Goal: Communication & Community: Answer question/provide support

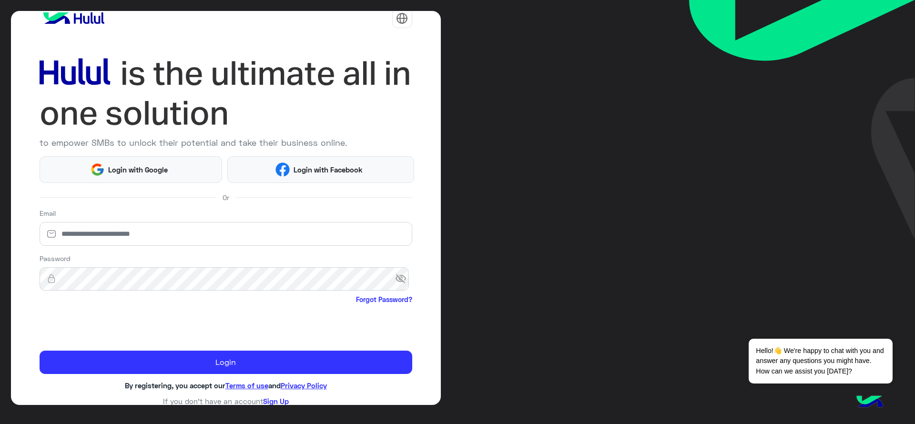
scroll to position [20, 0]
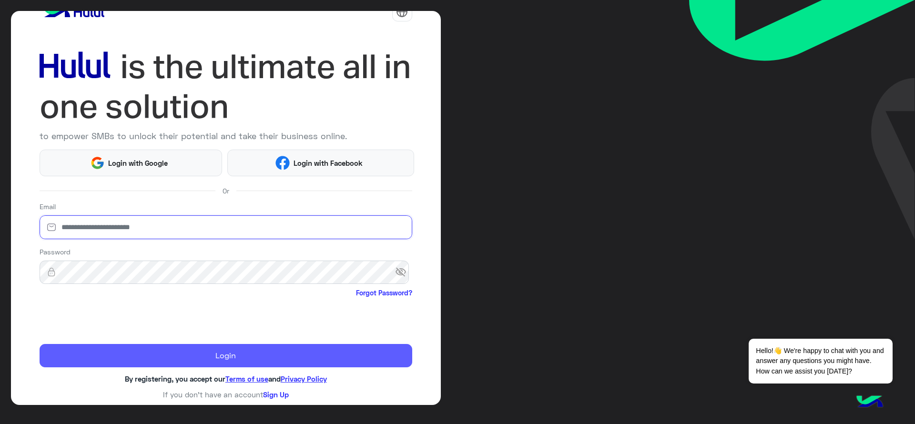
type input "**********"
click at [233, 348] on button "Login" at bounding box center [226, 356] width 373 height 24
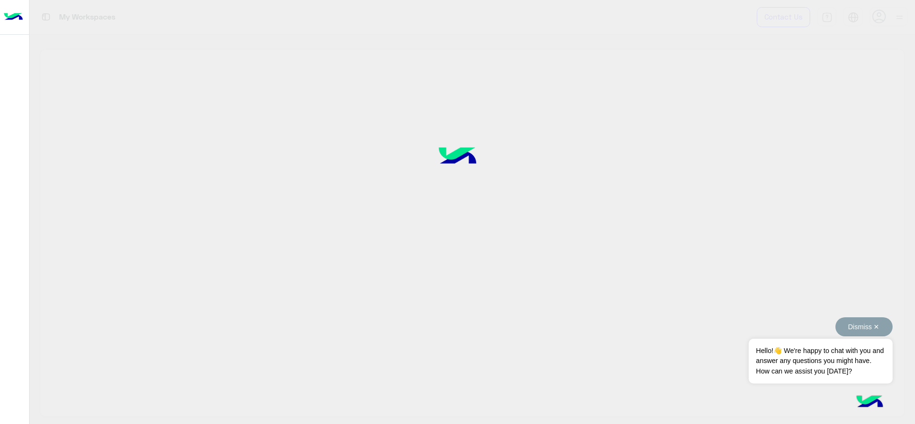
click at [740, 330] on button "Dismiss ✕" at bounding box center [863, 326] width 57 height 19
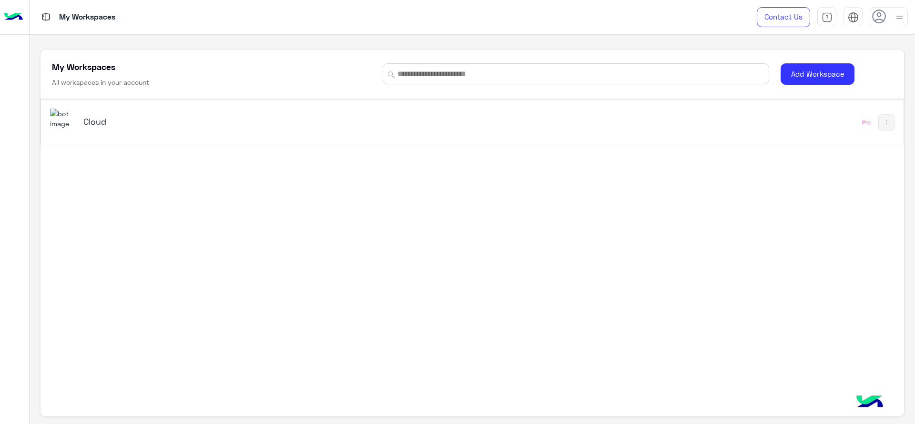
click at [81, 132] on div "Cloud" at bounding box center [303, 123] width 506 height 28
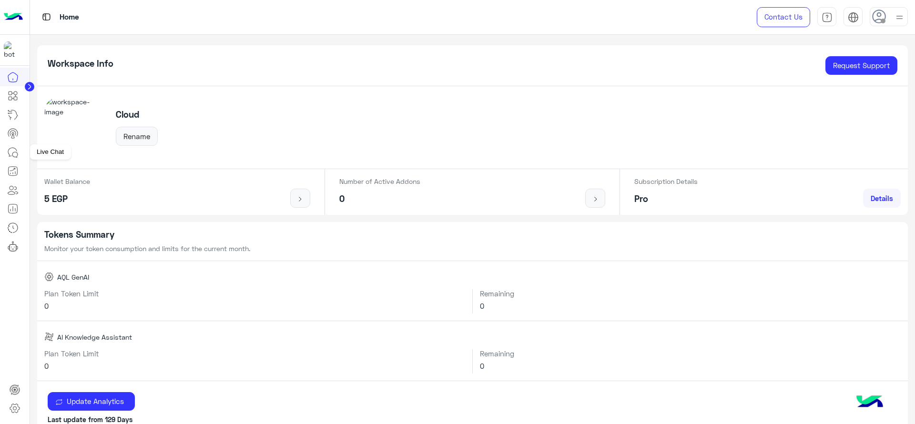
click at [8, 147] on icon at bounding box center [12, 152] width 11 height 11
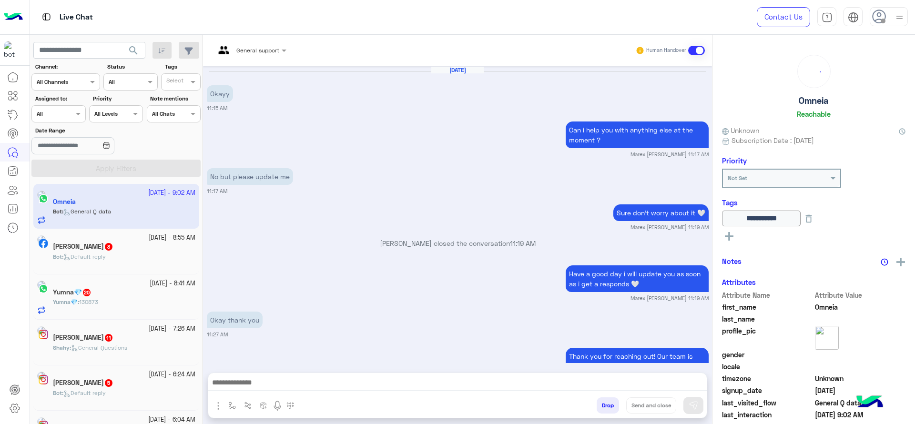
scroll to position [715, 0]
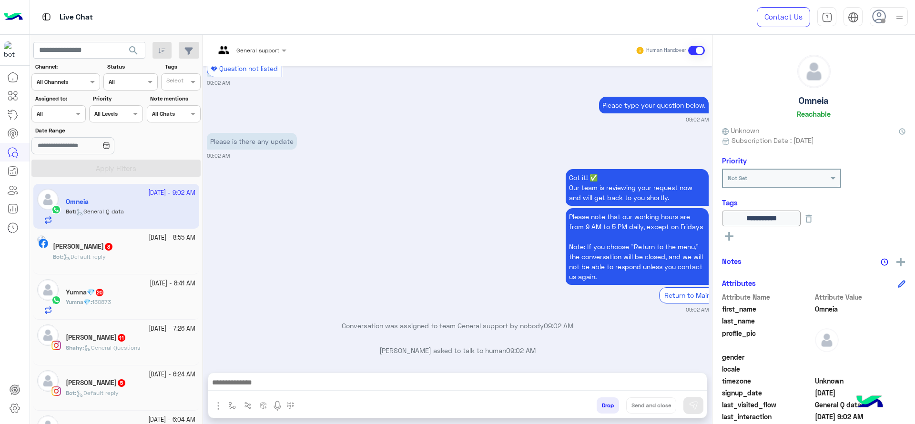
click at [68, 112] on div at bounding box center [58, 112] width 53 height 9
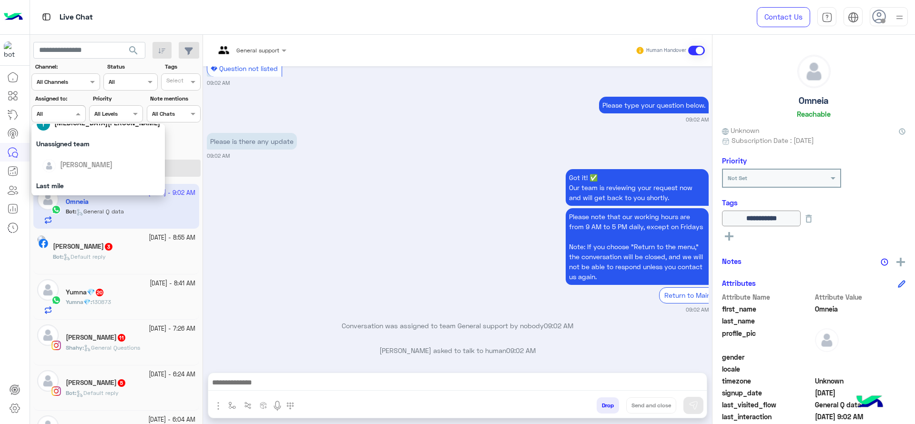
scroll to position [95, 0]
click at [70, 188] on span "[PERSON_NAME]" at bounding box center [86, 191] width 52 height 8
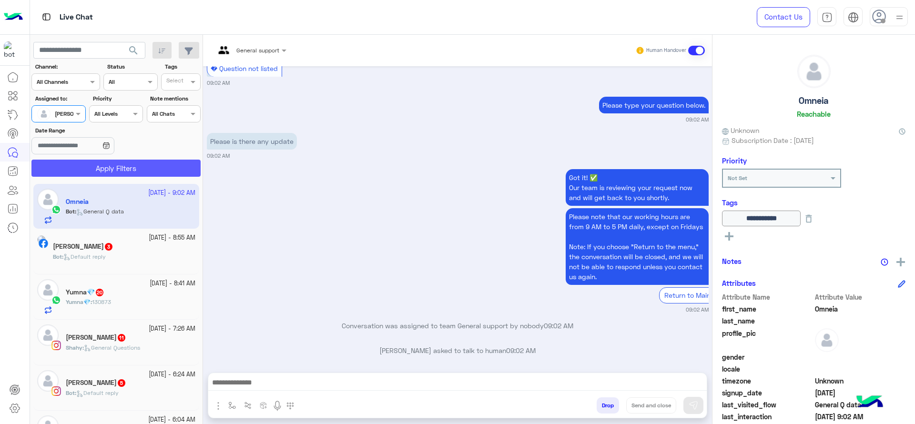
click at [85, 170] on button "Apply Filters" at bounding box center [115, 168] width 169 height 17
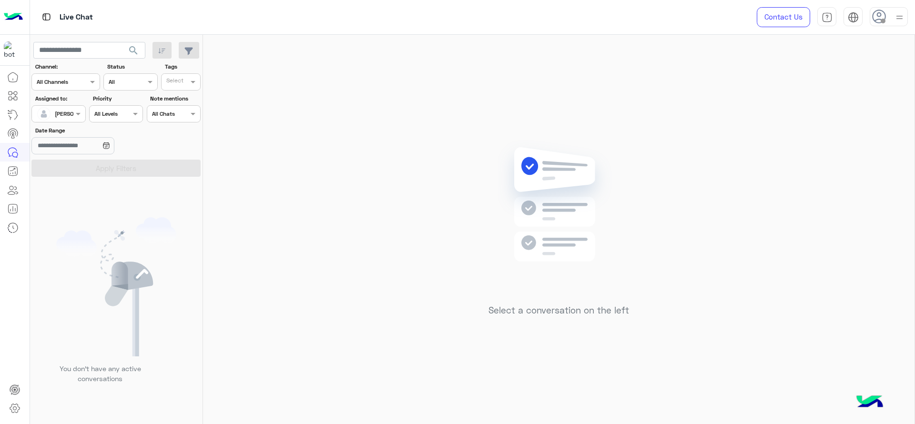
click at [730, 95] on div "Select a conversation on the left" at bounding box center [558, 231] width 711 height 393
click at [692, 145] on div "Select a conversation on the left" at bounding box center [558, 231] width 711 height 393
click at [740, 10] on div at bounding box center [888, 16] width 38 height 19
click at [668, 75] on div "Select a conversation on the left" at bounding box center [558, 231] width 711 height 393
click at [515, 233] on img at bounding box center [559, 219] width 138 height 158
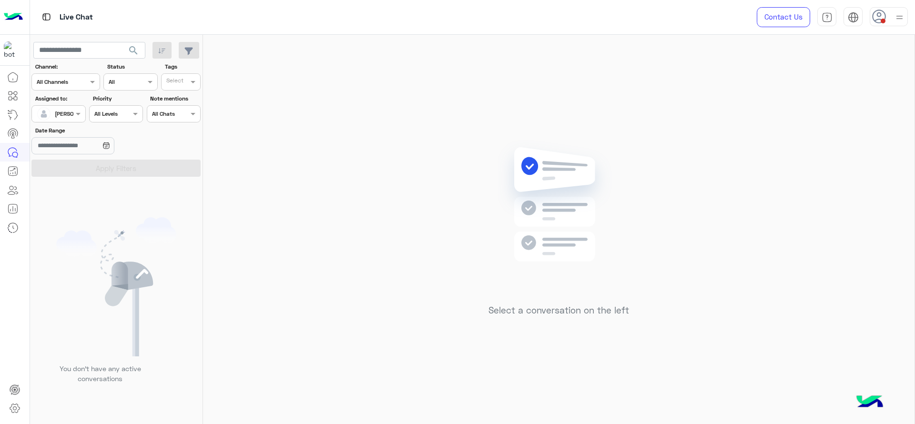
click at [740, 21] on div at bounding box center [888, 16] width 38 height 19
click at [740, 65] on label "Online" at bounding box center [848, 72] width 104 height 17
click at [313, 201] on div "Select a conversation on the left" at bounding box center [558, 231] width 711 height 393
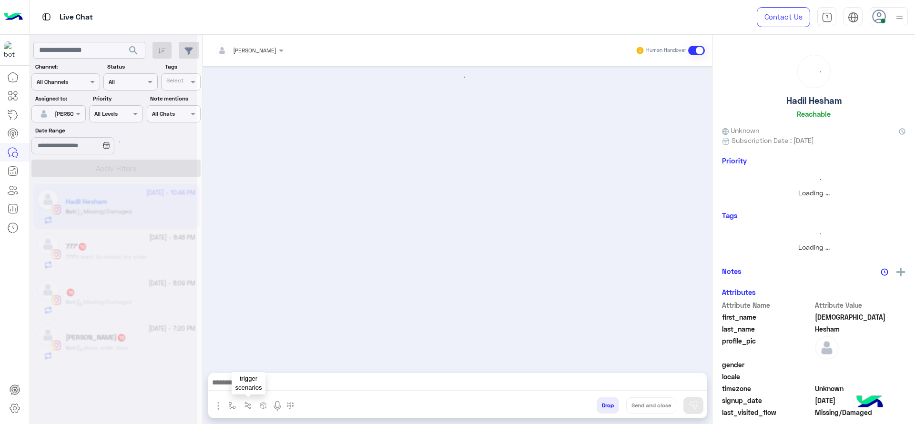
click at [234, 400] on button "button" at bounding box center [232, 405] width 16 height 16
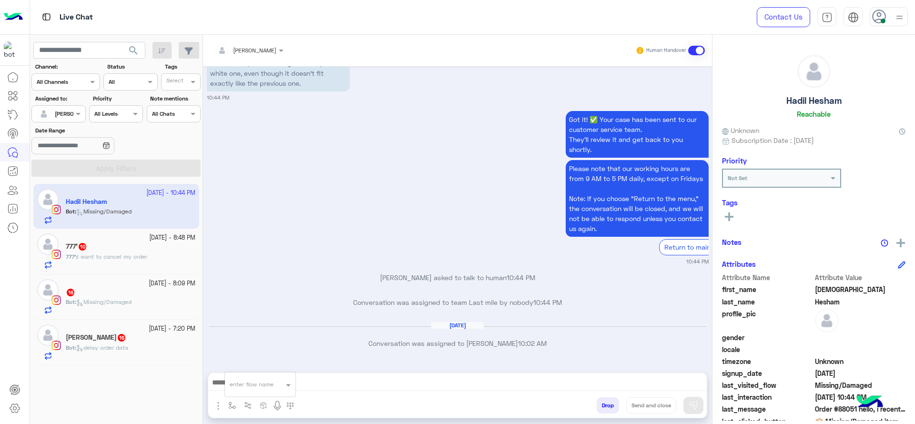
click at [243, 384] on input "text" at bounding box center [249, 383] width 38 height 9
type input "*"
click at [247, 344] on span "J Greeting" at bounding box center [247, 348] width 34 height 9
type textarea "**********"
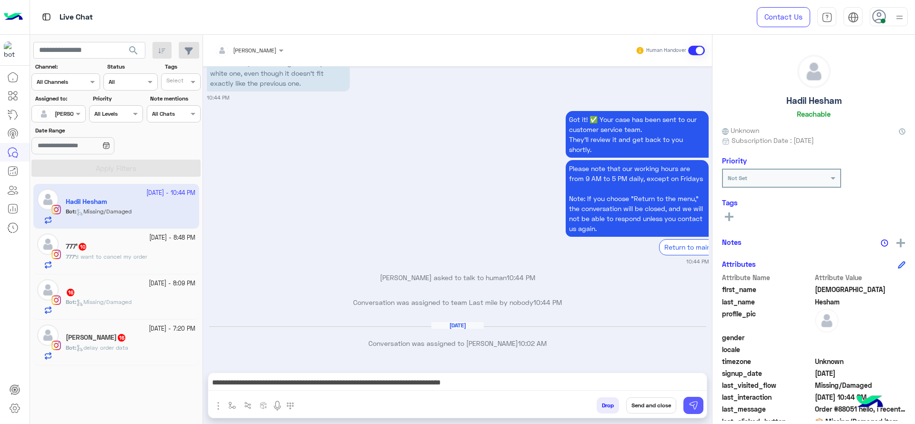
click at [699, 401] on button at bounding box center [693, 405] width 20 height 17
click at [167, 252] on div "777’ 10" at bounding box center [131, 247] width 130 height 10
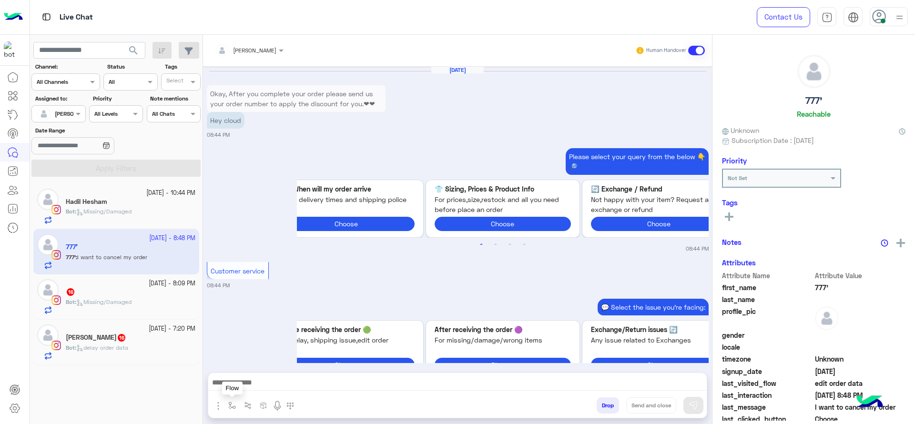
click at [236, 402] on button "button" at bounding box center [232, 405] width 16 height 16
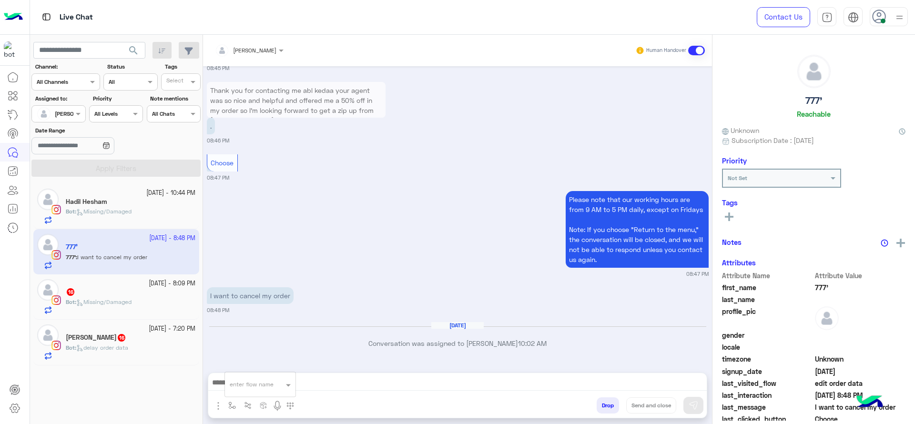
click at [247, 384] on input "text" at bounding box center [249, 383] width 38 height 9
type input "*"
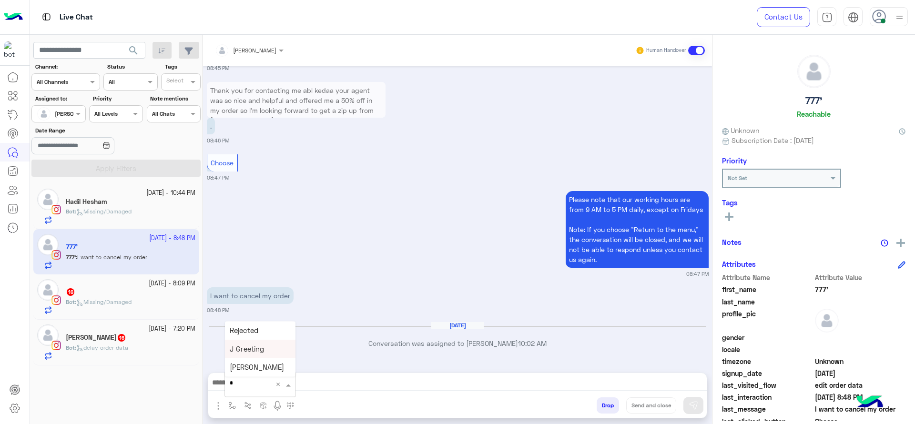
click at [251, 353] on span "J Greeting" at bounding box center [247, 348] width 34 height 9
type textarea "**********"
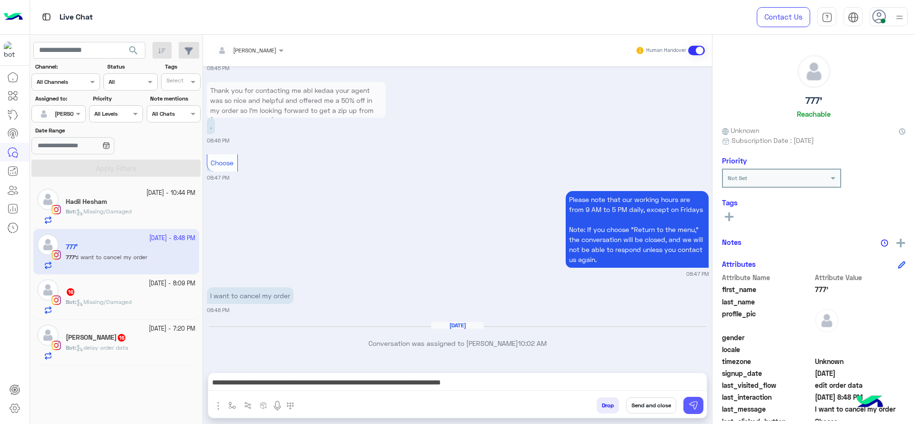
click at [699, 403] on button at bounding box center [693, 405] width 20 height 17
click at [122, 295] on div "16" at bounding box center [131, 293] width 130 height 10
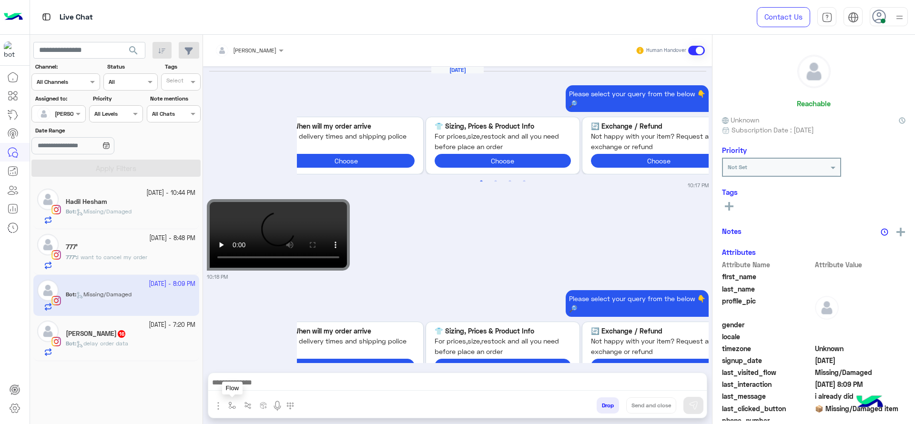
scroll to position [1274, 0]
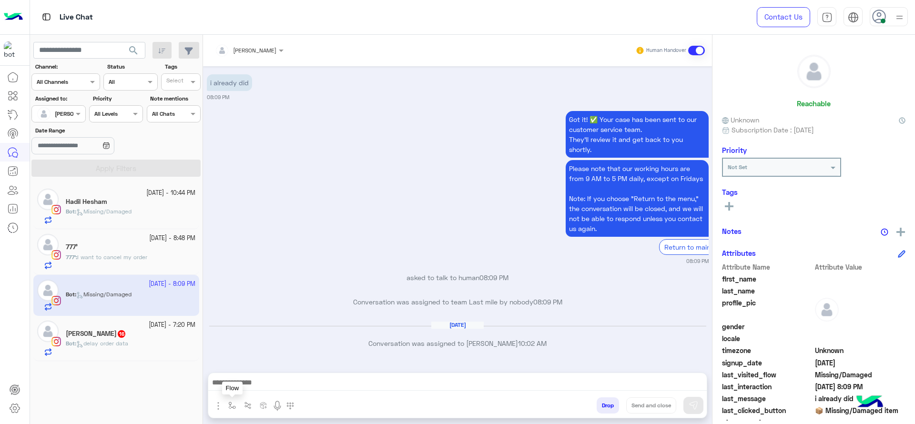
click at [235, 399] on button "button" at bounding box center [232, 405] width 16 height 16
click at [250, 380] on input "text" at bounding box center [249, 383] width 38 height 9
type input "*"
click at [252, 347] on span "J Greeting" at bounding box center [247, 348] width 34 height 9
type textarea "**********"
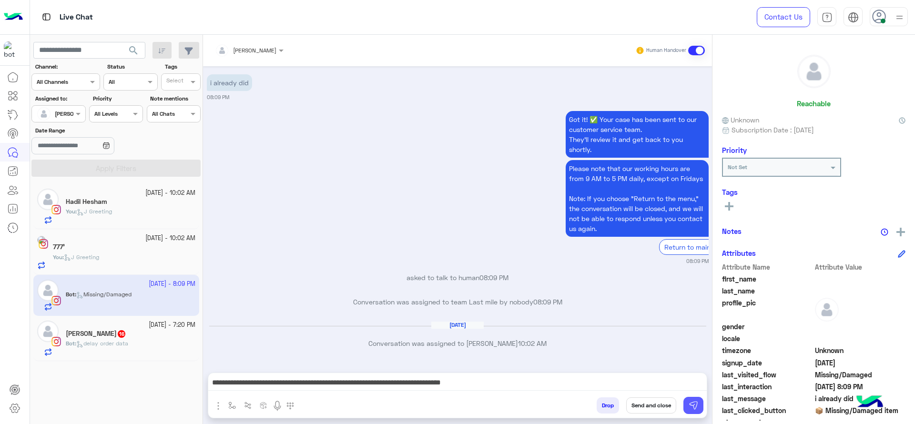
click at [701, 404] on button at bounding box center [693, 405] width 20 height 17
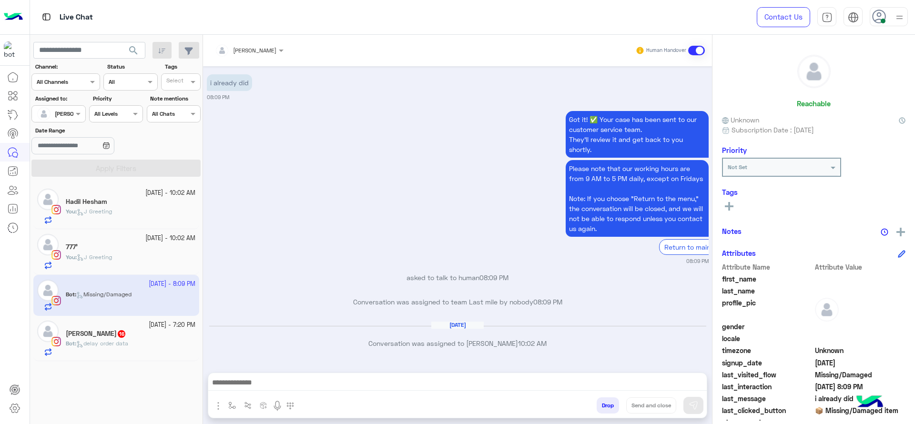
click at [165, 343] on div "Bot : delay order data" at bounding box center [131, 347] width 130 height 17
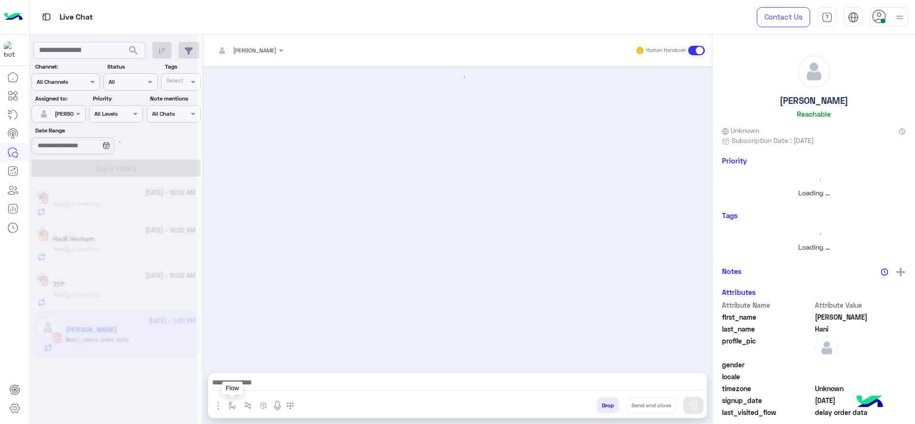
click at [239, 404] on button "button" at bounding box center [232, 405] width 16 height 16
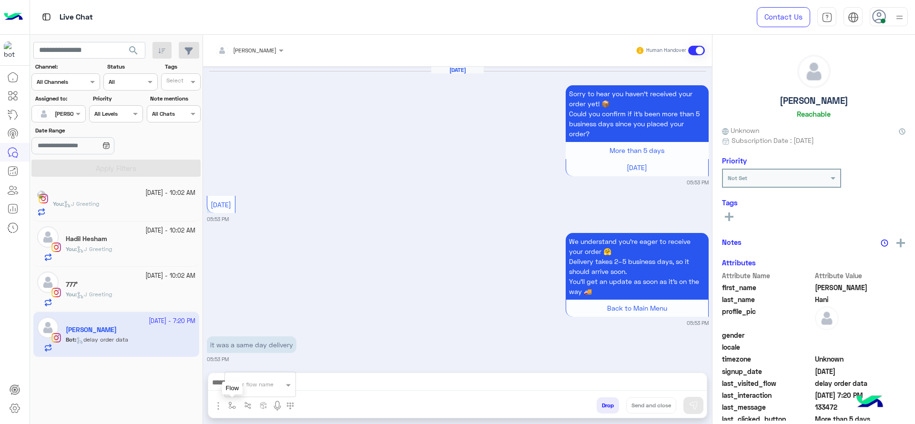
scroll to position [1058, 0]
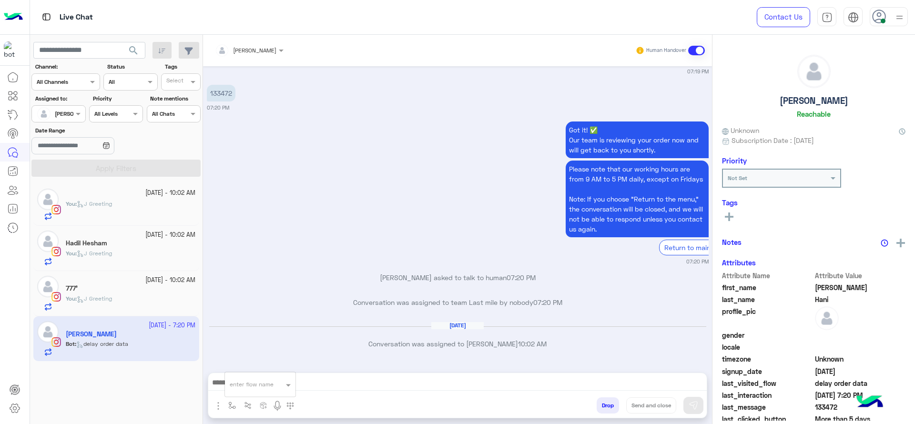
click at [242, 392] on div "enter flow name" at bounding box center [260, 384] width 71 height 17
type input "*"
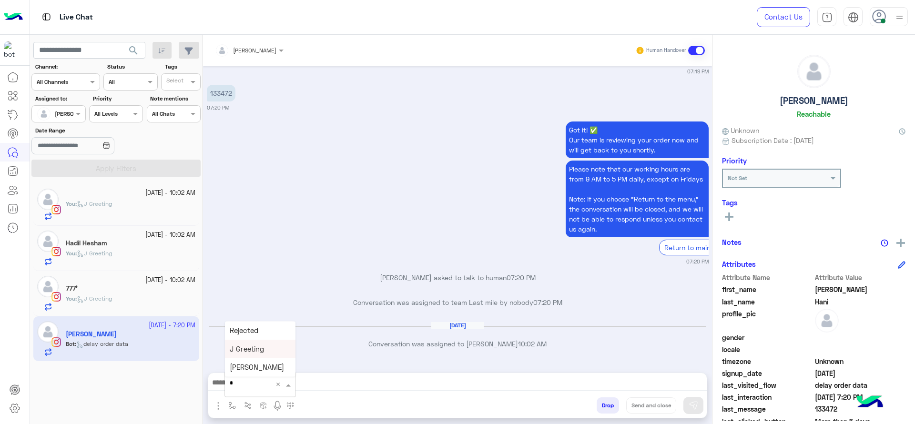
click at [252, 345] on span "J Greeting" at bounding box center [247, 348] width 34 height 9
type textarea "**********"
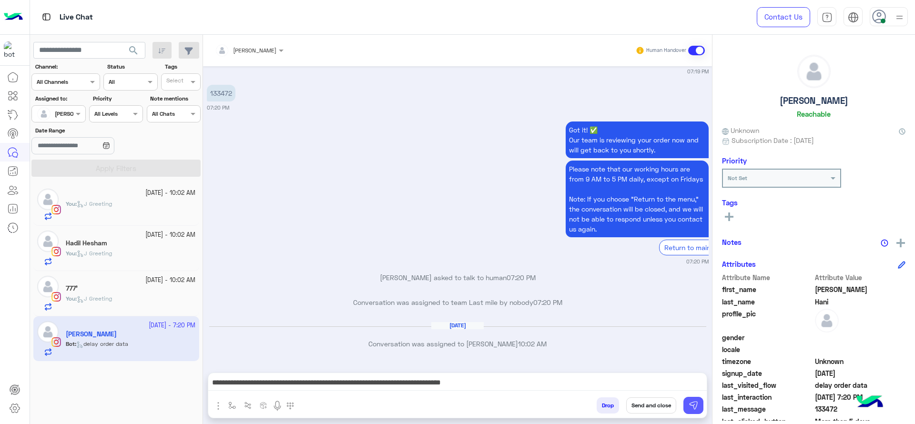
click at [698, 404] on button at bounding box center [693, 405] width 20 height 17
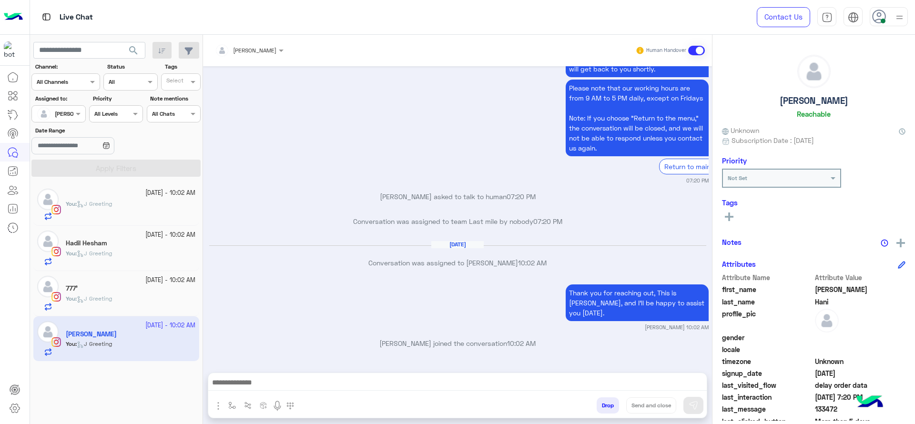
click at [104, 285] on div "777’" at bounding box center [131, 289] width 130 height 10
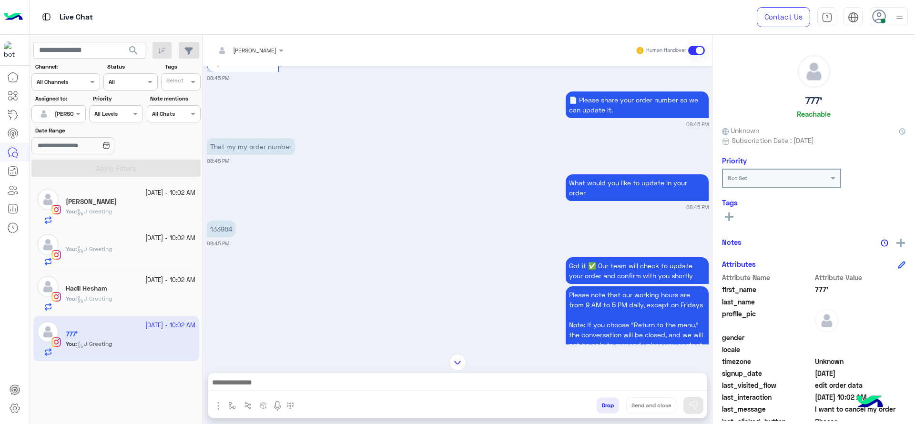
scroll to position [269, 0]
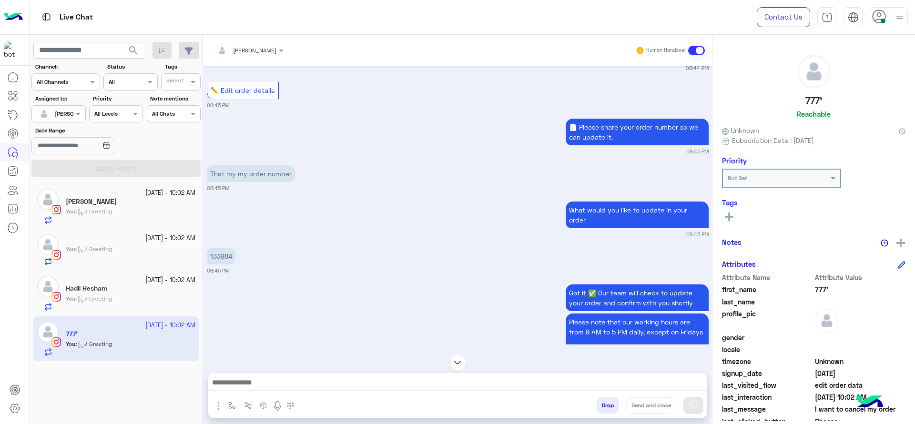
click at [255, 53] on span "[PERSON_NAME]" at bounding box center [254, 50] width 43 height 7
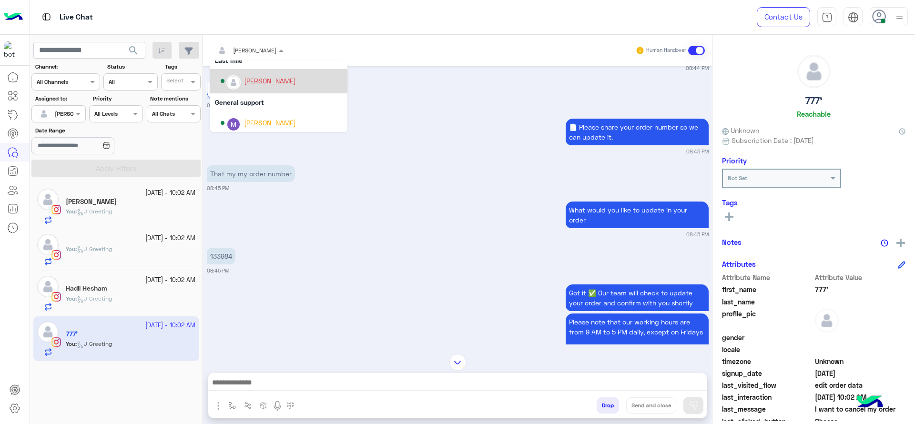
scroll to position [131, 0]
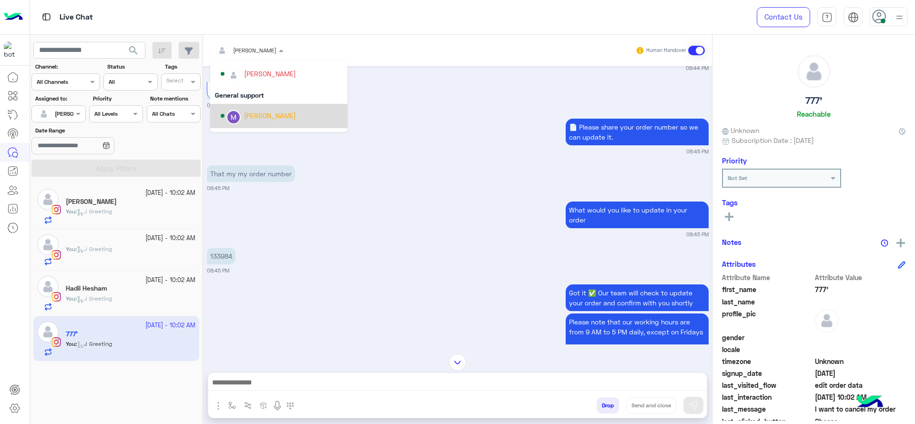
click at [261, 106] on div "[PERSON_NAME]" at bounding box center [278, 116] width 137 height 24
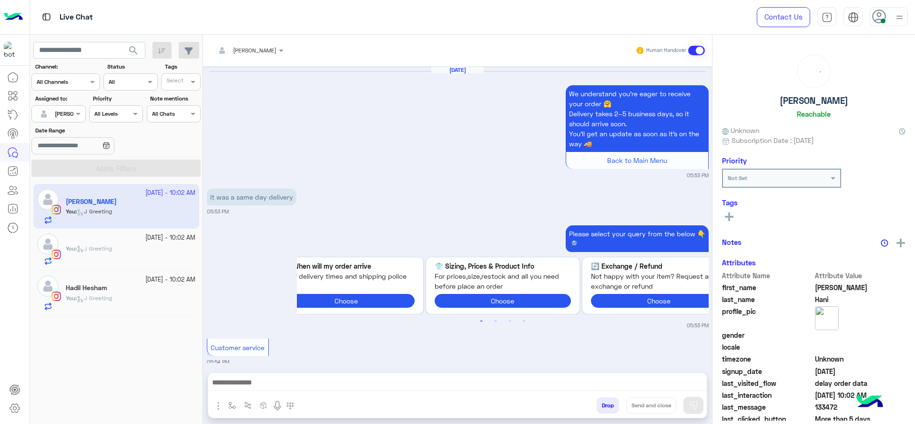
scroll to position [981, 0]
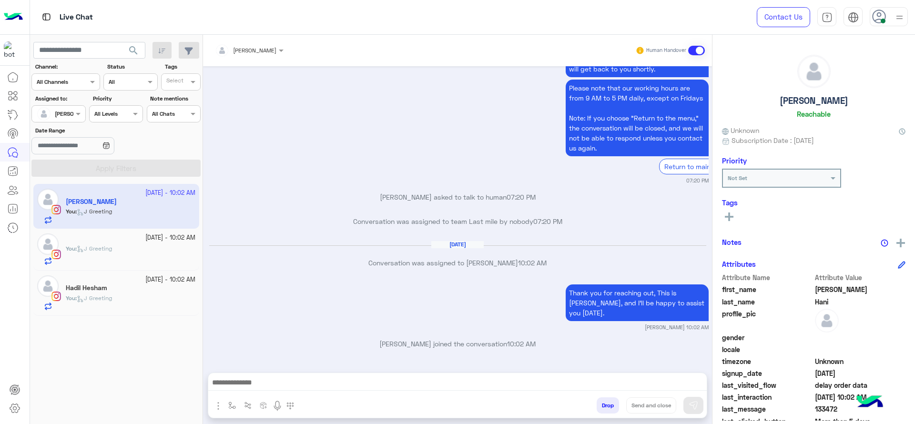
click at [131, 313] on div "12 October - 10:02 AM Hadil Hesham You : J Greeting" at bounding box center [116, 293] width 166 height 45
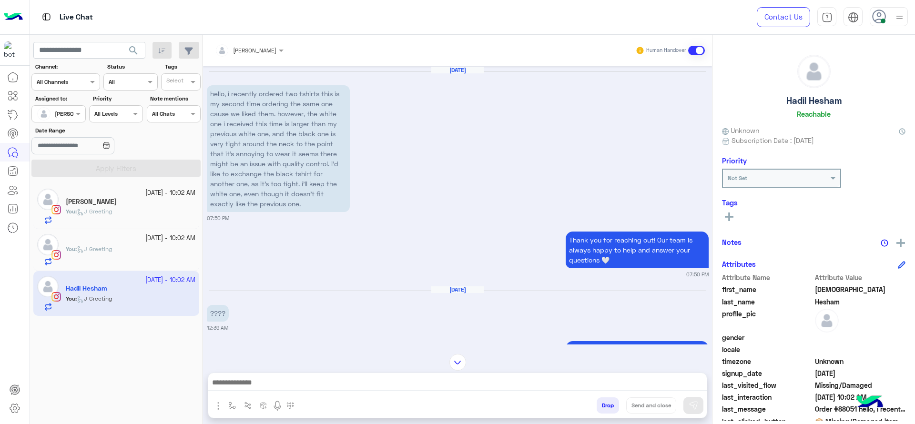
click at [148, 261] on div "You : J Greeting" at bounding box center [131, 255] width 130 height 21
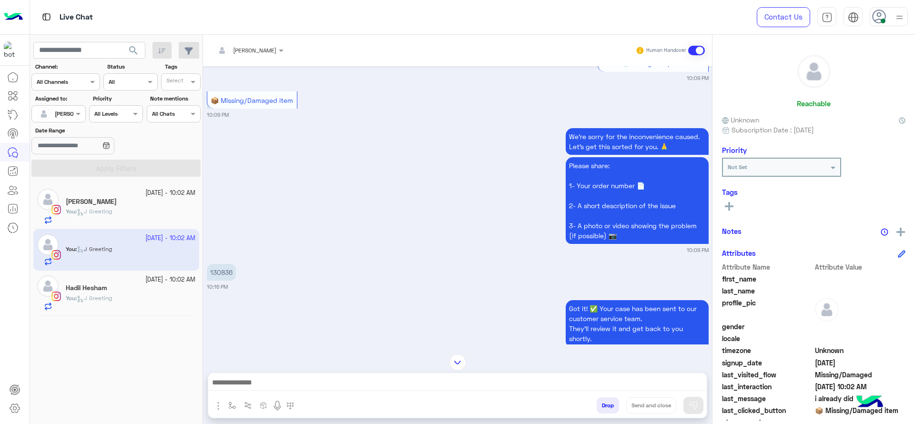
scroll to position [382, 0]
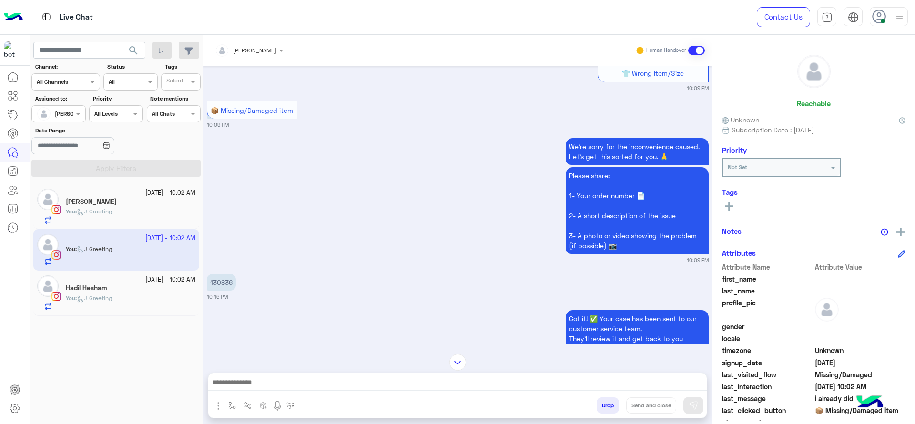
click at [225, 290] on p "130836" at bounding box center [221, 282] width 29 height 17
click at [224, 290] on p "130836" at bounding box center [221, 282] width 29 height 17
copy p "130836"
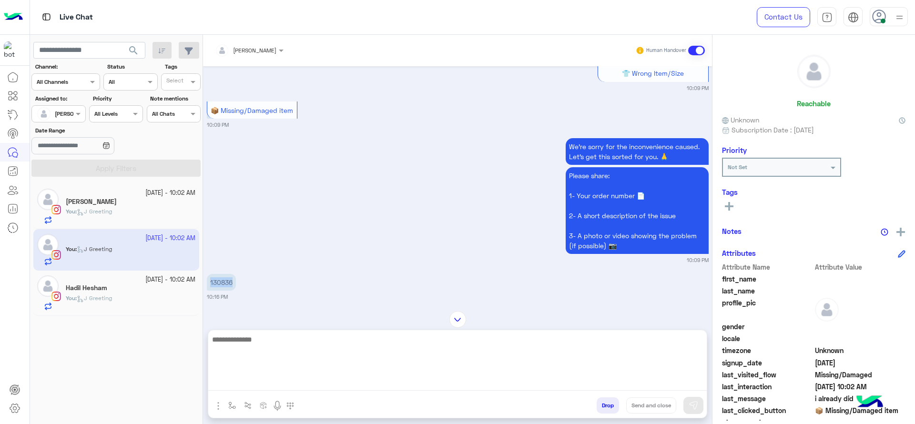
click at [476, 390] on textarea at bounding box center [457, 361] width 498 height 57
type textarea "**********"
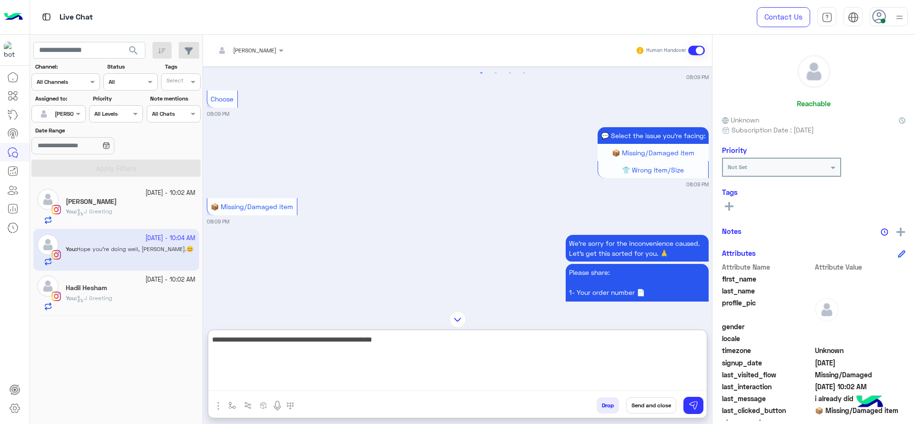
scroll to position [2132, 0]
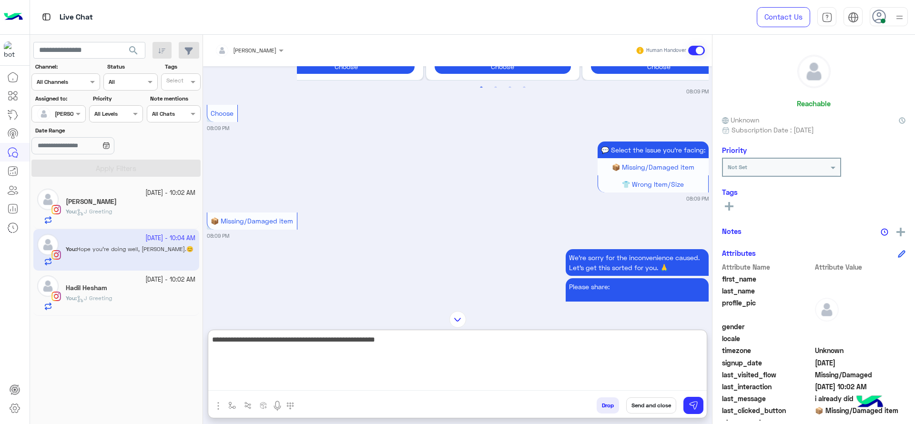
paste textarea "**********"
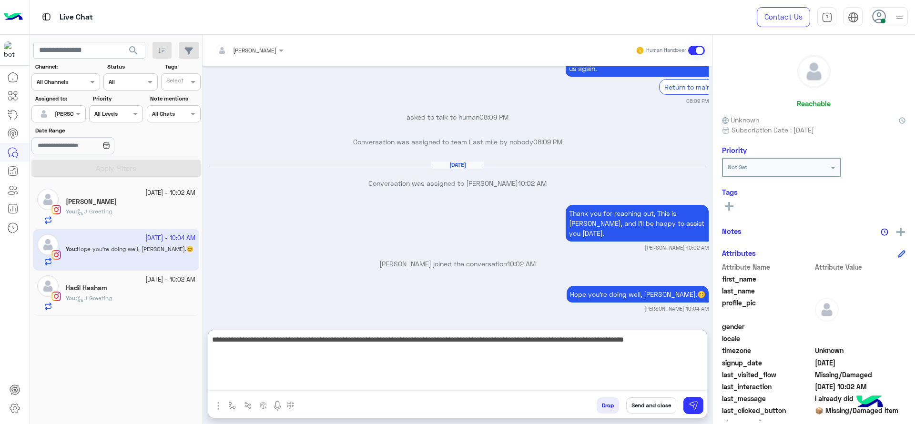
type textarea "**********"
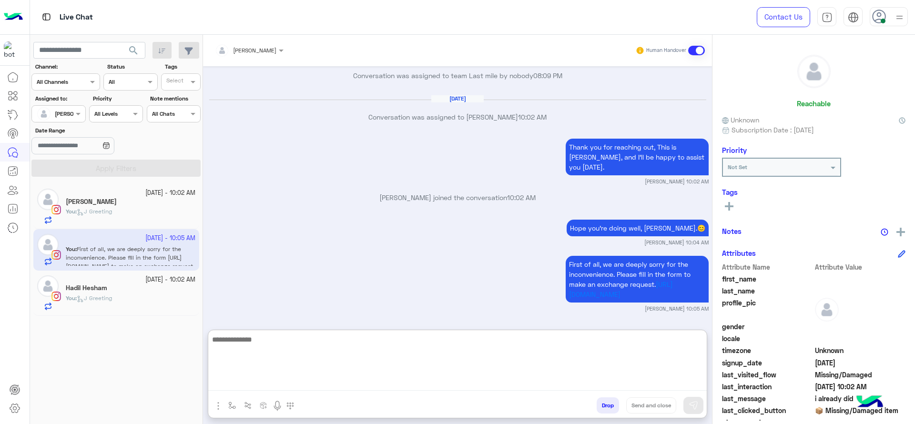
scroll to position [2698, 0]
paste textarea "**********"
type textarea "**********"
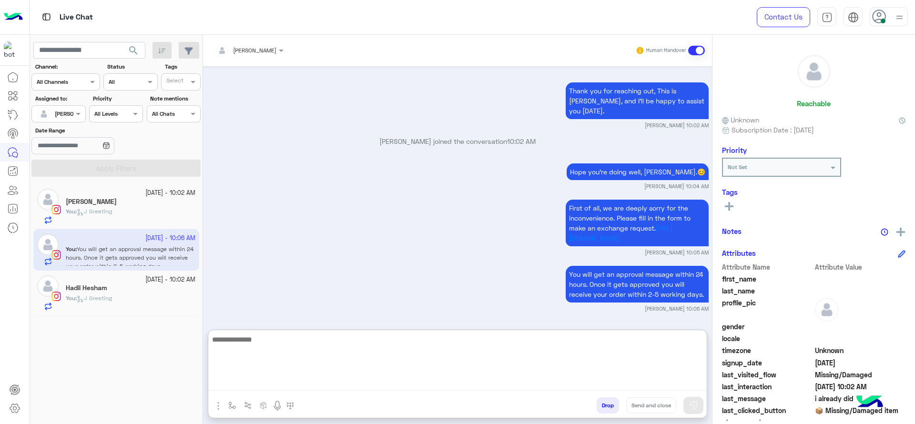
paste textarea "**********"
type textarea "**********"
click at [295, 372] on textarea "**********" at bounding box center [457, 361] width 498 height 57
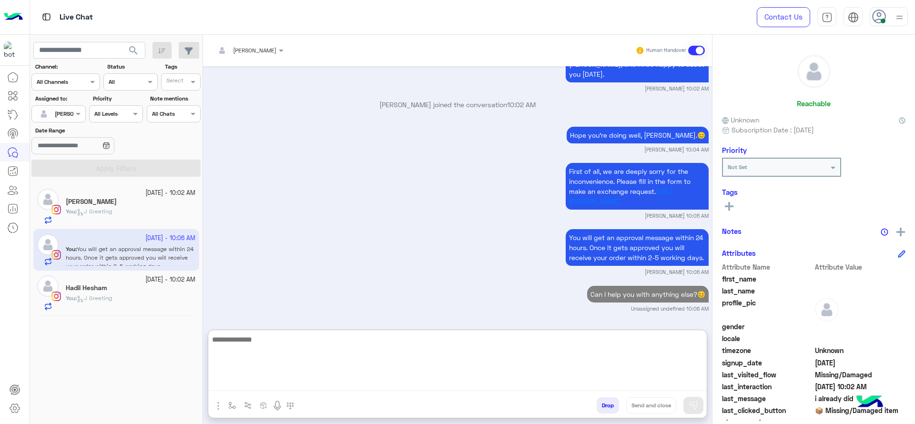
scroll to position [2801, 0]
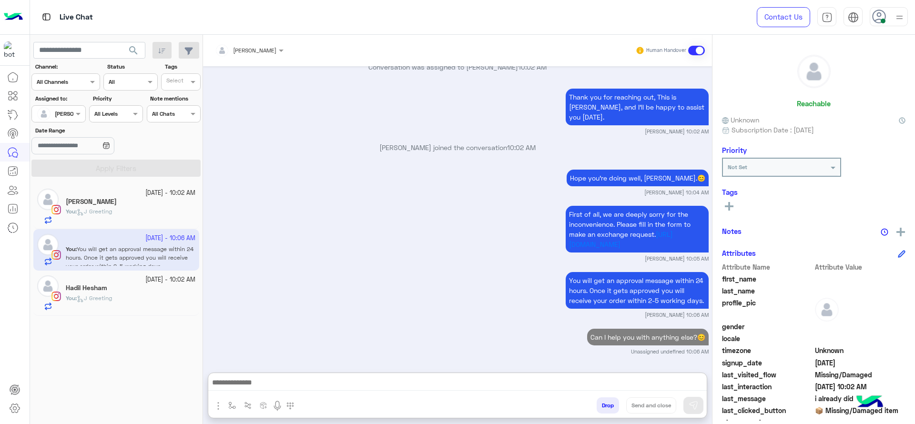
click at [131, 312] on div "12 October - 10:02 AM Hadil Hesham You : J Greeting" at bounding box center [116, 293] width 166 height 45
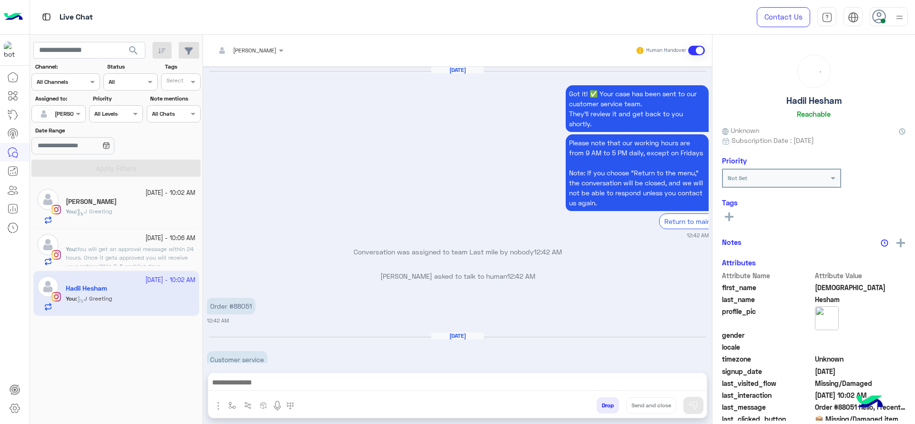
scroll to position [1076, 0]
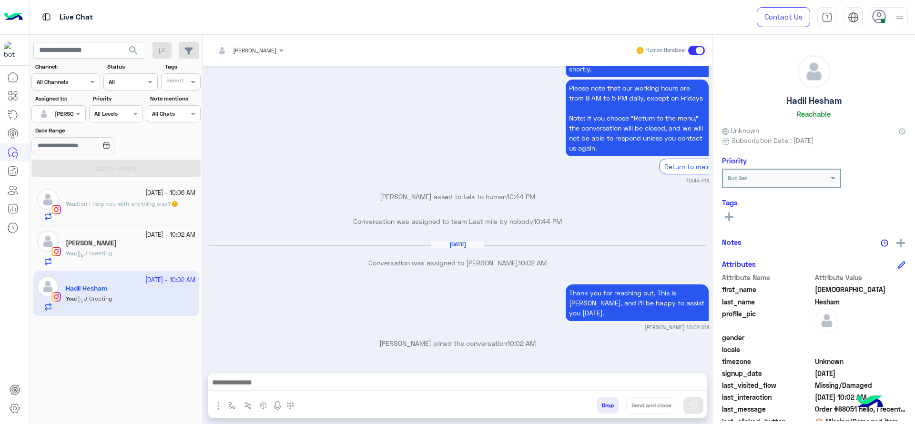
click at [105, 255] on span "J Greeting" at bounding box center [94, 253] width 35 height 7
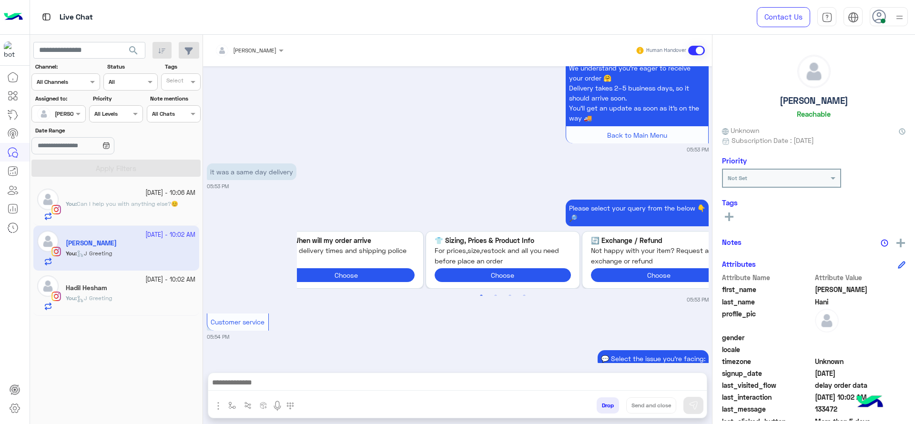
scroll to position [2464, 0]
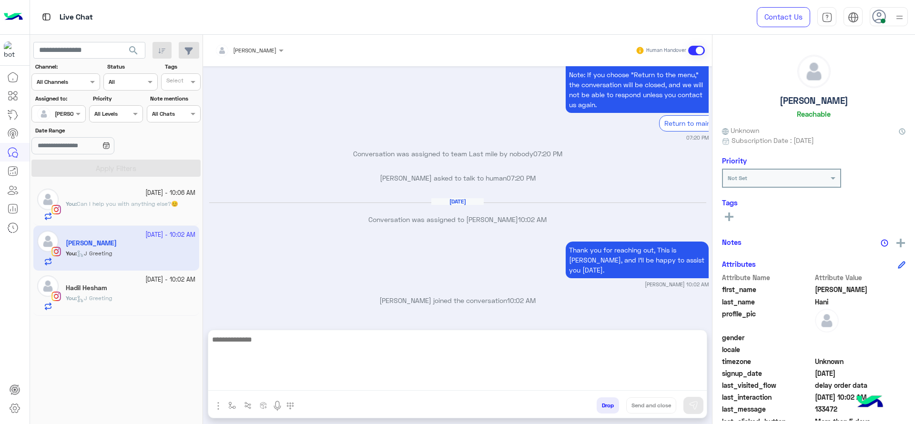
click at [298, 387] on textarea at bounding box center [457, 361] width 498 height 57
type textarea "**********"
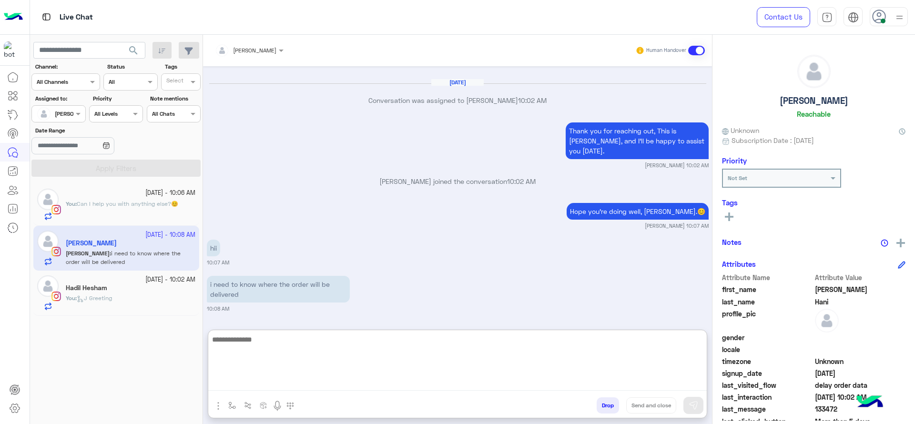
scroll to position [2626, 0]
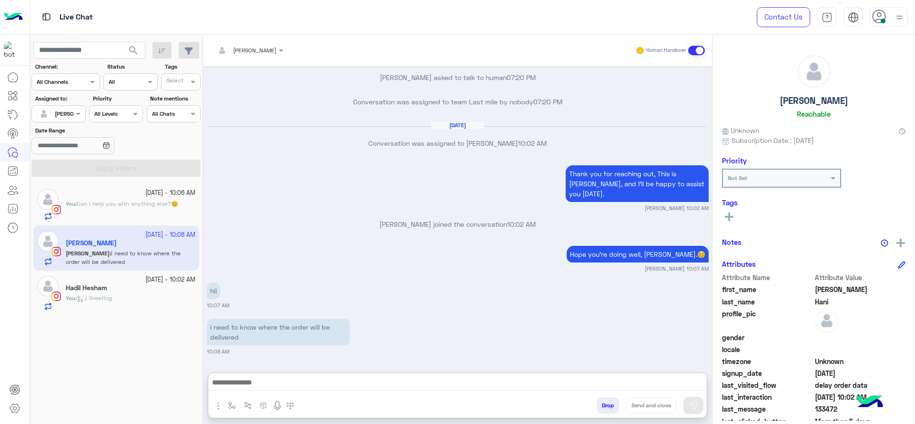
click at [136, 217] on div "You : Can I help you with anything else?😊" at bounding box center [131, 210] width 130 height 21
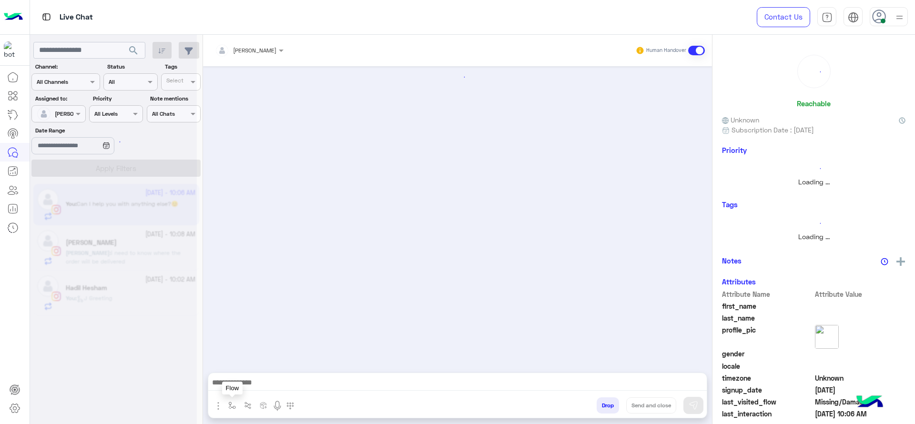
click at [227, 402] on button "button" at bounding box center [232, 405] width 16 height 16
click at [252, 373] on div "enter flow name" at bounding box center [259, 384] width 71 height 25
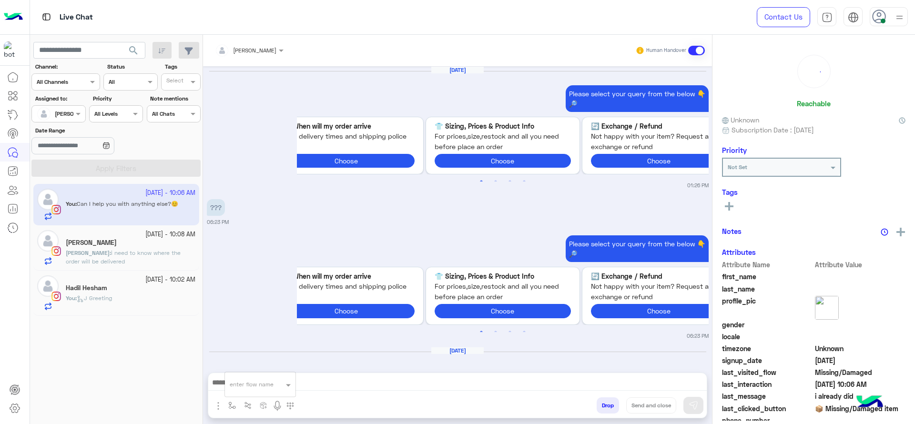
scroll to position [1001, 0]
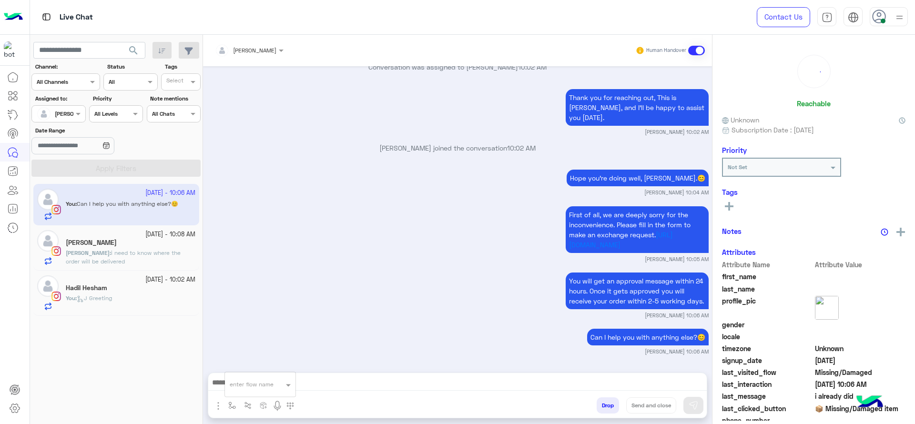
click at [252, 386] on input "text" at bounding box center [249, 383] width 38 height 9
type input "*"
click at [266, 361] on div "Jana close" at bounding box center [260, 367] width 71 height 19
type textarea "**********"
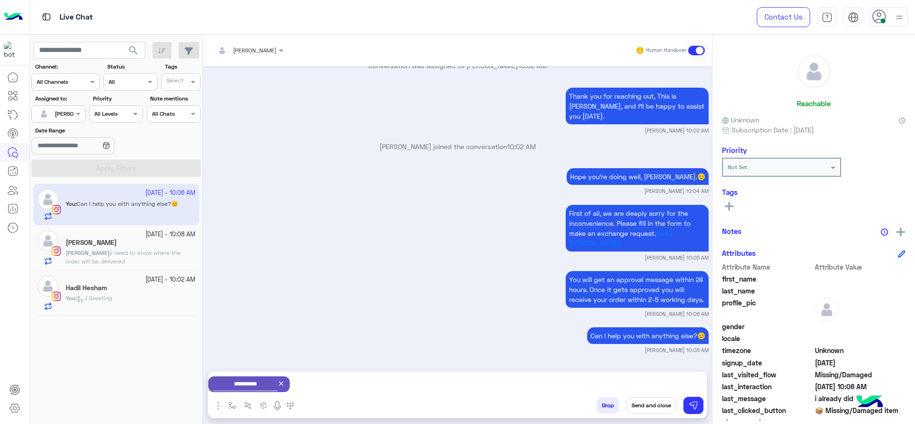
click at [646, 404] on button "Send and close" at bounding box center [651, 405] width 50 height 16
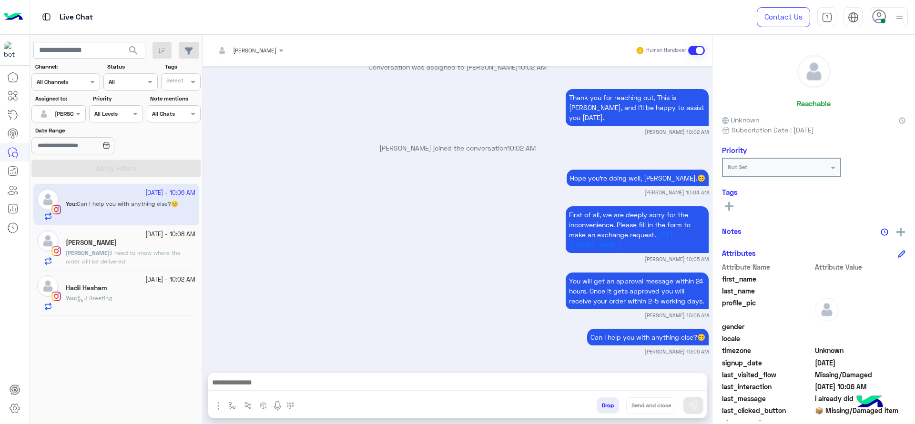
scroll to position [1026, 0]
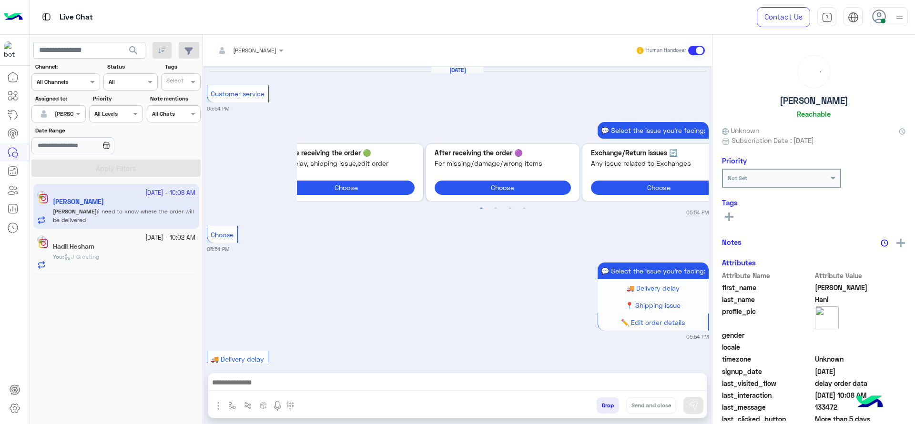
scroll to position [844, 0]
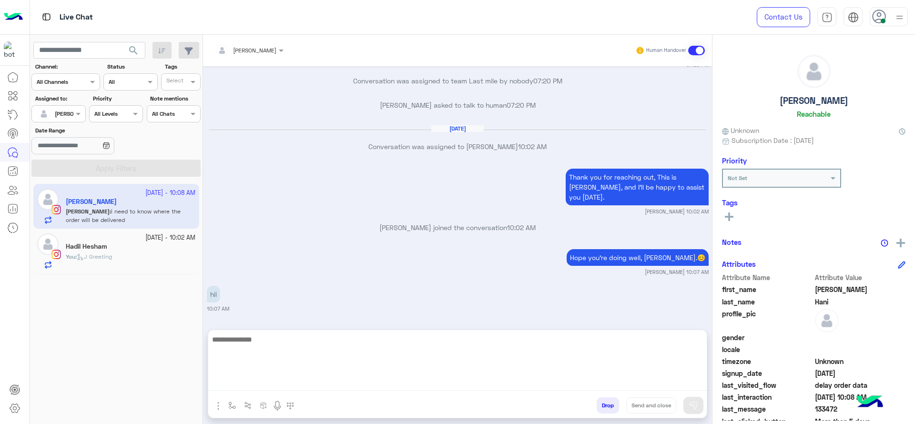
click at [276, 390] on textarea at bounding box center [457, 361] width 498 height 57
type textarea "**********"
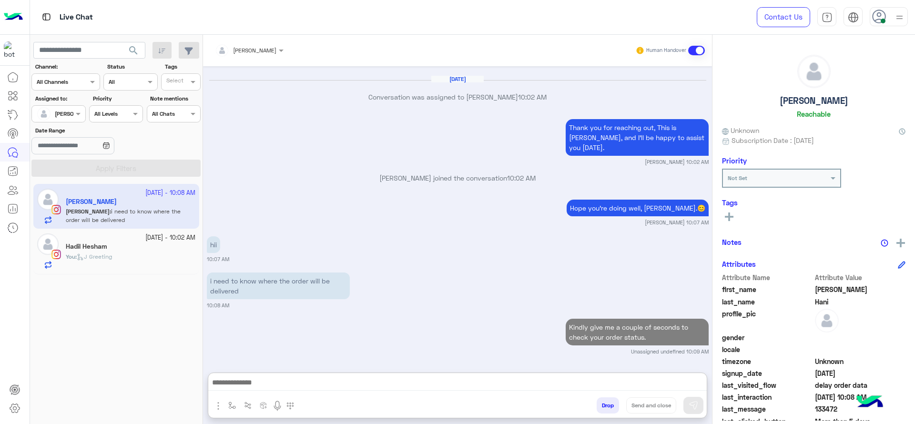
click at [144, 252] on div "You : J Greeting" at bounding box center [131, 260] width 130 height 17
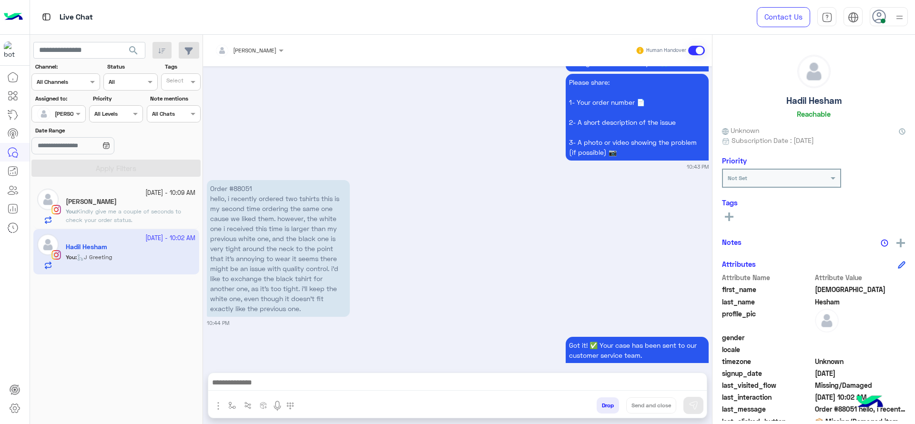
scroll to position [1076, 0]
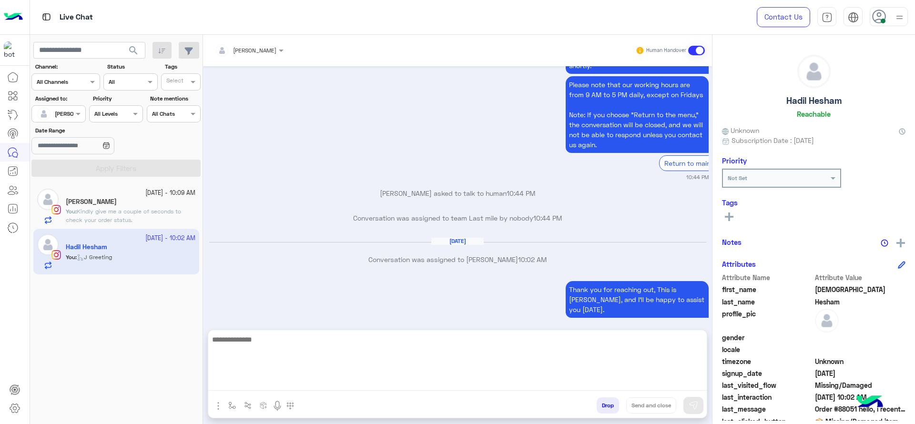
click at [313, 379] on textarea at bounding box center [457, 361] width 498 height 57
type textarea "*"
paste textarea "**********"
type textarea "**********"
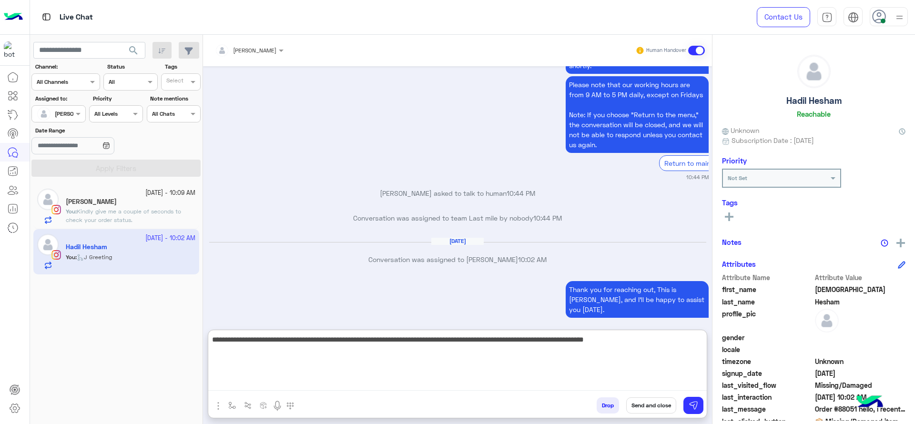
click at [487, 351] on textarea "**********" at bounding box center [457, 361] width 498 height 57
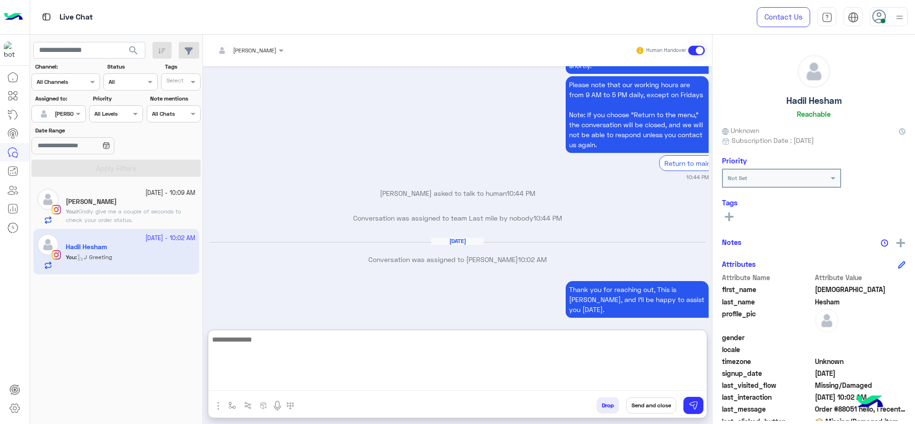
scroll to position [1185, 0]
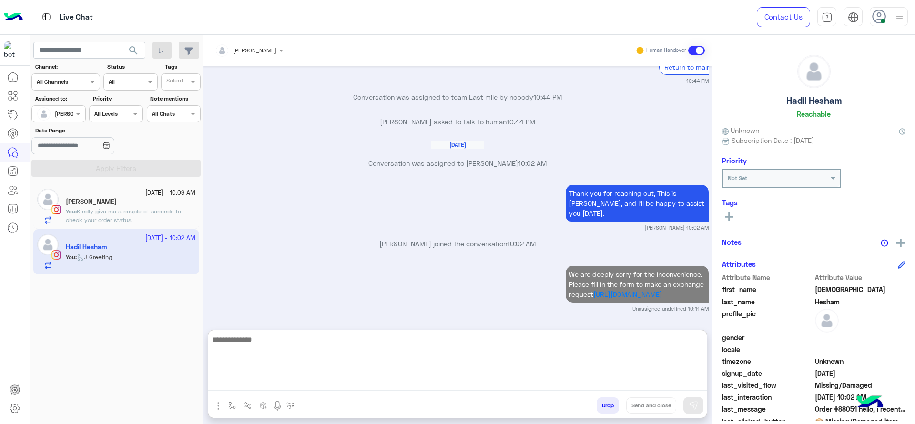
paste textarea "**********"
type textarea "**********"
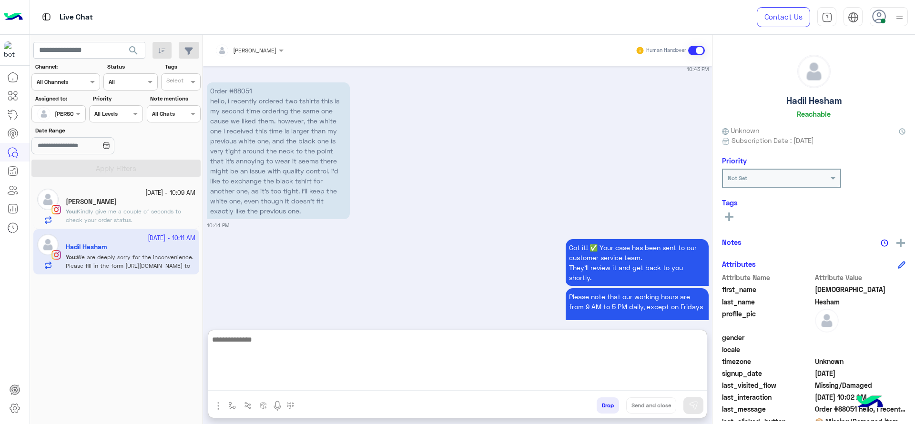
scroll to position [1252, 0]
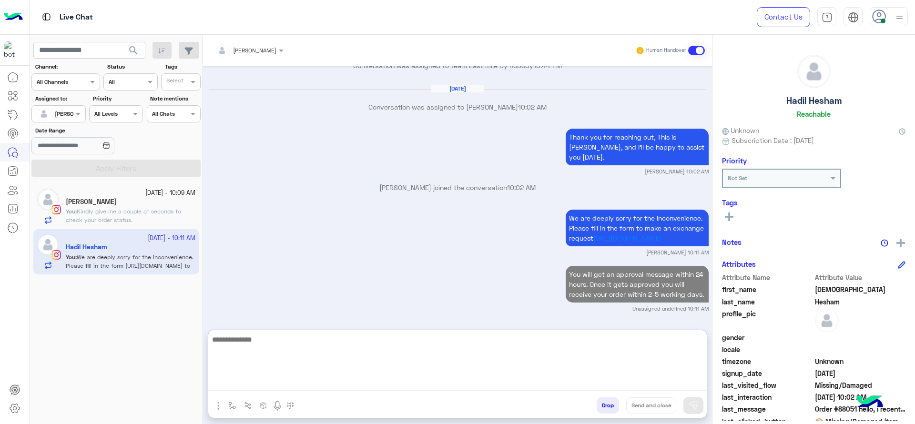
click at [464, 354] on textarea at bounding box center [457, 361] width 498 height 57
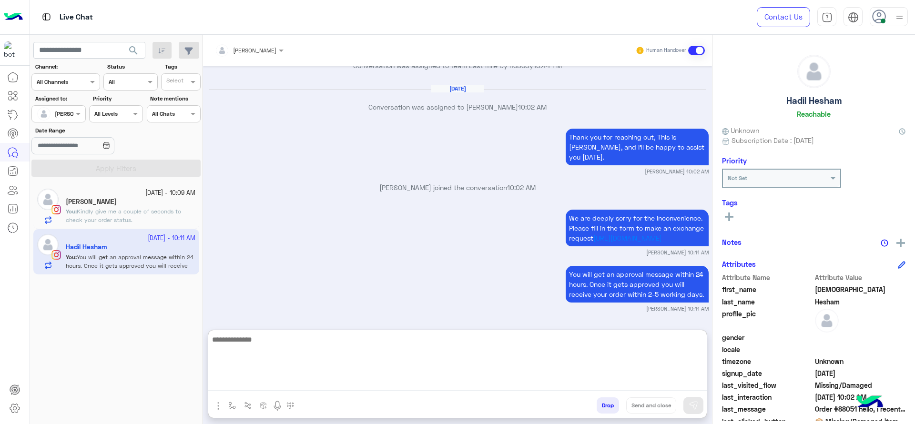
click at [384, 373] on textarea at bounding box center [457, 361] width 498 height 57
paste textarea "**********"
type textarea "**********"
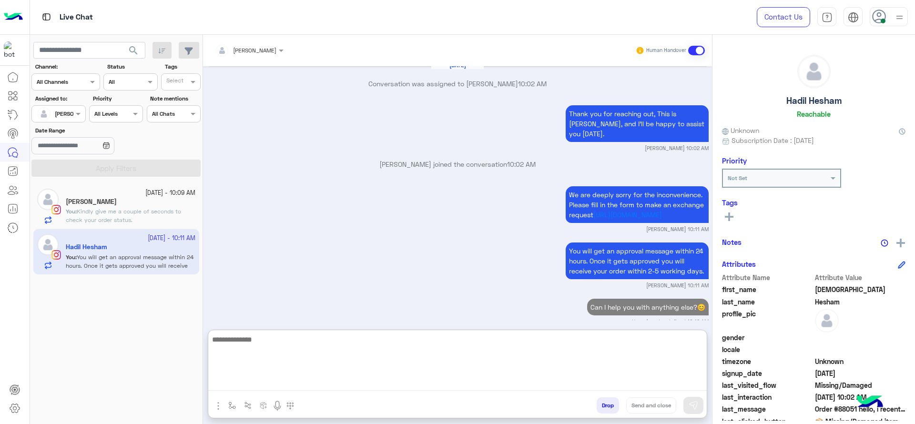
scroll to position [1288, 0]
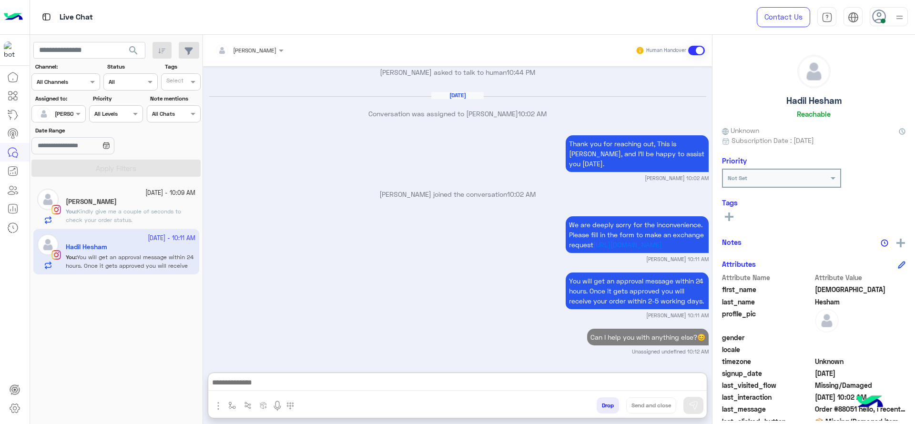
click at [71, 184] on div "12 October - 10:09 AM Nicole Hani You : Kindly give me a couple of seconds to c…" at bounding box center [116, 206] width 166 height 45
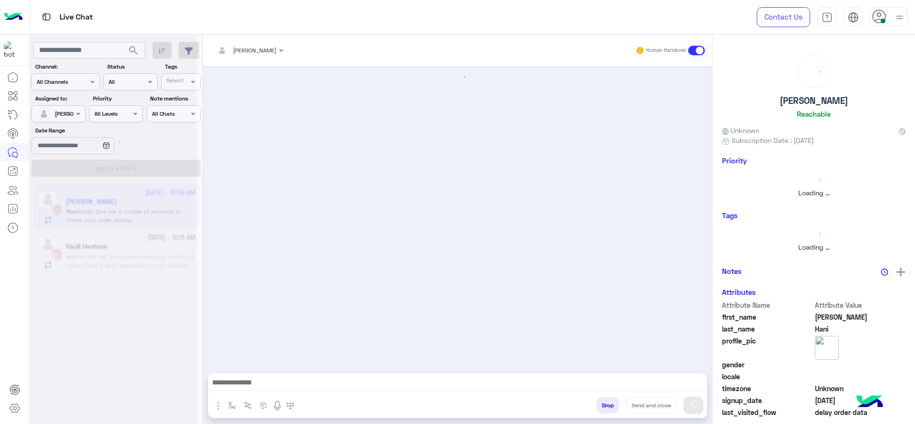
click at [84, 198] on div at bounding box center [113, 216] width 167 height 424
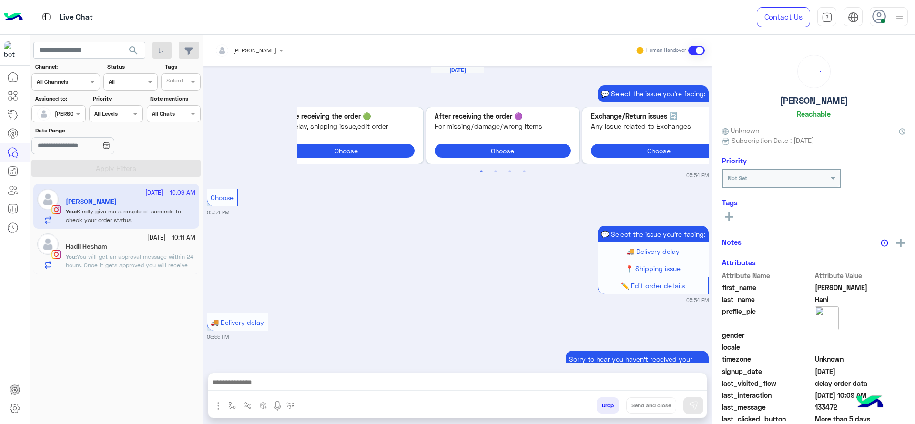
scroll to position [853, 0]
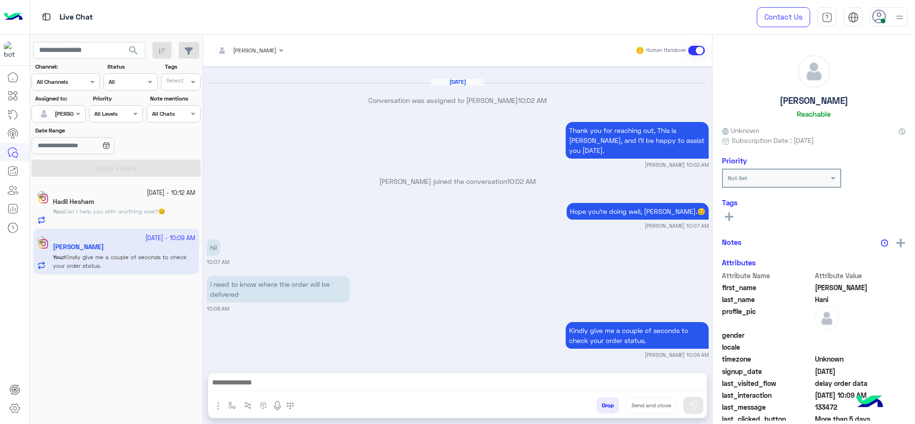
click at [226, 396] on div at bounding box center [457, 385] width 498 height 24
click at [230, 401] on button "button" at bounding box center [232, 405] width 16 height 16
click at [236, 388] on div "enter flow name" at bounding box center [252, 384] width 44 height 9
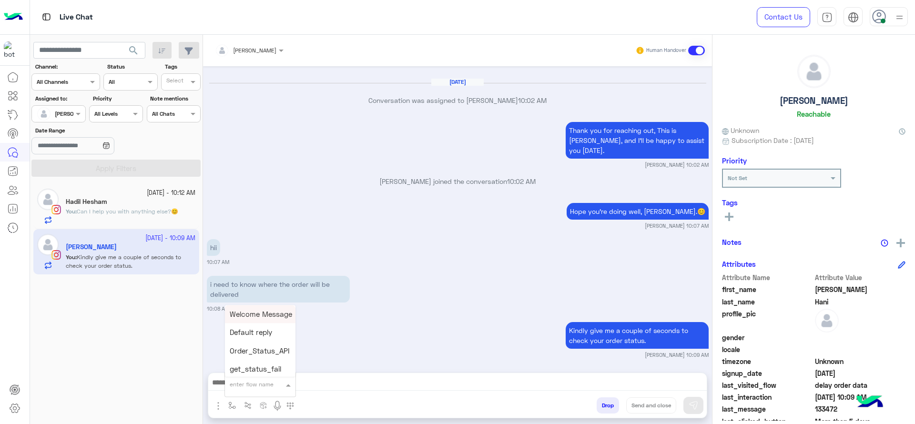
type input "*"
click at [251, 371] on span "Jana close" at bounding box center [257, 367] width 54 height 9
type textarea "**********"
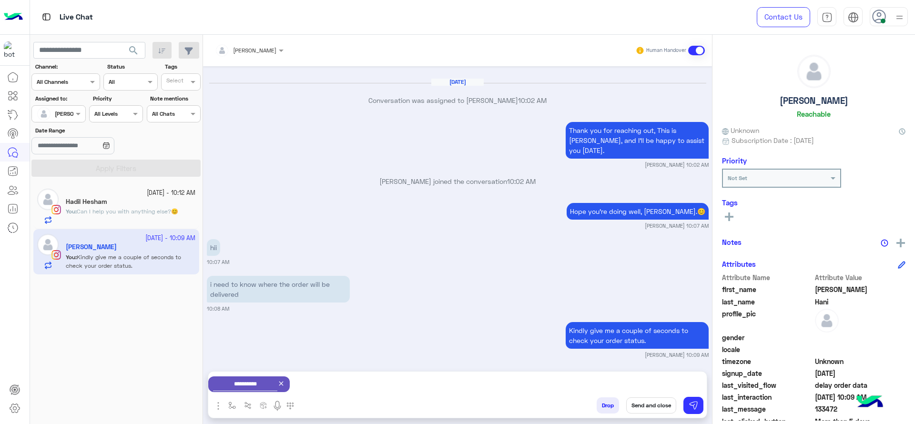
click at [648, 398] on button "Send and close" at bounding box center [651, 405] width 50 height 16
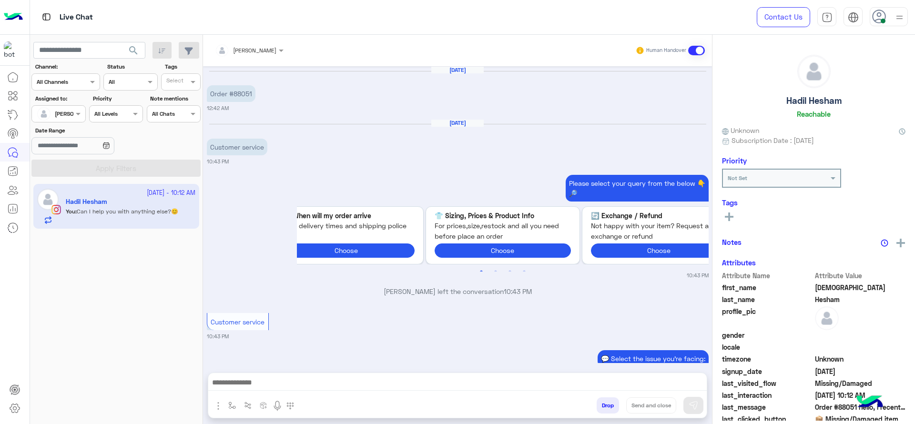
scroll to position [1029, 0]
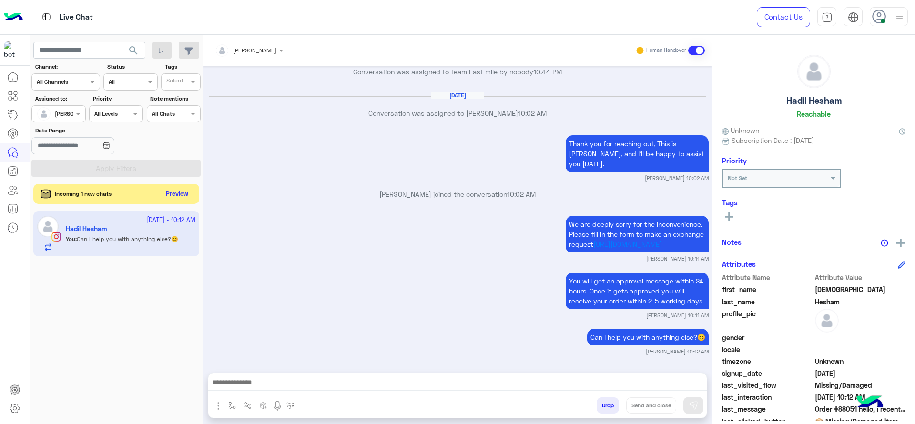
click at [172, 191] on button "Preview" at bounding box center [177, 194] width 30 height 13
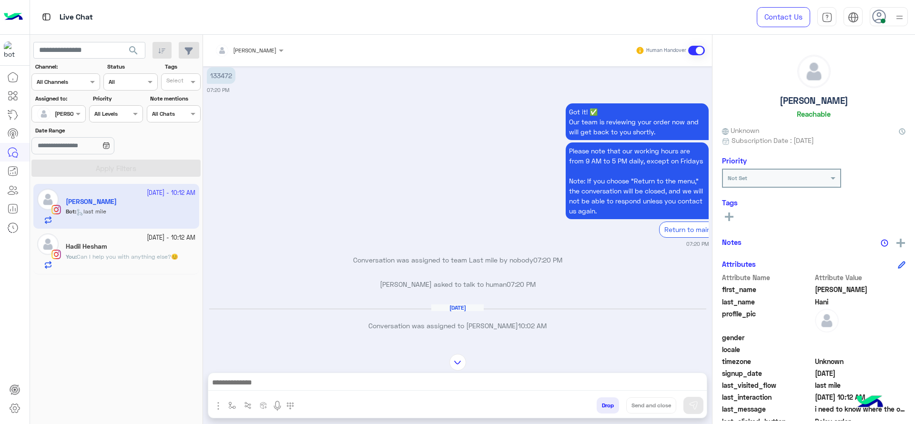
scroll to position [157, 0]
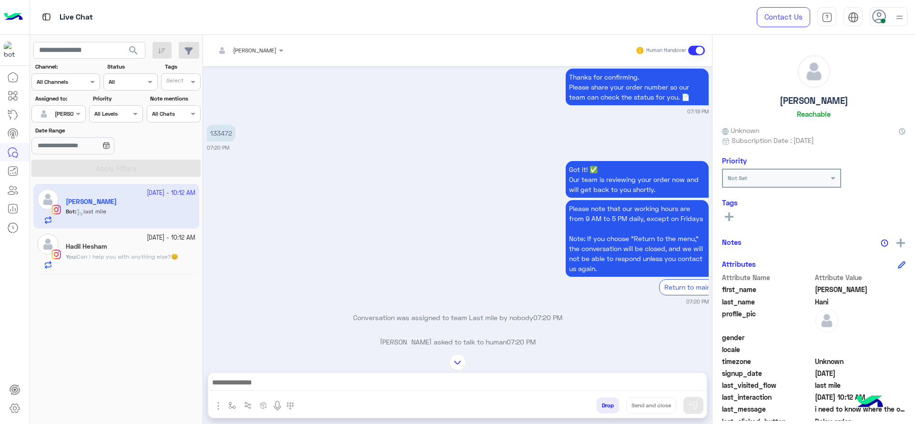
click at [220, 133] on p "133472" at bounding box center [221, 133] width 29 height 17
click at [220, 135] on p "133472" at bounding box center [221, 133] width 29 height 17
copy p "133472"
click at [390, 254] on div "Got it! ✅ Our team is reviewing your order now and will get back to you shortly…" at bounding box center [458, 232] width 502 height 147
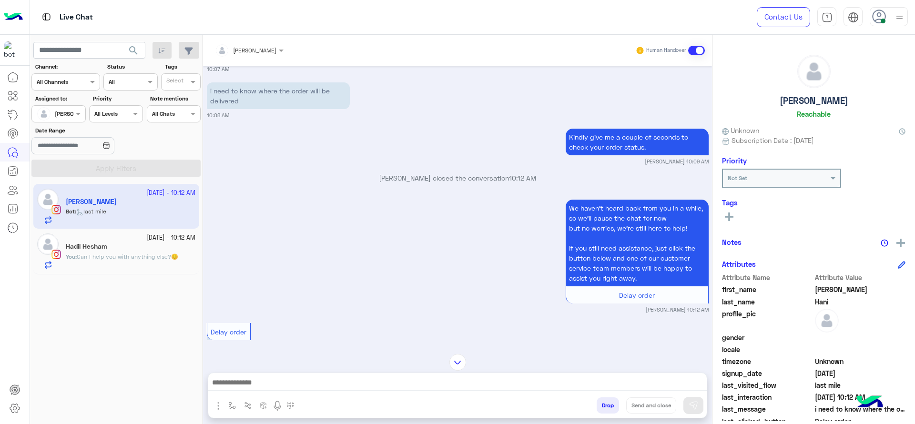
scroll to position [646, 0]
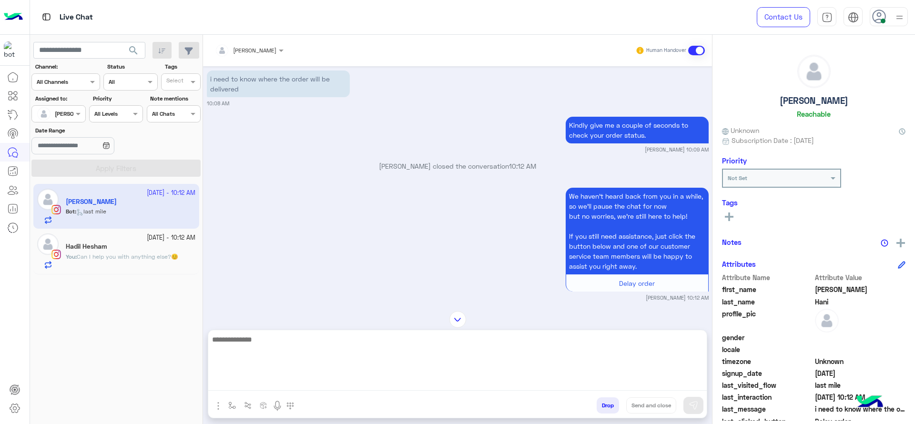
click at [509, 380] on textarea at bounding box center [457, 361] width 498 height 57
type textarea "*"
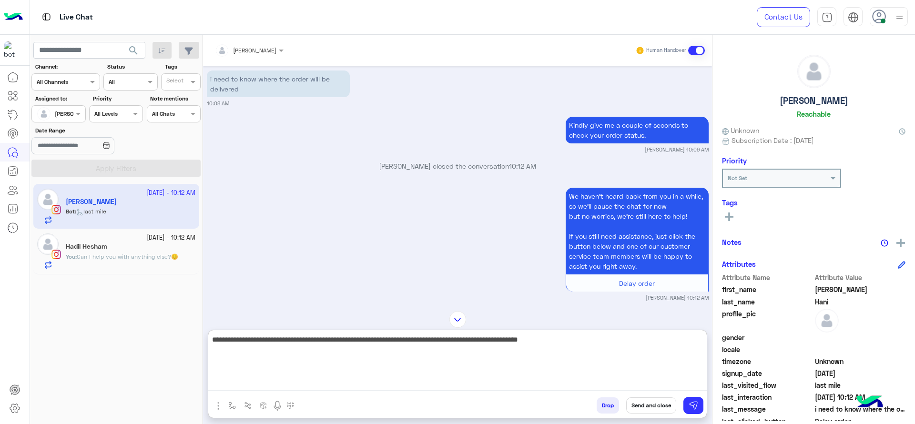
click at [266, 345] on textarea "**********" at bounding box center [457, 361] width 498 height 57
click at [578, 351] on textarea "**********" at bounding box center [457, 361] width 498 height 57
type textarea "**********"
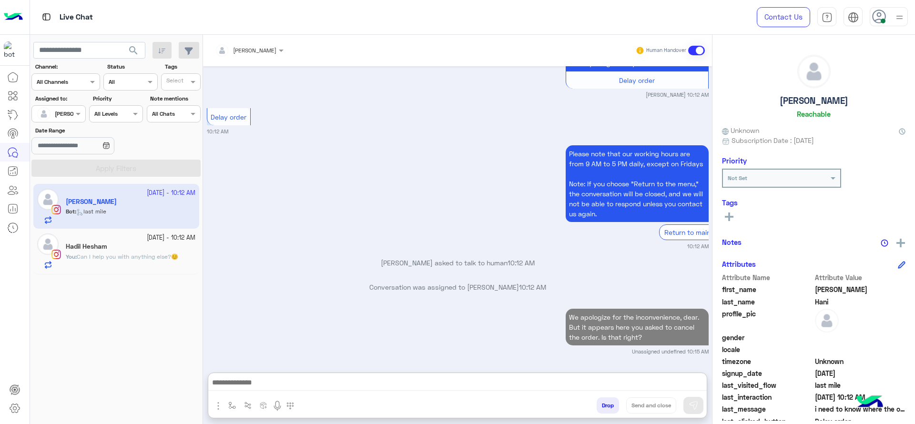
click at [152, 261] on p "You : Can I help you with anything else?😊" at bounding box center [122, 256] width 112 height 9
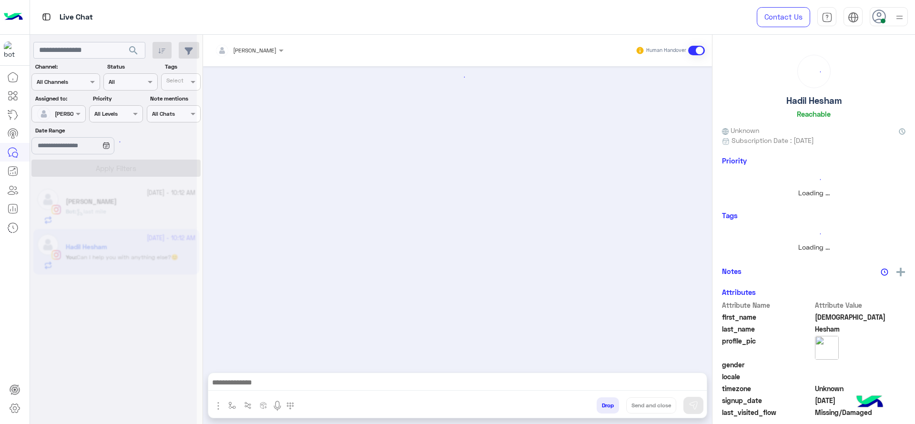
click at [233, 395] on div at bounding box center [457, 385] width 498 height 24
click at [234, 403] on img "button" at bounding box center [232, 406] width 8 height 8
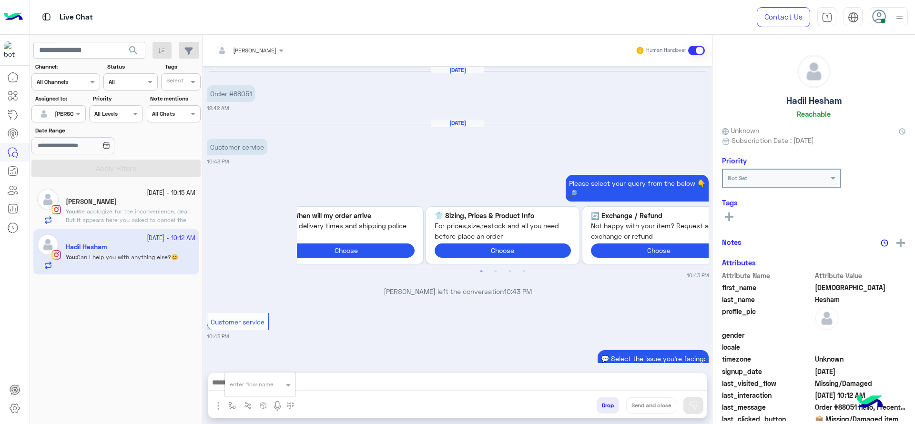
click at [235, 383] on input "text" at bounding box center [249, 383] width 38 height 9
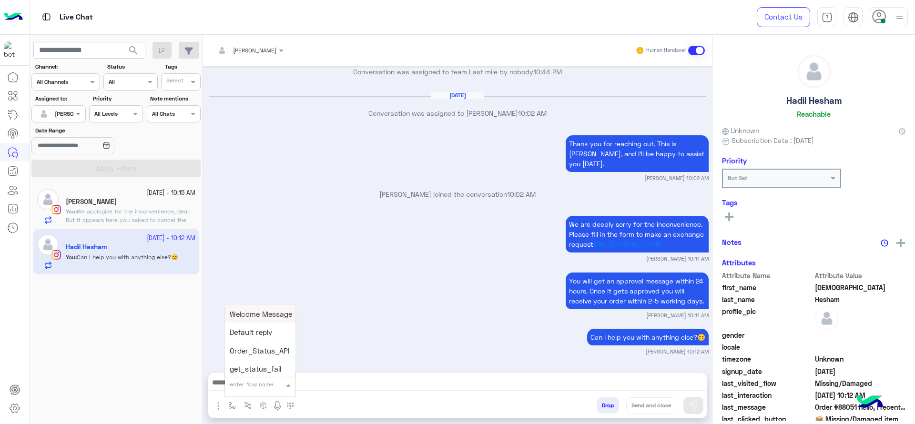
type input "*"
click at [242, 375] on div "Jana close" at bounding box center [260, 367] width 71 height 19
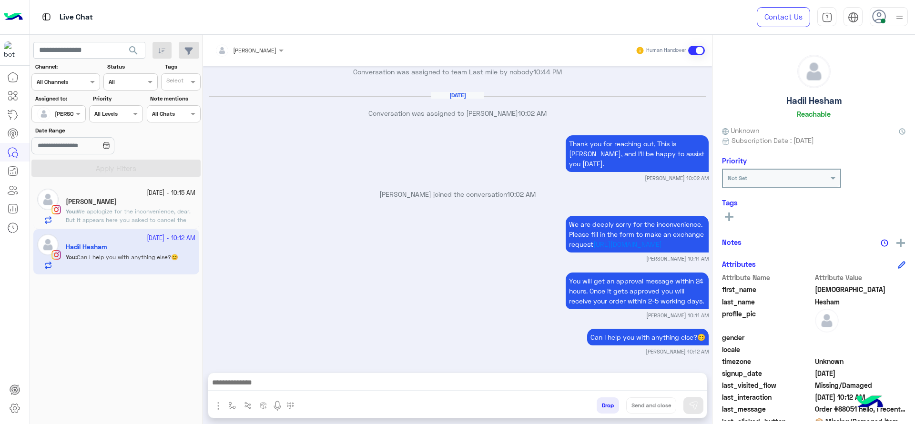
type textarea "**********"
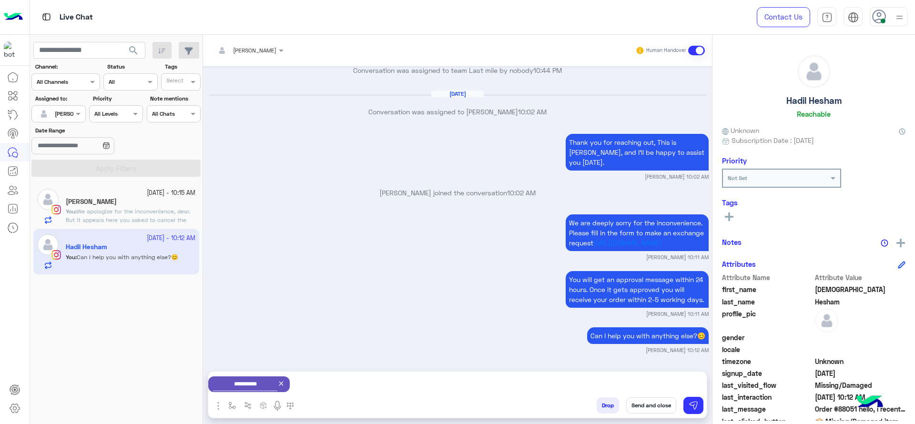
click at [664, 403] on button "Send and close" at bounding box center [651, 405] width 50 height 16
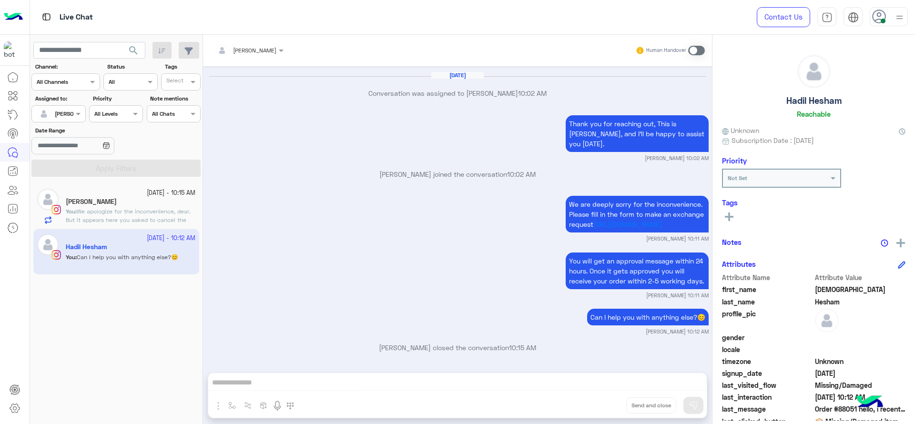
scroll to position [1053, 0]
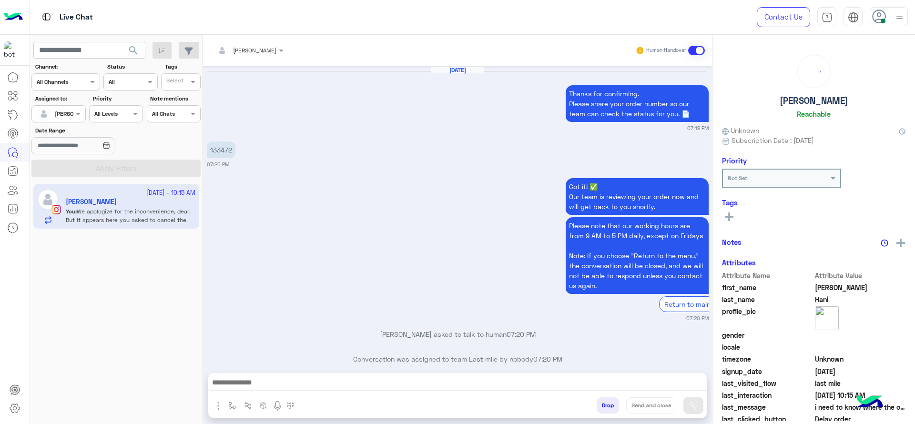
scroll to position [729, 0]
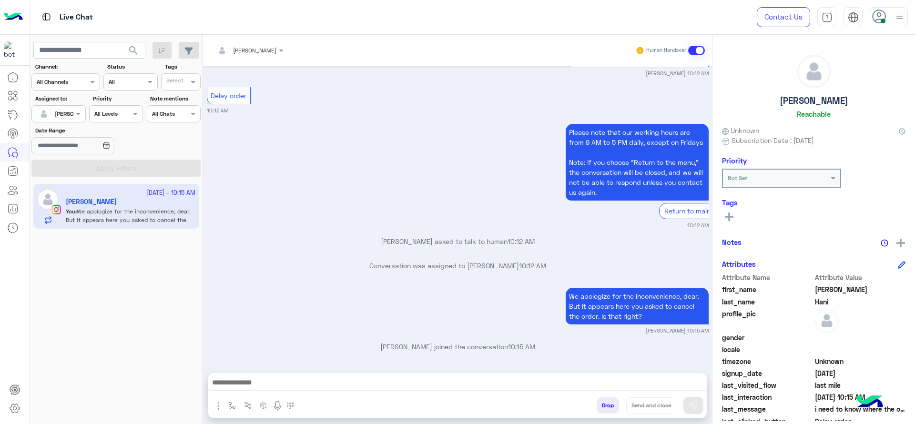
click at [65, 109] on div at bounding box center [58, 112] width 53 height 9
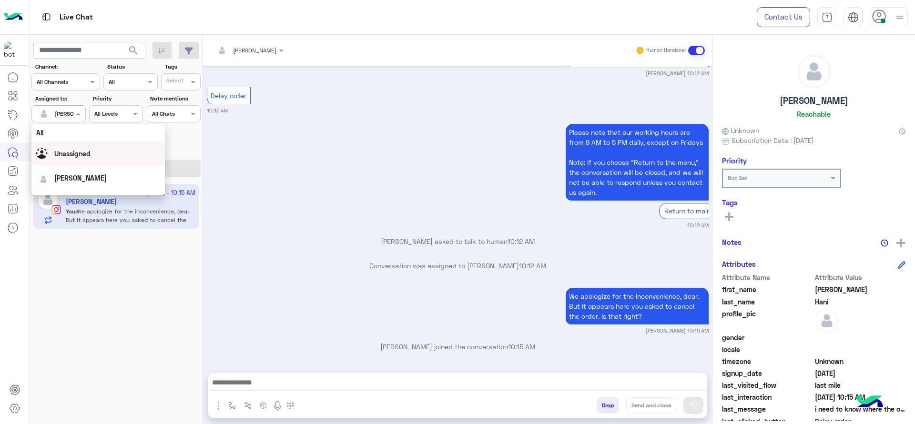
scroll to position [187, 0]
click at [81, 162] on div "First Mile" at bounding box center [97, 162] width 133 height 18
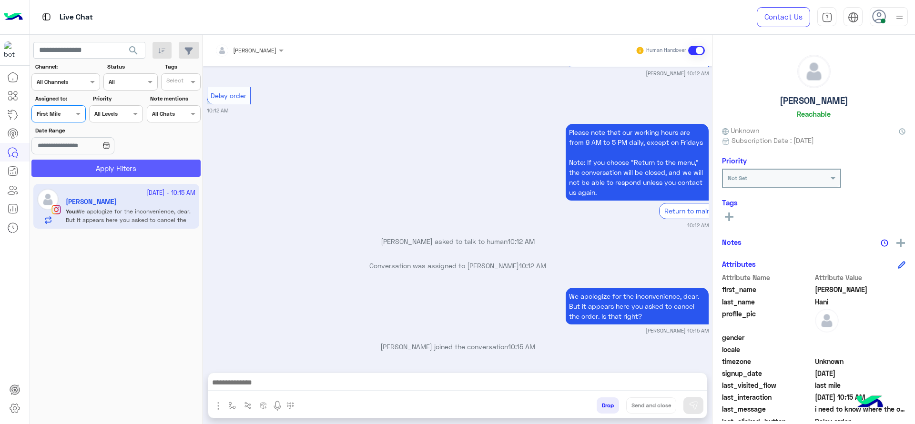
click at [83, 162] on button "Apply Filters" at bounding box center [115, 168] width 169 height 17
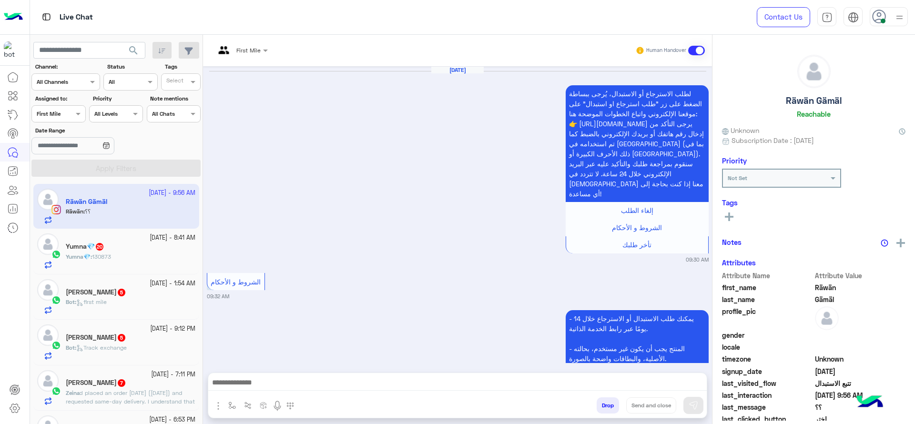
scroll to position [946, 0]
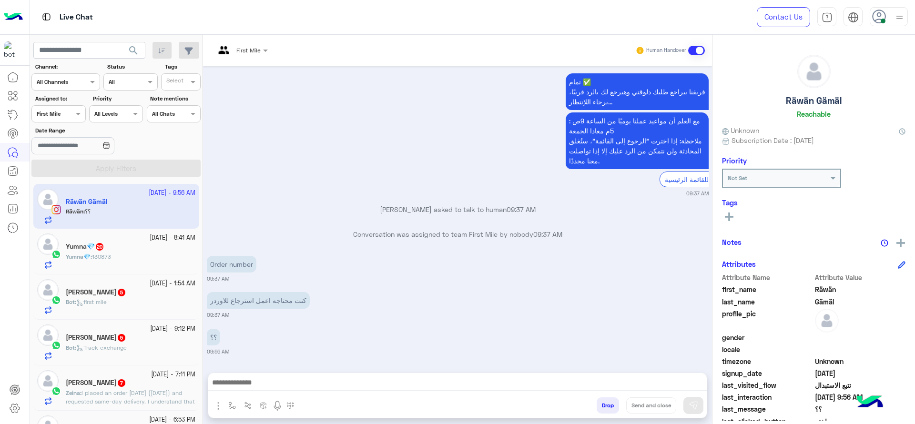
click at [242, 52] on span "First Mile" at bounding box center [248, 50] width 24 height 7
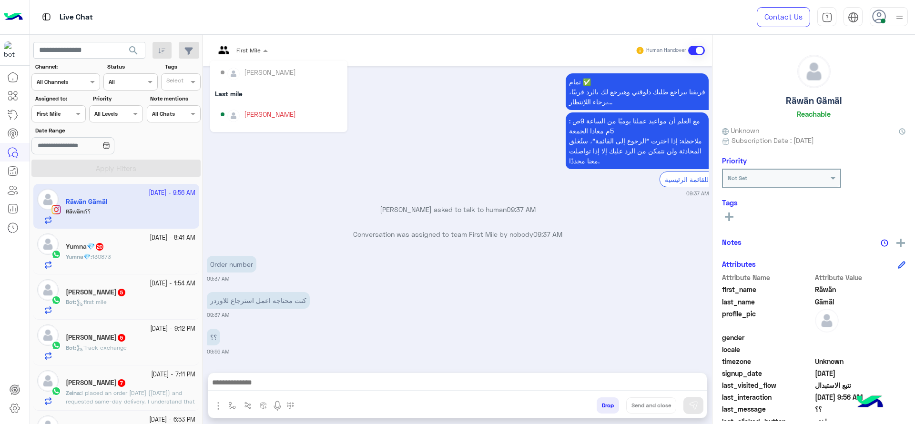
scroll to position [119, 0]
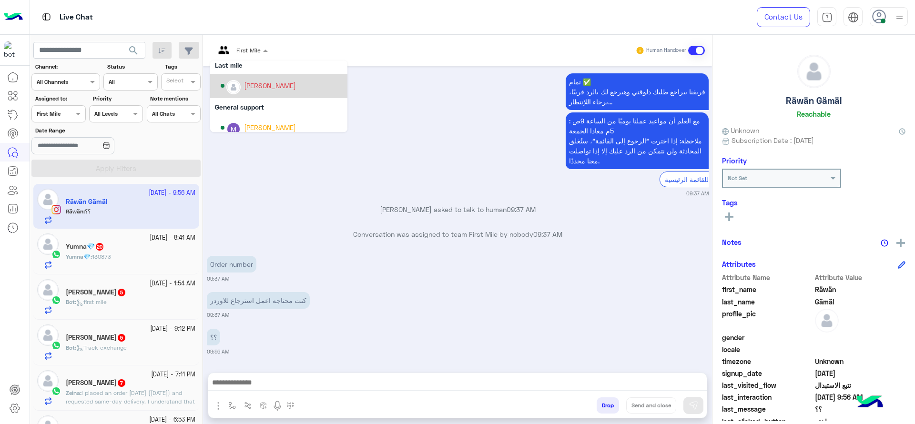
click at [245, 85] on div "[PERSON_NAME]" at bounding box center [270, 86] width 52 height 10
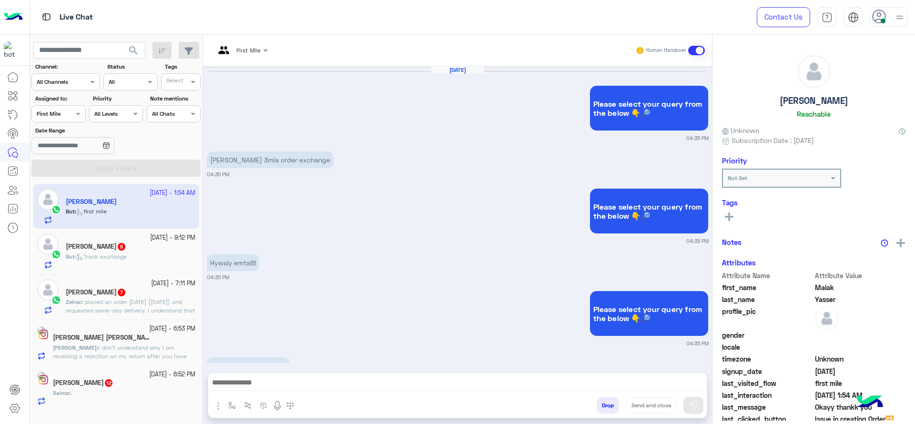
scroll to position [2048, 0]
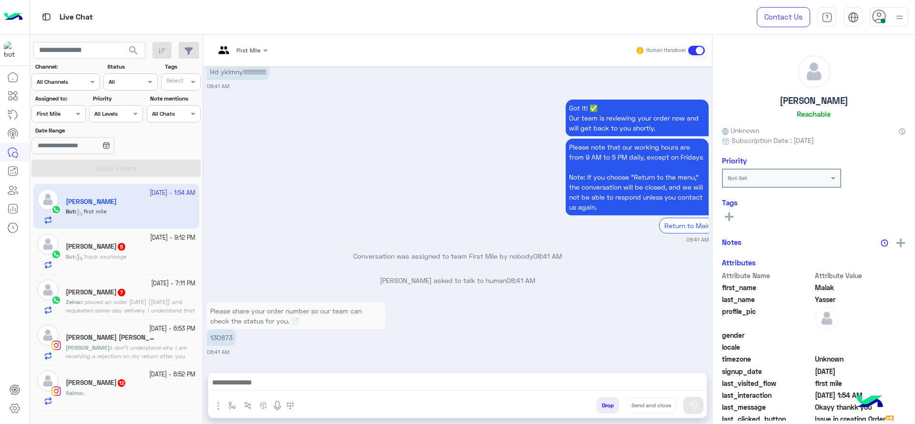
click at [245, 46] on input "text" at bounding box center [230, 49] width 30 height 9
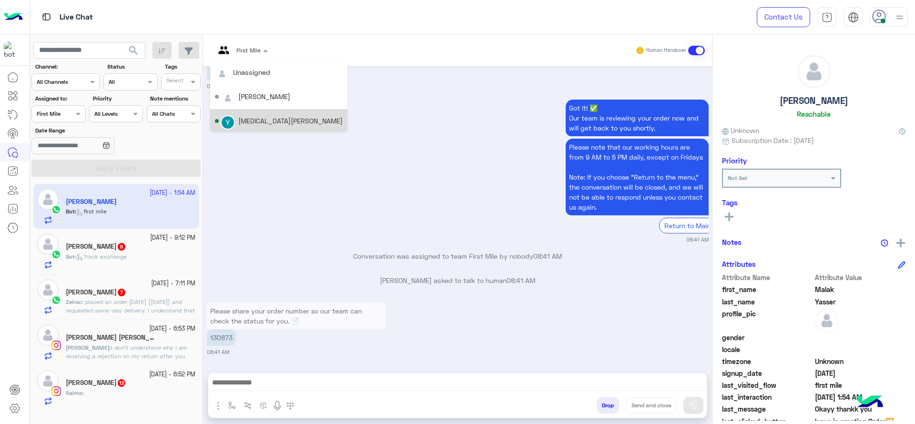
click at [289, 174] on div "Got it! ✅ Our team is reviewing your order now and will get back to you shortly…" at bounding box center [458, 170] width 502 height 147
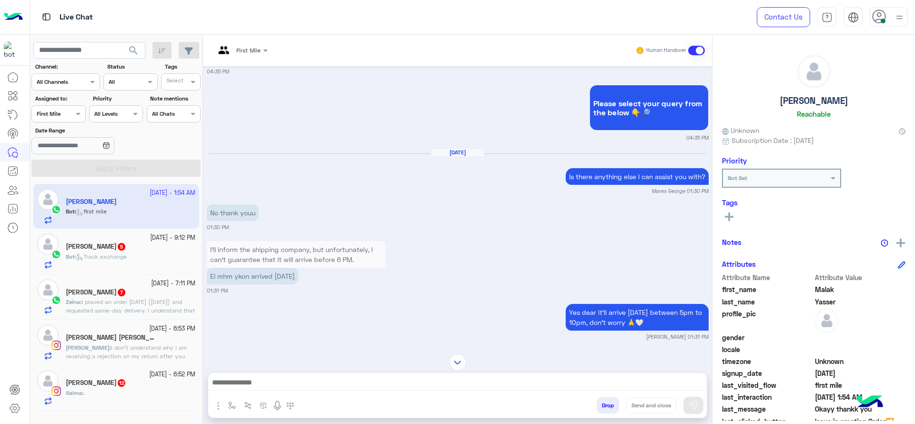
scroll to position [583, 0]
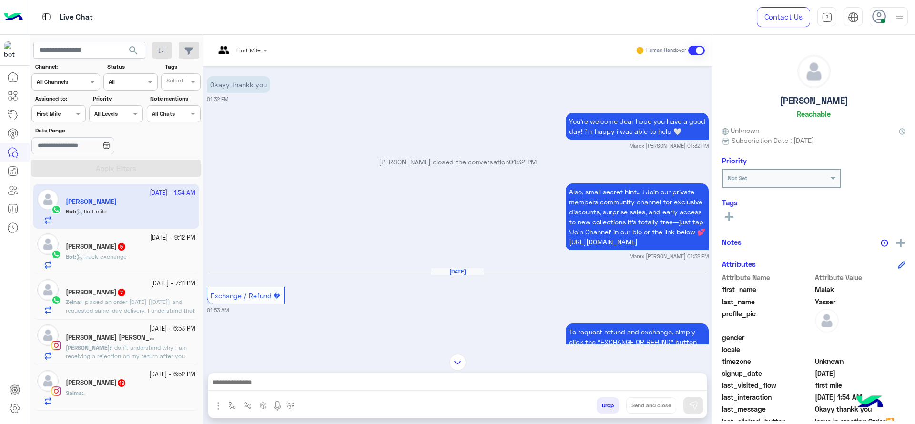
click at [255, 54] on div "First Mile" at bounding box center [238, 50] width 46 height 23
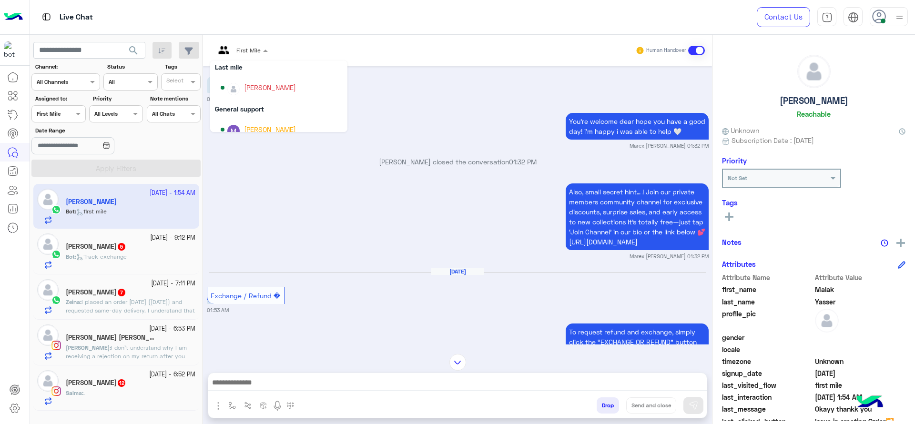
scroll to position [110, 0]
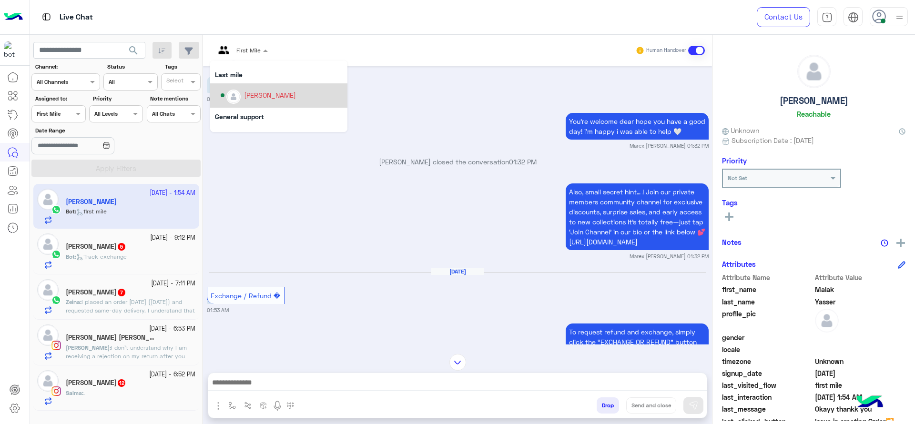
click at [266, 100] on div "[PERSON_NAME]" at bounding box center [270, 95] width 52 height 10
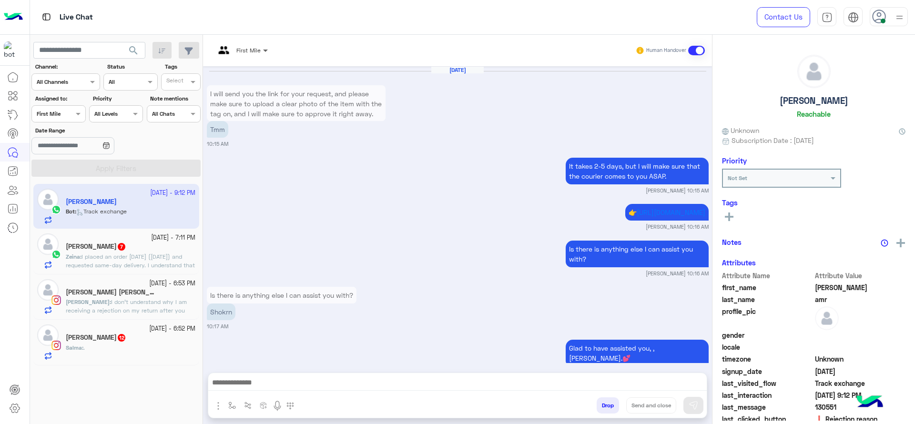
scroll to position [859, 0]
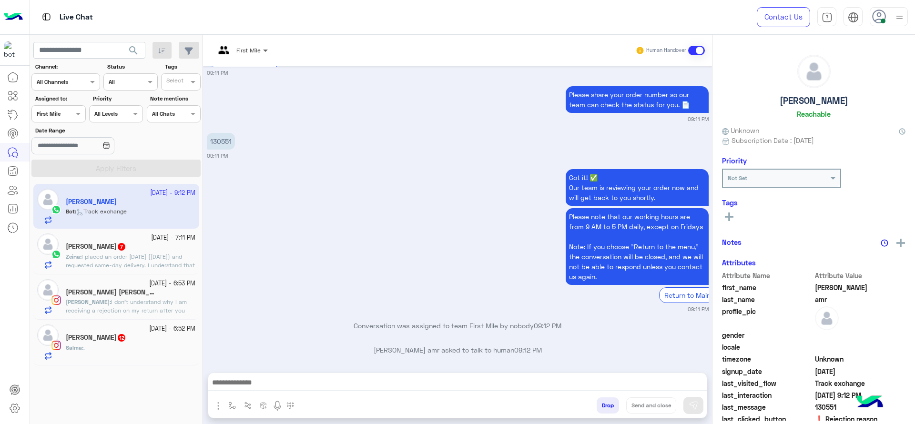
click at [262, 51] on span at bounding box center [267, 50] width 12 height 10
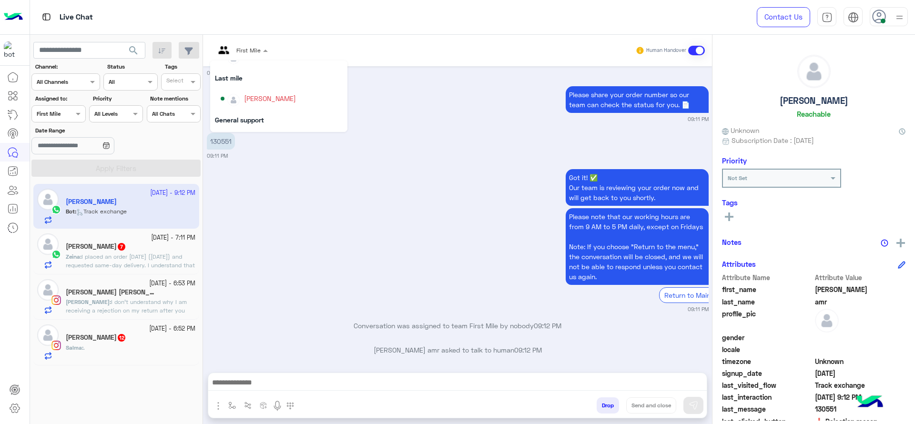
scroll to position [95, 0]
click at [259, 107] on div "[PERSON_NAME]" at bounding box center [270, 109] width 52 height 10
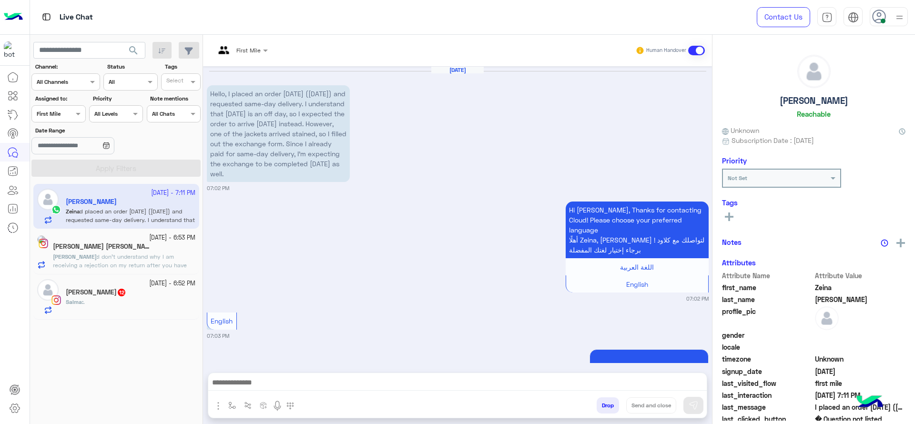
scroll to position [722, 0]
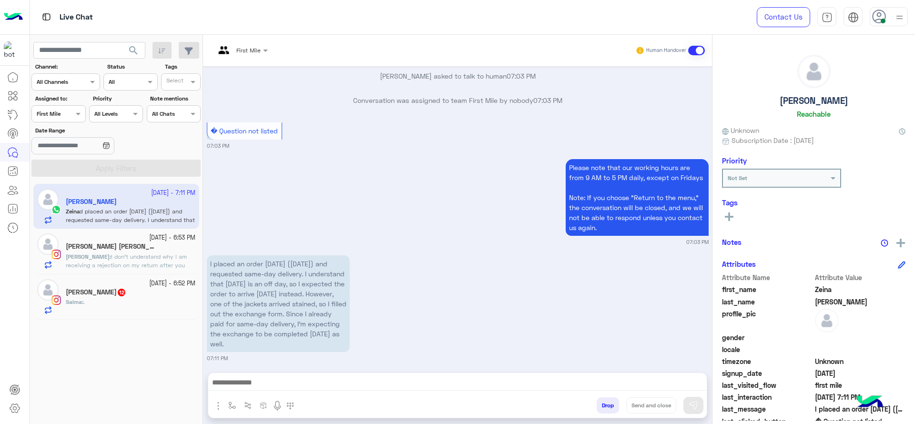
click at [257, 44] on div at bounding box center [241, 48] width 62 height 9
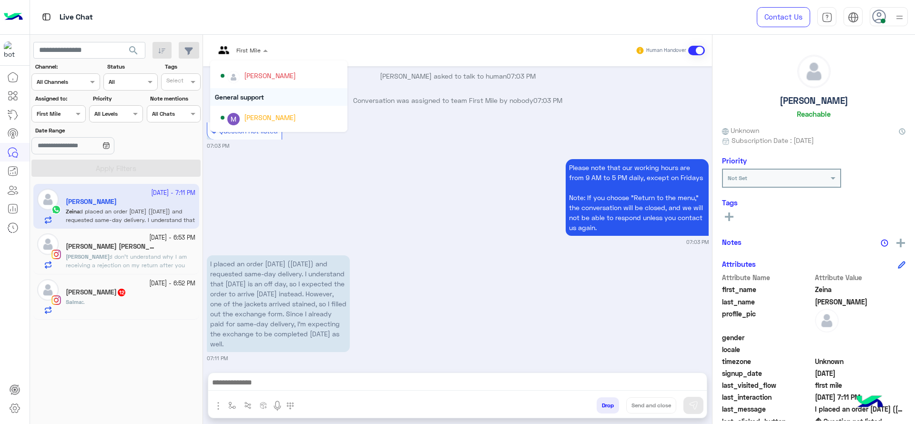
scroll to position [131, 0]
click at [271, 115] on div "[PERSON_NAME]" at bounding box center [270, 116] width 52 height 10
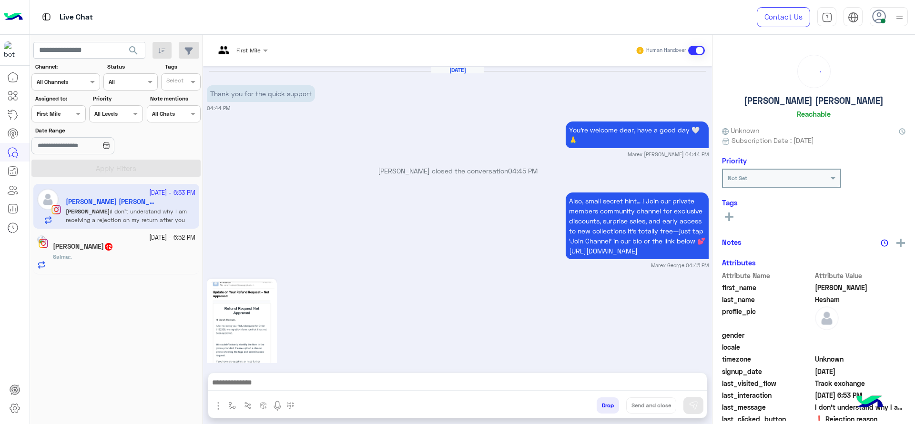
scroll to position [1206, 0]
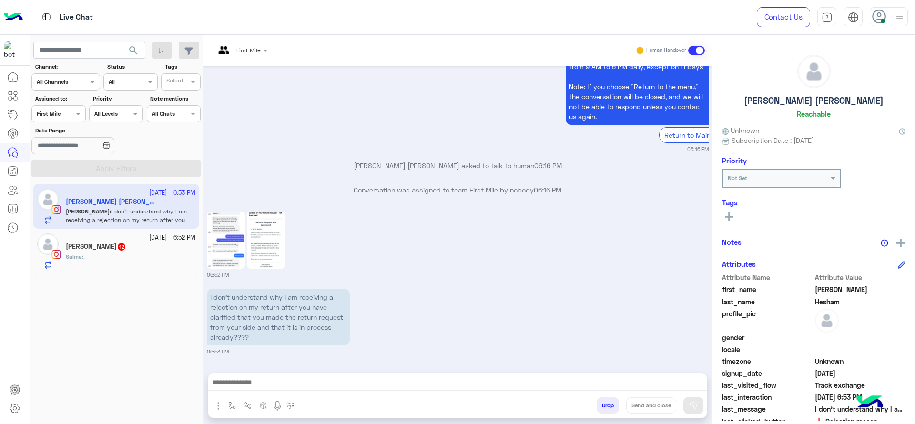
click at [259, 54] on div "First Mile" at bounding box center [238, 50] width 46 height 23
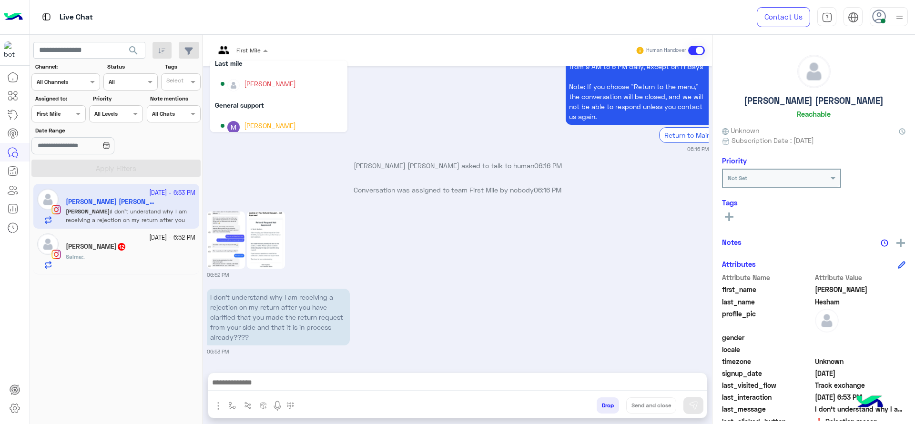
scroll to position [119, 0]
click at [297, 192] on p "Conversation was assigned to team First Mile by nobody 06:16 PM" at bounding box center [458, 190] width 502 height 10
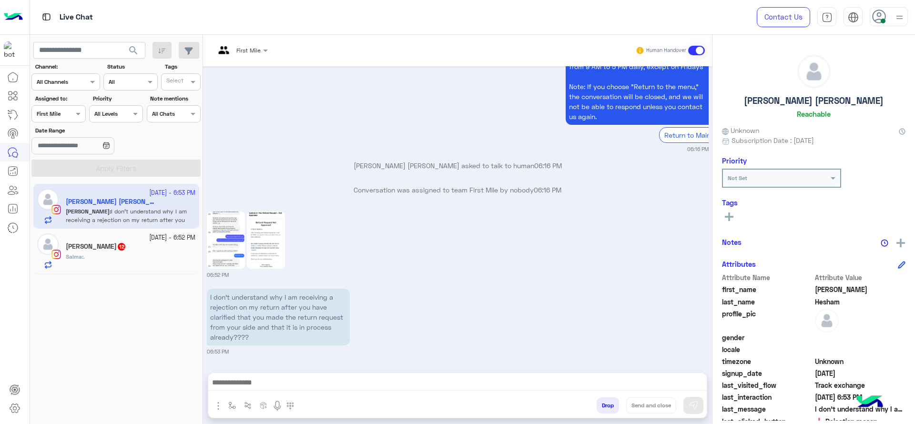
click at [140, 245] on div "Salma Elharere 12" at bounding box center [131, 247] width 130 height 10
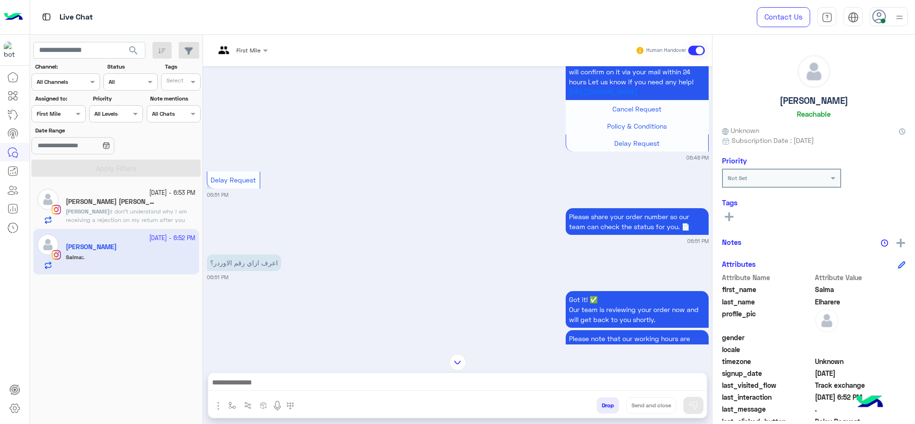
scroll to position [1151, 0]
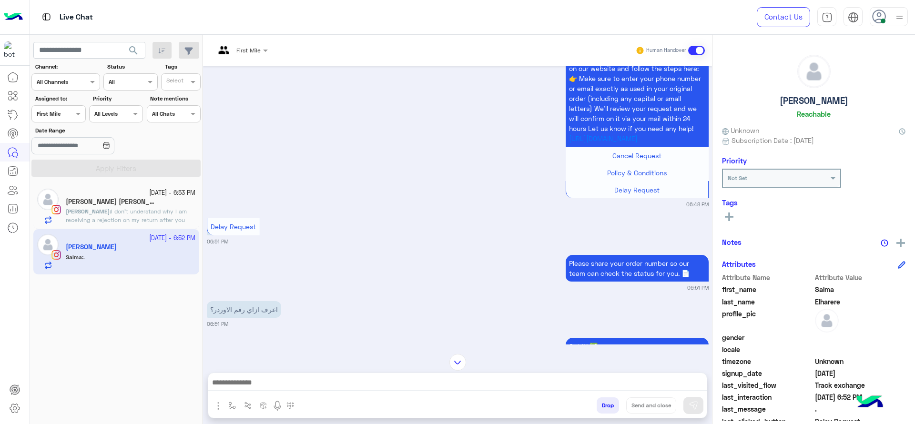
click at [71, 115] on div at bounding box center [58, 112] width 53 height 9
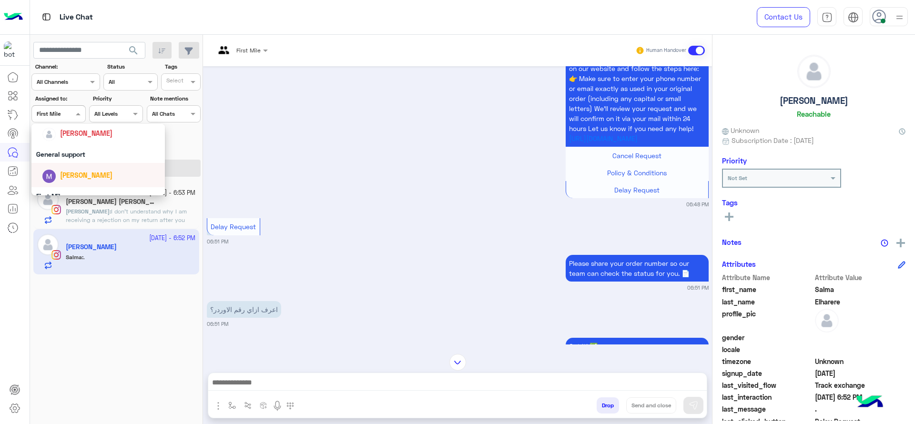
scroll to position [139, 0]
click at [84, 143] on span "[PERSON_NAME]" at bounding box center [86, 147] width 52 height 8
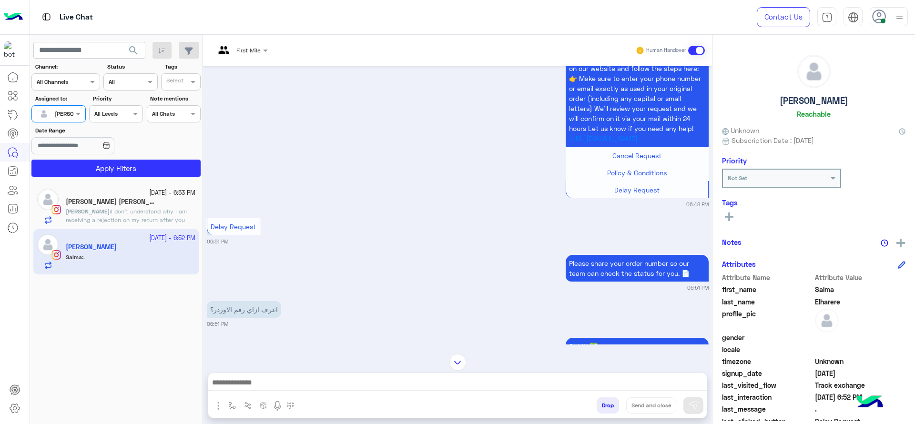
click at [95, 157] on section "Channel: Channel All Channels Status Channel All Tags Select Assigned to: Assig…" at bounding box center [116, 119] width 159 height 114
click at [101, 165] on button "Apply Filters" at bounding box center [115, 168] width 169 height 17
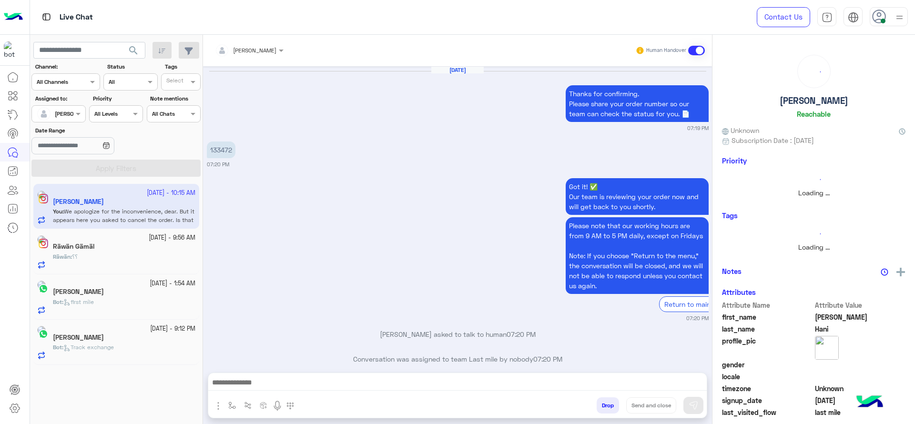
scroll to position [729, 0]
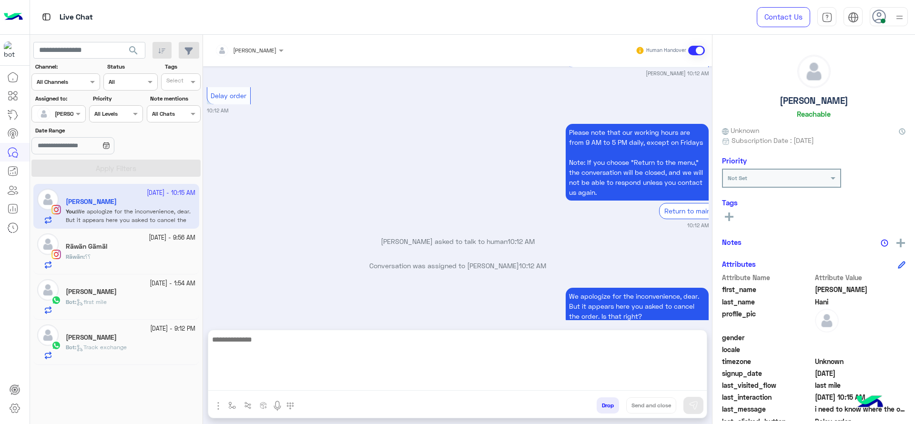
click at [261, 381] on textarea at bounding box center [457, 361] width 498 height 57
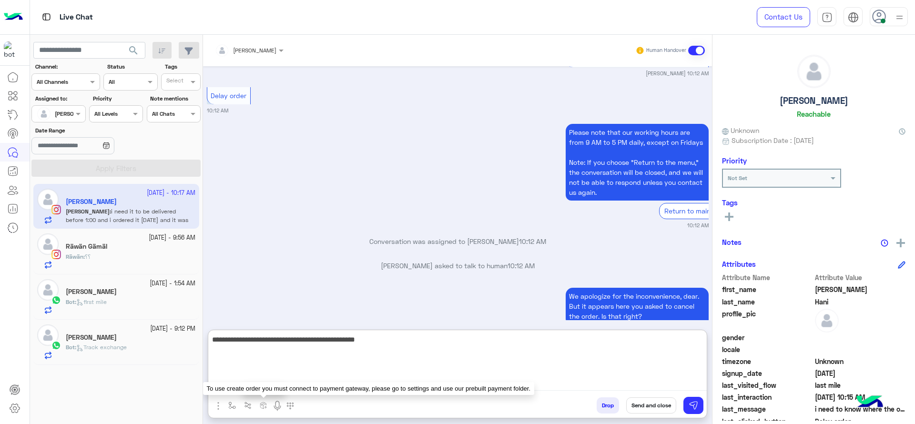
scroll to position [828, 0]
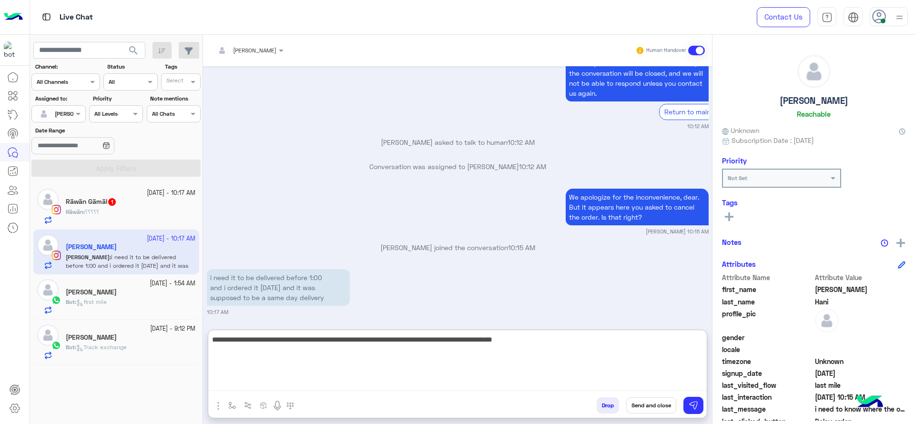
type textarea "**********"
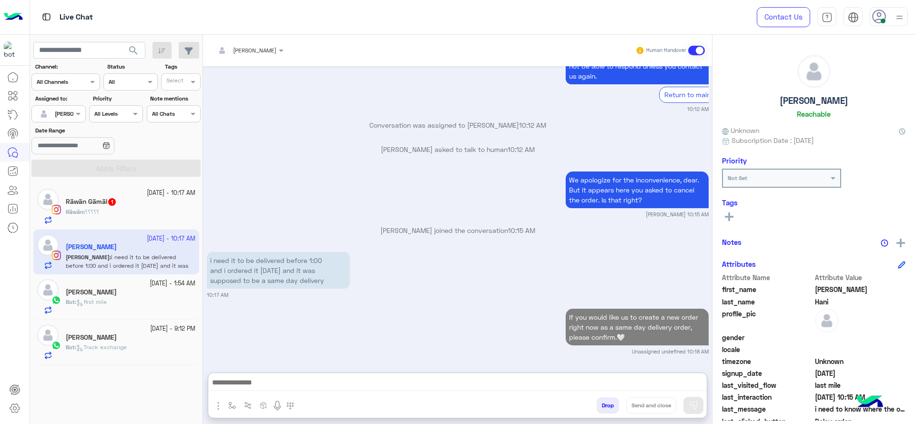
click at [114, 209] on div "Räwän : ؟؟؟؟؟" at bounding box center [131, 216] width 130 height 17
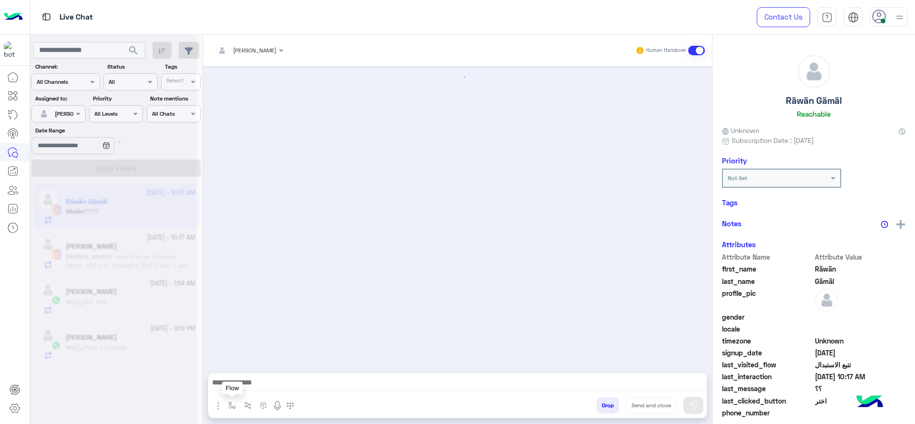
click at [228, 404] on img "button" at bounding box center [232, 406] width 8 height 8
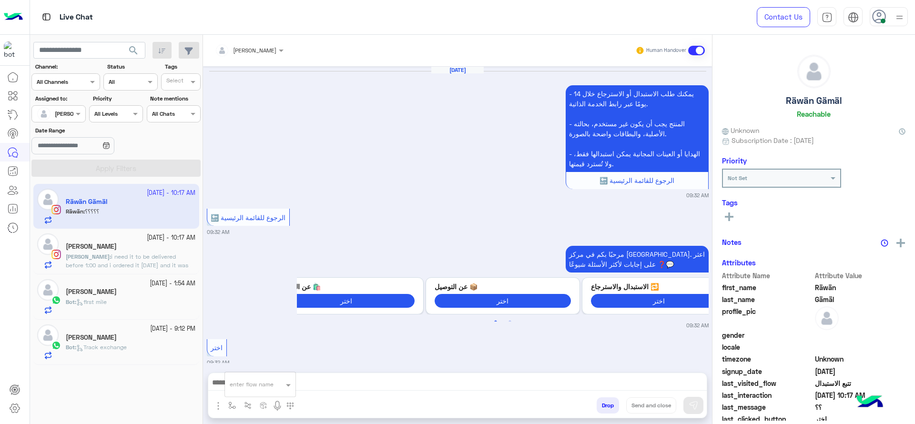
scroll to position [792, 0]
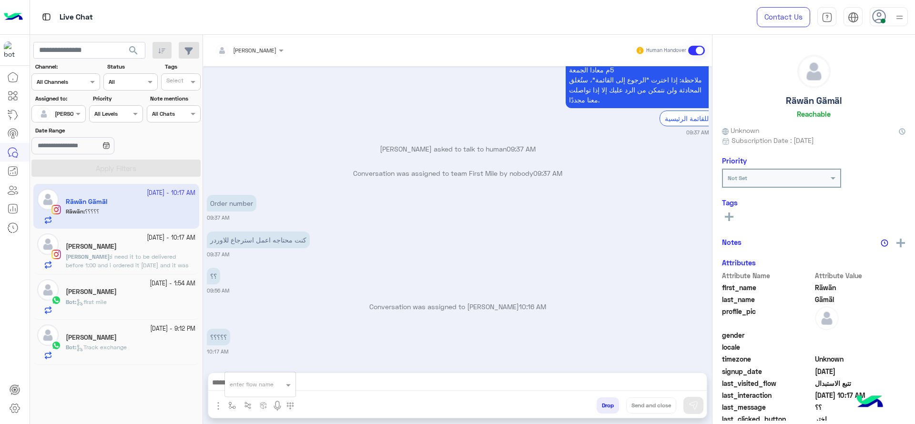
click at [250, 388] on div "enter flow name" at bounding box center [252, 384] width 44 height 9
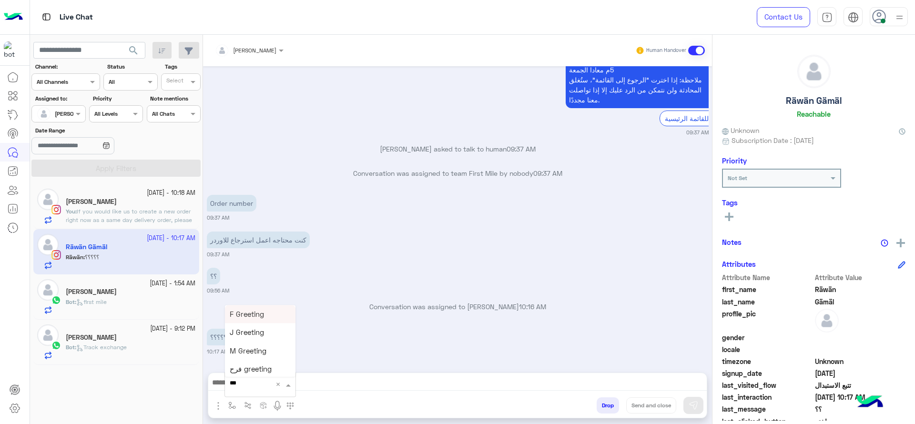
type input "****"
click at [252, 319] on span "چنى greeting" at bounding box center [251, 316] width 43 height 9
type textarea "**********"
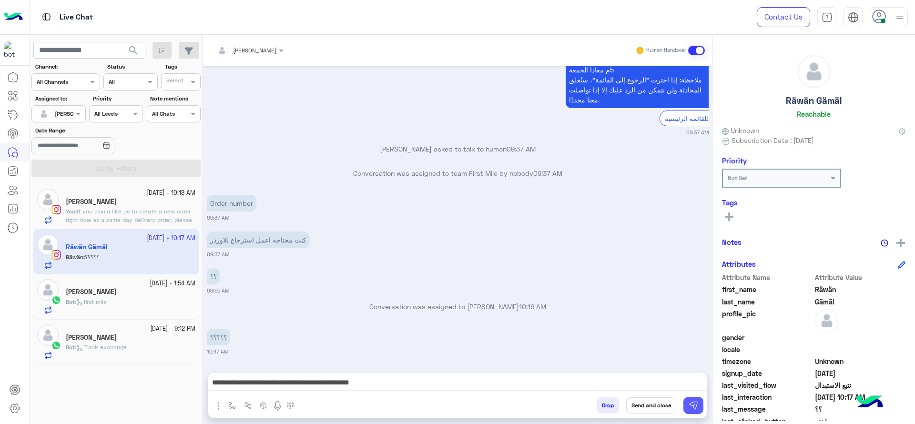
click at [689, 404] on img at bounding box center [693, 406] width 10 height 10
click at [136, 282] on div "12 October - 1:54 AM" at bounding box center [131, 283] width 130 height 9
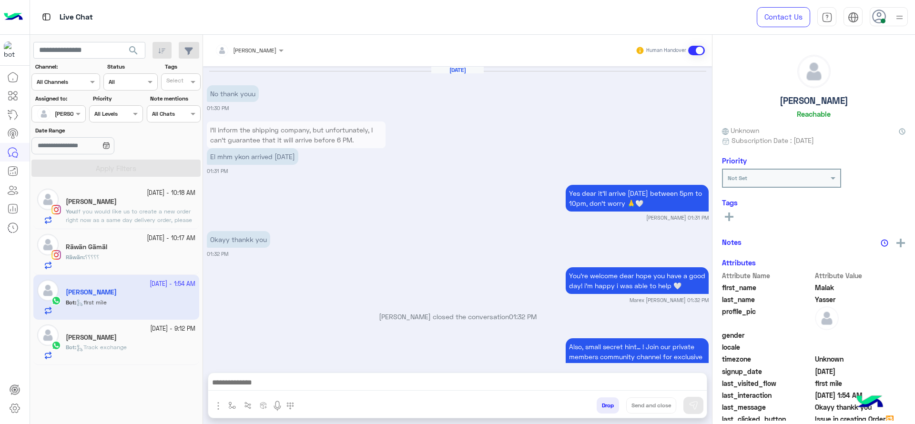
scroll to position [915, 0]
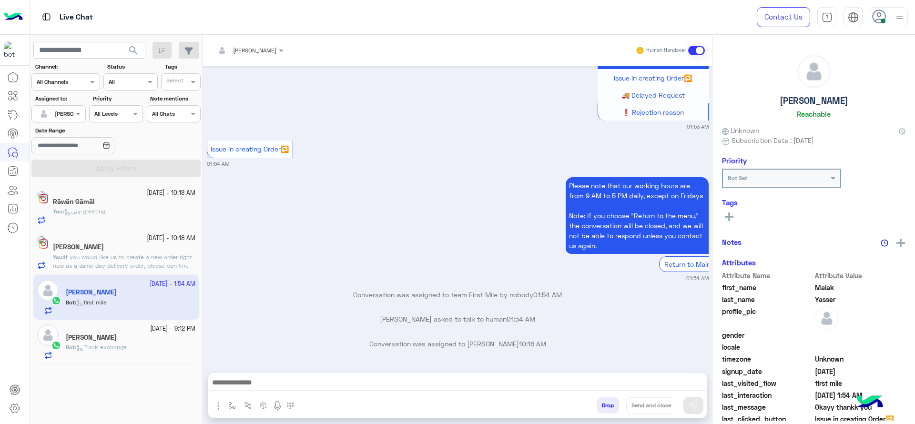
click at [228, 404] on img "button" at bounding box center [232, 406] width 8 height 8
click at [262, 379] on input "text" at bounding box center [249, 383] width 38 height 9
type input "*"
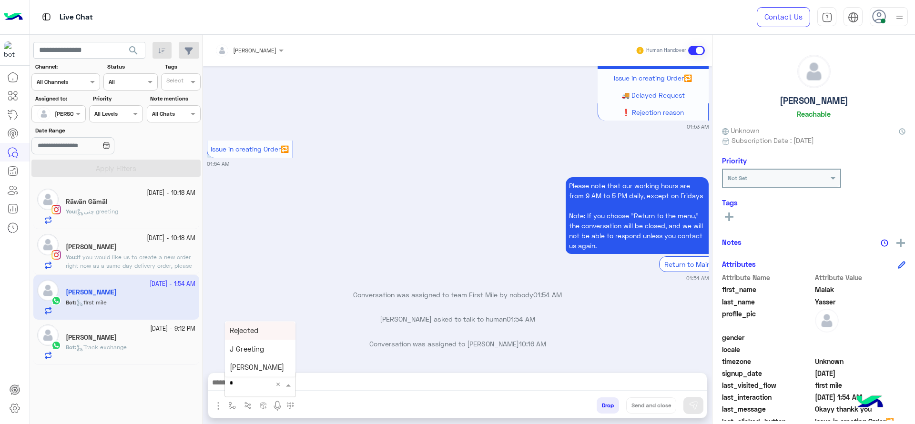
click at [262, 343] on div "J Greeting" at bounding box center [260, 349] width 71 height 19
type textarea "**********"
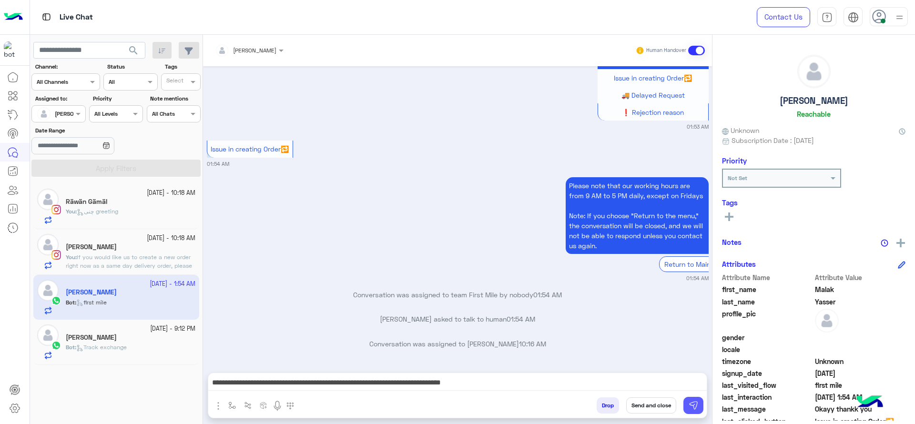
click at [692, 404] on img at bounding box center [693, 406] width 10 height 10
click at [115, 341] on div "Mohamed amr" at bounding box center [131, 338] width 130 height 10
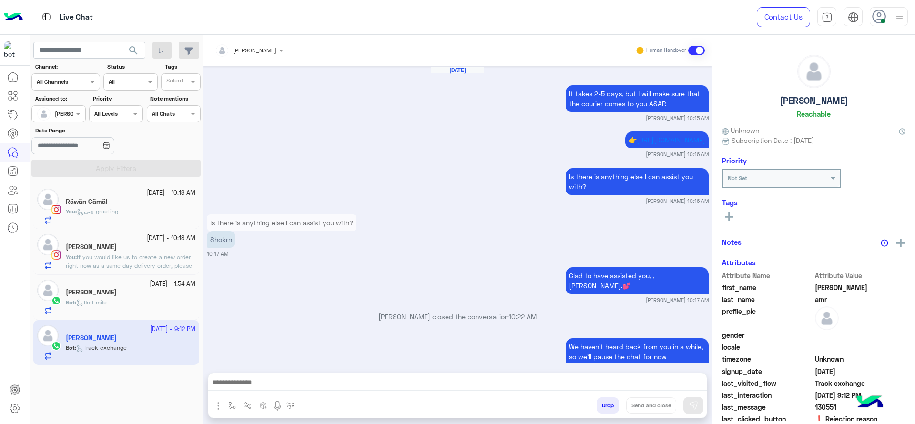
scroll to position [828, 0]
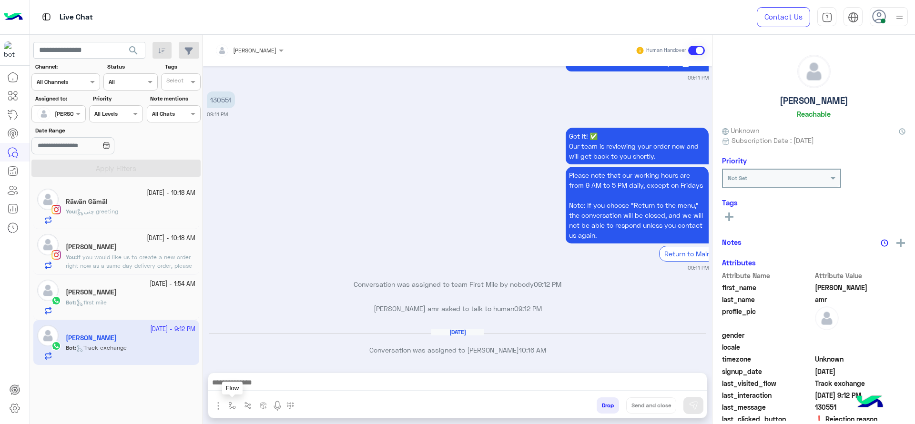
click at [231, 403] on img "button" at bounding box center [232, 406] width 8 height 8
click at [232, 384] on input "text" at bounding box center [249, 383] width 38 height 9
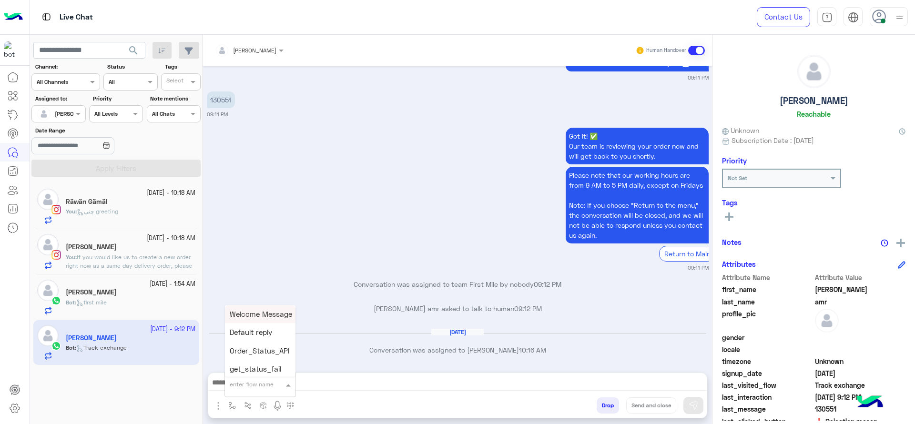
type input "*"
click at [252, 349] on span "J Greeting" at bounding box center [247, 348] width 34 height 9
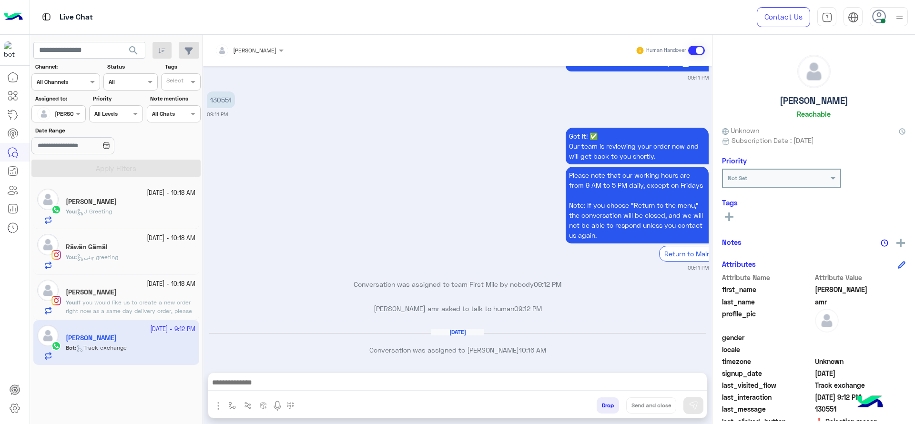
type textarea "**********"
click at [688, 404] on img at bounding box center [693, 406] width 10 height 10
click at [133, 209] on span "so it’s cancelled?" at bounding box center [134, 211] width 47 height 7
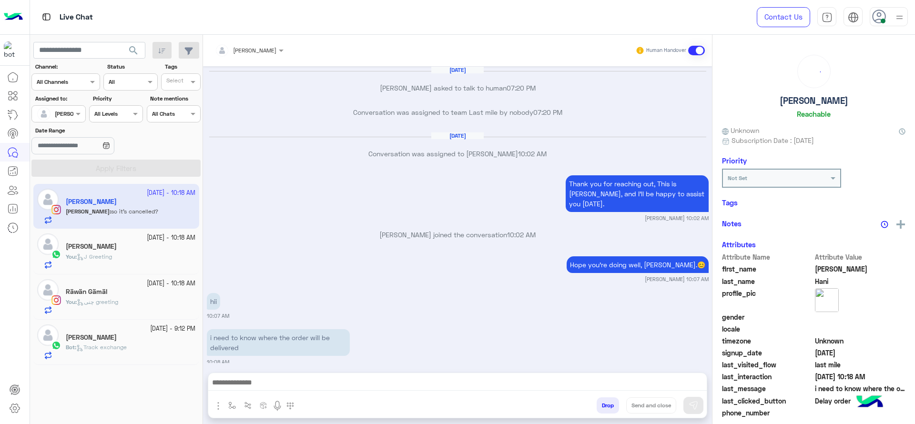
scroll to position [628, 0]
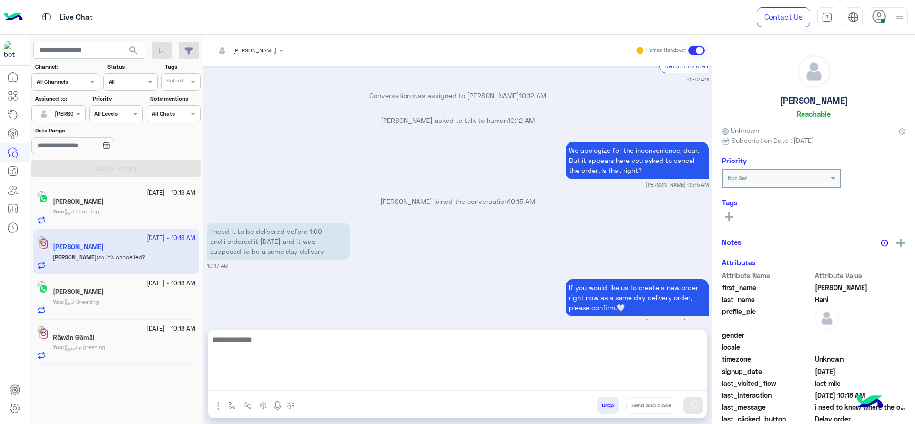
click at [395, 383] on textarea at bounding box center [457, 361] width 498 height 57
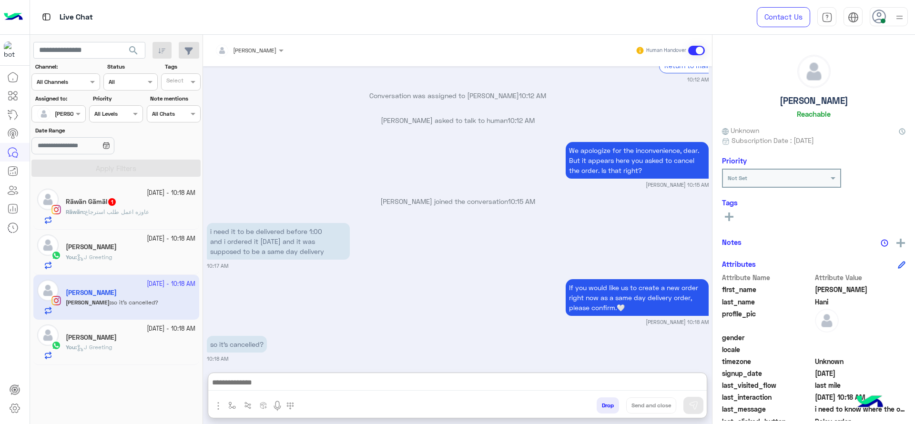
click at [167, 220] on div "Räwän : عاوزه اعمل طلب استرجاع" at bounding box center [131, 216] width 130 height 17
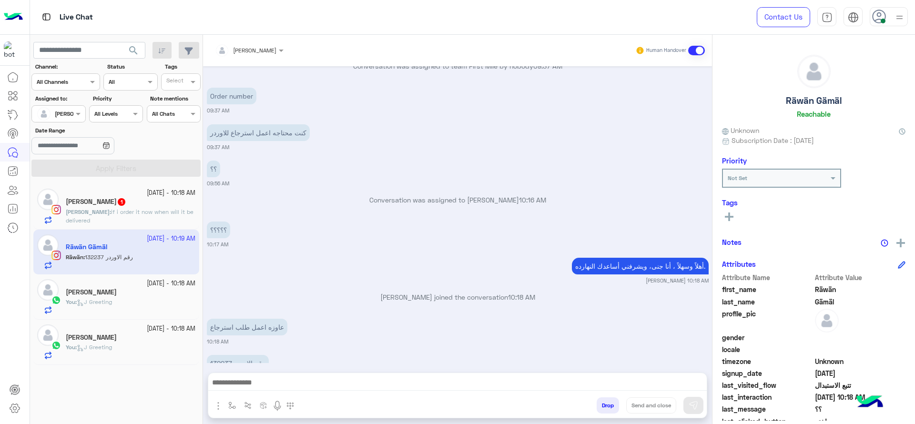
scroll to position [668, 0]
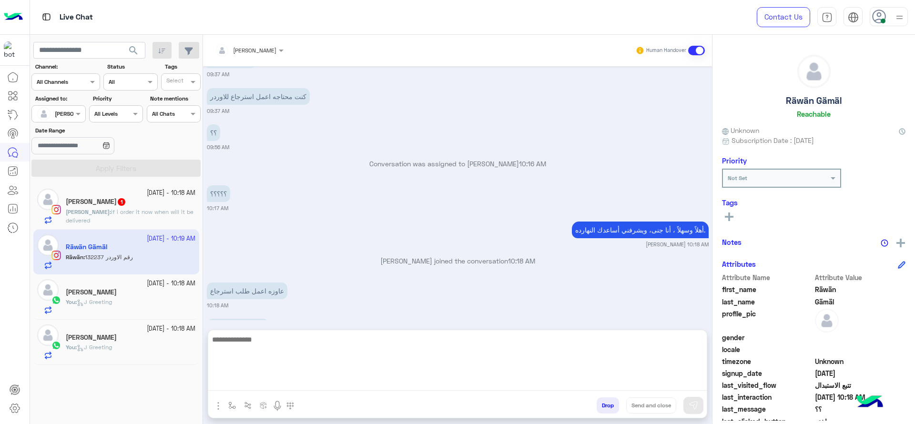
click at [362, 382] on textarea at bounding box center [457, 361] width 498 height 57
paste textarea "**********"
type textarea "**********"
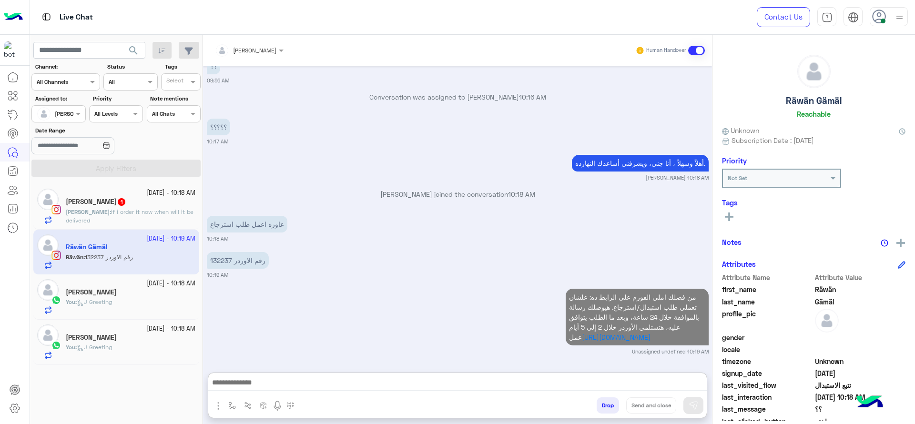
click at [152, 209] on span "if i order it now when will it be delivered" at bounding box center [130, 216] width 128 height 16
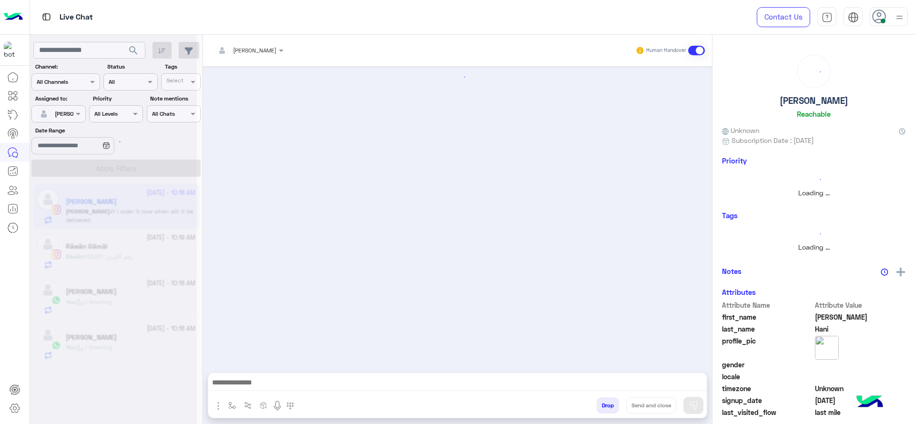
scroll to position [640, 0]
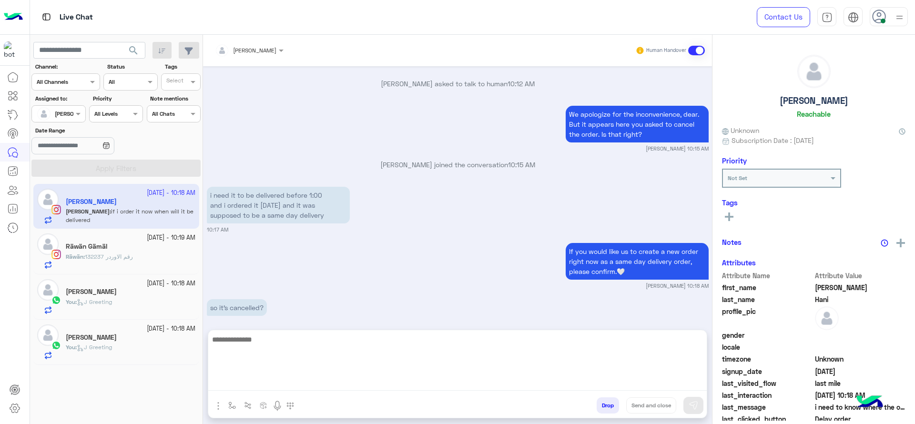
click at [368, 382] on textarea at bounding box center [457, 361] width 498 height 57
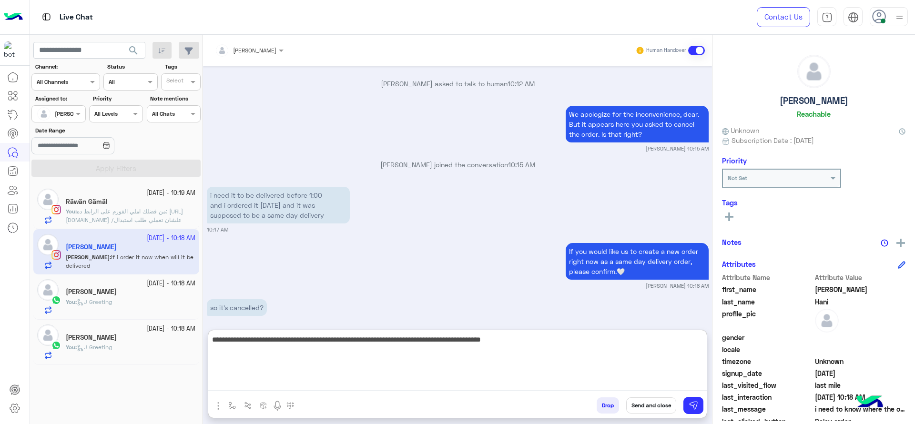
type textarea "**********"
click at [390, 362] on textarea "**********" at bounding box center [457, 361] width 498 height 57
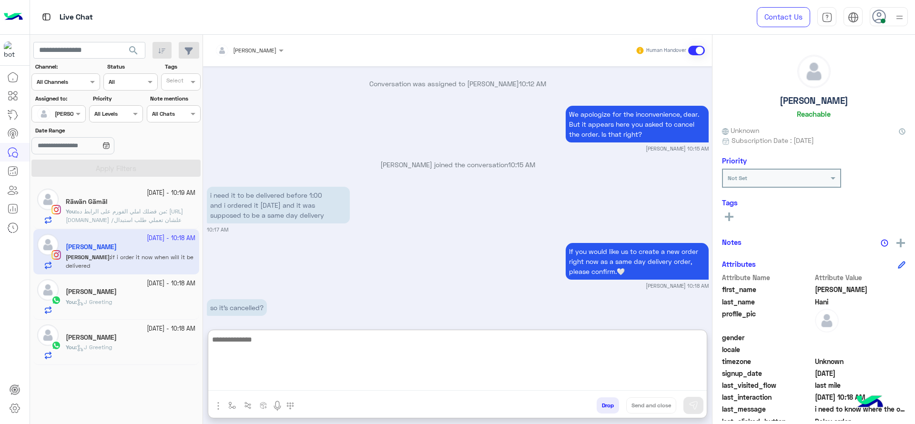
scroll to position [740, 0]
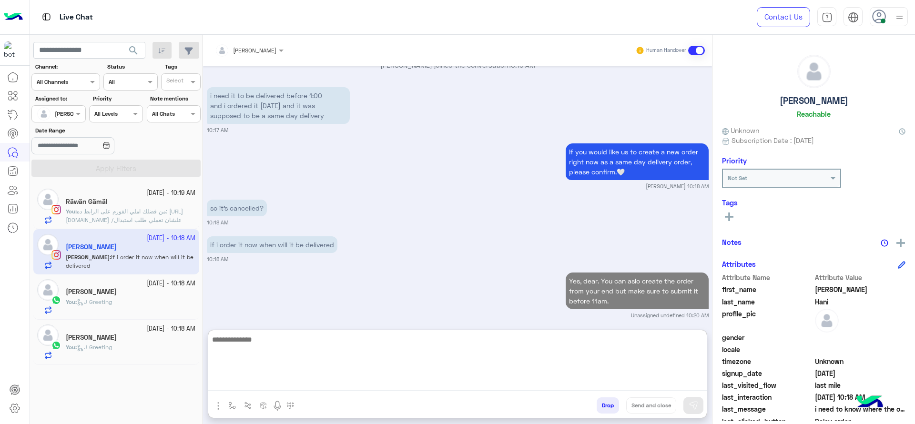
click at [345, 366] on textarea at bounding box center [457, 361] width 498 height 57
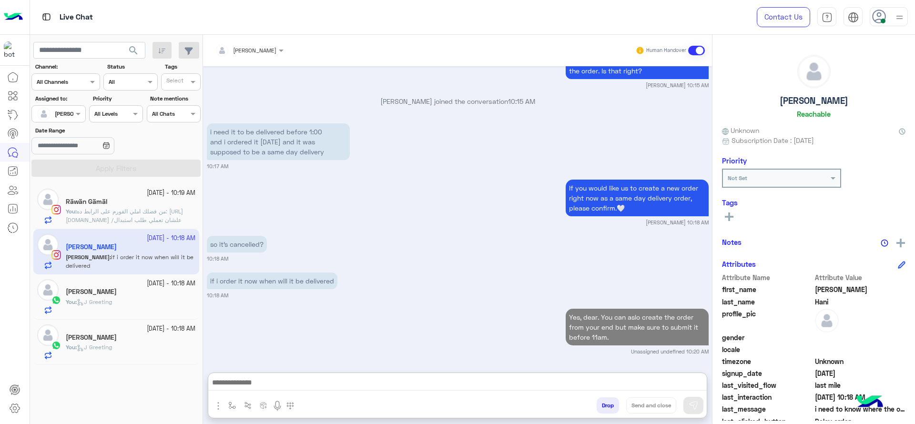
click at [162, 205] on div "Räwän Gämäl" at bounding box center [131, 203] width 130 height 10
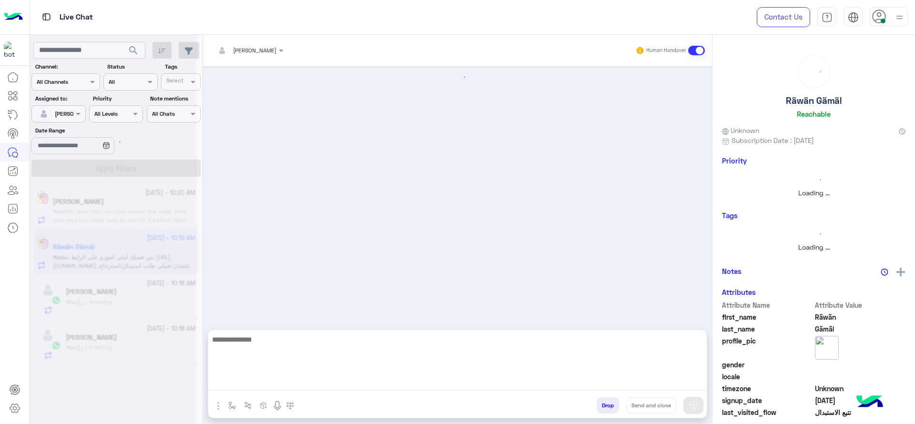
click at [296, 380] on textarea at bounding box center [457, 361] width 498 height 57
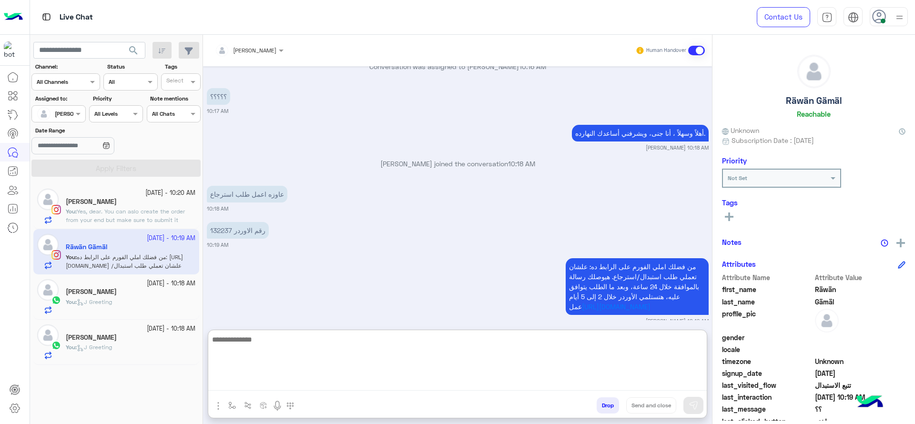
scroll to position [683, 0]
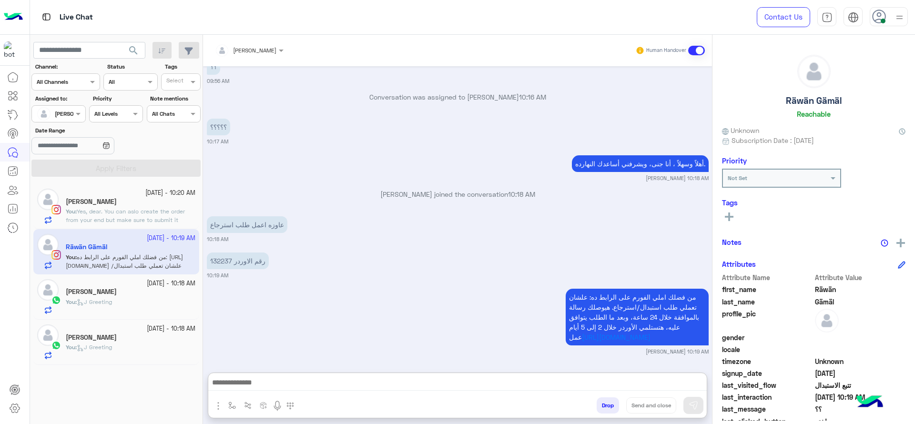
click at [142, 294] on div "Mohamed amr" at bounding box center [131, 293] width 130 height 10
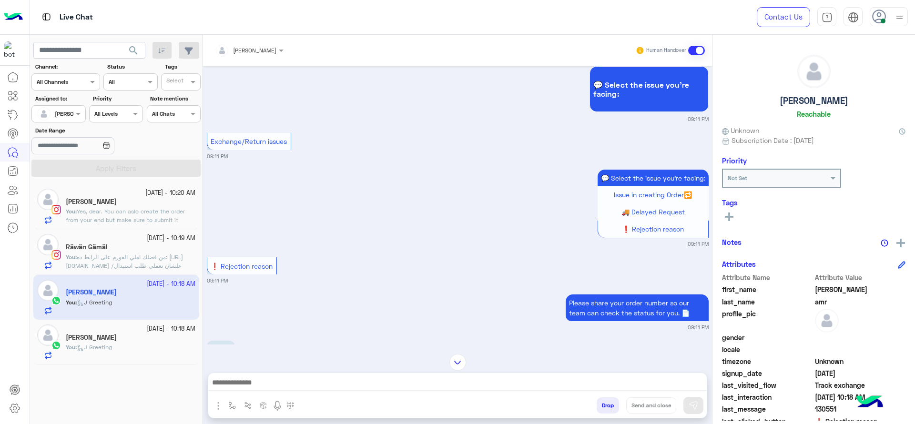
scroll to position [495, 0]
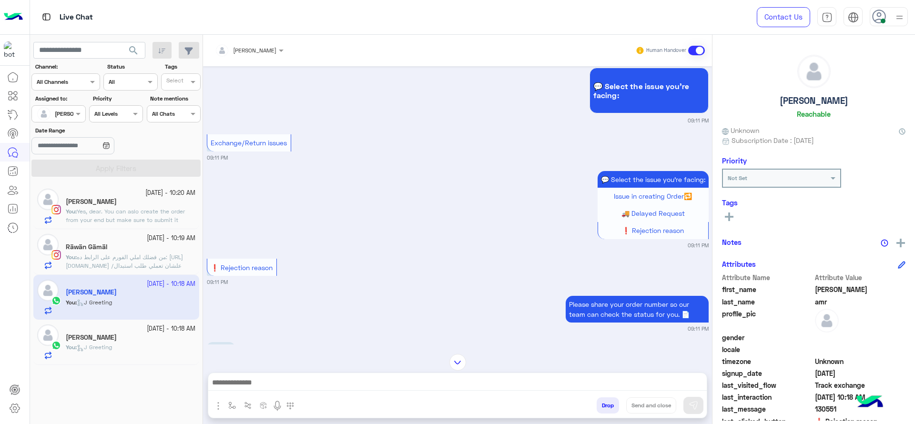
click at [217, 342] on p "130551" at bounding box center [221, 350] width 28 height 17
copy p "130551"
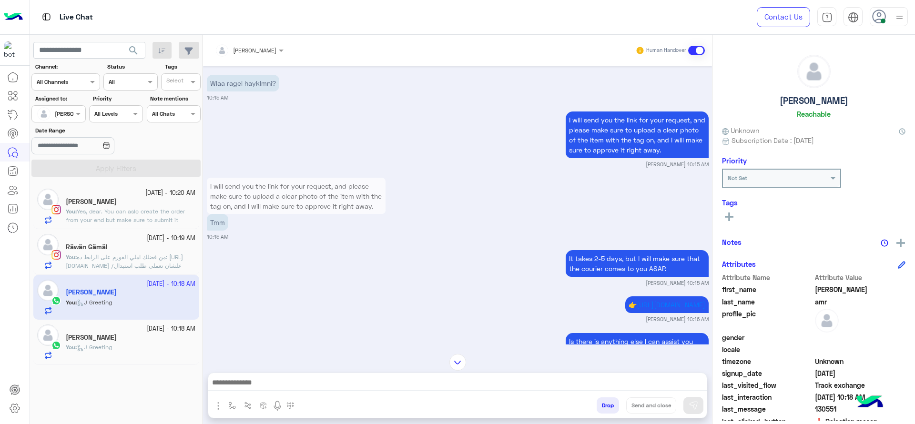
scroll to position [611, 0]
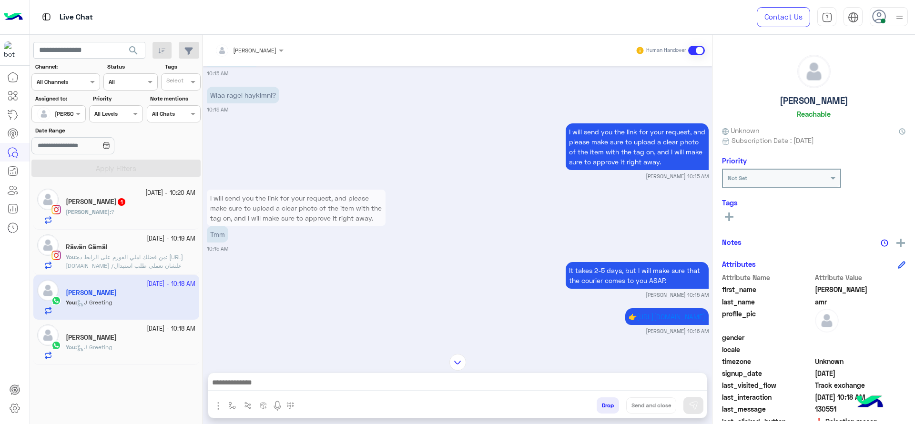
click at [58, 195] on img at bounding box center [47, 199] width 21 height 21
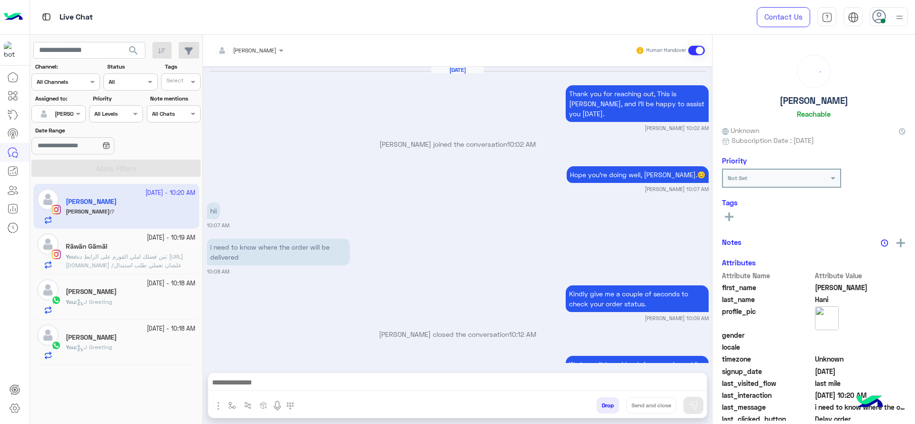
scroll to position [684, 0]
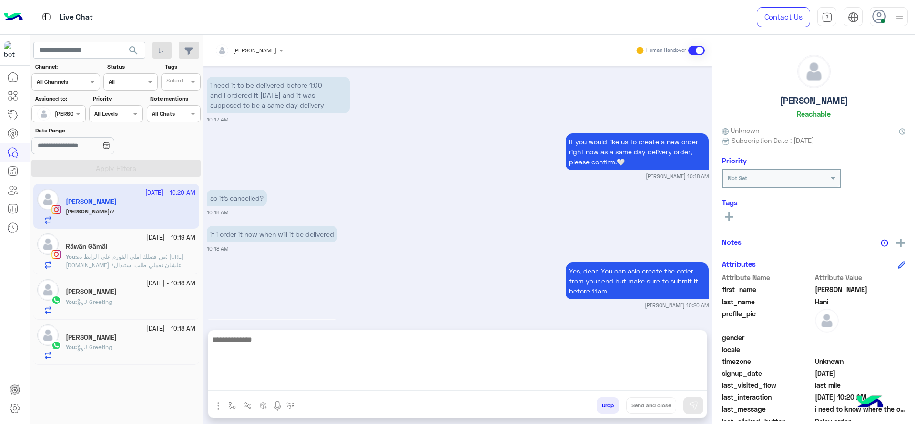
click at [324, 384] on textarea at bounding box center [457, 361] width 498 height 57
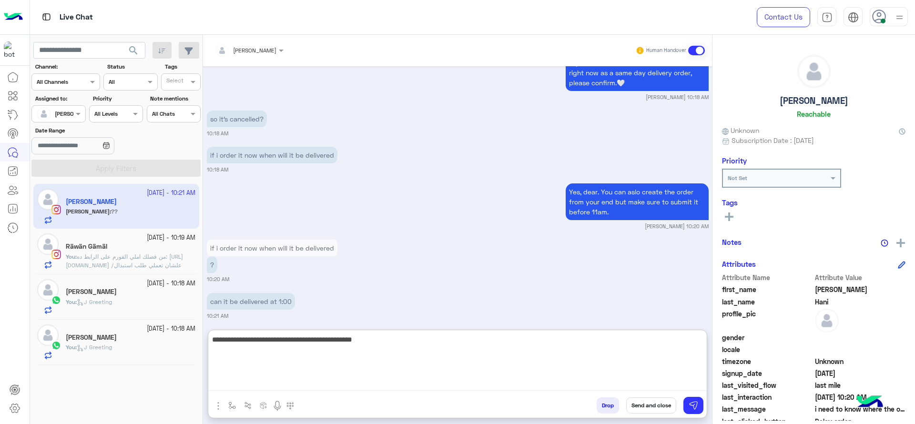
scroll to position [800, 0]
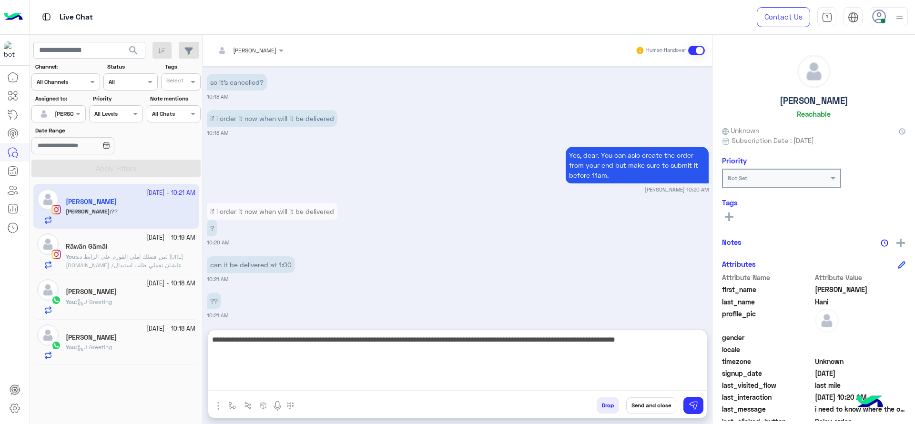
type textarea "**********"
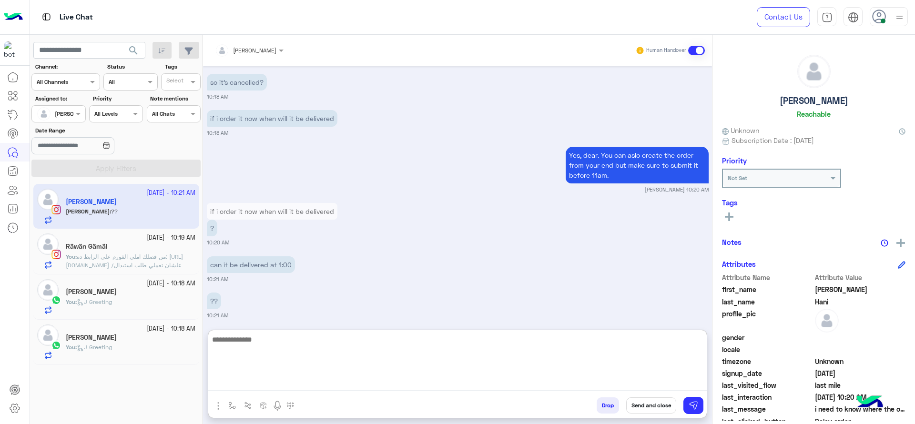
scroll to position [866, 0]
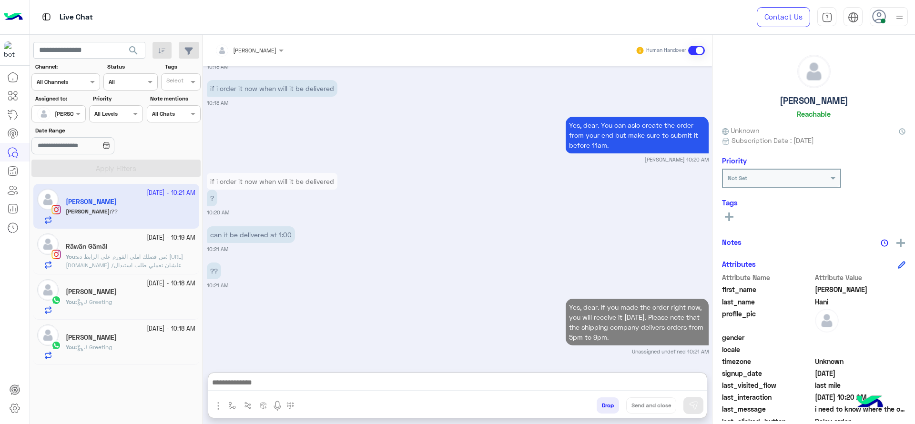
click at [94, 259] on span "من فضلك املي الفورم على الرابط ده: https://cloud.e-stebdal.com/returns علشان تع…" at bounding box center [128, 273] width 125 height 41
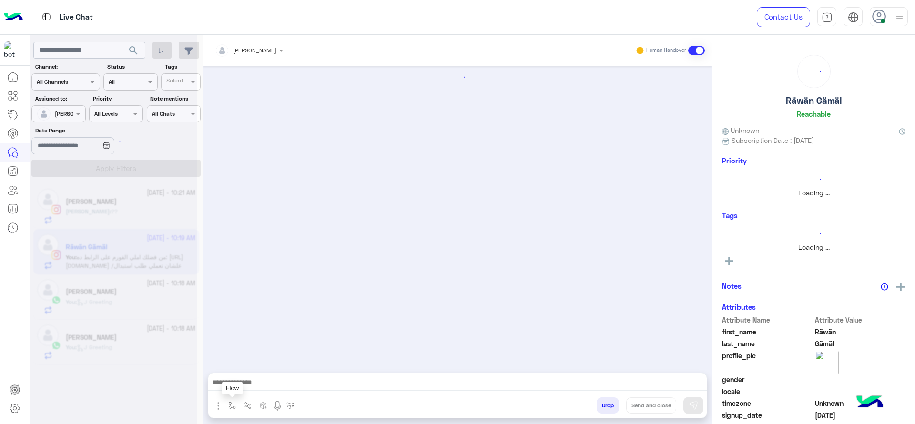
click at [229, 404] on img "button" at bounding box center [232, 406] width 8 height 8
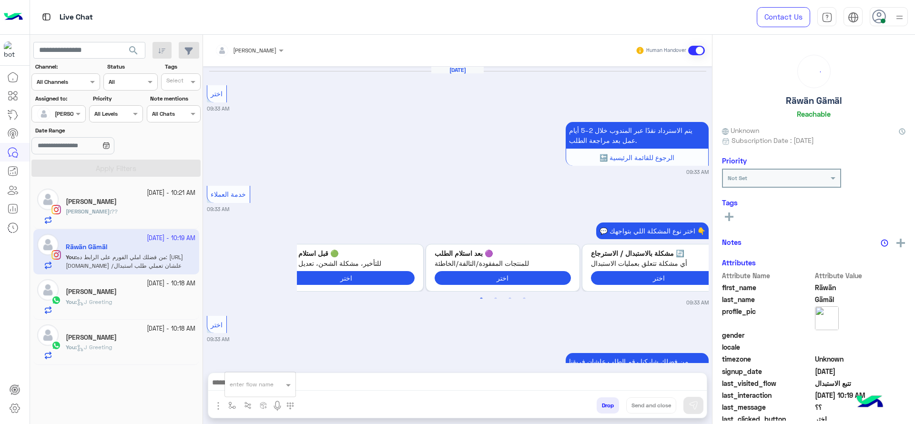
scroll to position [640, 0]
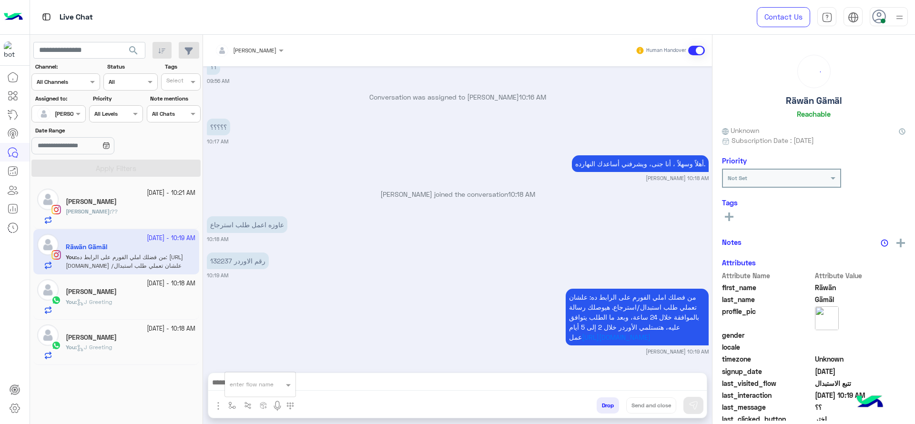
click at [249, 384] on input "text" at bounding box center [249, 383] width 38 height 9
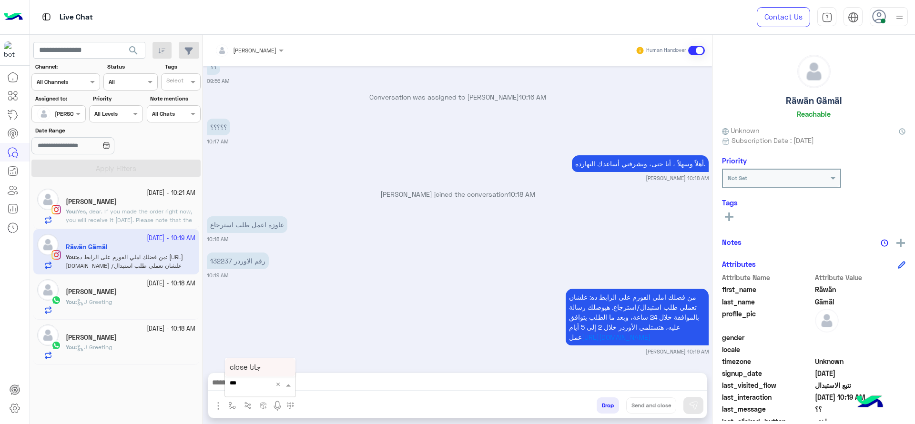
type input "****"
click at [284, 365] on div "close جانا" at bounding box center [260, 367] width 71 height 19
type textarea "**********"
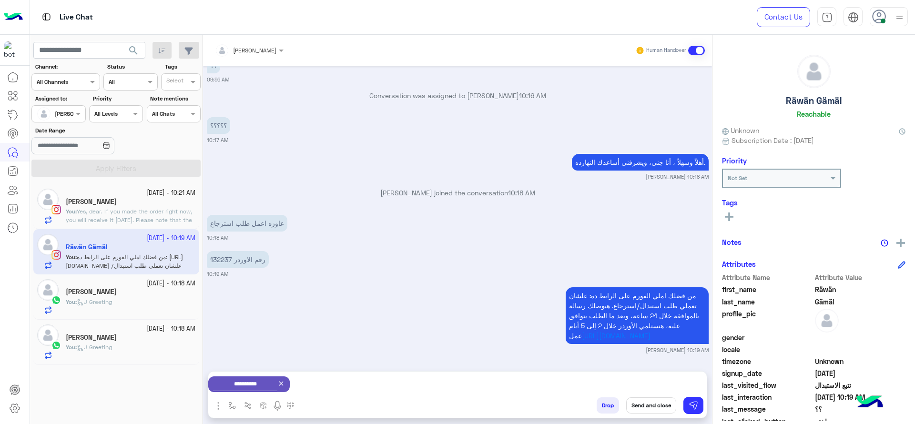
click at [669, 404] on button "Send and close" at bounding box center [651, 405] width 50 height 16
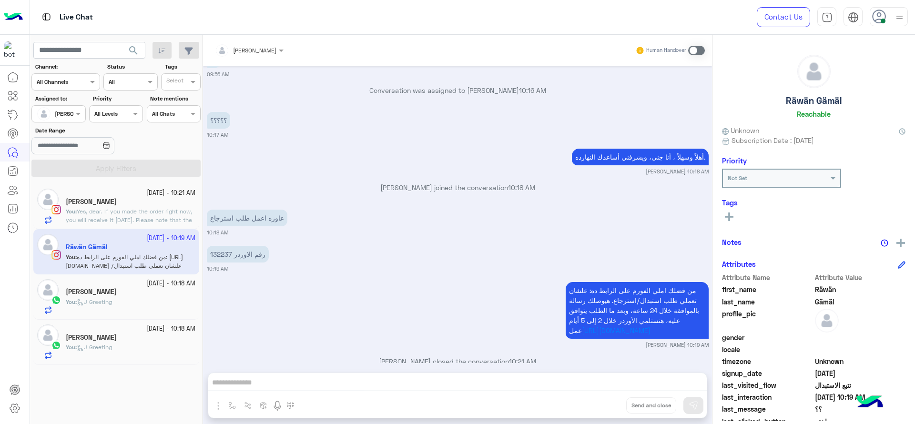
scroll to position [665, 0]
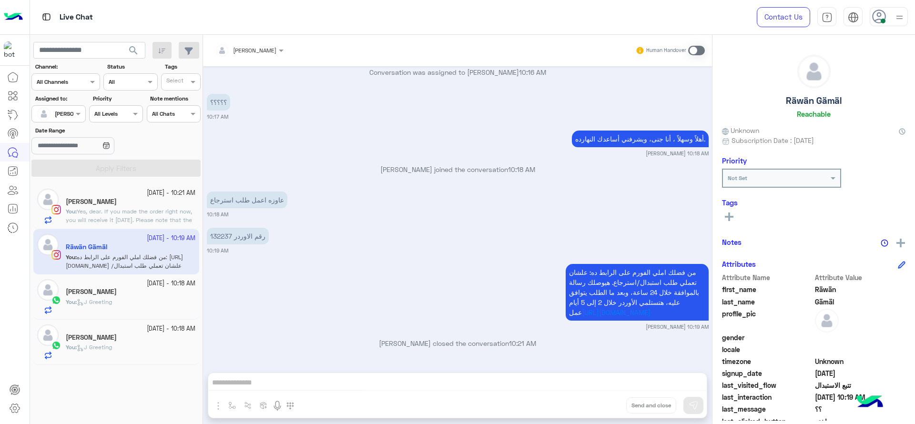
click at [160, 294] on div "Mohamed amr" at bounding box center [131, 293] width 130 height 10
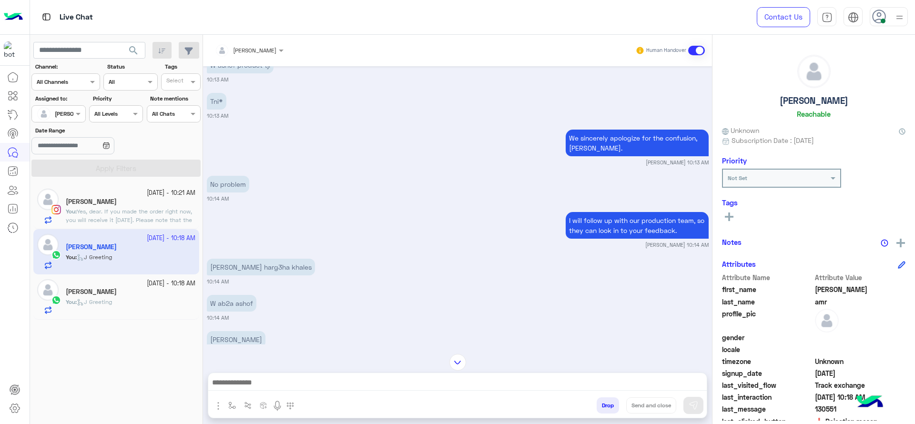
scroll to position [146, 0]
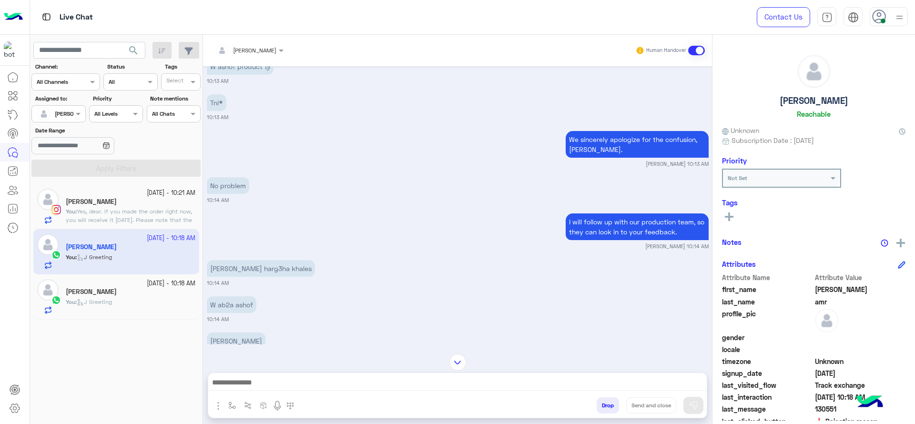
click at [157, 202] on div "Nicole Hani" at bounding box center [131, 203] width 130 height 10
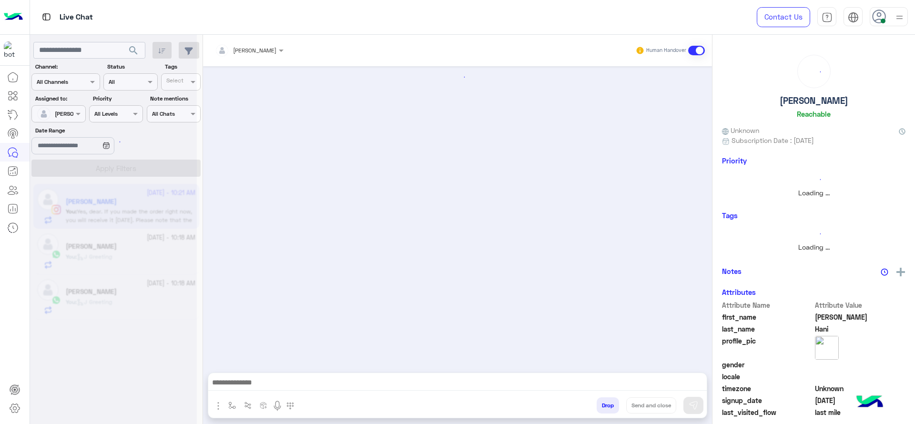
click at [232, 404] on img "button" at bounding box center [232, 406] width 8 height 8
click at [253, 379] on input "text" at bounding box center [249, 383] width 38 height 9
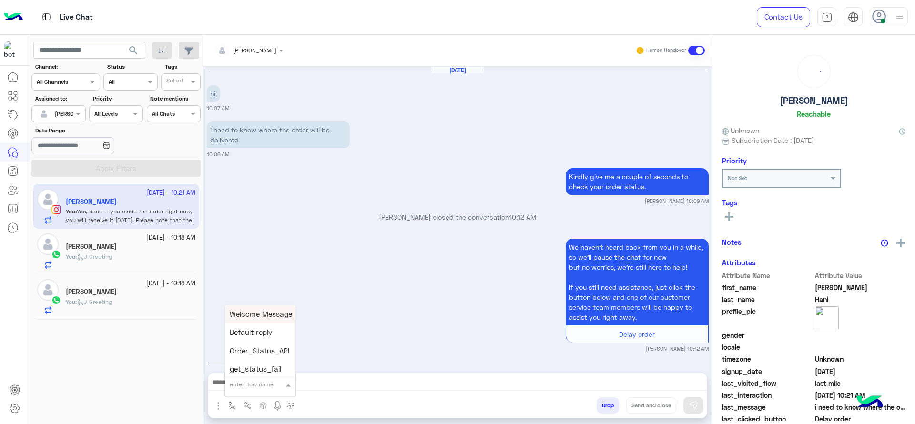
scroll to position [716, 0]
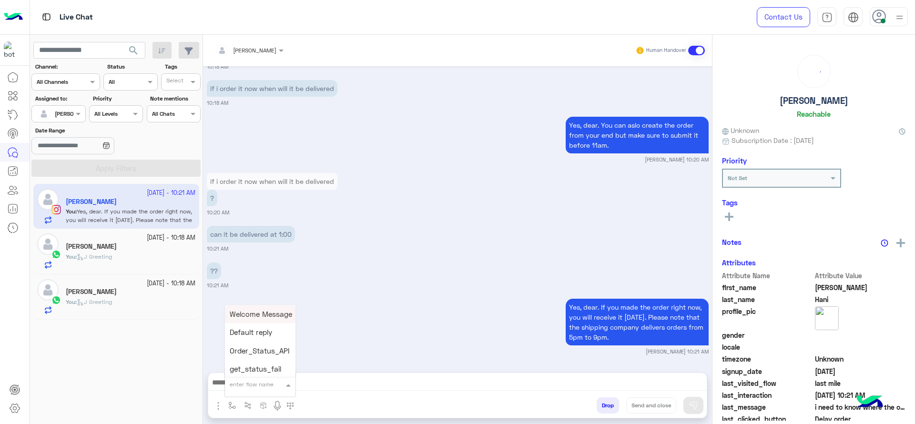
type input "*"
click at [252, 363] on span "[PERSON_NAME]" at bounding box center [257, 367] width 54 height 9
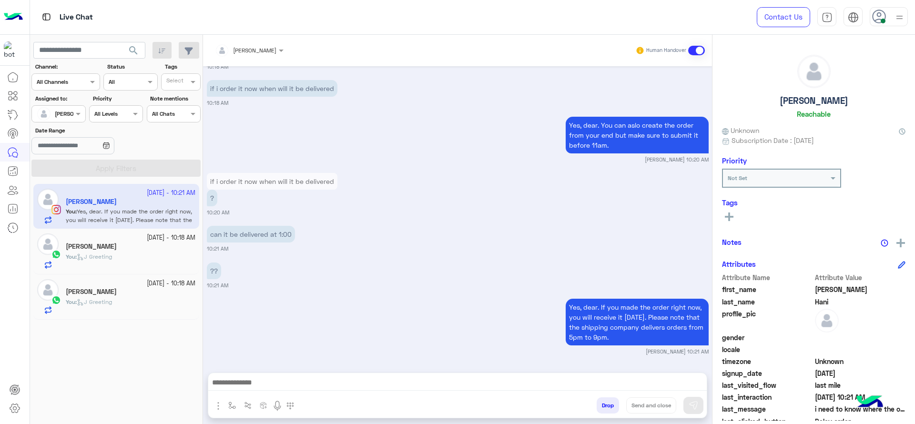
type textarea "**********"
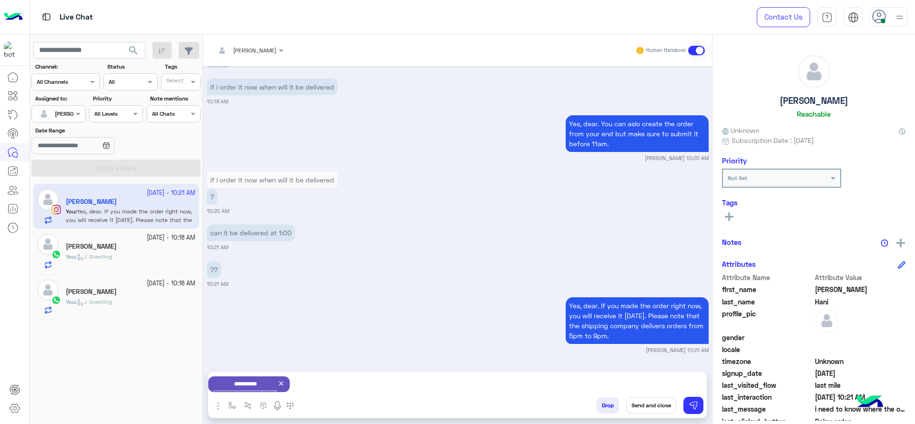
click at [641, 404] on button "Send and close" at bounding box center [651, 405] width 50 height 16
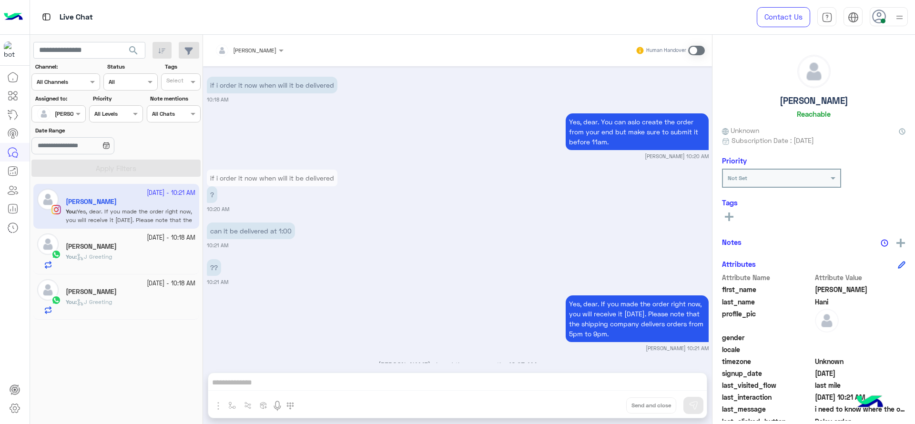
scroll to position [740, 0]
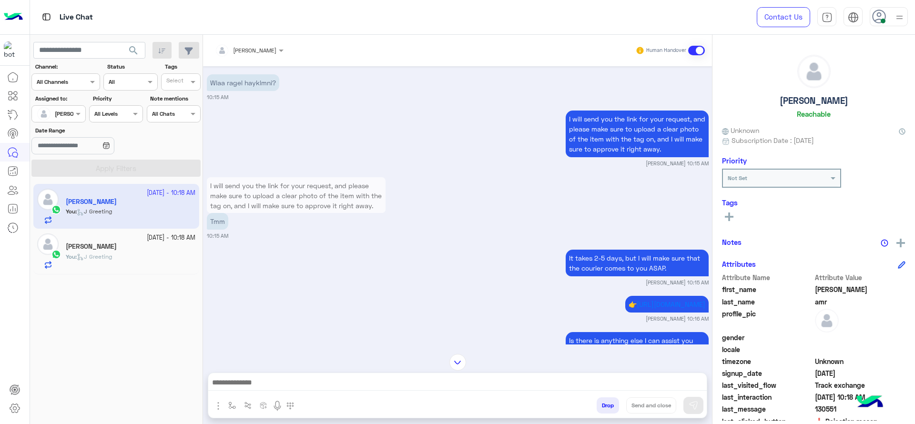
scroll to position [1599, 0]
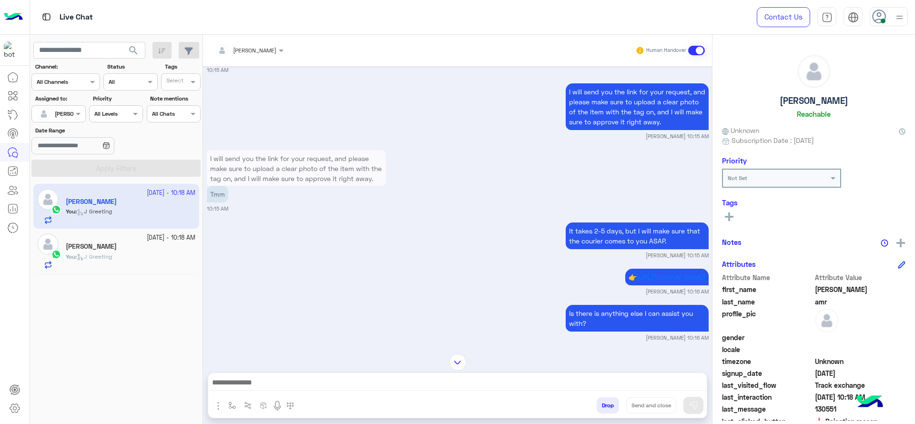
click at [146, 229] on div "12 October - 10:18 AM Malak Yasser You : J Greeting" at bounding box center [116, 251] width 166 height 45
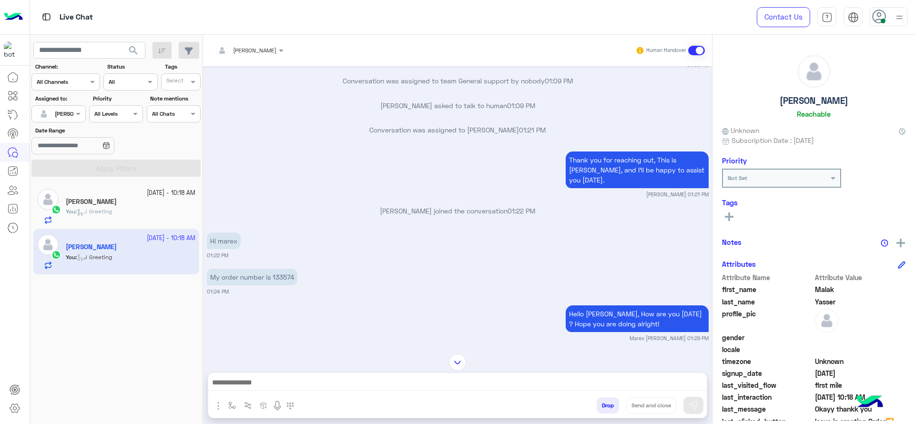
scroll to position [530, 0]
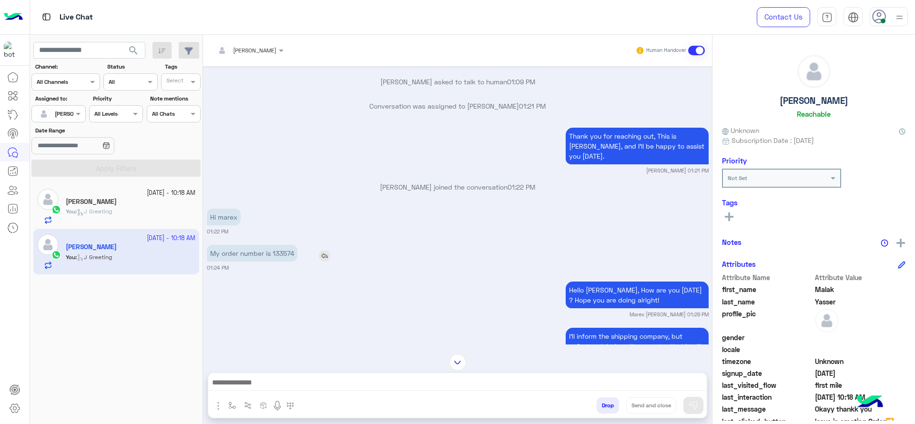
click at [282, 245] on p "My order number is 133574" at bounding box center [252, 253] width 91 height 17
copy p "133574"
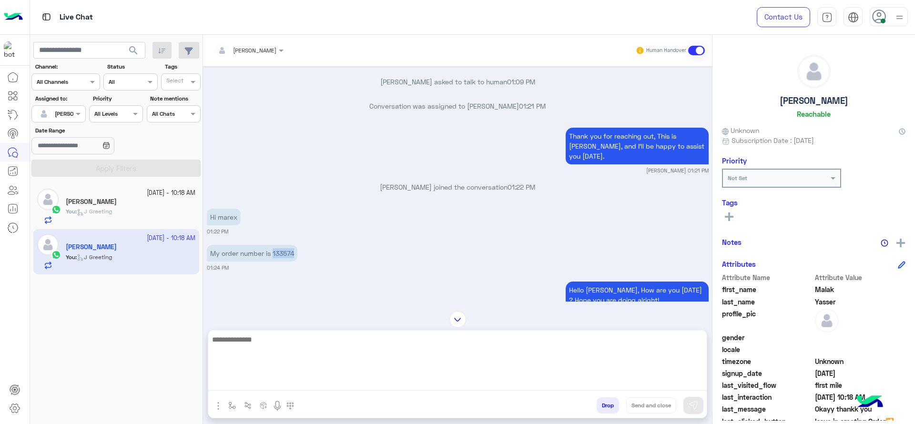
click at [419, 379] on textarea at bounding box center [457, 361] width 498 height 57
type textarea "**********"
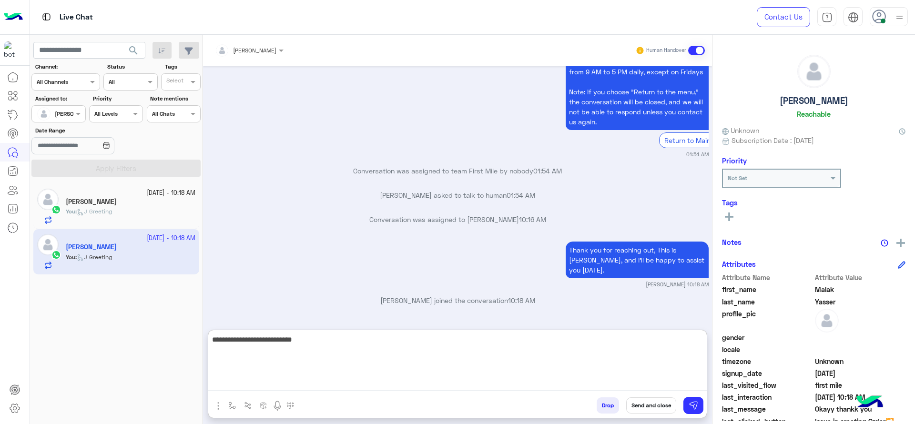
click at [529, 343] on textarea "**********" at bounding box center [457, 361] width 498 height 57
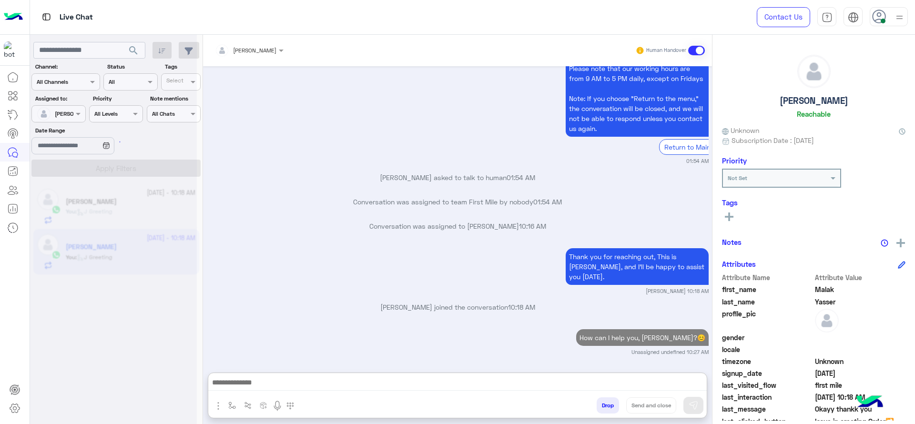
click at [102, 219] on div at bounding box center [113, 216] width 167 height 424
click at [102, 219] on div "You : J Greeting" at bounding box center [131, 215] width 130 height 17
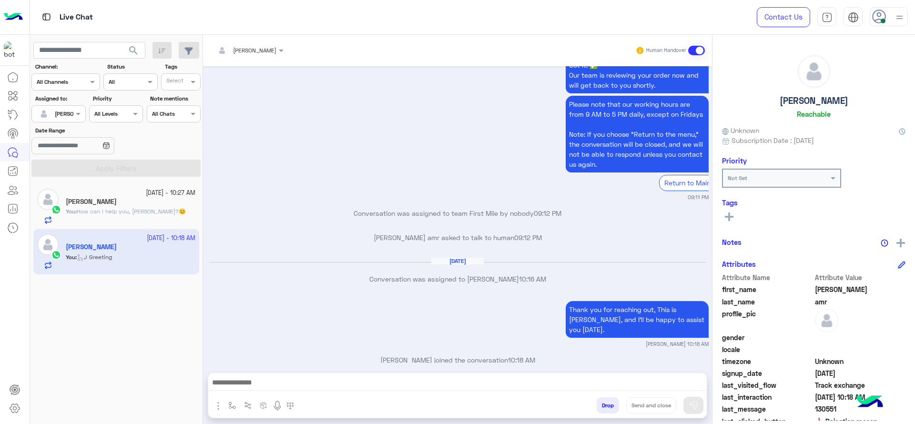
scroll to position [816, 0]
click at [132, 198] on div "Malak Yasser" at bounding box center [131, 203] width 130 height 10
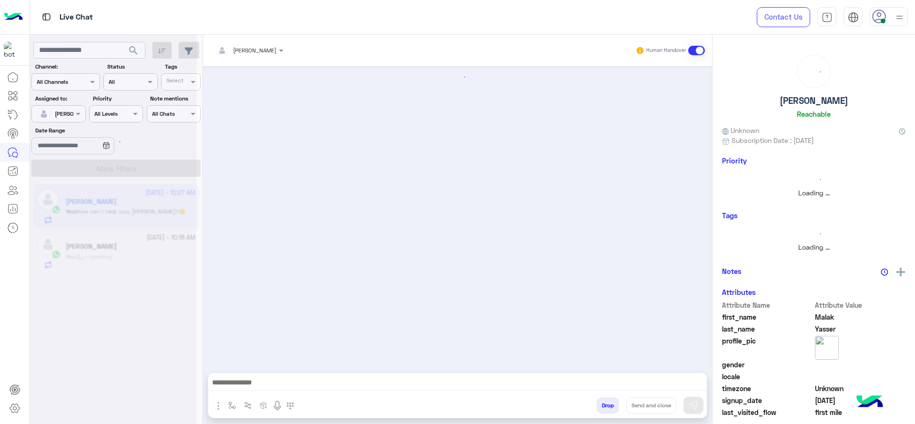
click at [231, 403] on img "button" at bounding box center [232, 406] width 8 height 8
click at [242, 380] on input "text" at bounding box center [249, 383] width 38 height 9
type input "*"
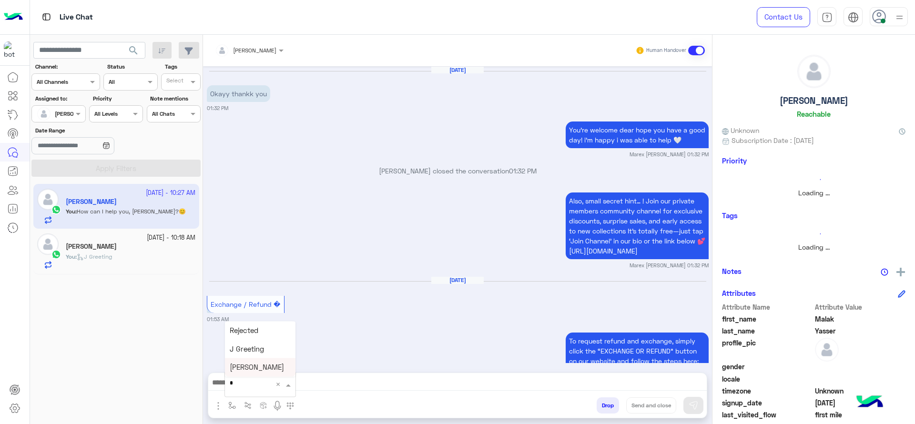
scroll to position [876, 0]
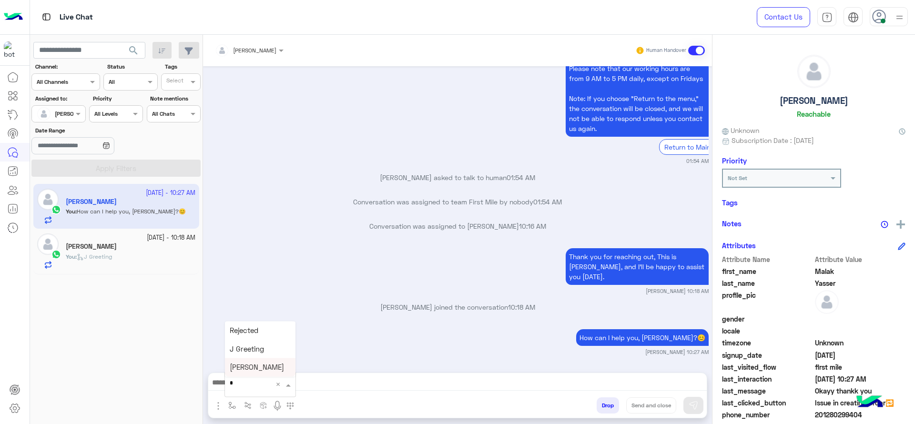
click at [281, 363] on div "[PERSON_NAME]" at bounding box center [260, 367] width 71 height 19
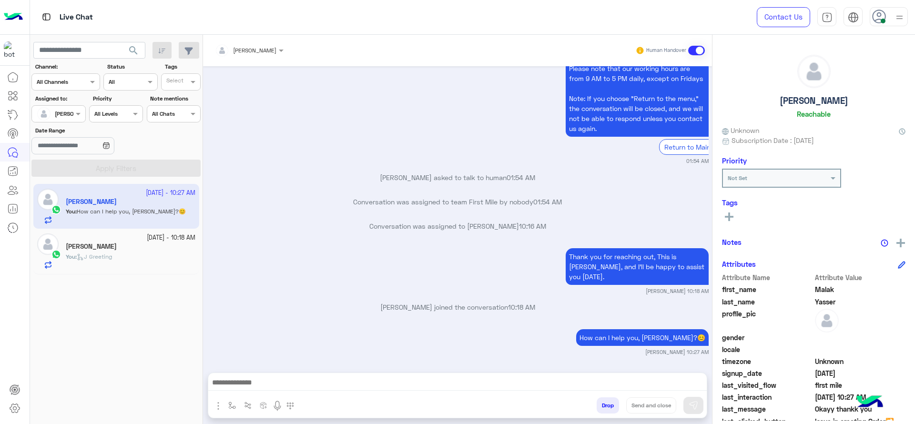
type textarea "**********"
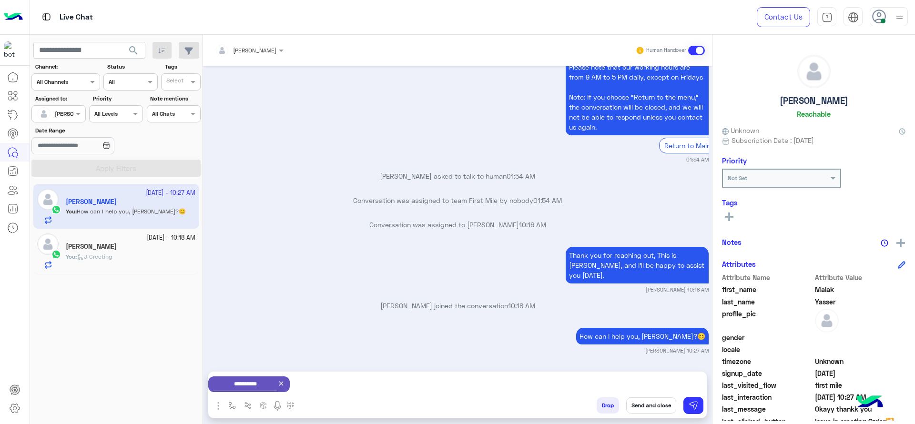
click at [648, 404] on button "Send and close" at bounding box center [651, 405] width 50 height 16
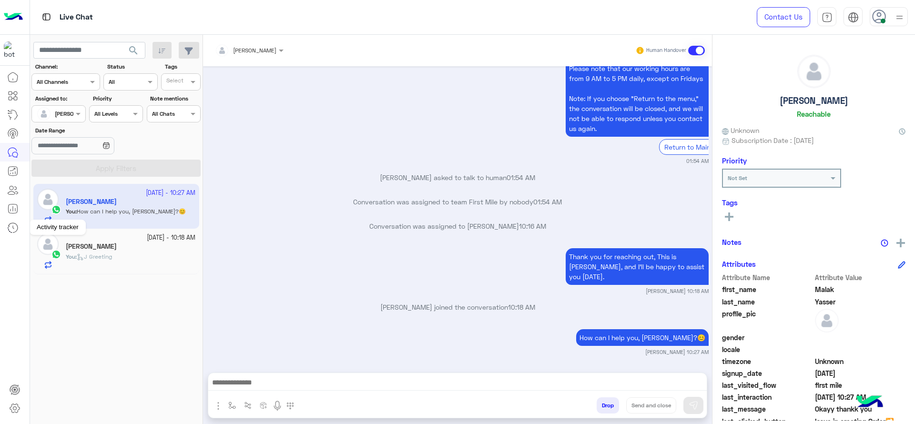
click at [123, 260] on div "You : J Greeting" at bounding box center [131, 260] width 130 height 17
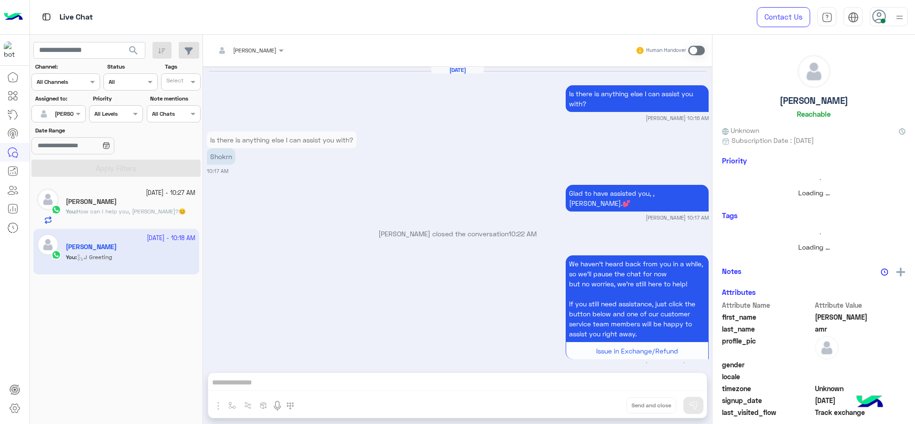
scroll to position [816, 0]
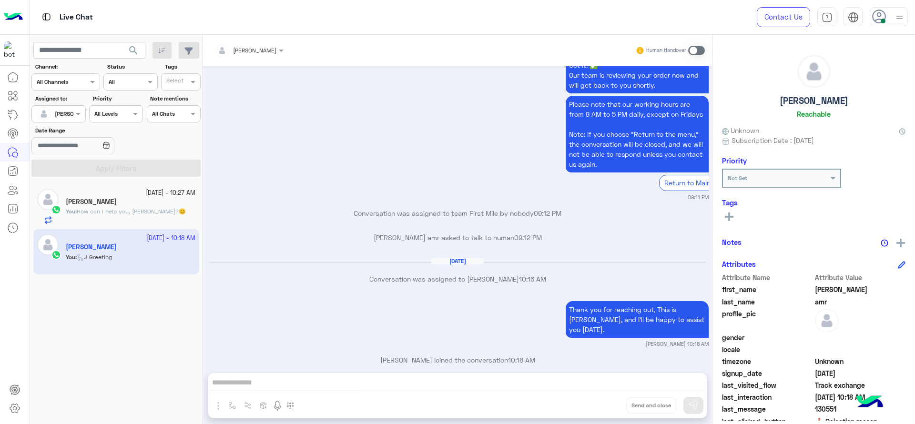
click at [690, 50] on span at bounding box center [696, 51] width 17 height 10
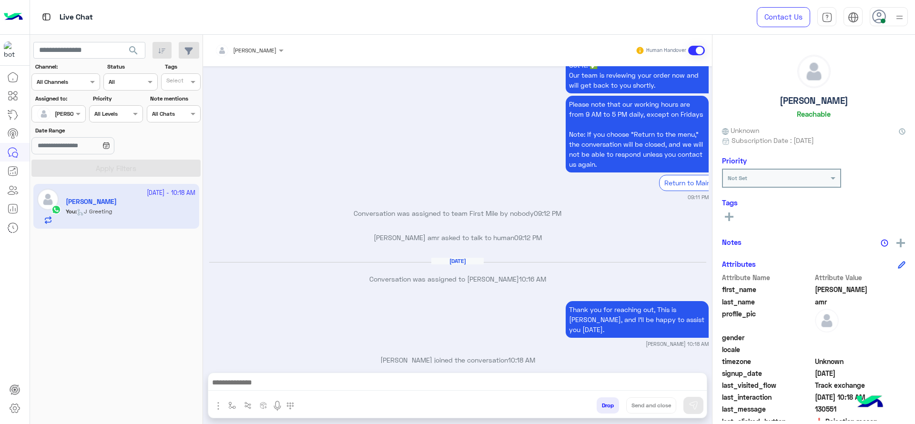
scroll to position [840, 0]
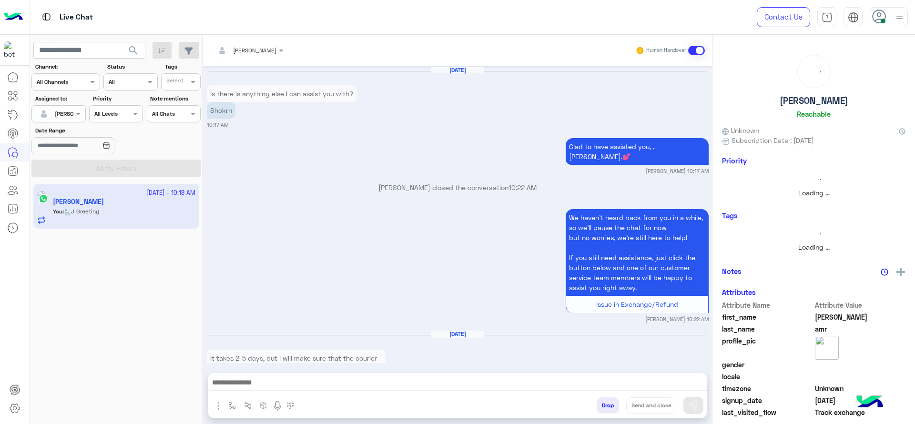
scroll to position [791, 0]
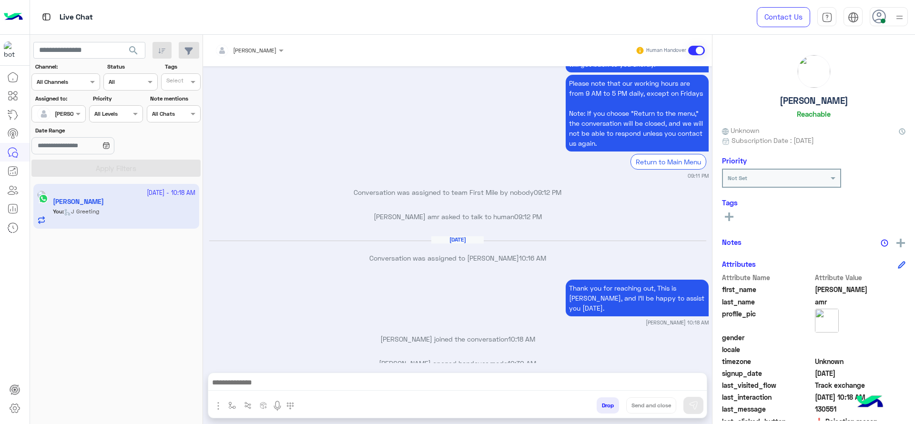
click at [269, 334] on p "Jana Aboelseoud joined the conversation 10:18 AM" at bounding box center [458, 339] width 502 height 10
click at [292, 375] on div at bounding box center [457, 385] width 498 height 24
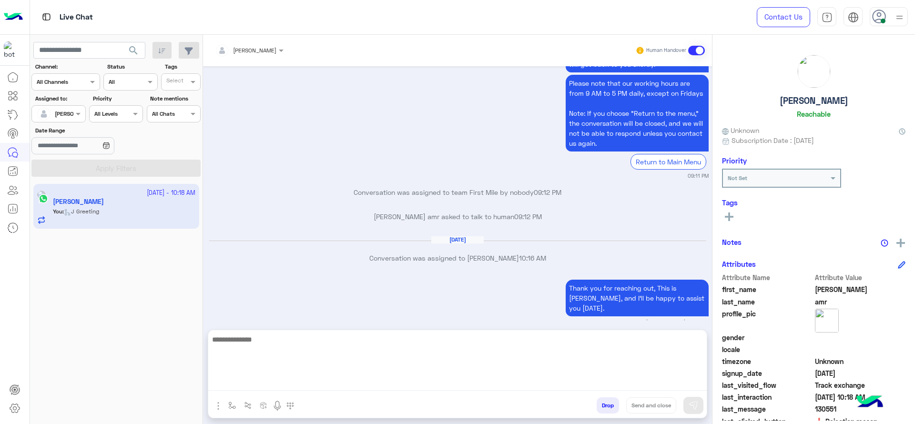
click at [299, 380] on textarea at bounding box center [457, 361] width 498 height 57
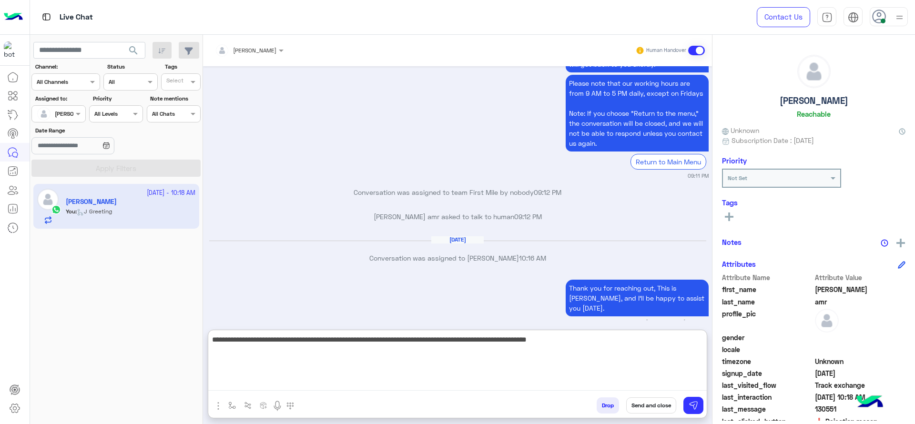
type textarea "**********"
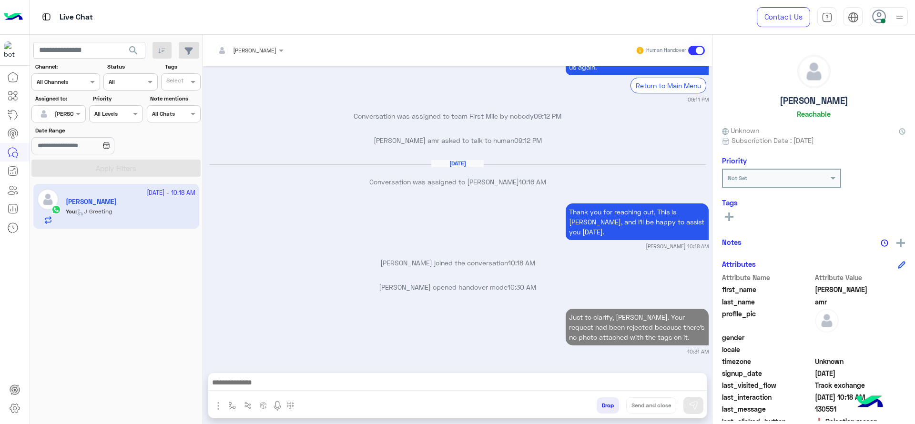
scroll to position [847, 0]
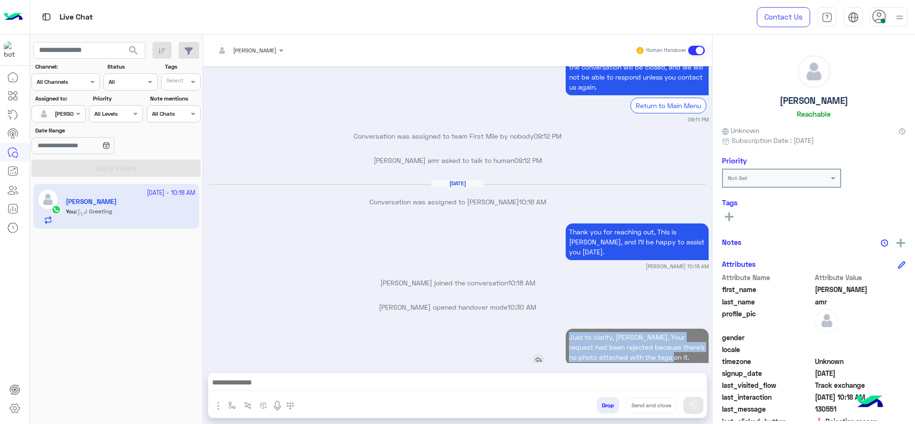
drag, startPoint x: 566, startPoint y: 273, endPoint x: 680, endPoint y: 337, distance: 130.6
click at [680, 337] on p "Just to clarify, Mohamed. Your request had been rejected because there's no pho…" at bounding box center [636, 347] width 143 height 37
click at [586, 301] on div "Oct 8, 2025 Is there is anything else I can assist you with? Shokrn 10:17 AM Gl…" at bounding box center [457, 214] width 509 height 297
drag, startPoint x: 565, startPoint y: 311, endPoint x: 700, endPoint y: 338, distance: 138.1
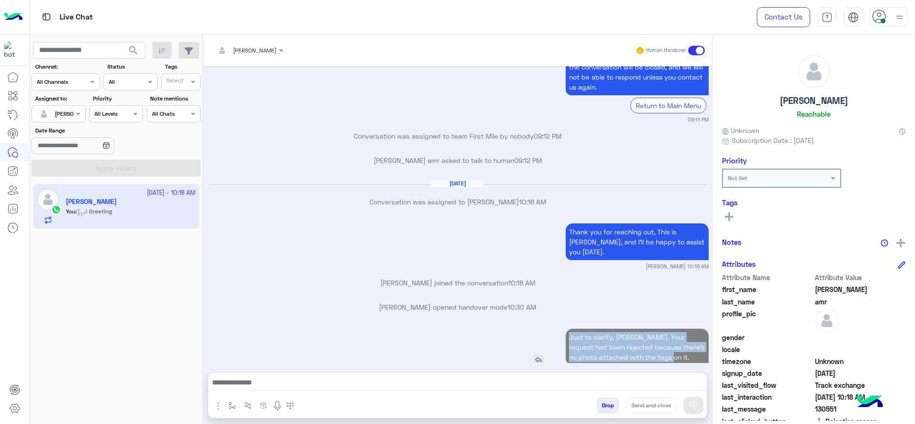
click at [700, 338] on p "Just to clarify, Mohamed. Your request had been rejected because there's no pho…" at bounding box center [636, 347] width 143 height 37
copy p "Just to clarify, Mohamed. Your request had been rejected because there's no pho…"
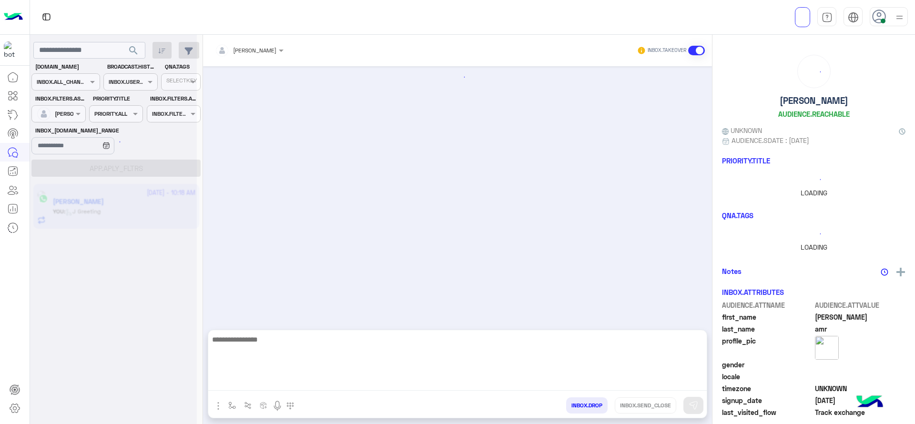
click at [393, 381] on textarea at bounding box center [457, 361] width 498 height 57
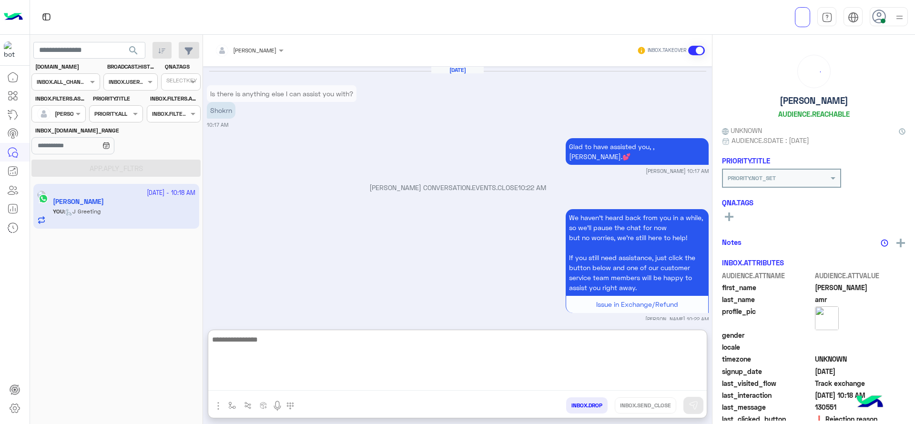
scroll to position [834, 0]
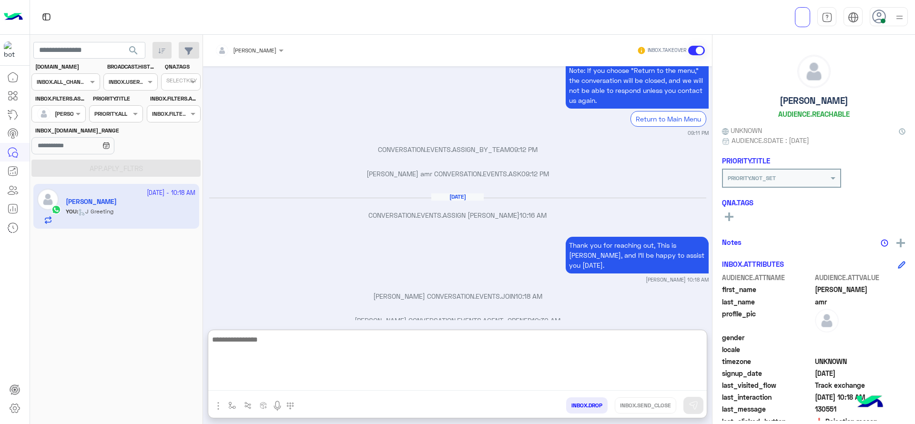
paste textarea "**********"
type textarea "**********"
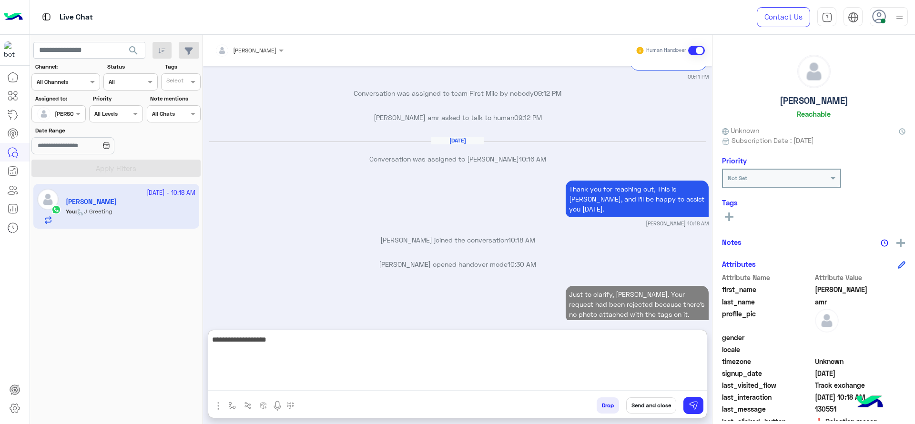
scroll to position [915, 0]
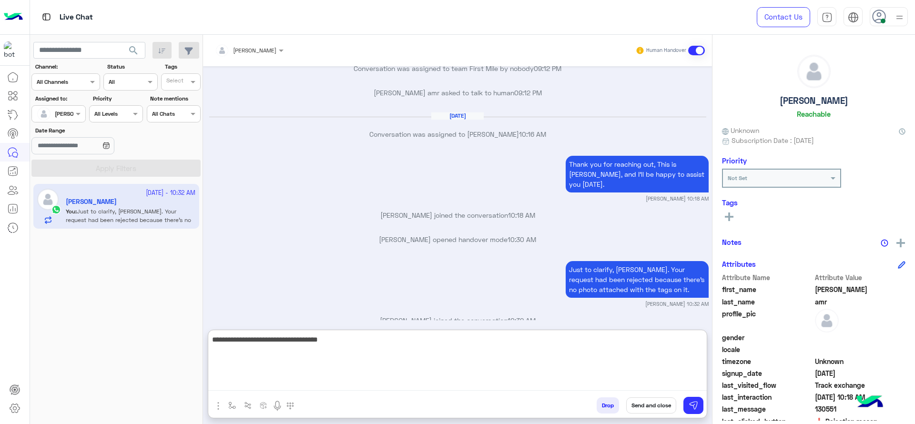
click at [286, 339] on textarea "**********" at bounding box center [457, 361] width 498 height 57
click at [284, 340] on textarea "**********" at bounding box center [457, 361] width 498 height 57
click at [407, 340] on textarea "**********" at bounding box center [457, 361] width 498 height 57
type textarea "**********"
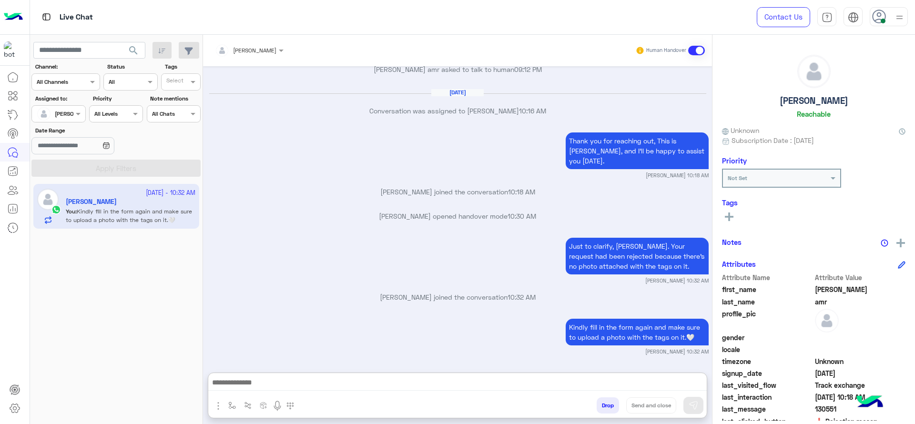
click at [71, 101] on label "Assigned to:" at bounding box center [59, 98] width 49 height 9
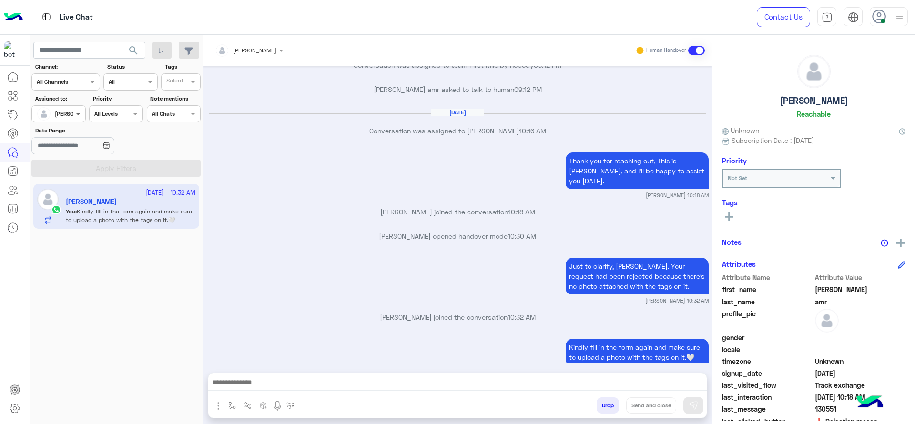
click at [73, 111] on span at bounding box center [79, 114] width 12 height 10
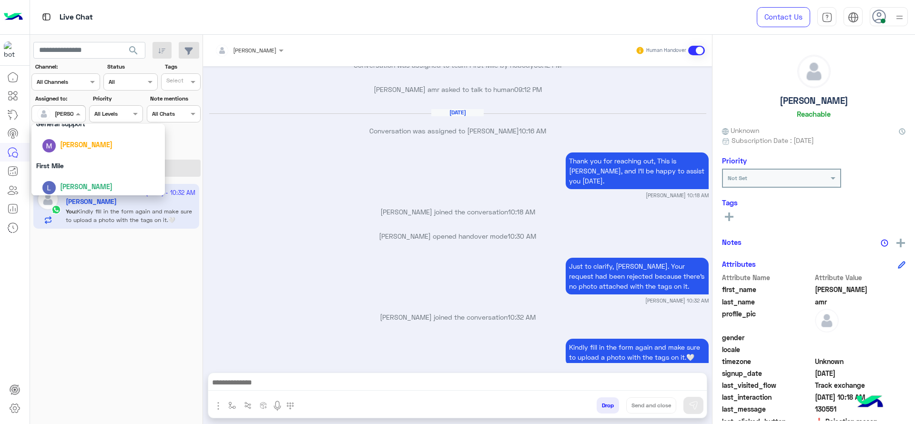
scroll to position [187, 0]
click at [87, 162] on div "First Mile" at bounding box center [97, 162] width 133 height 18
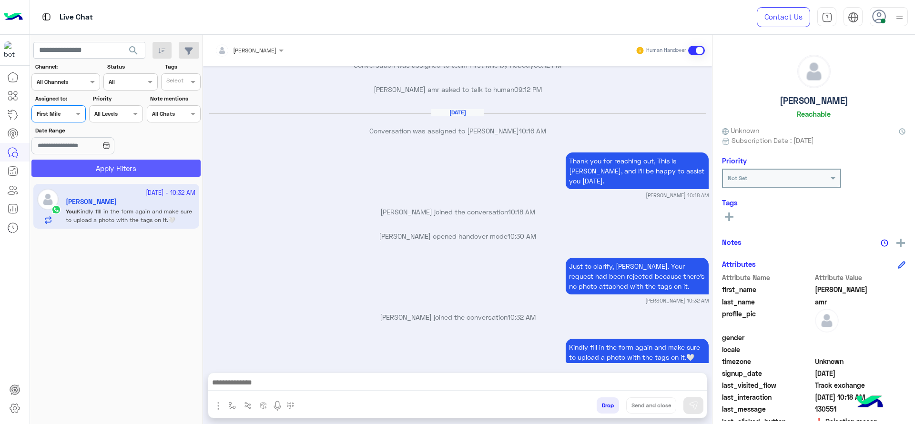
click at [91, 166] on button "Apply Filters" at bounding box center [115, 168] width 169 height 17
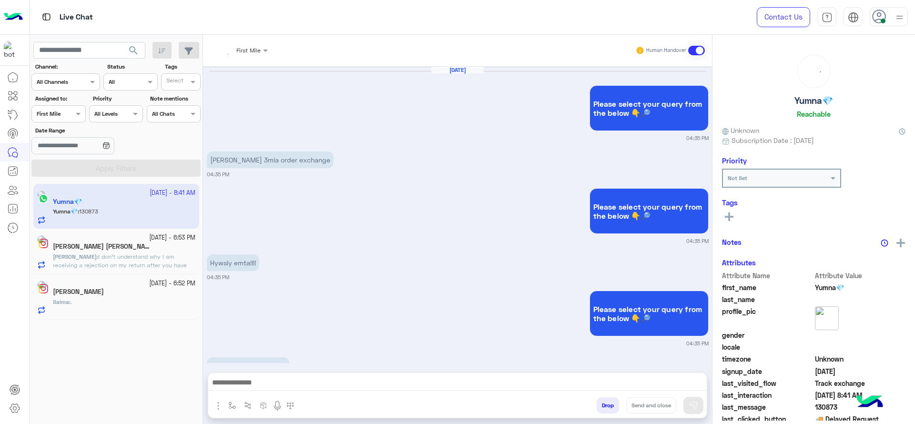
scroll to position [828, 0]
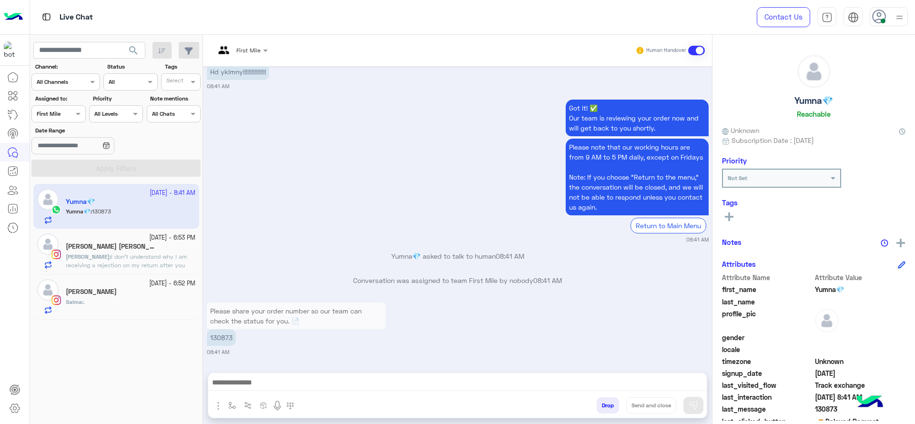
click at [163, 201] on app-inbox-user "12 October - 8:41 AM Yumna💎 Yumna💎 : 130873" at bounding box center [116, 206] width 166 height 45
click at [220, 350] on small "08:41 AM" at bounding box center [218, 352] width 22 height 8
click at [218, 341] on p "130873" at bounding box center [221, 337] width 29 height 17
click at [218, 340] on p "130873" at bounding box center [221, 337] width 29 height 17
copy p "130873"
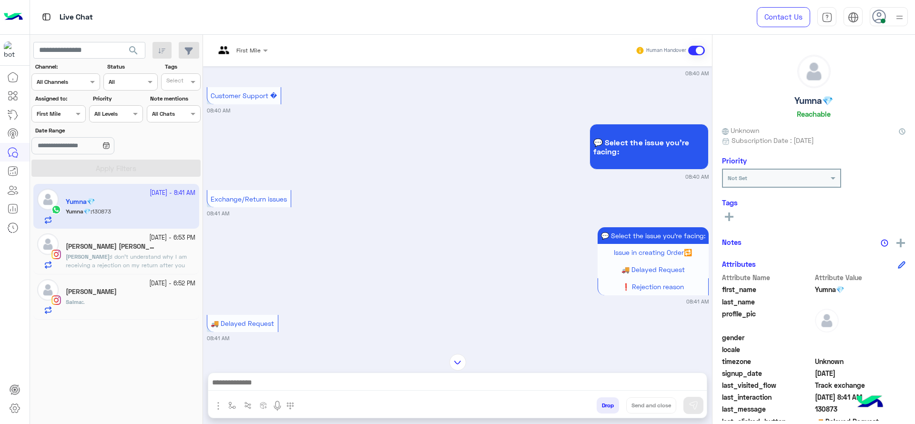
scroll to position [482, 0]
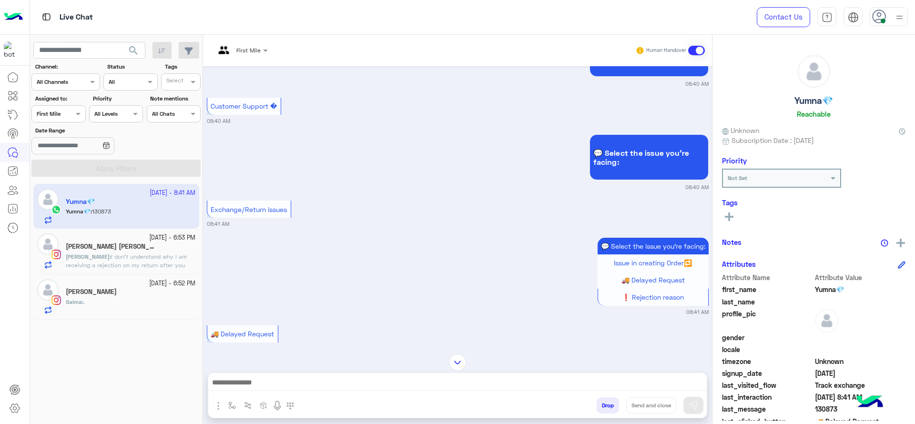
click at [242, 48] on input "text" at bounding box center [230, 49] width 30 height 9
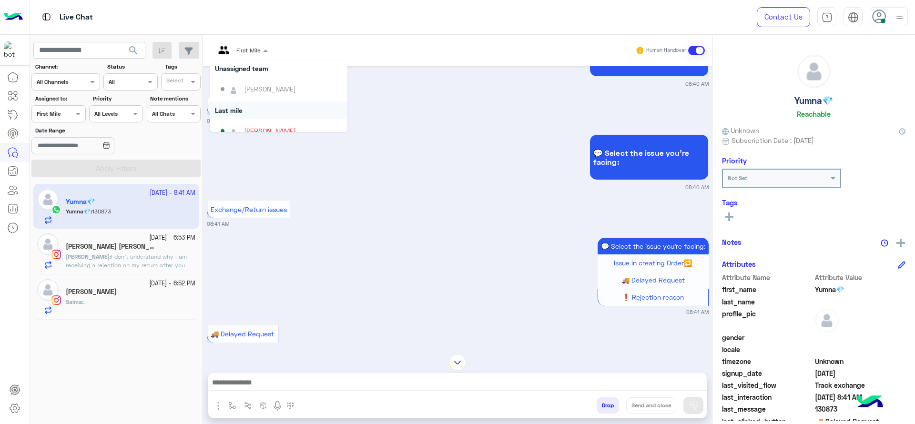
scroll to position [83, 0]
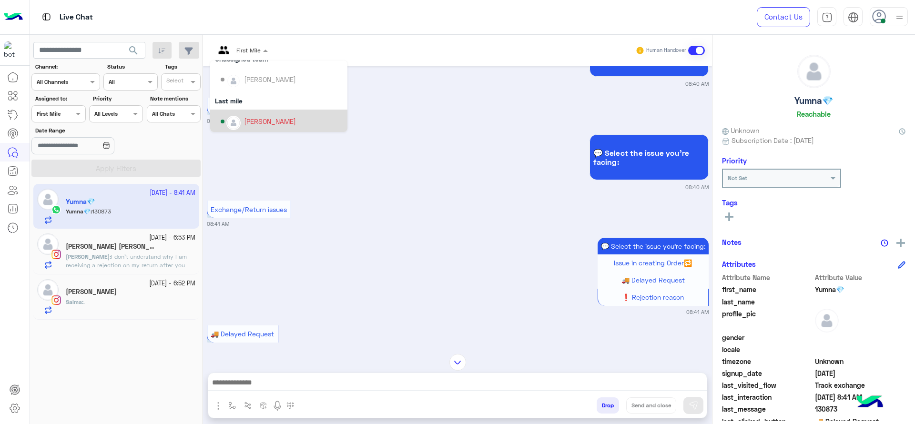
click at [257, 120] on div "[PERSON_NAME]" at bounding box center [270, 121] width 52 height 10
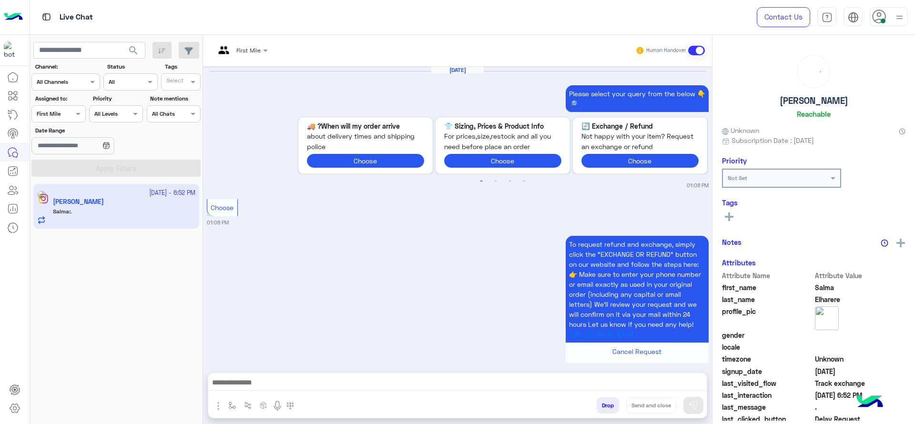
click at [257, 49] on div at bounding box center [241, 48] width 62 height 9
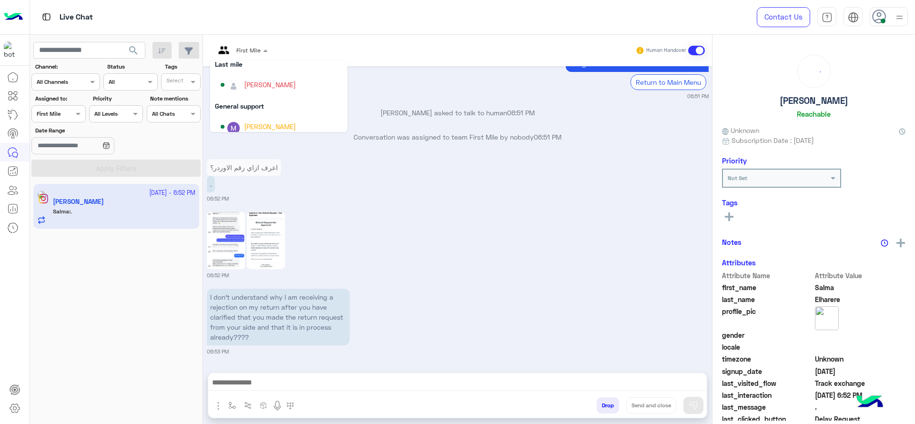
scroll to position [131, 0]
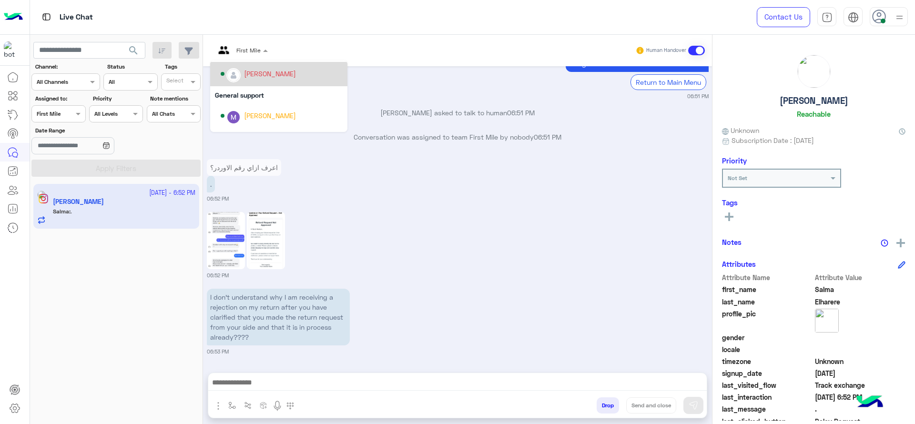
click at [251, 84] on div "[PERSON_NAME]" at bounding box center [278, 74] width 137 height 24
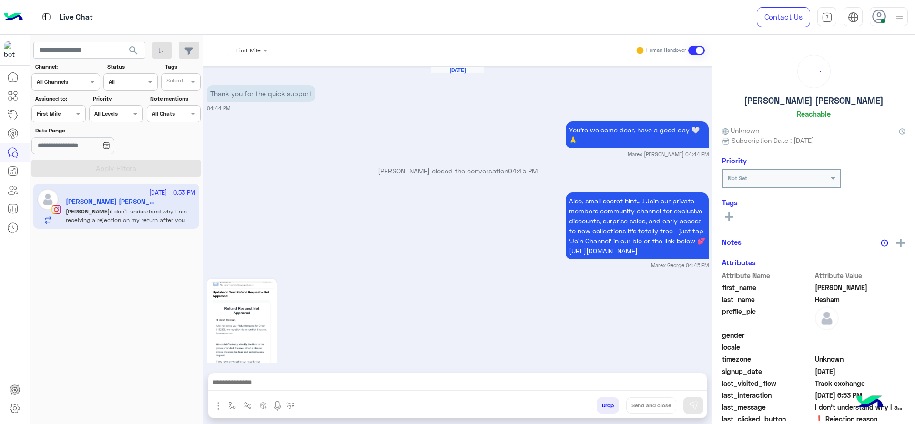
scroll to position [1193, 0]
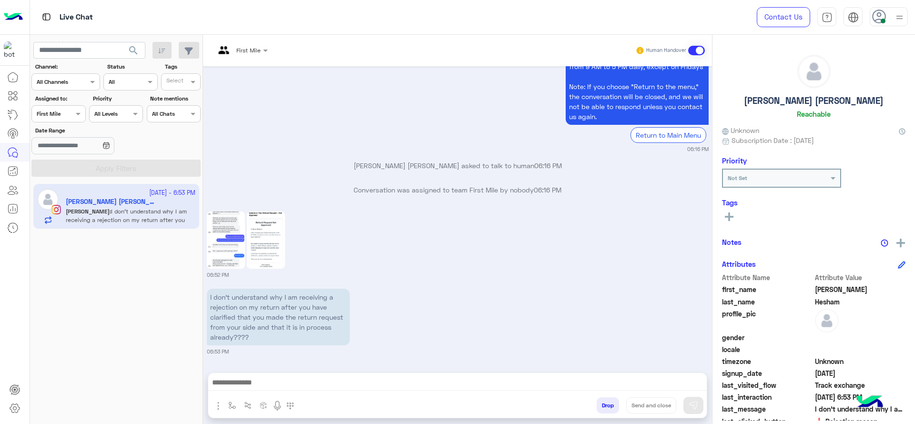
click at [239, 230] on img at bounding box center [226, 240] width 38 height 57
click at [246, 44] on div at bounding box center [241, 48] width 62 height 9
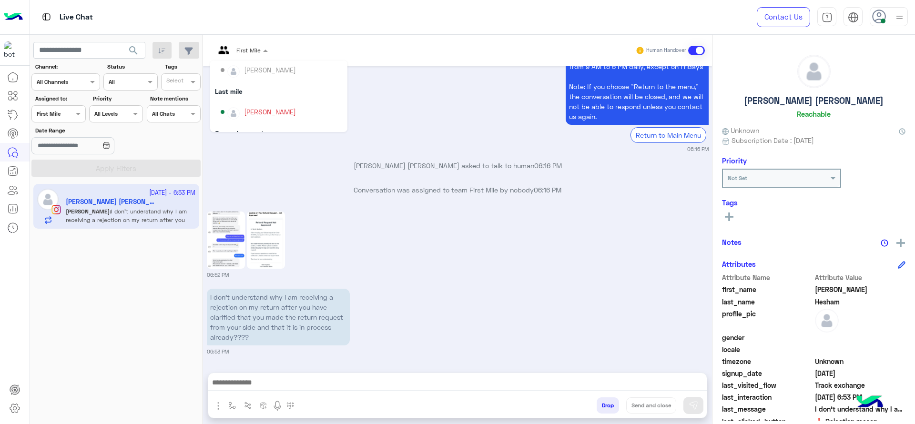
scroll to position [95, 0]
click at [255, 110] on div "[PERSON_NAME]" at bounding box center [270, 109] width 52 height 10
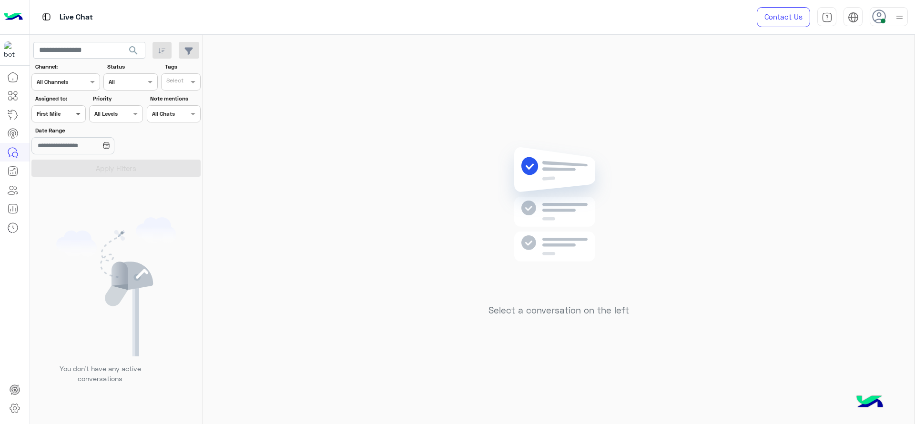
click at [77, 114] on span at bounding box center [79, 114] width 12 height 10
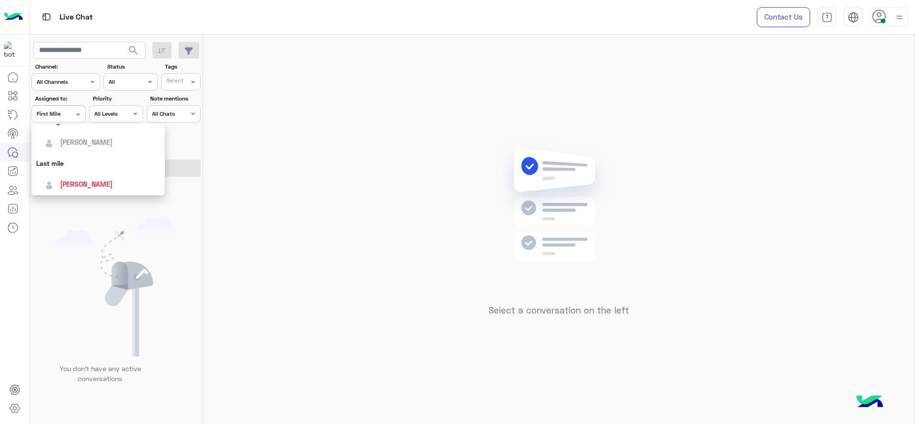
scroll to position [107, 0]
click at [85, 178] on span "[PERSON_NAME]" at bounding box center [86, 179] width 52 height 8
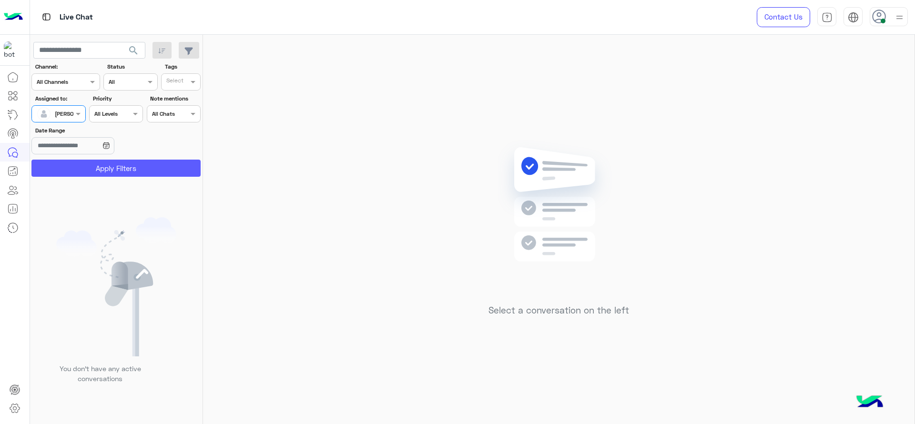
click at [94, 173] on button "Apply Filters" at bounding box center [115, 168] width 169 height 17
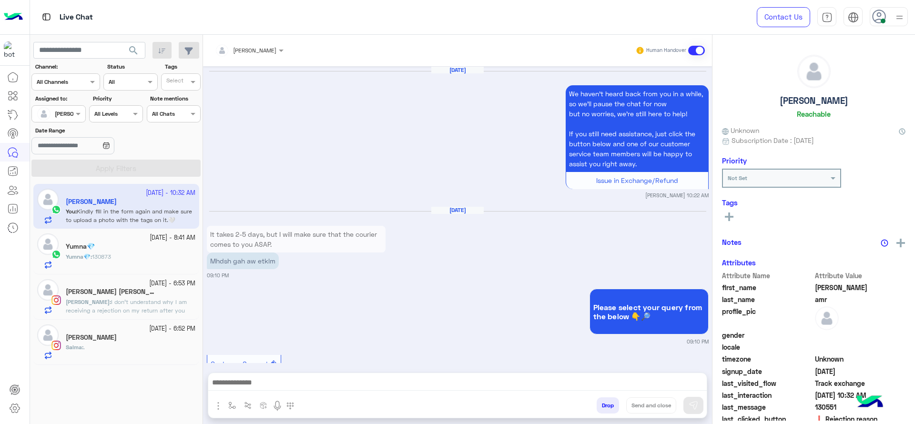
scroll to position [804, 0]
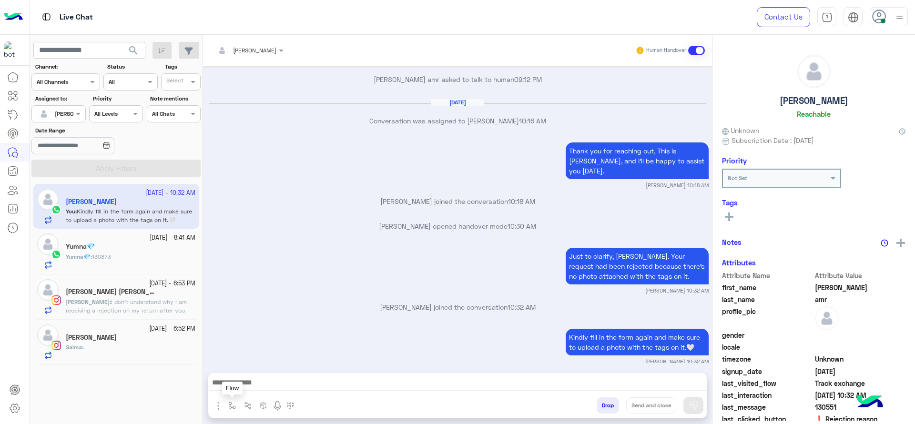
click at [233, 405] on img "button" at bounding box center [232, 406] width 8 height 8
click at [381, 287] on div "Oct 8, 2025 We haven’t heard back from you in a while, so we’ll pause the chat …" at bounding box center [457, 214] width 509 height 297
click at [235, 410] on button "button" at bounding box center [232, 405] width 16 height 16
click at [247, 390] on div "enter flow name" at bounding box center [260, 384] width 71 height 17
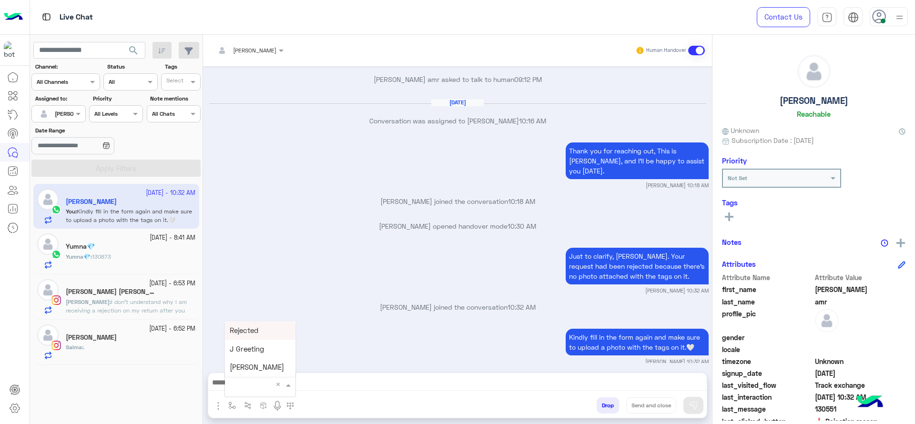
type input "*"
click at [288, 365] on div "[PERSON_NAME]" at bounding box center [260, 367] width 71 height 19
type textarea "**********"
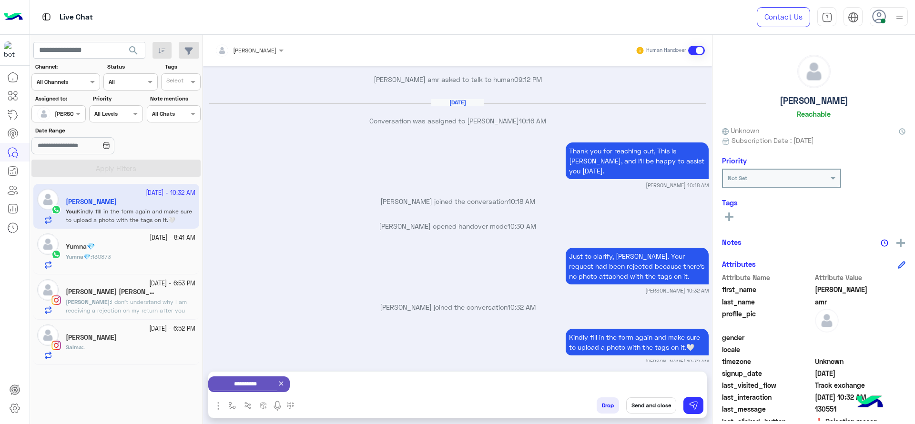
click at [651, 404] on button "Send and close" at bounding box center [651, 405] width 50 height 16
click at [165, 242] on small "12 October - 8:41 AM" at bounding box center [173, 237] width 46 height 9
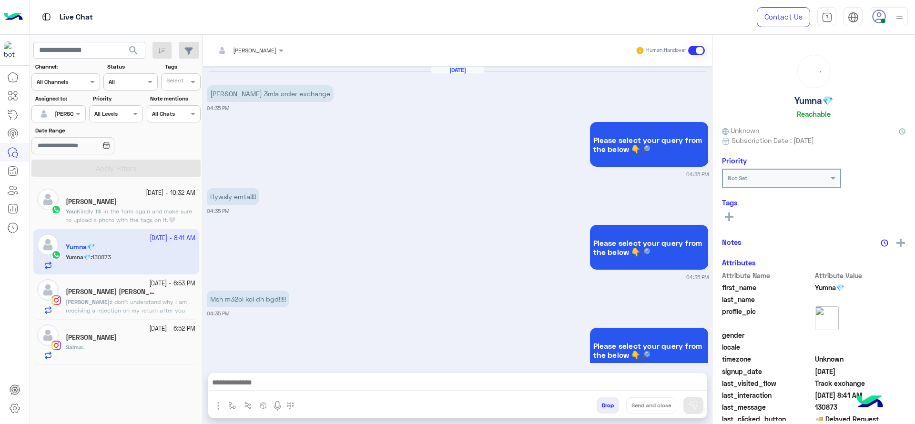
scroll to position [786, 0]
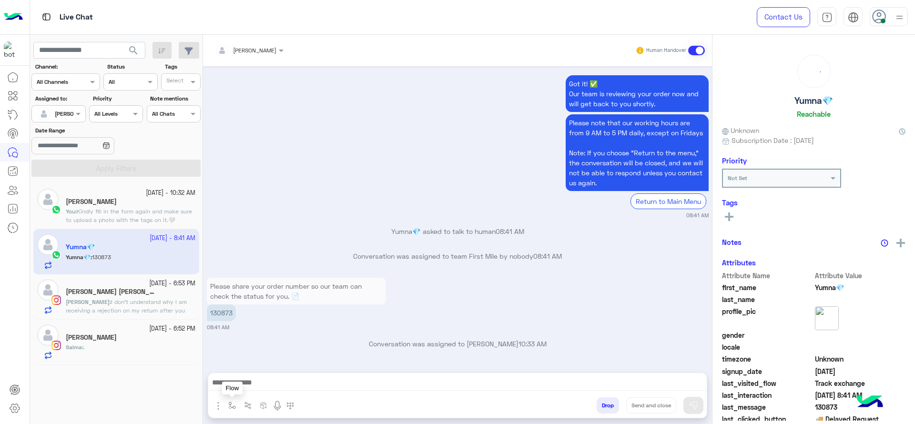
click at [231, 404] on img "button" at bounding box center [232, 406] width 8 height 8
click at [248, 380] on input "text" at bounding box center [249, 383] width 38 height 9
type input "*"
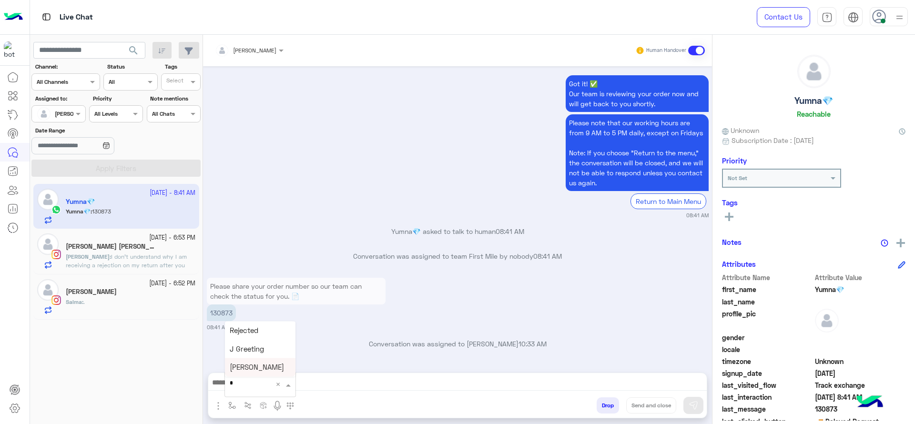
click at [272, 354] on div "J Greeting" at bounding box center [260, 349] width 71 height 19
type textarea "**********"
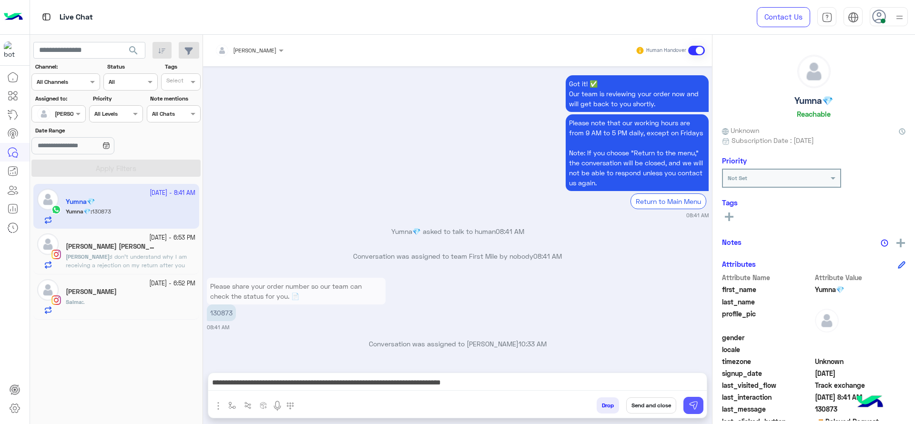
click at [687, 411] on button at bounding box center [693, 405] width 20 height 17
click at [144, 261] on span "I don’t understand why I am receiving a rejection on my return after you have c…" at bounding box center [130, 273] width 128 height 41
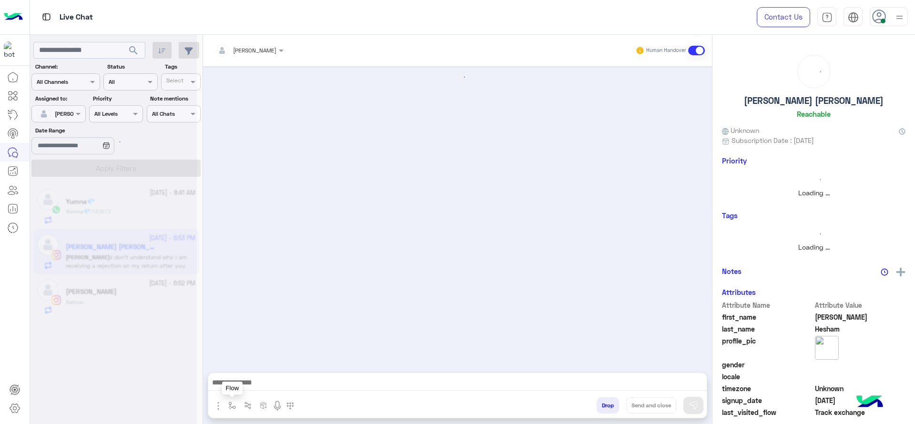
click at [232, 410] on button "button" at bounding box center [232, 405] width 16 height 16
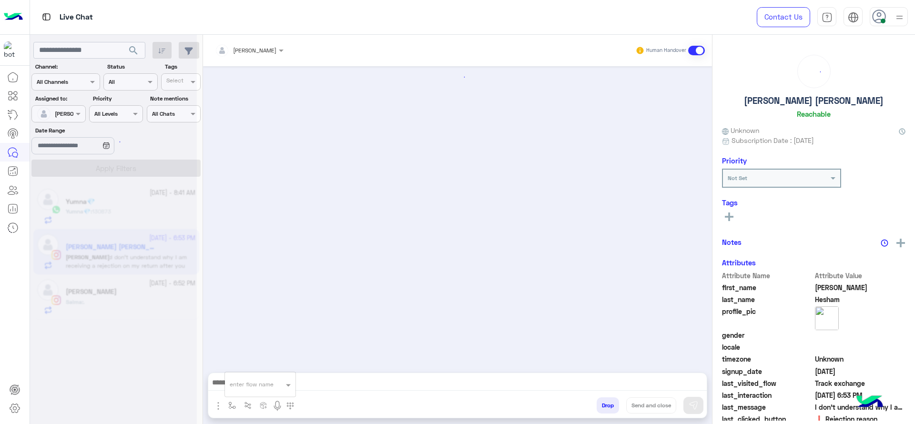
click at [252, 380] on input "text" at bounding box center [249, 383] width 38 height 9
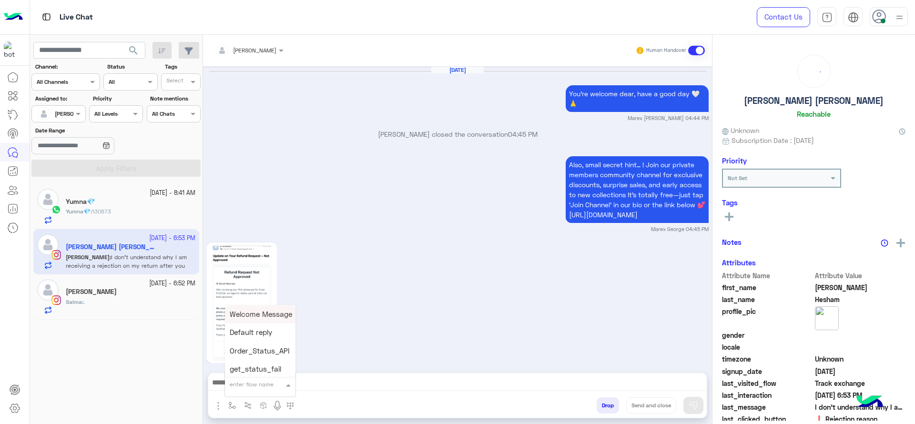
scroll to position [1198, 0]
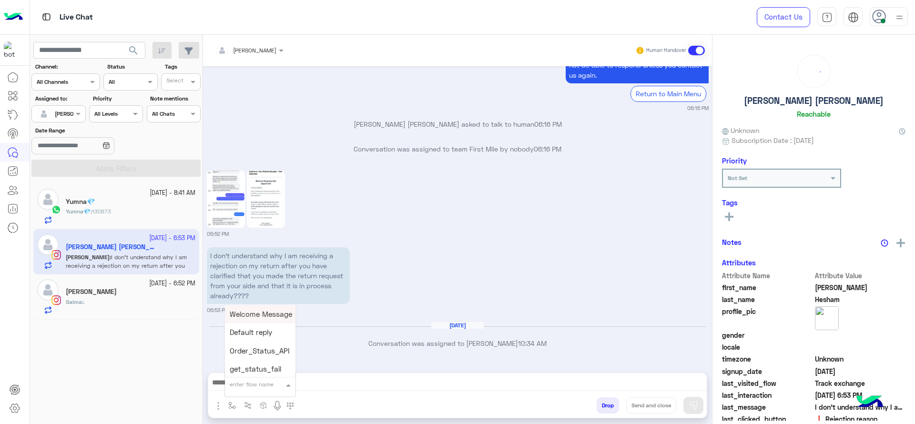
type input "*"
click at [260, 348] on span "J Greeting" at bounding box center [247, 348] width 34 height 9
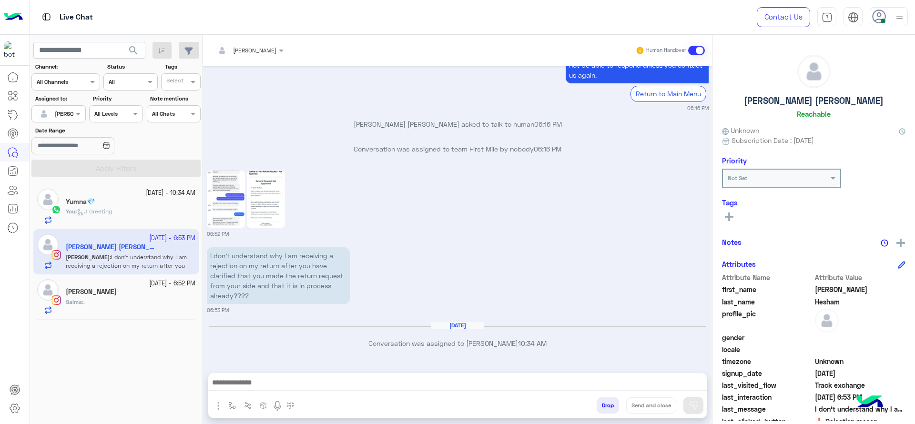
type textarea "**********"
click at [688, 406] on img at bounding box center [693, 406] width 10 height 10
click at [151, 296] on div "[PERSON_NAME]" at bounding box center [131, 293] width 130 height 10
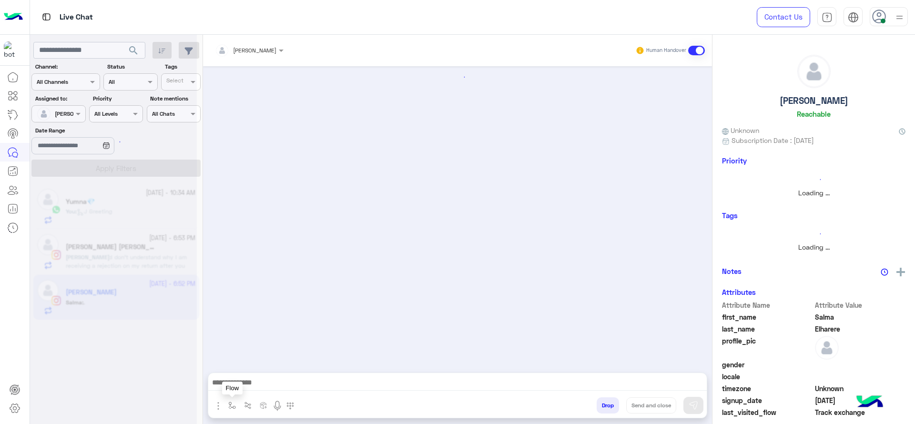
click at [225, 405] on button "button" at bounding box center [232, 405] width 16 height 16
click at [249, 387] on div "enter flow name" at bounding box center [252, 384] width 44 height 9
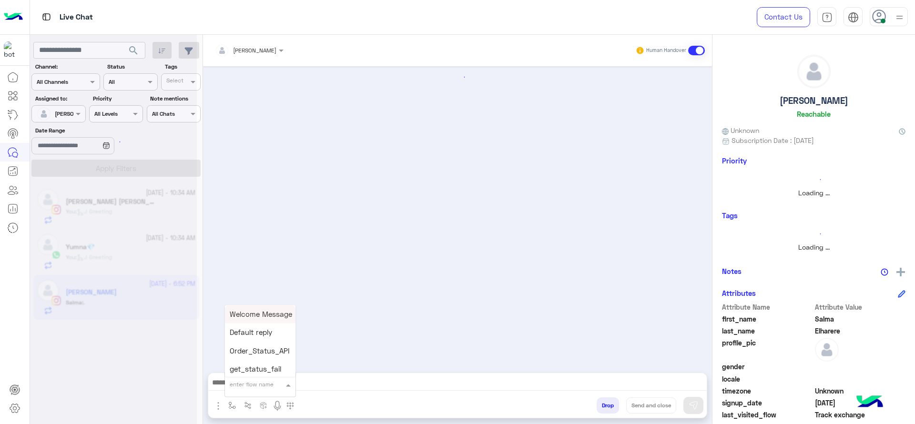
type input "*"
click at [269, 358] on div "[PERSON_NAME]" at bounding box center [260, 367] width 71 height 19
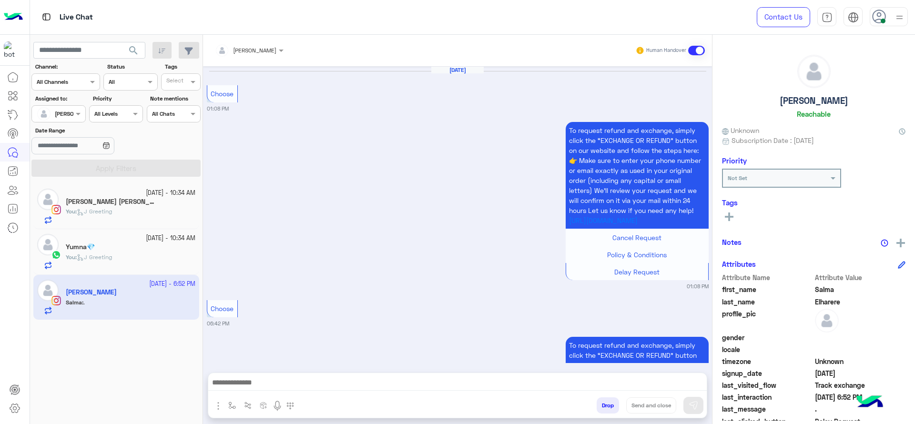
scroll to position [1306, 0]
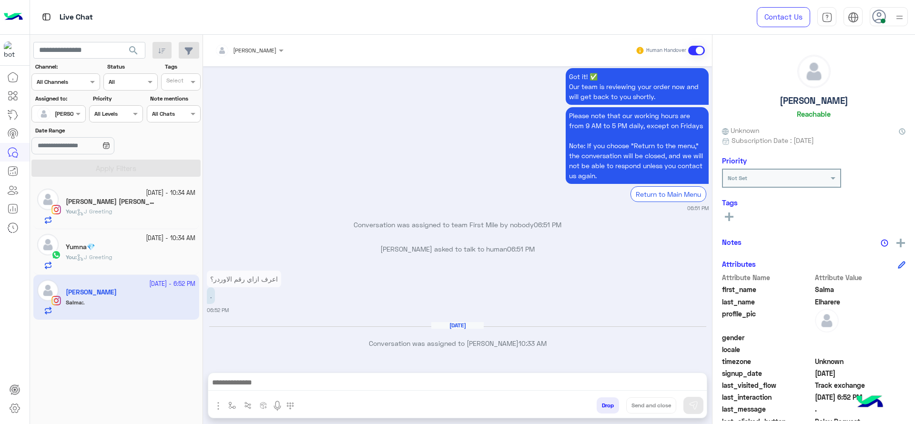
type textarea "**********"
click at [233, 400] on button "button" at bounding box center [232, 405] width 16 height 16
click at [239, 383] on input "text" at bounding box center [249, 383] width 38 height 9
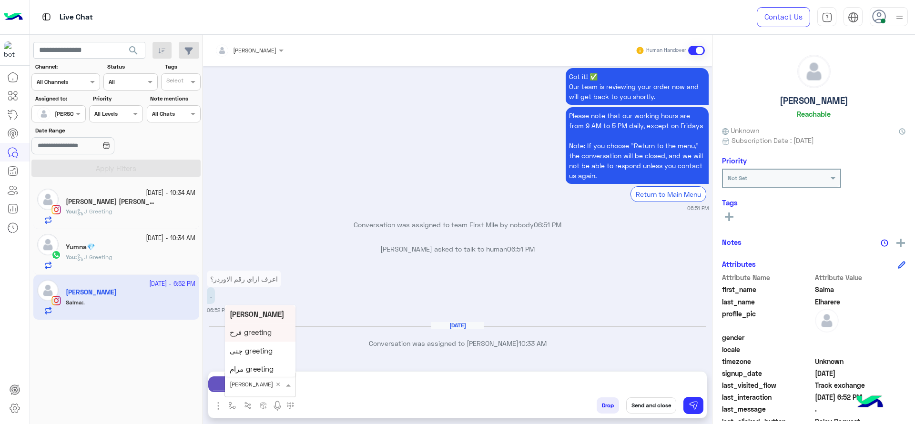
scroll to position [1969, 0]
type input "*"
click at [262, 343] on div "J Greeting" at bounding box center [260, 349] width 71 height 19
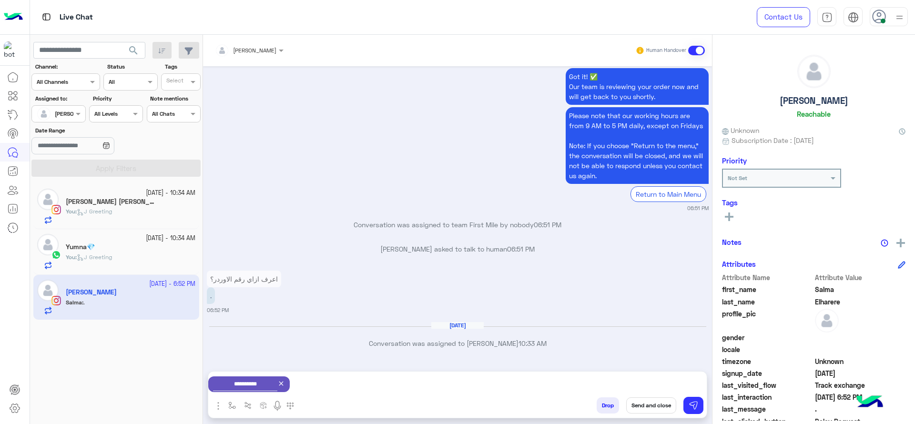
type textarea "**********"
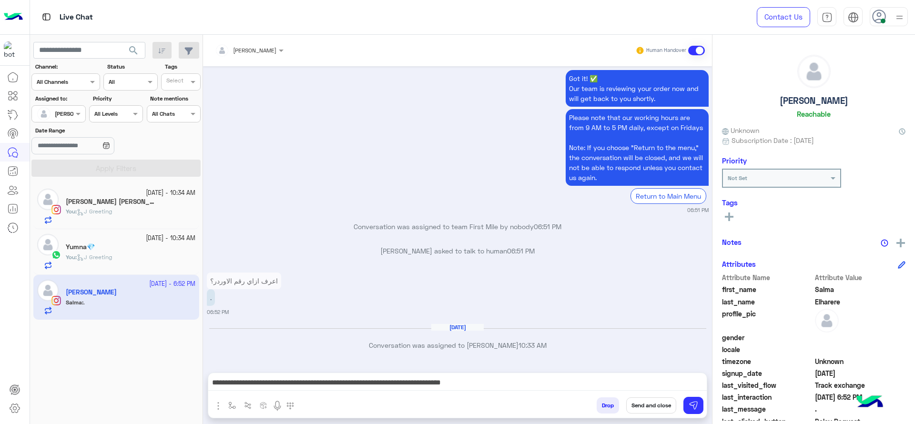
scroll to position [1306, 0]
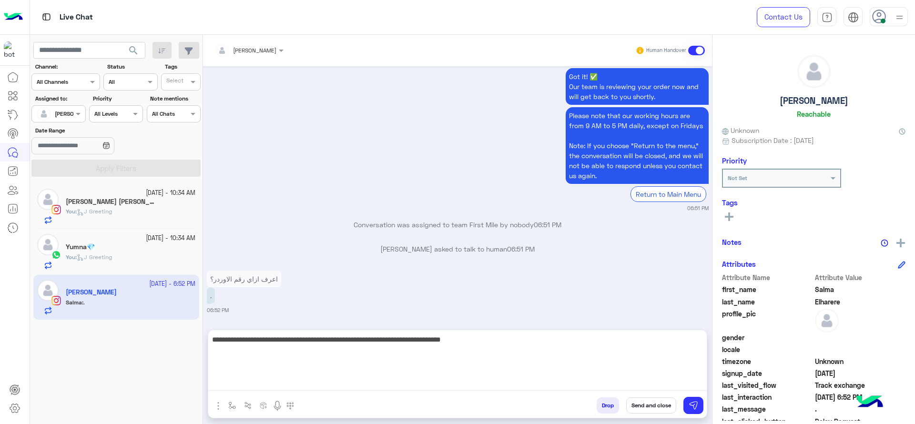
click at [490, 390] on textarea "**********" at bounding box center [457, 361] width 498 height 57
click at [490, 388] on textarea "**********" at bounding box center [457, 361] width 498 height 57
click at [490, 385] on textarea "**********" at bounding box center [457, 361] width 498 height 57
click at [488, 383] on textarea "**********" at bounding box center [457, 361] width 498 height 57
click at [488, 381] on textarea "**********" at bounding box center [457, 361] width 498 height 57
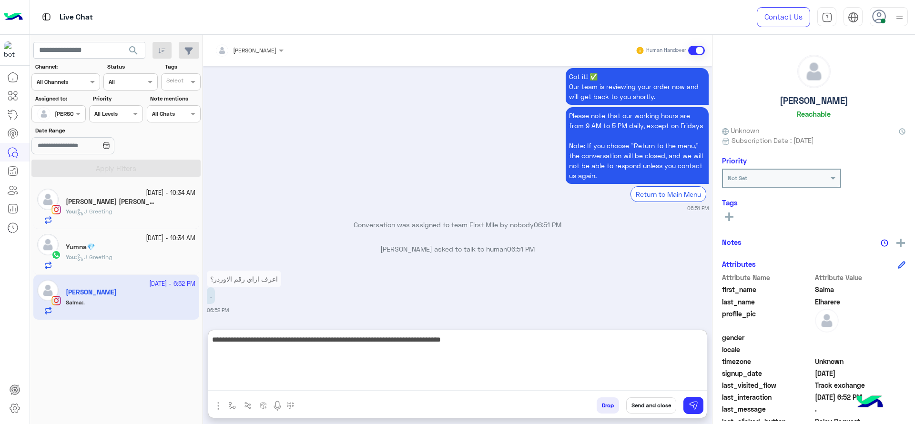
click at [488, 381] on textarea "**********" at bounding box center [457, 361] width 498 height 57
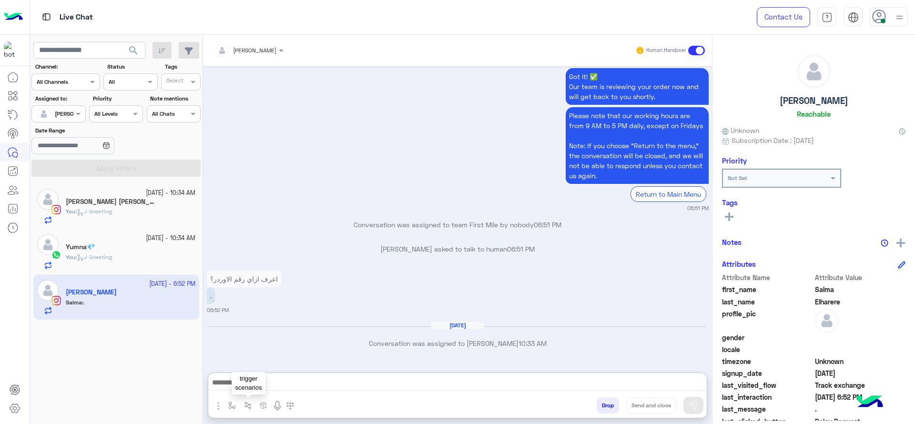
click at [240, 402] on button "button" at bounding box center [248, 405] width 16 height 16
click at [368, 258] on div "Salma Elharere asked to talk to human 06:51 PM" at bounding box center [458, 252] width 502 height 17
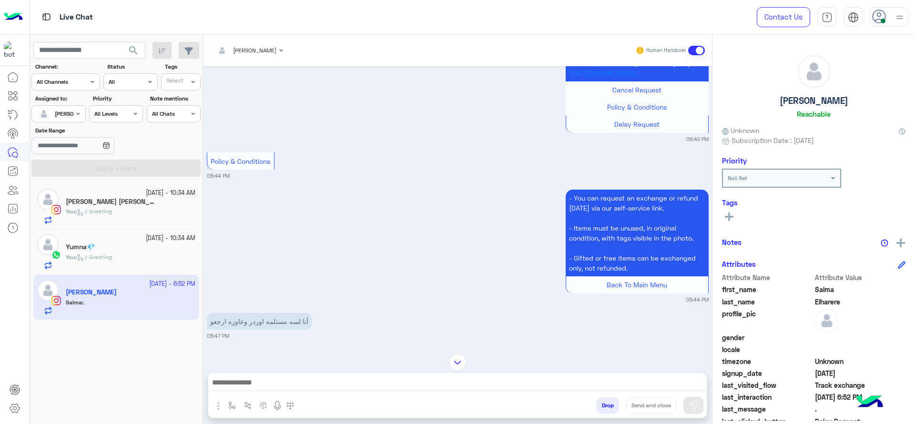
scroll to position [282, 0]
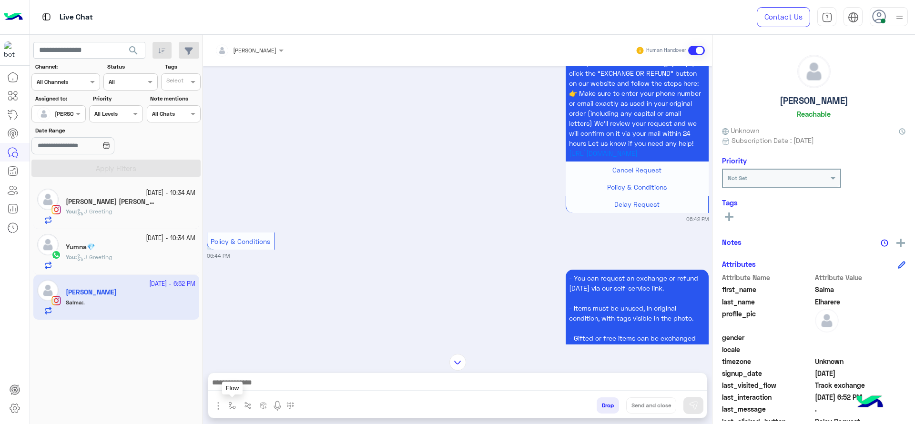
click at [232, 404] on img "button" at bounding box center [232, 406] width 8 height 8
click at [268, 376] on div "enter flow name" at bounding box center [260, 384] width 71 height 17
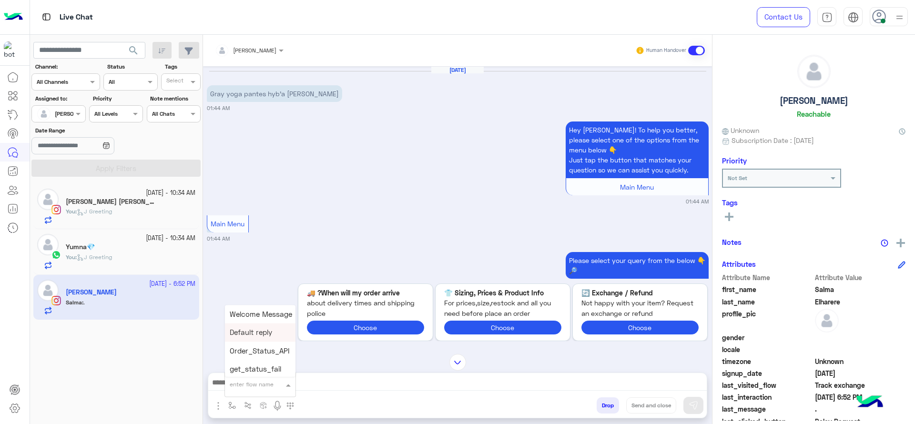
scroll to position [426, 0]
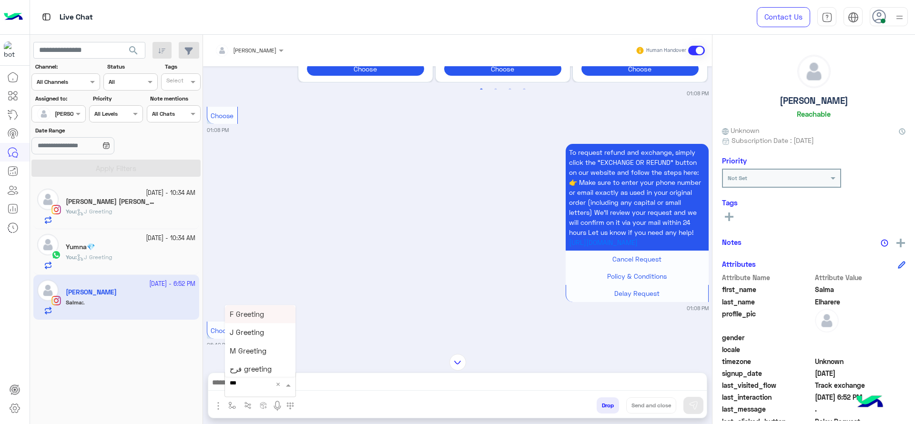
type input "****"
click at [262, 352] on span "چنى greeting" at bounding box center [251, 351] width 43 height 9
type textarea "**********"
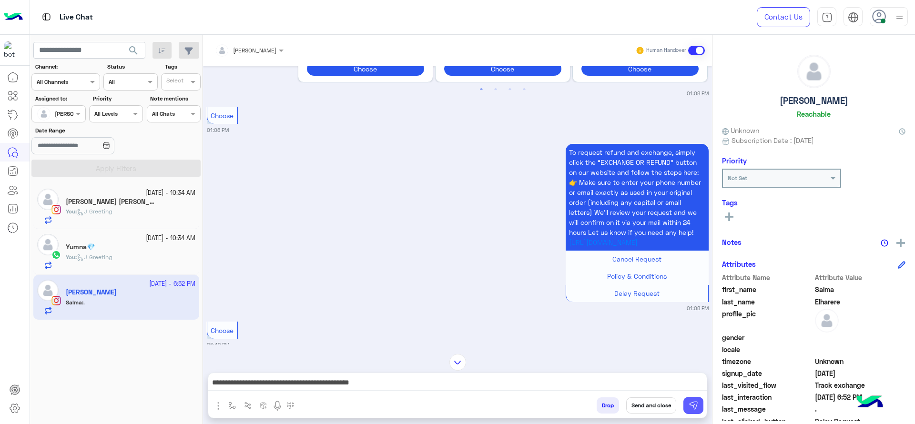
click at [695, 399] on button at bounding box center [693, 405] width 20 height 17
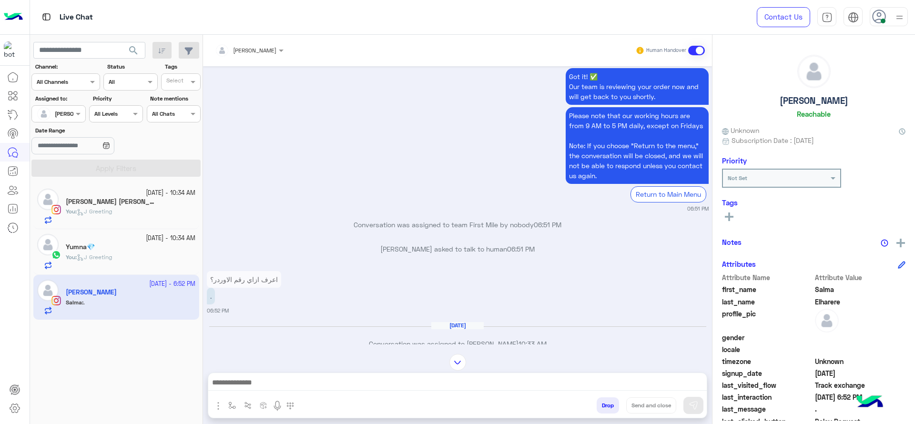
scroll to position [0, 0]
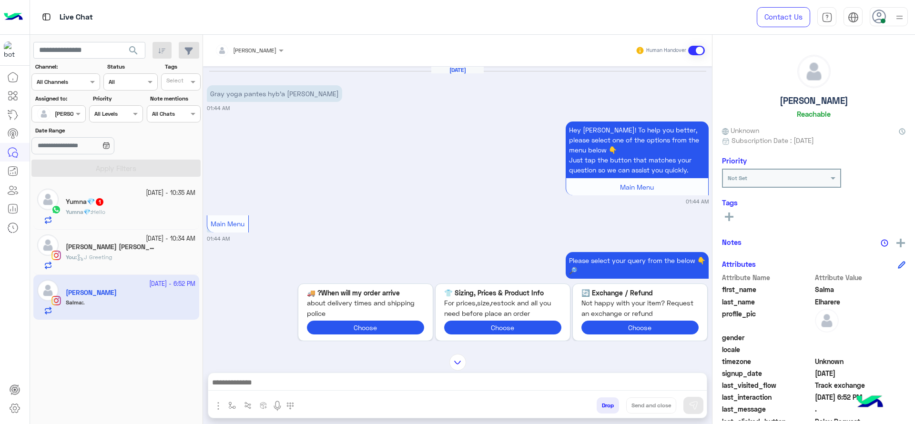
click at [267, 53] on span "[PERSON_NAME]" at bounding box center [254, 50] width 43 height 7
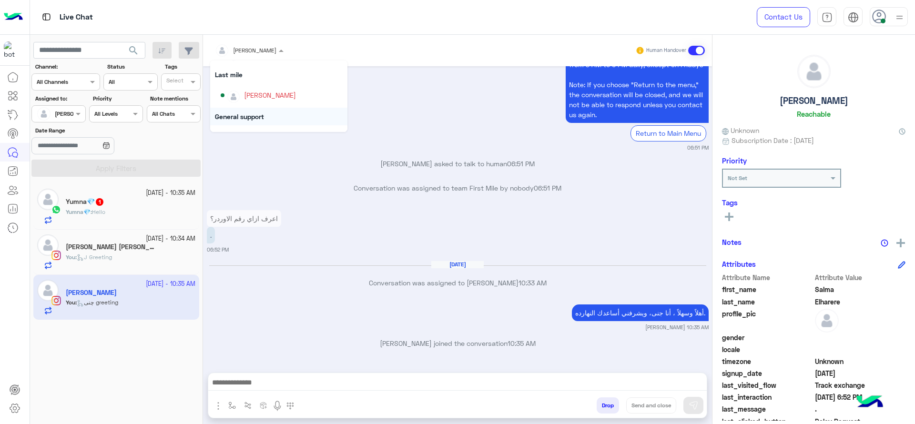
scroll to position [169, 0]
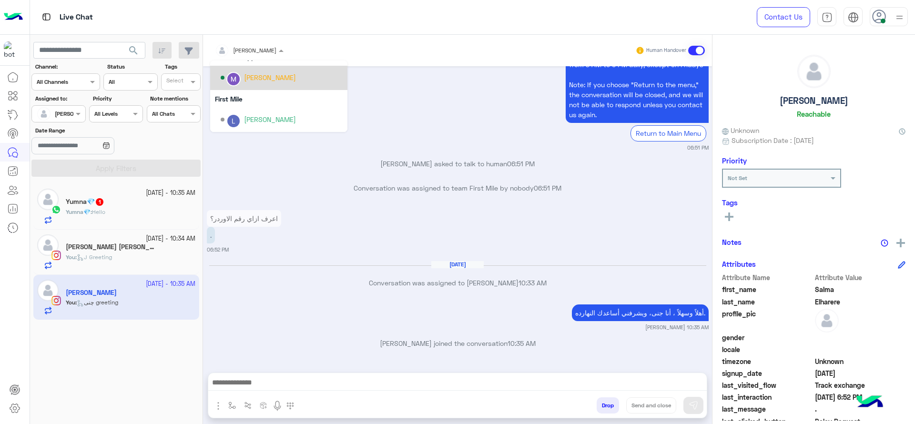
click at [275, 80] on div "[PERSON_NAME]" at bounding box center [270, 77] width 52 height 10
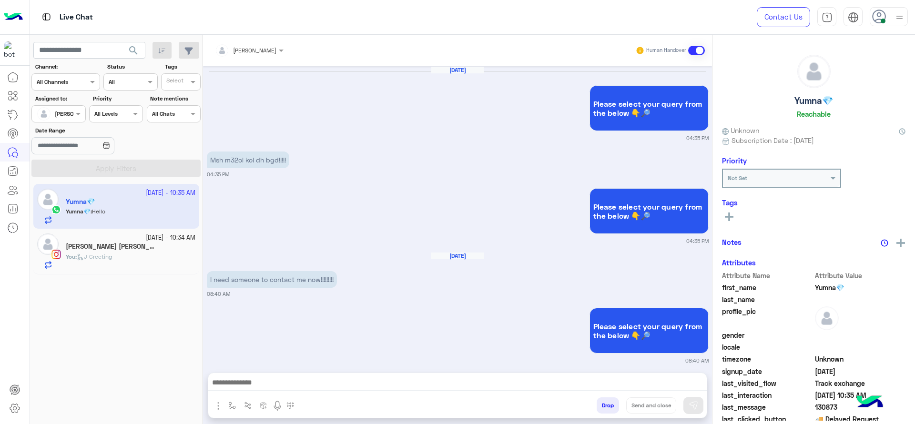
scroll to position [754, 0]
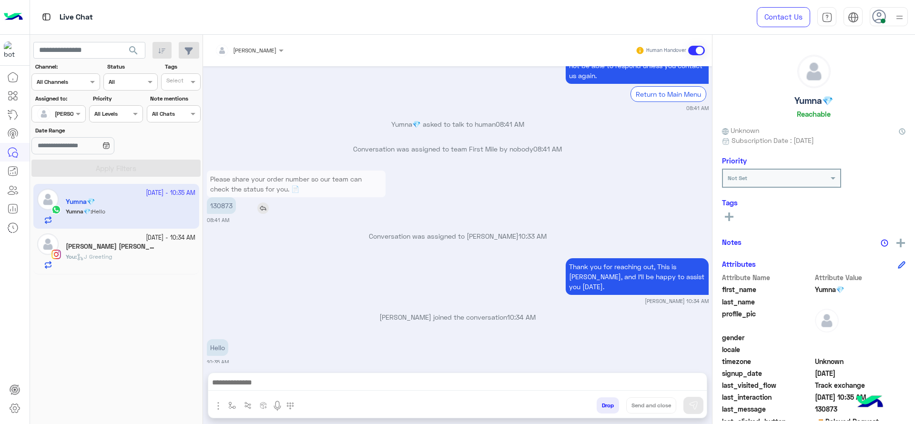
click at [220, 207] on p "130873" at bounding box center [221, 205] width 29 height 17
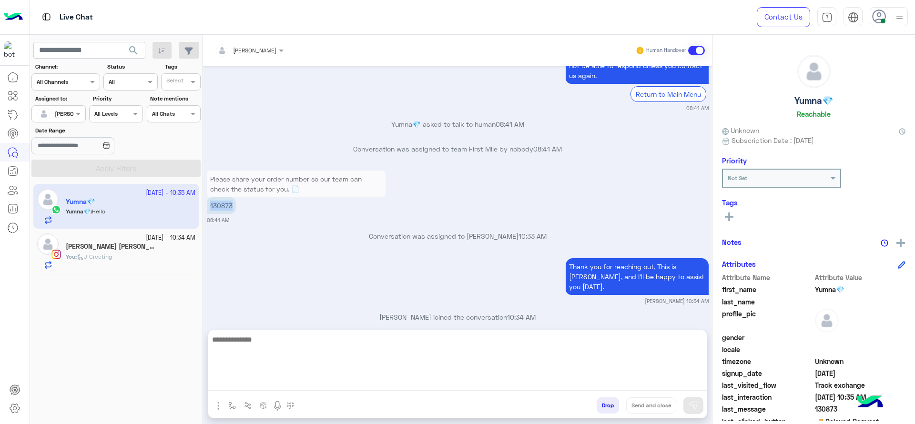
click at [386, 382] on textarea at bounding box center [457, 361] width 498 height 57
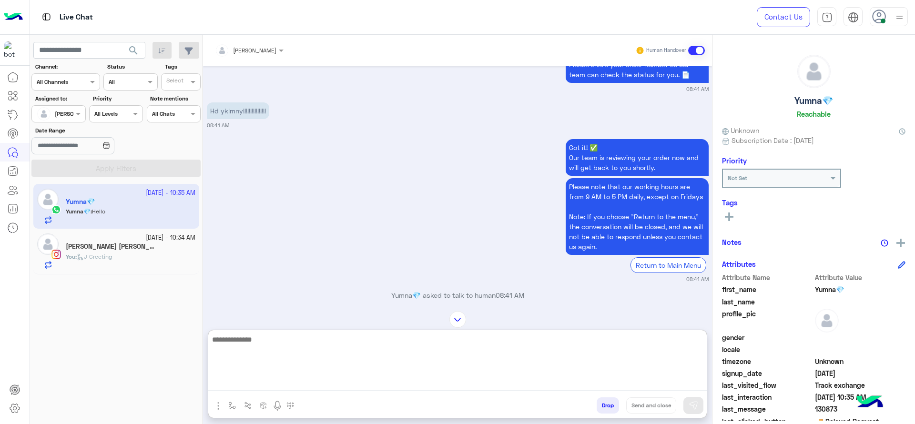
scroll to position [587, 0]
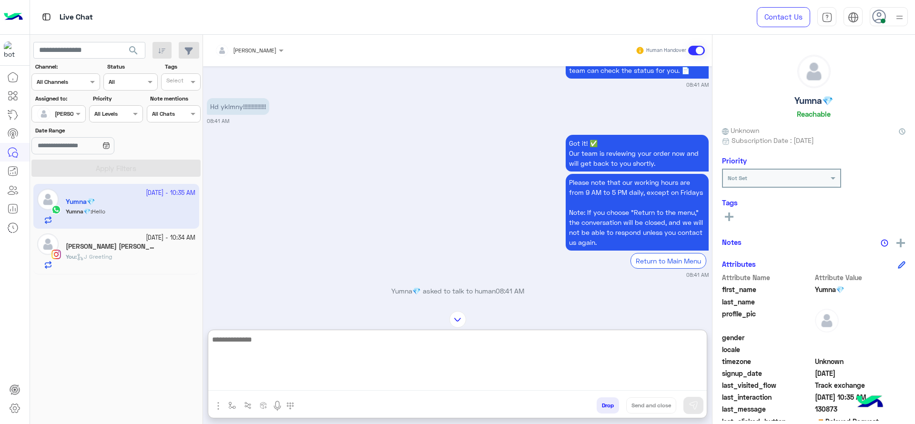
click at [393, 350] on textarea at bounding box center [457, 361] width 498 height 57
click at [393, 349] on textarea at bounding box center [457, 361] width 498 height 57
click at [401, 366] on textarea at bounding box center [457, 361] width 498 height 57
type textarea "**********"
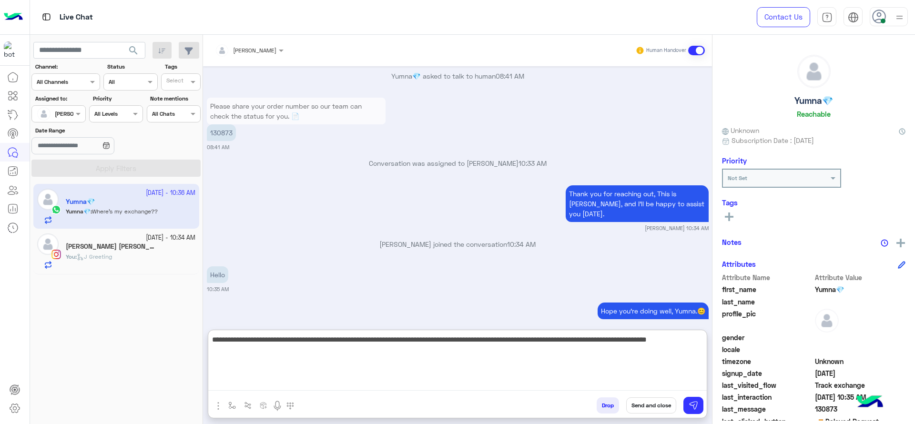
scroll to position [869, 0]
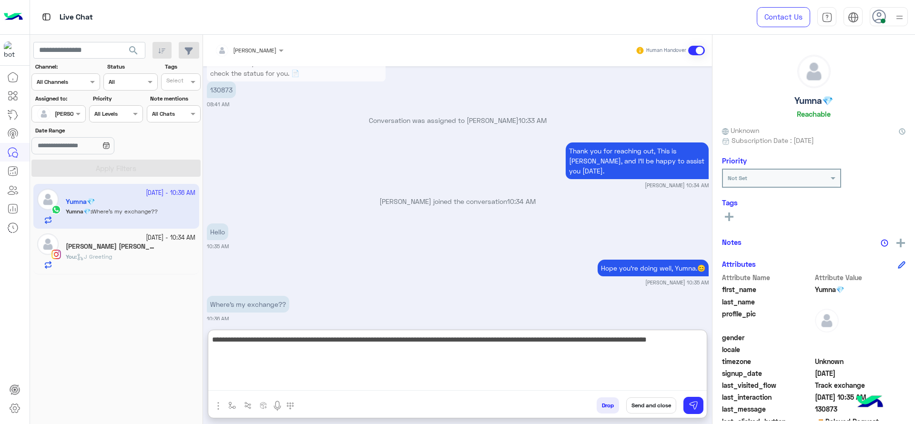
click at [526, 342] on textarea "**********" at bounding box center [457, 361] width 498 height 57
click at [403, 352] on textarea "**********" at bounding box center [457, 361] width 498 height 57
type textarea "**********"
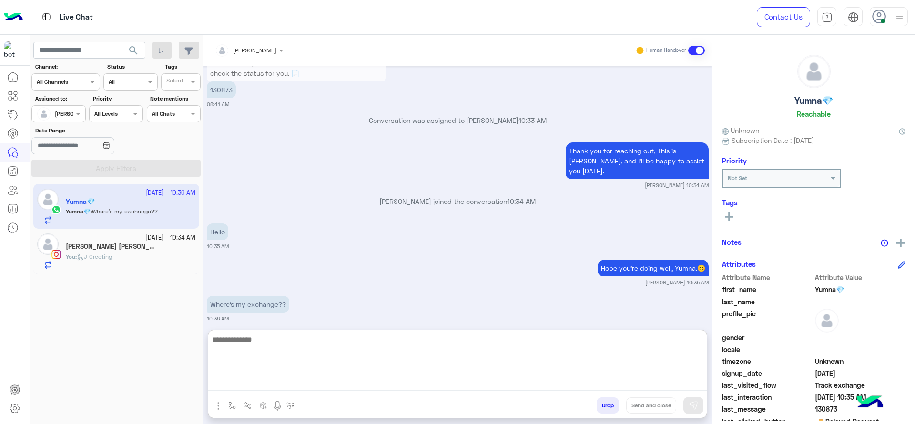
scroll to position [946, 0]
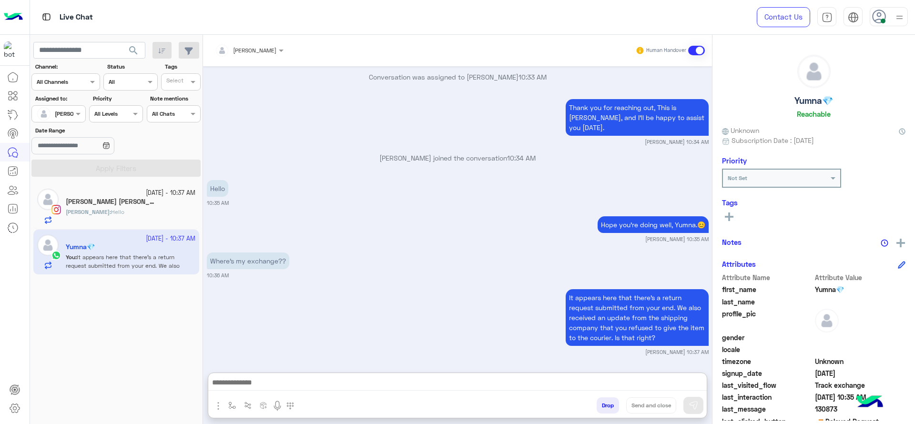
click at [120, 234] on app-inbox-user "12 October - 10:37 AM Yumna💎 You : It appears here that there's a return reques…" at bounding box center [116, 252] width 166 height 45
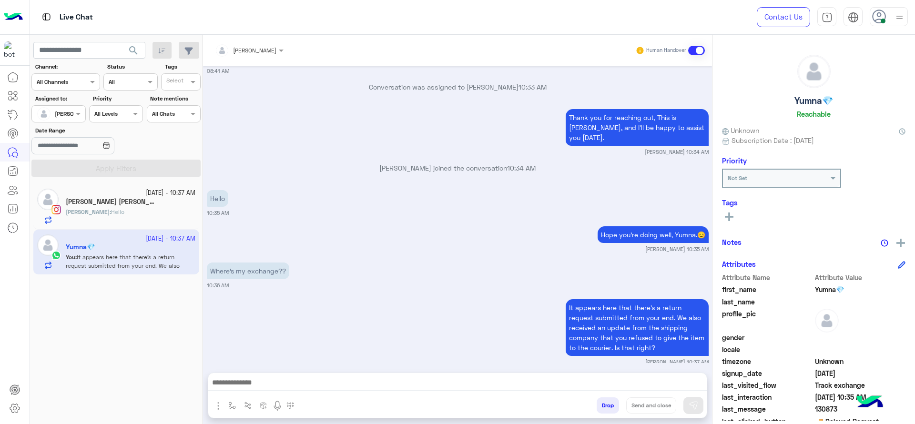
click at [119, 215] on div "Sarah : Hello" at bounding box center [131, 216] width 130 height 17
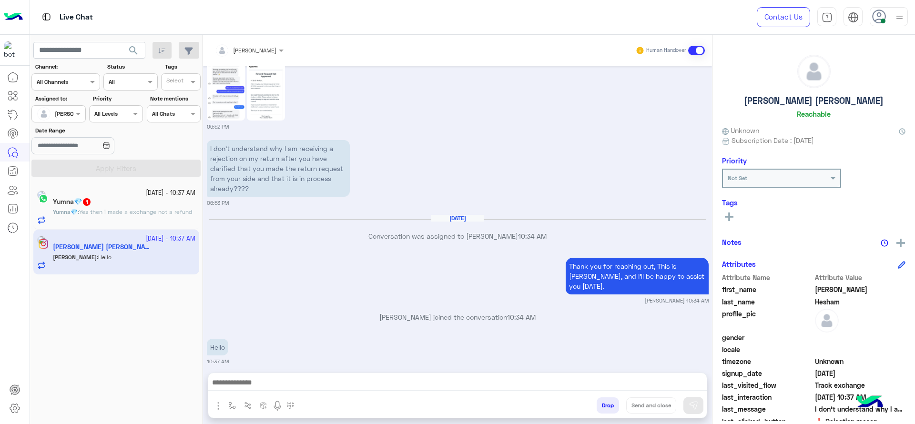
scroll to position [999, 0]
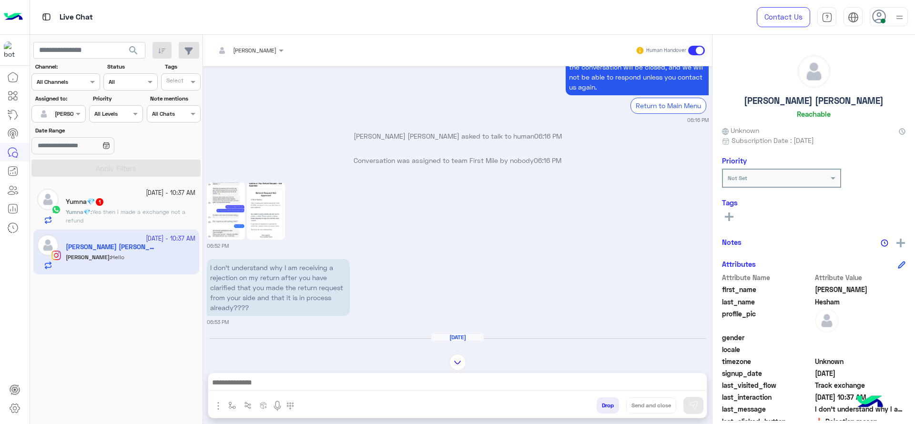
click at [180, 199] on div "Yumna💎 1" at bounding box center [131, 203] width 130 height 10
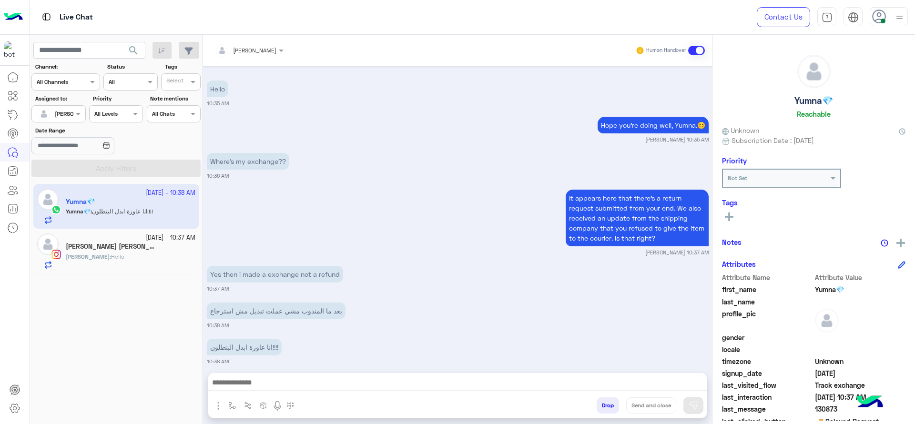
scroll to position [789, 0]
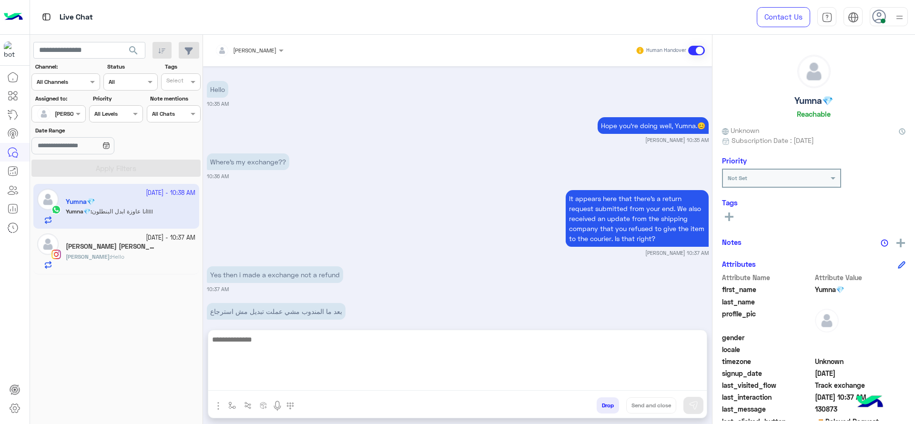
click at [381, 381] on textarea at bounding box center [457, 361] width 498 height 57
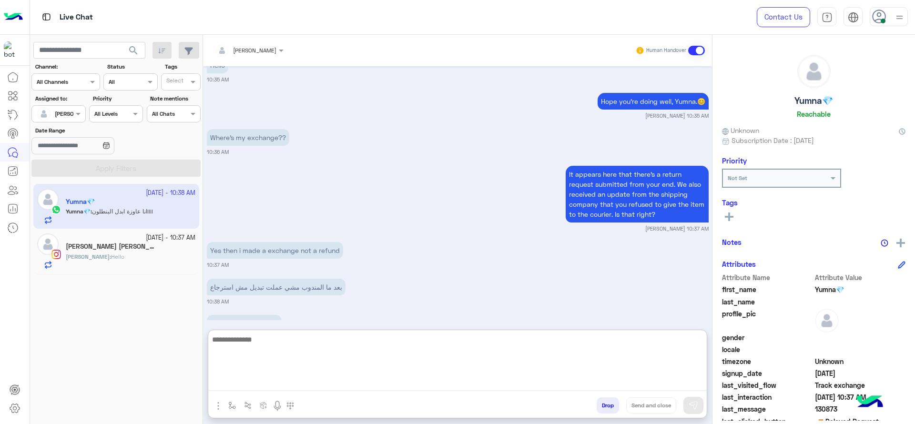
scroll to position [832, 0]
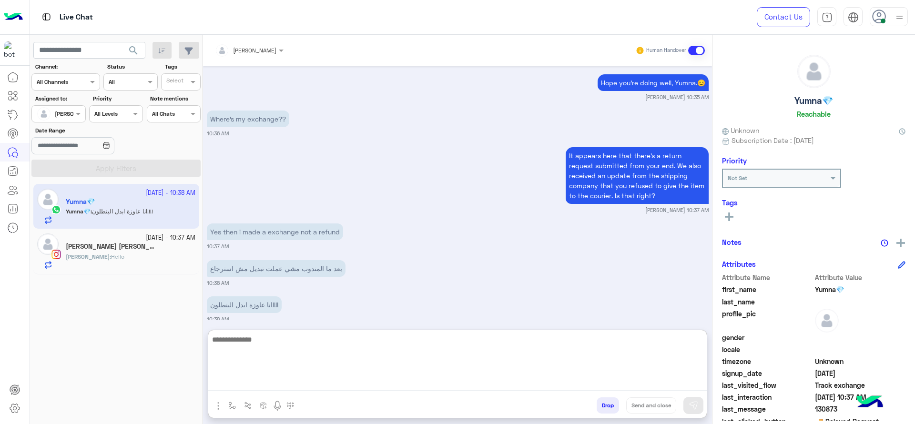
click at [341, 349] on textarea at bounding box center [457, 361] width 498 height 57
type textarea "*"
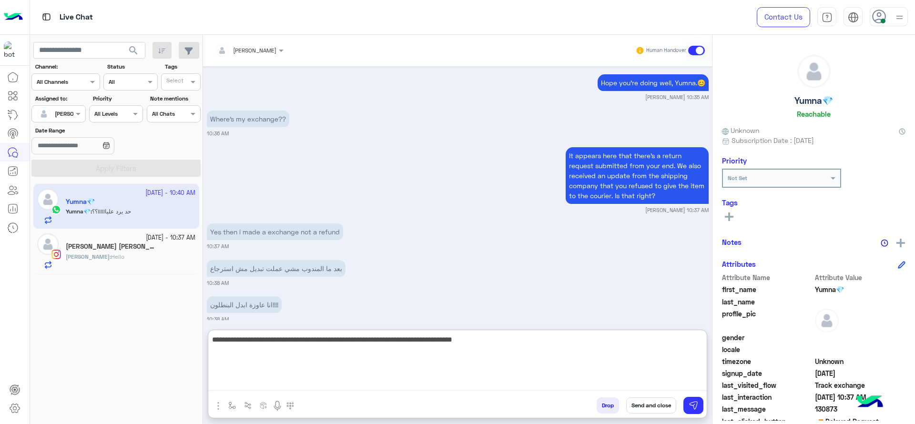
scroll to position [869, 0]
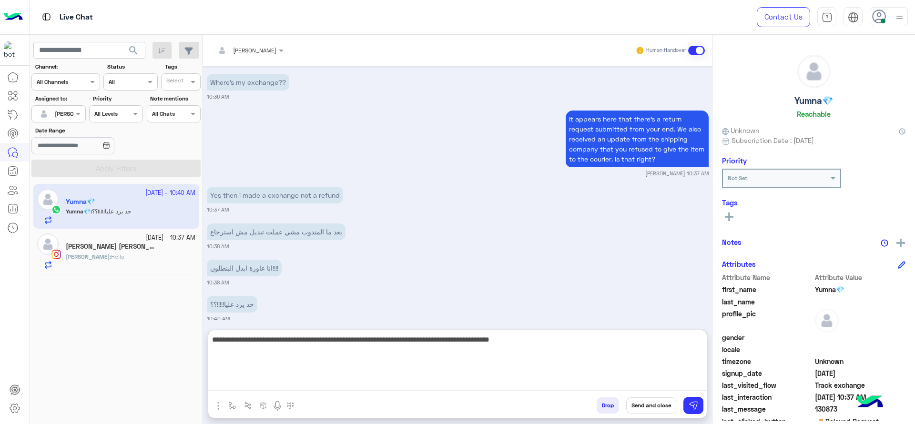
paste textarea "**********"
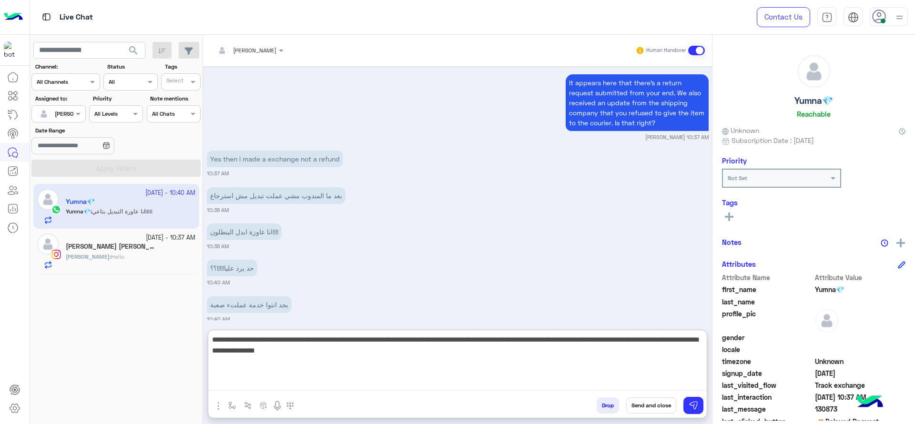
scroll to position [941, 0]
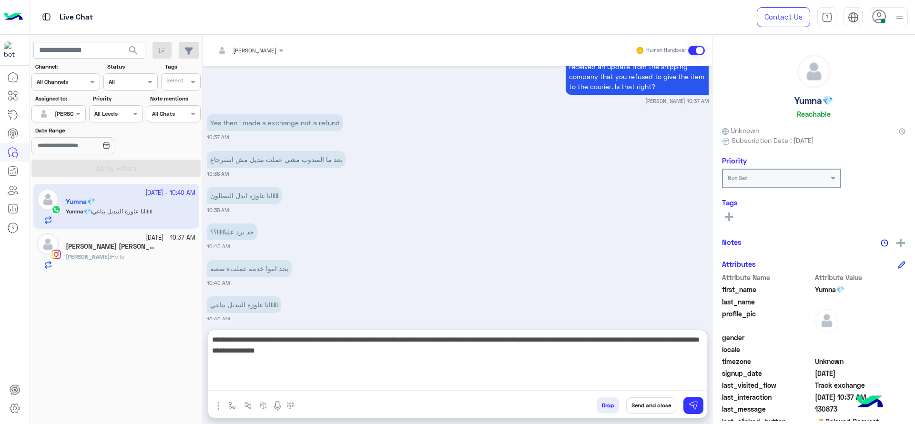
click at [421, 341] on textarea "**********" at bounding box center [457, 361] width 498 height 57
click at [448, 362] on textarea "**********" at bounding box center [457, 361] width 498 height 57
click at [353, 341] on textarea "**********" at bounding box center [457, 361] width 498 height 57
click at [336, 343] on textarea "**********" at bounding box center [457, 361] width 498 height 57
click at [334, 337] on textarea "**********" at bounding box center [457, 361] width 498 height 57
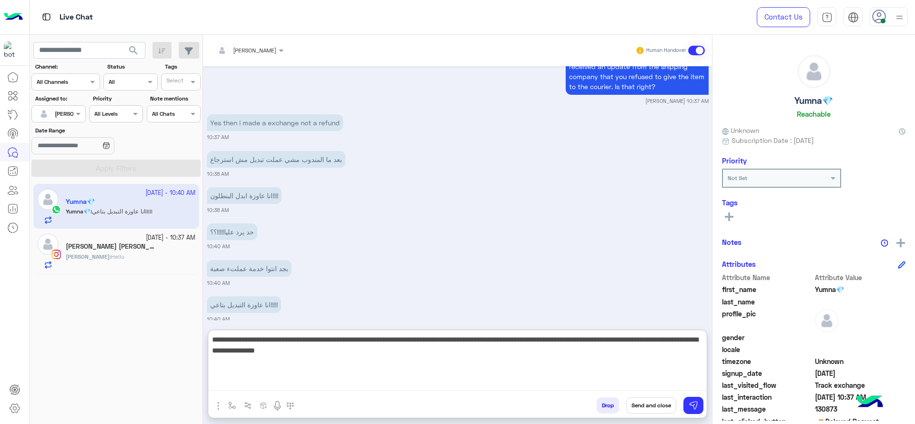
type textarea "**********"
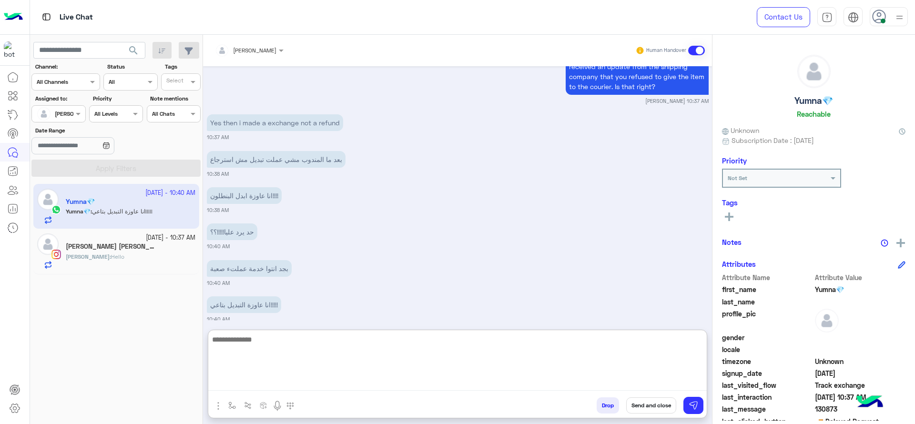
scroll to position [1018, 0]
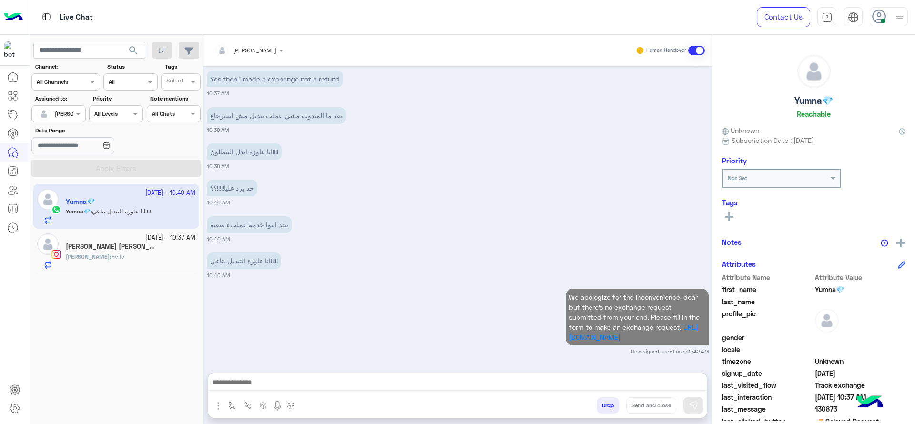
click at [79, 242] on h5 "Sarah Hesham" at bounding box center [111, 246] width 91 height 8
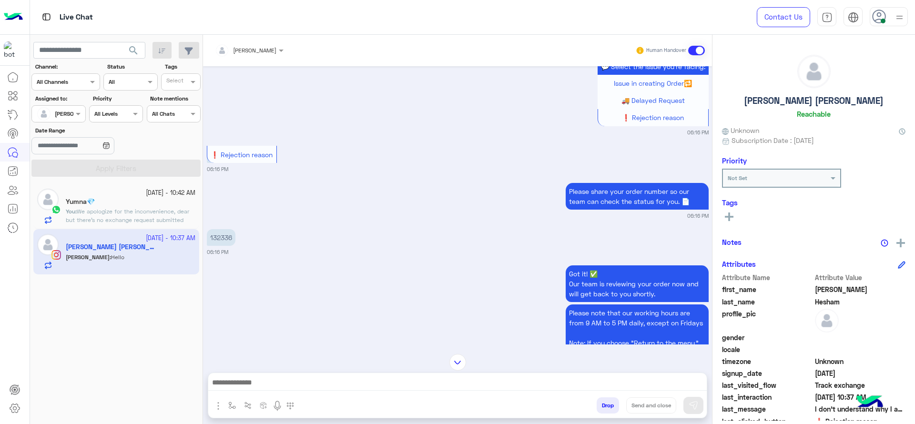
scroll to position [712, 0]
click at [228, 241] on p "132336" at bounding box center [221, 238] width 29 height 17
click at [229, 241] on p "132336" at bounding box center [221, 238] width 29 height 17
copy app-message "132336"
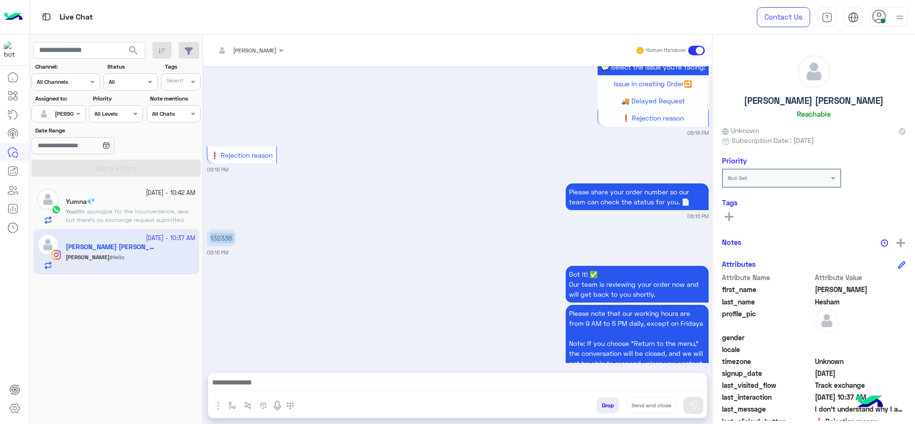
scroll to position [1117, 0]
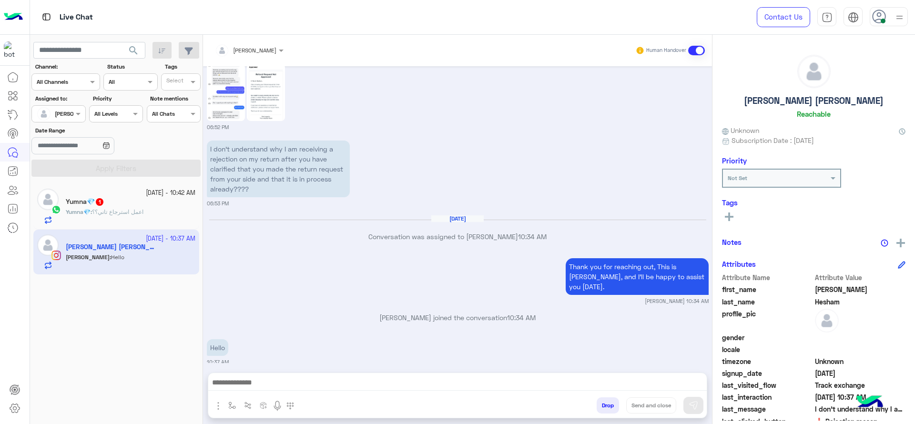
click at [173, 200] on div "Yumna💎 1" at bounding box center [131, 203] width 130 height 10
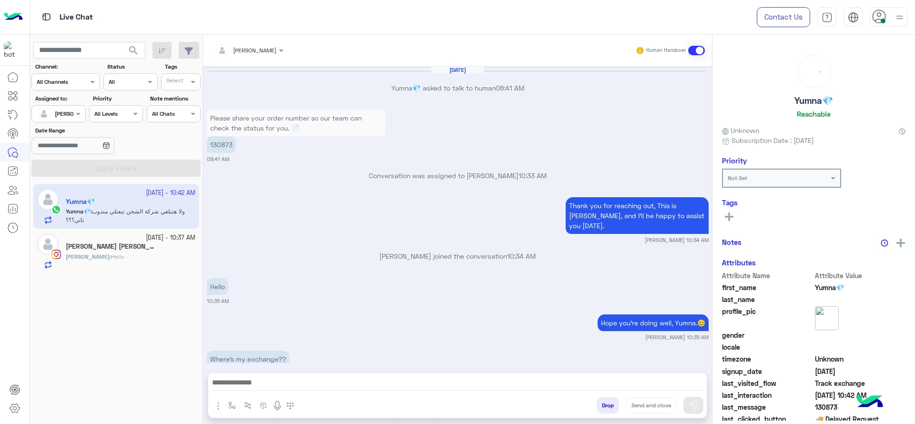
scroll to position [529, 0]
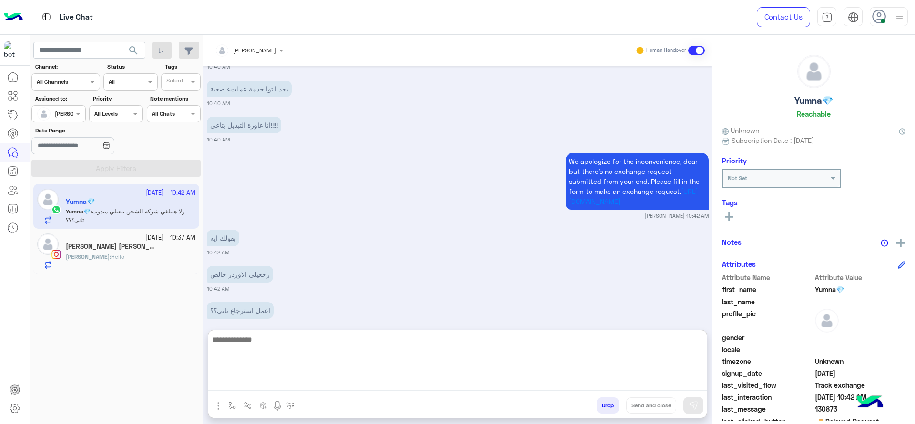
click at [349, 379] on textarea at bounding box center [457, 361] width 498 height 57
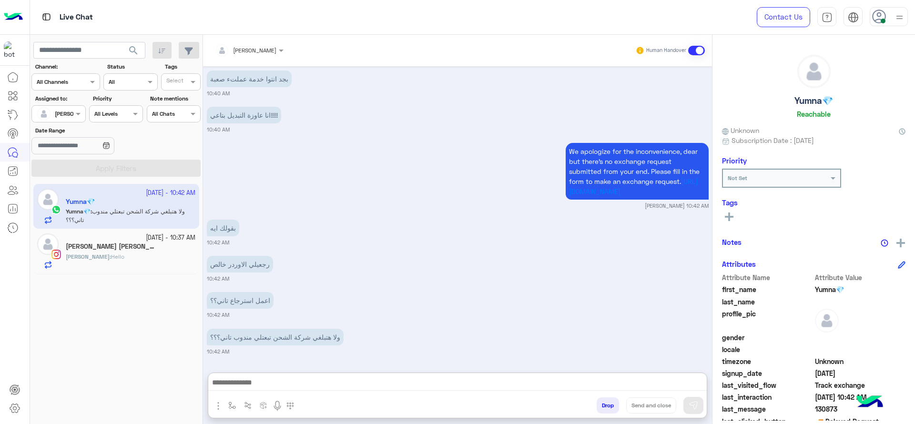
click at [366, 373] on div at bounding box center [457, 385] width 498 height 24
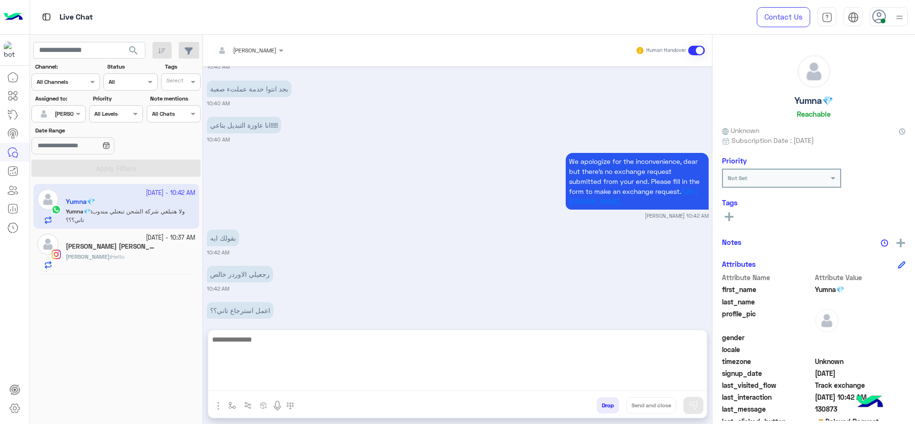
click at [379, 383] on textarea at bounding box center [457, 361] width 498 height 57
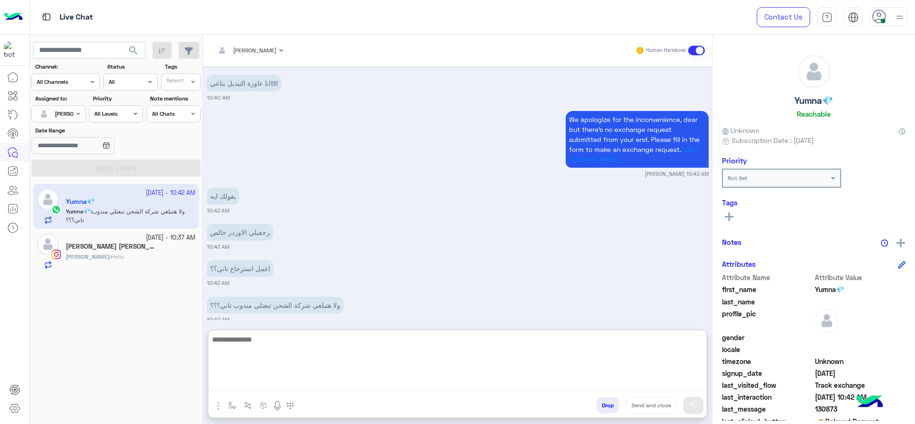
scroll to position [571, 0]
click at [387, 338] on textarea "**********" at bounding box center [457, 361] width 498 height 57
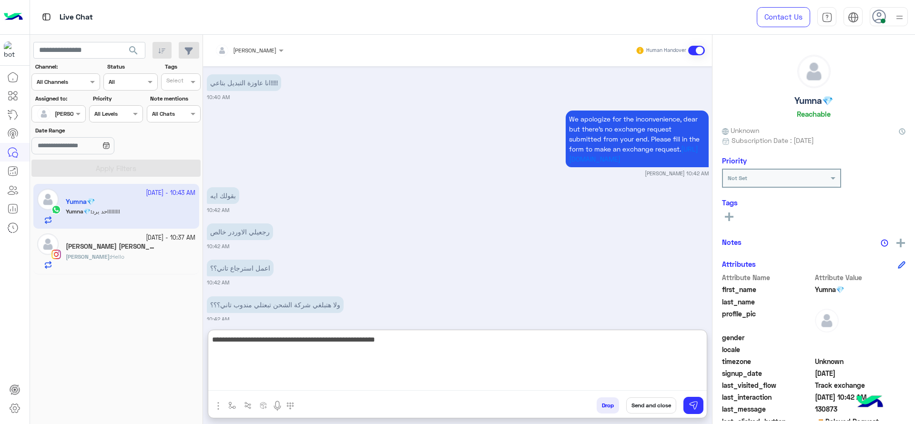
scroll to position [608, 0]
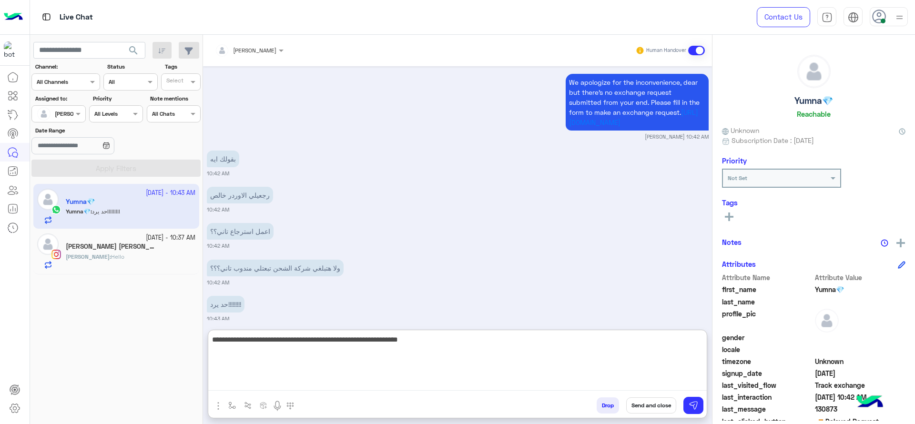
type textarea "**********"
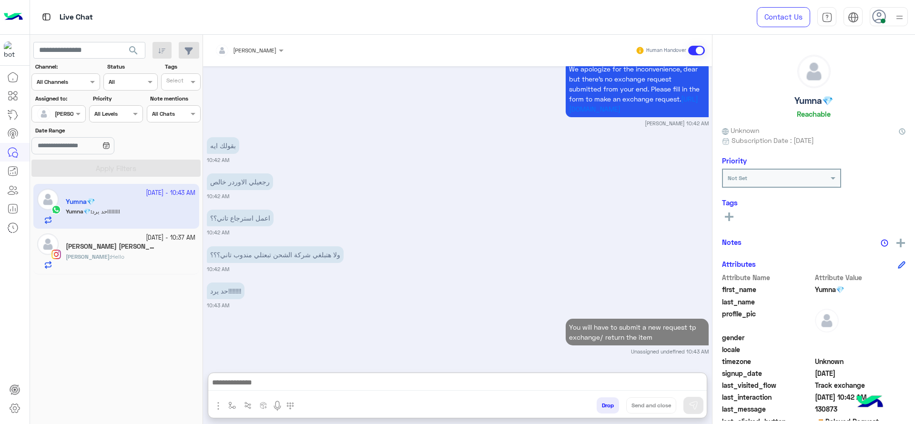
click at [118, 240] on div "12 October - 10:37 AM" at bounding box center [131, 237] width 130 height 9
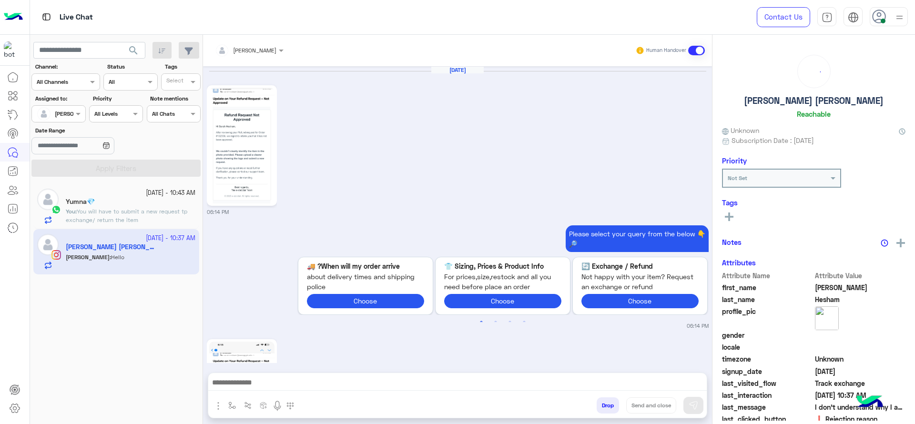
scroll to position [1118, 0]
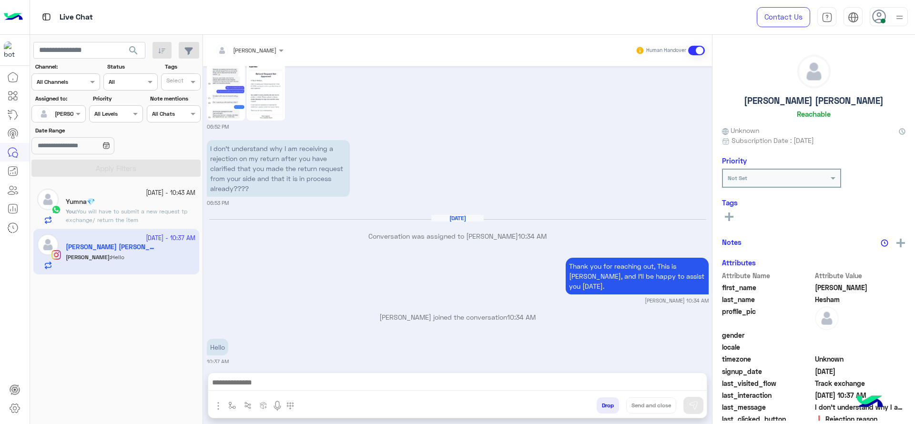
click at [337, 296] on div "Oct 11, 2025 06:14 PM Please select your query from the below 👇🔎 Previous When …" at bounding box center [457, 214] width 509 height 297
click at [146, 194] on small "12 October - 10:43 AM" at bounding box center [171, 193] width 50 height 9
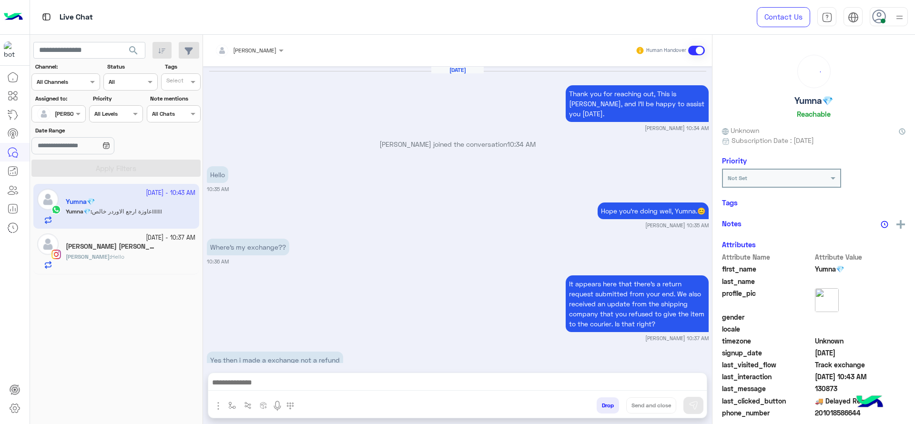
scroll to position [536, 0]
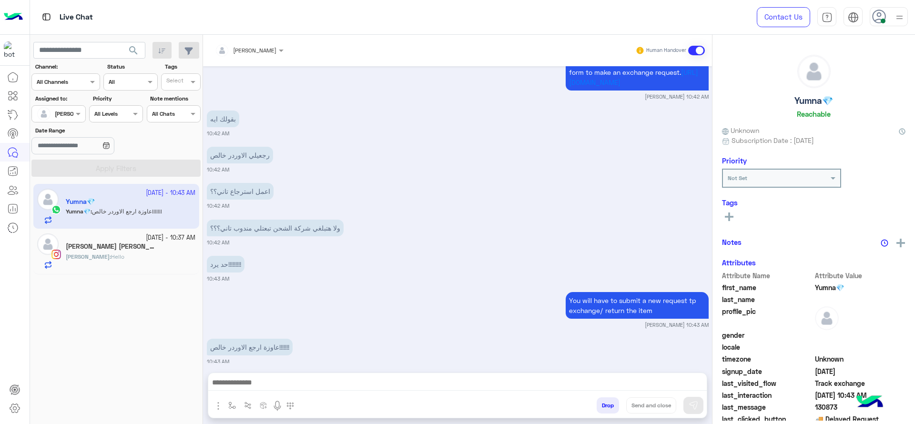
click at [362, 307] on div "You will have to submit a new request tp exchange/ return the item Jana Aboelse…" at bounding box center [458, 309] width 502 height 39
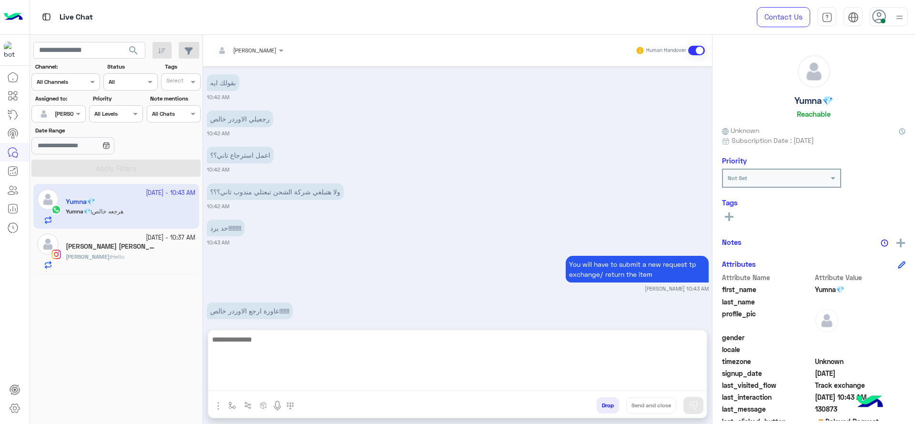
click at [329, 381] on textarea at bounding box center [457, 361] width 498 height 57
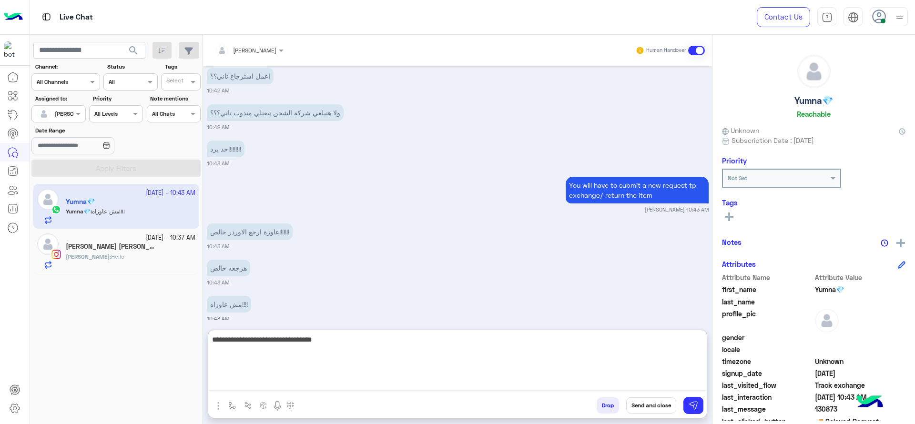
paste textarea "**********"
click at [603, 335] on textarea "**********" at bounding box center [457, 361] width 498 height 57
click at [601, 349] on textarea "**********" at bounding box center [457, 361] width 498 height 57
type textarea "**********"
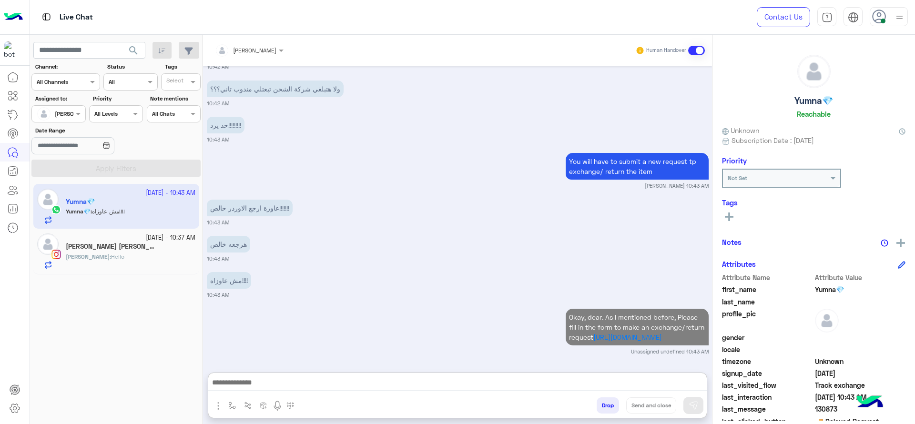
click at [128, 252] on div "Sarah : Hello" at bounding box center [131, 260] width 130 height 17
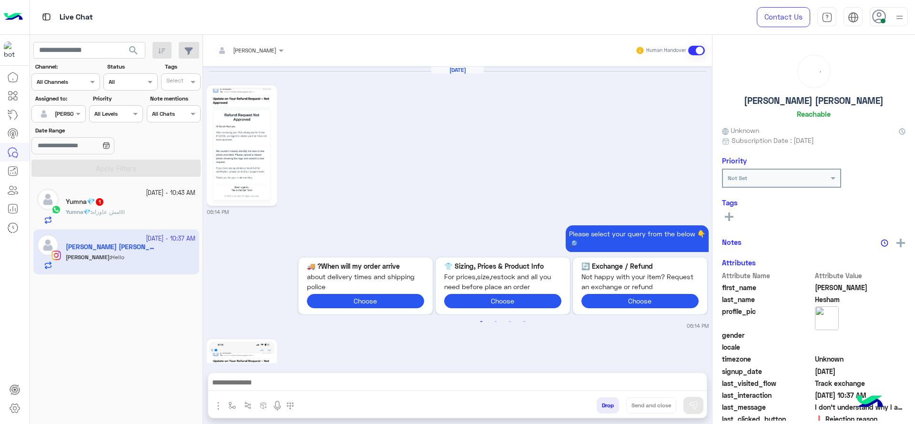
scroll to position [1118, 0]
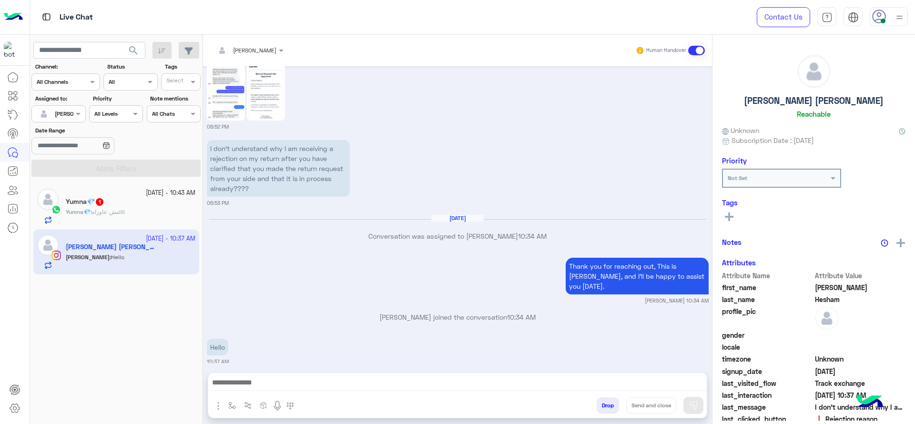
click at [146, 194] on small "12 October - 10:43 AM" at bounding box center [171, 193] width 50 height 9
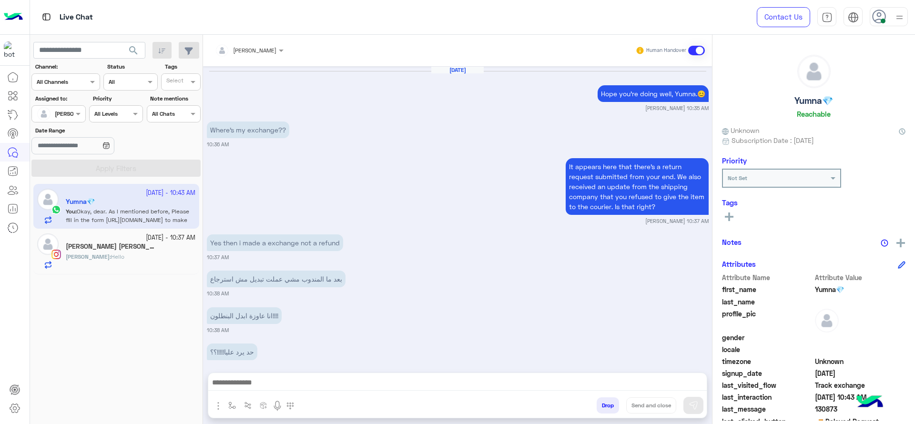
scroll to position [634, 0]
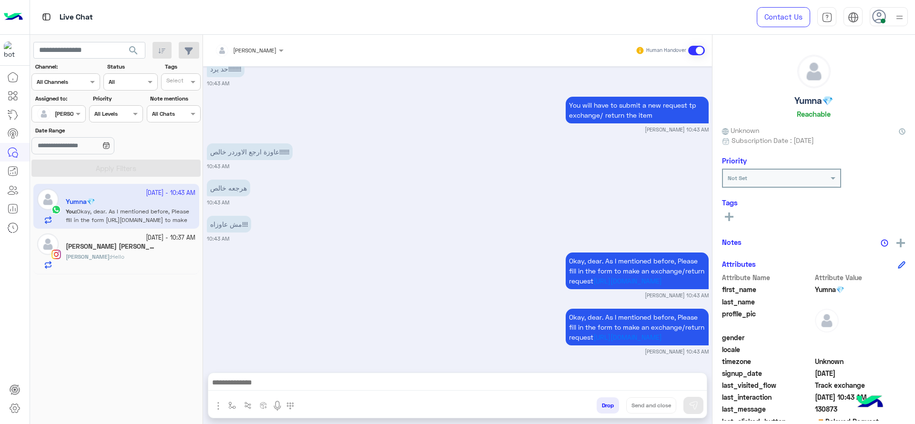
click at [116, 255] on div "Sarah : Hello" at bounding box center [131, 260] width 130 height 17
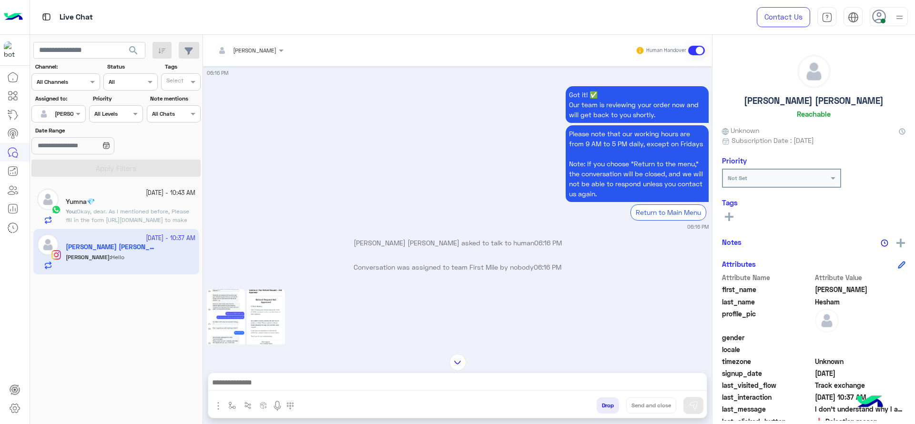
scroll to position [844, 0]
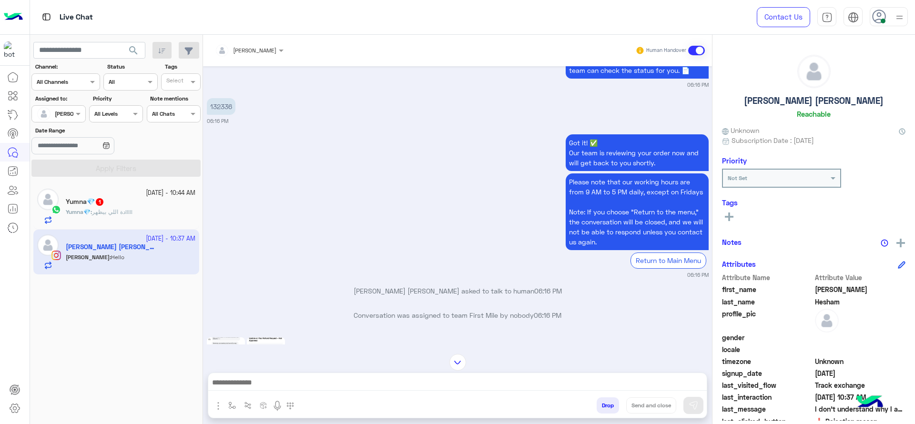
click at [155, 212] on div "Yumna💎 : دة اللي بيظهر!!!!!" at bounding box center [131, 216] width 130 height 17
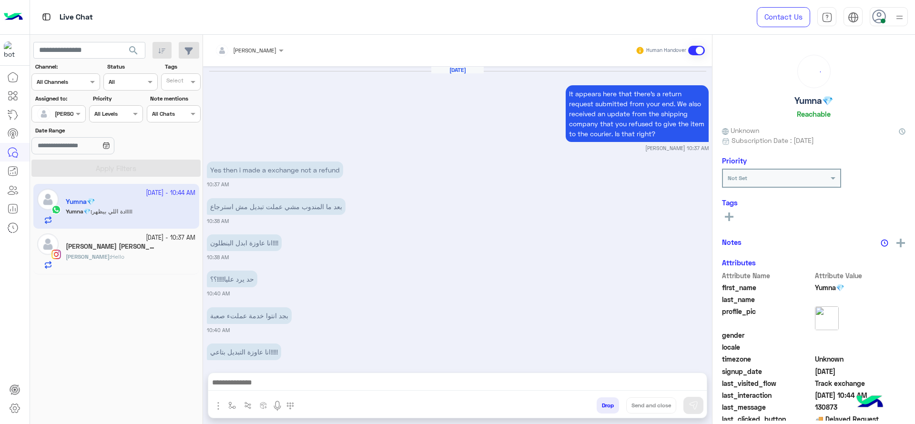
scroll to position [672, 0]
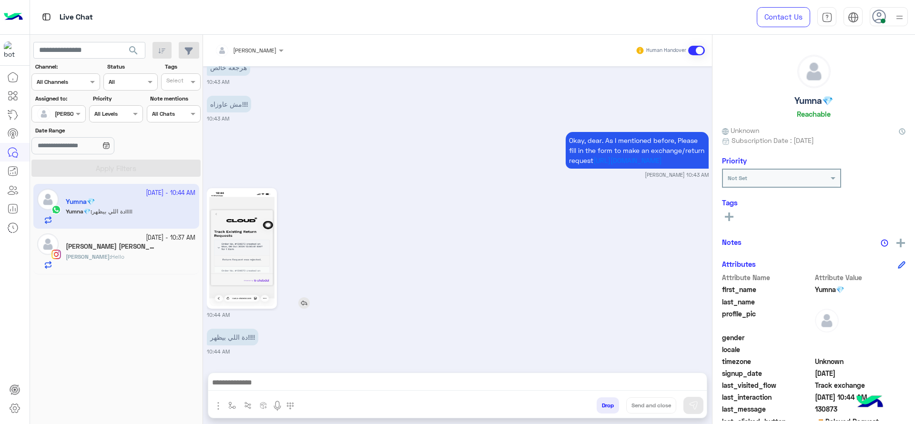
click at [246, 246] on img at bounding box center [241, 249] width 65 height 116
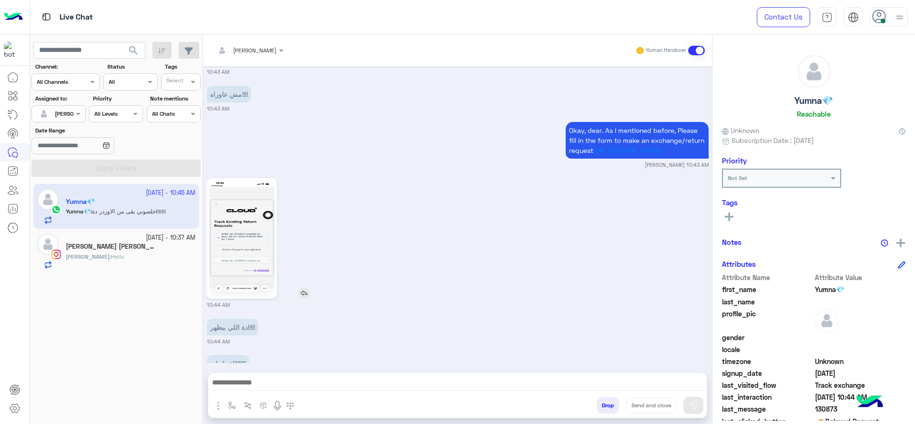
scroll to position [744, 0]
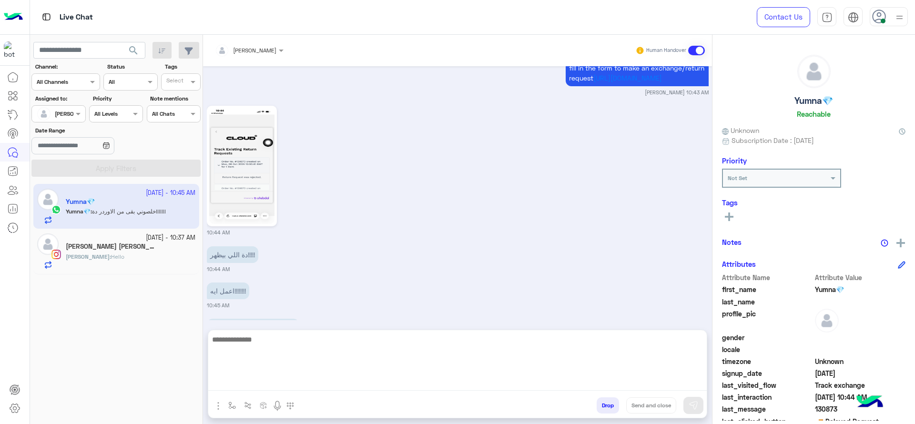
click at [309, 387] on textarea at bounding box center [457, 361] width 498 height 57
click at [361, 334] on textarea at bounding box center [457, 361] width 498 height 57
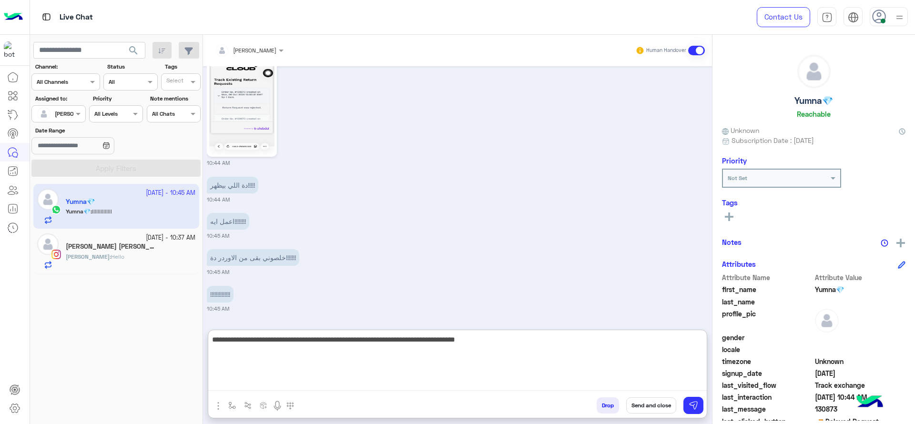
click at [471, 344] on textarea "**********" at bounding box center [457, 361] width 498 height 57
click at [500, 340] on textarea "**********" at bounding box center [457, 361] width 498 height 57
type textarea "**********"
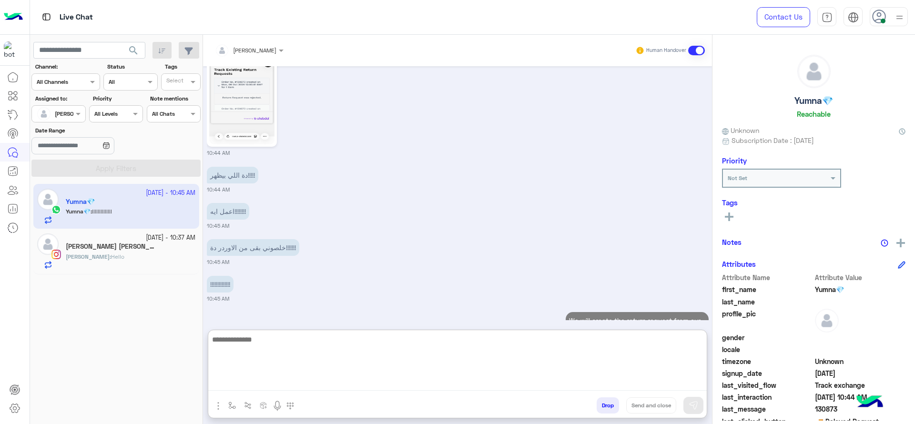
scroll to position [880, 0]
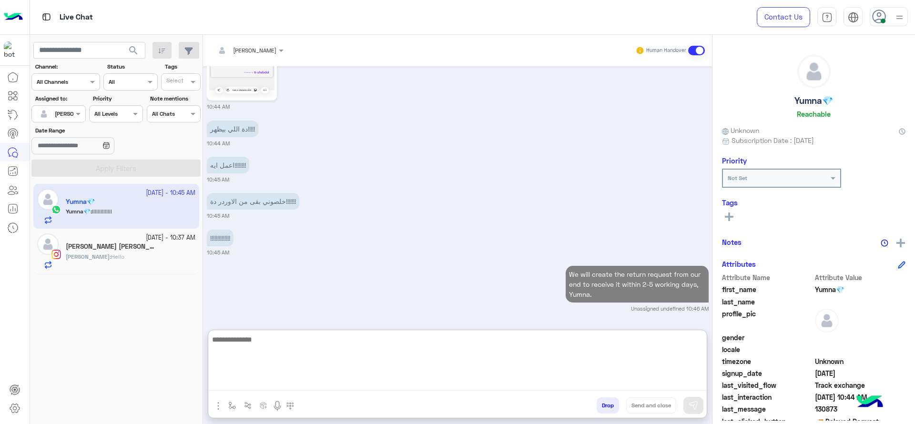
paste textarea "**********"
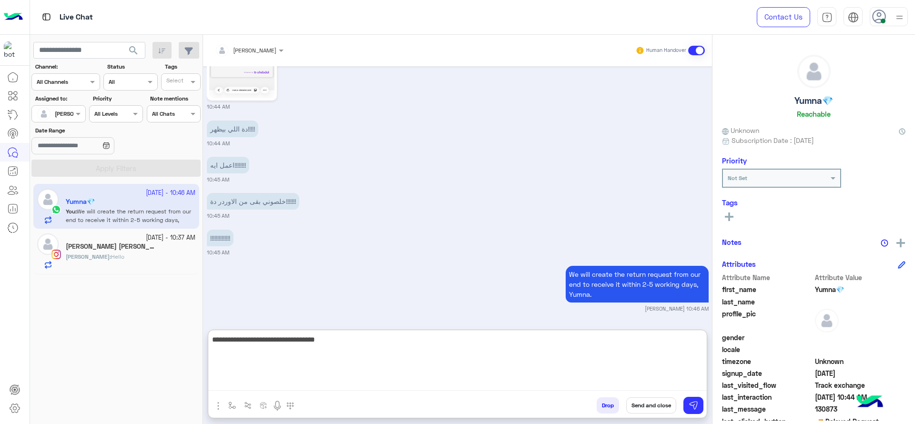
click at [294, 349] on textarea "**********" at bounding box center [457, 361] width 498 height 57
type textarea "**********"
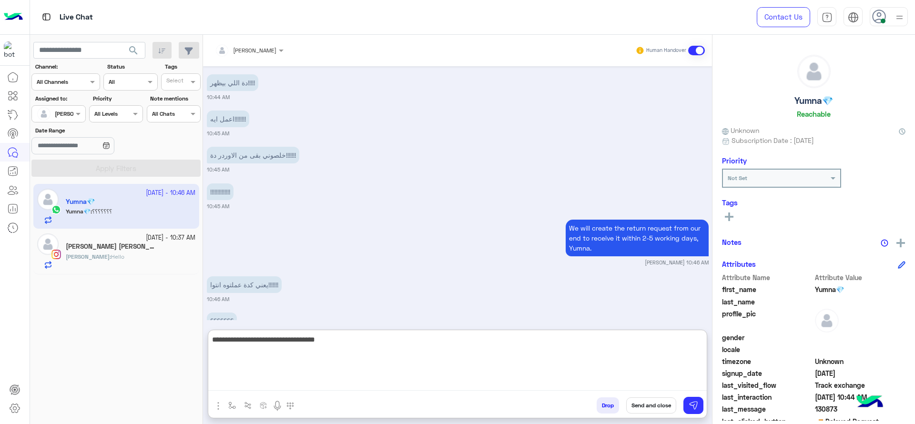
scroll to position [953, 0]
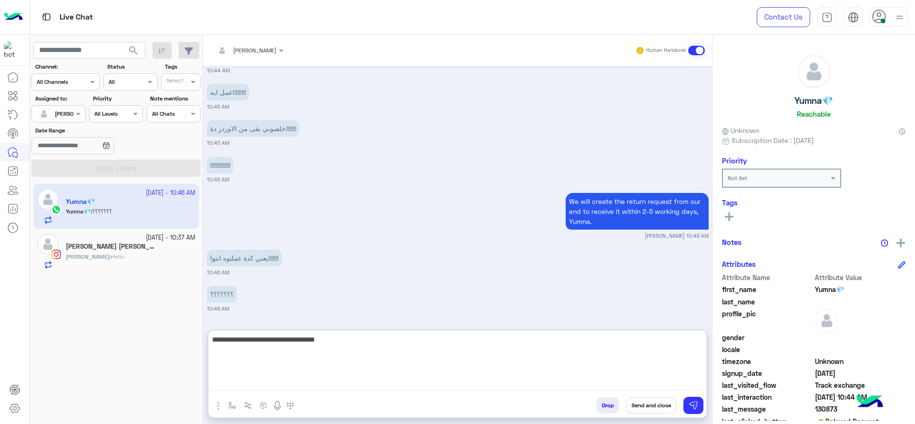
click at [344, 351] on textarea "**********" at bounding box center [457, 361] width 498 height 57
type textarea "**********"
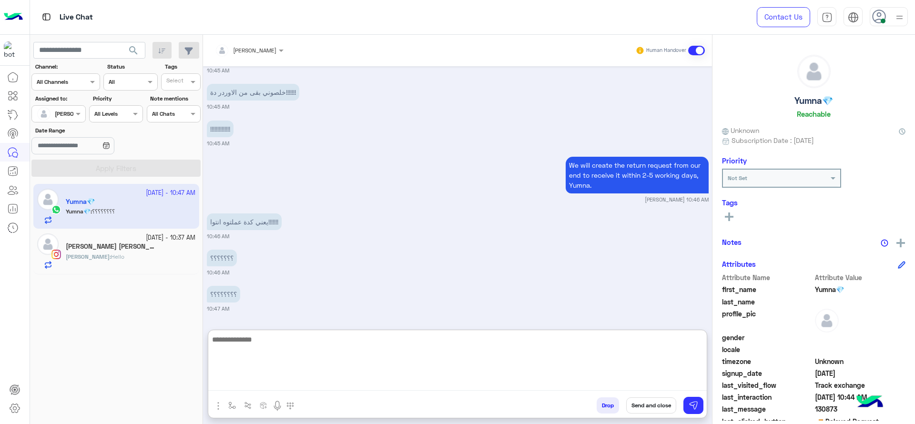
scroll to position [1035, 0]
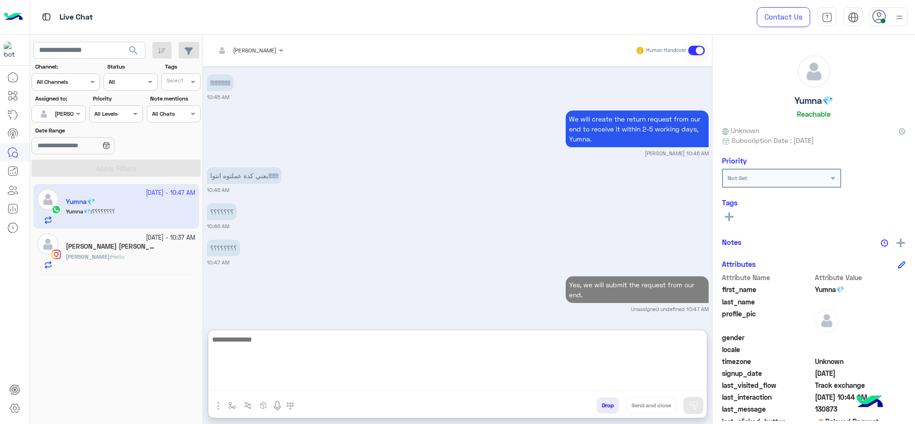
paste textarea "**********"
type textarea "**********"
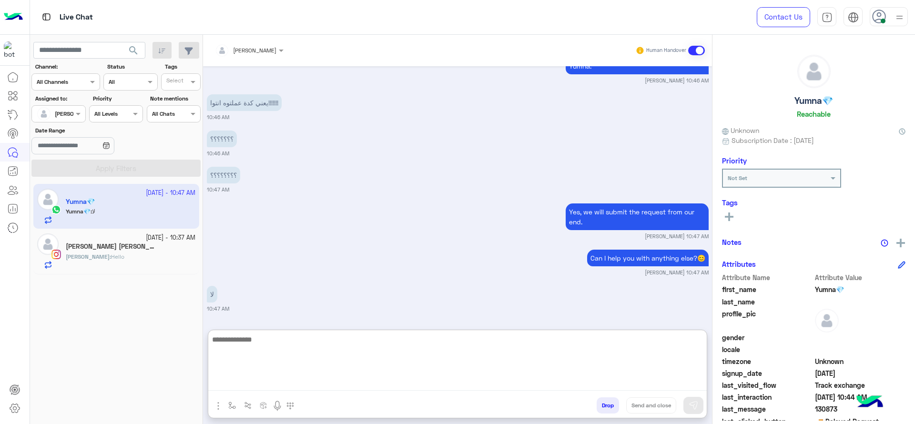
scroll to position [1108, 0]
click at [396, 352] on textarea at bounding box center [457, 361] width 498 height 57
click at [213, 342] on textarea "**********" at bounding box center [457, 361] width 498 height 57
click at [209, 353] on textarea "**********" at bounding box center [457, 361] width 498 height 57
type textarea "**********"
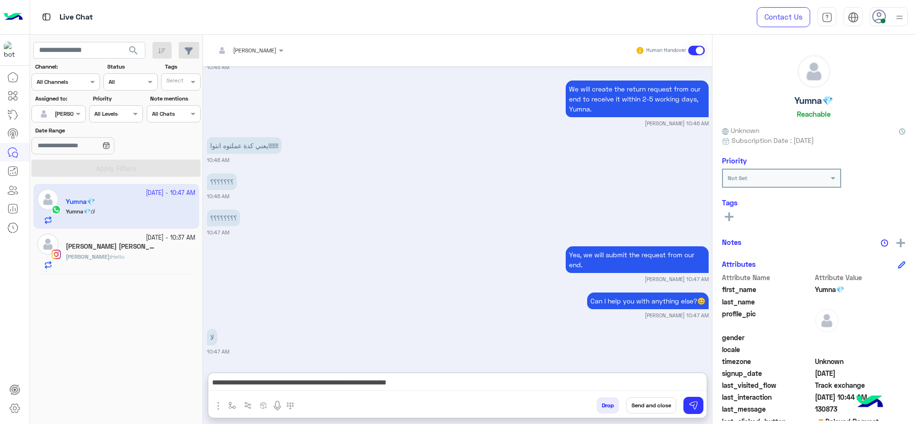
click at [732, 218] on icon at bounding box center [729, 216] width 9 height 9
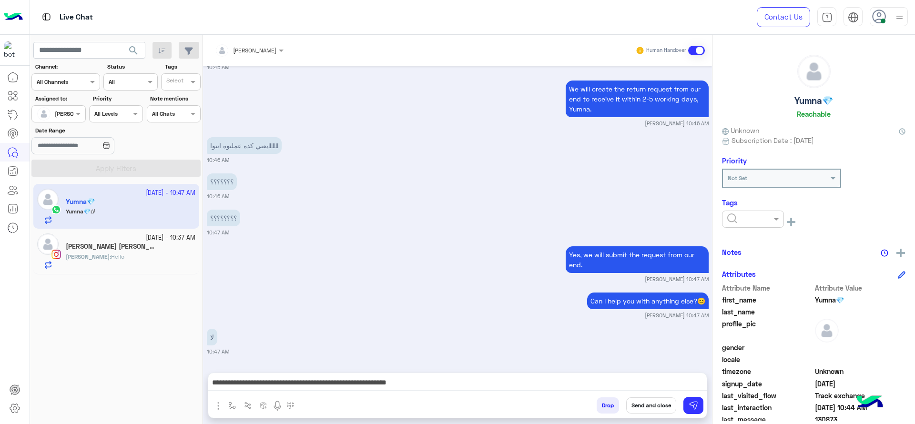
scroll to position [1065, 0]
click at [735, 217] on input "text" at bounding box center [741, 218] width 29 height 9
click at [735, 239] on span "J FOLLOW UP" at bounding box center [747, 242] width 41 height 8
click at [642, 404] on button "Send and close" at bounding box center [651, 405] width 50 height 16
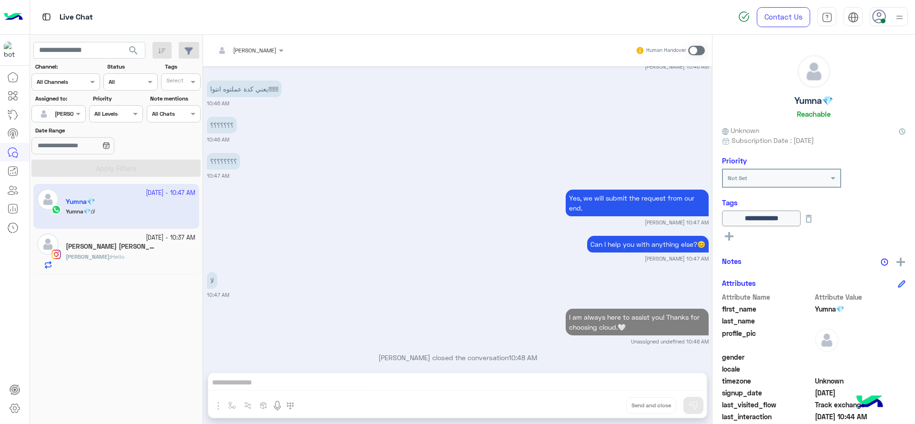
scroll to position [1136, 0]
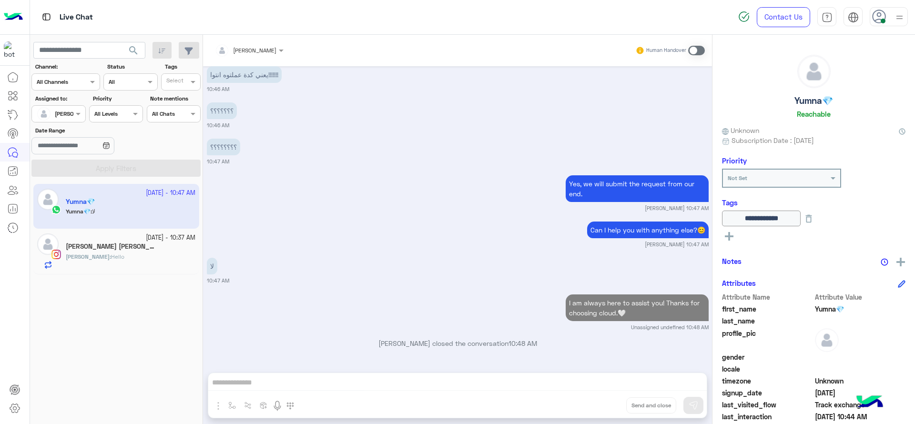
click at [152, 265] on div "Sarah : Hello" at bounding box center [131, 260] width 130 height 17
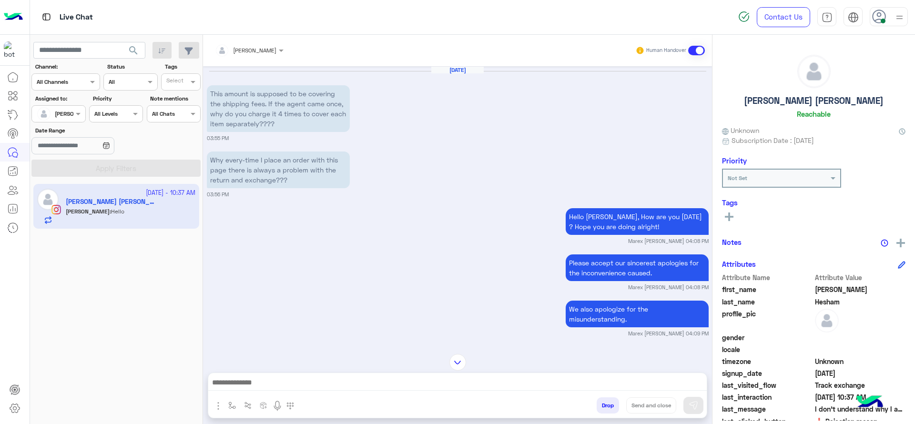
scroll to position [1265, 0]
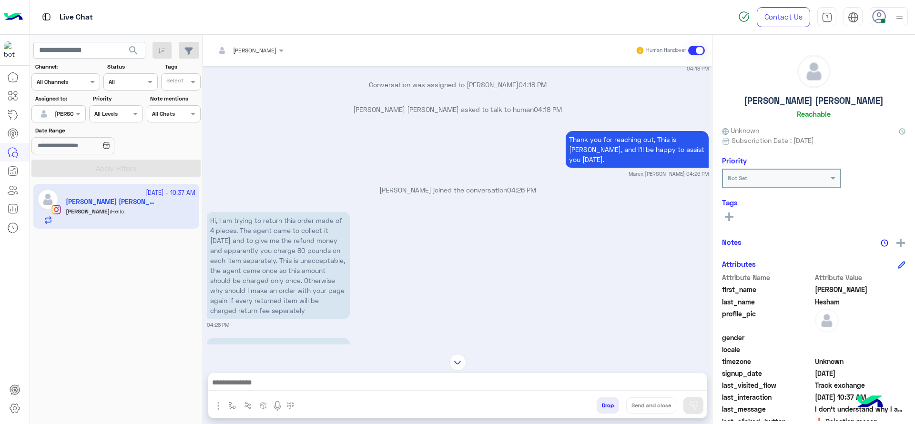
click at [362, 375] on div at bounding box center [457, 385] width 498 height 24
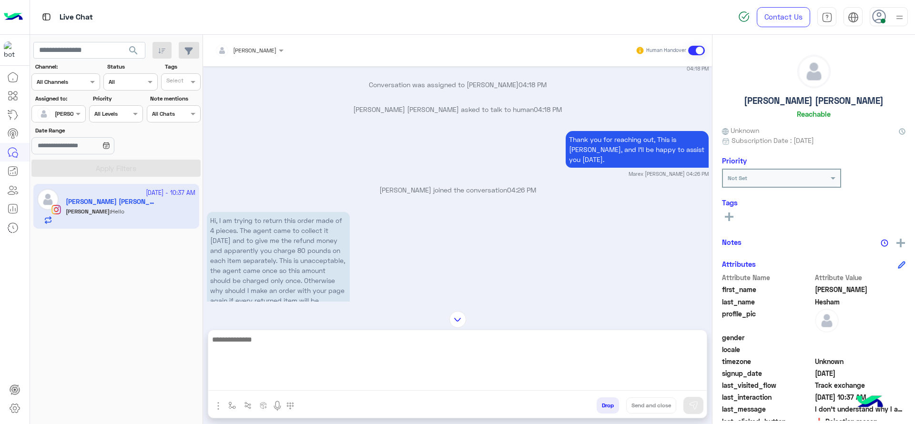
click at [364, 387] on textarea at bounding box center [457, 361] width 498 height 57
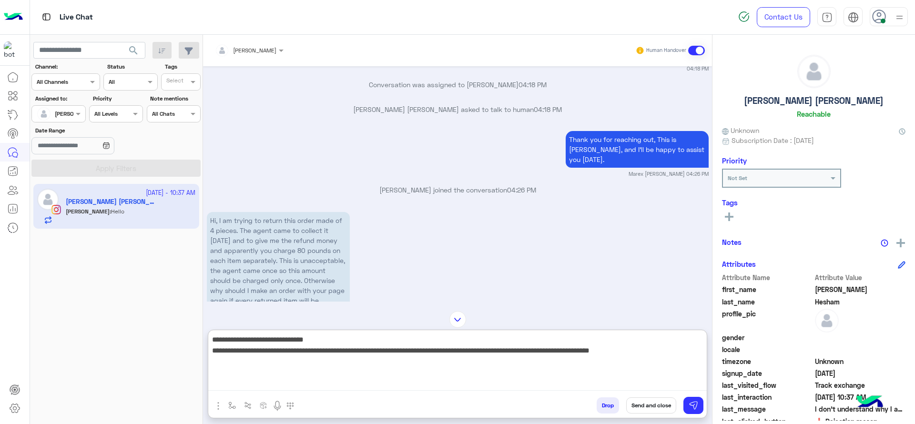
click at [210, 351] on textarea "**********" at bounding box center [457, 361] width 498 height 57
type textarea "**********"
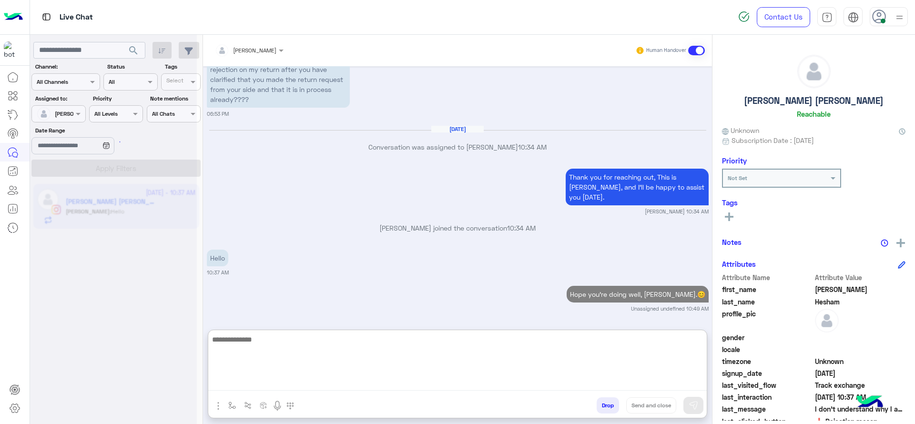
paste textarea "**********"
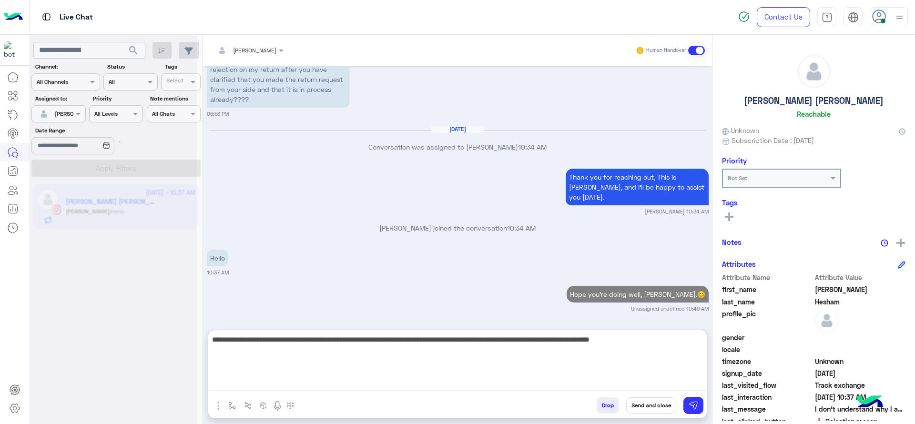
scroll to position [3525, 0]
click at [332, 359] on textarea "**********" at bounding box center [457, 361] width 498 height 57
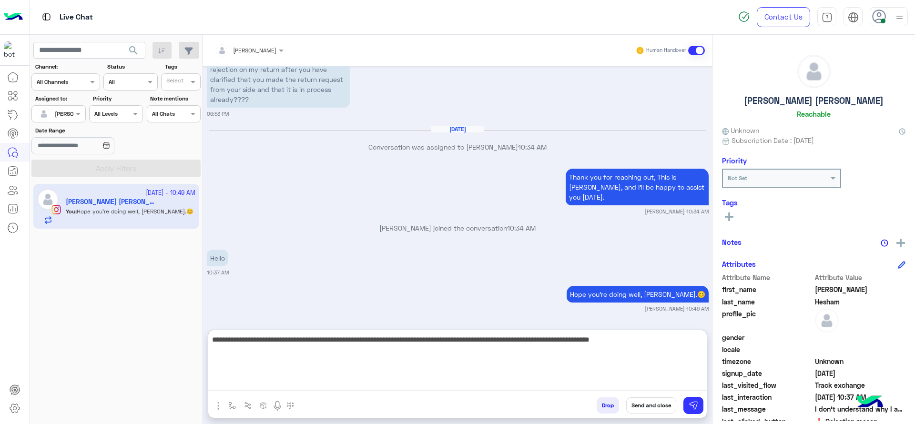
type textarea "**********"
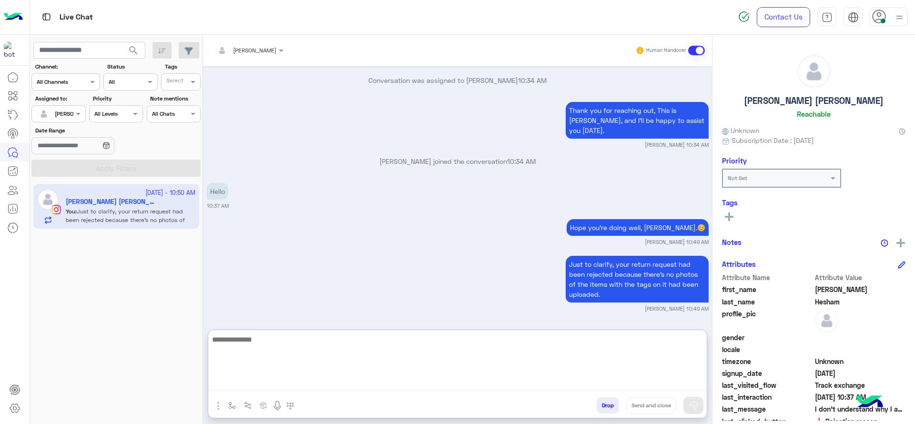
scroll to position [3592, 0]
click at [364, 374] on textarea at bounding box center [457, 361] width 498 height 57
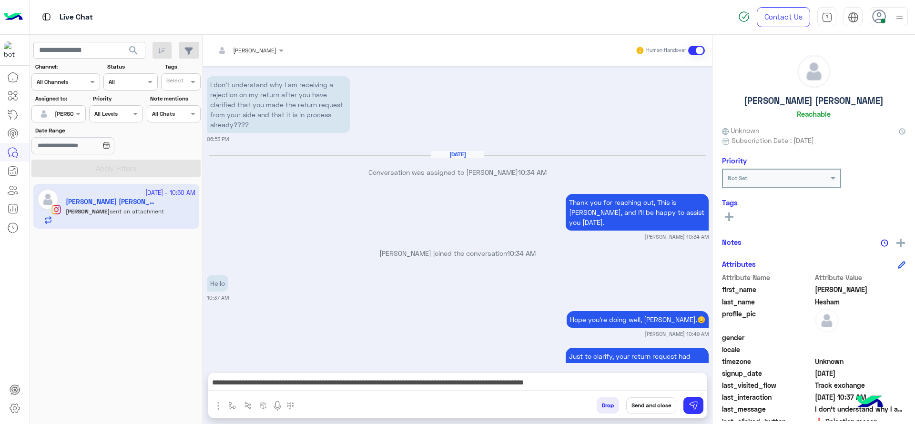
scroll to position [3640, 0]
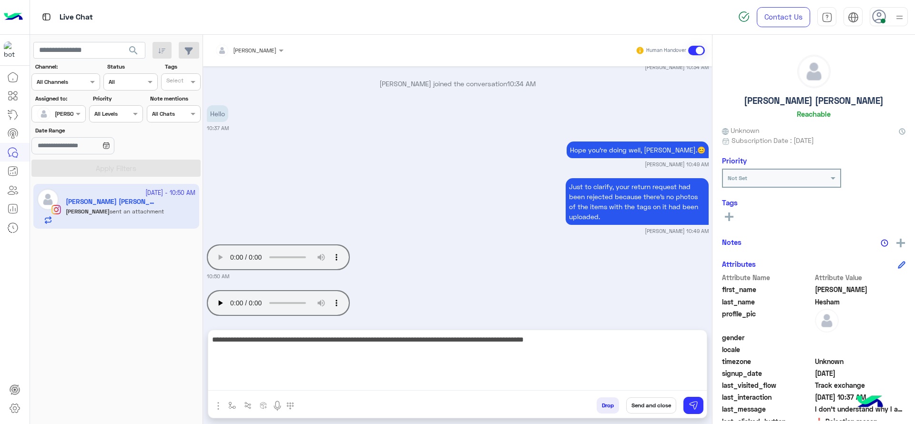
click at [551, 382] on textarea "**********" at bounding box center [457, 361] width 498 height 57
type textarea "**********"
click at [567, 358] on textarea "**********" at bounding box center [457, 361] width 498 height 57
click at [577, 373] on textarea "**********" at bounding box center [457, 361] width 498 height 57
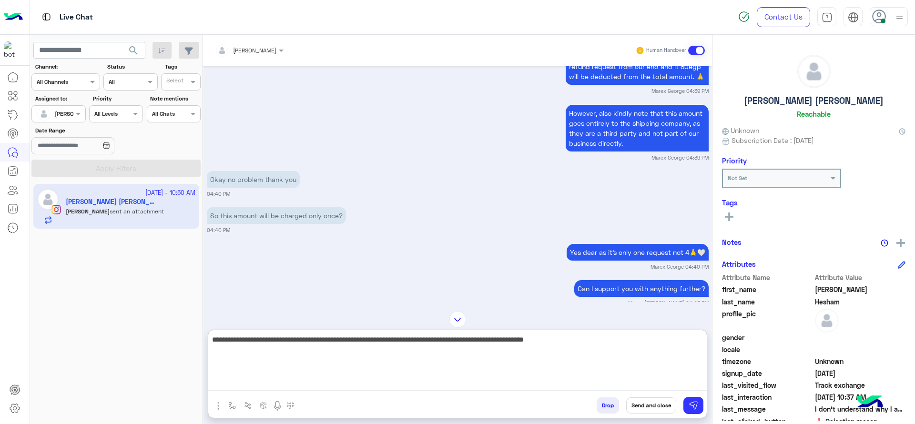
scroll to position [1728, 0]
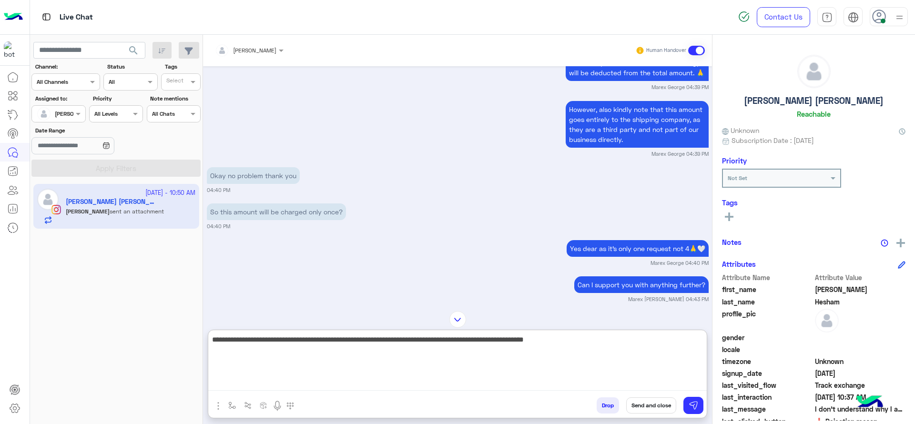
click at [582, 371] on textarea "**********" at bounding box center [457, 361] width 498 height 57
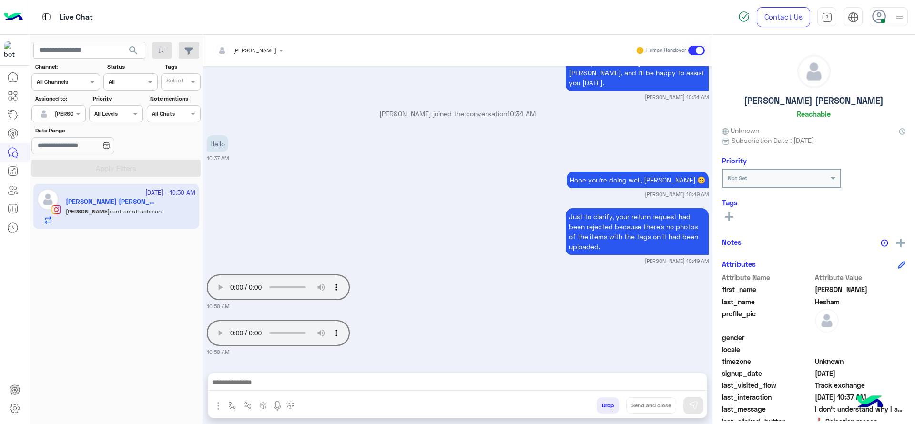
scroll to position [3640, 0]
click at [343, 387] on div at bounding box center [457, 385] width 498 height 24
click at [343, 387] on textarea at bounding box center [457, 383] width 498 height 14
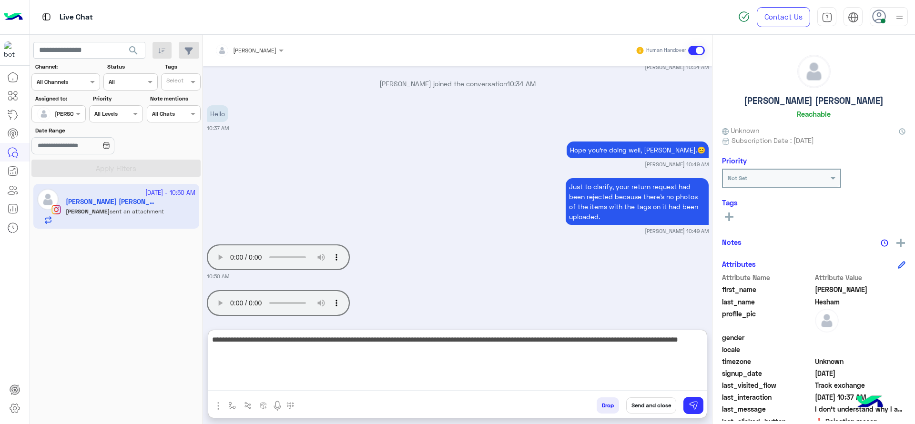
type textarea "**********"
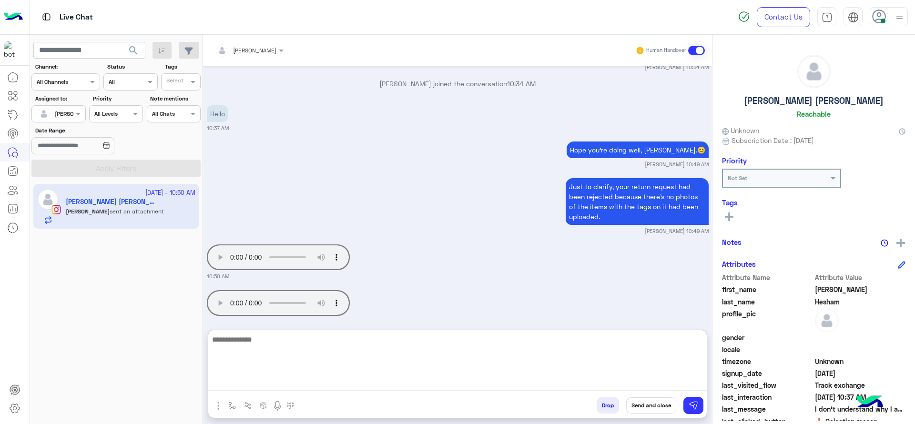
scroll to position [3759, 0]
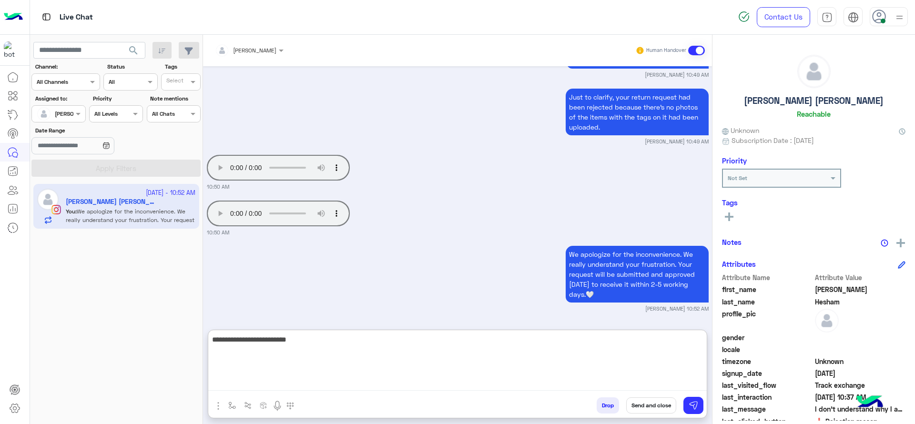
type textarea "**********"
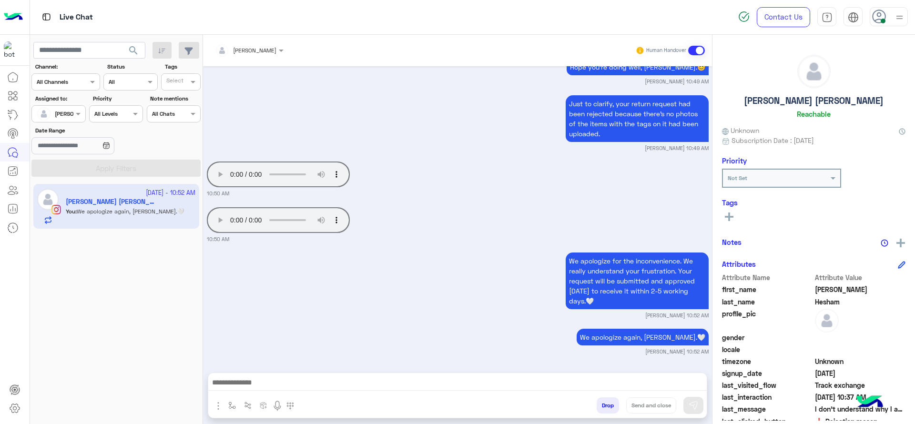
scroll to position [3753, 0]
click at [492, 374] on div at bounding box center [457, 385] width 498 height 24
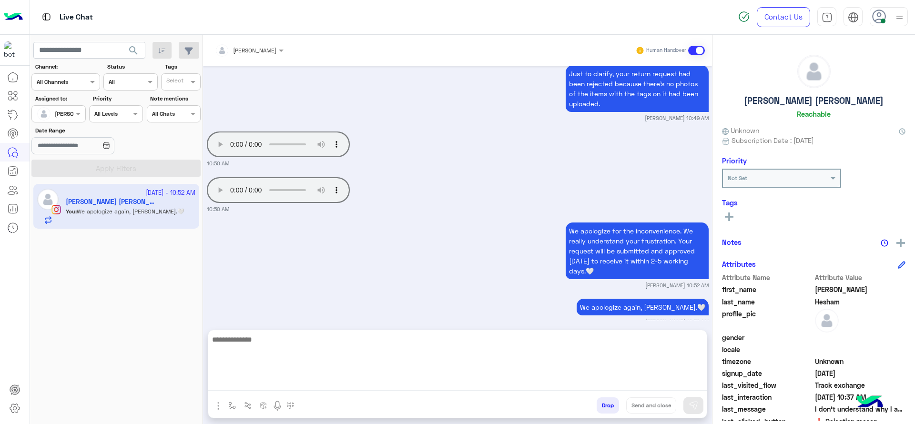
click at [494, 382] on textarea at bounding box center [457, 361] width 498 height 57
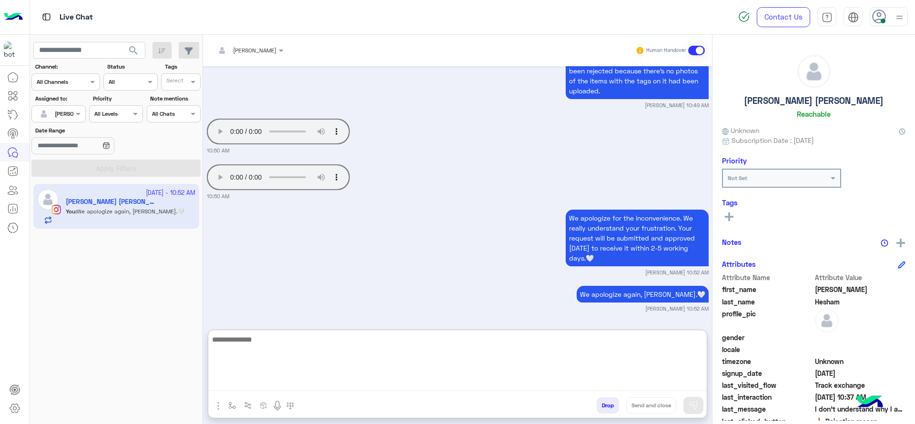
scroll to position [3795, 0]
click at [317, 350] on textarea at bounding box center [457, 361] width 498 height 57
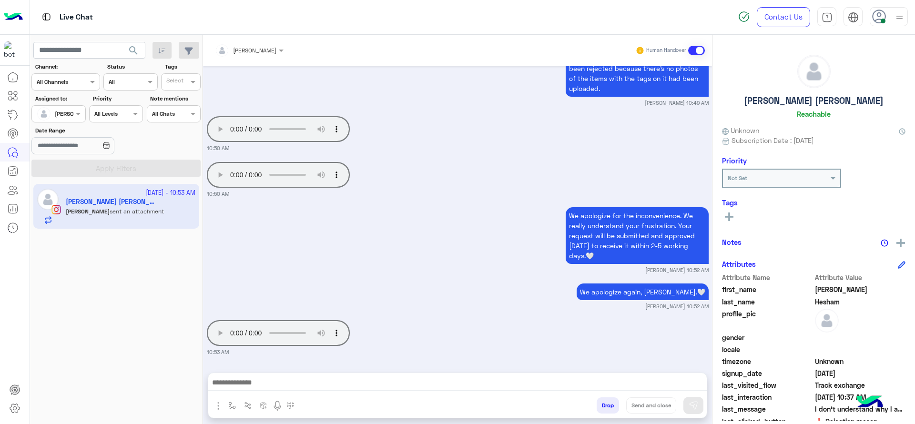
scroll to position [3798, 0]
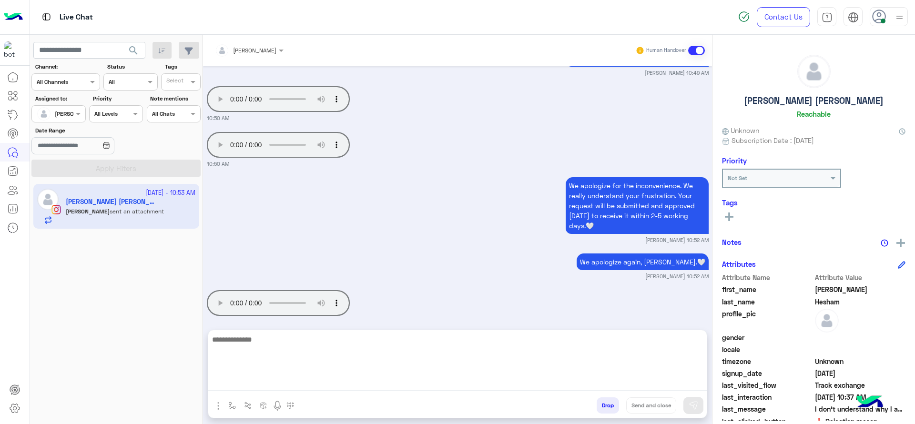
click at [348, 385] on textarea at bounding box center [457, 361] width 498 height 57
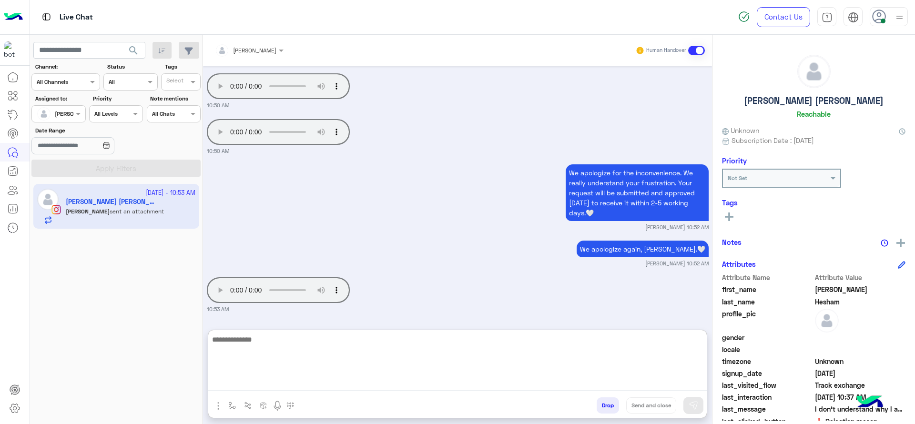
click at [302, 353] on textarea at bounding box center [457, 361] width 498 height 57
click at [325, 380] on textarea at bounding box center [457, 361] width 498 height 57
click at [450, 348] on textarea "**********" at bounding box center [457, 361] width 498 height 57
type textarea "**********"
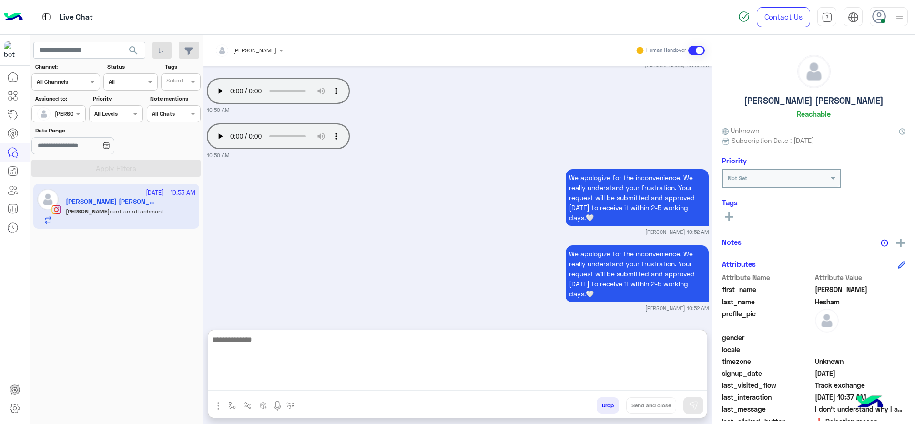
scroll to position [4103, 0]
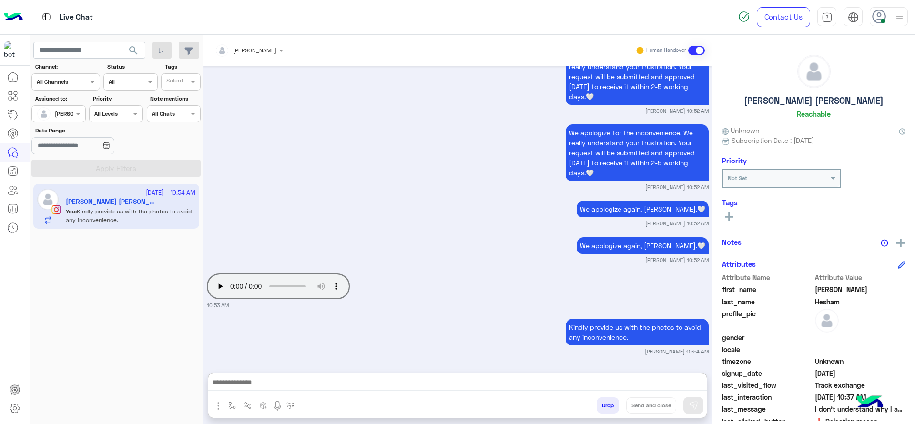
click at [260, 122] on div "We apologize for the inconvenience. We really understand your frustration. Your…" at bounding box center [458, 156] width 502 height 69
click at [303, 240] on div "We apologize again, Sarah.🤍 Jana Aboelseoud 10:52 AM" at bounding box center [458, 249] width 502 height 29
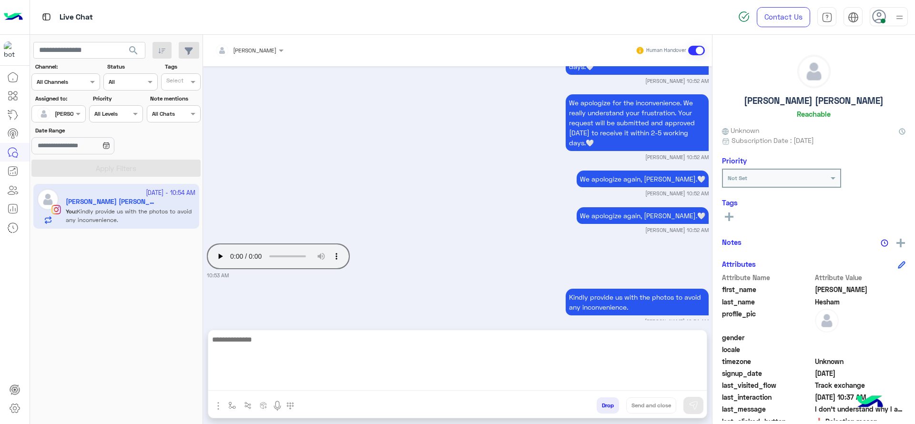
click at [392, 379] on textarea at bounding box center [457, 361] width 498 height 57
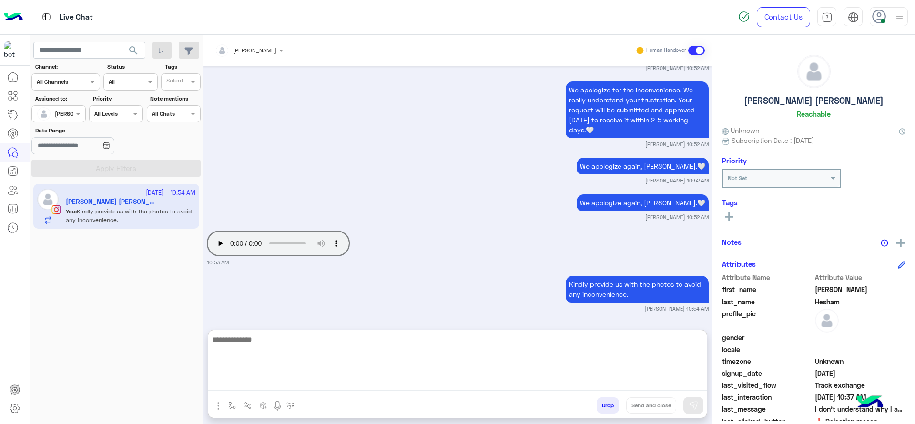
scroll to position [4103, 0]
click at [504, 377] on textarea at bounding box center [457, 361] width 498 height 57
type textarea "*"
type textarea "**********"
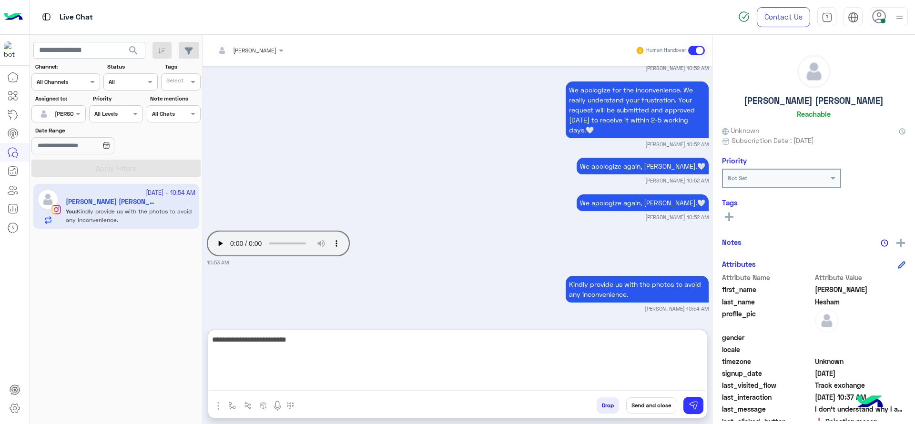
click at [506, 368] on textarea "**********" at bounding box center [457, 361] width 498 height 57
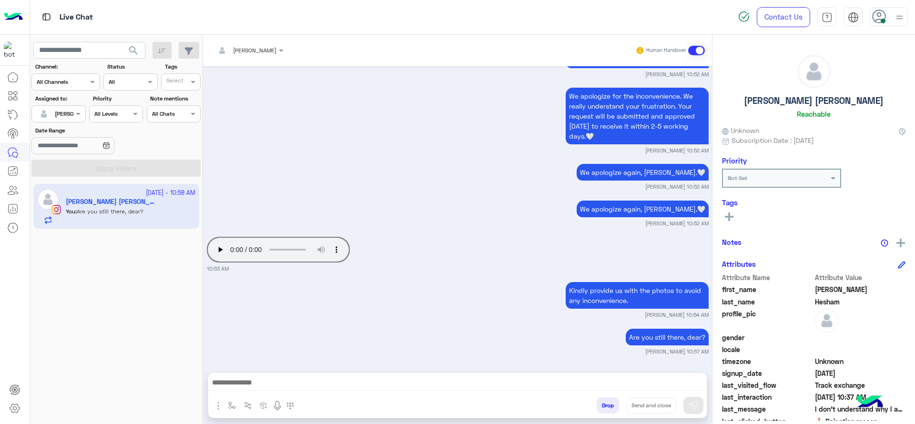
scroll to position [4097, 0]
click at [503, 292] on div "Kindly provide us with the photos to avoid any inconvenience. Jana Aboelseoud 1…" at bounding box center [458, 299] width 502 height 39
click at [230, 402] on img "button" at bounding box center [232, 406] width 8 height 8
click at [246, 391] on div "enter flow name" at bounding box center [260, 384] width 71 height 17
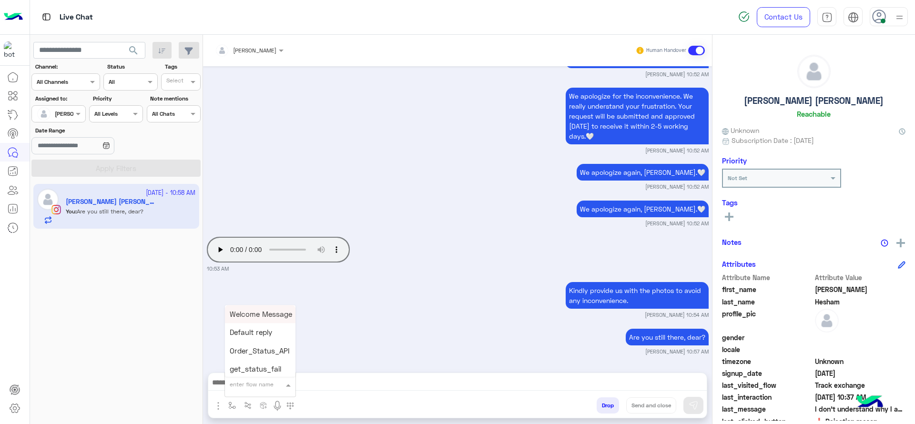
type input "*"
click at [249, 364] on span "Jana close" at bounding box center [257, 367] width 54 height 9
type textarea "**********"
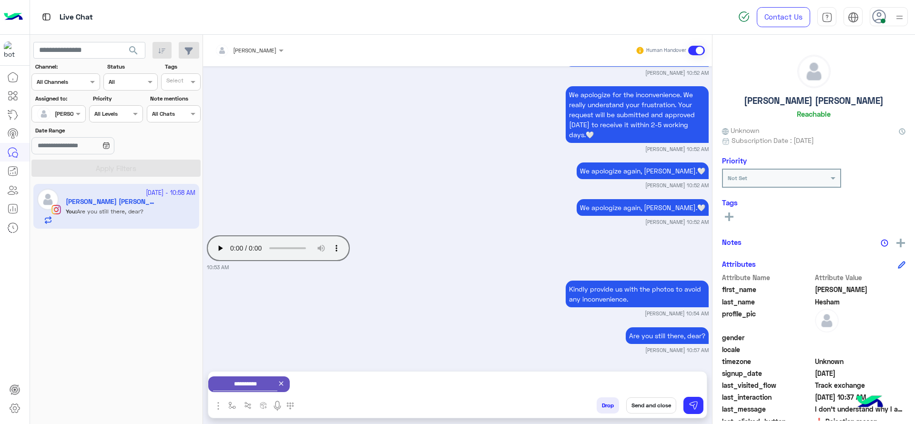
click at [642, 404] on button "Send and close" at bounding box center [651, 405] width 50 height 16
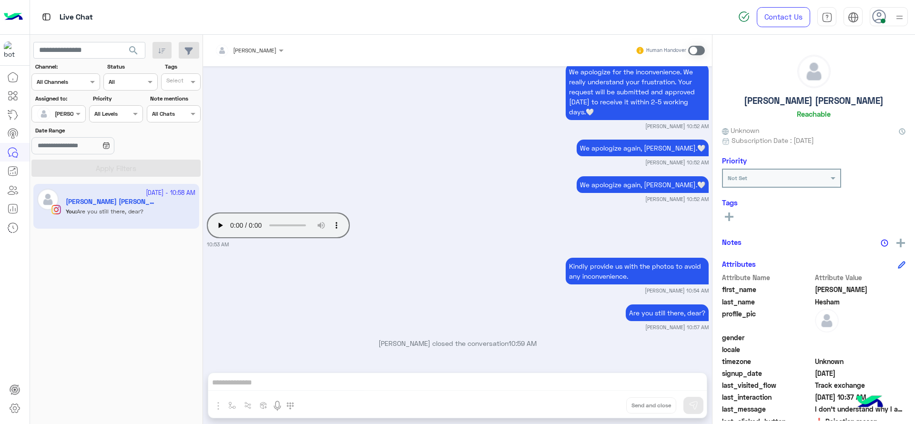
scroll to position [4121, 0]
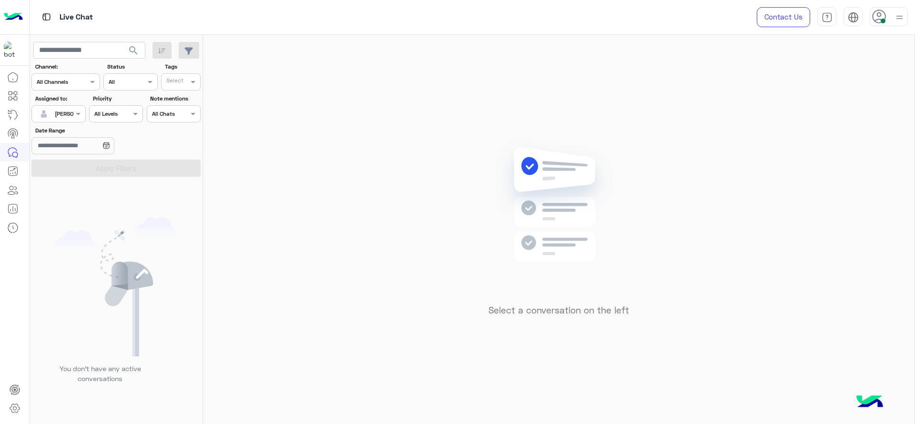
click at [730, 204] on div "Select a conversation on the left" at bounding box center [558, 231] width 711 height 393
click at [900, 197] on div "Select a conversation on the left" at bounding box center [558, 231] width 711 height 393
click at [704, 209] on div "Select a conversation on the left" at bounding box center [558, 231] width 711 height 393
click at [80, 113] on span at bounding box center [79, 114] width 12 height 10
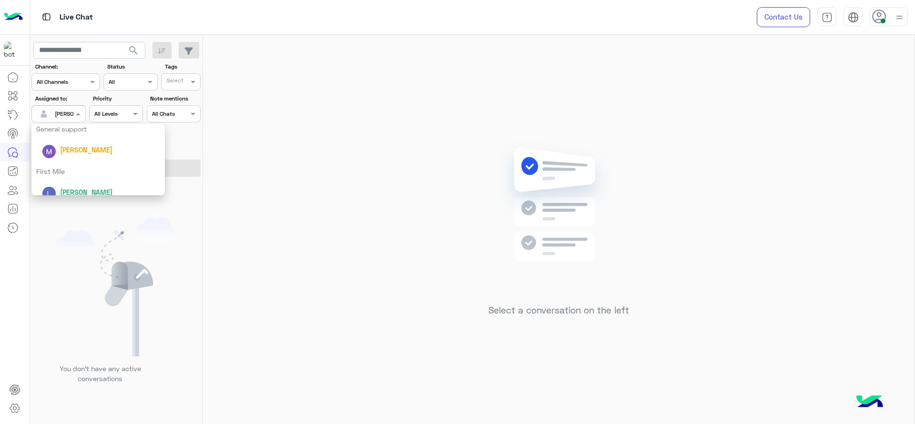
scroll to position [188, 0]
click at [71, 170] on div "First Mile" at bounding box center [97, 162] width 133 height 18
click at [71, 170] on button "Apply Filters" at bounding box center [115, 168] width 169 height 17
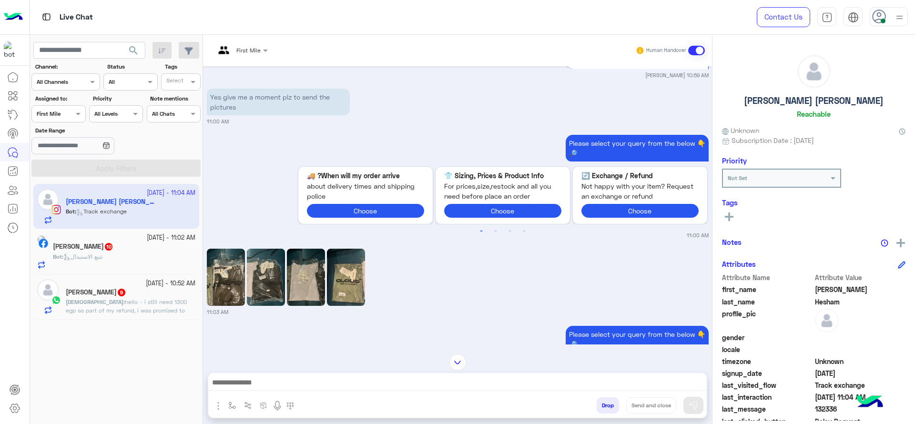
scroll to position [282, 0]
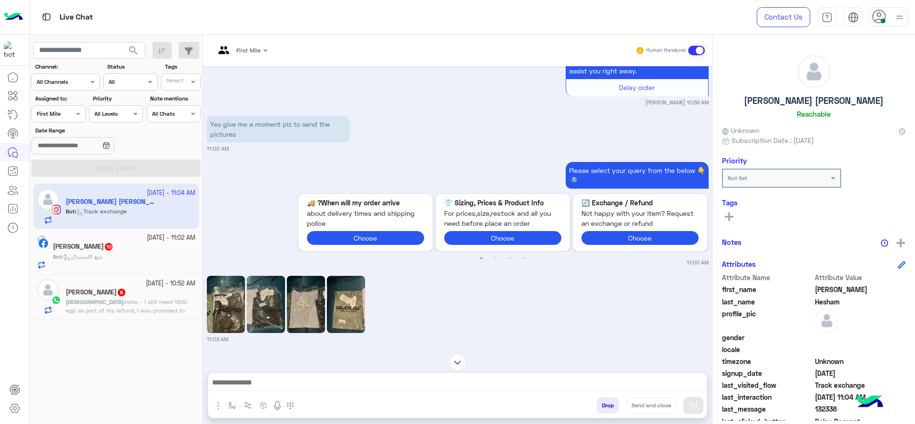
click at [244, 54] on div "First Mile" at bounding box center [248, 50] width 24 height 9
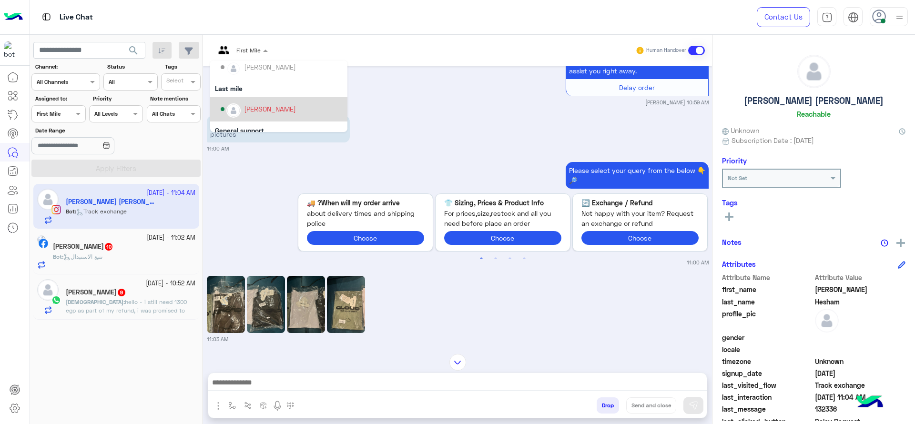
scroll to position [97, 0]
click at [238, 109] on img "Options list" at bounding box center [233, 109] width 12 height 12
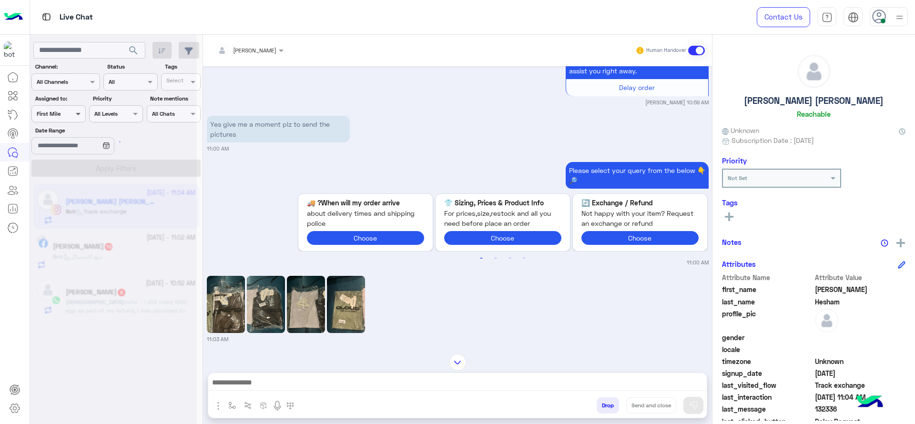
click at [77, 111] on span at bounding box center [79, 114] width 12 height 10
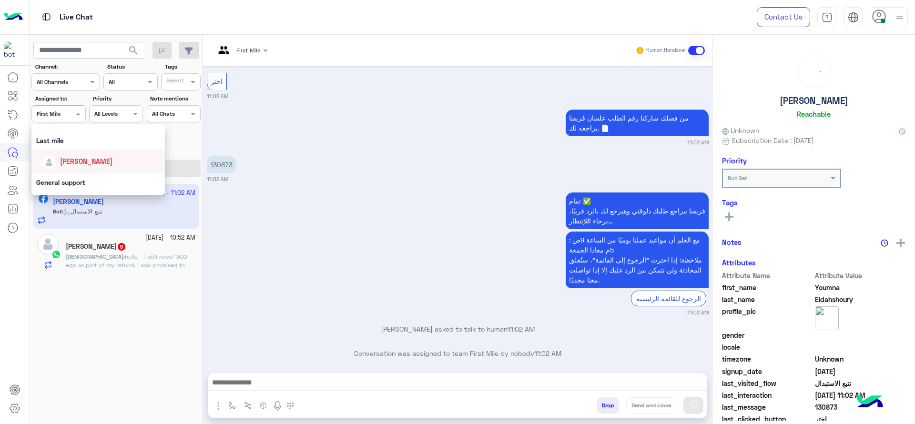
scroll to position [115, 0]
click at [83, 168] on span "[PERSON_NAME]" at bounding box center [86, 171] width 52 height 8
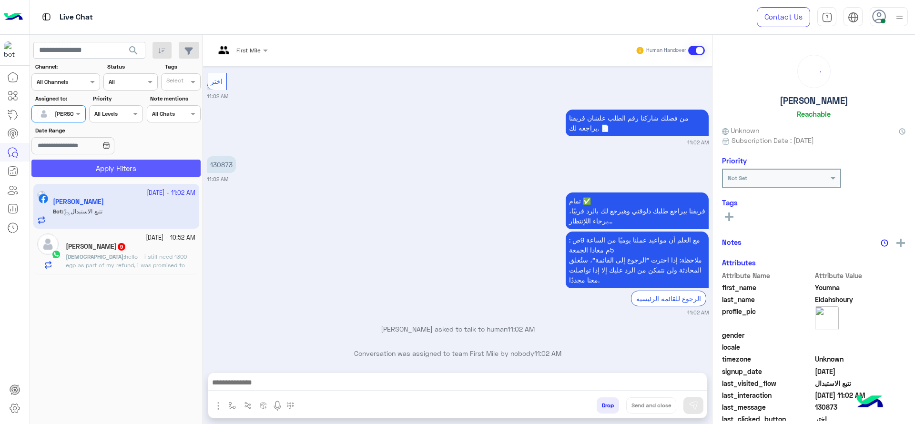
click at [97, 169] on button "Apply Filters" at bounding box center [115, 168] width 169 height 17
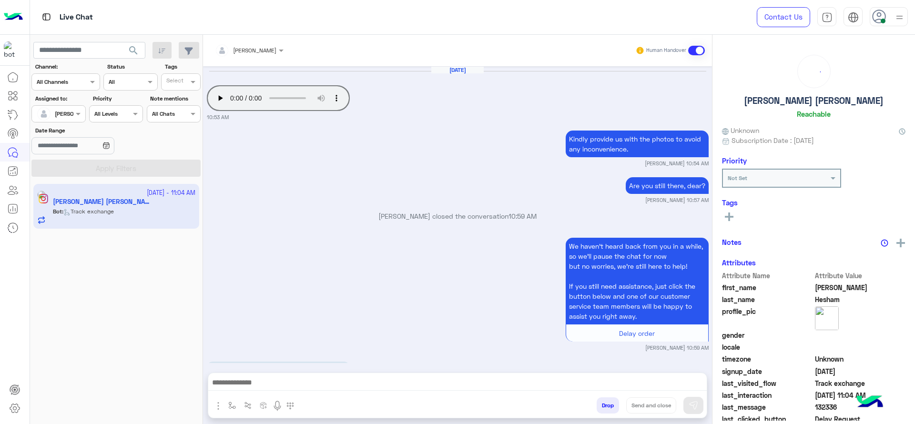
scroll to position [1068, 0]
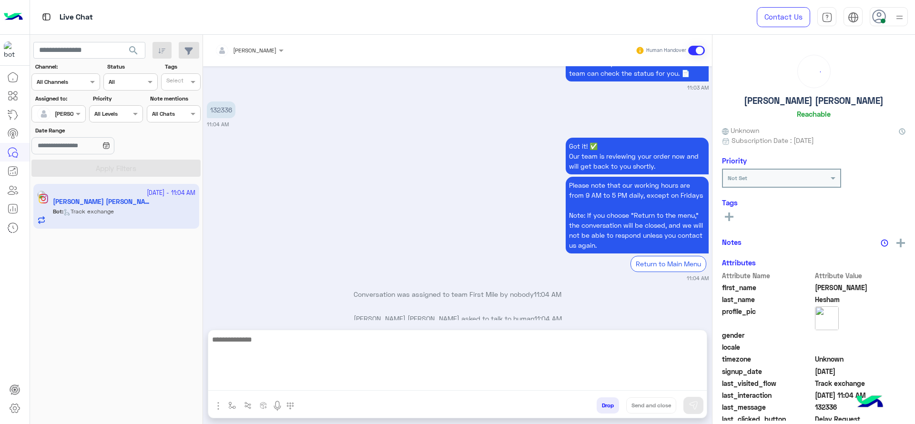
click at [299, 378] on textarea at bounding box center [457, 361] width 498 height 57
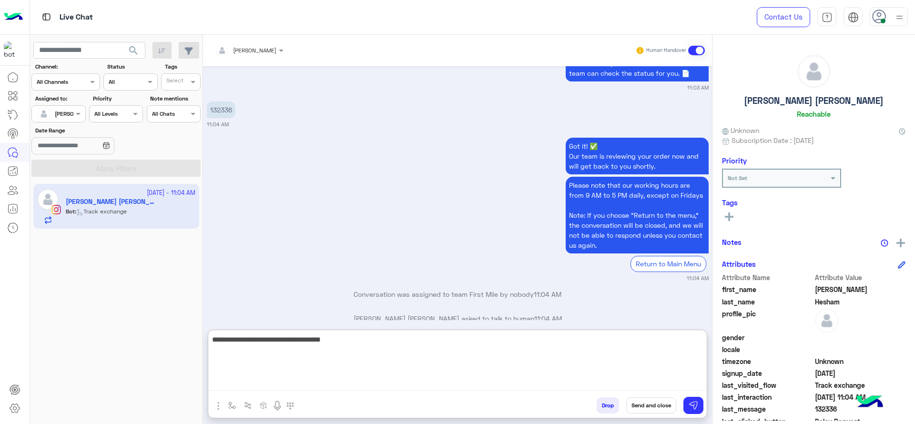
type textarea "**********"
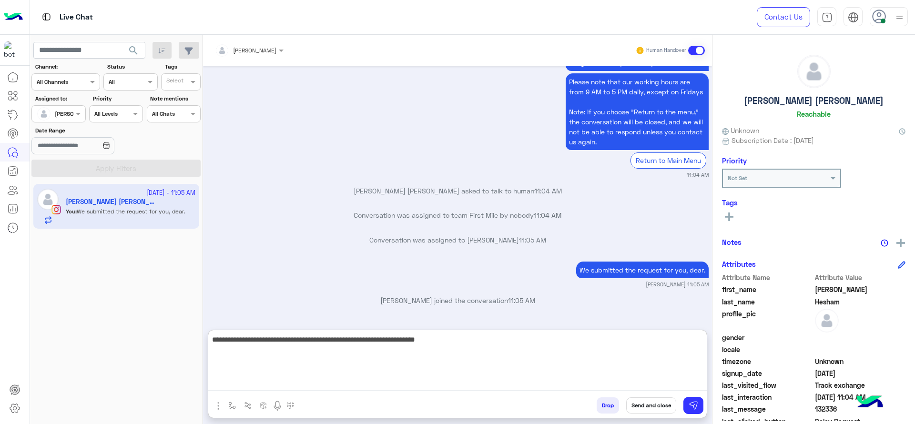
scroll to position [1125, 0]
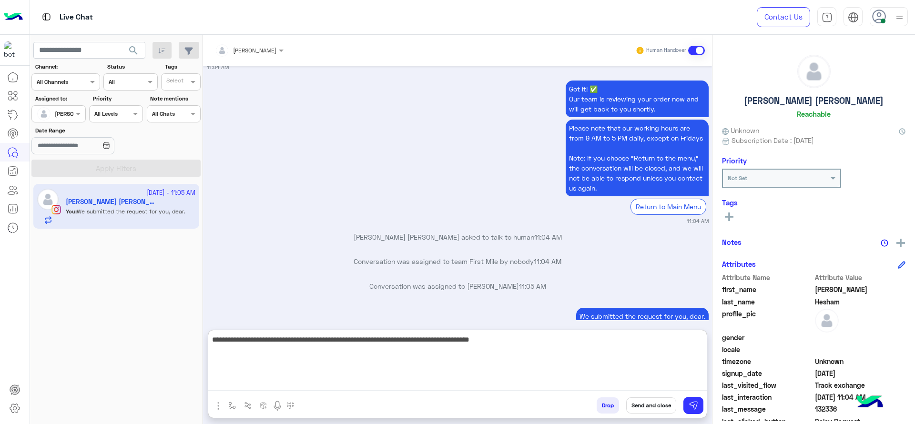
type textarea "**********"
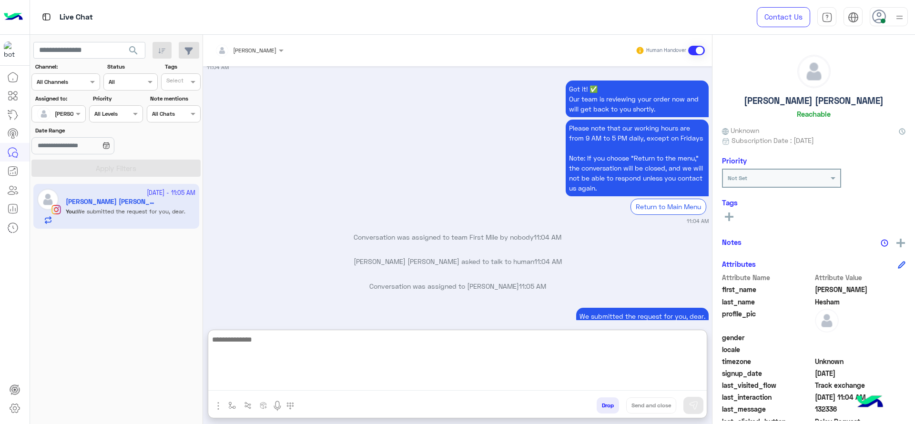
scroll to position [1182, 0]
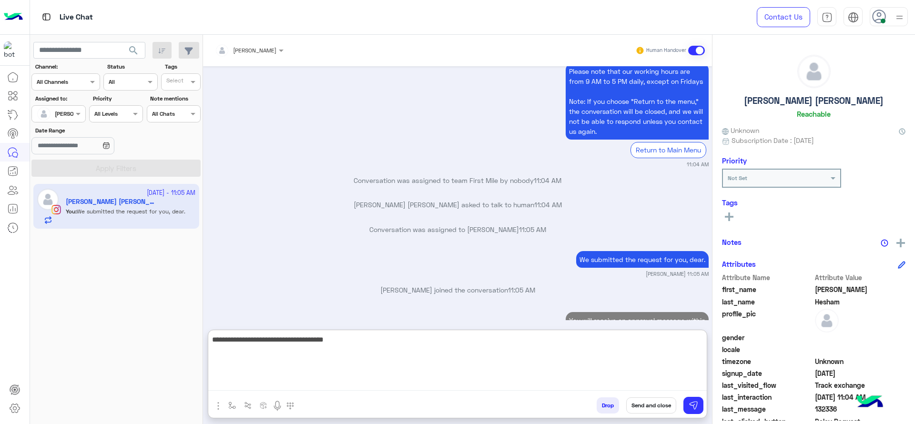
type textarea "**********"
click at [382, 373] on textarea at bounding box center [457, 361] width 498 height 57
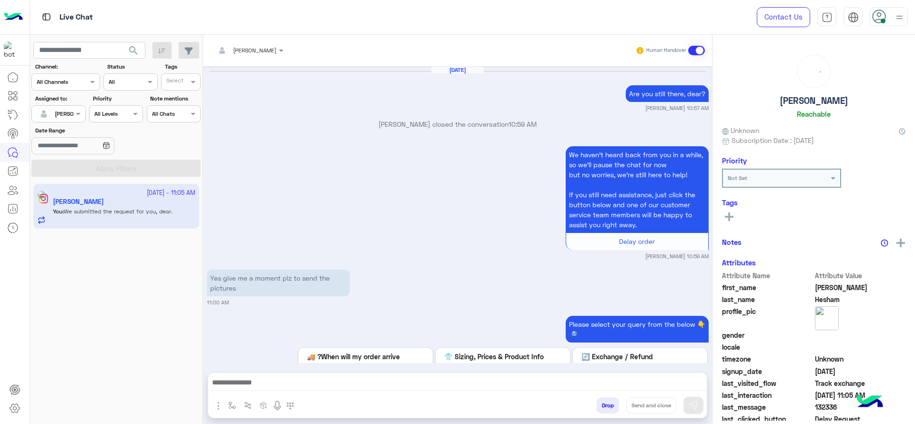
scroll to position [1037, 0]
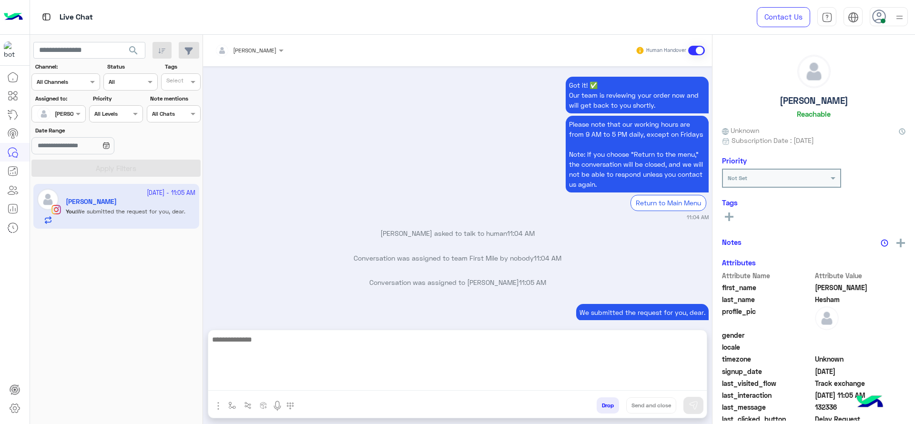
click at [331, 388] on textarea at bounding box center [457, 361] width 498 height 57
paste textarea "**********"
type textarea "**********"
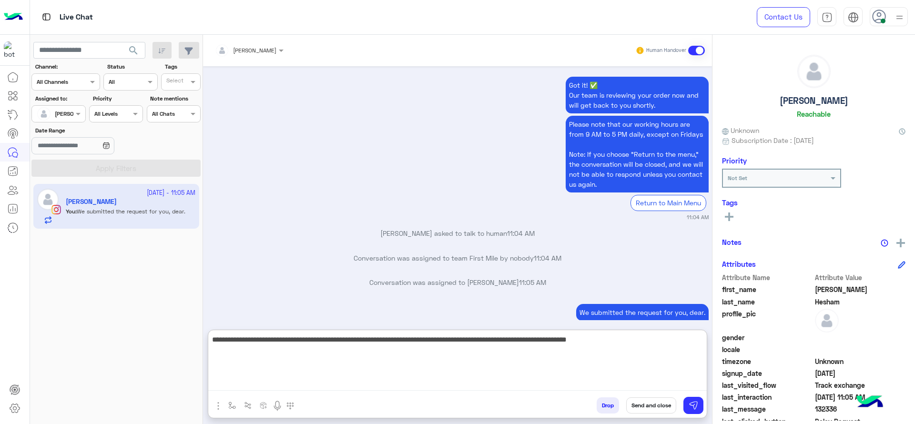
click at [422, 353] on textarea "**********" at bounding box center [457, 361] width 498 height 57
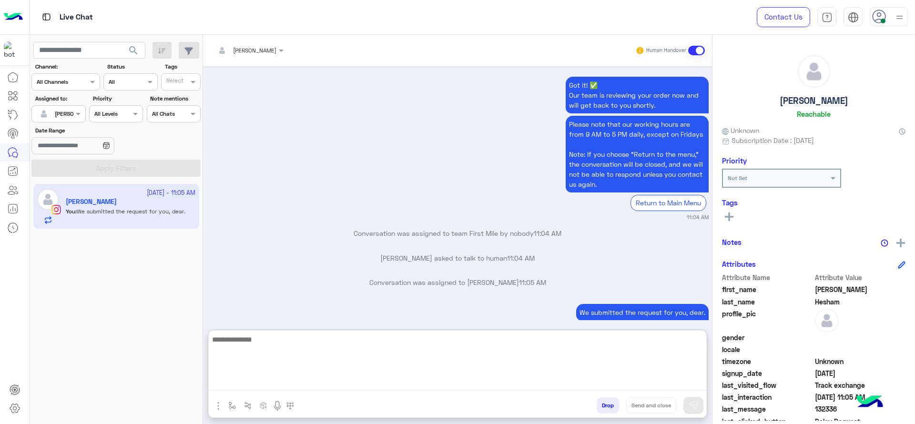
scroll to position [1146, 0]
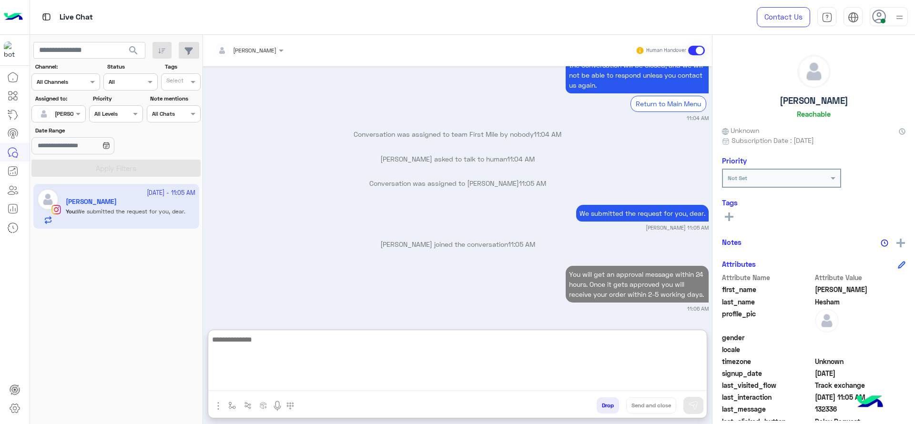
paste textarea "**********"
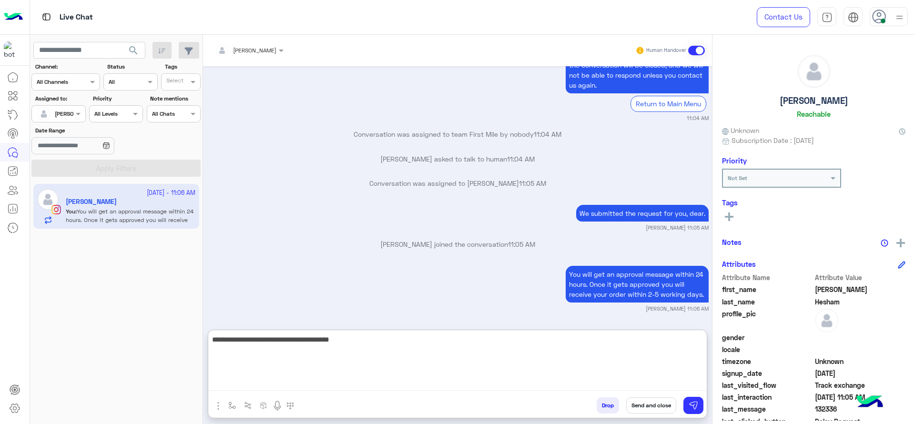
type textarea "**********"
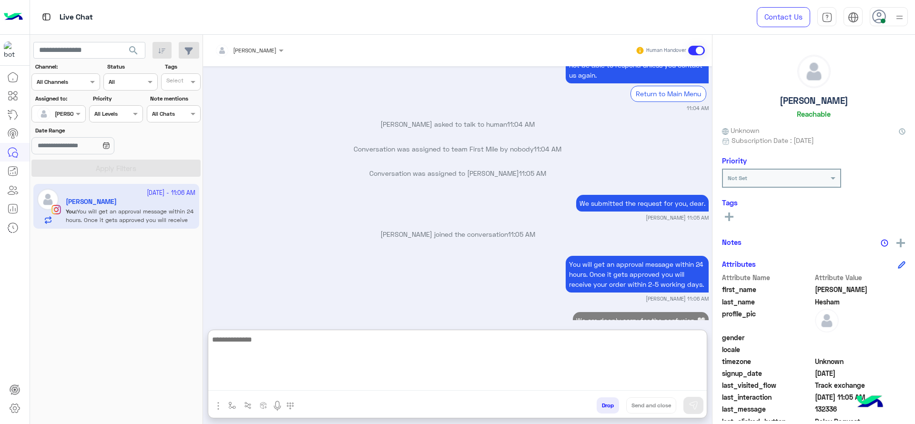
scroll to position [1182, 0]
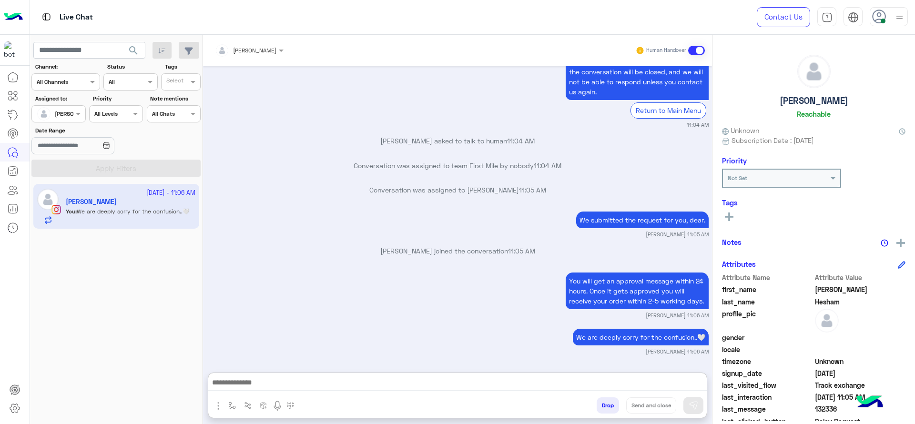
click at [65, 116] on div at bounding box center [58, 112] width 53 height 9
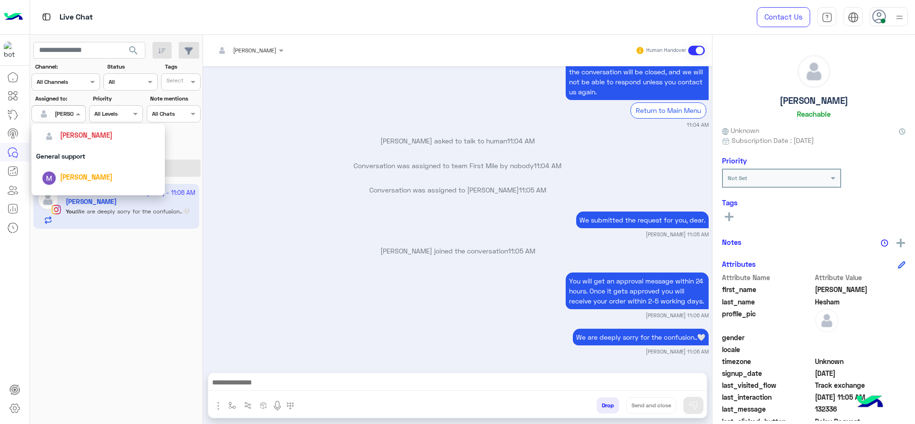
scroll to position [187, 0]
click at [68, 159] on div "First Mile" at bounding box center [97, 162] width 133 height 18
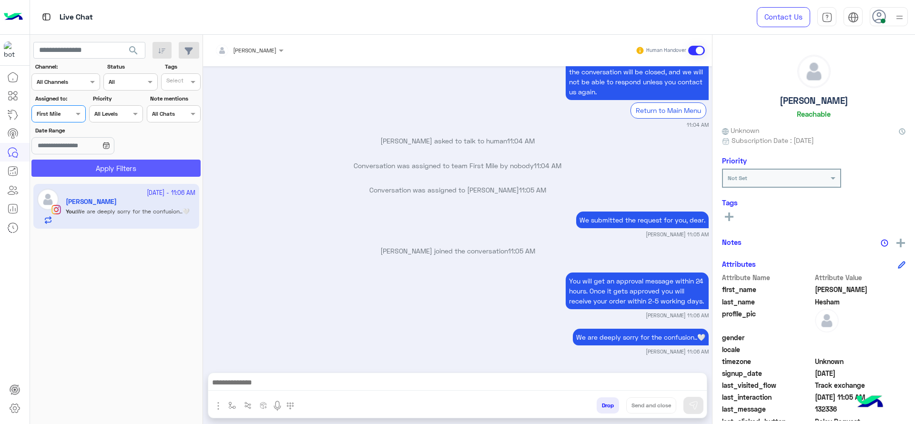
click at [75, 170] on button "Apply Filters" at bounding box center [115, 168] width 169 height 17
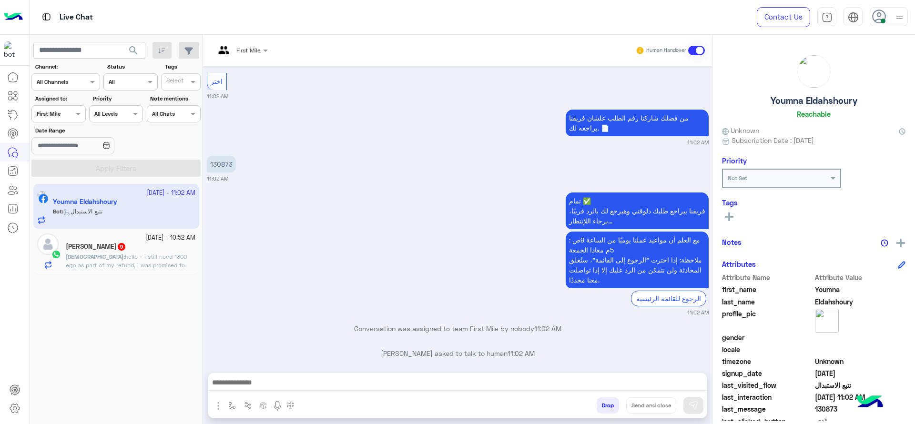
scroll to position [1226, 0]
click at [239, 50] on input "text" at bounding box center [230, 49] width 30 height 9
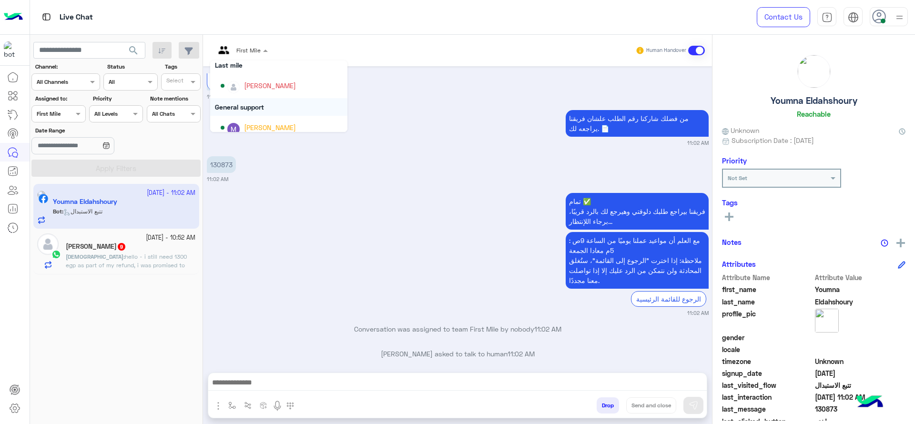
scroll to position [0, 0]
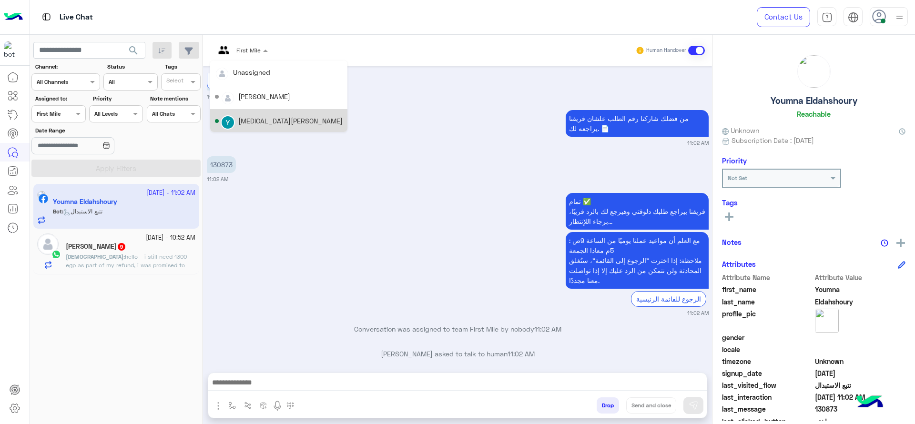
click at [309, 191] on div "تمام ✅ فريقنا بيراجع طلبك دلوقتي وهيرجع لك بالرد قريبًا، برجاء اللإنتظار... مع …" at bounding box center [458, 254] width 502 height 127
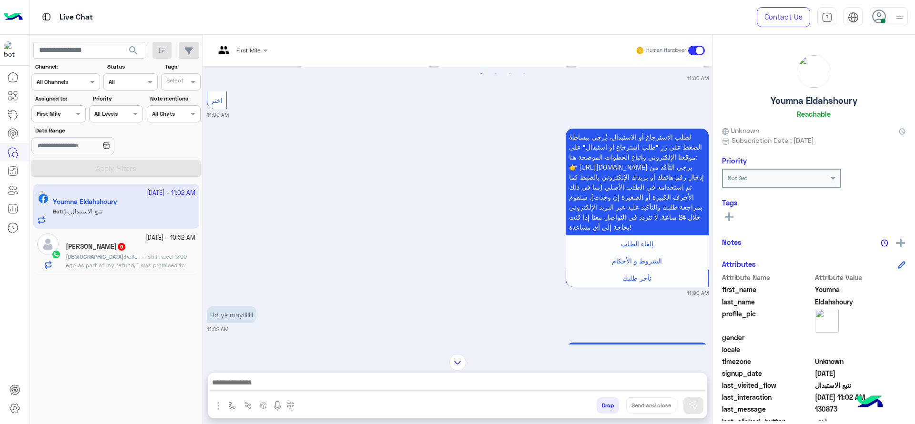
scroll to position [571, 0]
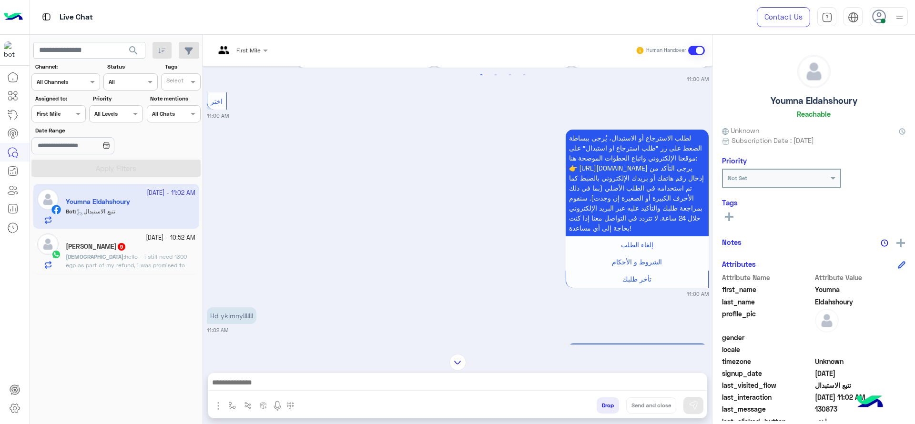
click at [245, 46] on input "text" at bounding box center [230, 49] width 30 height 9
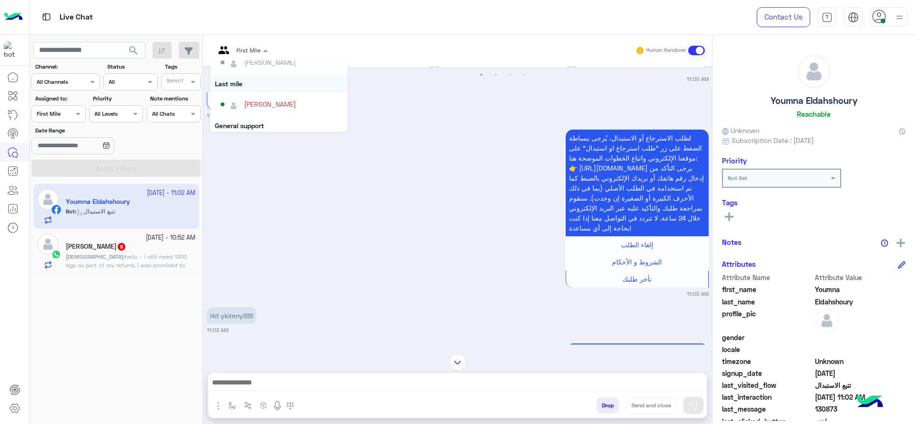
scroll to position [107, 0]
click at [246, 92] on div "[PERSON_NAME]" at bounding box center [270, 97] width 52 height 10
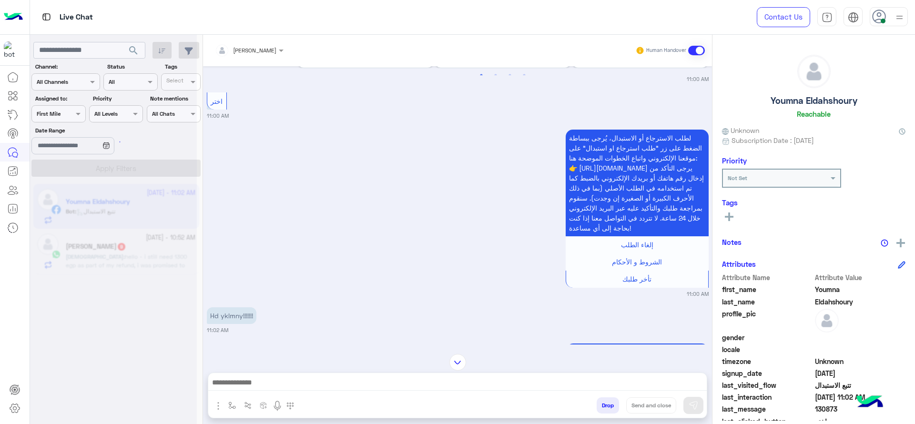
click at [82, 117] on div at bounding box center [113, 216] width 167 height 424
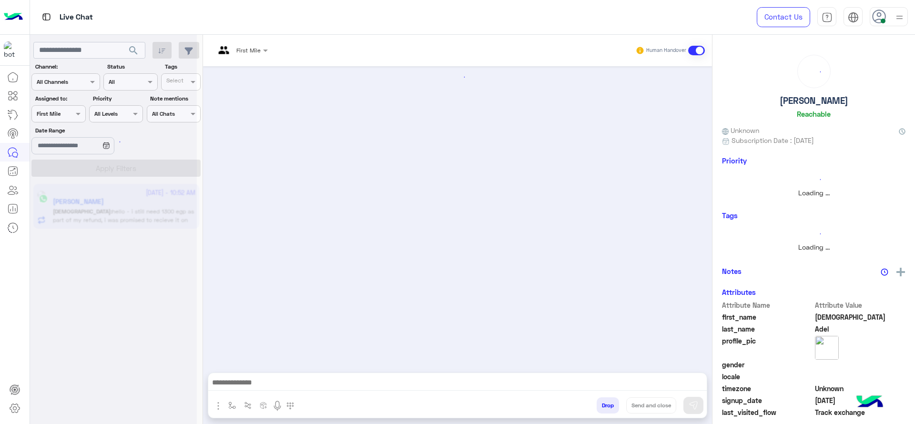
click at [82, 114] on div at bounding box center [113, 216] width 167 height 424
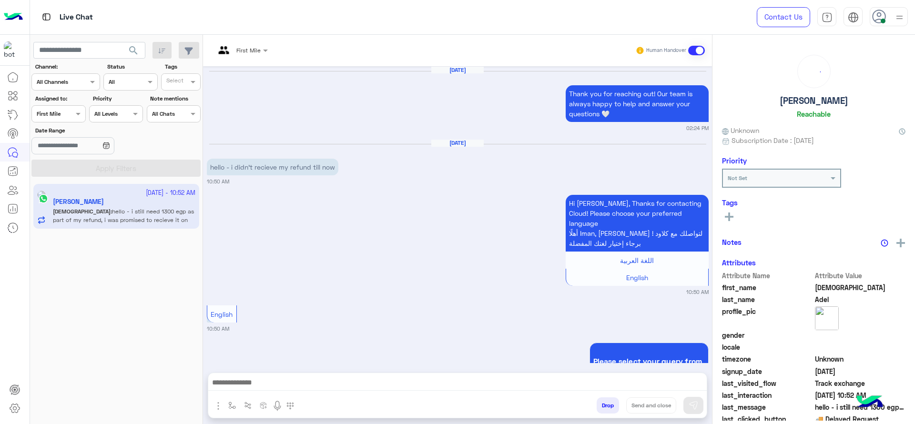
scroll to position [958, 0]
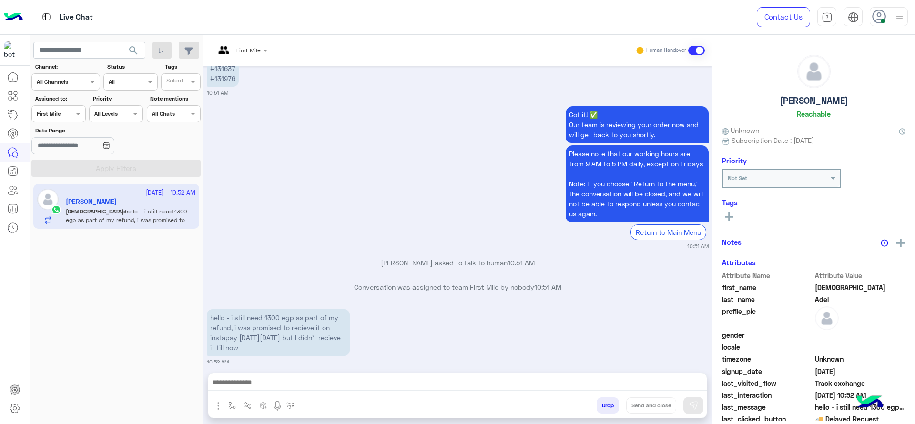
click at [82, 114] on span at bounding box center [79, 114] width 12 height 10
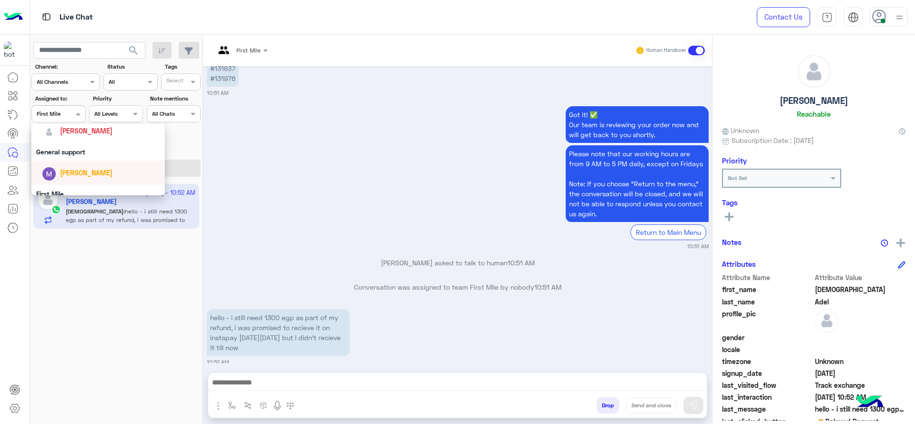
scroll to position [155, 0]
click at [97, 141] on div "[PERSON_NAME]" at bounding box center [97, 131] width 133 height 24
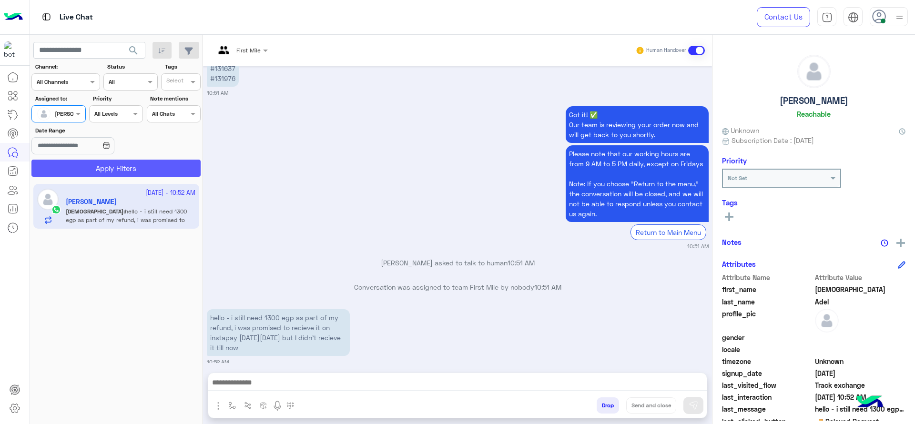
click at [108, 161] on button "Apply Filters" at bounding box center [115, 168] width 169 height 17
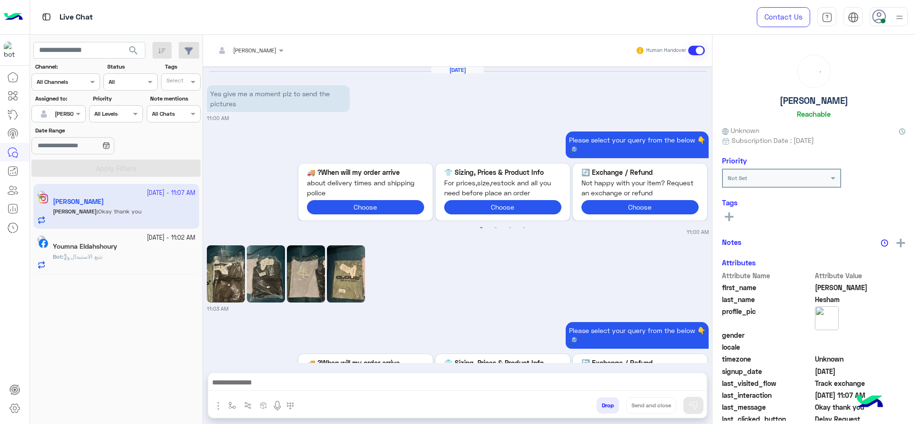
scroll to position [992, 0]
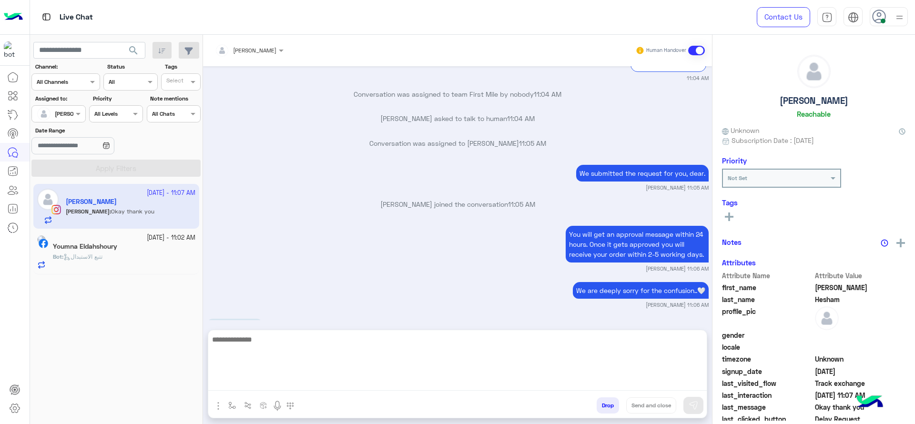
click at [286, 381] on textarea at bounding box center [457, 361] width 498 height 57
paste textarea "**********"
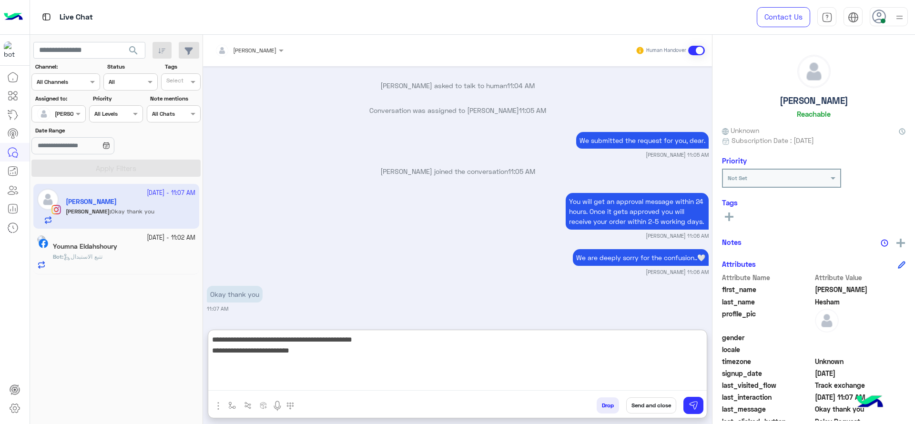
type textarea "**********"
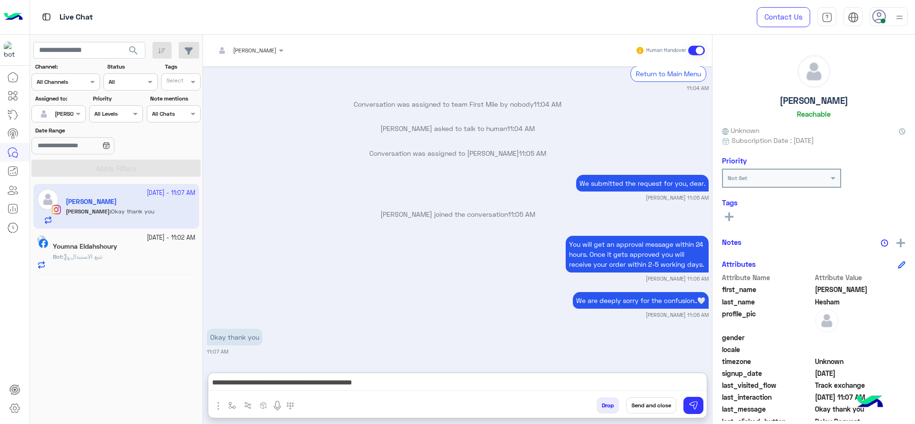
click at [644, 401] on button "Send and close" at bounding box center [651, 405] width 50 height 16
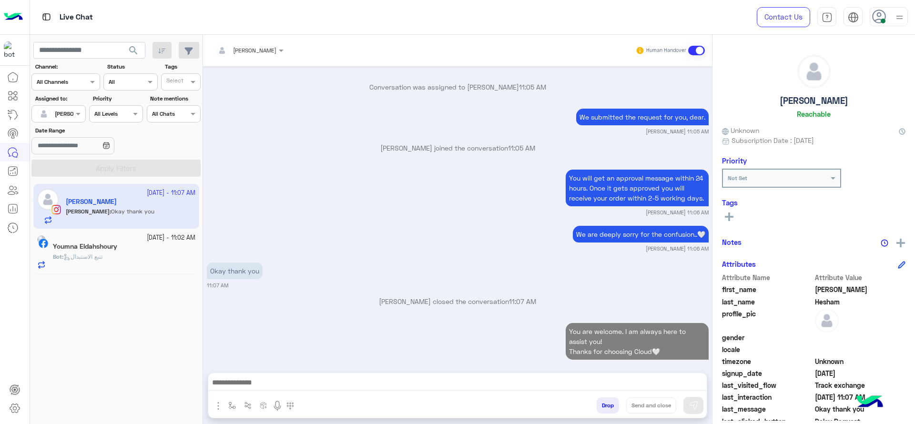
scroll to position [1072, 0]
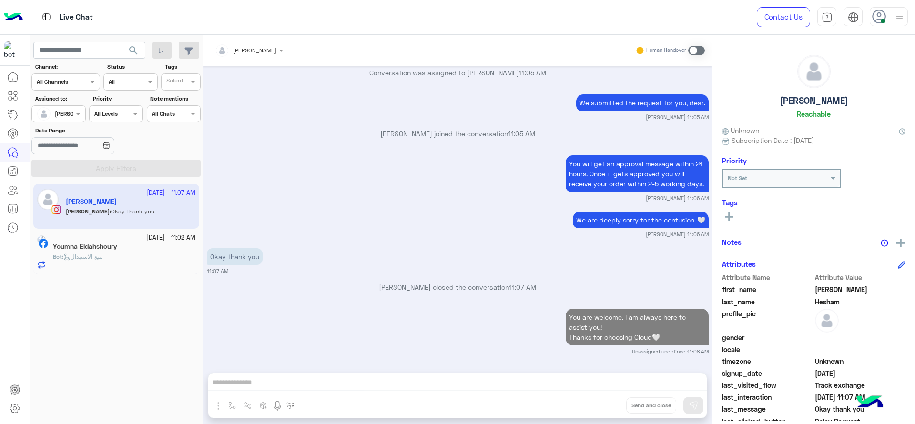
click at [143, 243] on div "Youmna Eldahshoury" at bounding box center [124, 247] width 142 height 10
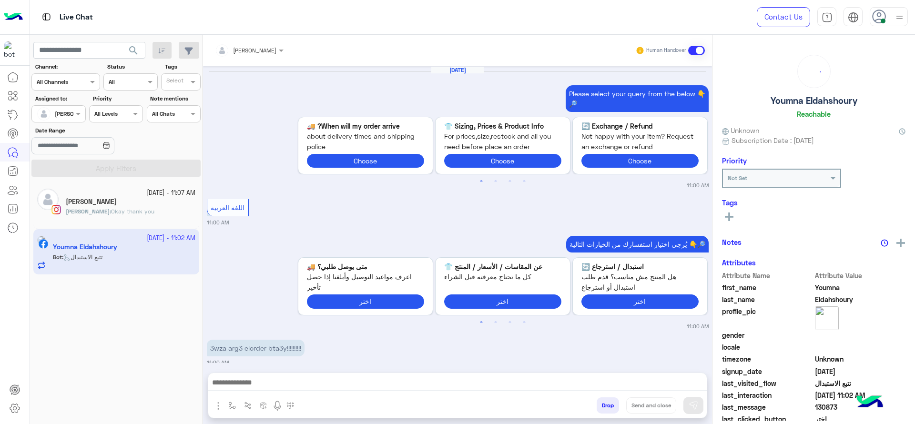
scroll to position [1077, 0]
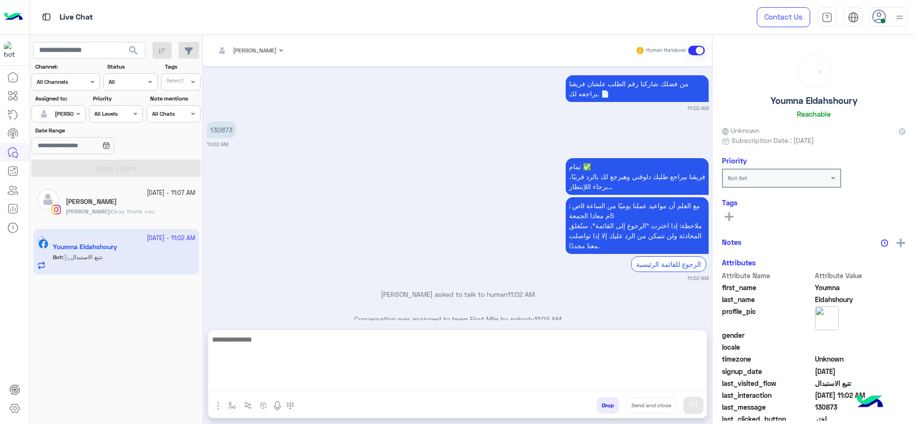
click at [283, 377] on textarea at bounding box center [457, 361] width 498 height 57
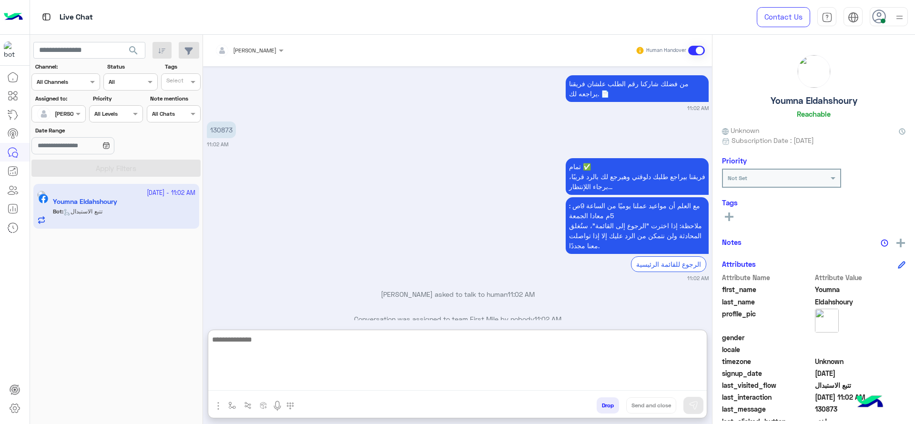
click at [335, 364] on textarea at bounding box center [457, 361] width 498 height 57
type textarea "*"
type textarea "**********"
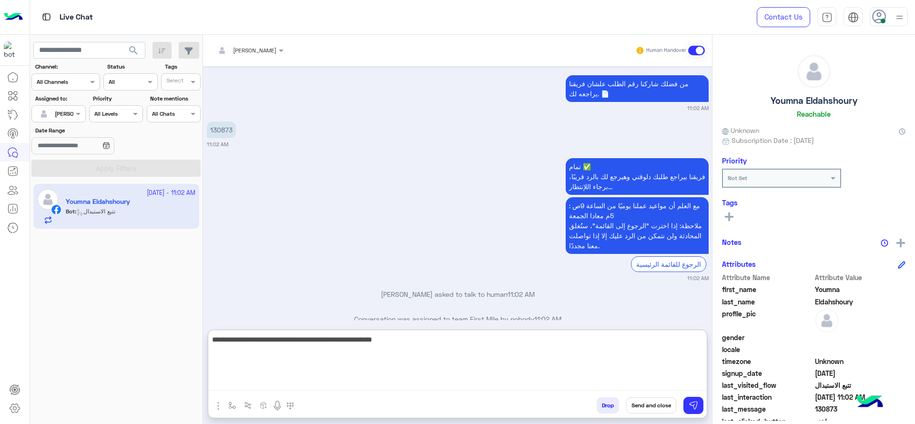
click at [437, 338] on textarea "**********" at bounding box center [457, 361] width 498 height 57
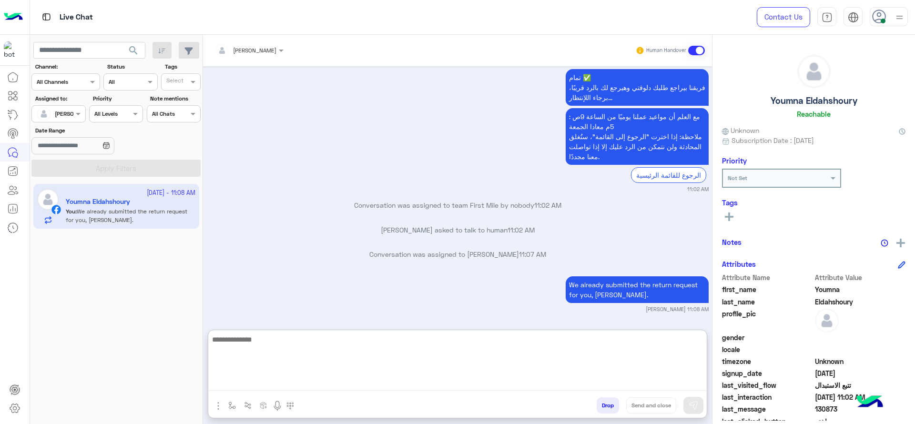
scroll to position [1191, 0]
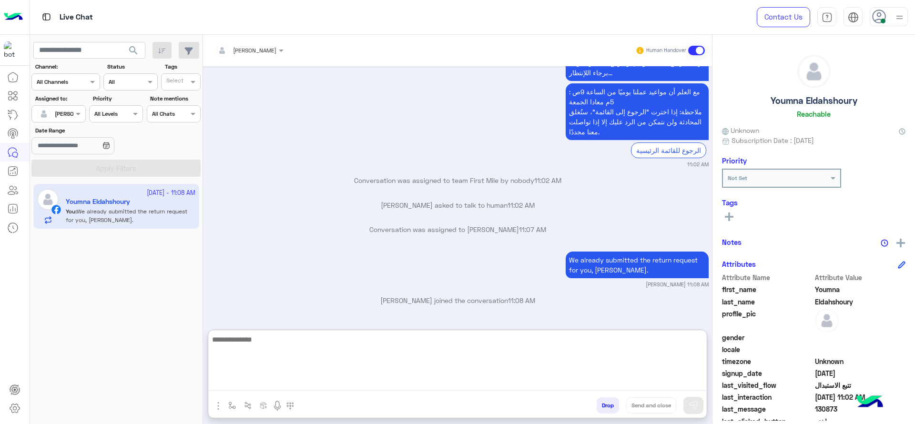
paste textarea "**********"
type textarea "**********"
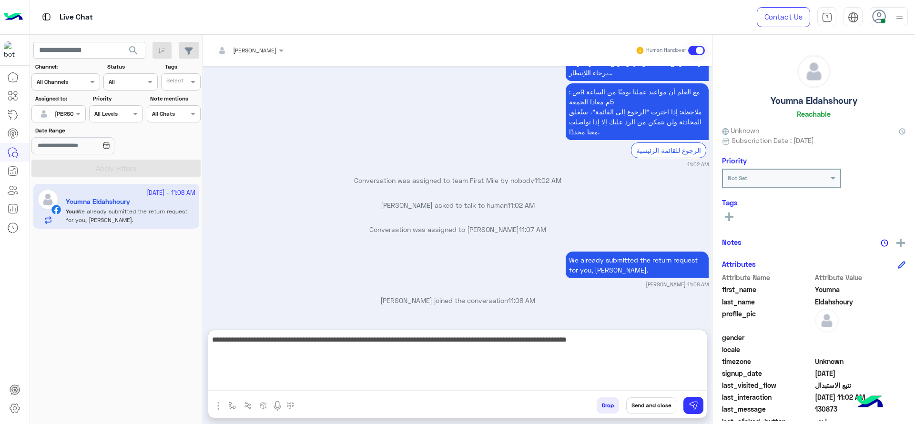
click at [440, 373] on textarea "**********" at bounding box center [457, 361] width 498 height 57
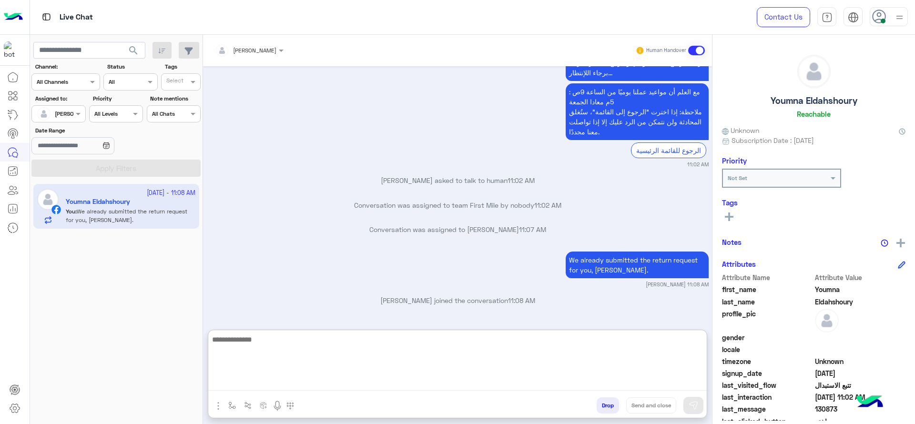
scroll to position [1257, 0]
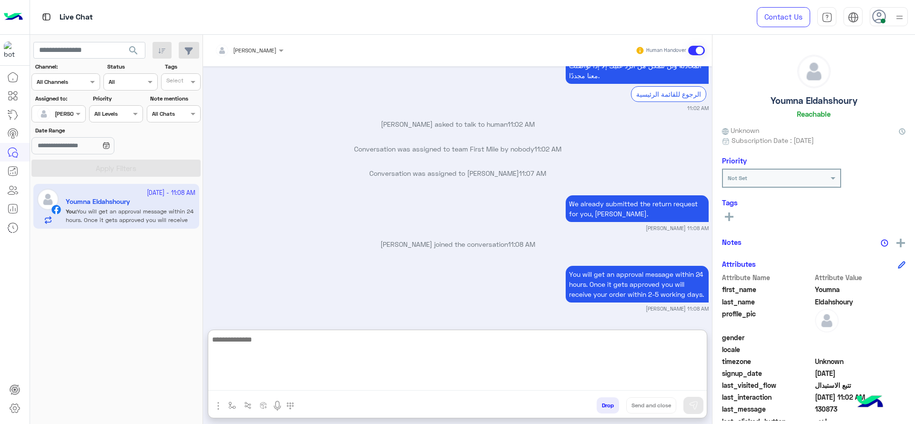
paste textarea "**********"
type textarea "**********"
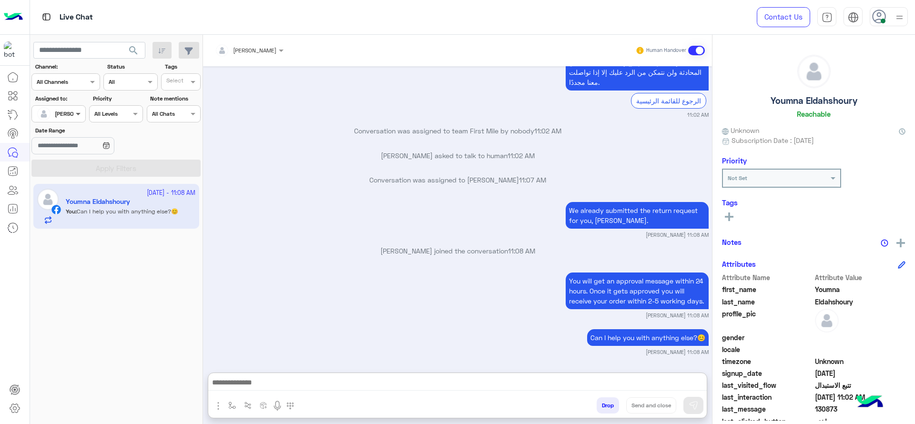
click at [82, 116] on span at bounding box center [79, 114] width 12 height 10
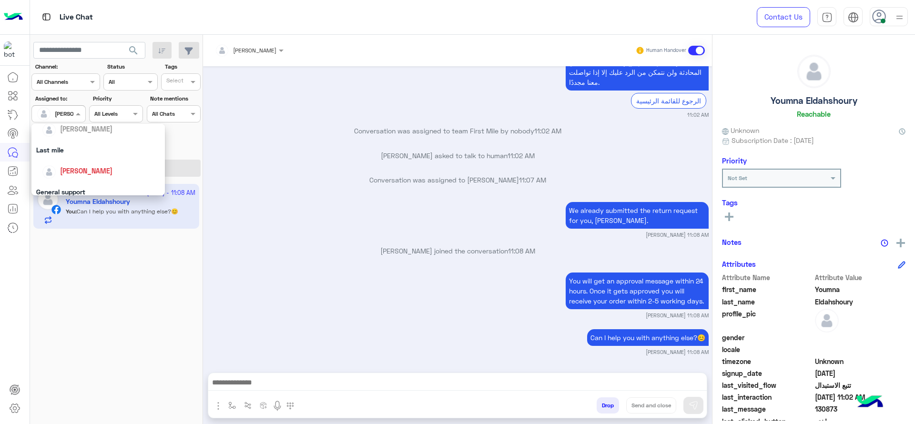
scroll to position [187, 0]
click at [94, 162] on div "First Mile" at bounding box center [97, 162] width 133 height 18
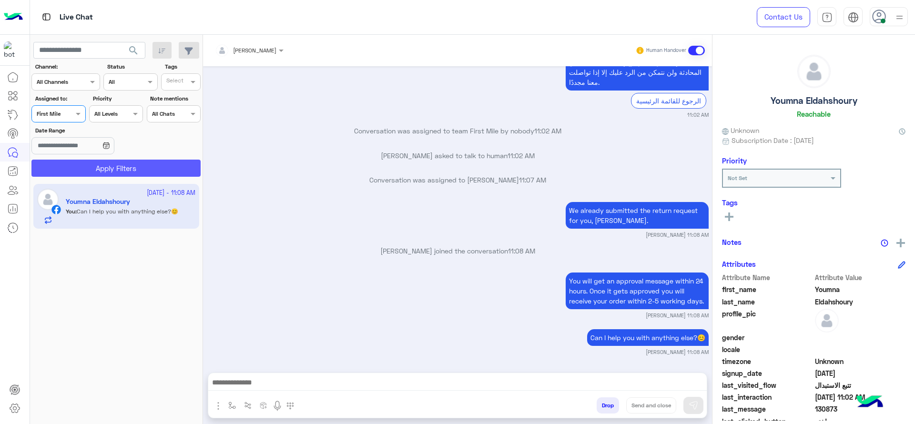
click at [97, 163] on button "Apply Filters" at bounding box center [115, 168] width 169 height 17
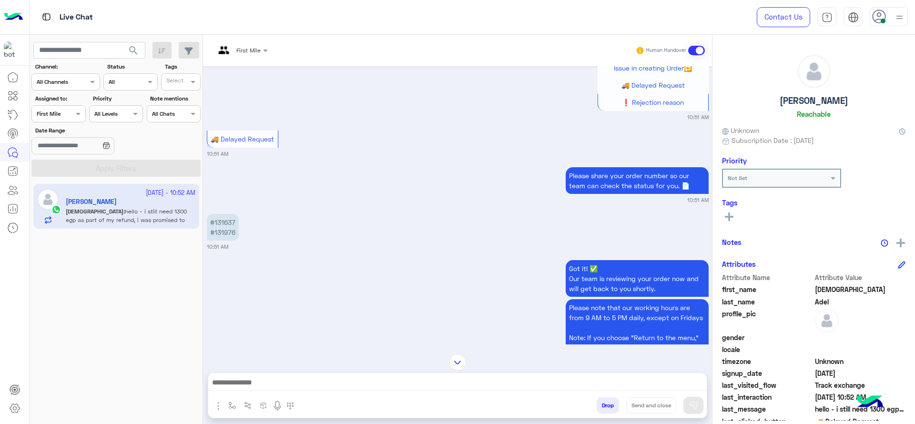
scroll to position [803, 0]
click at [225, 215] on p "#131637 #131976" at bounding box center [223, 228] width 32 height 27
copy p "131637"
click at [225, 221] on p "#131637 #131976" at bounding box center [223, 228] width 32 height 27
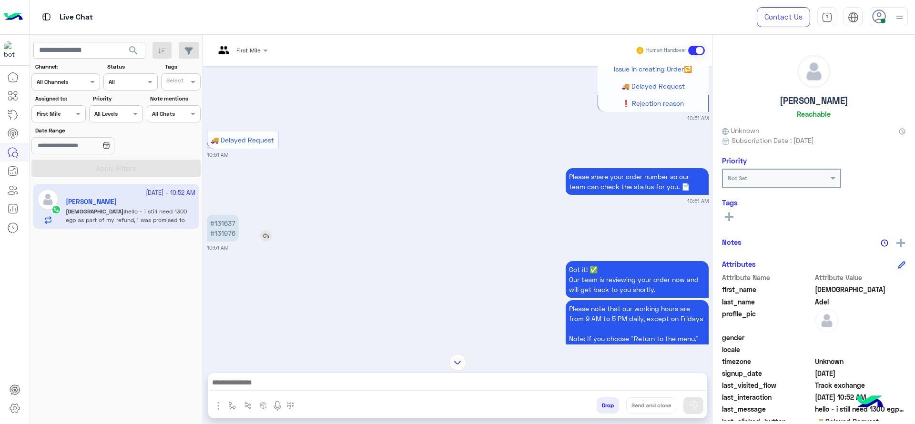
click at [225, 220] on p "#131637 #131976" at bounding box center [223, 228] width 32 height 27
copy p "131976"
click at [303, 290] on div "Got it! ✅ Our team is reviewing your order now and will get back to you shortly…" at bounding box center [458, 332] width 502 height 147
click at [225, 402] on button "button" at bounding box center [232, 405] width 16 height 16
click at [253, 46] on div at bounding box center [241, 48] width 62 height 9
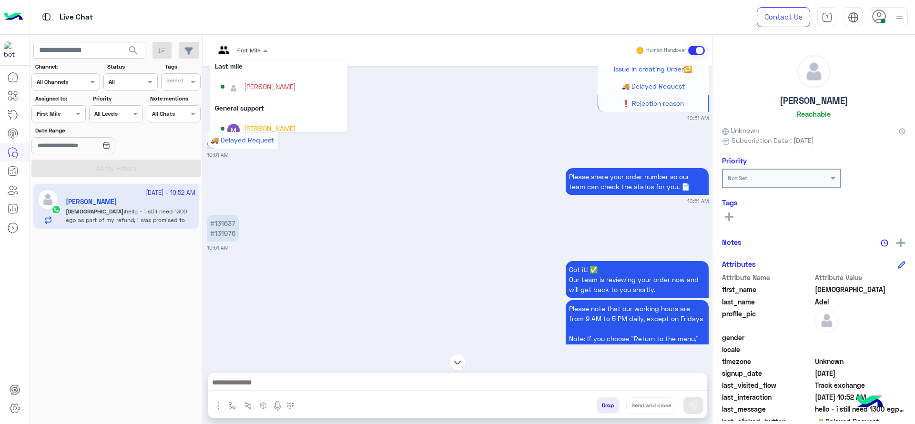
scroll to position [119, 0]
click at [264, 85] on div "[PERSON_NAME]" at bounding box center [270, 86] width 52 height 10
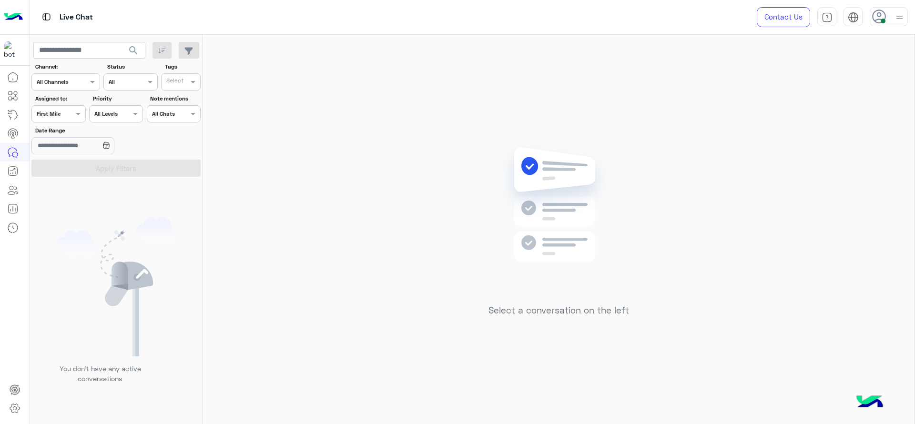
click at [60, 110] on div at bounding box center [58, 112] width 53 height 9
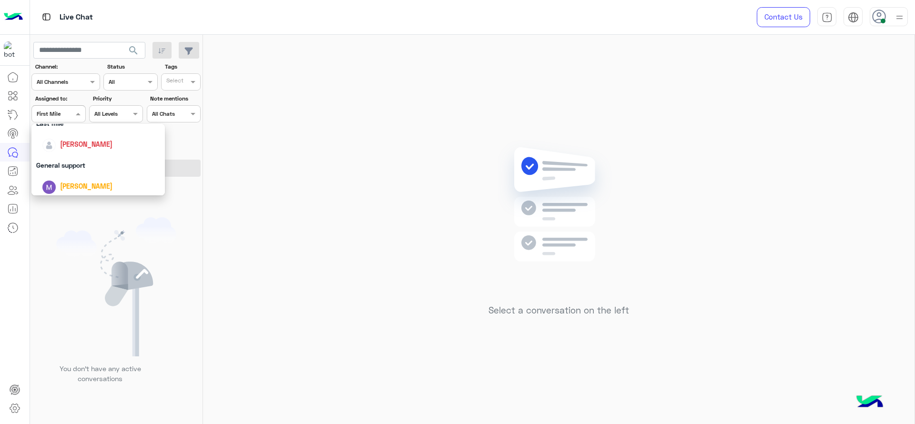
scroll to position [143, 0]
click at [79, 148] on div "[PERSON_NAME]" at bounding box center [86, 143] width 52 height 10
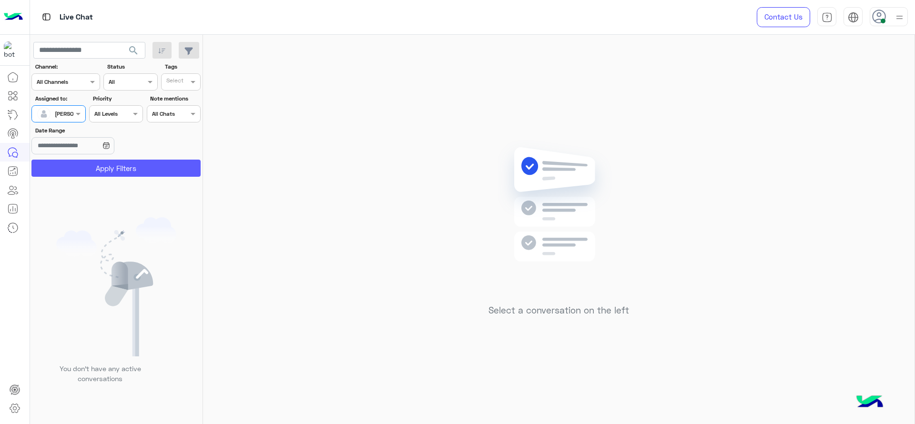
click at [95, 174] on button "Apply Filters" at bounding box center [115, 168] width 169 height 17
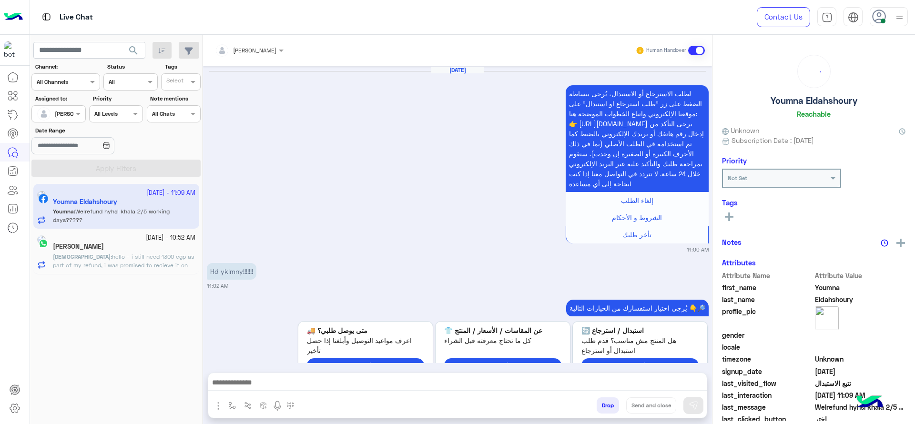
scroll to position [902, 0]
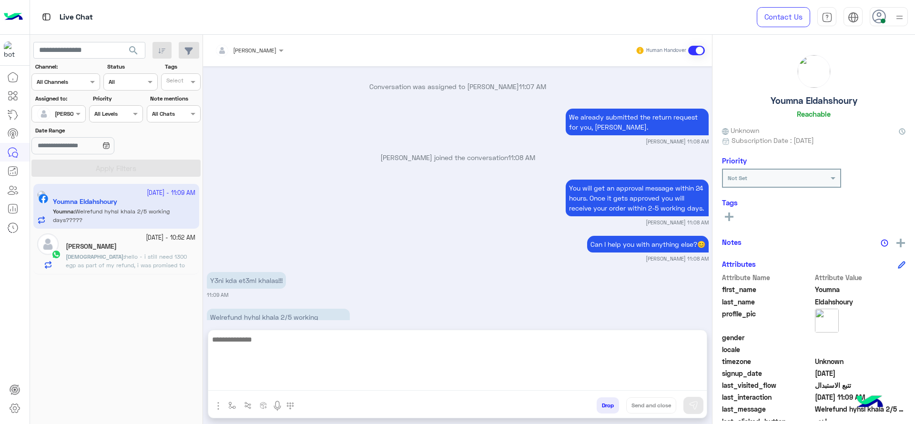
click at [357, 388] on textarea at bounding box center [457, 361] width 498 height 57
type textarea "**********"
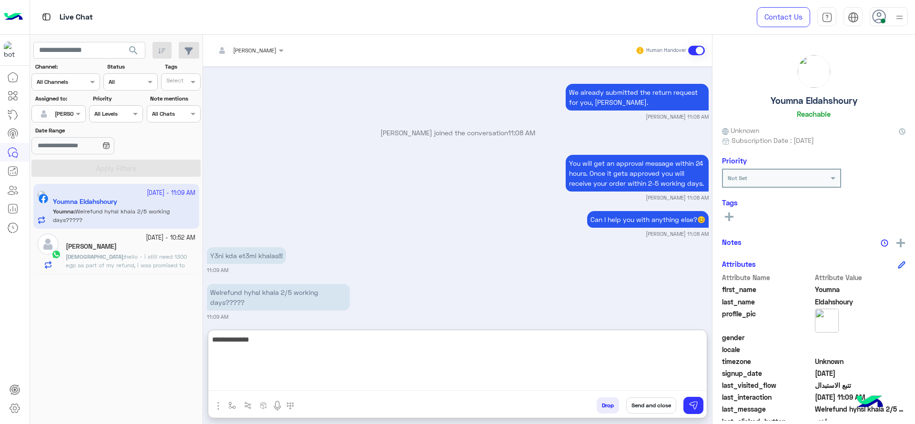
scroll to position [945, 0]
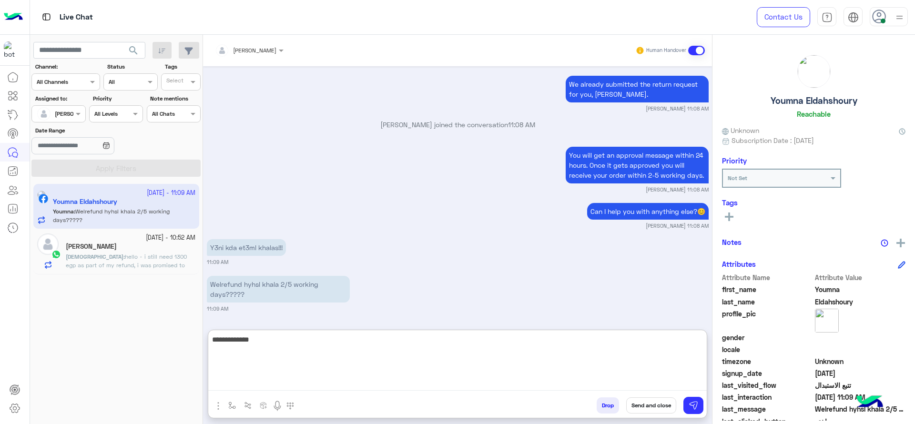
click at [444, 349] on textarea "**********" at bounding box center [457, 361] width 498 height 57
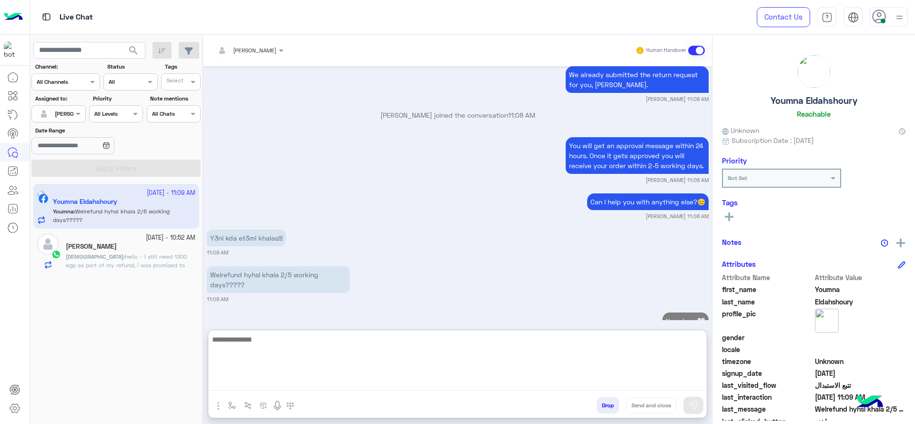
scroll to position [981, 0]
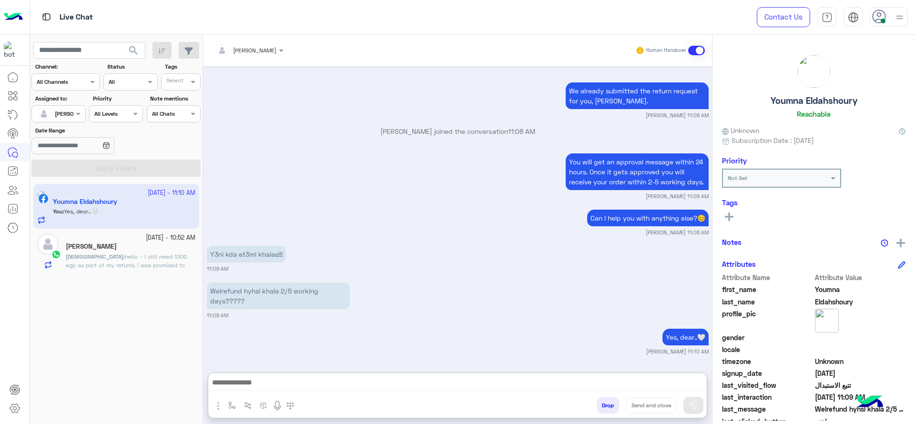
click at [99, 246] on div "Iman Adel" at bounding box center [131, 247] width 130 height 10
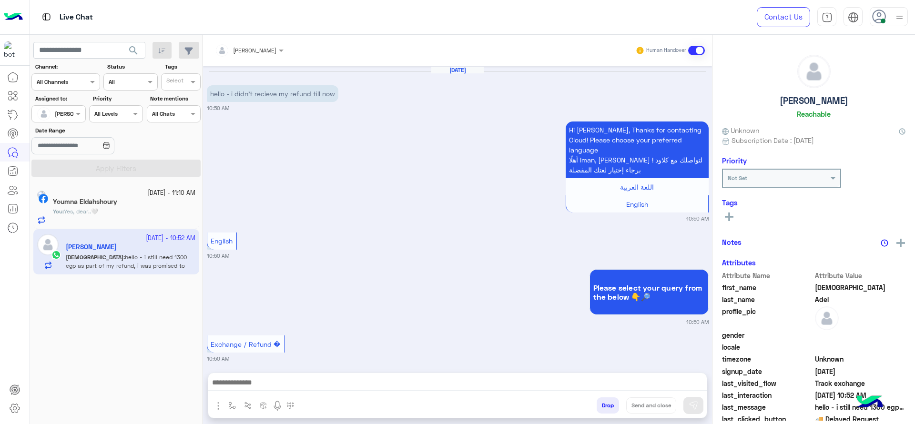
scroll to position [909, 0]
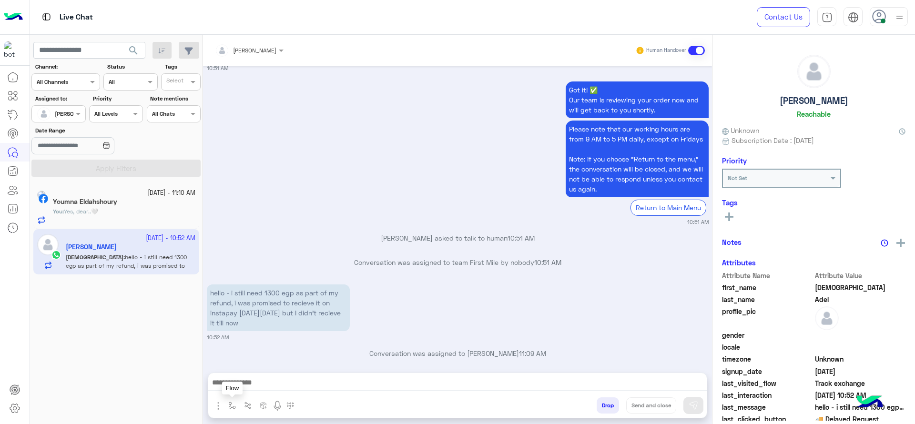
click at [231, 401] on button "button" at bounding box center [232, 405] width 16 height 16
click at [235, 389] on div "enter flow name" at bounding box center [260, 384] width 71 height 17
type input "*"
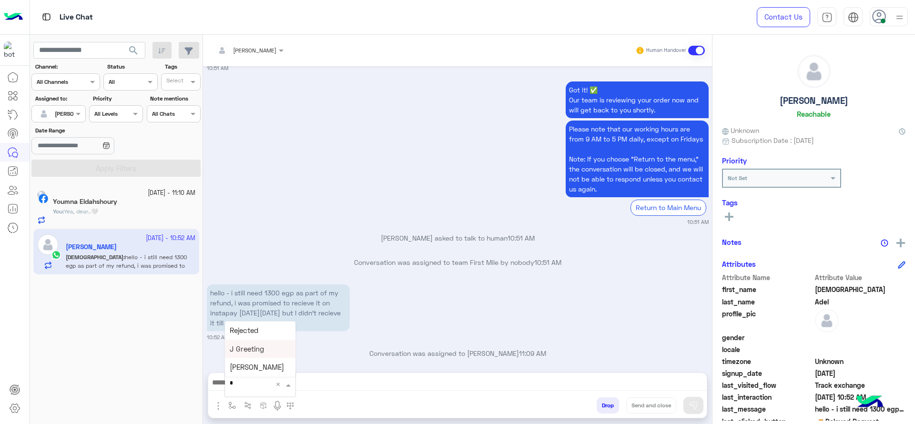
click at [249, 353] on span "J Greeting" at bounding box center [247, 348] width 34 height 9
type textarea "**********"
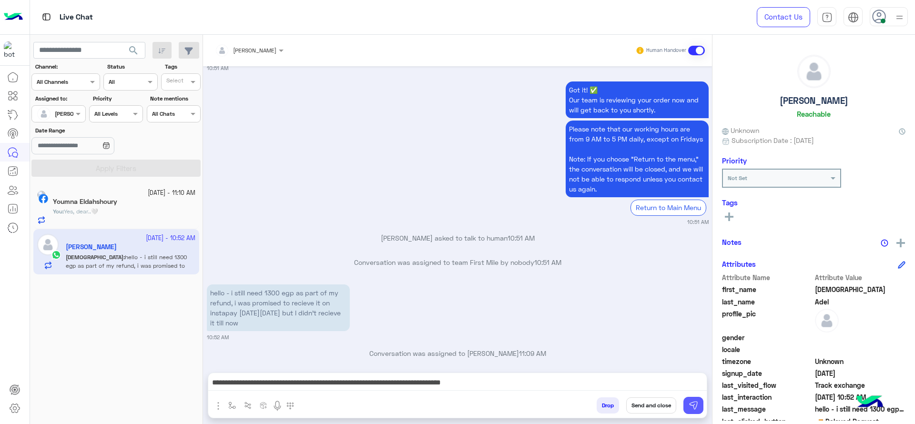
click at [696, 402] on img at bounding box center [693, 406] width 10 height 10
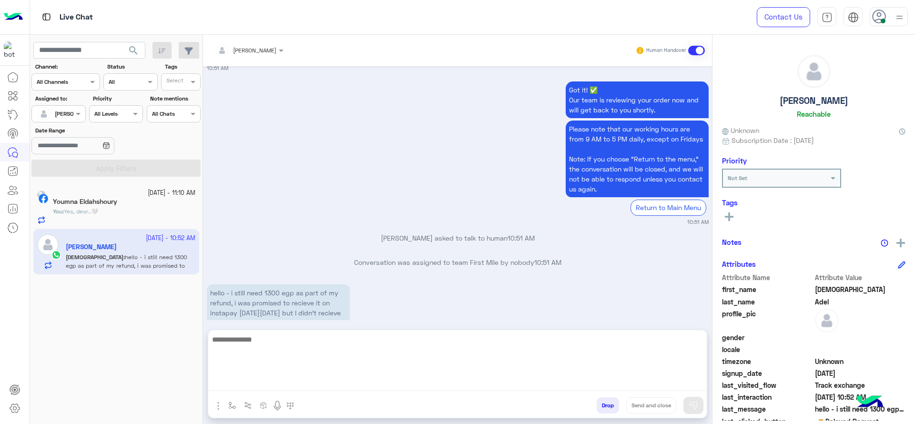
click at [541, 382] on textarea at bounding box center [457, 361] width 498 height 57
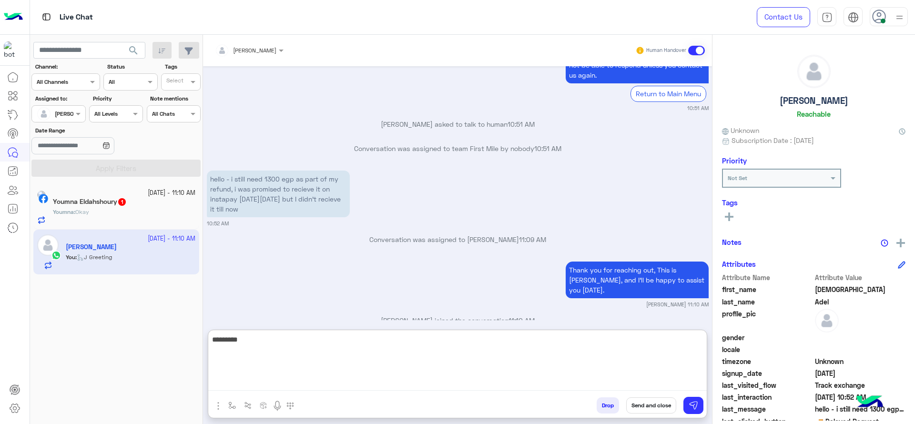
type textarea "*********"
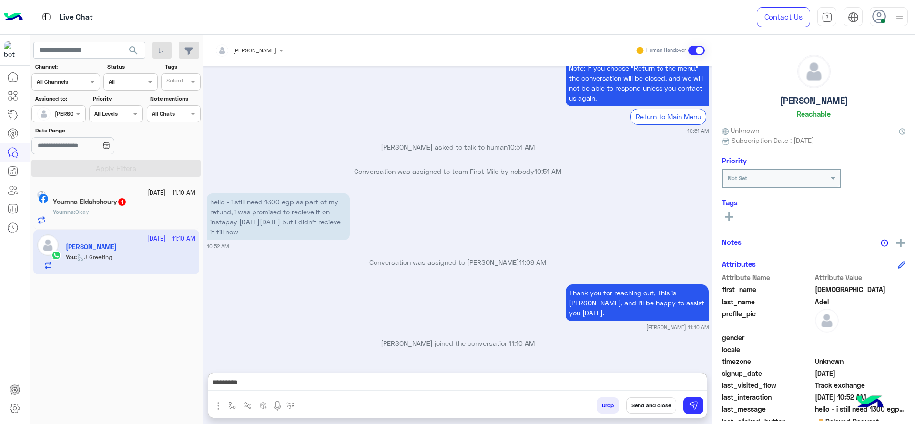
click at [167, 212] on div "Youmna : Okay" at bounding box center [124, 216] width 142 height 17
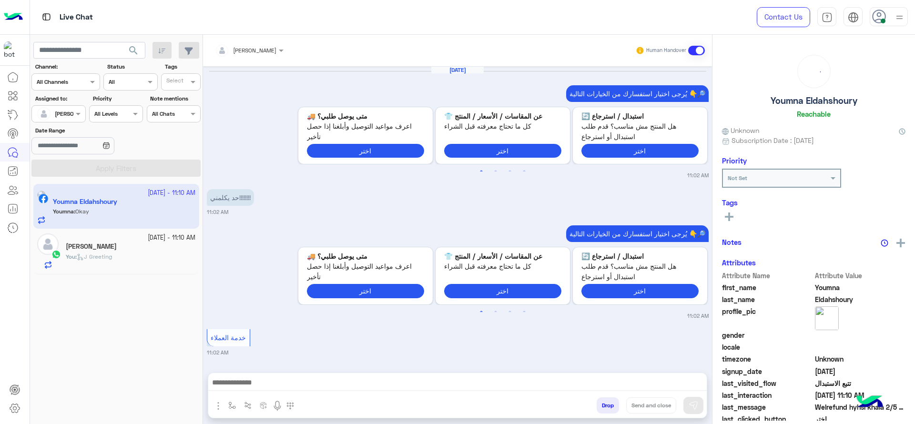
scroll to position [761, 0]
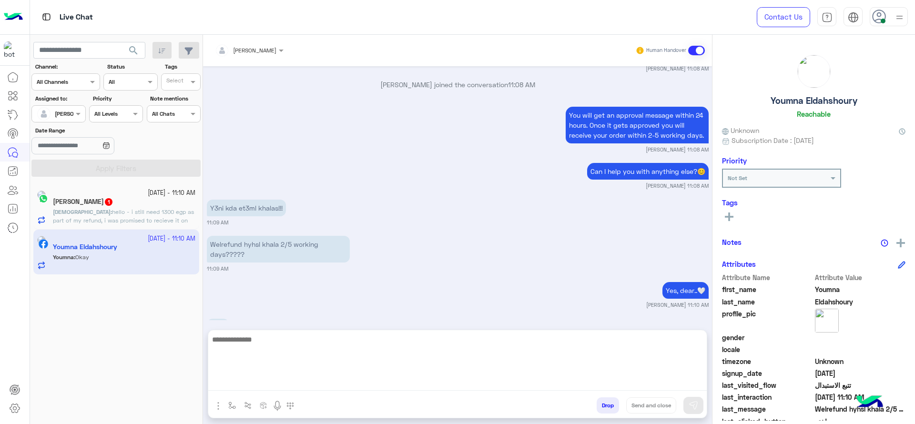
click at [347, 386] on textarea at bounding box center [457, 361] width 498 height 57
click at [287, 350] on textarea at bounding box center [457, 361] width 498 height 57
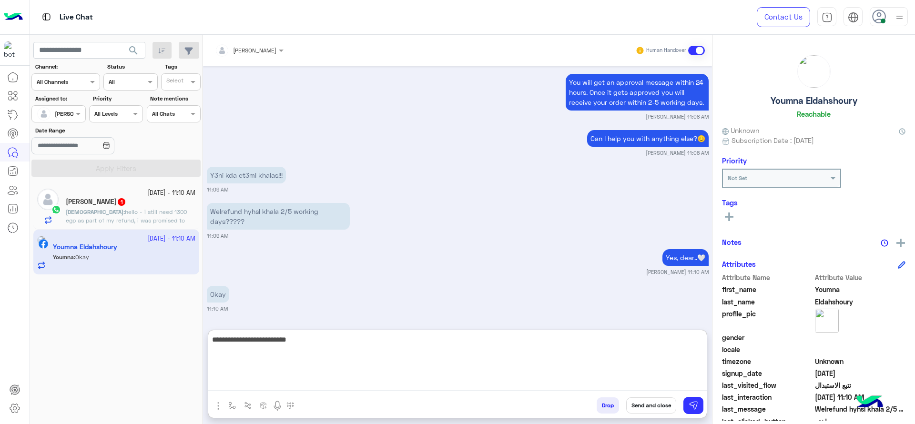
type textarea "**********"
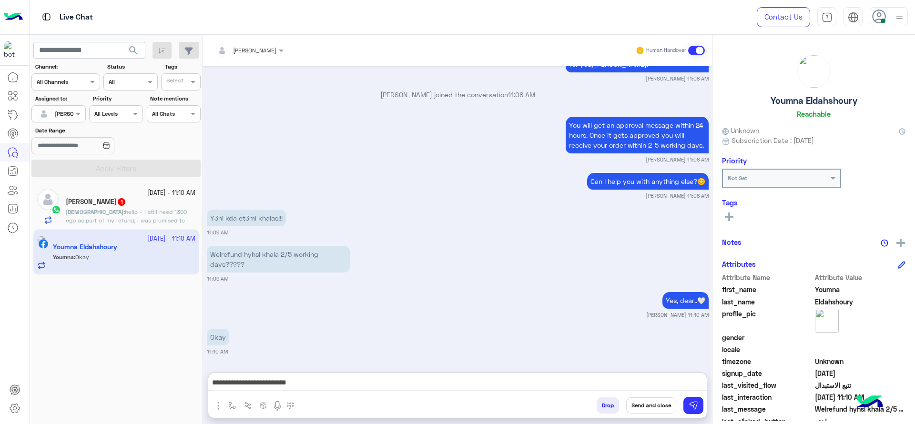
click at [662, 405] on button "Send and close" at bounding box center [651, 405] width 50 height 16
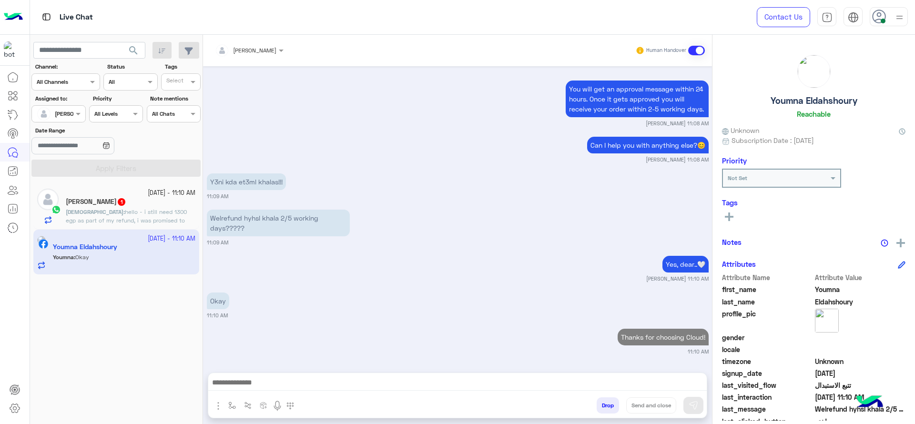
scroll to position [821, 0]
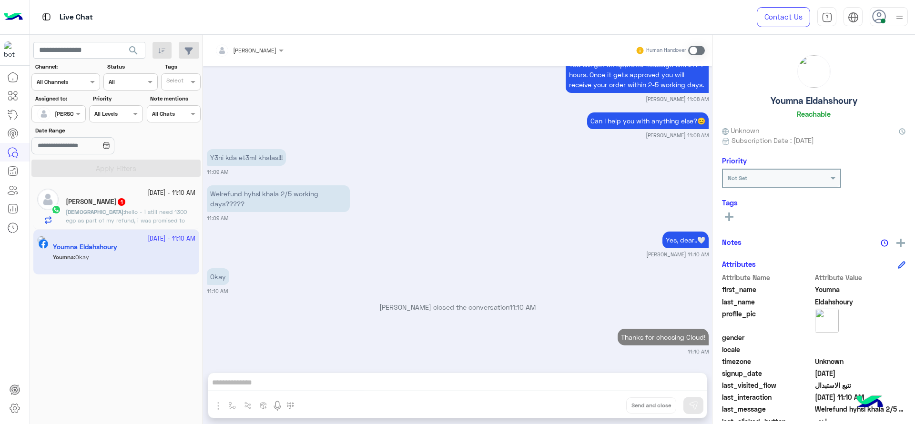
click at [133, 199] on div "Iman Adel 1" at bounding box center [131, 203] width 130 height 10
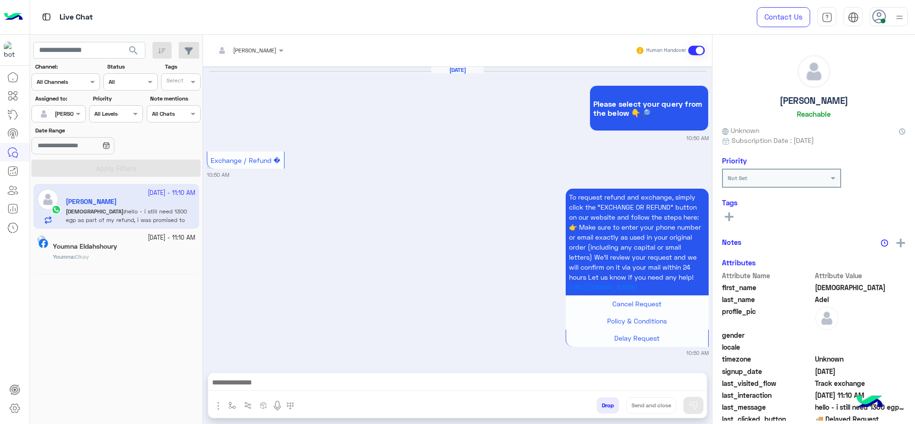
scroll to position [873, 0]
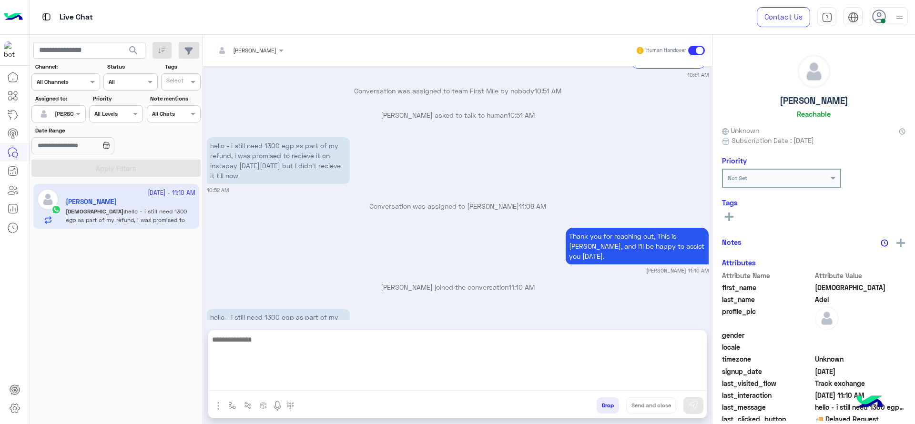
click at [421, 385] on textarea at bounding box center [457, 361] width 498 height 57
type textarea "*"
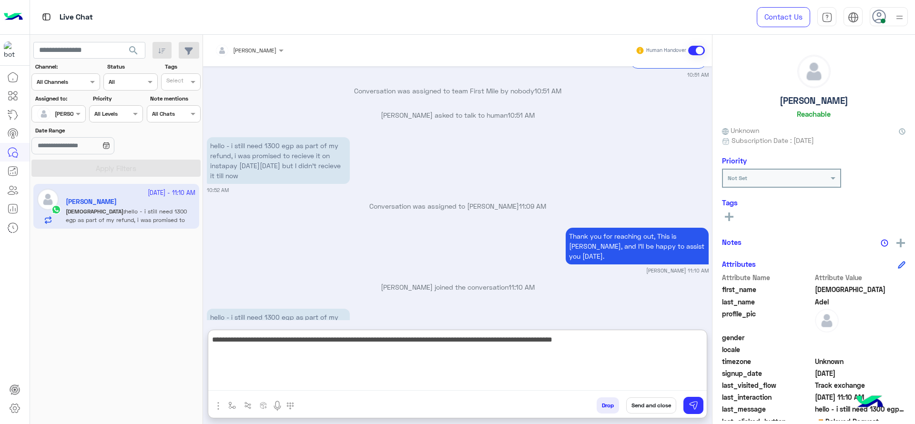
scroll to position [916, 0]
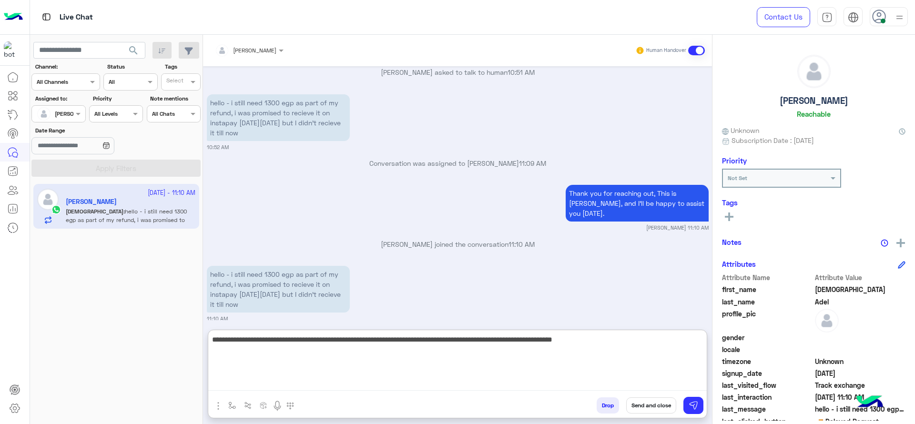
click at [618, 349] on textarea "**********" at bounding box center [457, 361] width 498 height 57
click at [640, 383] on textarea "**********" at bounding box center [457, 361] width 498 height 57
type textarea "**********"
click at [529, 372] on textarea "**********" at bounding box center [457, 361] width 498 height 57
click at [422, 363] on textarea "**********" at bounding box center [457, 361] width 498 height 57
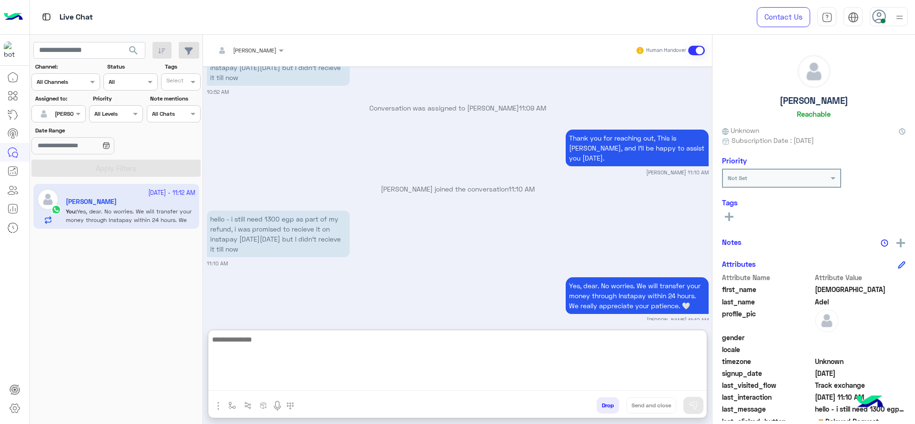
scroll to position [972, 0]
click at [255, 342] on textarea at bounding box center [457, 361] width 498 height 57
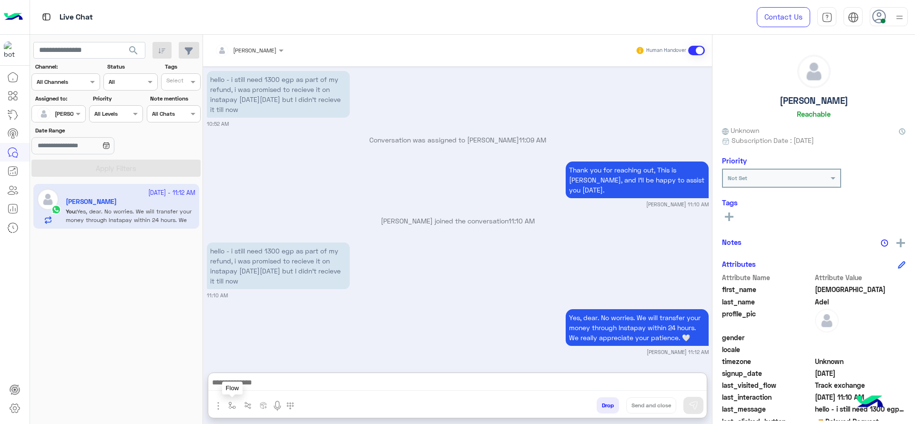
drag, startPoint x: 232, startPoint y: 404, endPoint x: 232, endPoint y: 393, distance: 10.5
click at [232, 403] on img "button" at bounding box center [232, 406] width 8 height 8
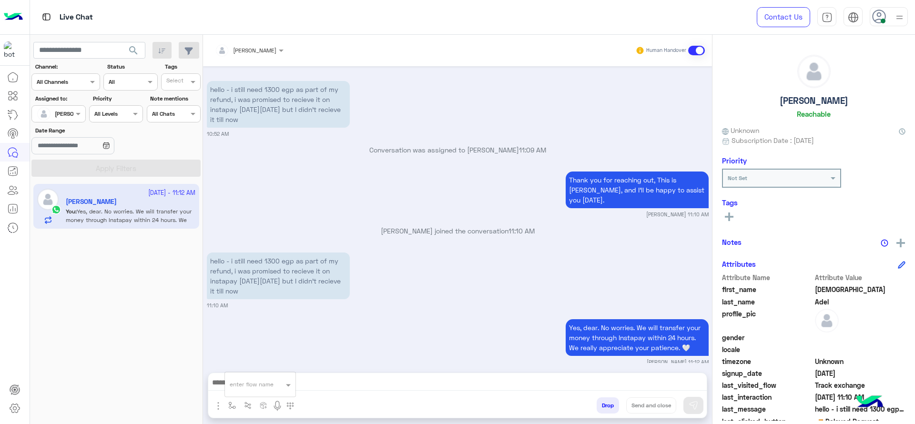
click at [234, 388] on div "enter flow name" at bounding box center [252, 384] width 44 height 9
type input "*"
click at [268, 361] on div "Jana close" at bounding box center [260, 367] width 71 height 19
type textarea "**********"
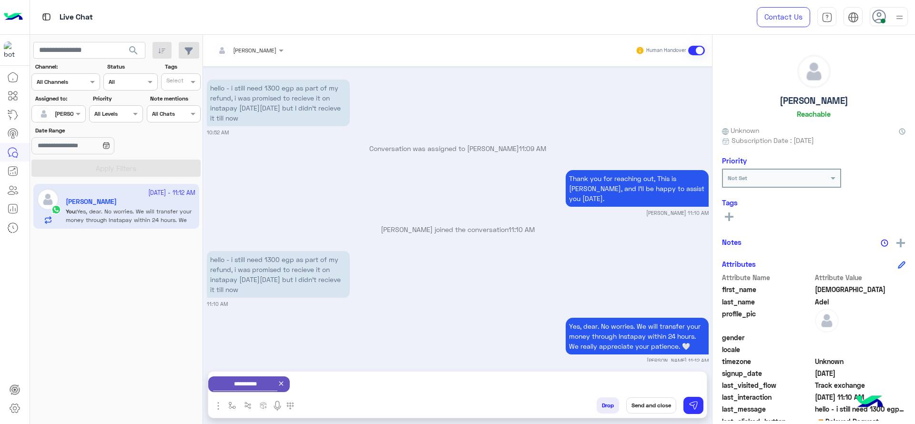
click at [651, 399] on button "Send and close" at bounding box center [651, 405] width 50 height 16
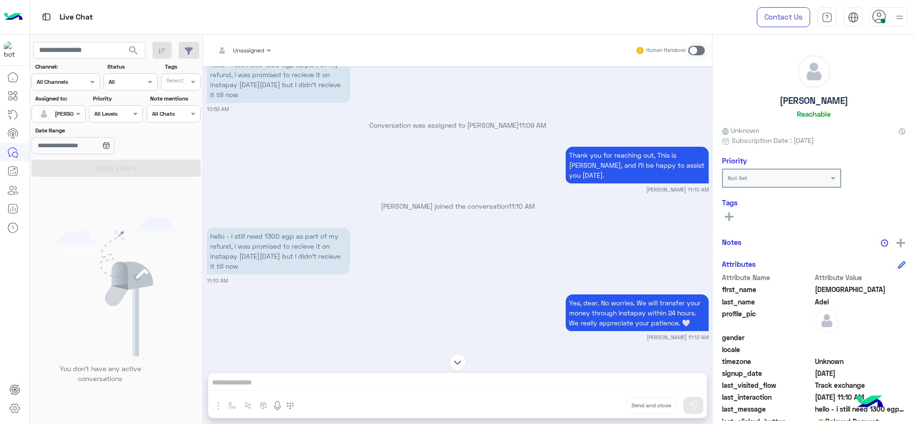
scroll to position [1077, 0]
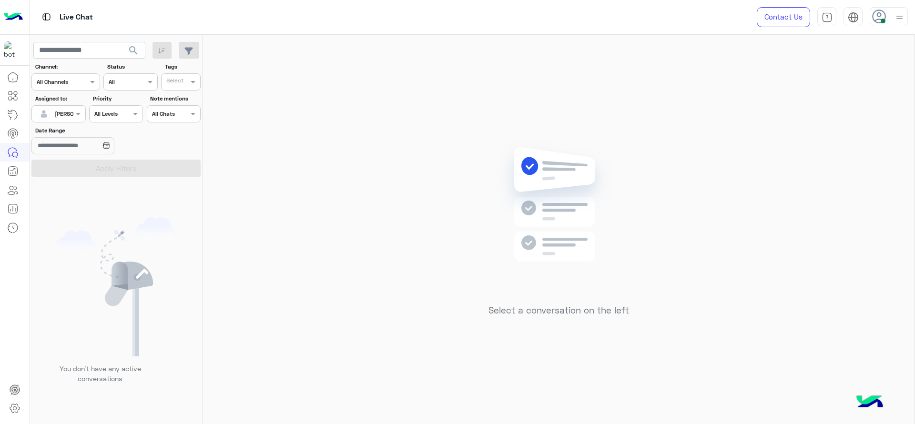
click at [54, 118] on div at bounding box center [46, 113] width 18 height 19
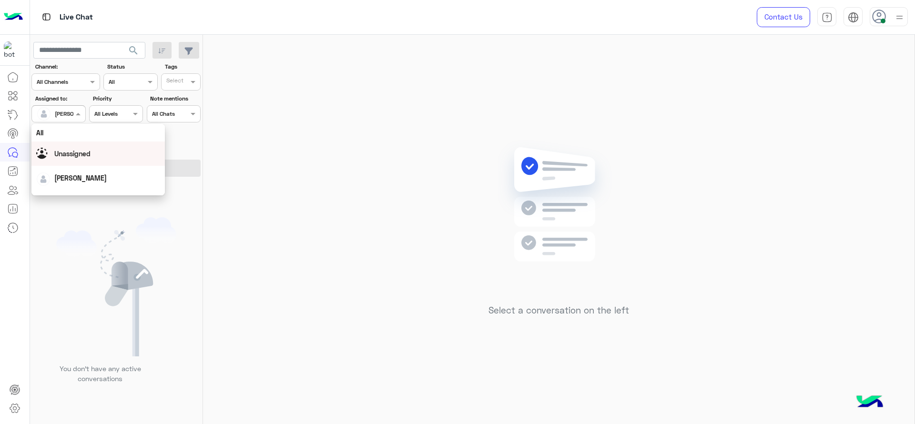
click at [58, 152] on span "Unassigned" at bounding box center [72, 154] width 36 height 8
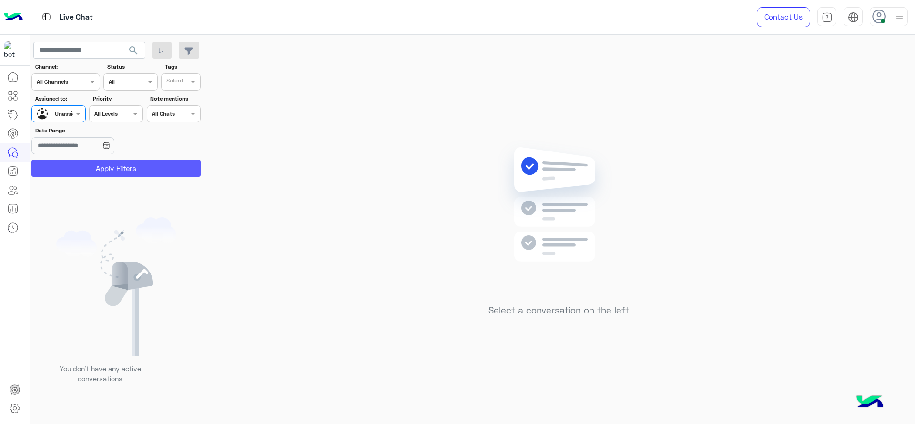
click at [58, 168] on button "Apply Filters" at bounding box center [115, 168] width 169 height 17
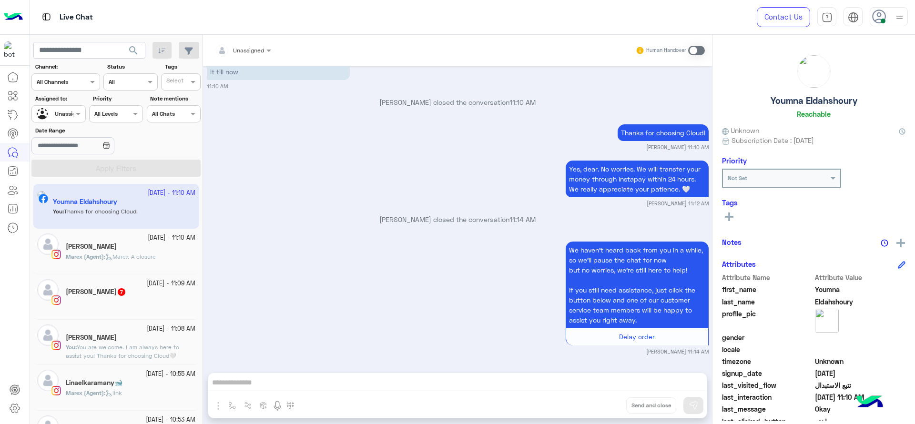
scroll to position [1734, 0]
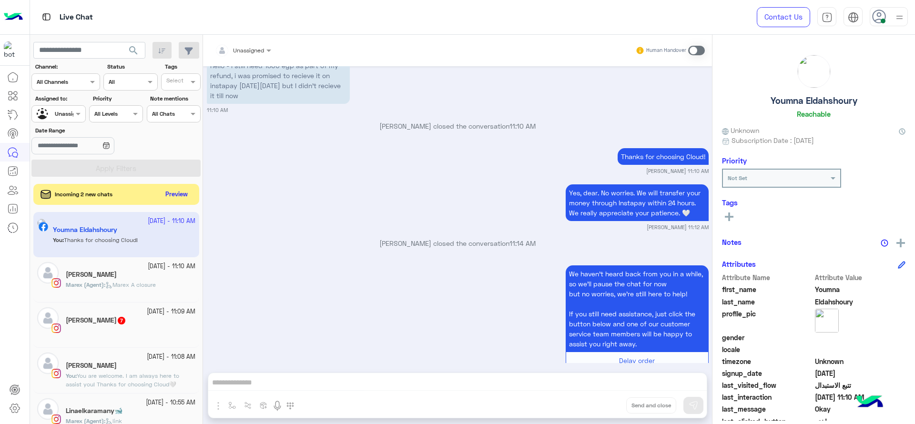
click at [48, 110] on input "text" at bounding box center [48, 113] width 22 height 9
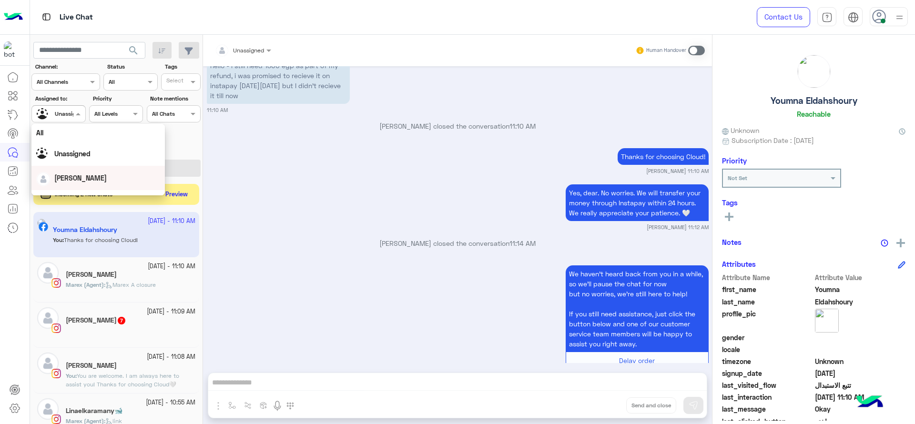
scroll to position [187, 0]
click at [54, 169] on div "First Mile" at bounding box center [97, 162] width 133 height 18
click at [54, 169] on button "Apply Filters" at bounding box center [115, 168] width 169 height 17
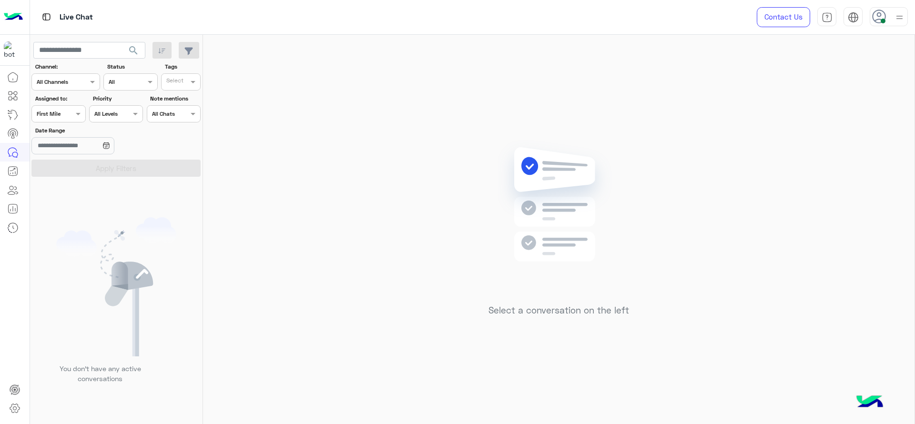
click at [61, 114] on div at bounding box center [58, 112] width 53 height 9
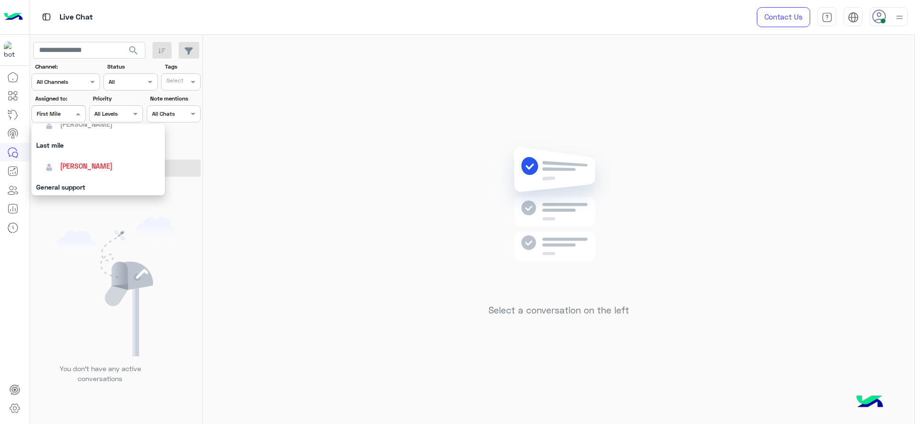
scroll to position [131, 0]
click at [60, 150] on div "[PERSON_NAME]" at bounding box center [86, 155] width 52 height 10
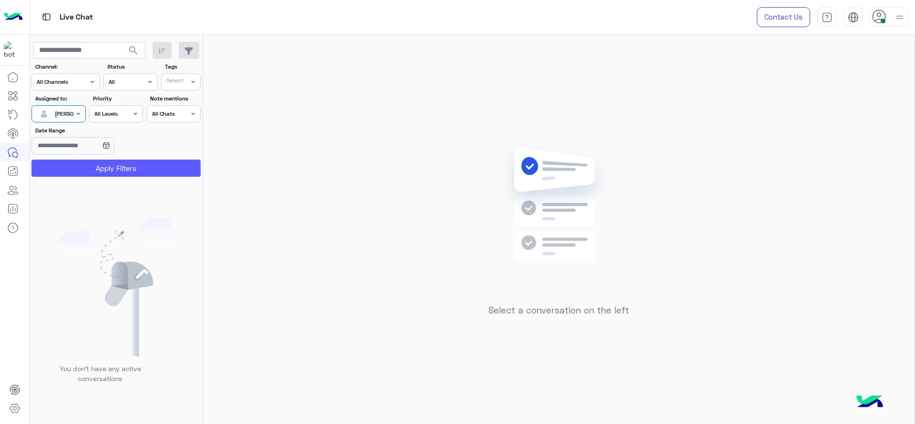
click at [67, 161] on button "Apply Filters" at bounding box center [115, 168] width 169 height 17
click at [60, 114] on div at bounding box center [58, 112] width 53 height 9
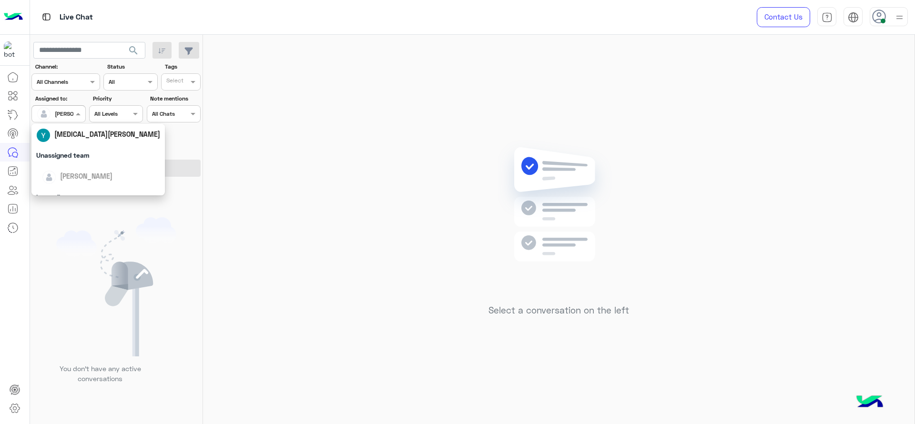
scroll to position [24, 0]
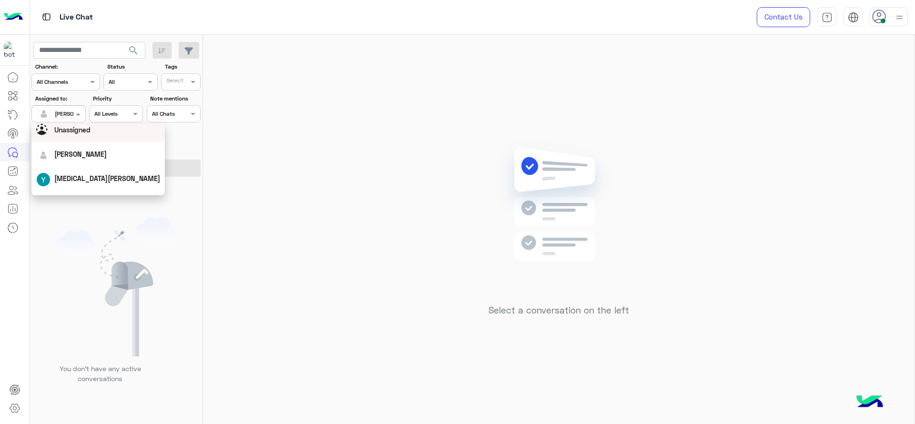
click at [78, 128] on span "Unassigned" at bounding box center [72, 130] width 36 height 8
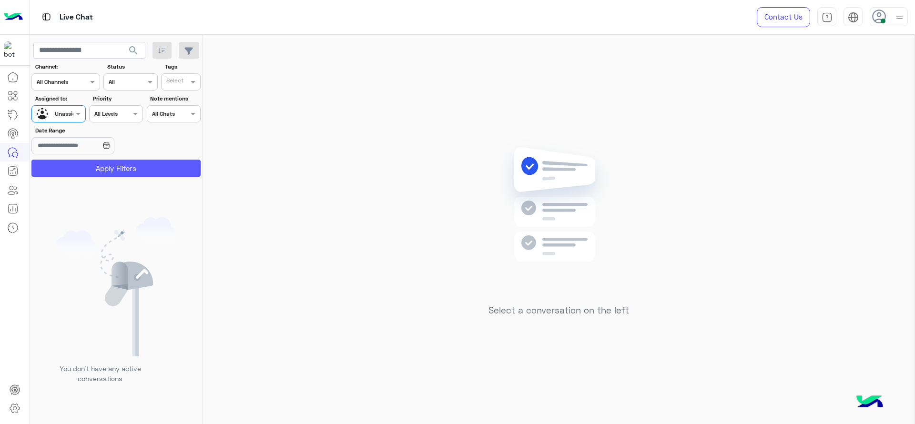
click at [138, 167] on button "Apply Filters" at bounding box center [115, 168] width 169 height 17
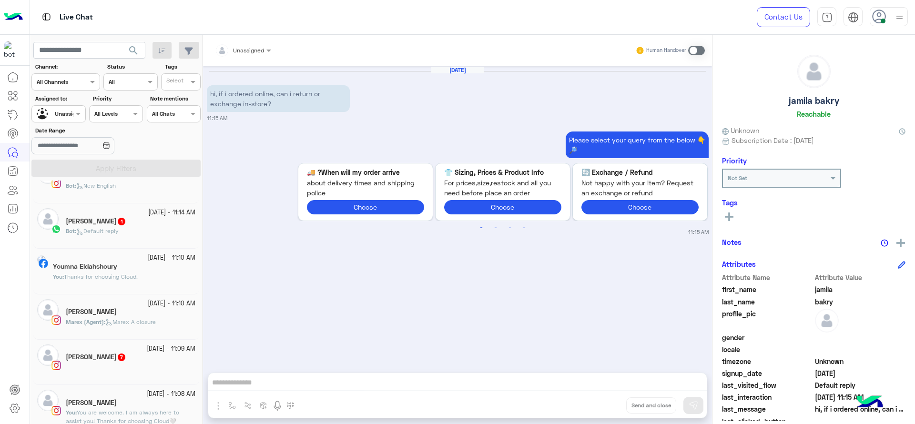
scroll to position [71, 0]
click at [154, 223] on div "Iman Adel 1" at bounding box center [131, 222] width 130 height 10
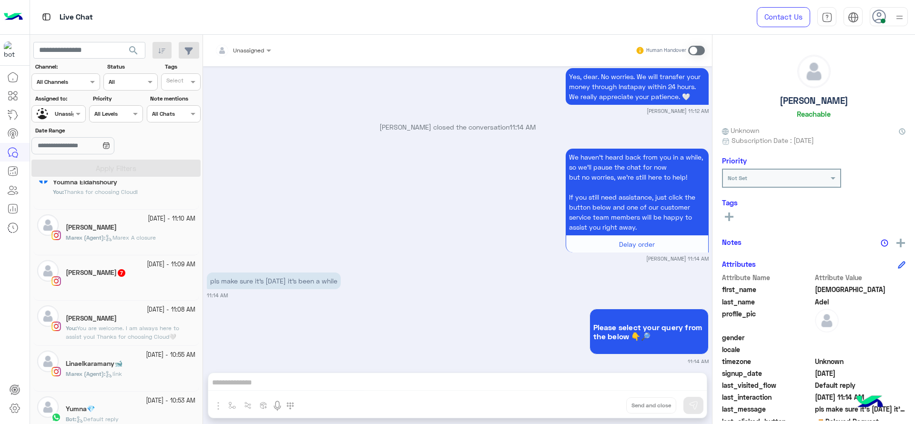
scroll to position [179, 0]
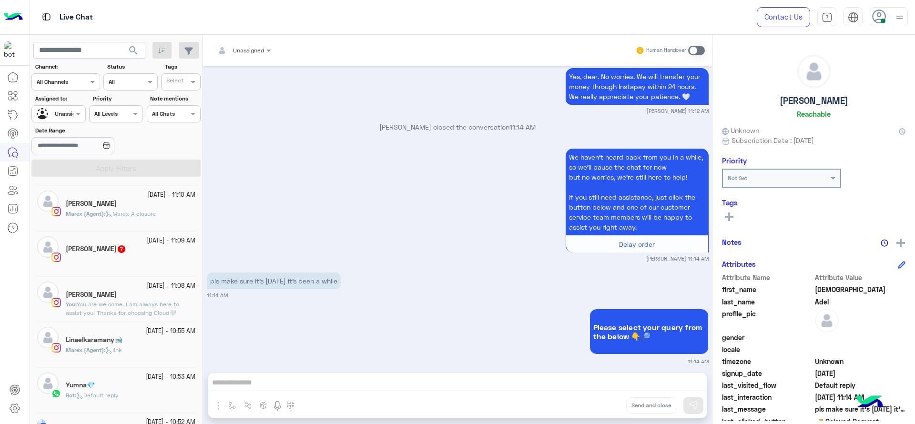
click at [146, 373] on small "[DATE] - 10:53 AM" at bounding box center [171, 377] width 50 height 9
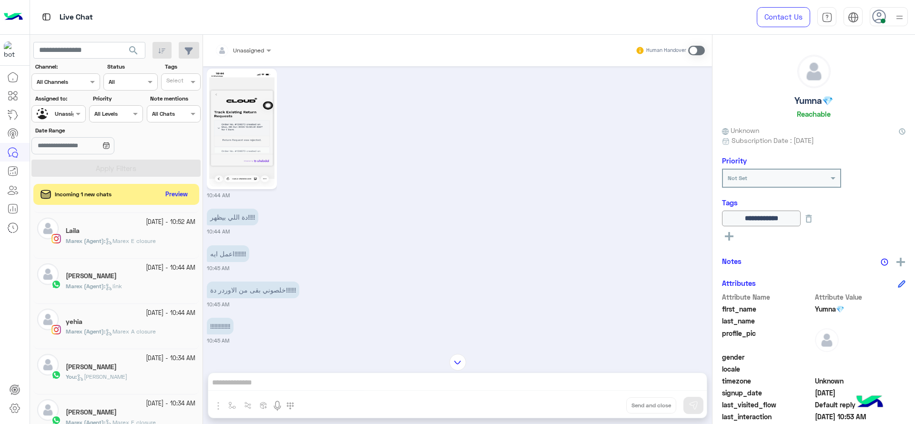
scroll to position [505, 0]
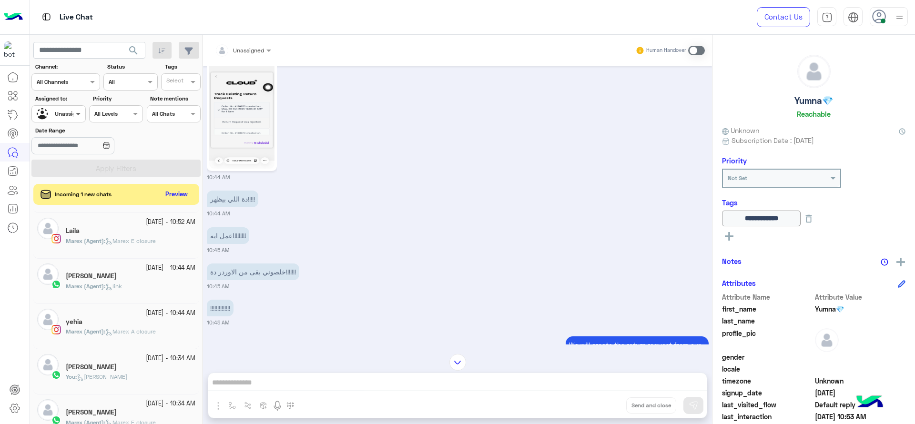
click at [75, 112] on span at bounding box center [79, 114] width 12 height 10
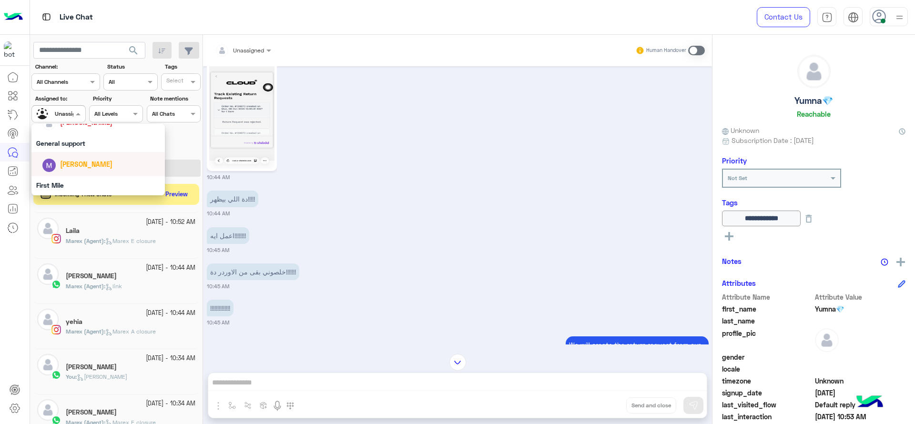
scroll to position [163, 0]
click at [77, 129] on div "[PERSON_NAME]" at bounding box center [101, 123] width 118 height 17
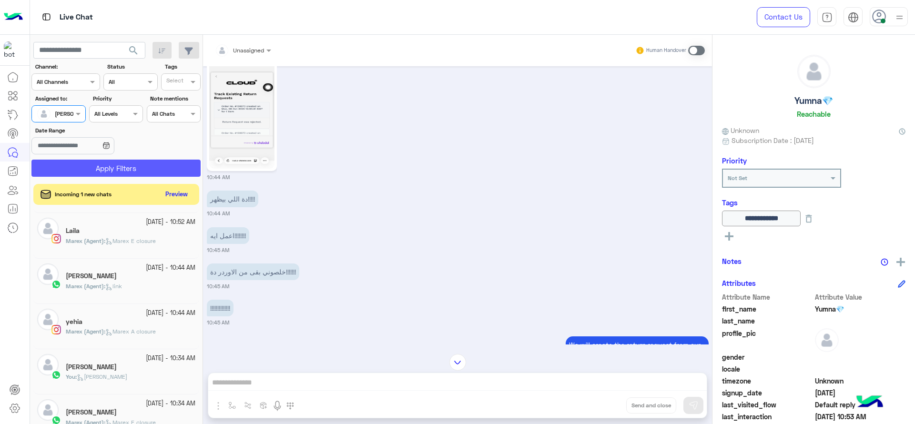
click at [104, 172] on button "Apply Filters" at bounding box center [115, 168] width 169 height 17
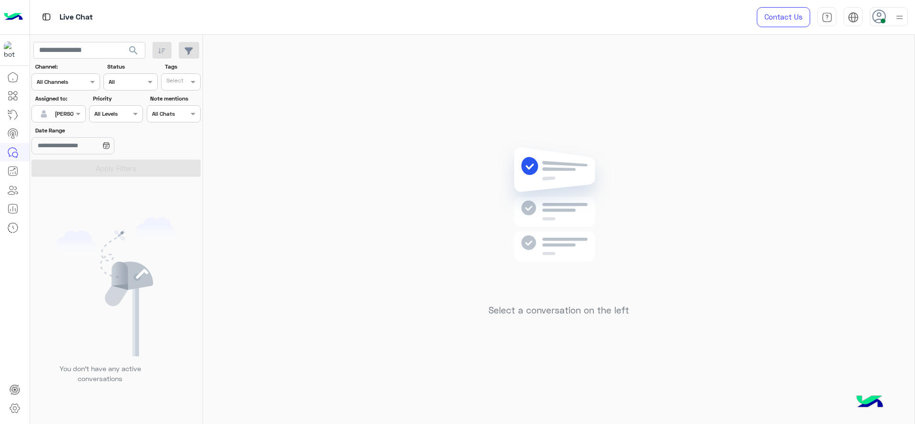
click at [359, 216] on div "Select a conversation on the left" at bounding box center [558, 231] width 711 height 393
click at [495, 91] on div "Select a conversation on the left" at bounding box center [558, 231] width 711 height 393
click at [59, 121] on div "[PERSON_NAME]" at bounding box center [55, 113] width 36 height 19
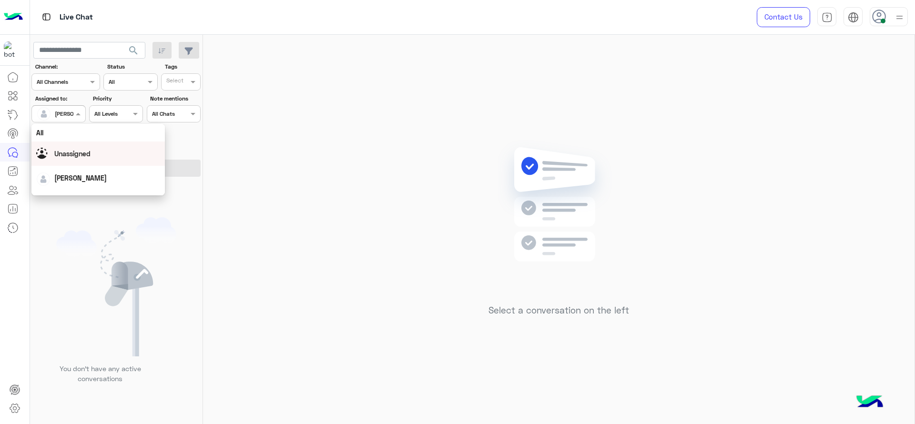
scroll to position [187, 0]
click at [48, 158] on div "First Mile" at bounding box center [97, 162] width 133 height 18
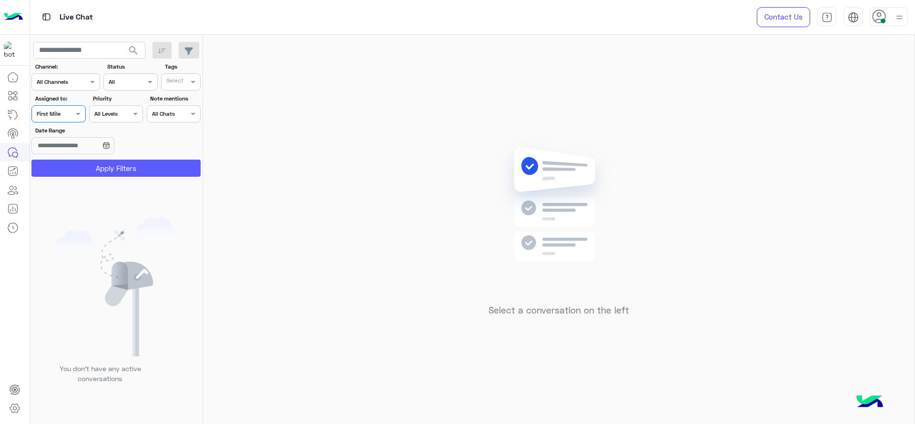
click at [61, 167] on button "Apply Filters" at bounding box center [115, 168] width 169 height 17
click at [70, 117] on div "Assigned on First Mile" at bounding box center [52, 114] width 41 height 9
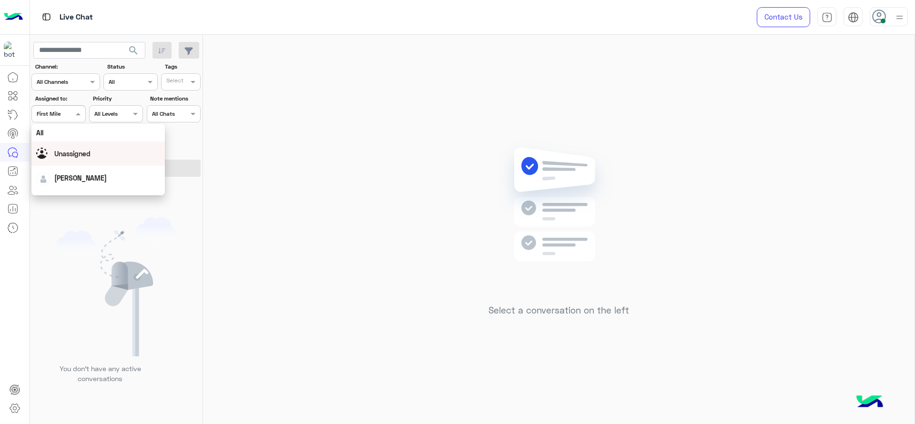
scroll to position [131, 0]
click at [67, 153] on span "[PERSON_NAME]" at bounding box center [86, 155] width 52 height 8
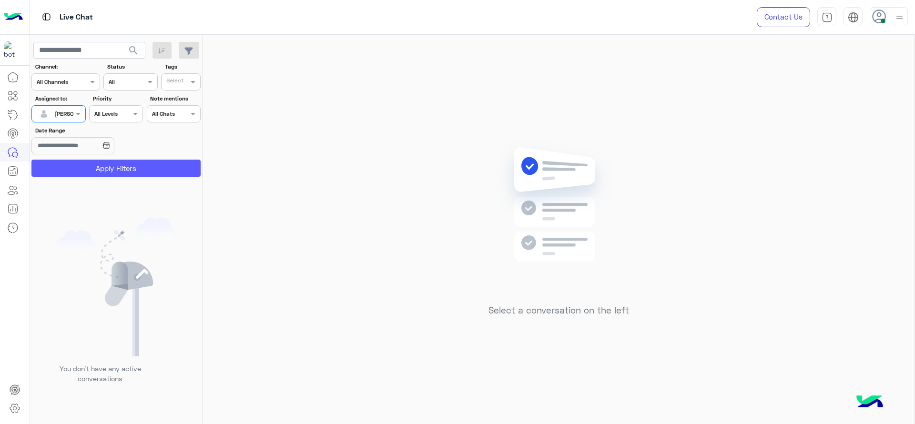
click at [100, 162] on button "Apply Filters" at bounding box center [115, 168] width 169 height 17
click at [71, 111] on div at bounding box center [58, 112] width 53 height 9
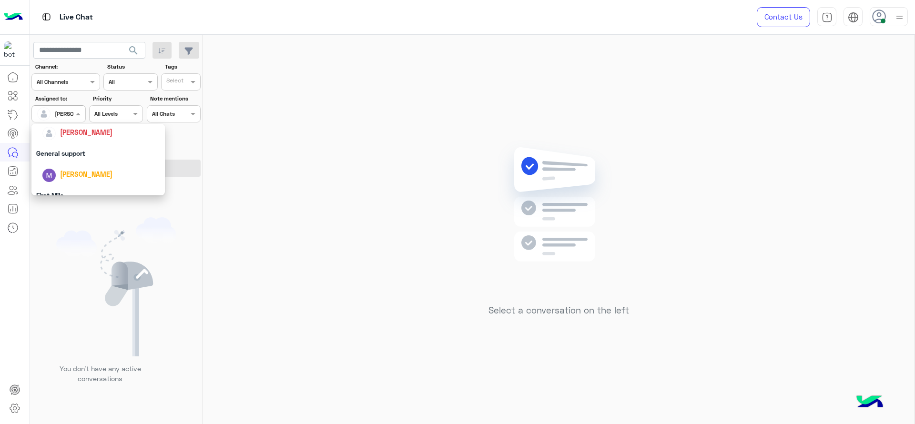
scroll to position [187, 0]
click at [62, 159] on div "First Mile" at bounding box center [97, 162] width 133 height 18
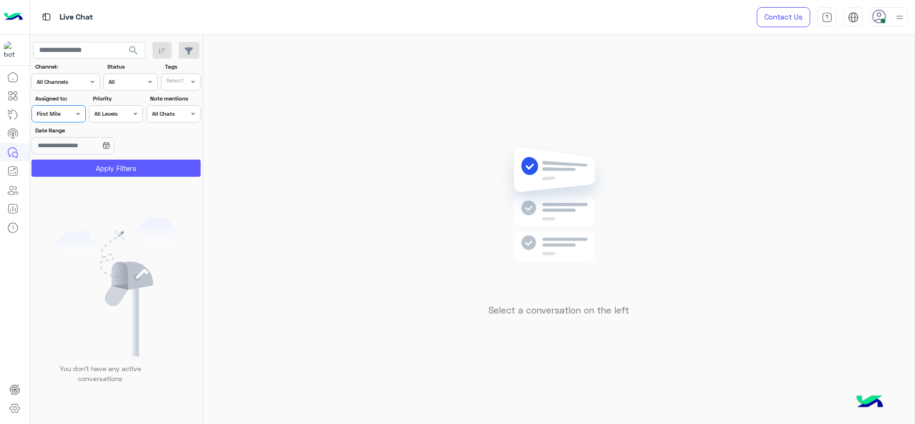
click at [75, 165] on button "Apply Filters" at bounding box center [115, 168] width 169 height 17
click at [77, 115] on span at bounding box center [79, 114] width 12 height 10
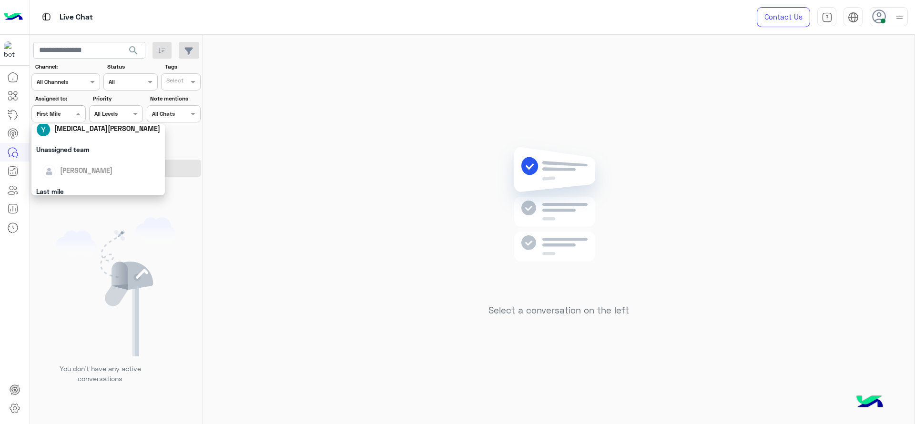
scroll to position [95, 0]
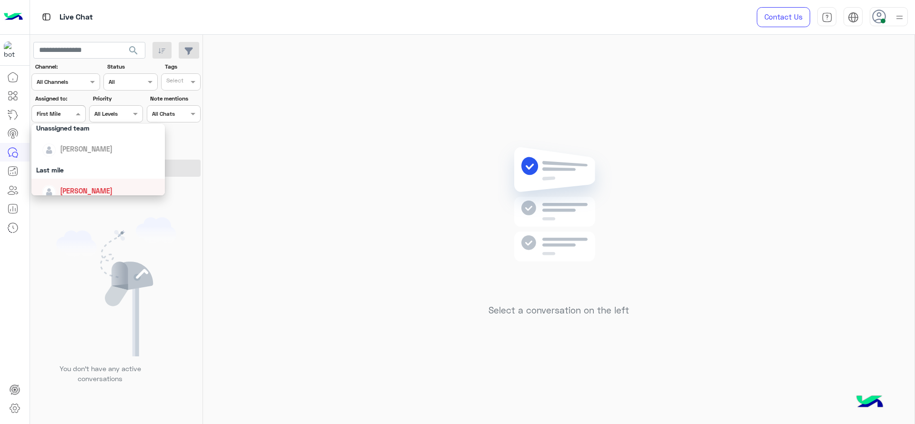
click at [81, 183] on div "[PERSON_NAME]" at bounding box center [101, 190] width 118 height 17
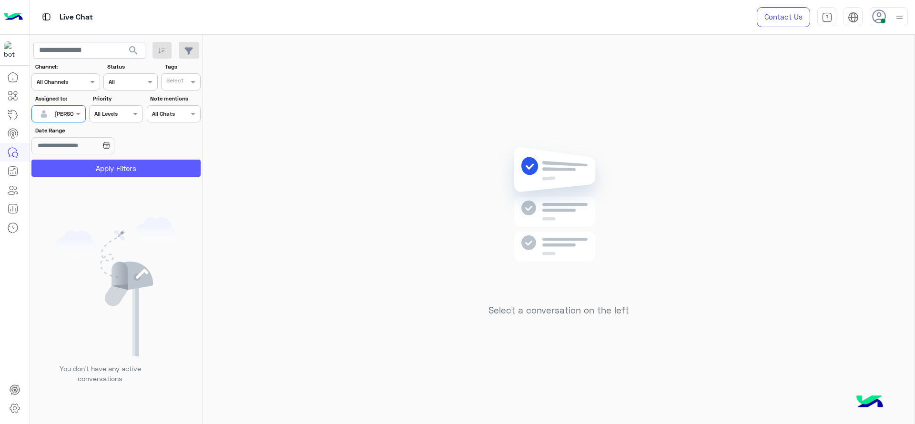
click at [85, 173] on button "Apply Filters" at bounding box center [115, 168] width 169 height 17
click at [85, 103] on div "Assigned to: Assigned on Jana Aboelseoud" at bounding box center [58, 108] width 54 height 28
click at [77, 111] on span at bounding box center [79, 114] width 12 height 10
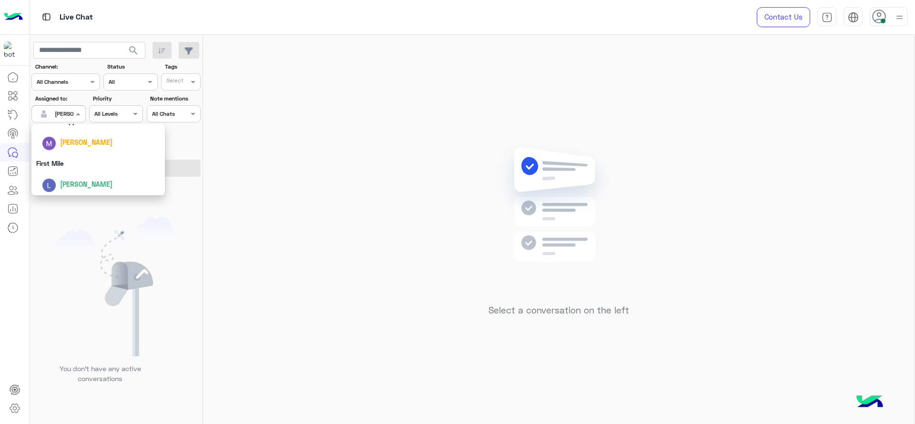
scroll to position [187, 0]
click at [72, 165] on div "First Mile" at bounding box center [97, 162] width 133 height 18
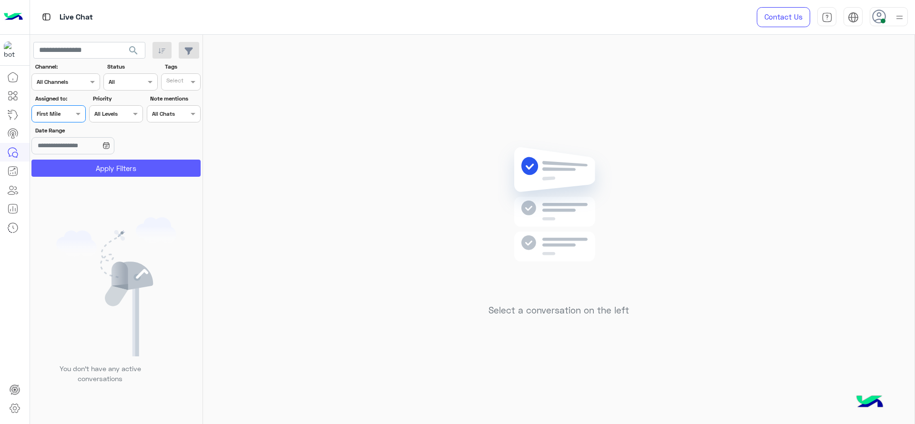
click at [72, 165] on button "Apply Filters" at bounding box center [115, 168] width 169 height 17
click at [70, 119] on div "Assigned on First Mile" at bounding box center [58, 113] width 54 height 17
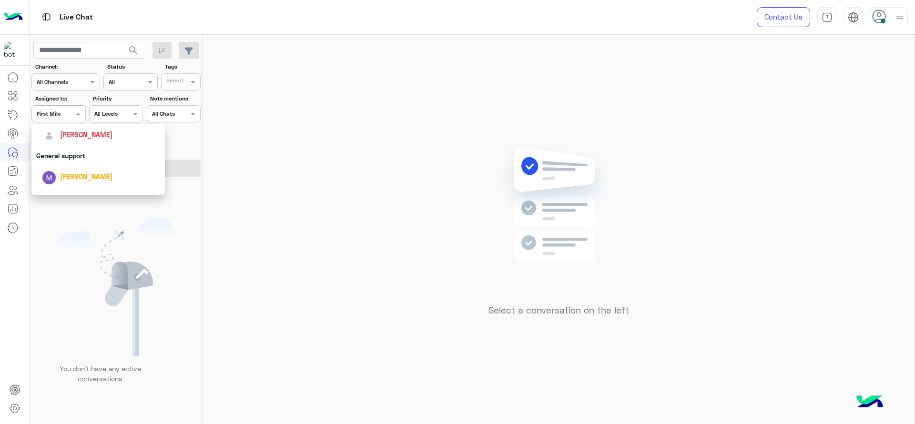
scroll to position [139, 0]
click at [68, 148] on span "[PERSON_NAME]" at bounding box center [86, 147] width 52 height 8
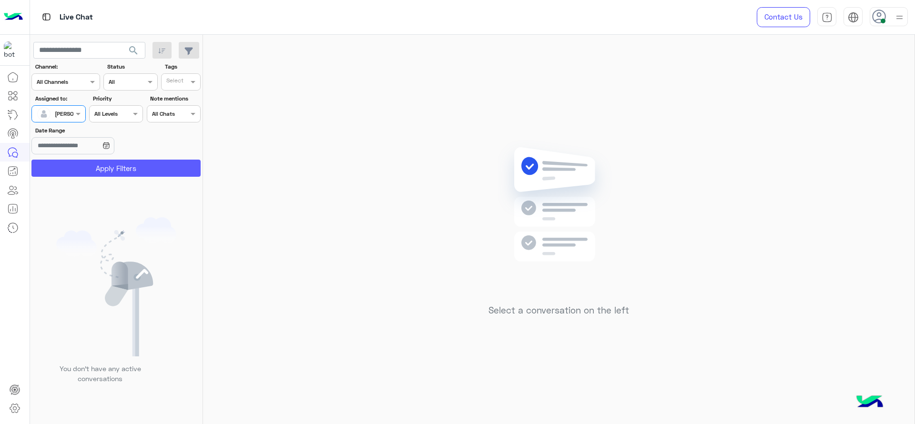
click at [143, 163] on button "Apply Filters" at bounding box center [115, 168] width 169 height 17
click at [770, 181] on div "Select a conversation on the left" at bounding box center [558, 231] width 711 height 393
click at [60, 115] on div at bounding box center [58, 112] width 53 height 9
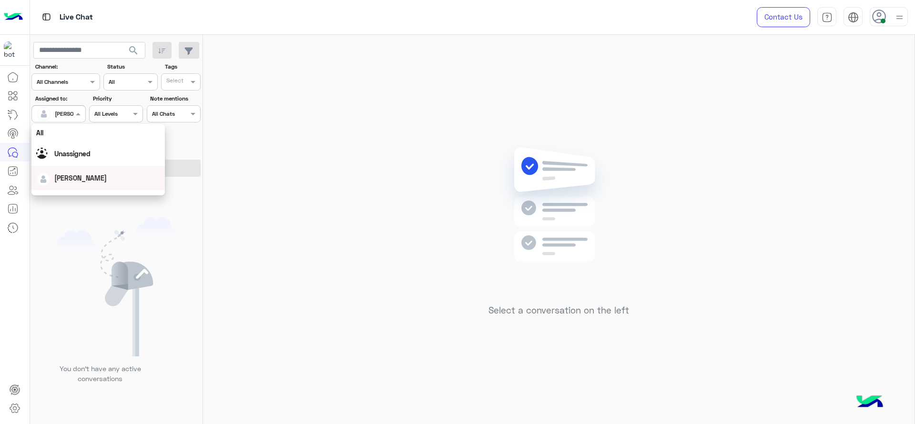
scroll to position [188, 0]
click at [68, 164] on div "First Mile" at bounding box center [97, 162] width 133 height 18
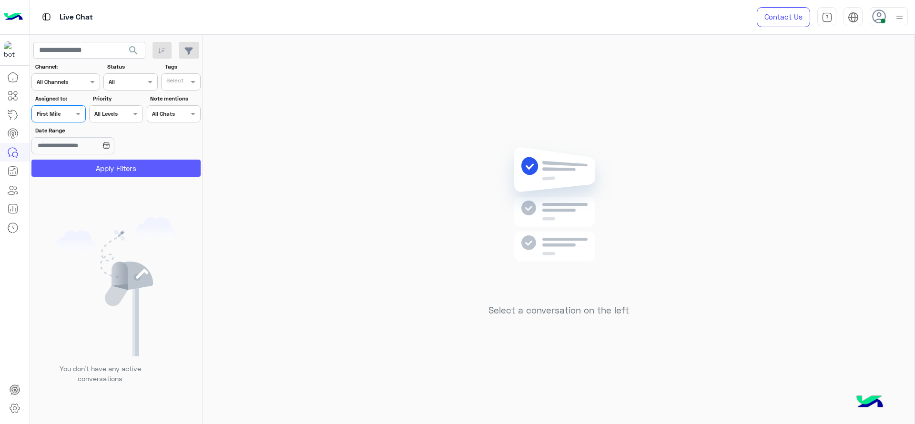
click at [68, 169] on button "Apply Filters" at bounding box center [115, 168] width 169 height 17
click at [71, 113] on div at bounding box center [58, 112] width 53 height 9
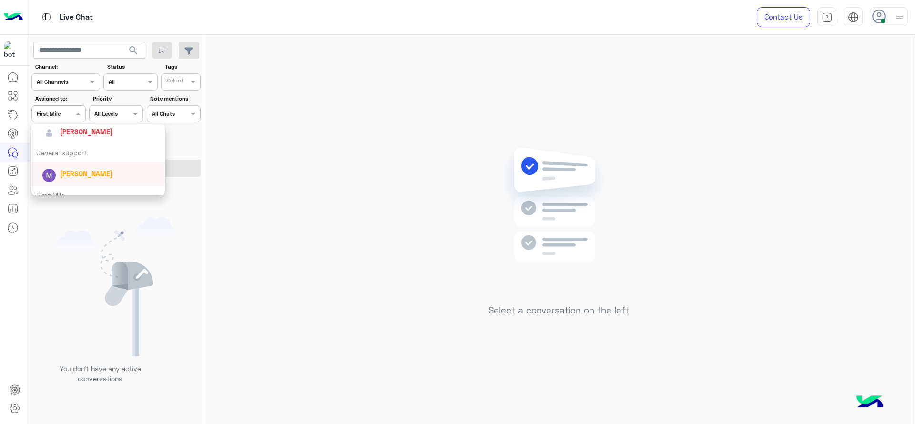
scroll to position [152, 0]
click at [84, 139] on div "[PERSON_NAME]" at bounding box center [86, 135] width 52 height 10
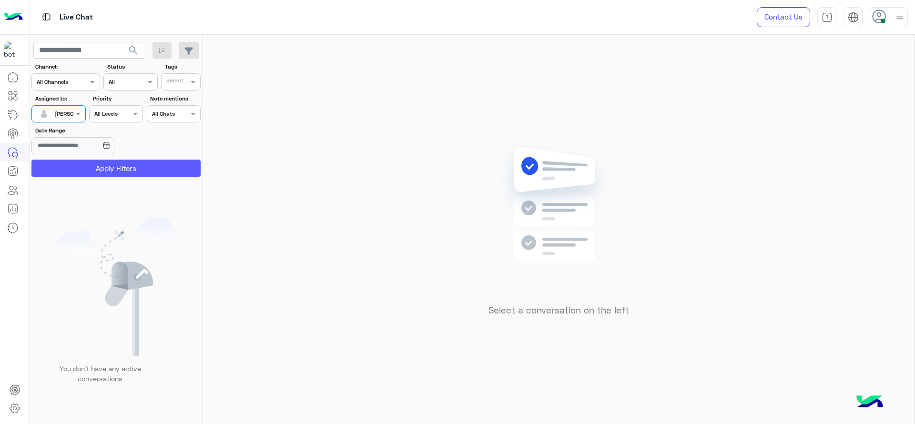
click at [91, 163] on button "Apply Filters" at bounding box center [115, 168] width 169 height 17
click at [72, 116] on div at bounding box center [58, 112] width 53 height 9
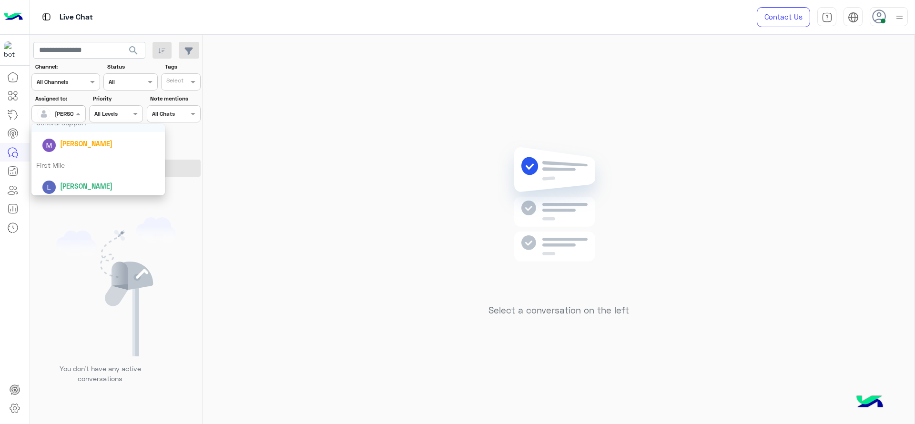
scroll to position [188, 0]
click at [84, 169] on div "First Mile" at bounding box center [97, 162] width 133 height 18
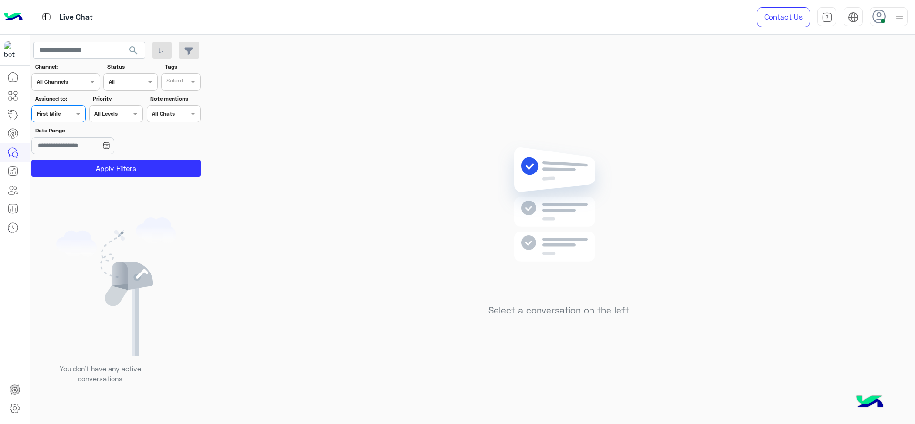
click at [84, 169] on button "Apply Filters" at bounding box center [115, 168] width 169 height 17
click at [63, 106] on div "Assigned on First Mile" at bounding box center [58, 113] width 54 height 17
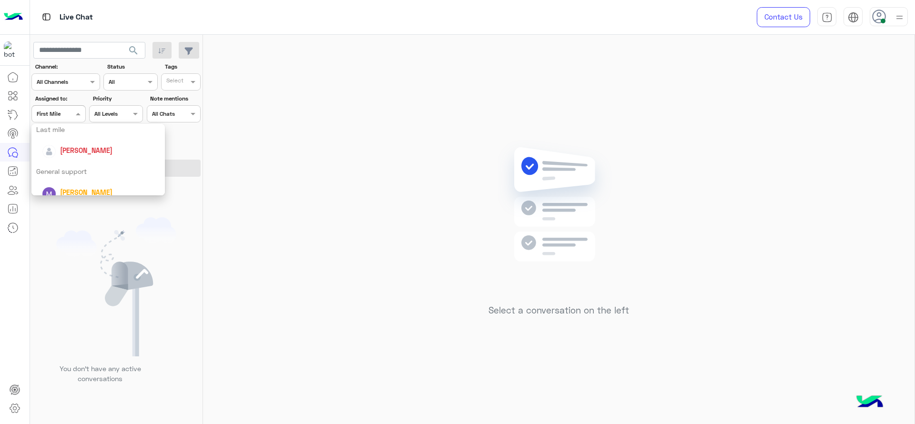
scroll to position [155, 0]
click at [77, 140] on div "[PERSON_NAME]" at bounding box center [97, 132] width 133 height 24
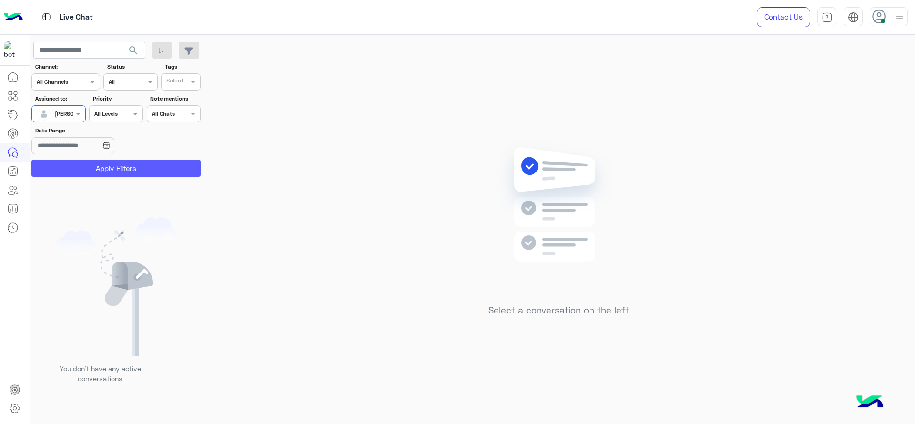
click at [111, 170] on button "Apply Filters" at bounding box center [115, 168] width 169 height 17
click at [59, 110] on input "text" at bounding box center [48, 113] width 22 height 9
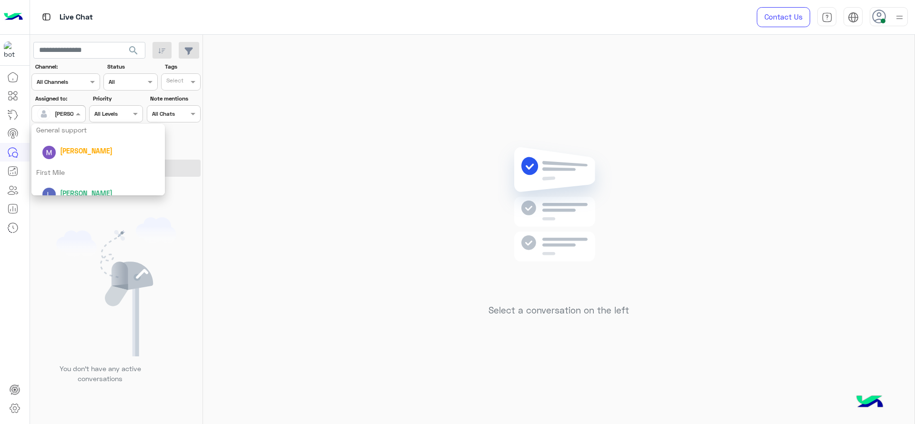
scroll to position [188, 0]
click at [165, 262] on img at bounding box center [116, 286] width 120 height 139
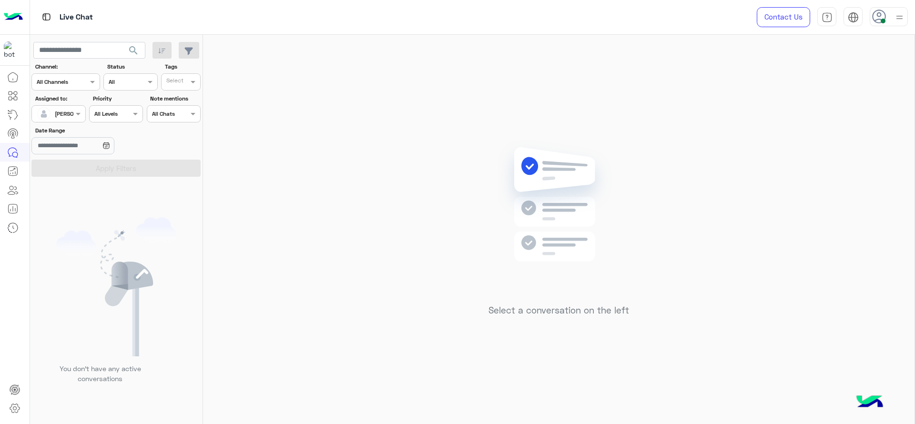
click at [69, 113] on div at bounding box center [58, 112] width 53 height 9
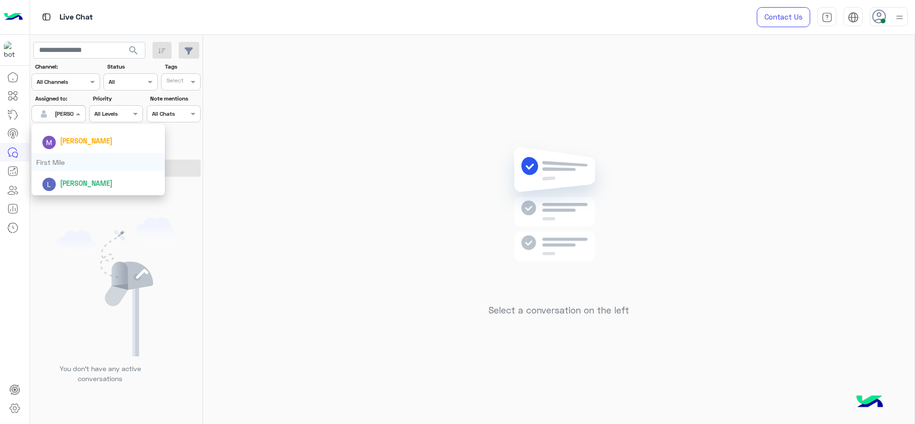
click at [65, 160] on div "First Mile" at bounding box center [97, 162] width 133 height 18
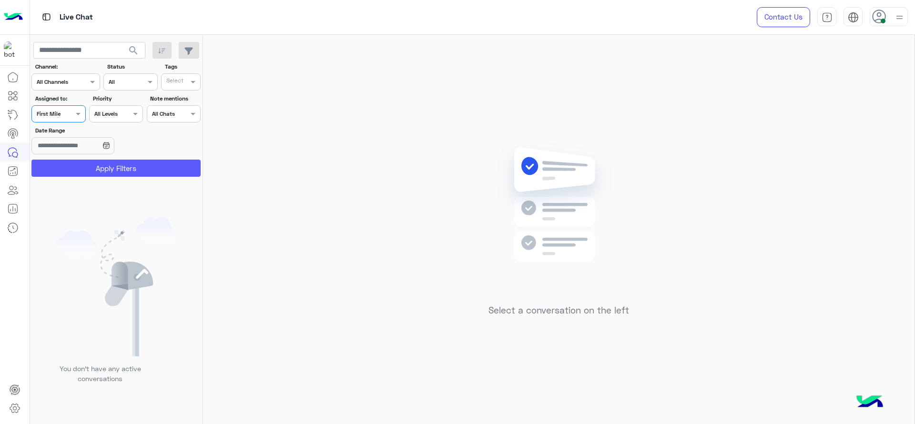
click at [65, 160] on button "Apply Filters" at bounding box center [115, 168] width 169 height 17
click at [65, 113] on div at bounding box center [113, 216] width 167 height 424
click at [65, 113] on div at bounding box center [58, 112] width 53 height 9
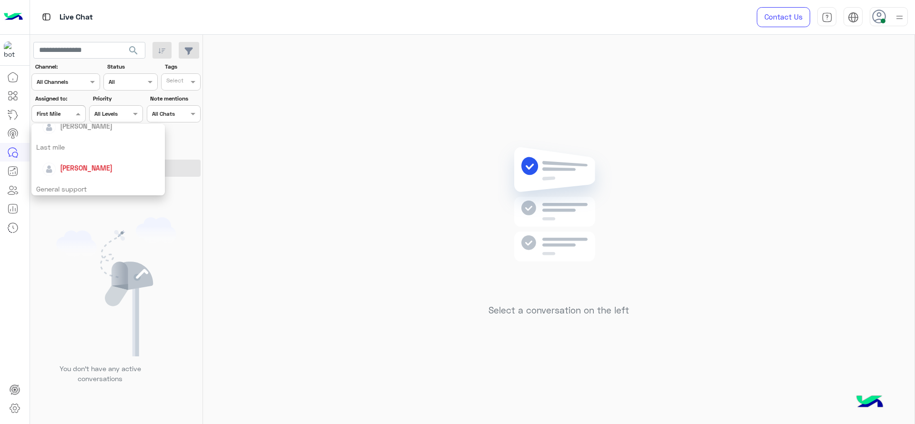
scroll to position [119, 0]
click at [70, 170] on span "[PERSON_NAME]" at bounding box center [86, 167] width 52 height 8
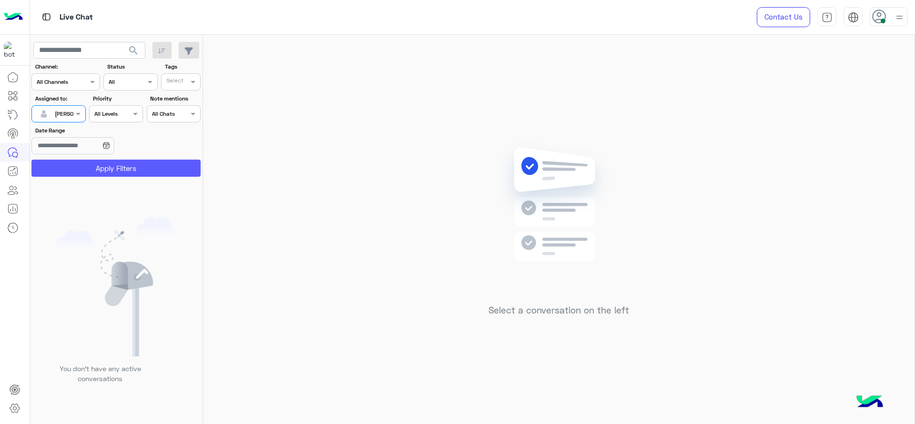
click at [101, 167] on button "Apply Filters" at bounding box center [115, 168] width 169 height 17
click at [302, 159] on div "Select a conversation on the left" at bounding box center [558, 231] width 711 height 393
click at [55, 115] on input "text" at bounding box center [48, 113] width 22 height 9
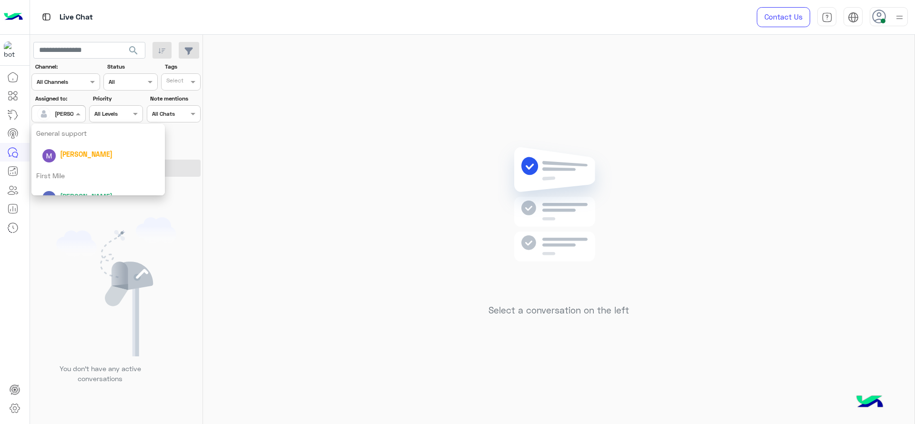
scroll to position [188, 0]
click at [83, 159] on div "First Mile" at bounding box center [97, 162] width 133 height 18
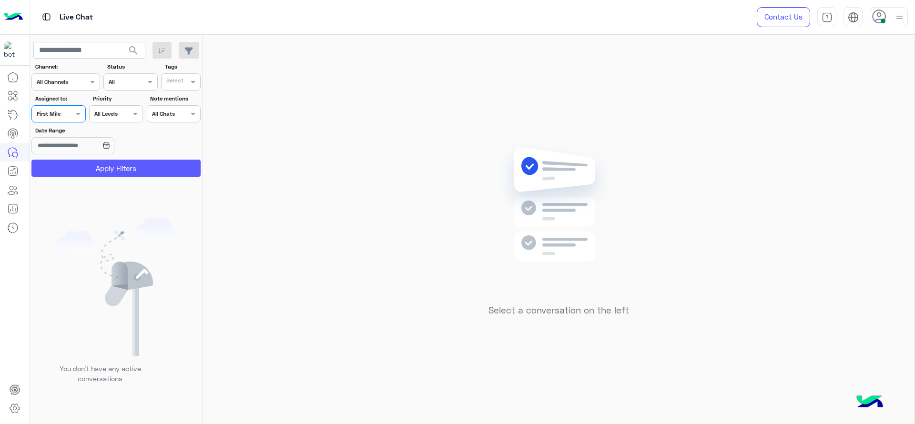
click at [82, 166] on button "Apply Filters" at bounding box center [115, 168] width 169 height 17
click at [67, 110] on div at bounding box center [58, 112] width 53 height 9
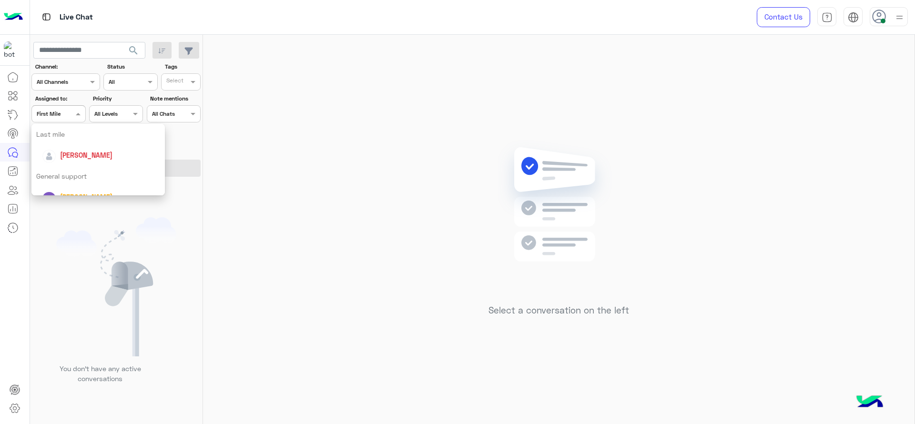
scroll to position [116, 0]
click at [65, 170] on span "[PERSON_NAME]" at bounding box center [86, 170] width 52 height 8
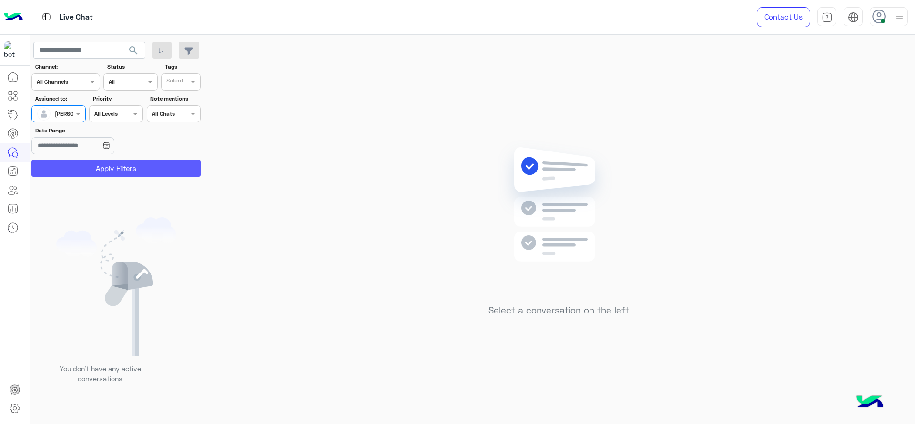
click at [65, 170] on button "Apply Filters" at bounding box center [115, 168] width 169 height 17
click at [70, 111] on div at bounding box center [58, 112] width 53 height 9
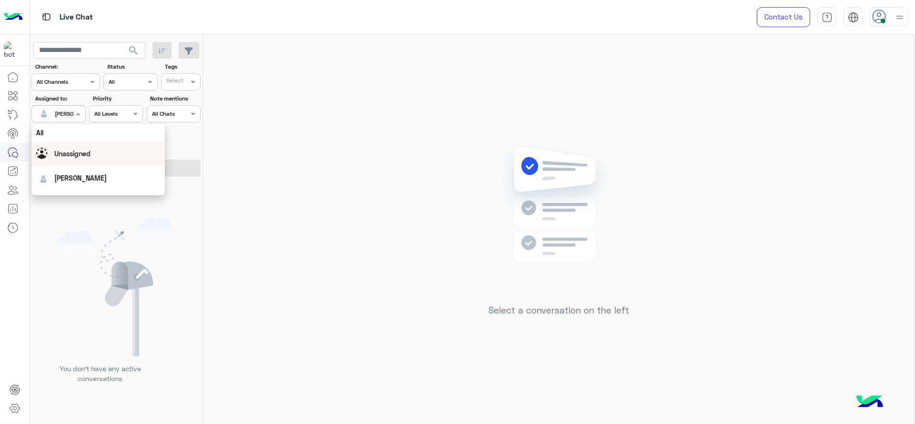
scroll to position [188, 0]
click at [74, 156] on div "First Mile" at bounding box center [97, 162] width 133 height 18
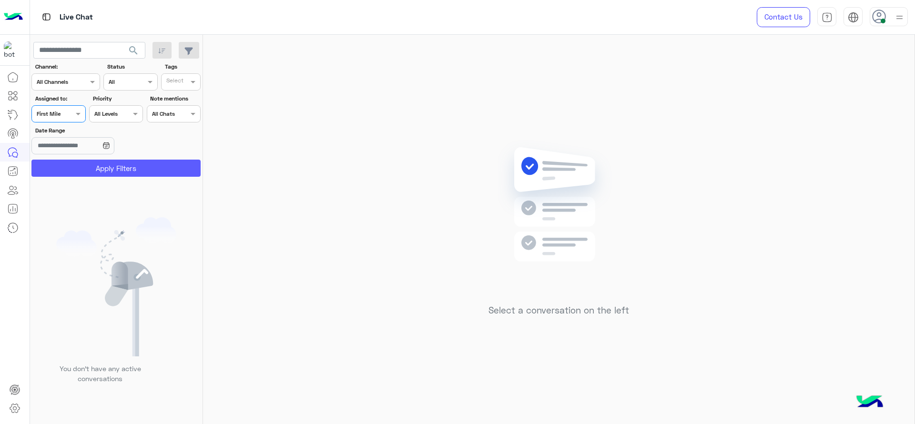
click at [74, 160] on button "Apply Filters" at bounding box center [115, 168] width 169 height 17
click at [74, 115] on span at bounding box center [79, 114] width 12 height 10
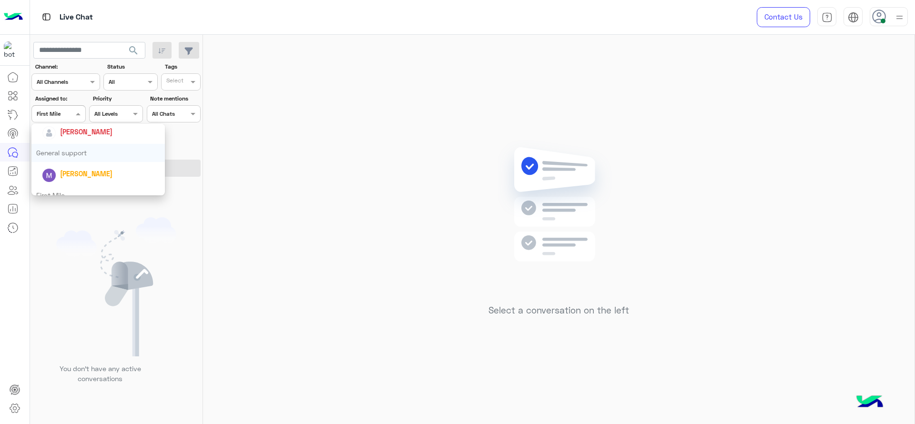
scroll to position [143, 0]
drag, startPoint x: 81, startPoint y: 150, endPoint x: 87, endPoint y: 147, distance: 6.6
click at [87, 147] on div "[PERSON_NAME]" at bounding box center [101, 143] width 118 height 17
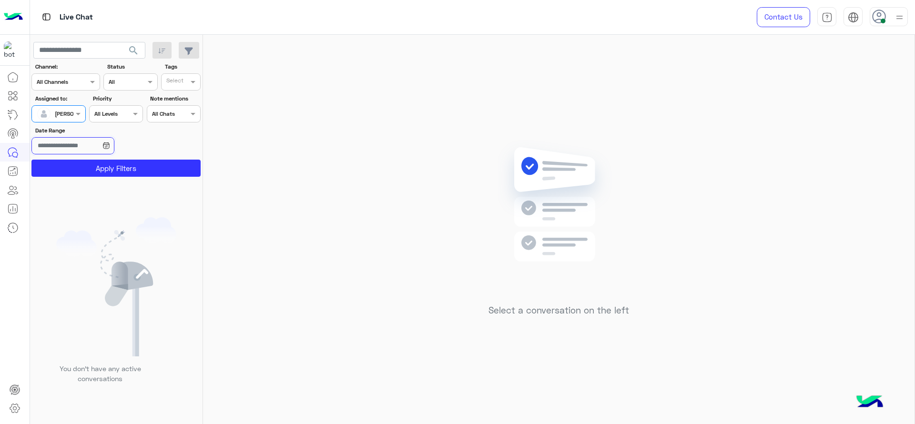
click at [87, 147] on input "Date Range" at bounding box center [72, 145] width 82 height 17
click at [114, 149] on input "Date Range" at bounding box center [72, 145] width 82 height 17
click at [130, 160] on button "Apply Filters" at bounding box center [115, 168] width 169 height 17
click at [838, 260] on div "Select a conversation on the left" at bounding box center [558, 231] width 711 height 393
click at [887, 9] on div at bounding box center [888, 16] width 38 height 19
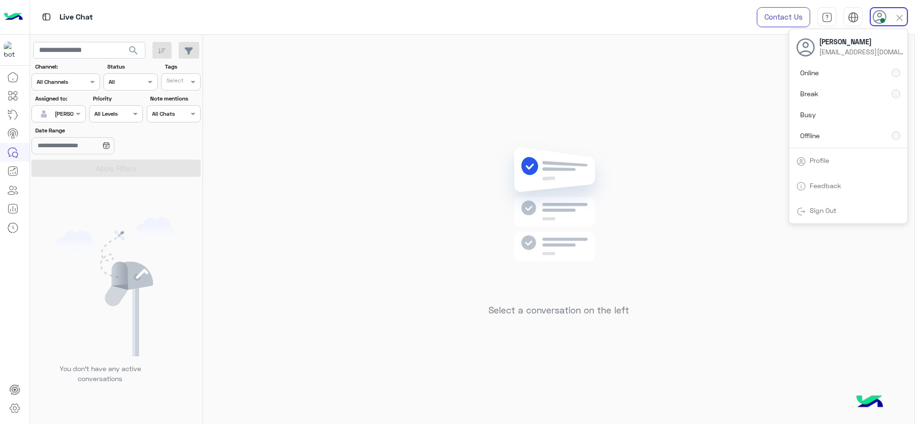
click at [714, 133] on div "Select a conversation on the left" at bounding box center [558, 231] width 711 height 393
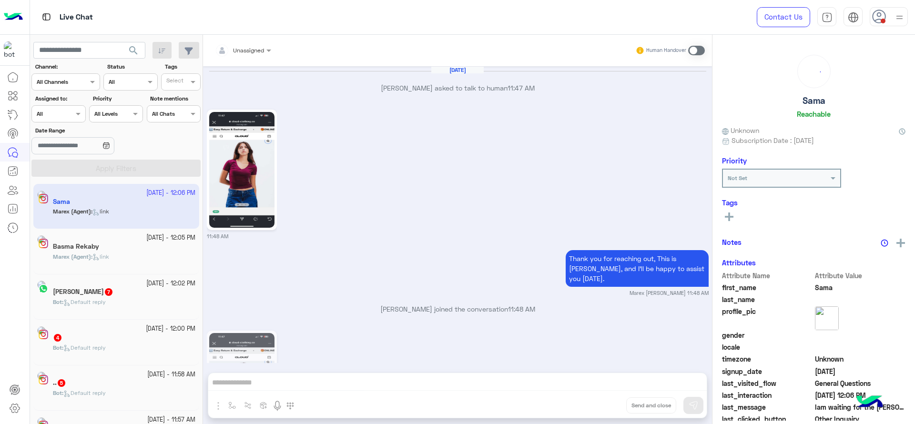
scroll to position [880, 0]
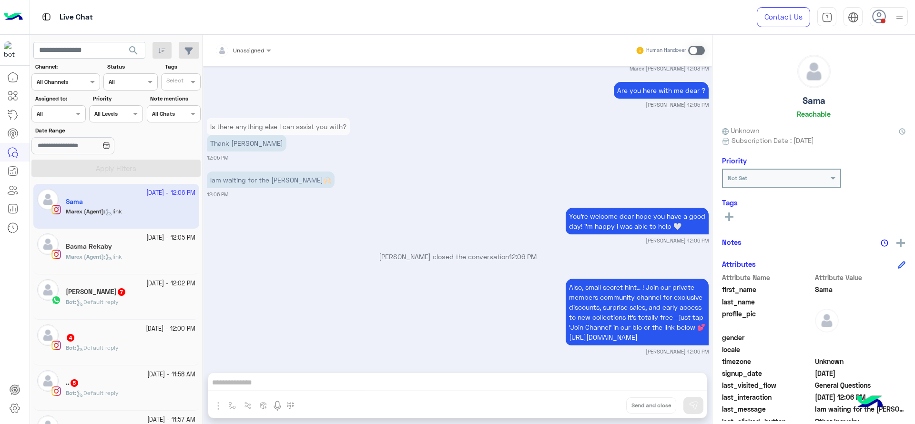
click at [740, 22] on span at bounding box center [882, 21] width 5 height 5
click at [648, 22] on div "Live Chat Contact Us Help Center عربي English [PERSON_NAME] [EMAIL_ADDRESS][DOM…" at bounding box center [472, 17] width 885 height 35
click at [44, 112] on input "text" at bounding box center [48, 113] width 22 height 9
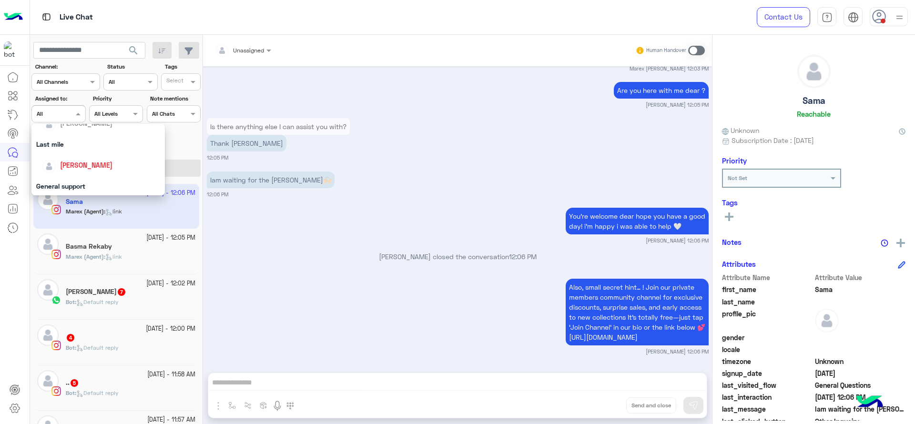
scroll to position [95, 0]
click at [76, 181] on div "[PERSON_NAME]" at bounding box center [97, 191] width 133 height 24
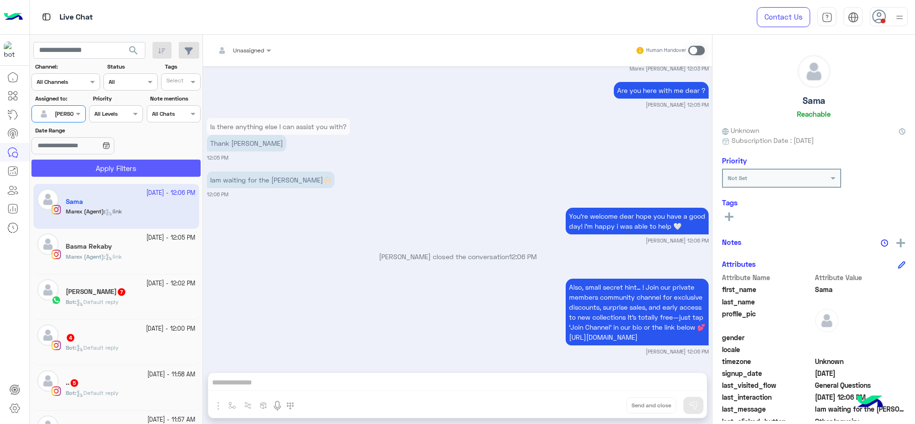
click at [106, 172] on button "Apply Filters" at bounding box center [115, 168] width 169 height 17
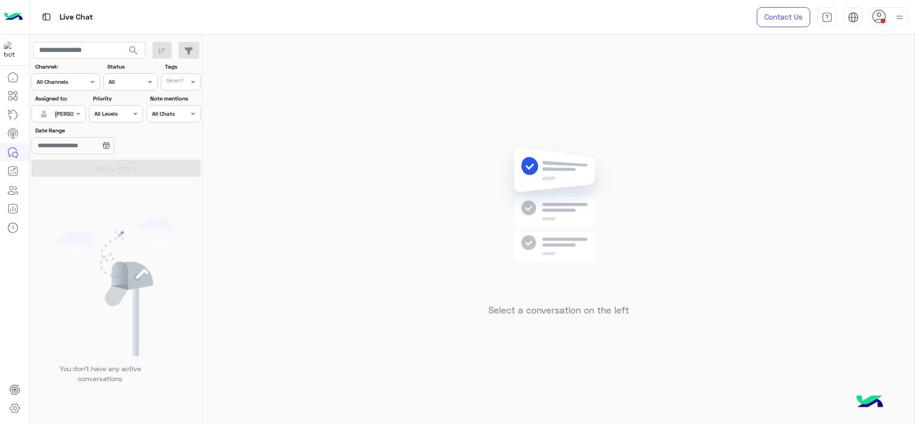
click at [71, 115] on div at bounding box center [58, 112] width 53 height 9
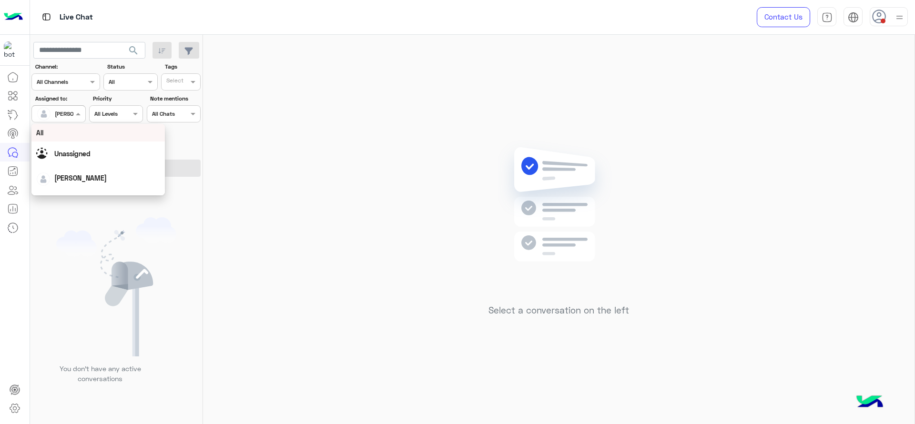
click at [83, 136] on div "All" at bounding box center [98, 133] width 124 height 10
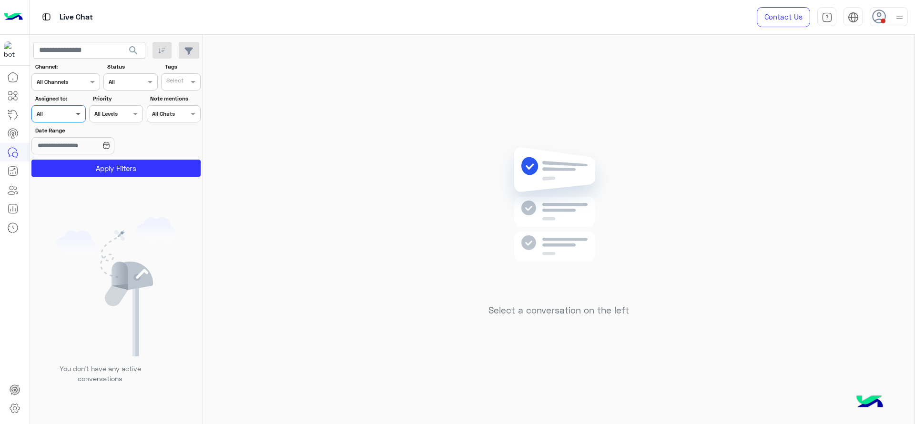
click at [73, 116] on span at bounding box center [79, 114] width 12 height 10
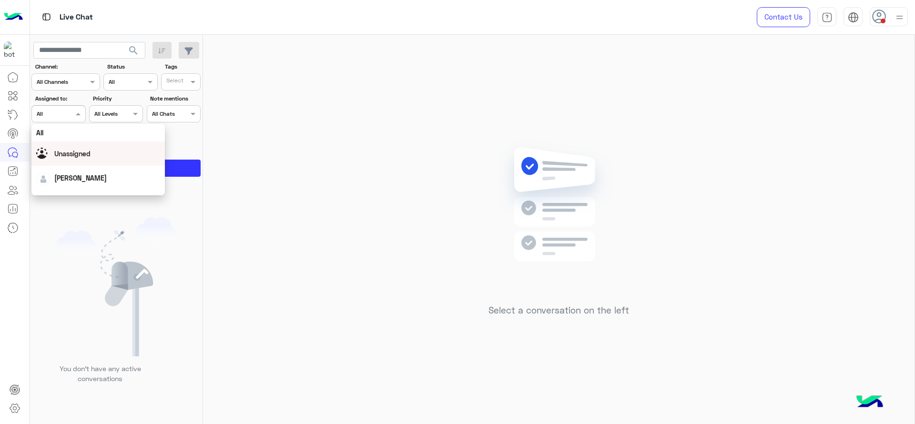
click at [81, 145] on div "Unassigned" at bounding box center [98, 153] width 124 height 17
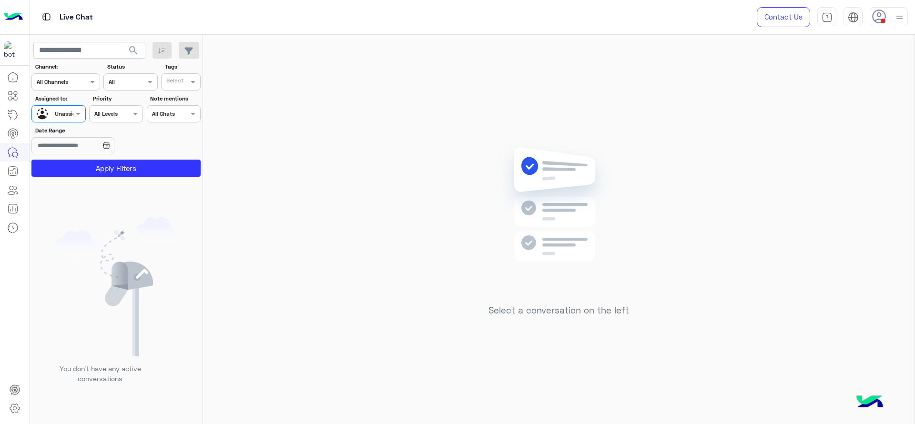
click at [172, 90] on div "Select" at bounding box center [181, 81] width 40 height 17
click at [160, 160] on button "Apply Filters" at bounding box center [115, 168] width 169 height 17
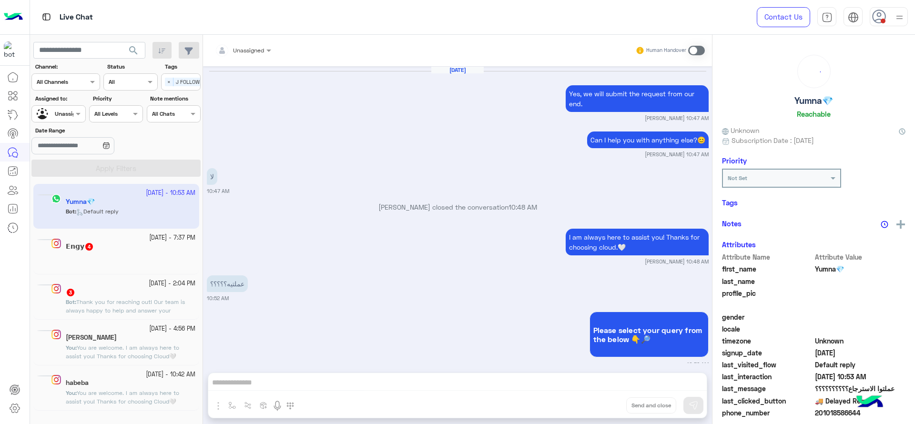
scroll to position [690, 0]
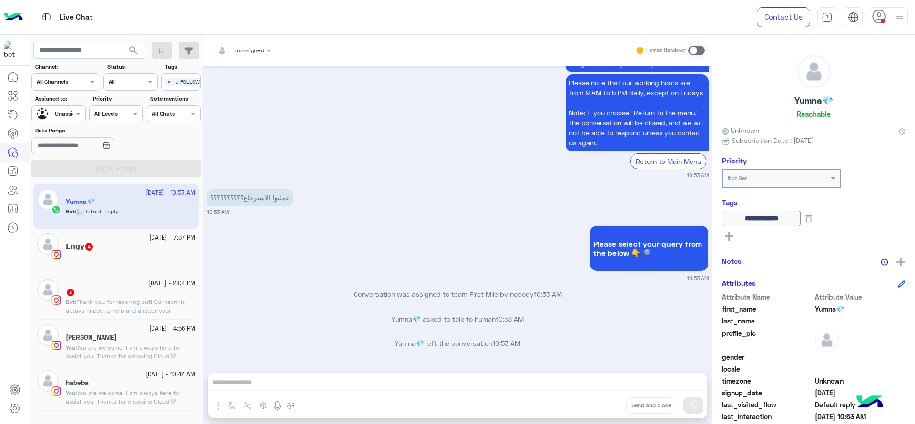
click at [126, 396] on span "You are welcome. I am always here to assist you! Thanks for choosing Cloud🤍" at bounding box center [122, 397] width 113 height 16
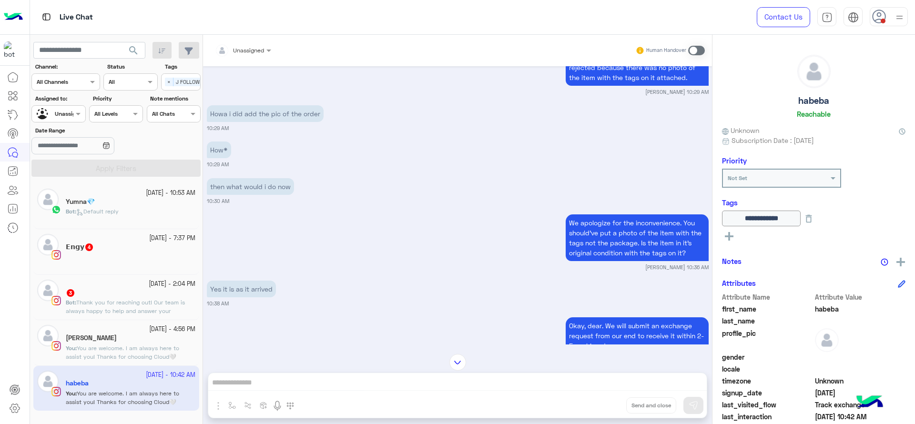
scroll to position [356, 0]
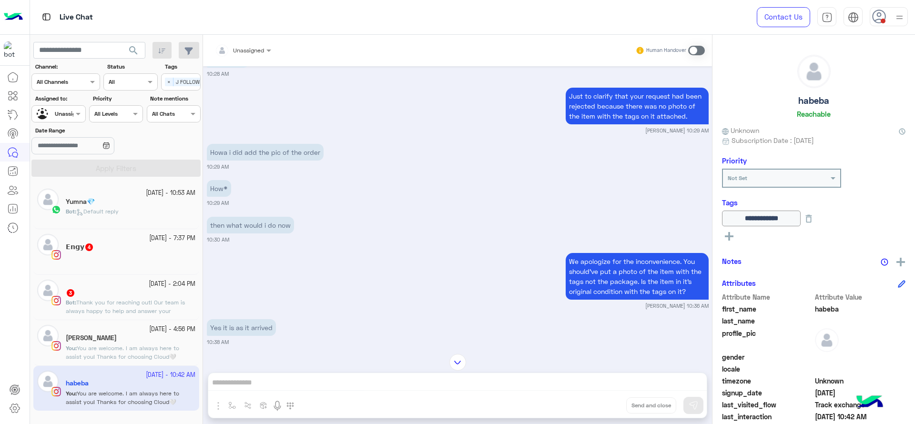
click at [142, 342] on div "[PERSON_NAME]" at bounding box center [131, 339] width 130 height 10
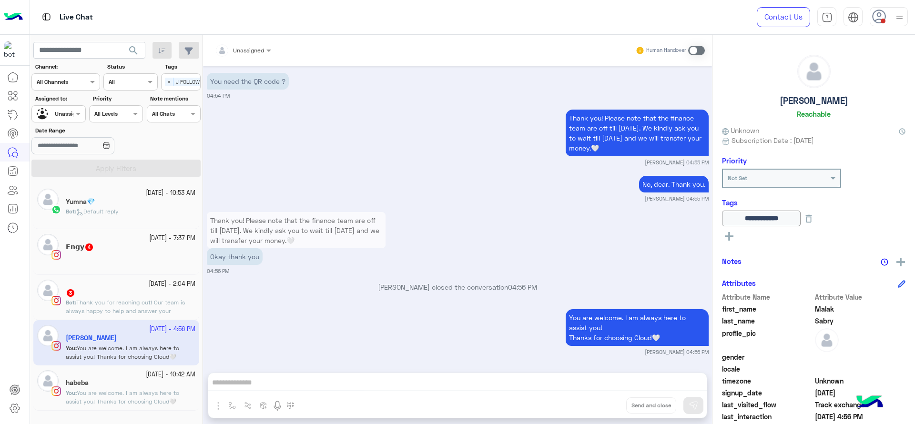
scroll to position [642, 0]
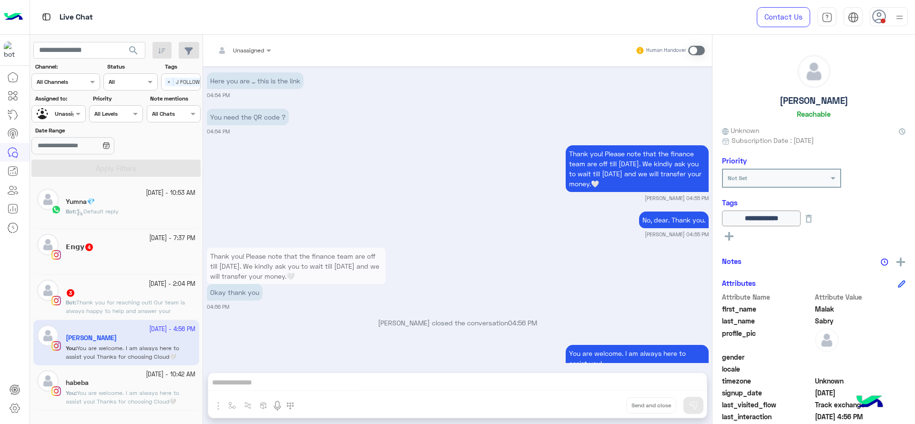
click at [132, 290] on div "︎ 3" at bounding box center [131, 294] width 130 height 10
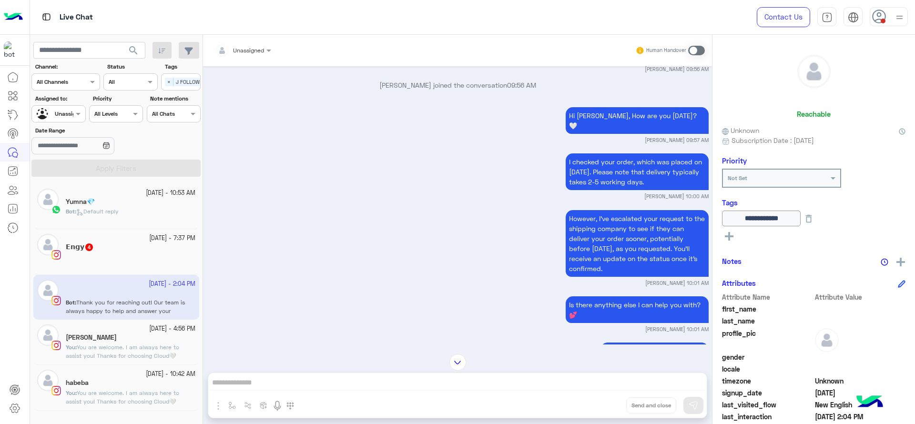
scroll to position [295, 0]
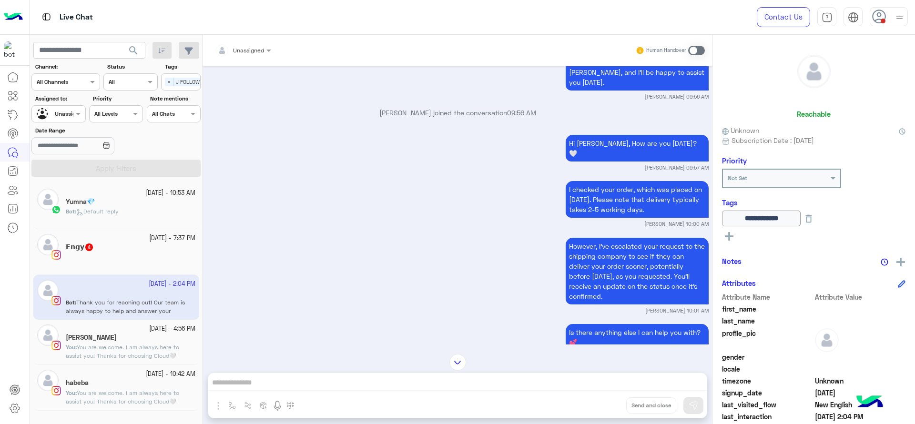
click at [141, 248] on div "𝗘𝗻𝗴𝘆 4" at bounding box center [131, 248] width 130 height 10
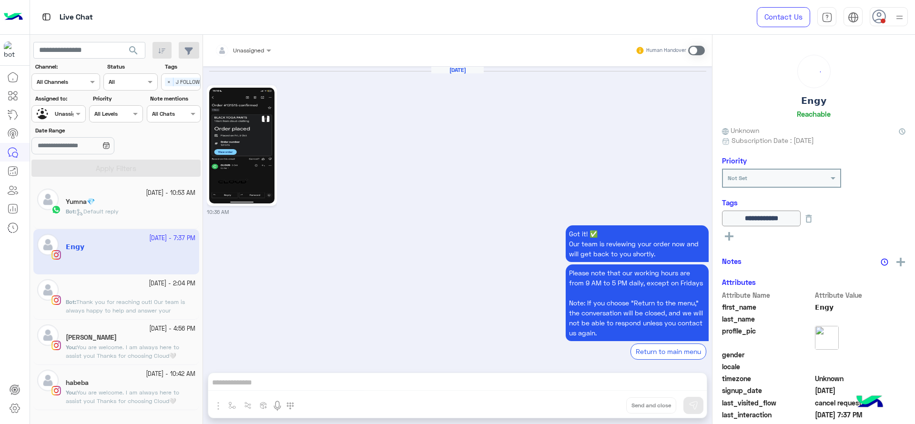
scroll to position [1059, 0]
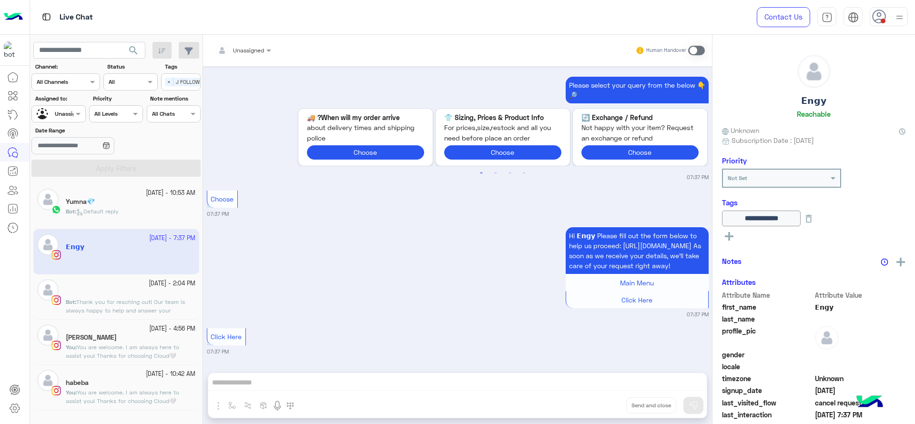
click at [132, 205] on div "Yumna💎" at bounding box center [131, 203] width 130 height 10
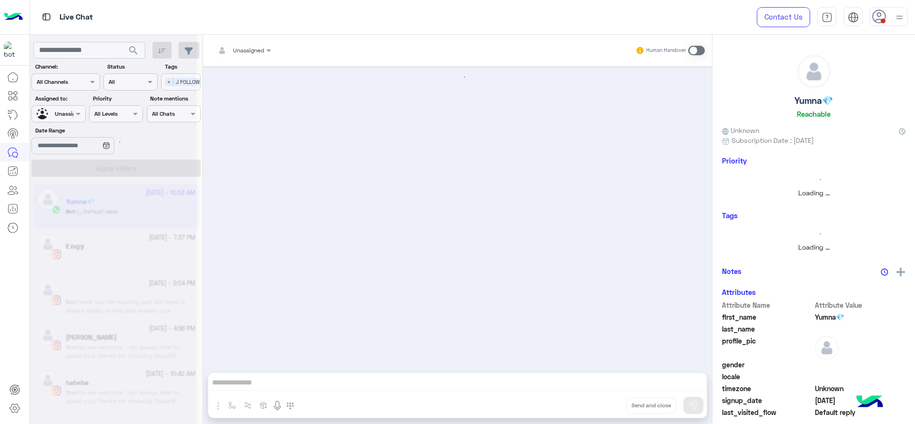
scroll to position [690, 0]
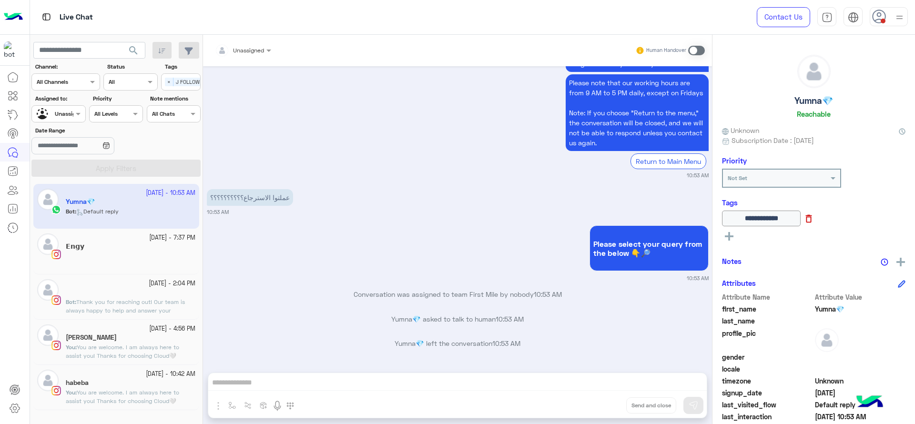
click at [740, 215] on icon at bounding box center [808, 218] width 10 height 10
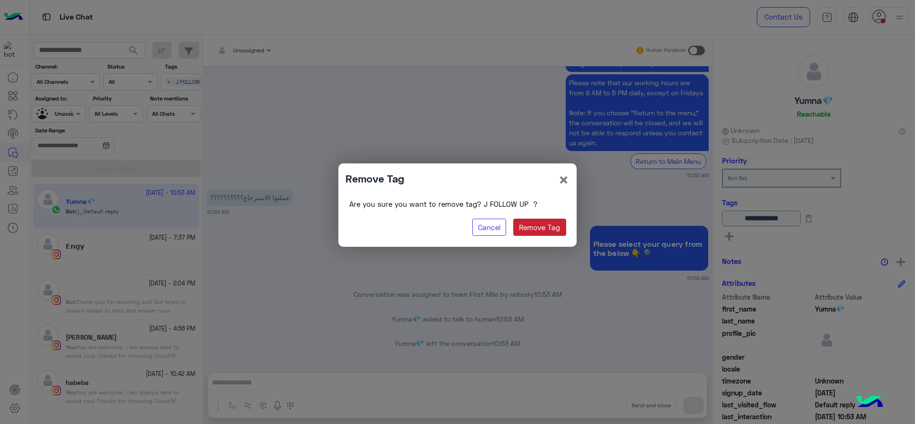
click at [539, 226] on button "Remove Tag" at bounding box center [539, 227] width 53 height 17
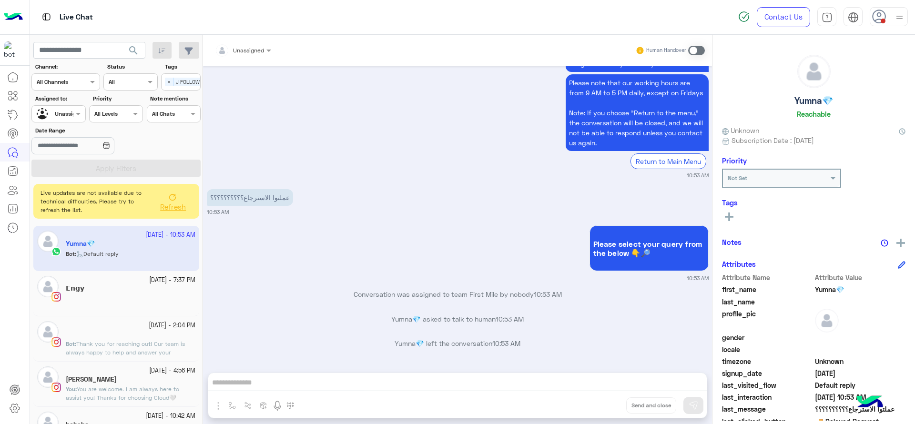
click at [117, 271] on div "[DATE] - 7:37 PM 𝗘𝗻𝗴𝘆" at bounding box center [116, 293] width 166 height 45
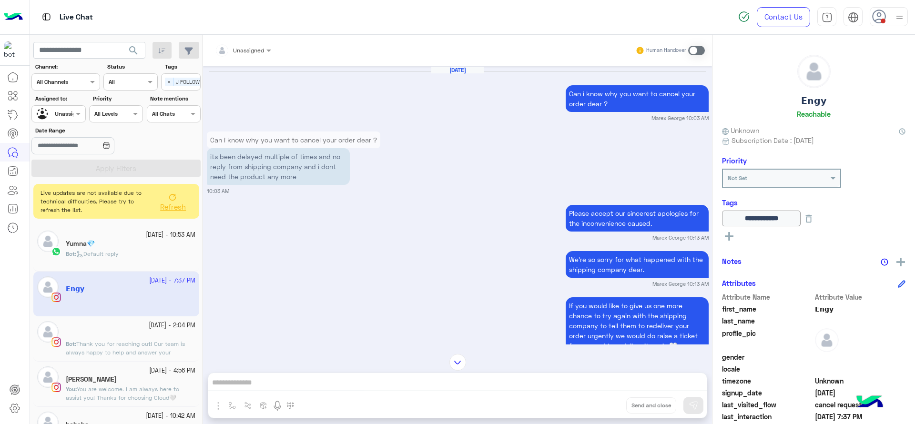
scroll to position [1294, 0]
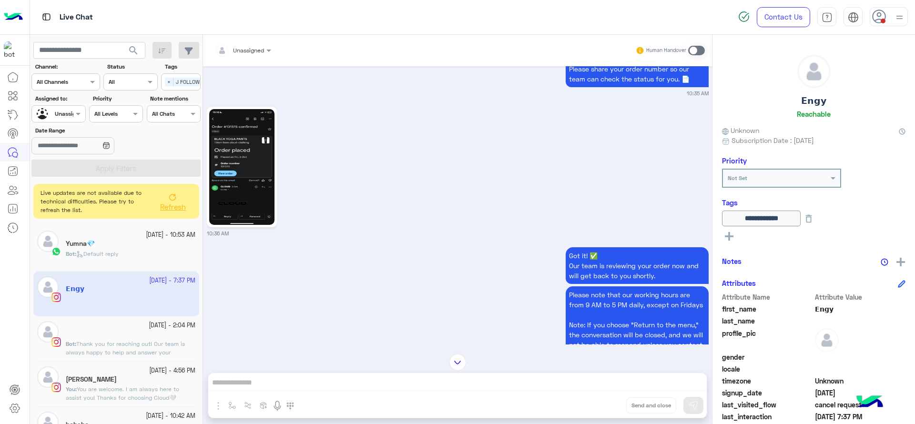
click at [262, 192] on img at bounding box center [241, 167] width 65 height 116
click at [182, 205] on span "Refresh" at bounding box center [174, 206] width 26 height 9
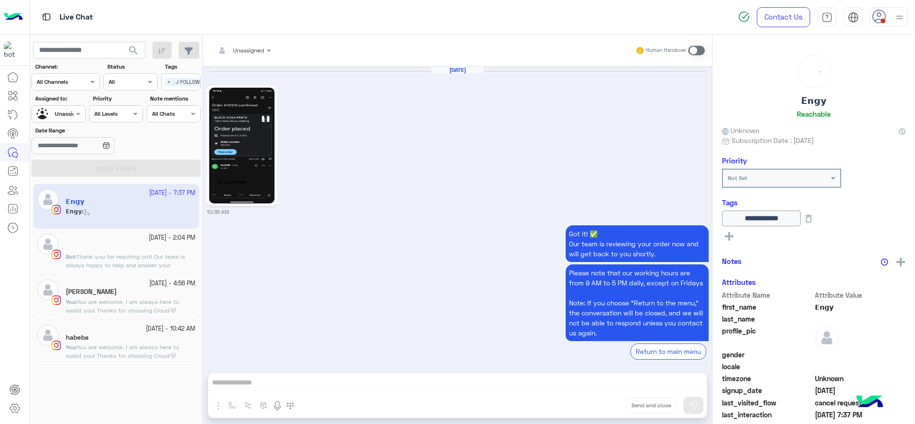
scroll to position [1059, 0]
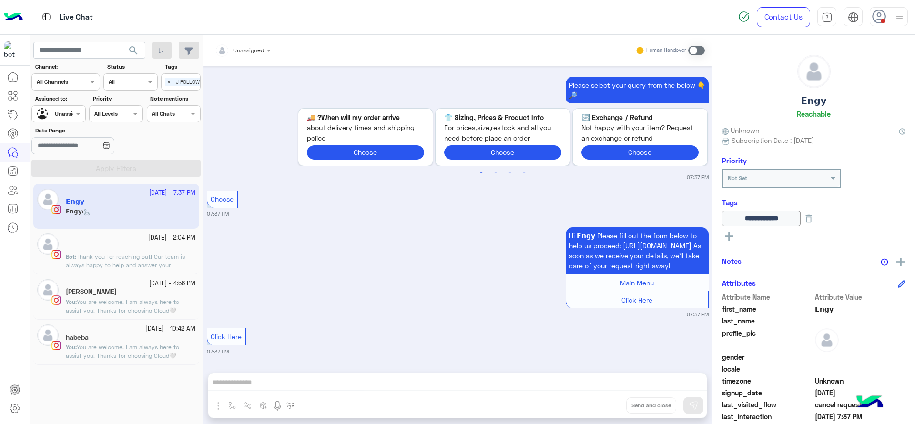
click at [137, 272] on div "11 October - 2:04 PM ︎ Bot : Thank you for reaching out! Our team is always hap…" at bounding box center [116, 251] width 166 height 45
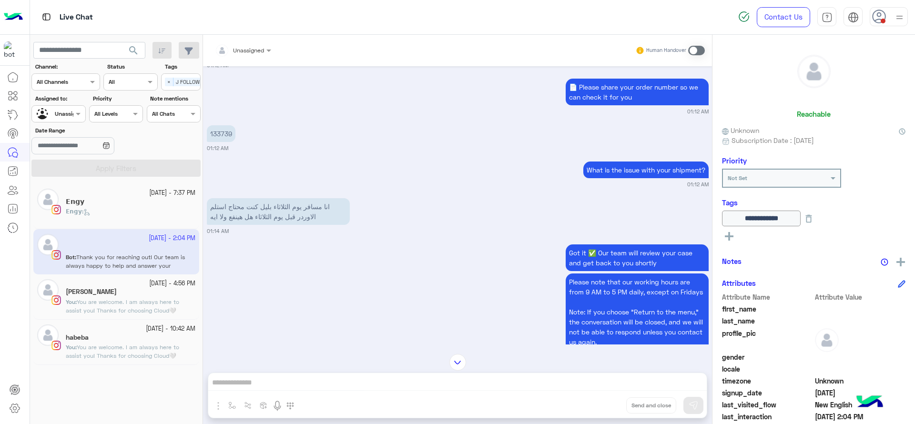
scroll to position [977, 0]
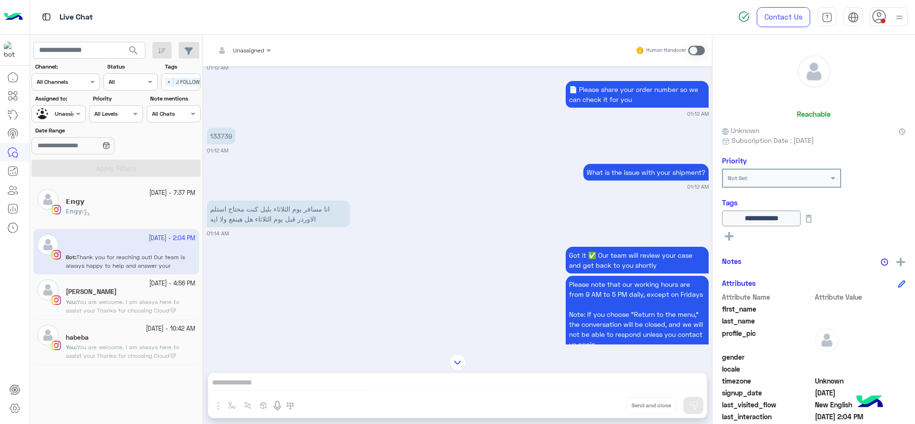
click at [224, 128] on p "133739" at bounding box center [221, 136] width 29 height 17
copy p "133739"
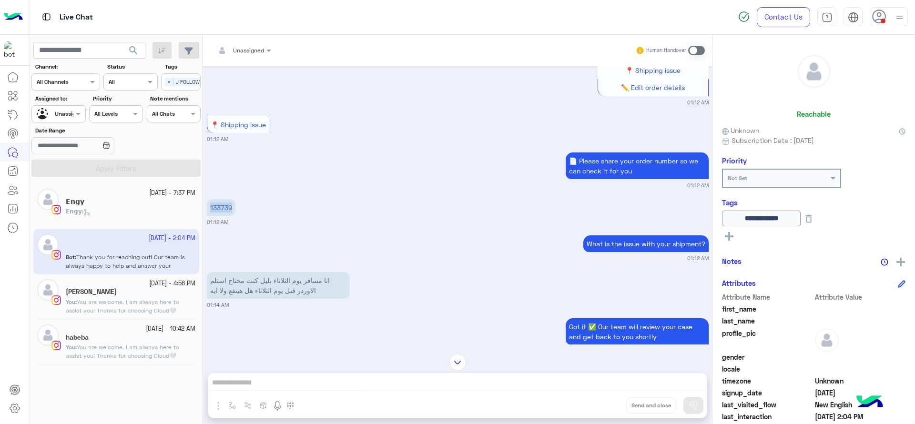
scroll to position [894, 0]
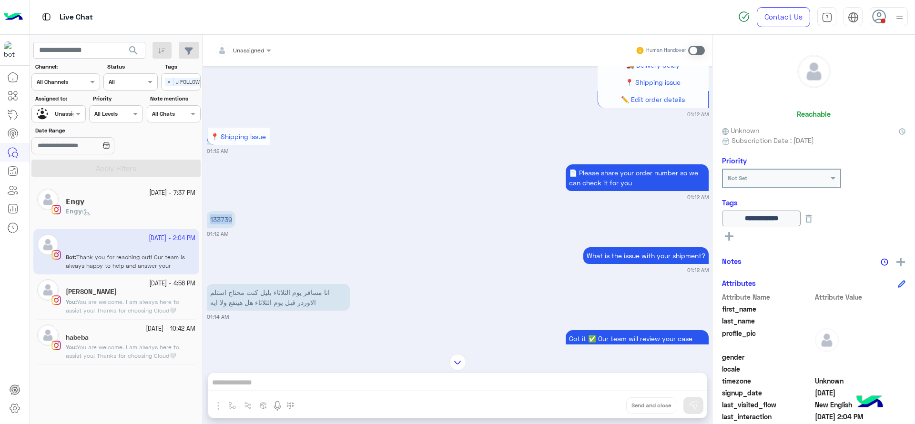
click at [143, 313] on span "You are welcome. I am always here to assist you! Thanks for choosing Cloud🤍" at bounding box center [122, 306] width 113 height 16
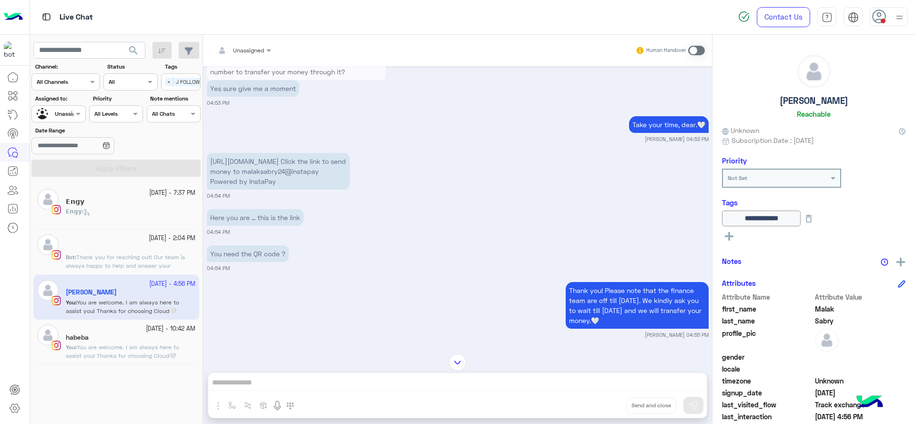
scroll to position [500, 0]
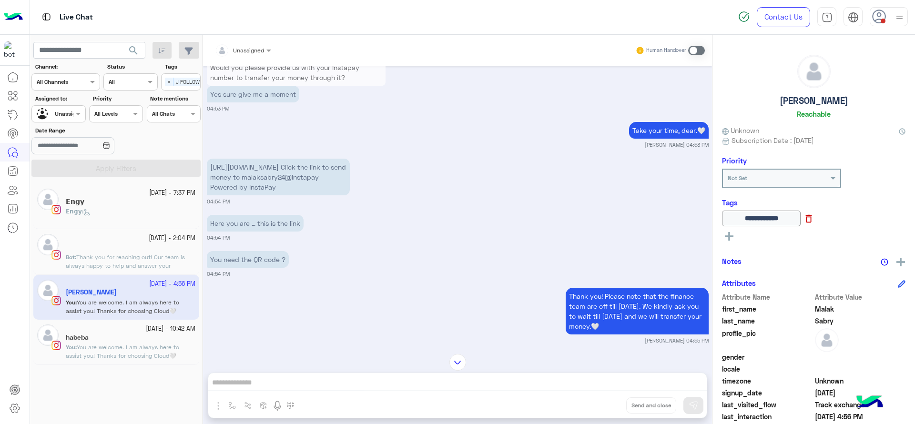
click at [740, 221] on icon at bounding box center [808, 218] width 10 height 10
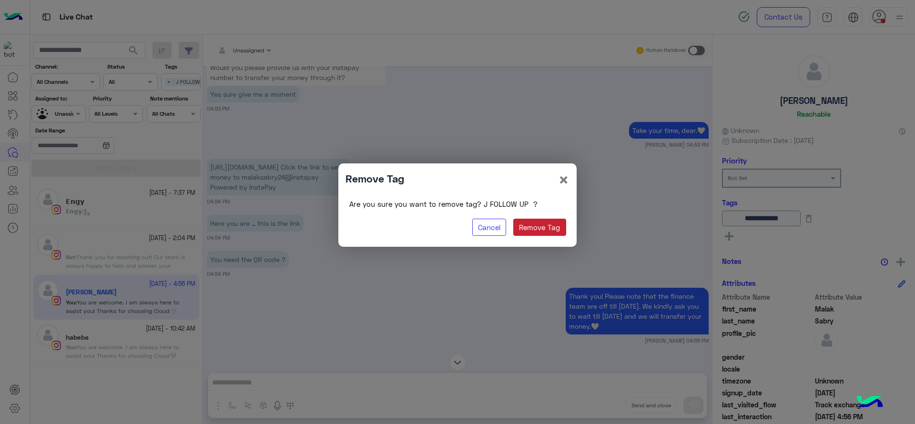
click at [545, 224] on button "Remove Tag" at bounding box center [539, 227] width 53 height 17
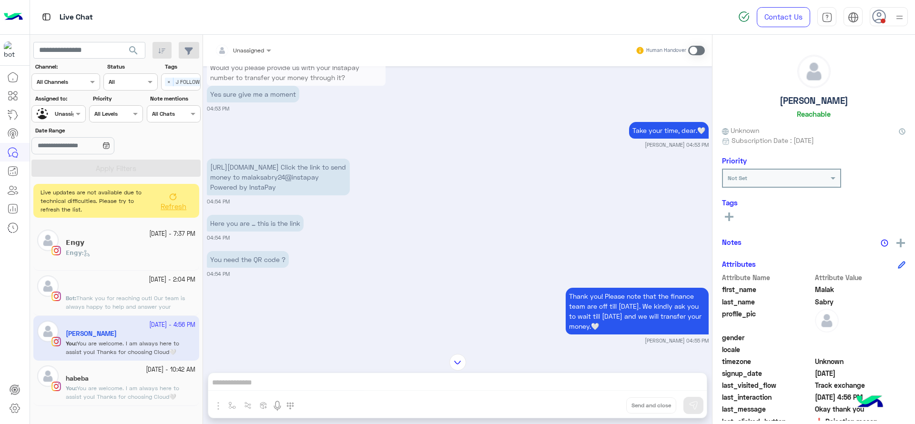
click at [166, 188] on button "Refresh" at bounding box center [173, 201] width 38 height 27
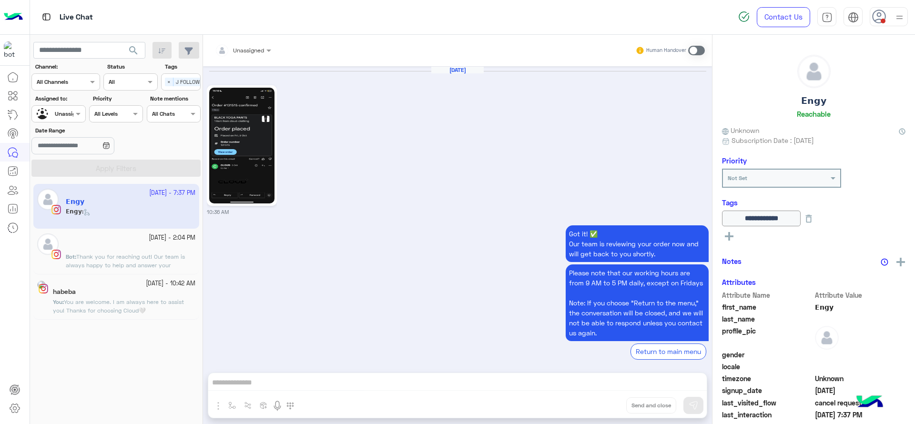
scroll to position [1059, 0]
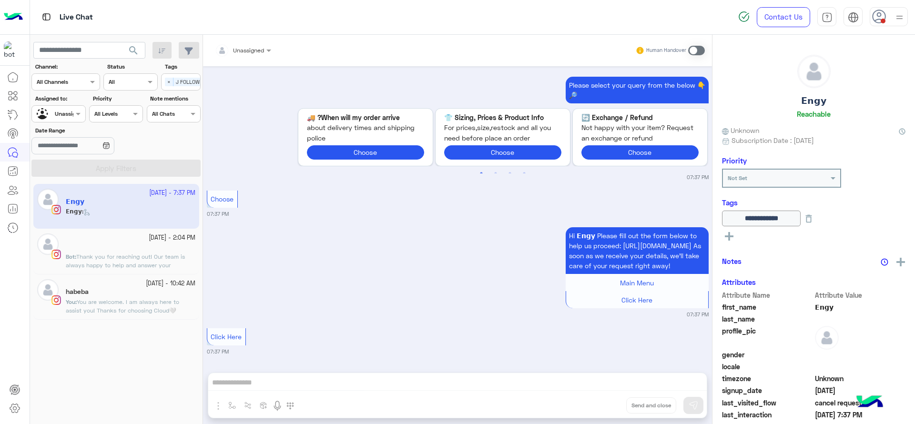
click at [102, 319] on div "9 October - 10:42 AM habeba You : You are welcome. I am always here to assist y…" at bounding box center [116, 296] width 166 height 45
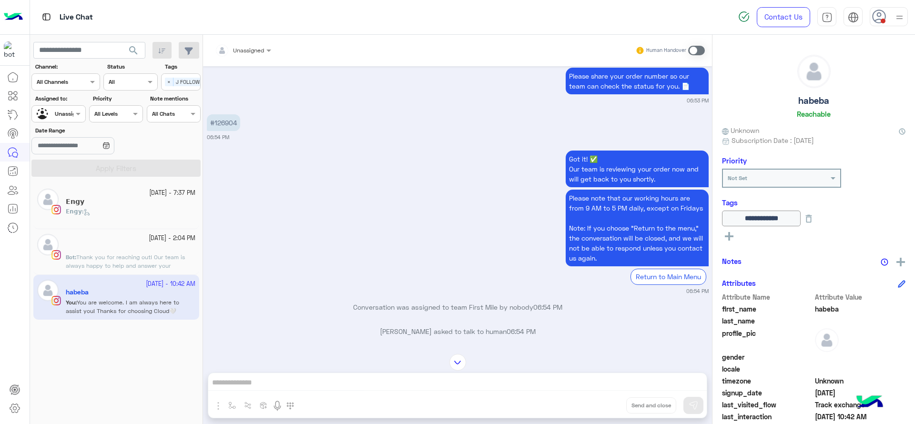
scroll to position [1390, 0]
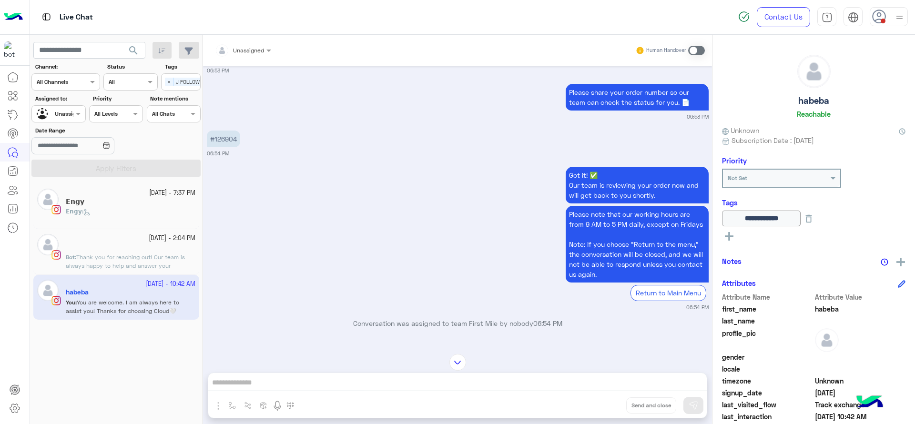
click at [221, 133] on p "#126904" at bounding box center [223, 139] width 33 height 17
click at [221, 134] on p "#126904" at bounding box center [223, 139] width 33 height 17
click at [222, 137] on p "#126904" at bounding box center [223, 139] width 33 height 17
click at [222, 138] on p "#126904" at bounding box center [223, 139] width 33 height 17
copy p "126904"
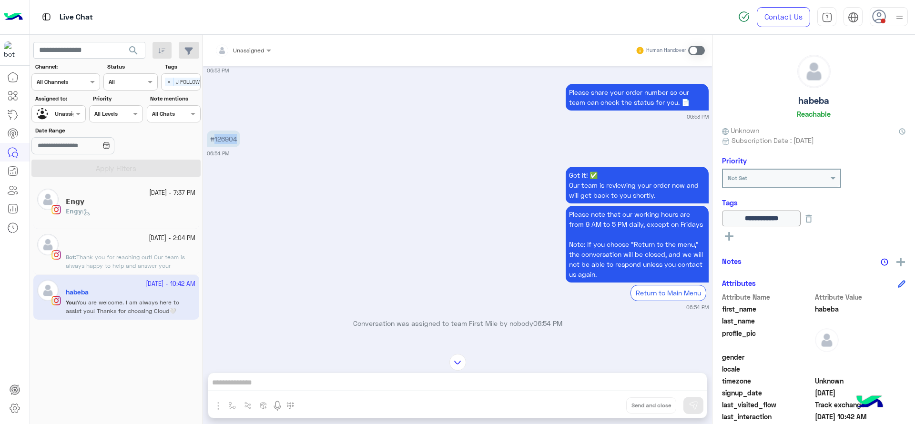
click at [438, 223] on div "Got it! ✅ Our team is reviewing your order now and will get back to you shortly…" at bounding box center [458, 237] width 502 height 147
click at [157, 232] on div "11 October - 2:04 PM ︎ Bot : Thank you for reaching out! Our team is always hap…" at bounding box center [116, 251] width 166 height 45
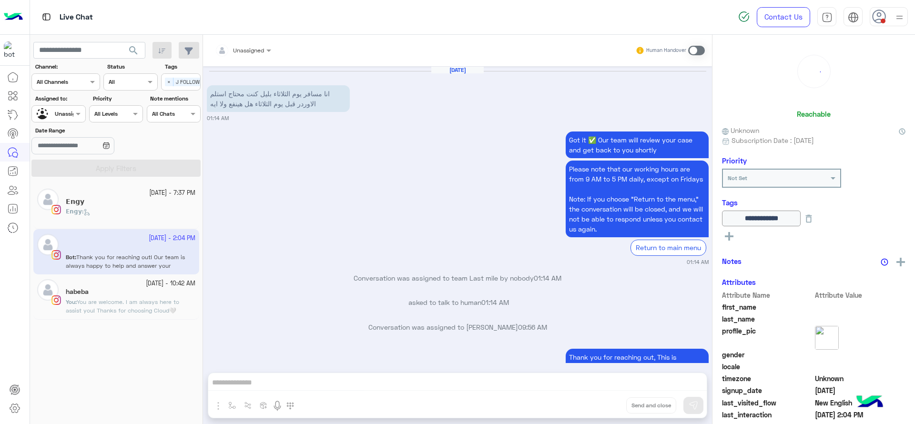
scroll to position [878, 0]
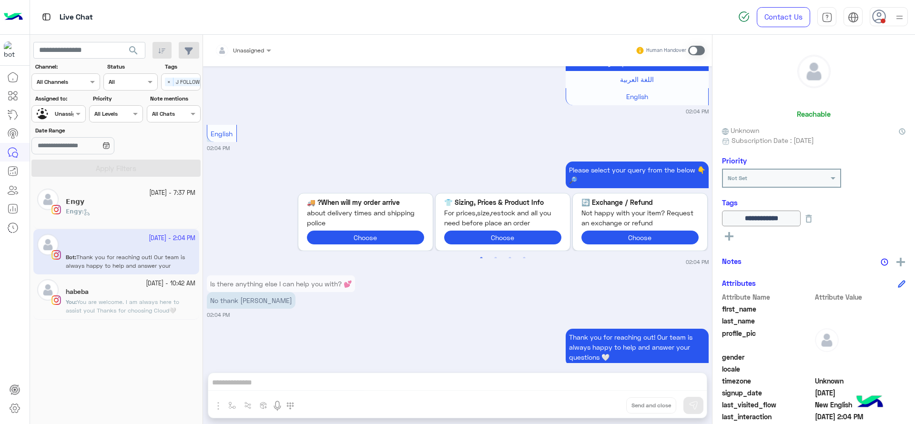
click at [107, 195] on div "11 October - 7:37 PM" at bounding box center [131, 193] width 130 height 9
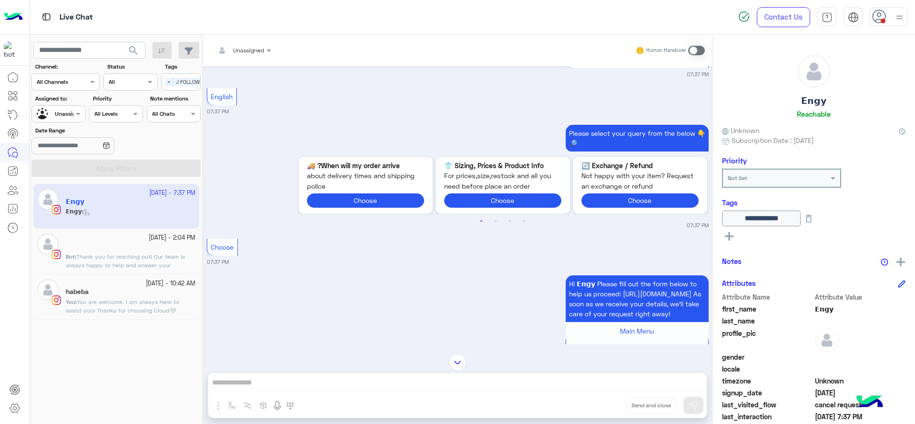
scroll to position [1059, 0]
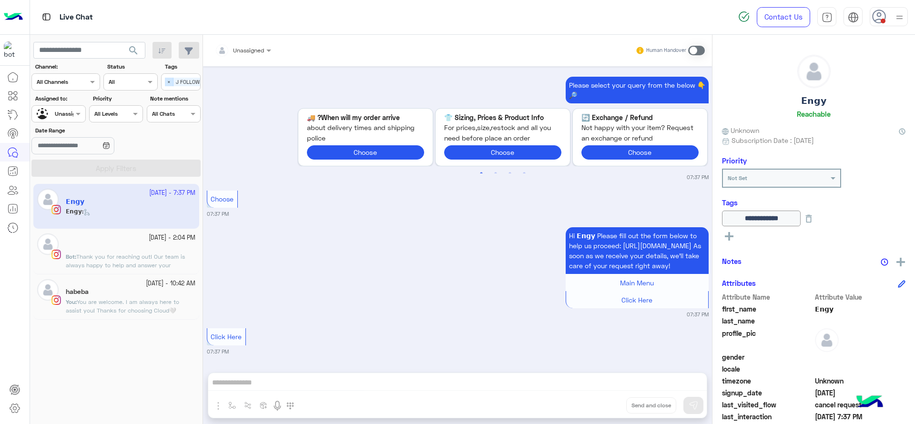
click at [168, 83] on span "×" at bounding box center [169, 82] width 9 height 9
click at [71, 111] on div at bounding box center [58, 112] width 53 height 9
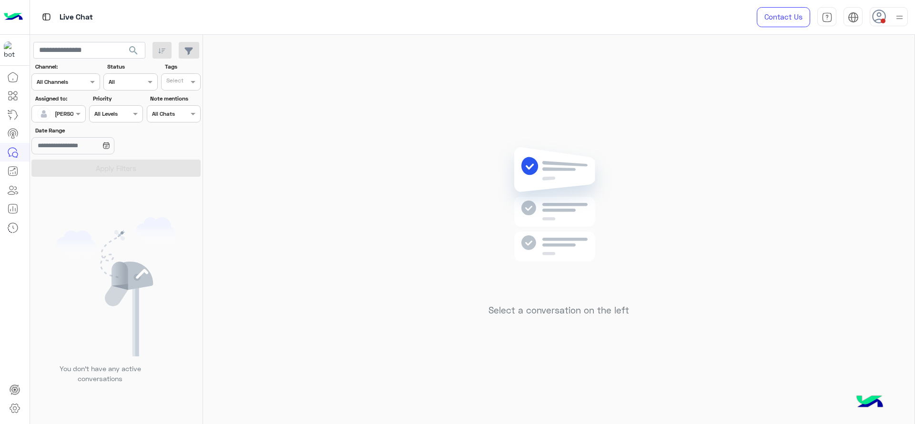
click at [892, 18] on div at bounding box center [888, 16] width 38 height 19
click at [770, 102] on div "Select a conversation on the left" at bounding box center [558, 231] width 711 height 393
click at [68, 121] on div "[PERSON_NAME]" at bounding box center [55, 113] width 36 height 19
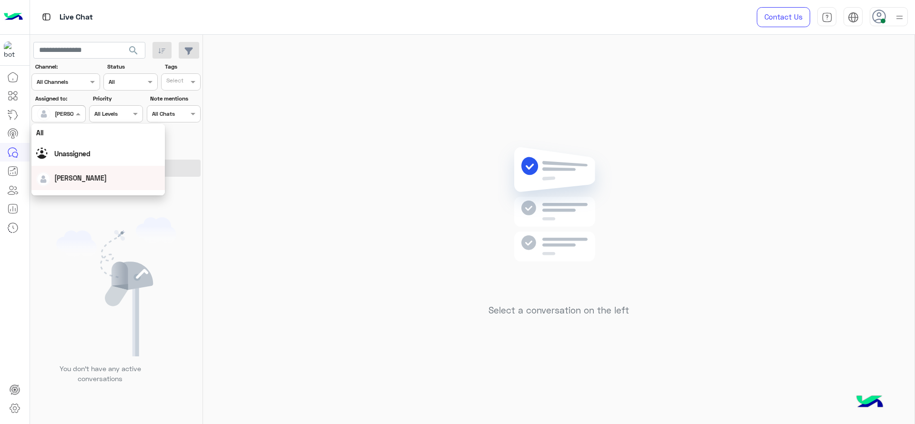
scroll to position [188, 0]
click at [85, 167] on div "First Mile" at bounding box center [97, 162] width 133 height 18
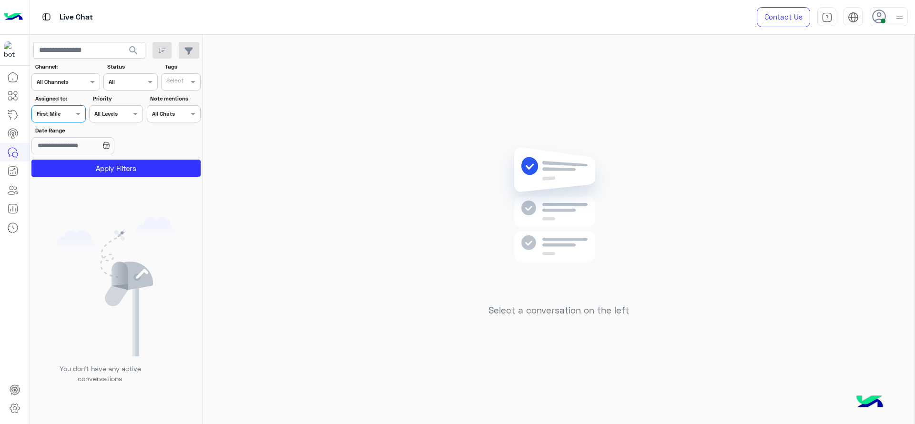
click at [85, 167] on button "Apply Filters" at bounding box center [115, 168] width 169 height 17
click at [75, 111] on span at bounding box center [79, 114] width 12 height 10
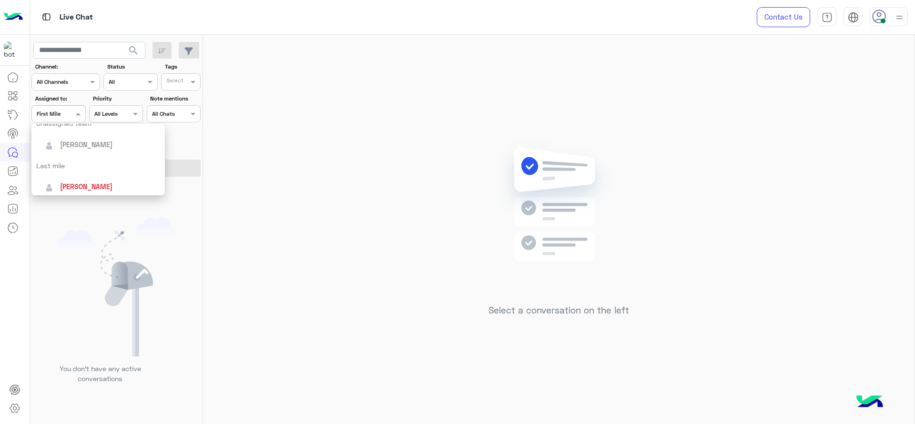
scroll to position [95, 0]
click at [81, 192] on span "[PERSON_NAME]" at bounding box center [86, 191] width 52 height 8
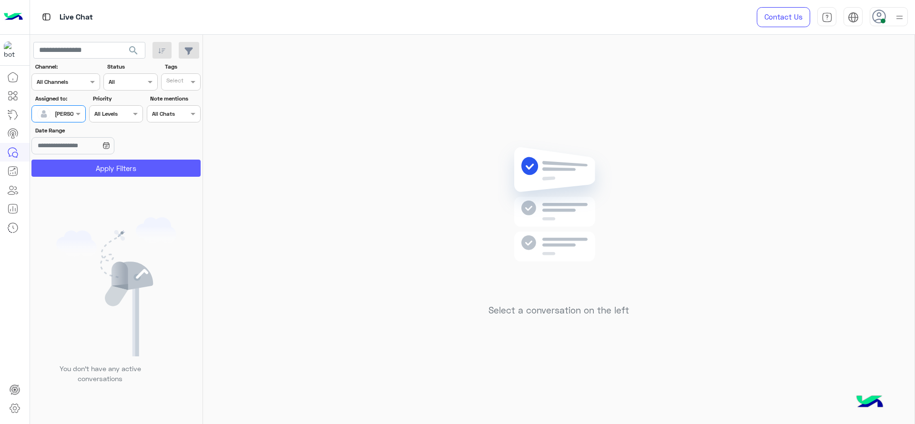
click at [95, 171] on button "Apply Filters" at bounding box center [115, 168] width 169 height 17
click at [433, 244] on div "Select a conversation on the left" at bounding box center [558, 231] width 711 height 393
click at [76, 112] on span at bounding box center [79, 114] width 12 height 10
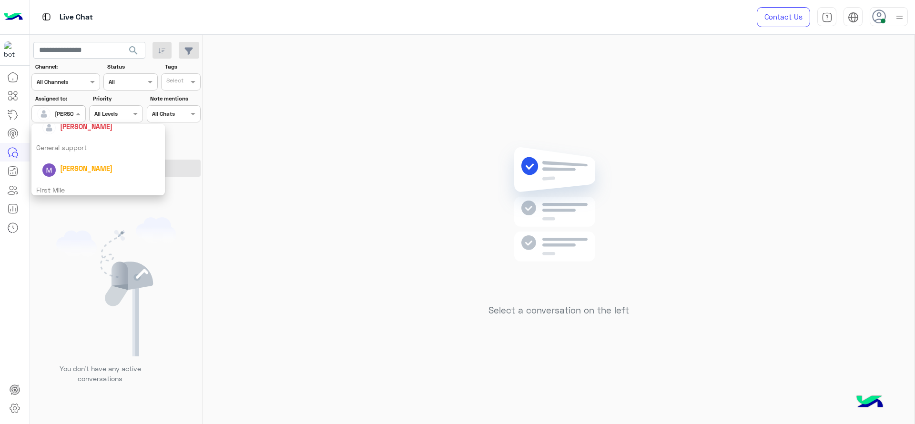
scroll to position [188, 0]
click at [81, 159] on div "First Mile" at bounding box center [97, 162] width 133 height 18
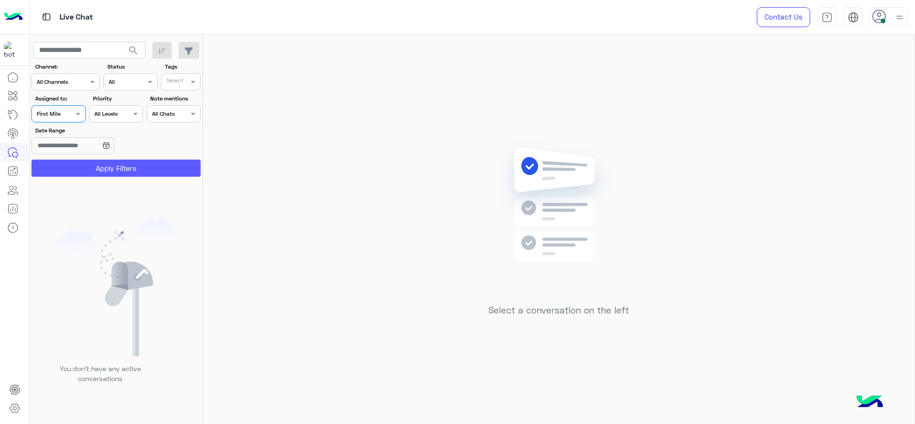
click at [81, 165] on button "Apply Filters" at bounding box center [115, 168] width 169 height 17
click at [73, 109] on span at bounding box center [79, 114] width 12 height 10
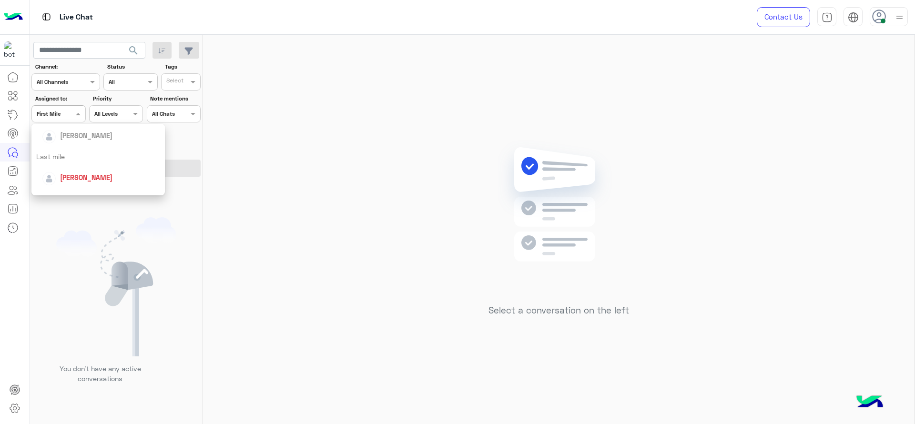
scroll to position [131, 0]
click at [76, 151] on span "[PERSON_NAME]" at bounding box center [86, 155] width 52 height 8
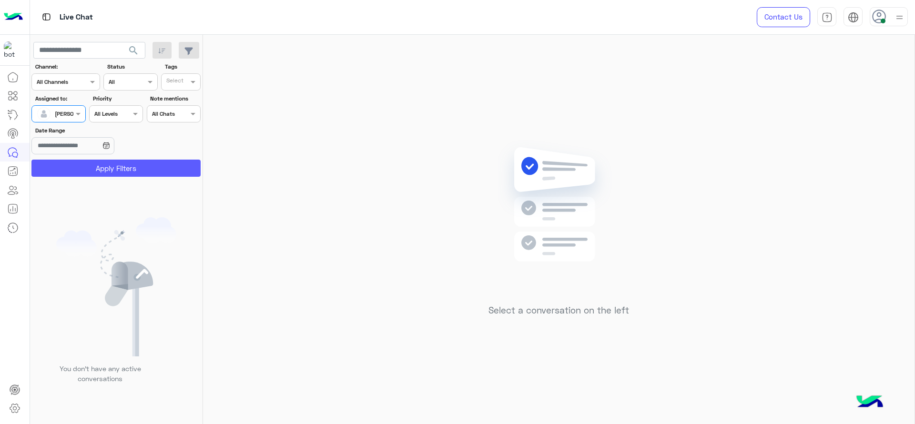
click at [81, 164] on button "Apply Filters" at bounding box center [115, 168] width 169 height 17
click at [71, 111] on div at bounding box center [58, 112] width 53 height 9
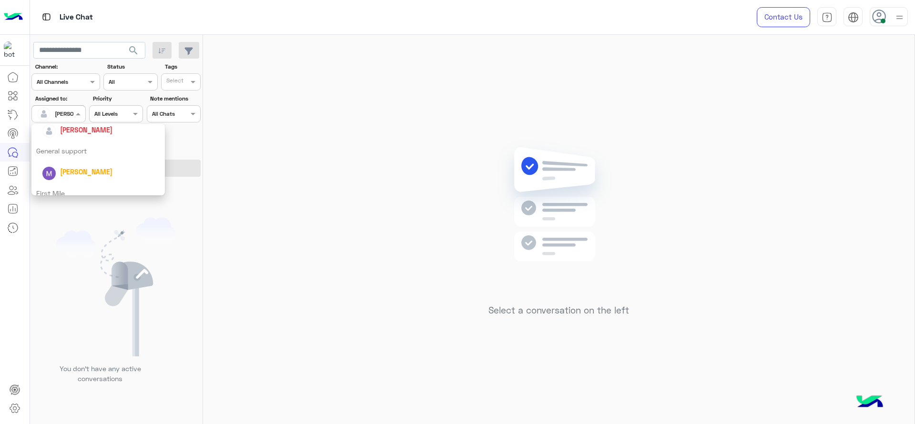
scroll to position [140, 0]
click at [103, 145] on span "[PERSON_NAME]" at bounding box center [86, 146] width 52 height 8
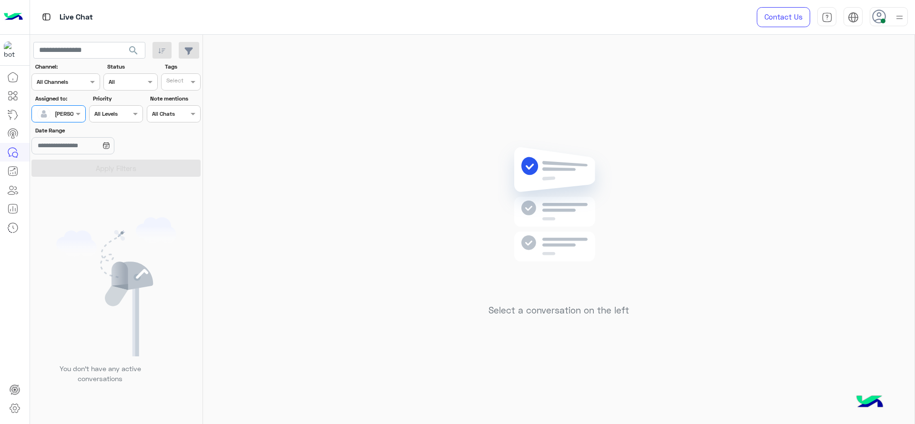
click at [70, 115] on div at bounding box center [58, 112] width 53 height 9
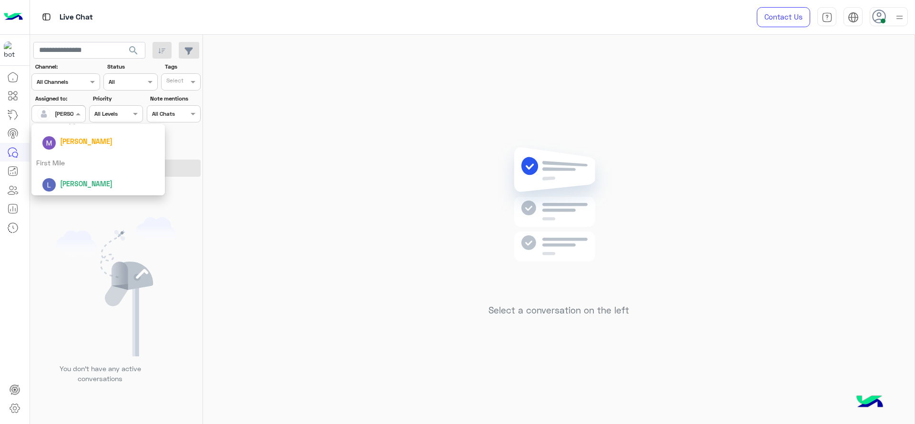
scroll to position [188, 0]
click at [67, 169] on div "First Mile" at bounding box center [97, 162] width 133 height 18
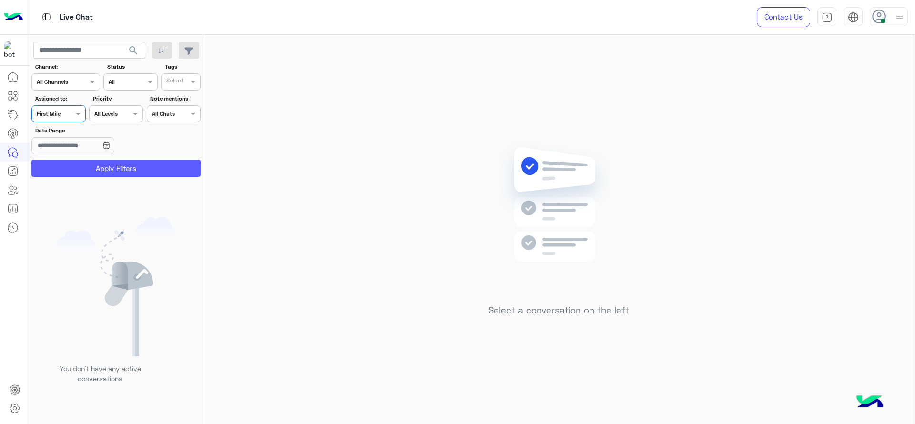
click at [67, 169] on button "Apply Filters" at bounding box center [115, 168] width 169 height 17
click at [70, 112] on div at bounding box center [58, 112] width 53 height 9
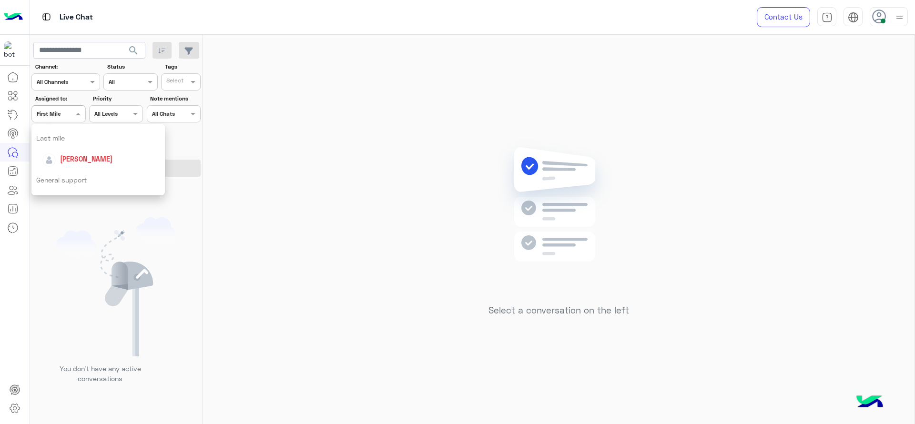
scroll to position [131, 0]
click at [71, 152] on span "[PERSON_NAME]" at bounding box center [86, 155] width 52 height 8
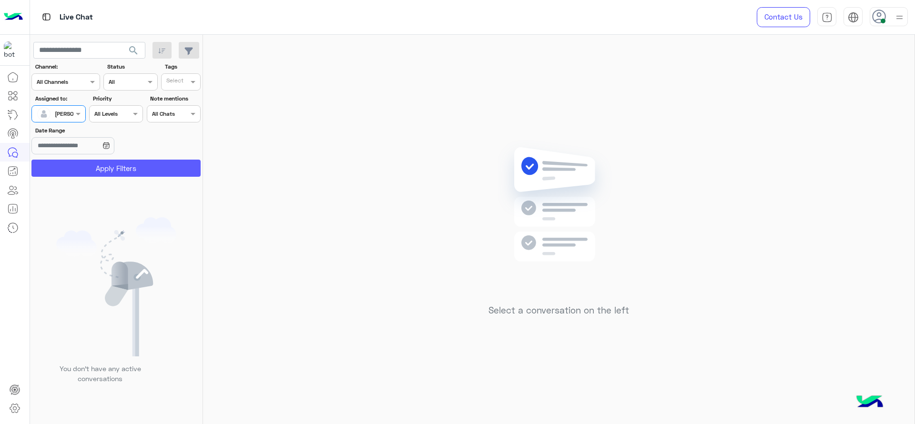
click at [72, 160] on button "Apply Filters" at bounding box center [115, 168] width 169 height 17
click at [63, 110] on div at bounding box center [58, 112] width 53 height 9
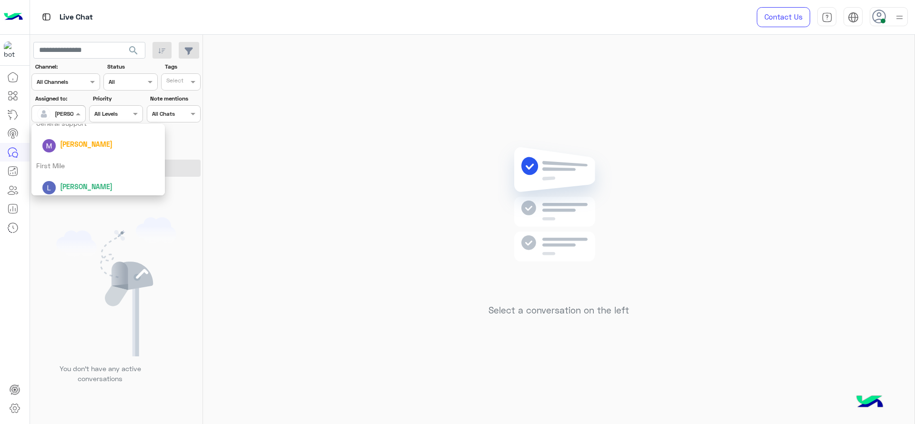
scroll to position [188, 0]
click at [67, 162] on div "First Mile" at bounding box center [97, 162] width 133 height 18
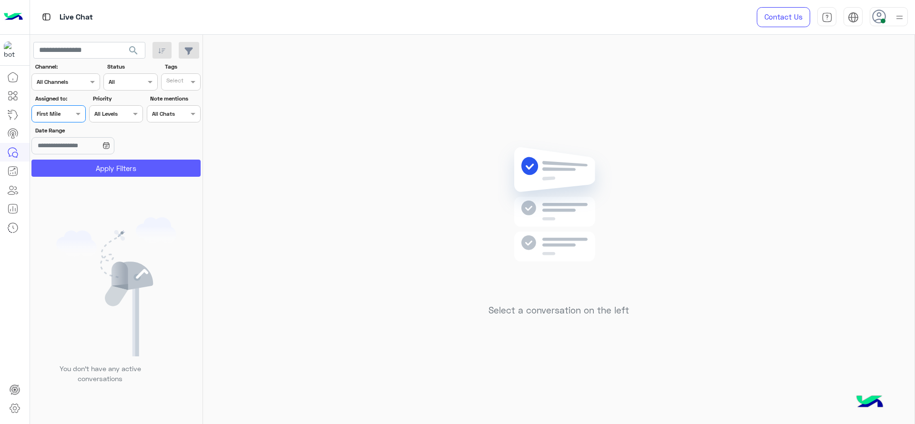
click at [75, 162] on button "Apply Filters" at bounding box center [115, 168] width 169 height 17
click at [66, 115] on div at bounding box center [113, 216] width 167 height 424
click at [61, 117] on div "Assigned on First Mile" at bounding box center [52, 114] width 41 height 9
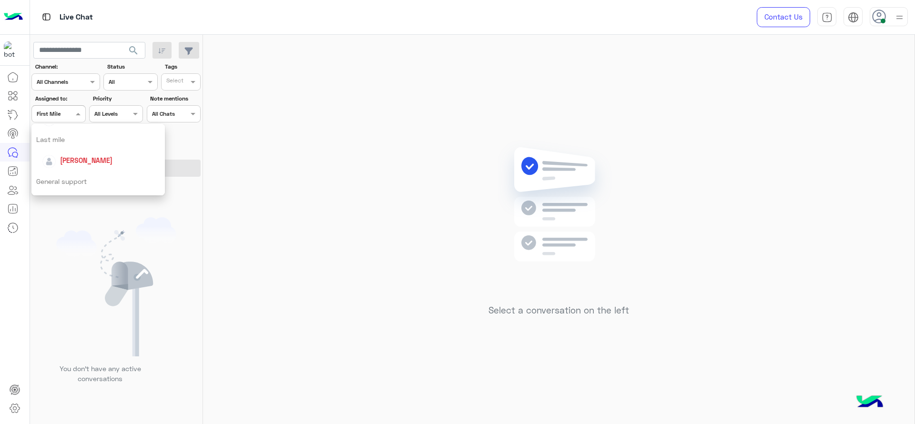
scroll to position [104, 0]
click at [74, 178] on span "[PERSON_NAME]" at bounding box center [86, 182] width 52 height 8
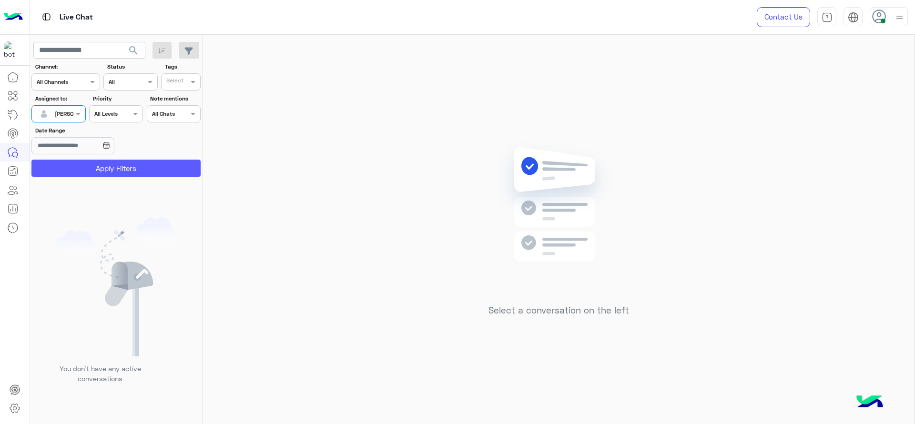
click at [79, 172] on button "Apply Filters" at bounding box center [115, 168] width 169 height 17
click at [269, 158] on div "Select a conversation on the left" at bounding box center [558, 231] width 711 height 393
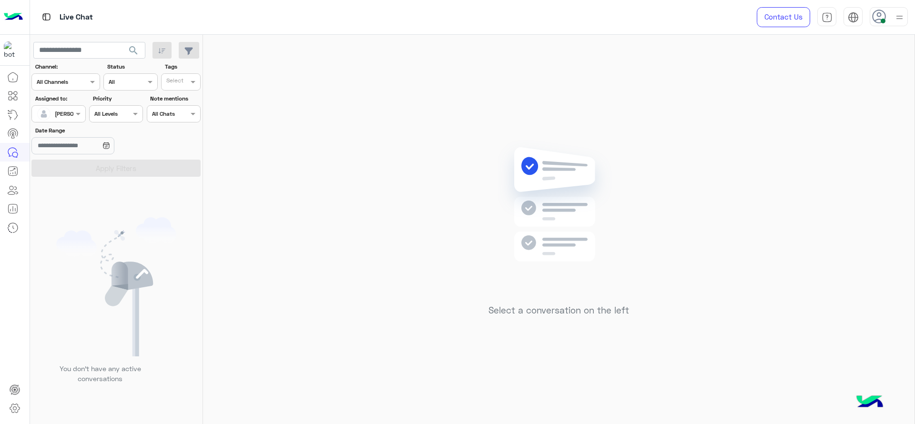
click at [269, 158] on div "Select a conversation on the left" at bounding box center [558, 231] width 711 height 393
click at [70, 116] on div at bounding box center [58, 112] width 53 height 9
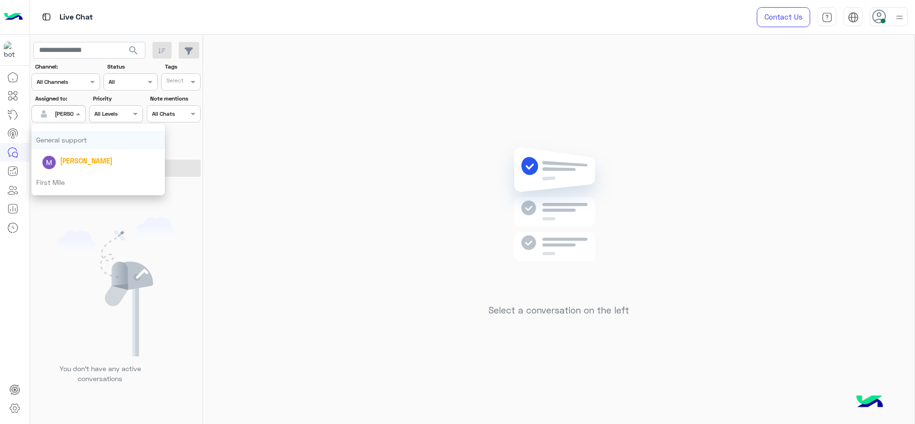
scroll to position [188, 0]
click at [76, 161] on div "First Mile" at bounding box center [97, 162] width 133 height 18
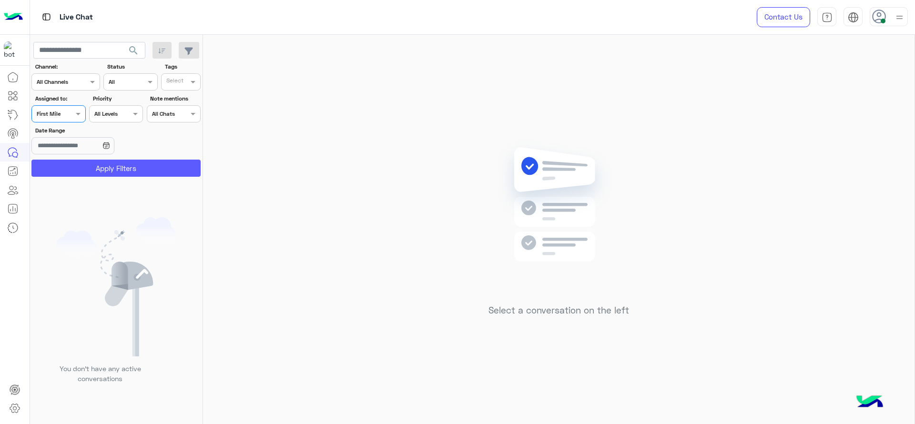
click at [76, 167] on button "Apply Filters" at bounding box center [115, 168] width 169 height 17
click at [69, 128] on label "Date Range" at bounding box center [88, 130] width 107 height 9
click at [69, 137] on input "Date Range" at bounding box center [72, 145] width 82 height 17
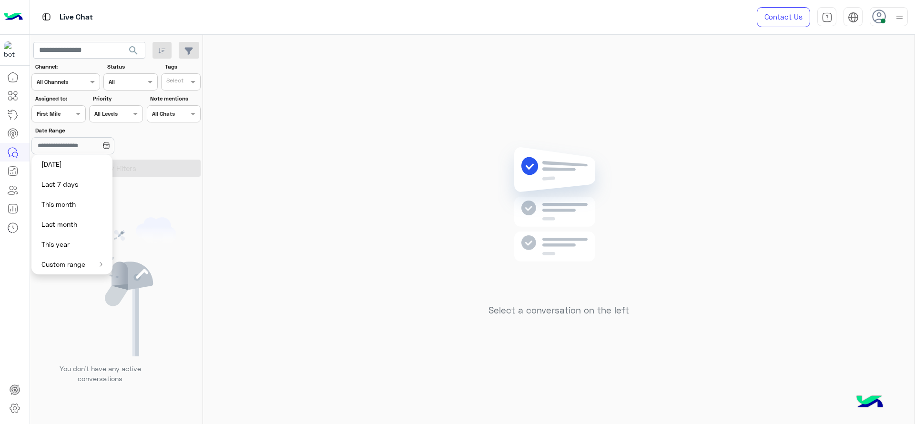
click at [68, 123] on section "Channel: Channel All Channels Status Channel All Tags Select Assigned to: Assig…" at bounding box center [116, 119] width 159 height 114
click at [68, 118] on div "Assigned on First Mile" at bounding box center [58, 113] width 54 height 17
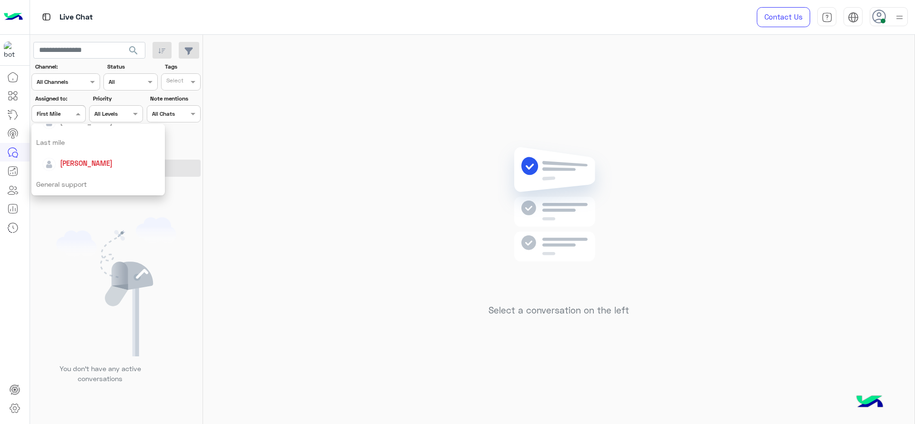
scroll to position [131, 0]
click at [72, 149] on div "[PERSON_NAME]" at bounding box center [101, 155] width 118 height 17
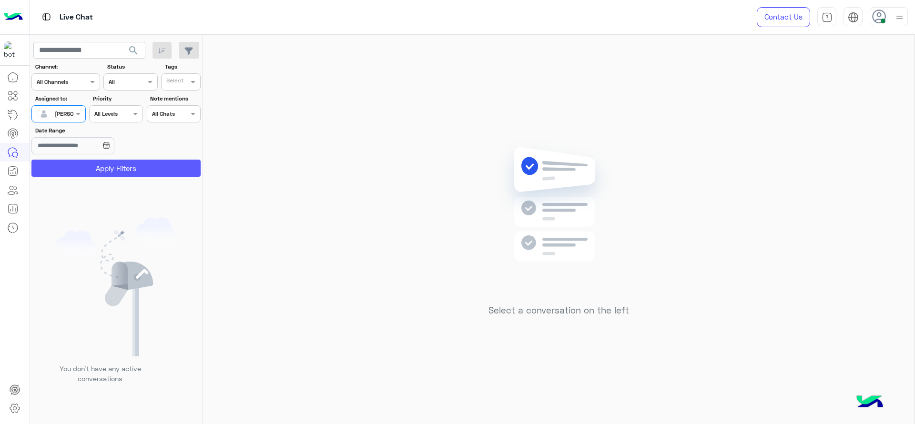
click at [91, 169] on button "Apply Filters" at bounding box center [115, 168] width 169 height 17
click at [71, 122] on section "Channel: Channel All Channels Status Channel All Tags Select Assigned to: Assig…" at bounding box center [116, 119] width 159 height 114
click at [70, 109] on div at bounding box center [58, 112] width 53 height 9
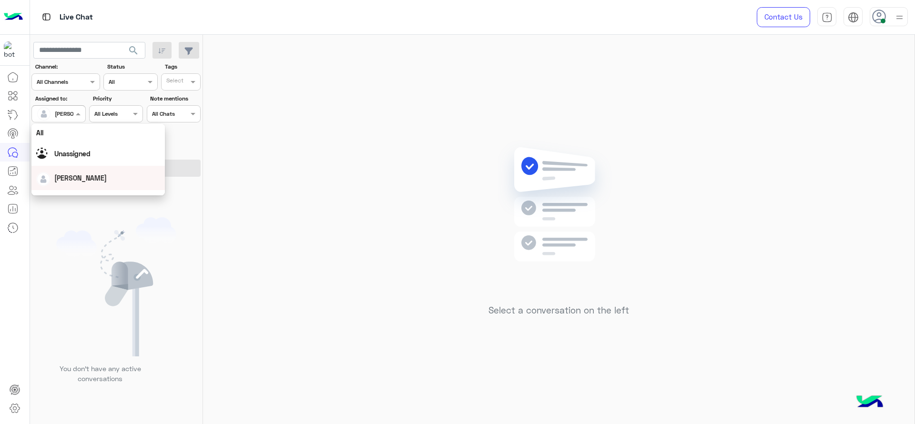
click at [316, 173] on div "Select a conversation on the left" at bounding box center [558, 231] width 711 height 393
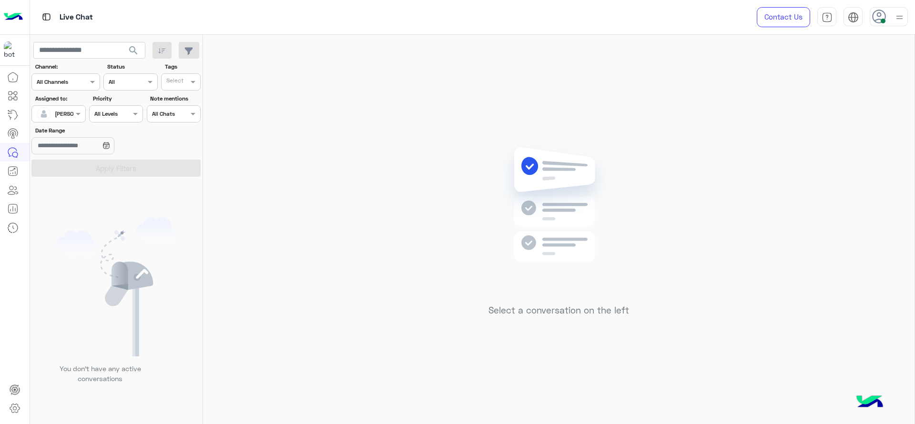
click at [59, 109] on input "text" at bounding box center [48, 113] width 22 height 9
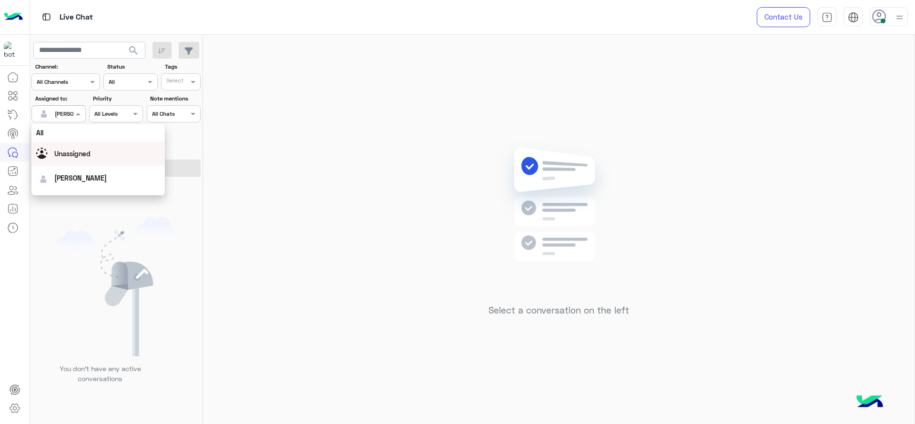
scroll to position [188, 0]
click at [85, 162] on div "First Mile" at bounding box center [97, 162] width 133 height 18
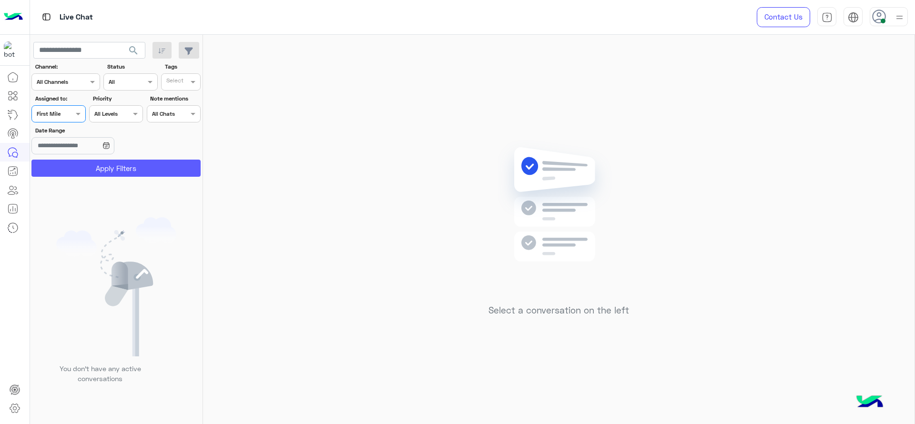
click at [101, 174] on button "Apply Filters" at bounding box center [115, 168] width 169 height 17
click at [78, 115] on span at bounding box center [79, 114] width 12 height 10
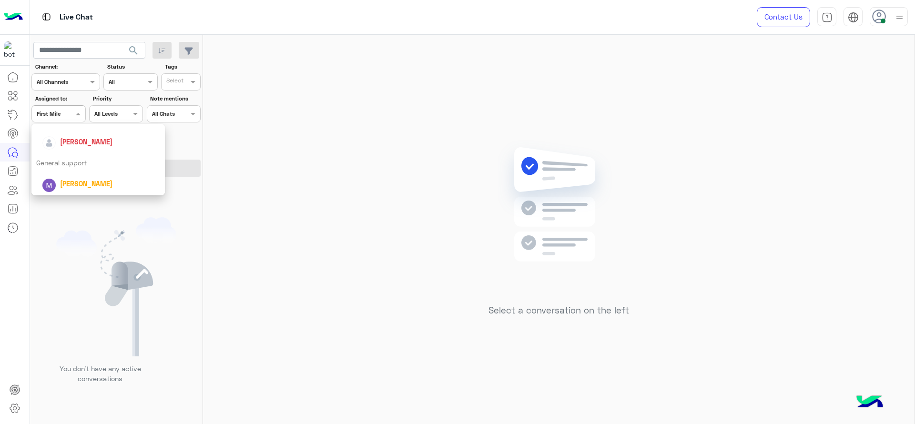
scroll to position [116, 0]
click at [80, 173] on span "[PERSON_NAME]" at bounding box center [86, 170] width 52 height 8
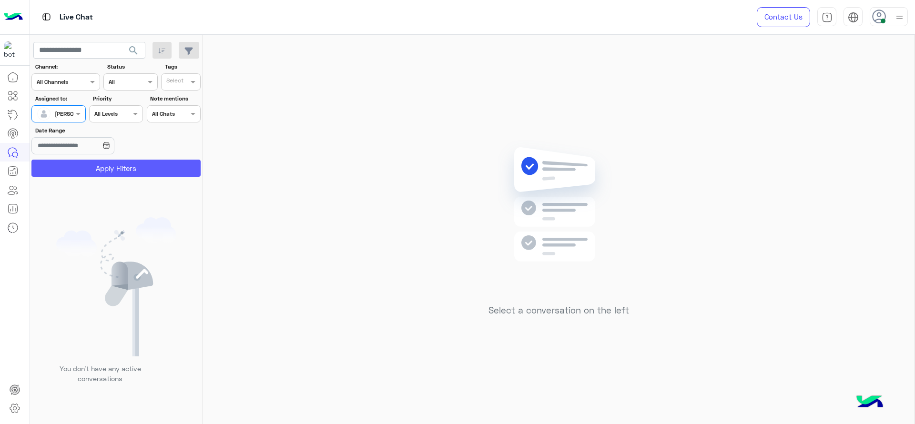
click at [85, 174] on button "Apply Filters" at bounding box center [115, 168] width 169 height 17
click at [303, 107] on div "Select a conversation on the left" at bounding box center [558, 231] width 711 height 393
click at [81, 115] on span at bounding box center [79, 114] width 12 height 10
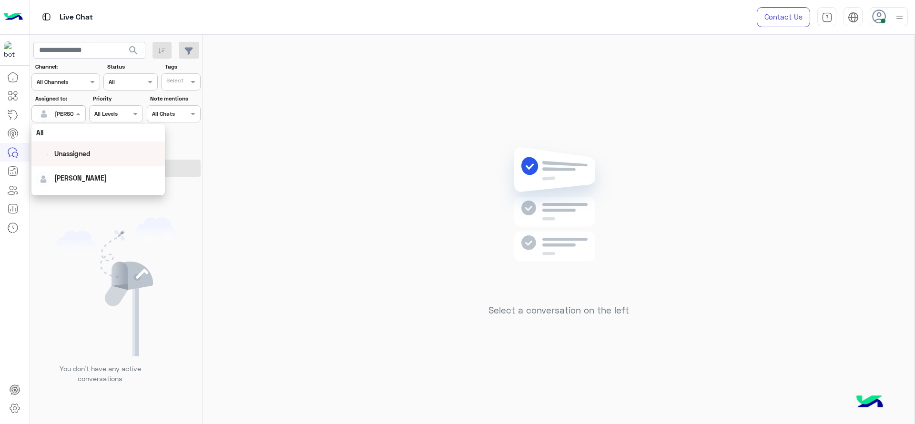
scroll to position [188, 0]
click at [70, 165] on div "First Mile" at bounding box center [97, 162] width 133 height 18
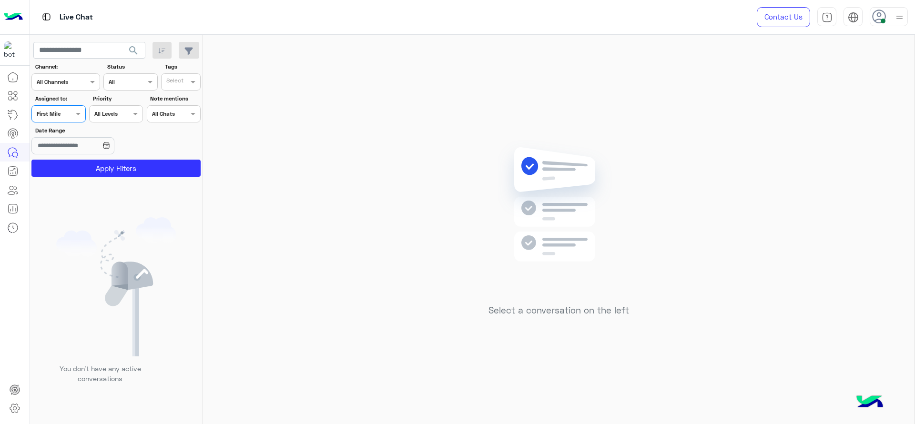
click at [70, 165] on button "Apply Filters" at bounding box center [115, 168] width 169 height 17
click at [71, 113] on div at bounding box center [58, 112] width 53 height 9
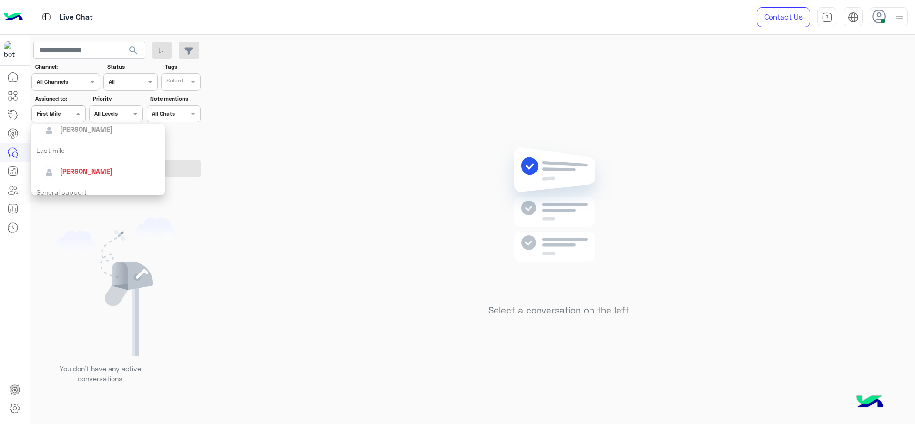
scroll to position [131, 0]
click at [81, 149] on div "[PERSON_NAME]" at bounding box center [101, 155] width 118 height 17
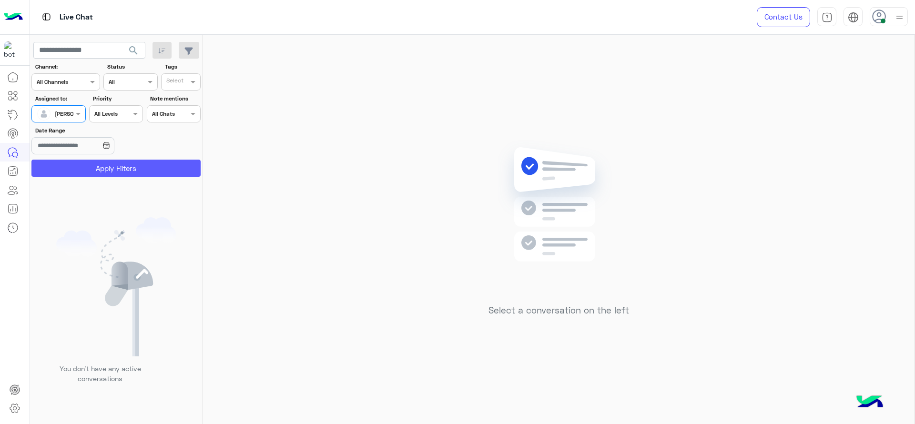
click at [134, 169] on button "Apply Filters" at bounding box center [115, 168] width 169 height 17
click at [56, 113] on input "text" at bounding box center [48, 113] width 22 height 9
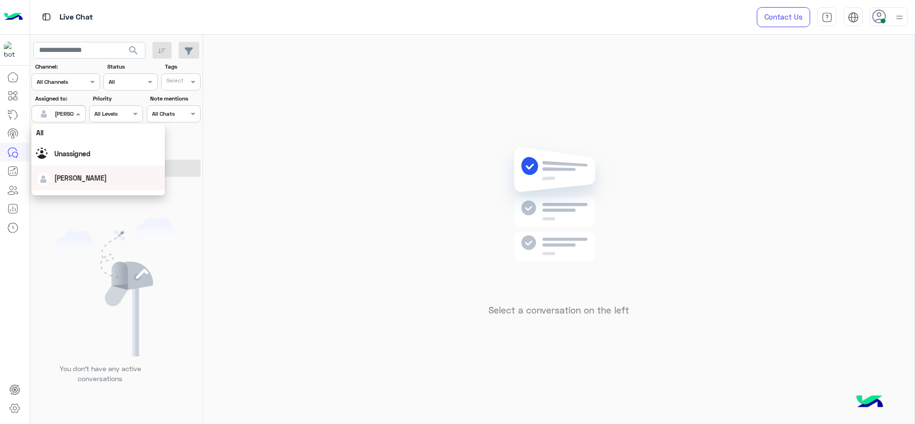
scroll to position [188, 0]
click at [59, 167] on div "First Mile" at bounding box center [97, 162] width 133 height 18
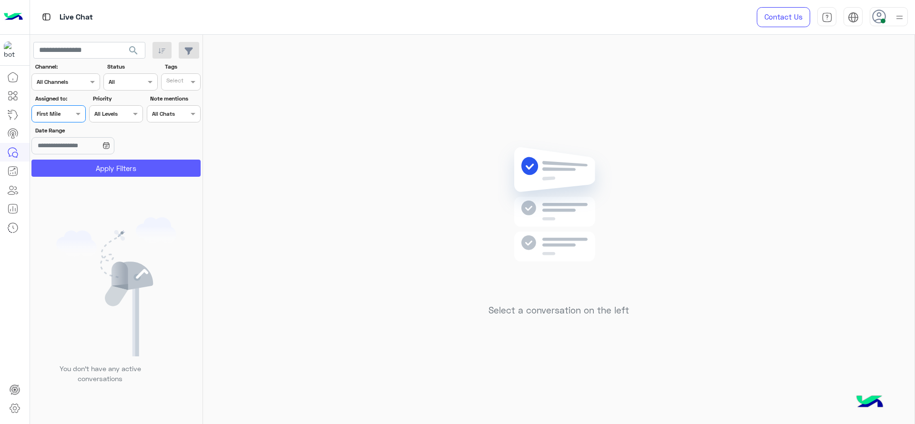
click at [59, 167] on button "Apply Filters" at bounding box center [115, 168] width 169 height 17
click at [67, 119] on div "Assigned on First Mile" at bounding box center [58, 113] width 54 height 17
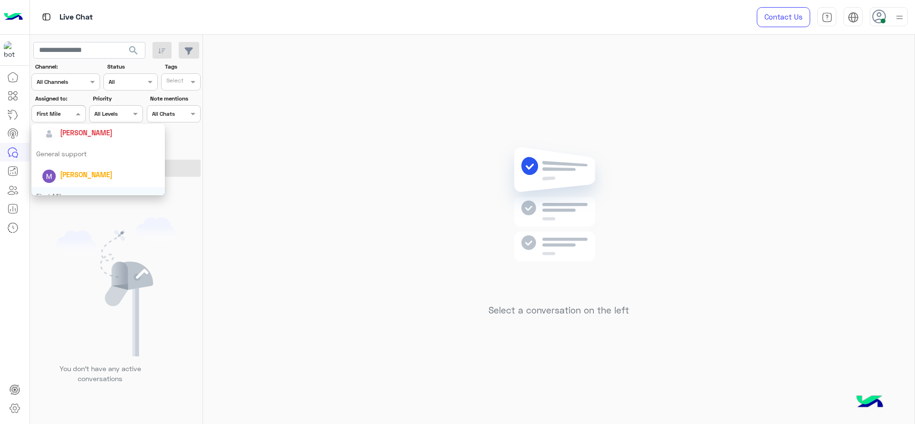
scroll to position [164, 0]
click at [78, 123] on section "Channel: Channel All Channels Status Channel All Tags Select Assigned to: Assig…" at bounding box center [116, 119] width 159 height 114
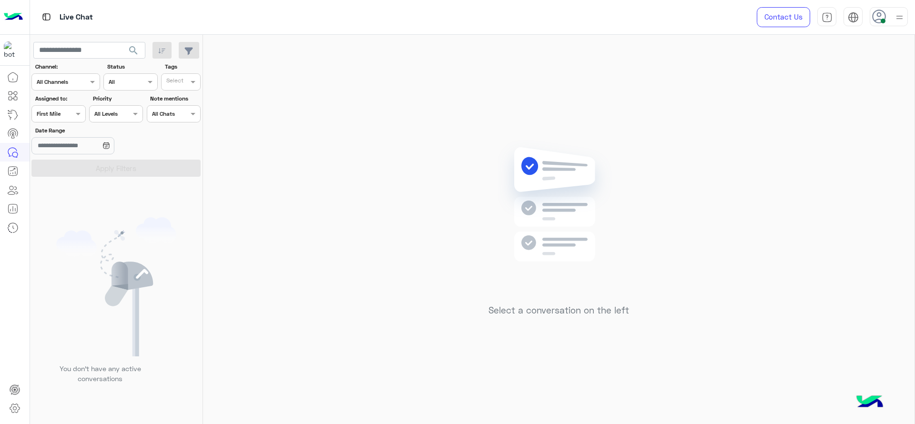
click at [68, 111] on div at bounding box center [58, 112] width 53 height 9
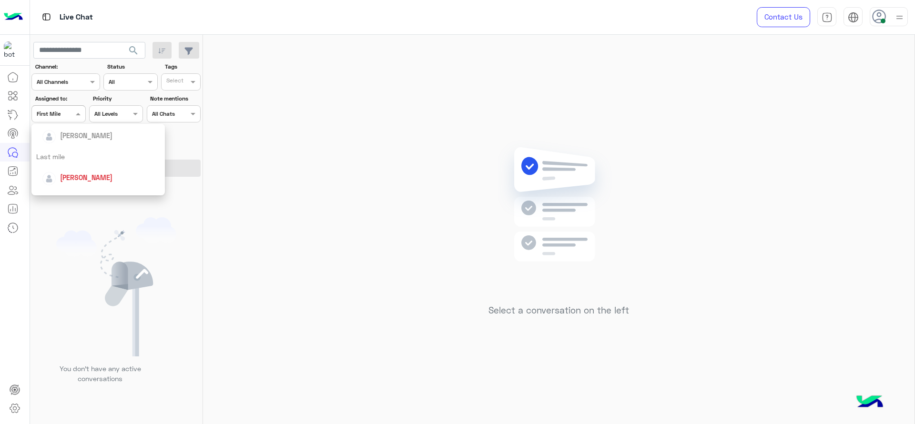
scroll to position [119, 0]
click at [61, 159] on div "[PERSON_NAME]" at bounding box center [101, 167] width 118 height 17
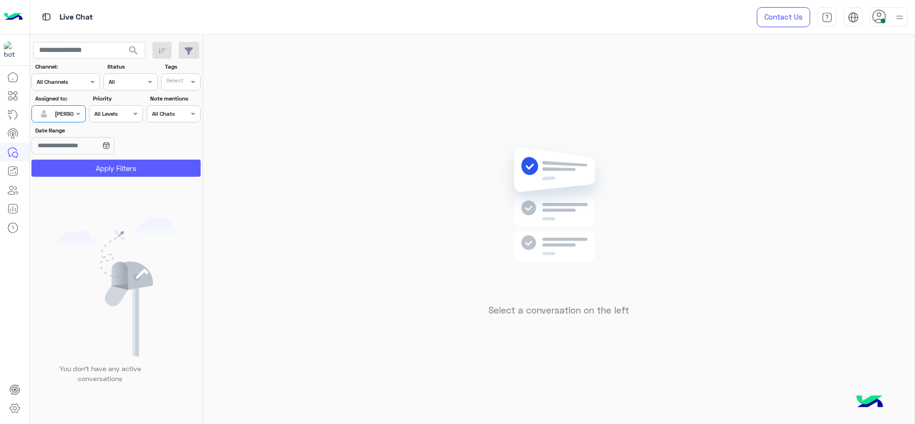
click at [109, 165] on button "Apply Filters" at bounding box center [115, 168] width 169 height 17
click at [333, 280] on div "Select a conversation on the left" at bounding box center [558, 231] width 711 height 393
click at [77, 107] on div "Assigned on Jana Aboelseoud" at bounding box center [58, 113] width 54 height 17
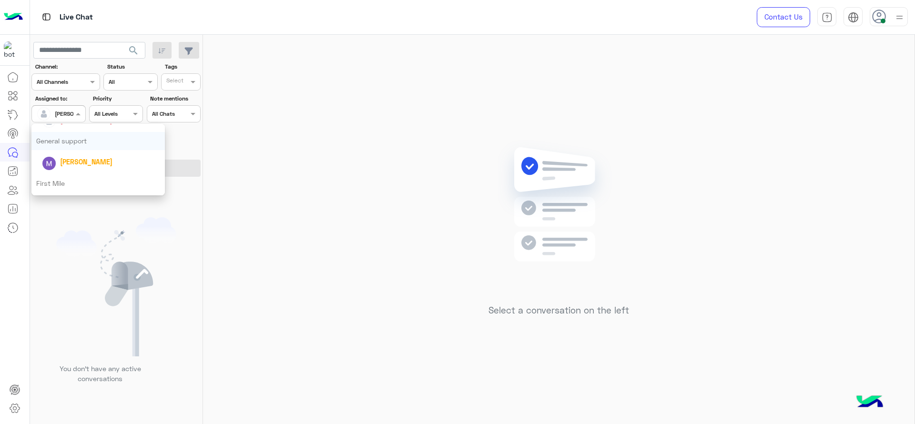
scroll to position [0, 0]
click at [90, 148] on div "Unassigned" at bounding box center [98, 153] width 124 height 17
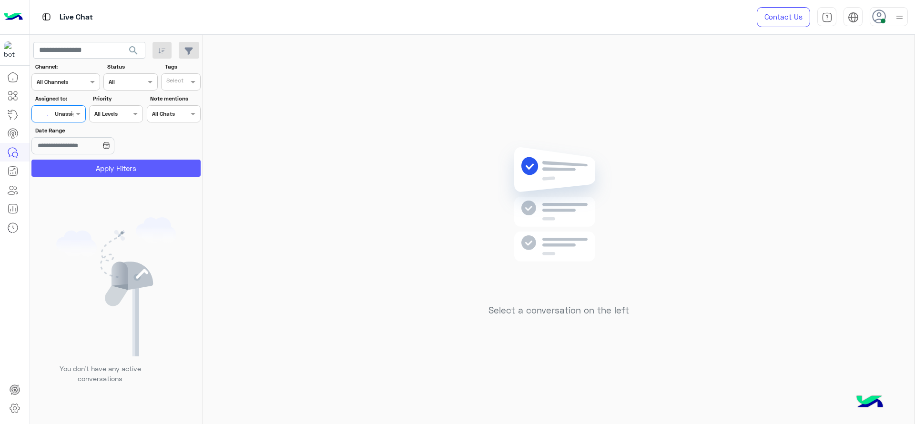
click at [95, 166] on button "Apply Filters" at bounding box center [115, 168] width 169 height 17
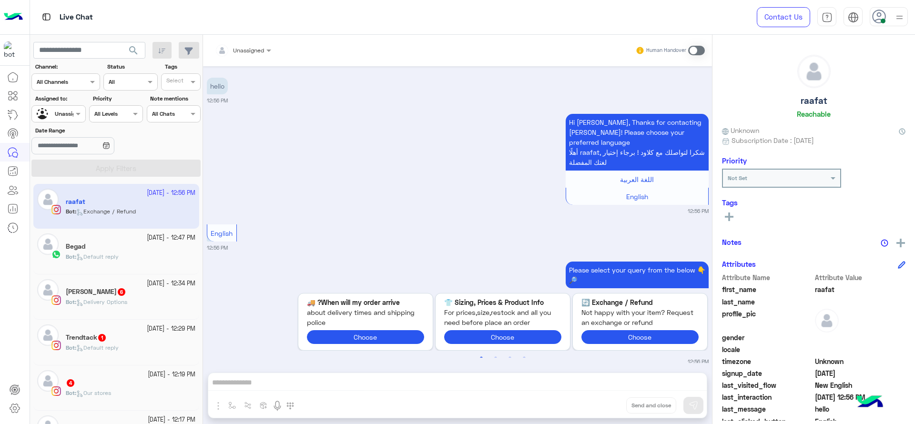
scroll to position [1105, 0]
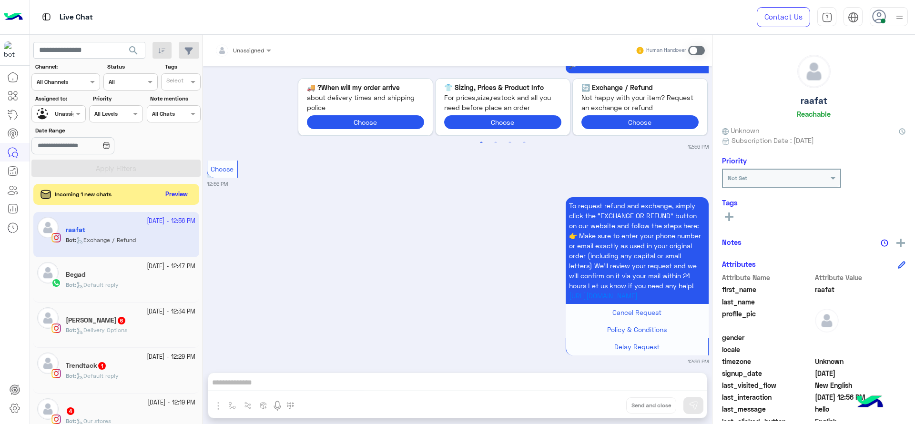
click at [67, 108] on div at bounding box center [58, 112] width 53 height 9
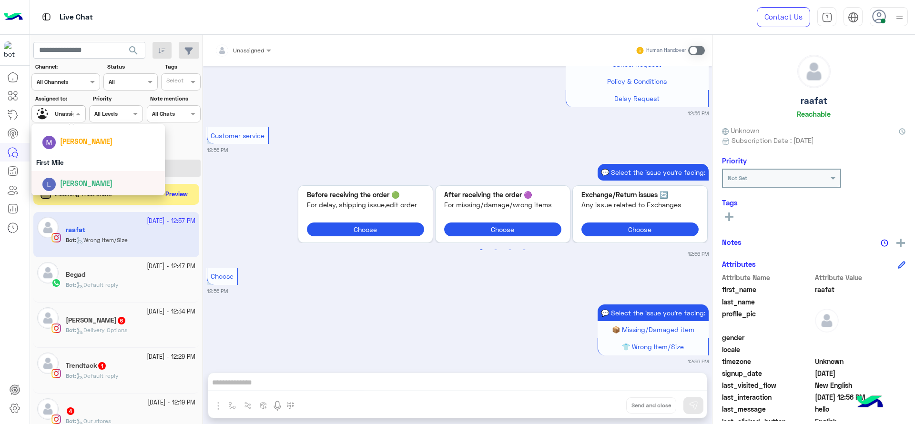
scroll to position [1525, 0]
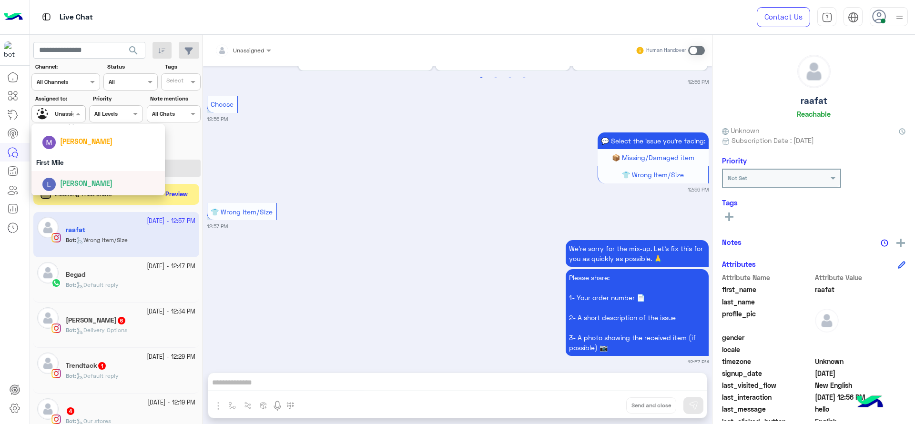
click at [297, 281] on div "We’re sorry for the mix-up. Let’s fix this for you as quickly as possible. 🙏 Pl…" at bounding box center [458, 302] width 502 height 128
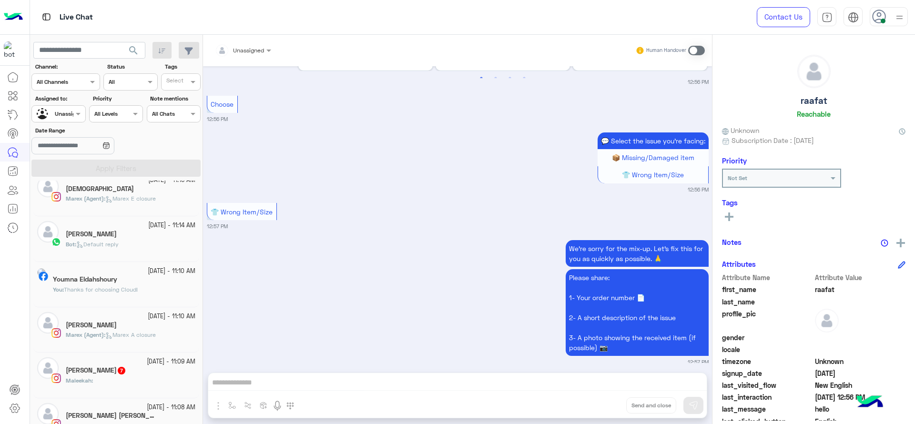
scroll to position [386, 0]
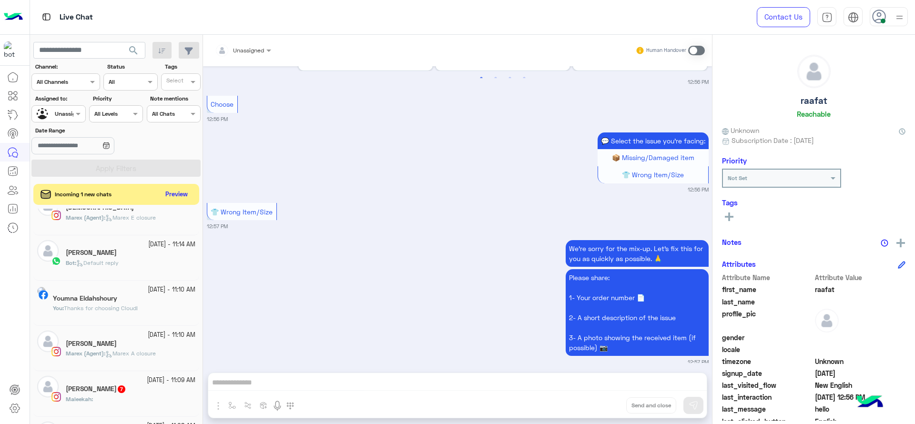
click at [129, 311] on span "Thanks for choosing Cloud!" at bounding box center [101, 307] width 74 height 7
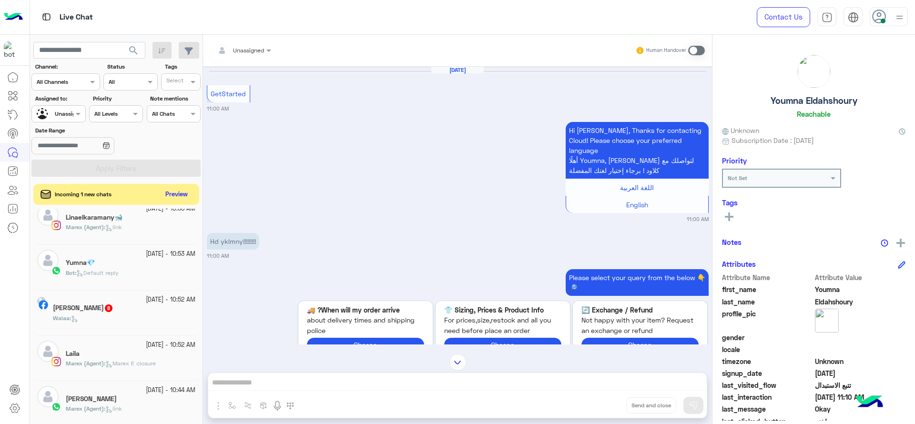
scroll to position [660, 0]
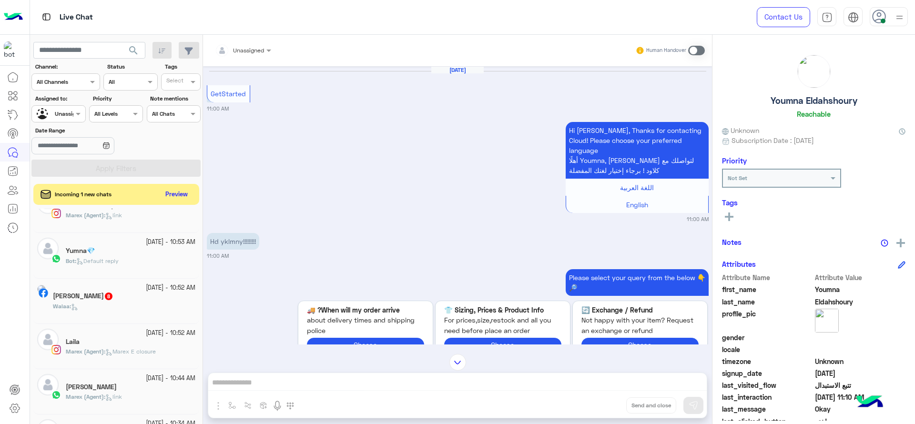
click at [107, 275] on div "12 October - 10:53 AM Yumna💎 Bot : Default reply" at bounding box center [116, 255] width 166 height 45
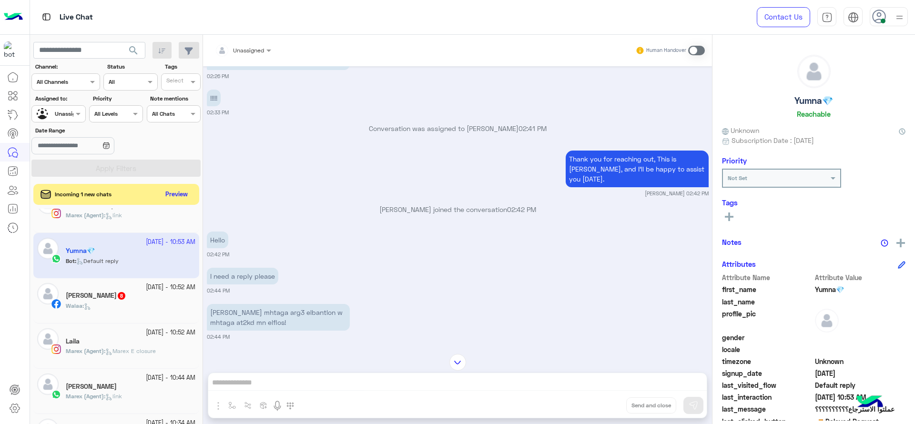
scroll to position [893, 0]
click at [230, 400] on div "Unassigned Human Handover Oct 6, 2025 Hello 02:24 PM Hi Yumna💎, Thanks for cont…" at bounding box center [457, 231] width 509 height 393
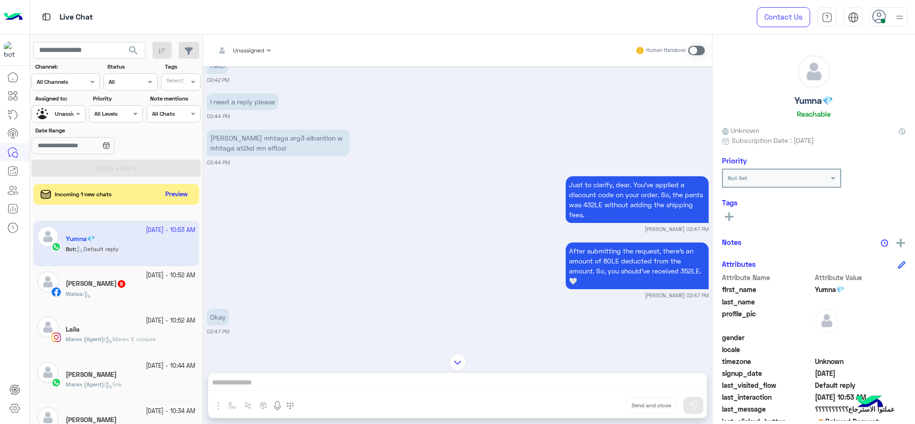
scroll to position [1072, 0]
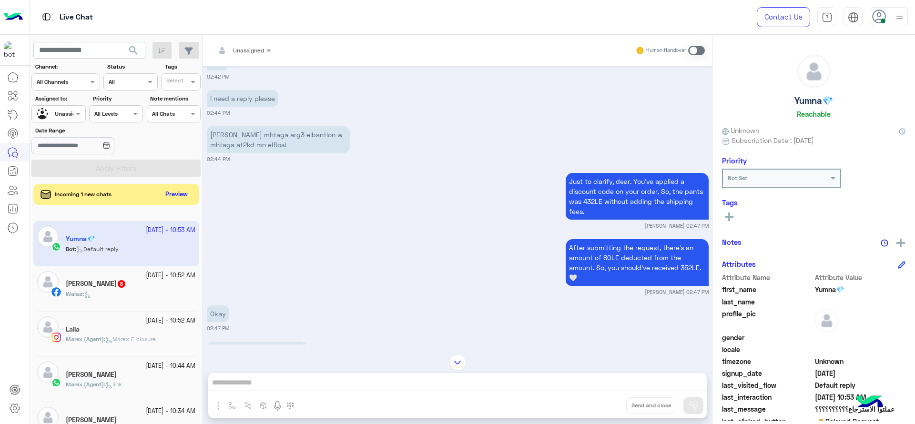
click at [499, 237] on div "After submitting the request, there's an amount of 80LE deducted from the amoun…" at bounding box center [458, 266] width 502 height 59
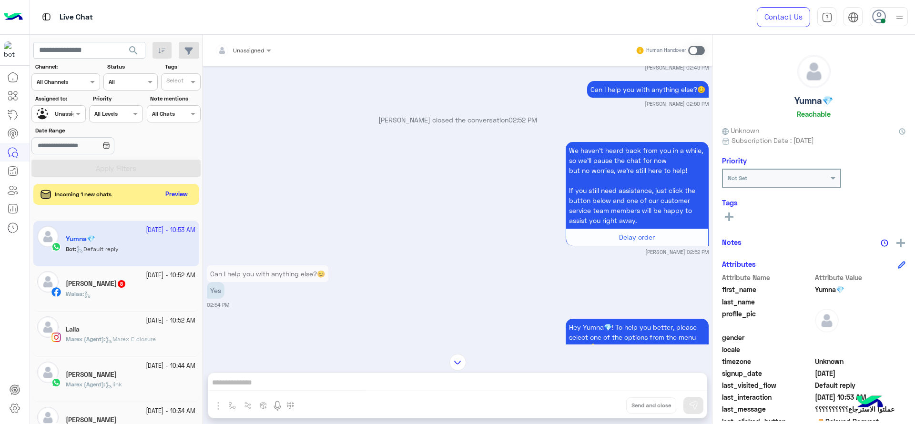
scroll to position [1489, 0]
click at [68, 118] on div "Unassigned" at bounding box center [70, 114] width 30 height 9
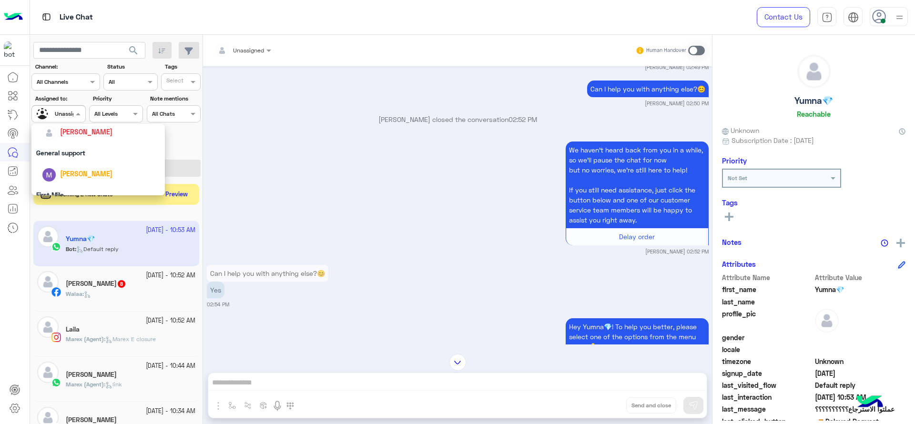
scroll to position [155, 0]
click at [77, 134] on span "[PERSON_NAME]" at bounding box center [86, 131] width 52 height 8
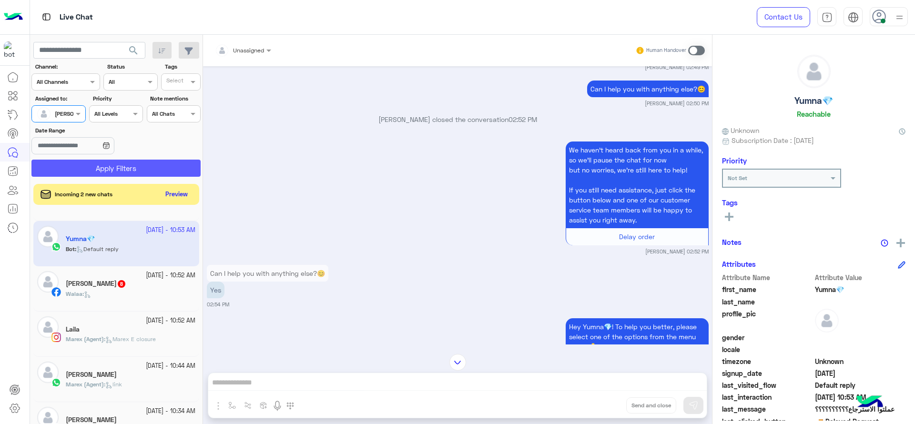
click at [87, 168] on button "Apply Filters" at bounding box center [115, 168] width 169 height 17
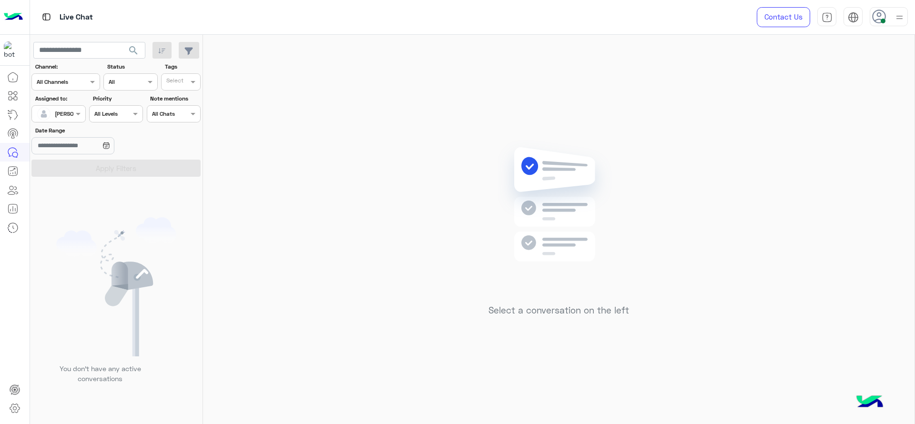
click at [63, 116] on div at bounding box center [58, 112] width 53 height 9
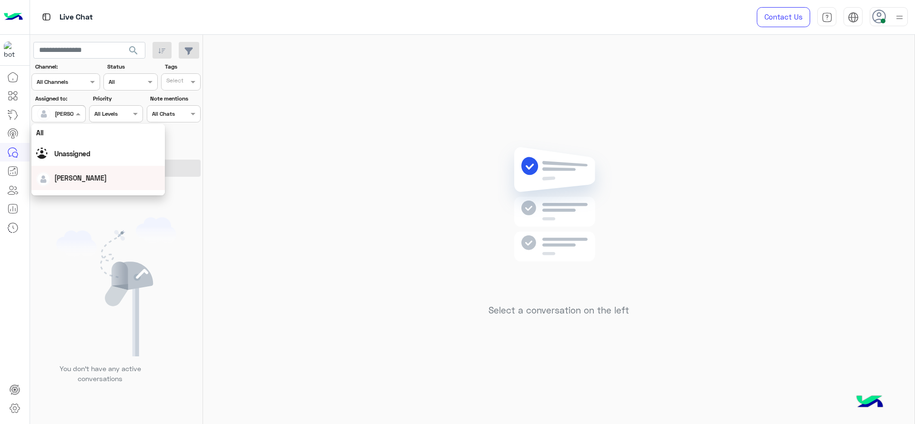
scroll to position [187, 0]
click at [81, 166] on div "First Mile" at bounding box center [97, 162] width 133 height 18
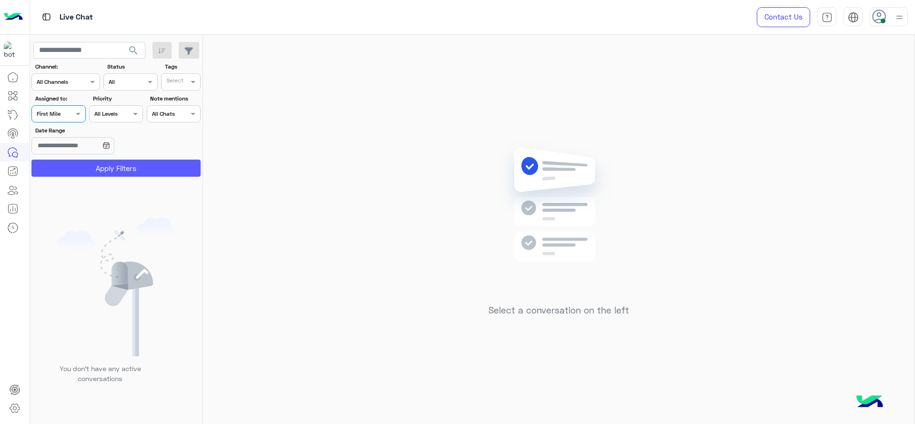
click at [83, 170] on button "Apply Filters" at bounding box center [115, 168] width 169 height 17
click at [70, 113] on div at bounding box center [58, 112] width 53 height 9
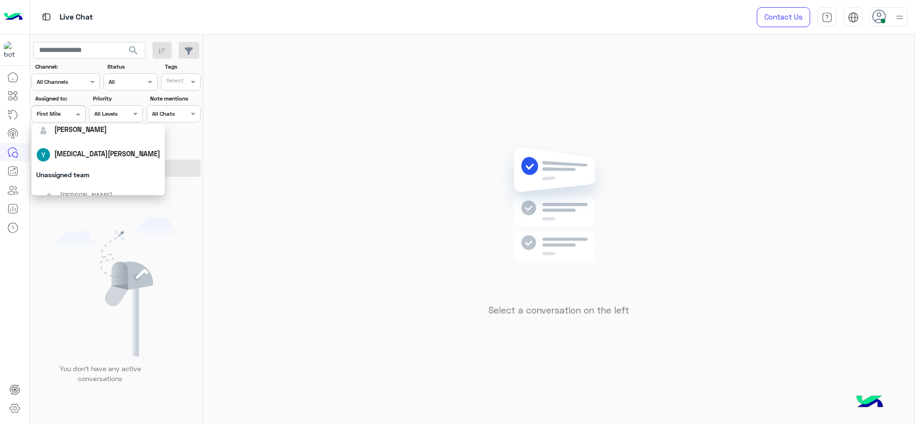
scroll to position [0, 0]
click at [98, 161] on div "Unassigned" at bounding box center [98, 153] width 124 height 17
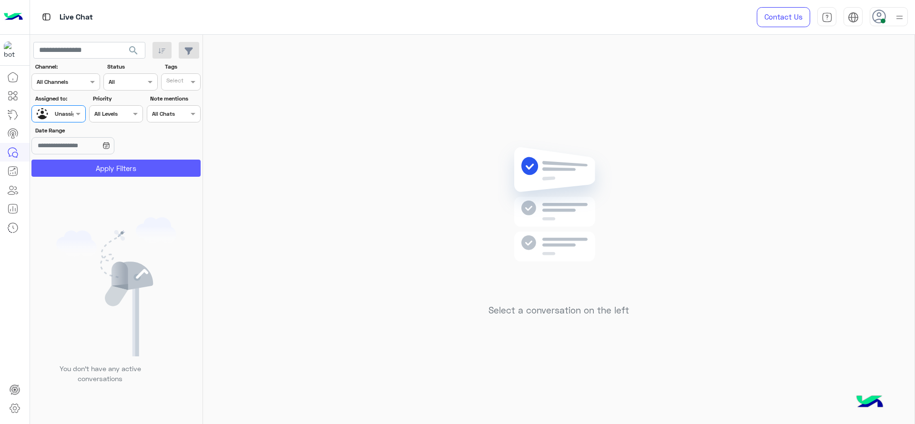
click at [98, 165] on button "Apply Filters" at bounding box center [115, 168] width 169 height 17
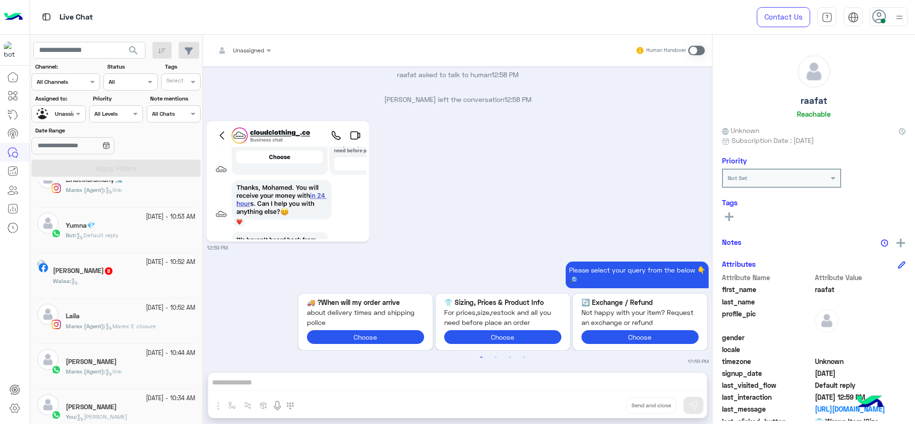
scroll to position [624, 0]
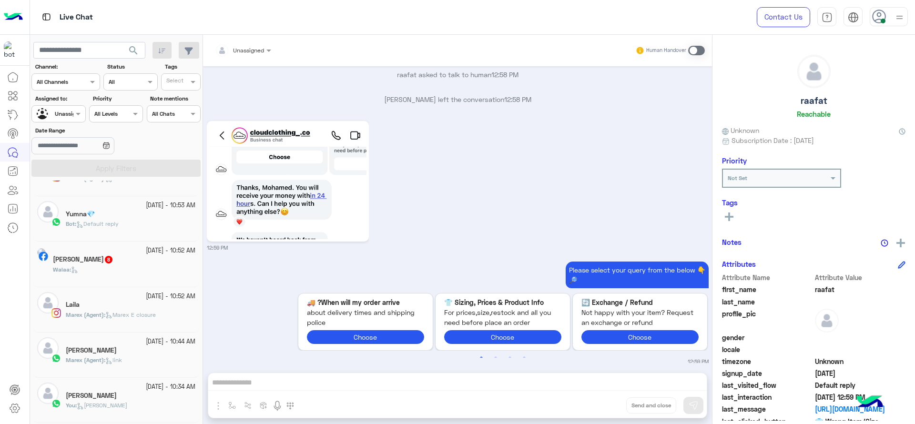
click at [258, 206] on img at bounding box center [287, 181] width 157 height 116
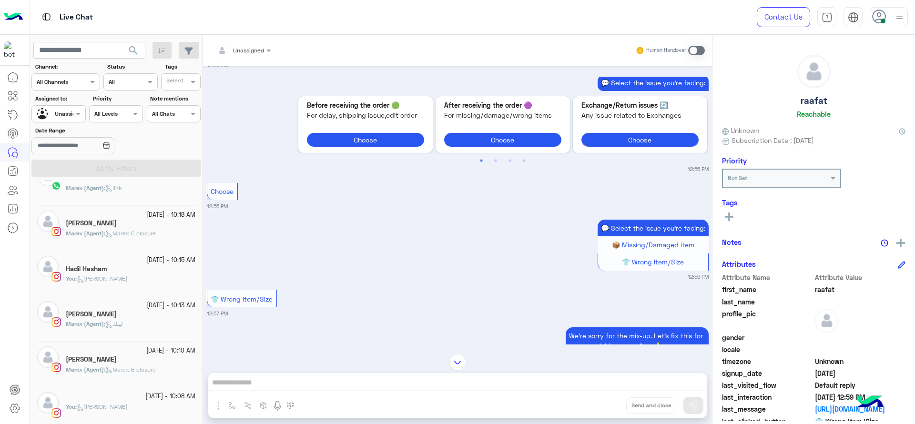
scroll to position [207, 0]
click at [64, 121] on div "Unassigned" at bounding box center [55, 114] width 36 height 17
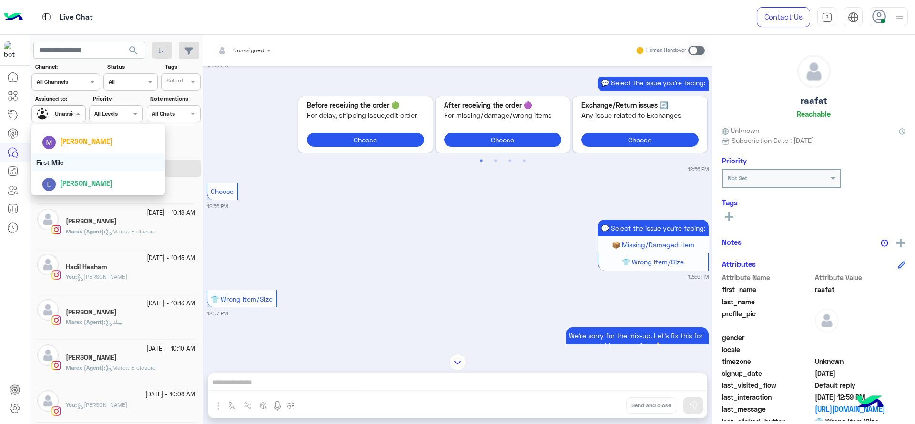
scroll to position [1424, 0]
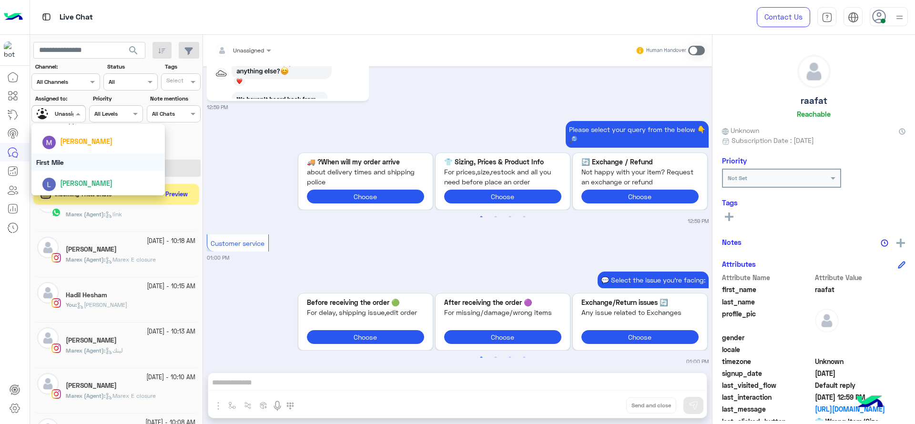
click at [68, 165] on div "First Mile" at bounding box center [97, 162] width 133 height 18
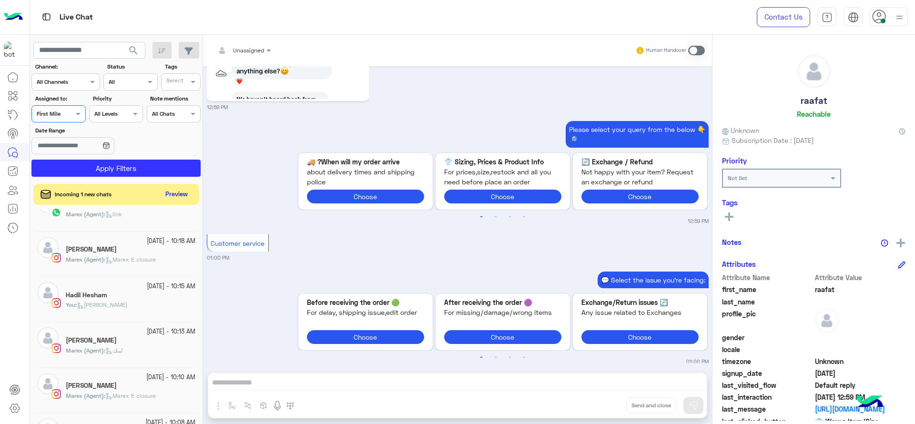
click at [68, 165] on button "Apply Filters" at bounding box center [115, 168] width 169 height 17
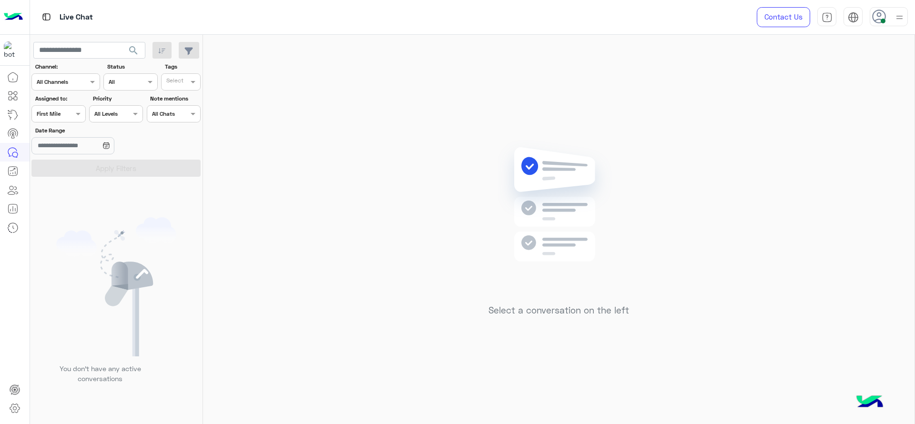
click at [69, 120] on div "Assigned on First Mile" at bounding box center [58, 113] width 54 height 17
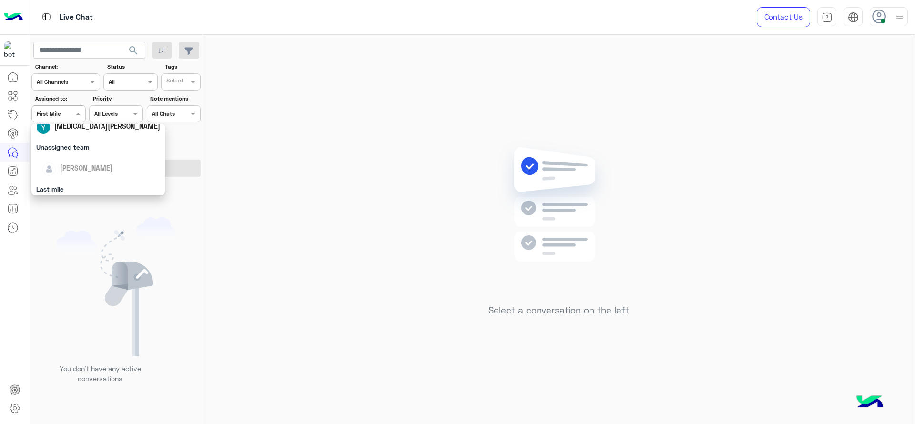
scroll to position [95, 0]
click at [75, 188] on span "[PERSON_NAME]" at bounding box center [86, 191] width 52 height 8
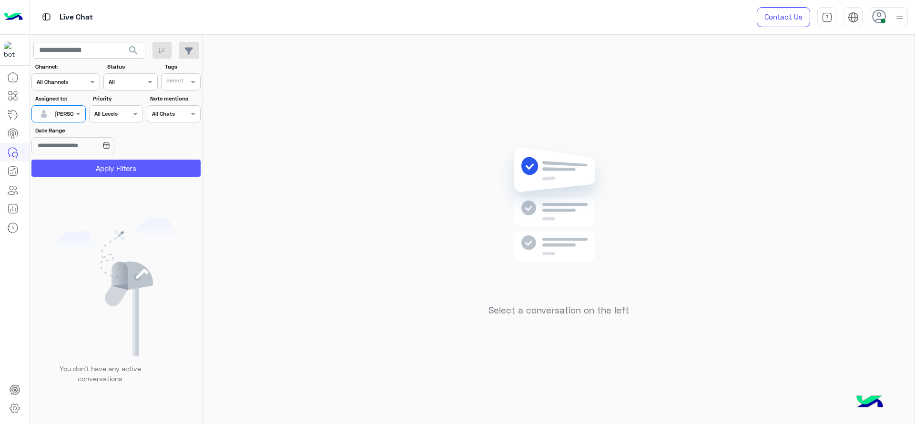
click at [95, 168] on button "Apply Filters" at bounding box center [115, 168] width 169 height 17
click at [74, 111] on span at bounding box center [79, 114] width 12 height 10
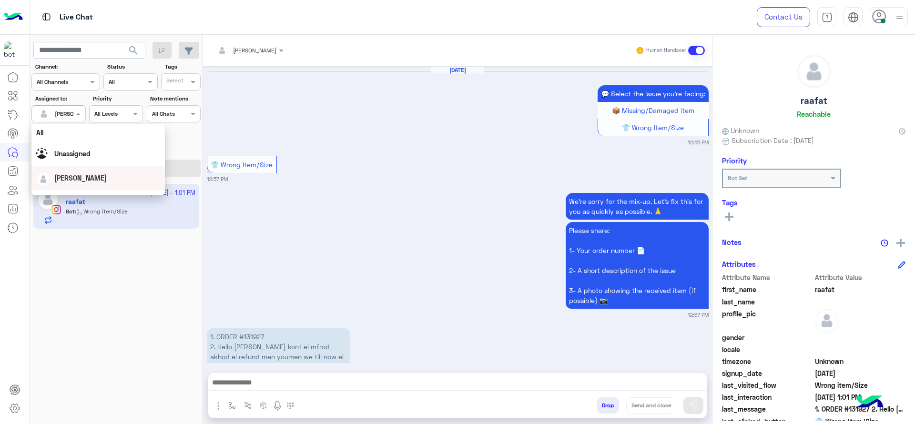
scroll to position [1265, 0]
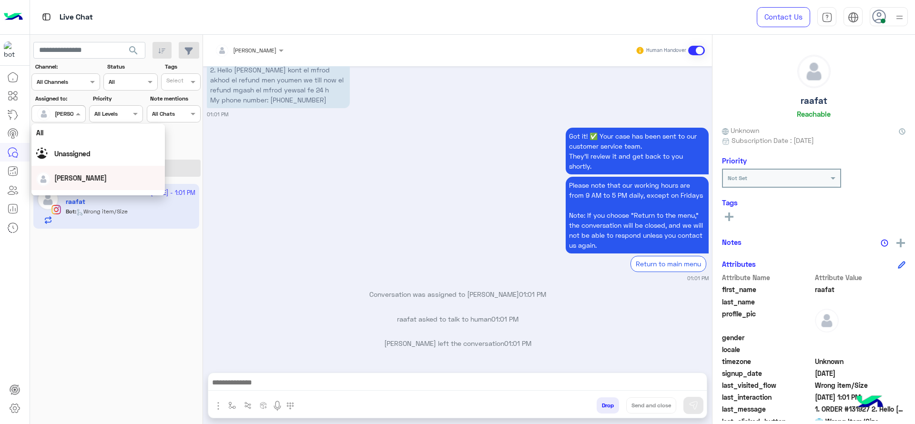
click at [262, 201] on div "Got it! ✅ Your case has been sent to our customer service team. They’ll review …" at bounding box center [458, 203] width 502 height 157
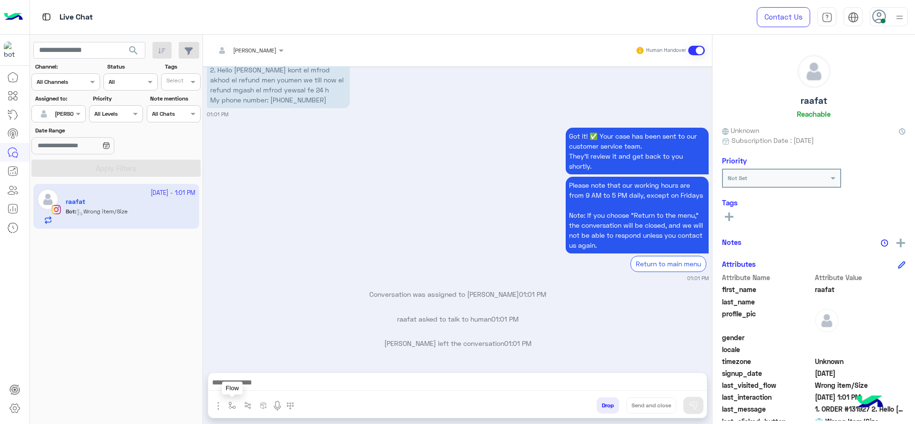
click at [229, 402] on img "button" at bounding box center [232, 406] width 8 height 8
click at [226, 399] on button "button" at bounding box center [232, 405] width 16 height 16
click at [234, 406] on img "button" at bounding box center [232, 406] width 8 height 8
click at [262, 380] on input "text" at bounding box center [249, 383] width 38 height 9
type input "*"
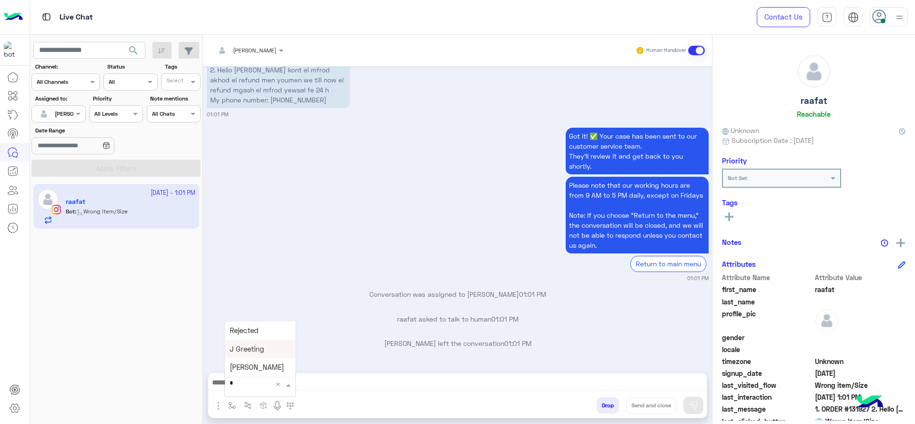
click at [270, 352] on div "J Greeting" at bounding box center [260, 349] width 71 height 19
type textarea "**********"
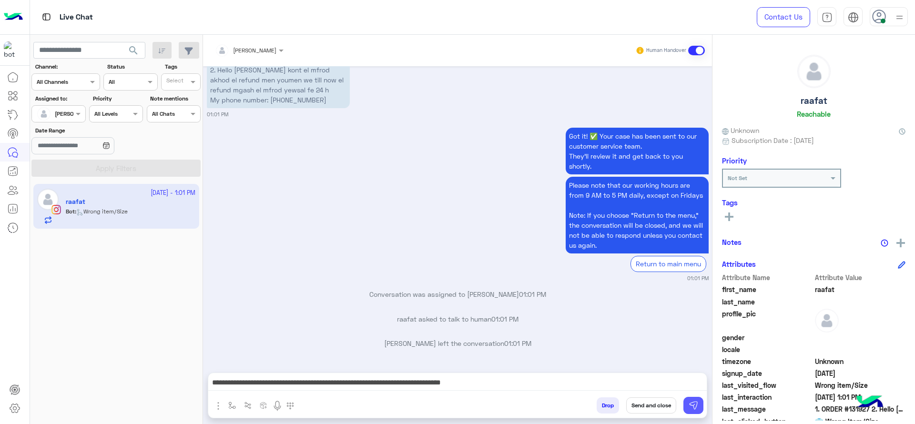
click at [689, 404] on img at bounding box center [693, 406] width 10 height 10
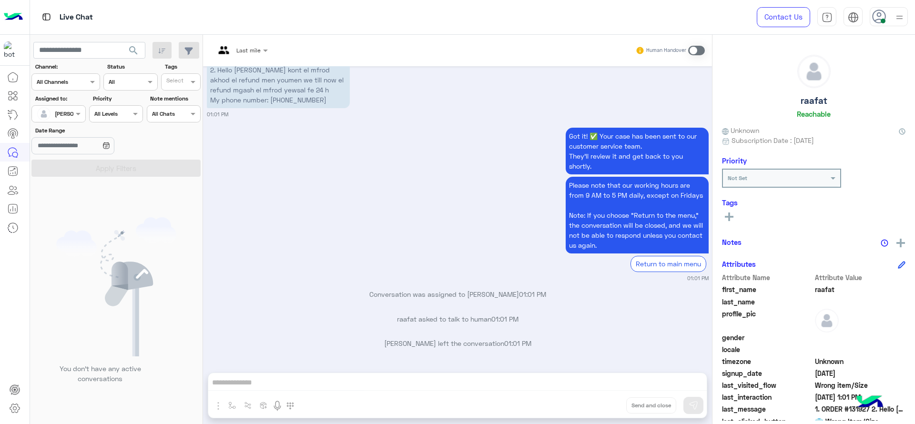
scroll to position [1311, 0]
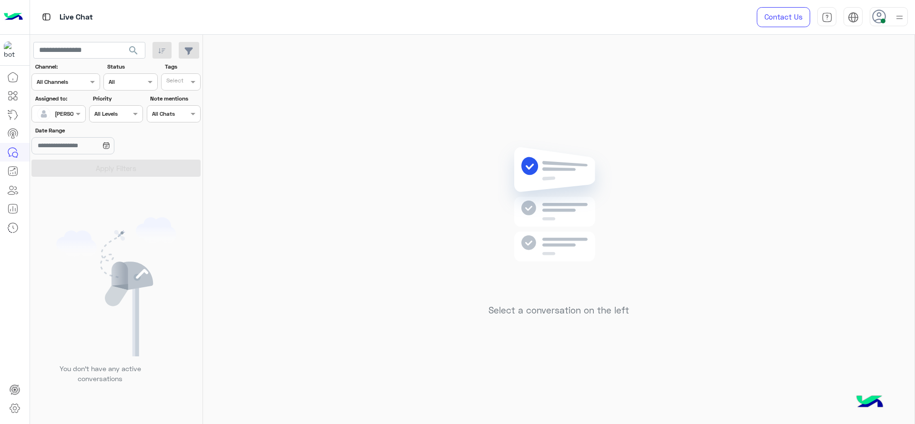
click at [70, 116] on div at bounding box center [58, 112] width 53 height 9
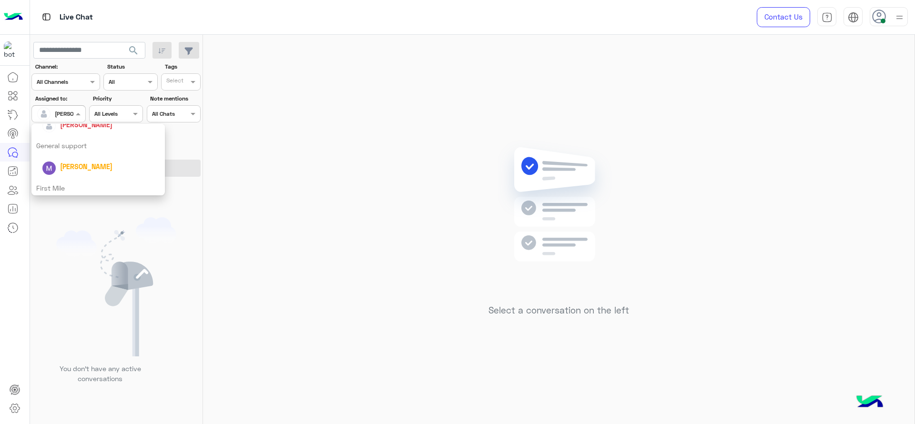
scroll to position [188, 0]
click at [72, 156] on div "First Mile" at bounding box center [97, 162] width 133 height 18
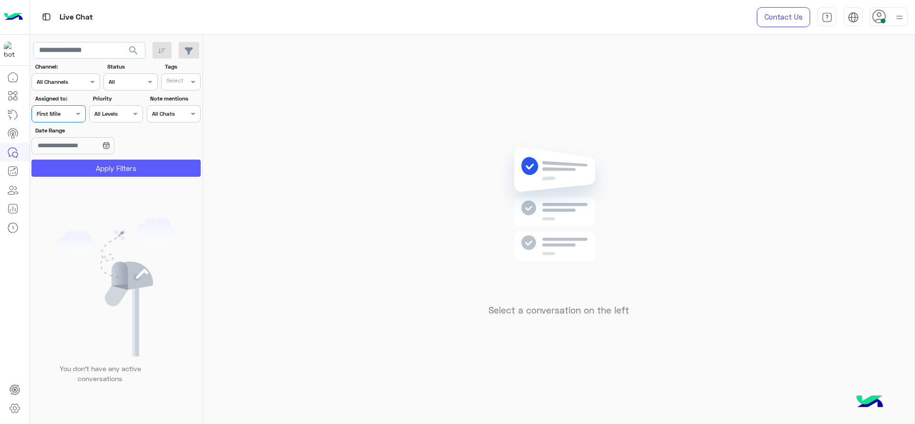
click at [72, 158] on section "Channel: Channel All Channels Status Channel All Tags Select Assigned to: Assig…" at bounding box center [116, 119] width 159 height 114
click at [72, 165] on button "Apply Filters" at bounding box center [115, 168] width 169 height 17
click at [72, 118] on div "Assigned on First Mile" at bounding box center [52, 114] width 41 height 9
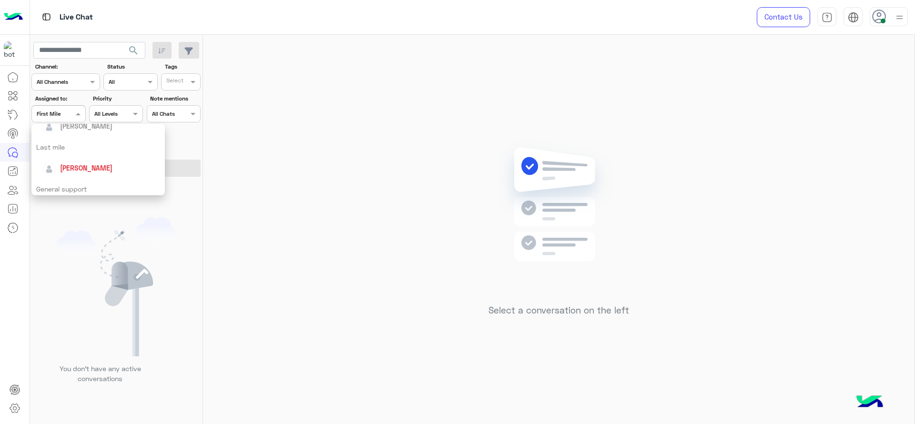
scroll to position [119, 0]
click at [72, 165] on span "[PERSON_NAME]" at bounding box center [86, 167] width 52 height 8
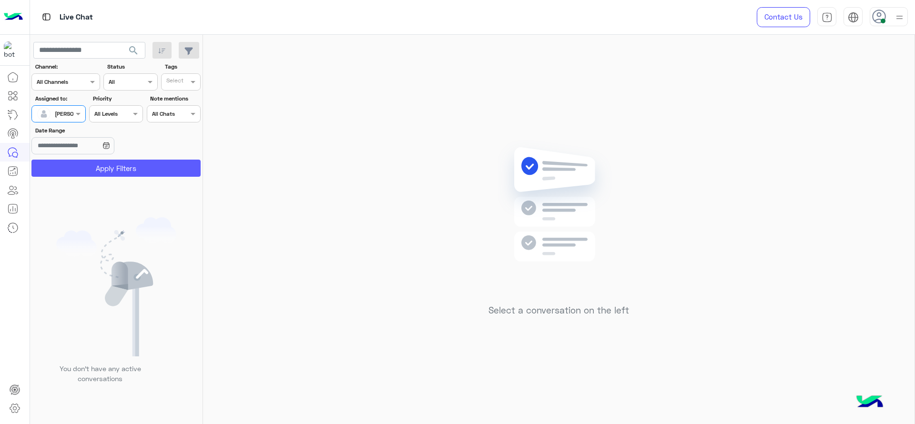
click at [74, 165] on button "Apply Filters" at bounding box center [115, 168] width 169 height 17
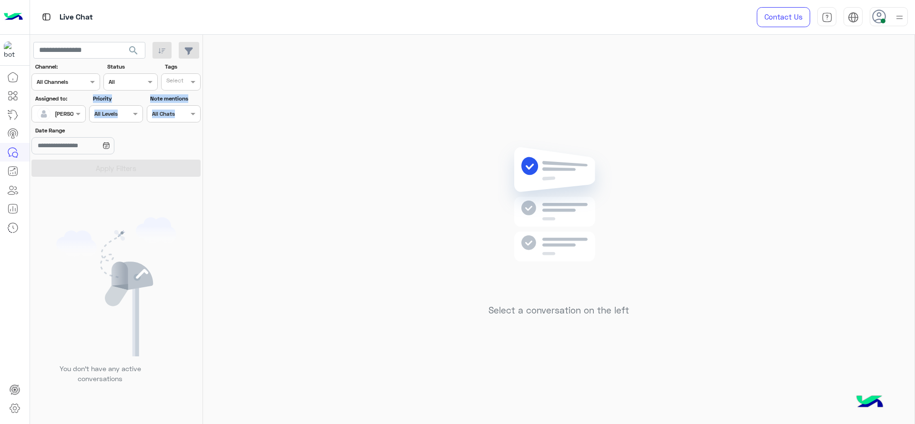
drag, startPoint x: 51, startPoint y: 125, endPoint x: 49, endPoint y: 107, distance: 18.7
click at [49, 107] on section "Channel: Channel All Channels Status Channel All Tags Select Assigned to: Assig…" at bounding box center [116, 119] width 159 height 114
click at [49, 107] on div at bounding box center [46, 113] width 18 height 19
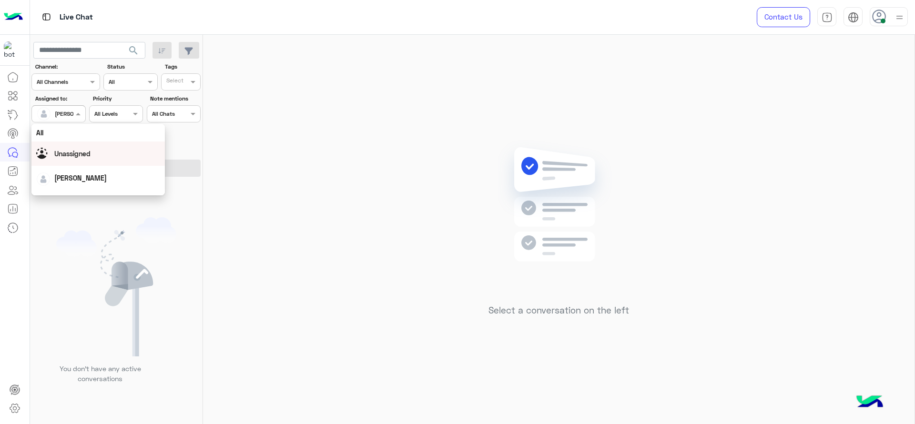
click at [248, 170] on div "Select a conversation on the left" at bounding box center [558, 231] width 711 height 393
drag, startPoint x: 77, startPoint y: 115, endPoint x: 78, endPoint y: 161, distance: 45.7
click at [78, 161] on body "Live Chat Contact Us Help Center عربي English search Channel: Channel All Chann…" at bounding box center [457, 212] width 915 height 424
click at [78, 161] on div "First Mile" at bounding box center [97, 162] width 133 height 18
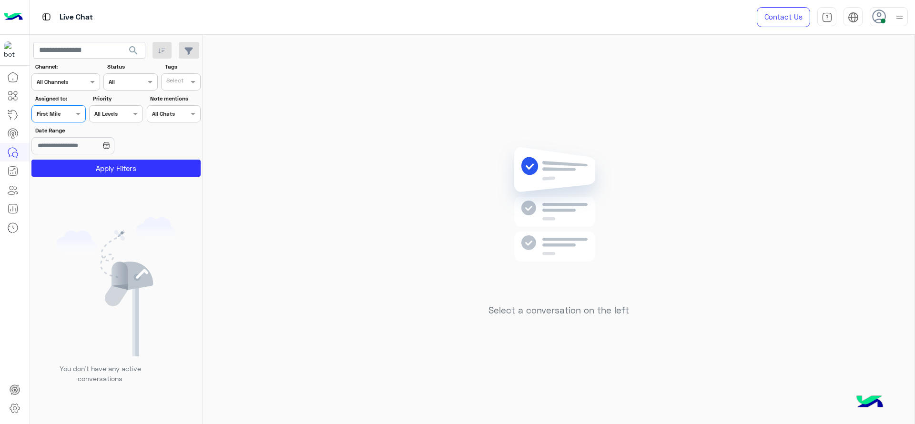
click at [78, 161] on button "Apply Filters" at bounding box center [115, 168] width 169 height 17
click at [71, 113] on div at bounding box center [58, 112] width 53 height 9
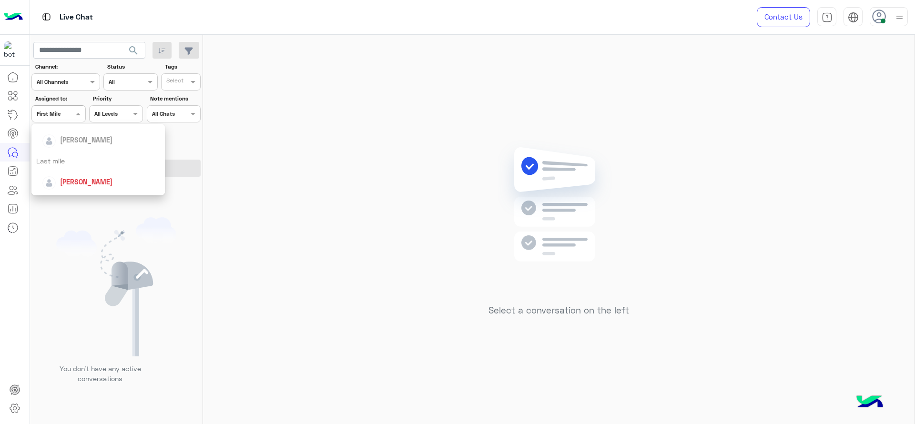
scroll to position [95, 0]
click at [76, 186] on div "[PERSON_NAME]" at bounding box center [86, 191] width 52 height 10
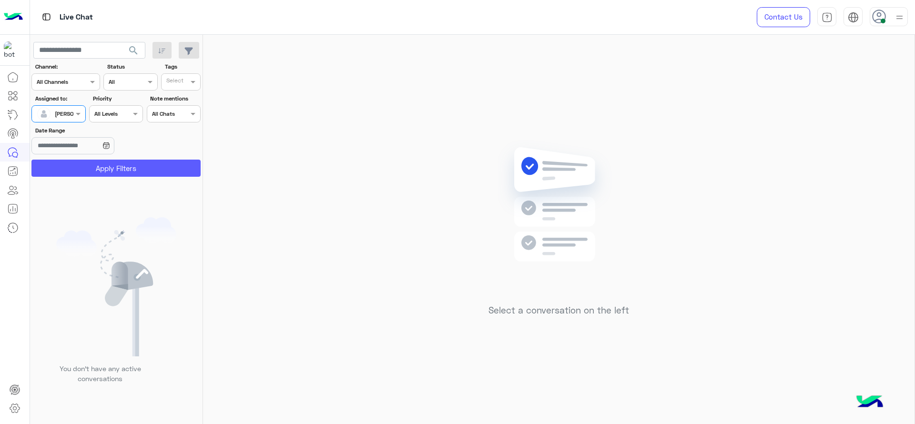
click at [77, 170] on button "Apply Filters" at bounding box center [115, 168] width 169 height 17
click at [72, 114] on div at bounding box center [58, 112] width 53 height 9
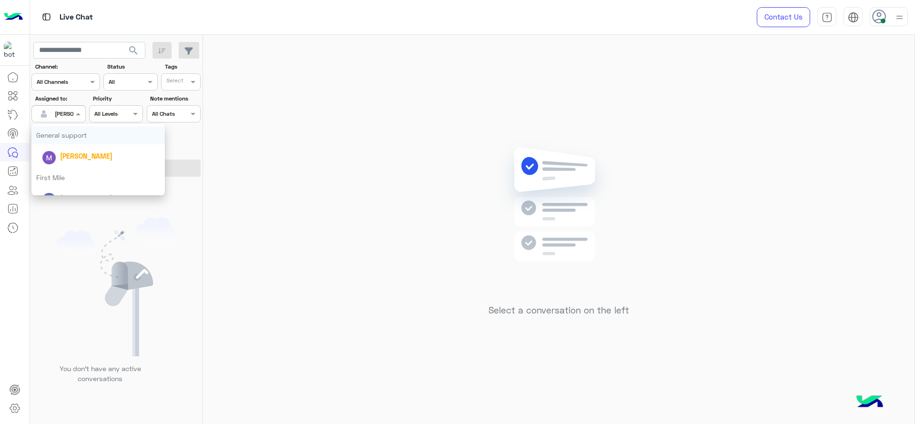
scroll to position [188, 0]
click at [78, 161] on div "First Mile" at bounding box center [97, 162] width 133 height 18
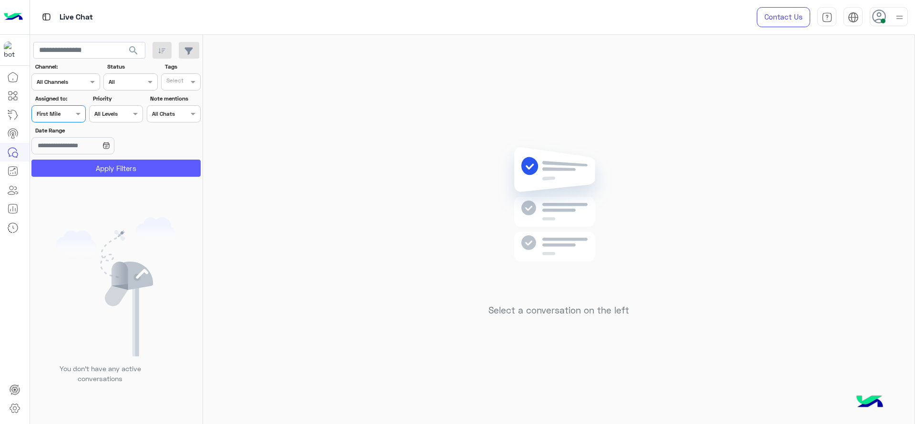
click at [79, 166] on button "Apply Filters" at bounding box center [115, 168] width 169 height 17
click at [61, 111] on div at bounding box center [58, 112] width 53 height 9
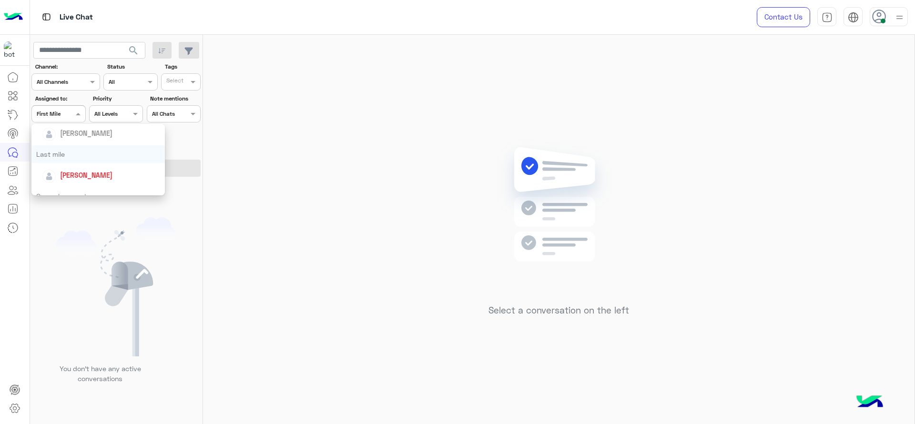
scroll to position [131, 0]
click at [76, 168] on div "General support" at bounding box center [97, 177] width 133 height 18
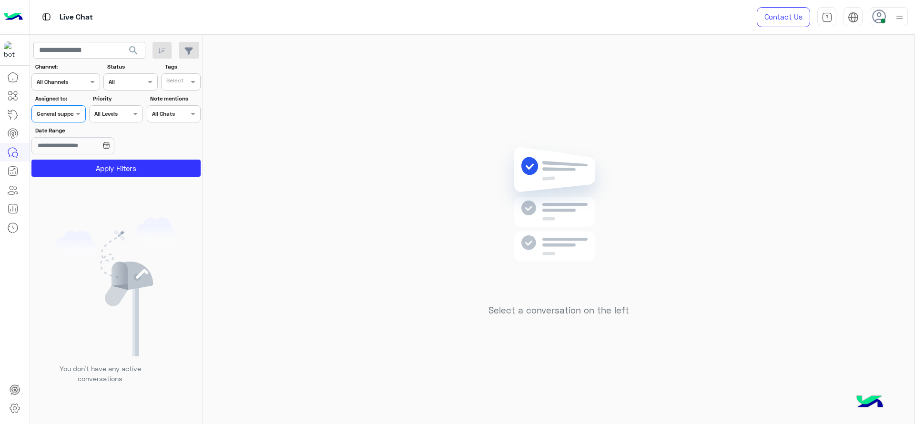
click at [70, 118] on div "General support" at bounding box center [57, 114] width 41 height 9
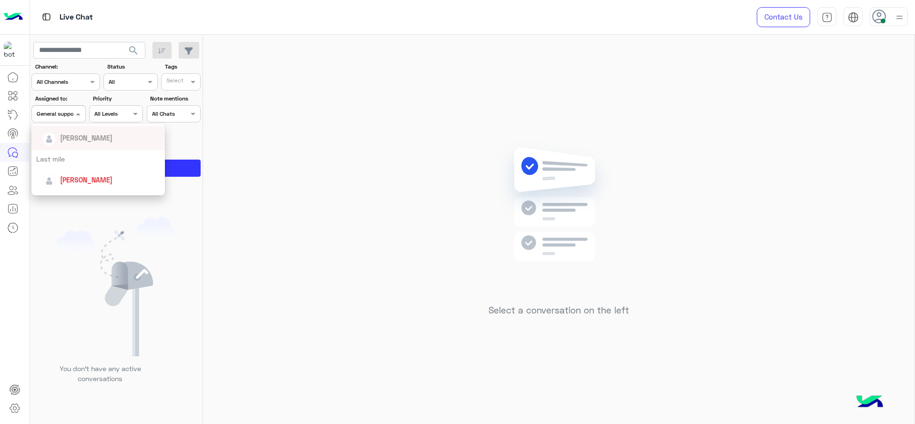
scroll to position [107, 0]
click at [80, 172] on div "[PERSON_NAME]" at bounding box center [101, 179] width 118 height 17
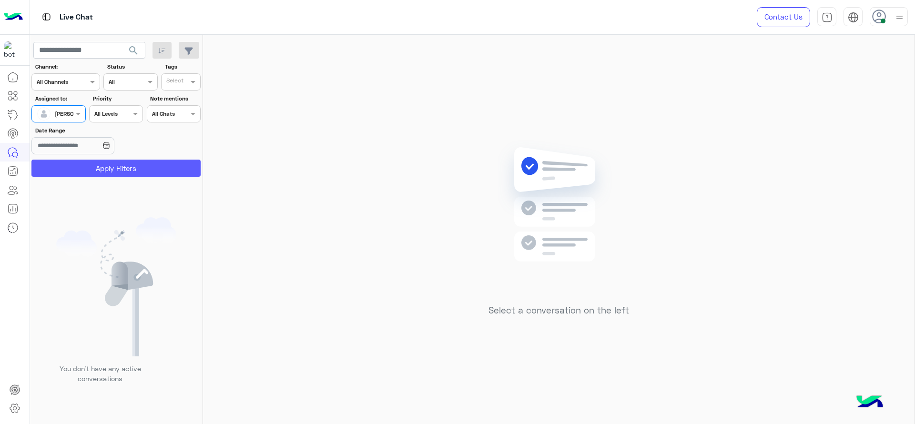
click at [85, 170] on button "Apply Filters" at bounding box center [115, 168] width 169 height 17
click at [495, 111] on div "Select a conversation on the left" at bounding box center [558, 231] width 711 height 393
click at [71, 115] on div at bounding box center [58, 112] width 53 height 9
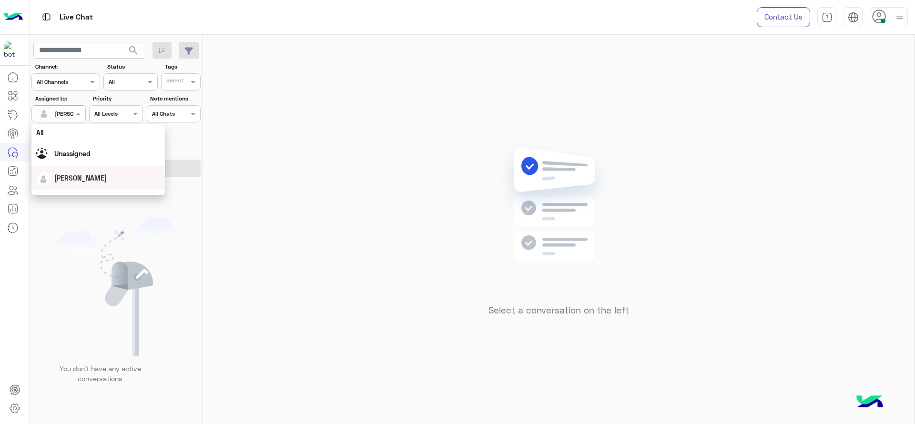
scroll to position [188, 0]
click at [69, 165] on div "First Mile" at bounding box center [97, 162] width 133 height 18
click at [69, 165] on button "Apply Filters" at bounding box center [115, 168] width 169 height 17
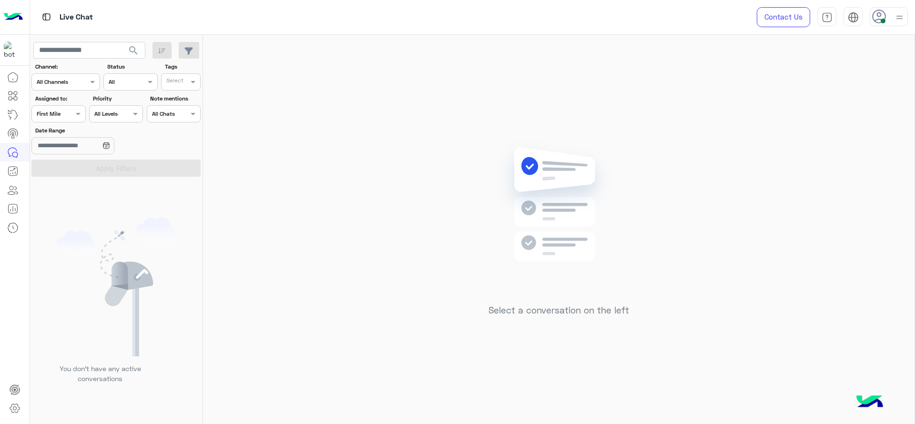
click at [71, 113] on div at bounding box center [58, 112] width 53 height 9
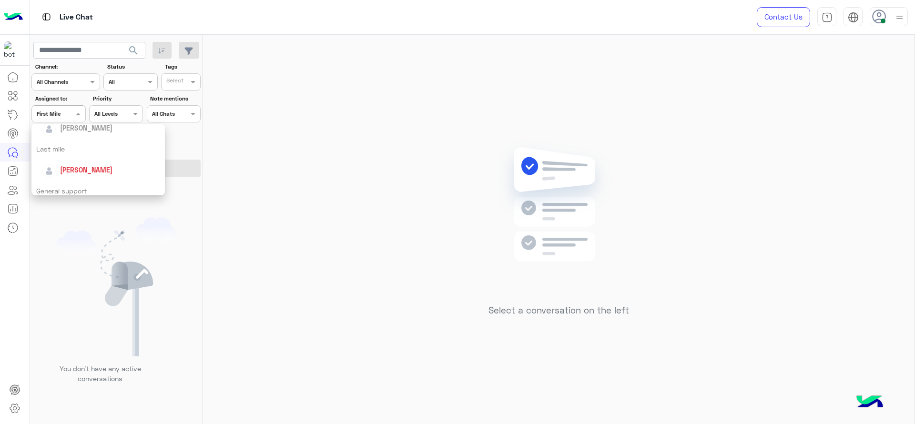
scroll to position [119, 0]
click at [77, 169] on span "[PERSON_NAME]" at bounding box center [86, 167] width 52 height 8
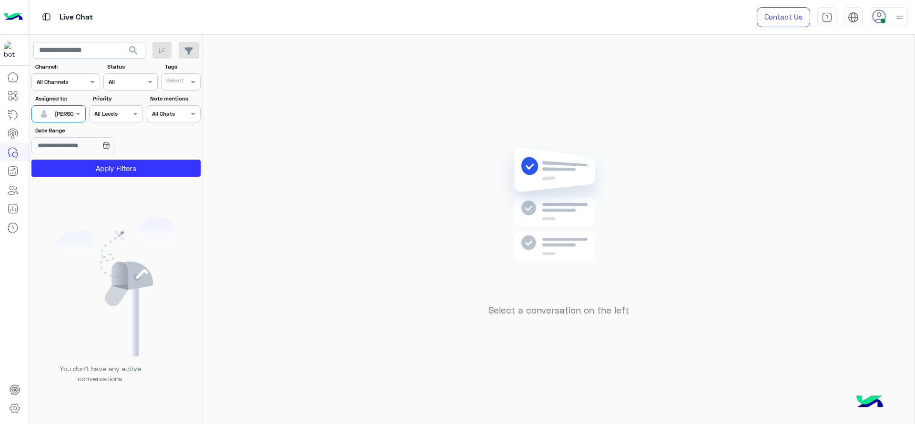
click at [77, 169] on button "Apply Filters" at bounding box center [115, 168] width 169 height 17
click at [77, 113] on span at bounding box center [79, 114] width 12 height 10
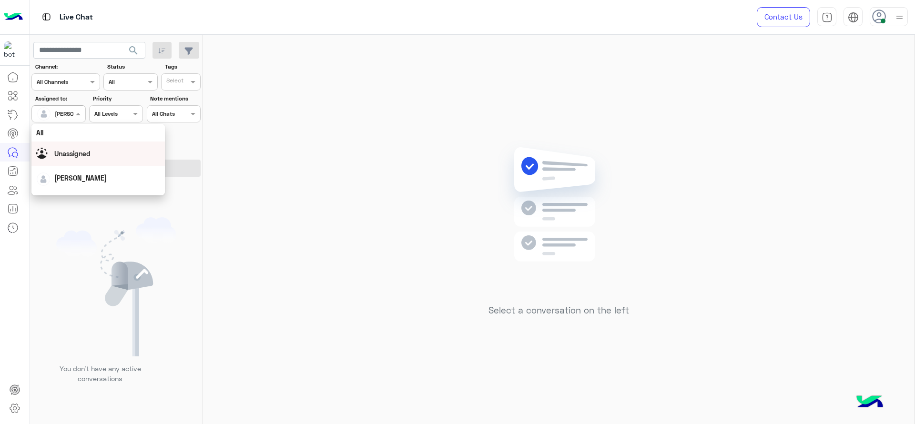
scroll to position [188, 0]
click at [94, 160] on div "First Mile" at bounding box center [97, 162] width 133 height 18
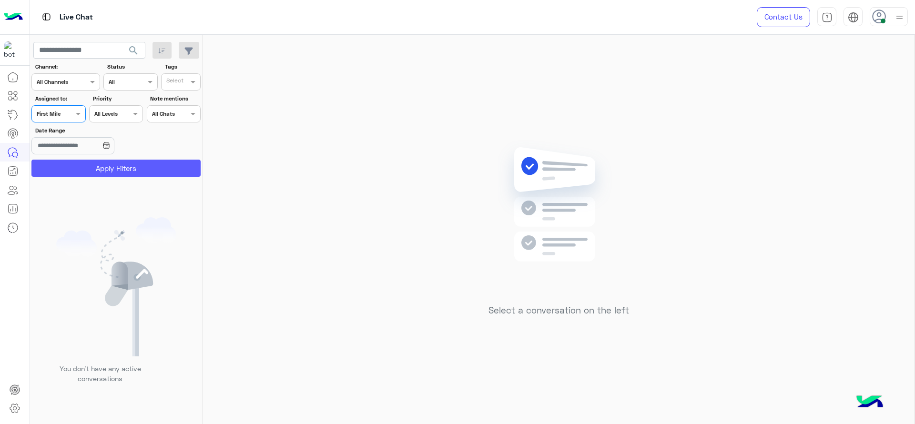
click at [94, 170] on button "Apply Filters" at bounding box center [115, 168] width 169 height 17
click at [65, 118] on div "Assigned on First Mile" at bounding box center [52, 114] width 41 height 9
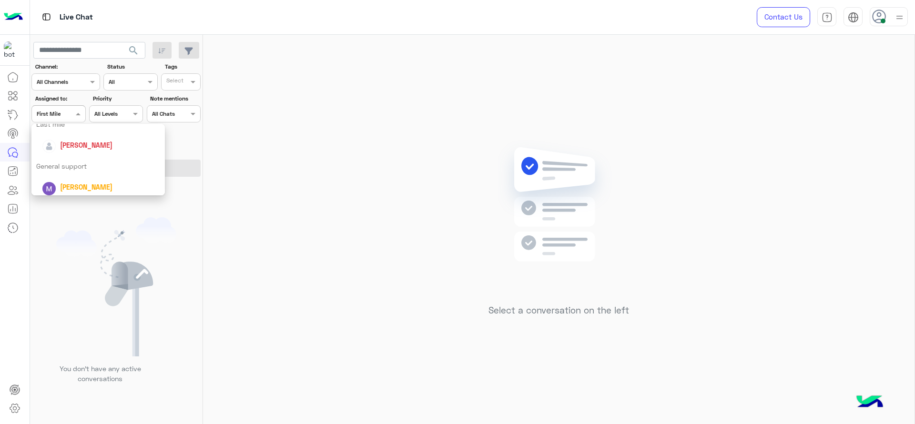
scroll to position [143, 0]
click at [65, 144] on span "[PERSON_NAME]" at bounding box center [86, 144] width 52 height 8
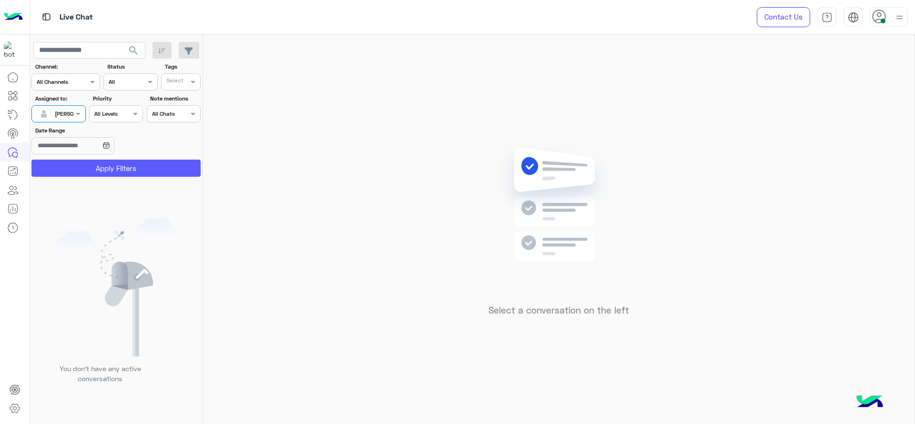
click at [105, 173] on button "Apply Filters" at bounding box center [115, 168] width 169 height 17
click at [432, 178] on div "Select a conversation on the left" at bounding box center [558, 231] width 711 height 393
click at [291, 170] on div "Select a conversation on the left" at bounding box center [558, 231] width 711 height 393
click at [659, 297] on div "Select a conversation on the left" at bounding box center [558, 231] width 711 height 393
click at [84, 118] on span at bounding box center [79, 114] width 12 height 10
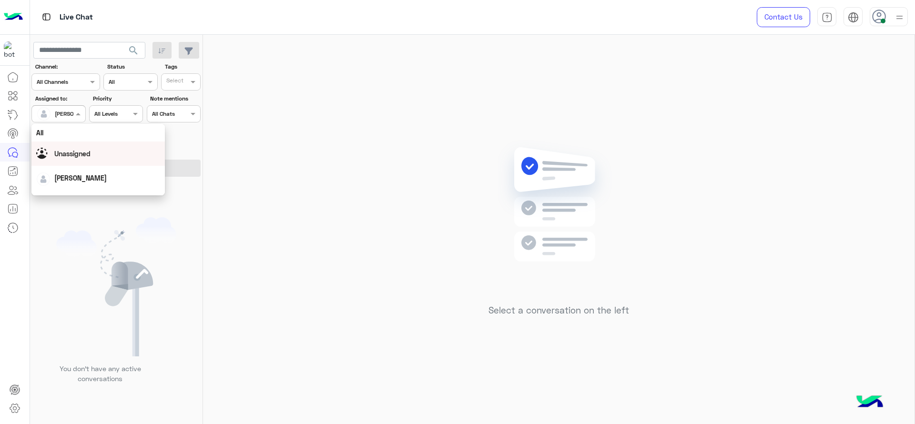
click at [74, 150] on span "Unassigned" at bounding box center [72, 154] width 36 height 8
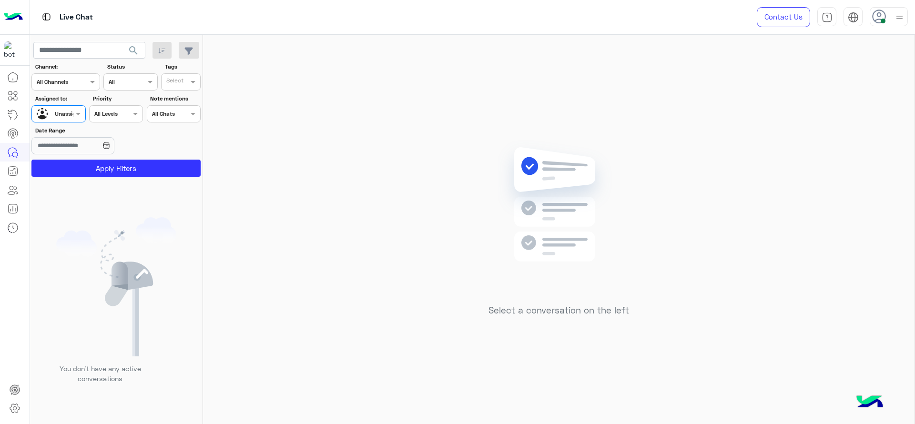
click at [177, 82] on input "text" at bounding box center [176, 83] width 20 height 9
click at [177, 102] on div "J FOLLOW UP" at bounding box center [207, 101] width 83 height 10
click at [121, 175] on button "Apply Filters" at bounding box center [115, 168] width 169 height 17
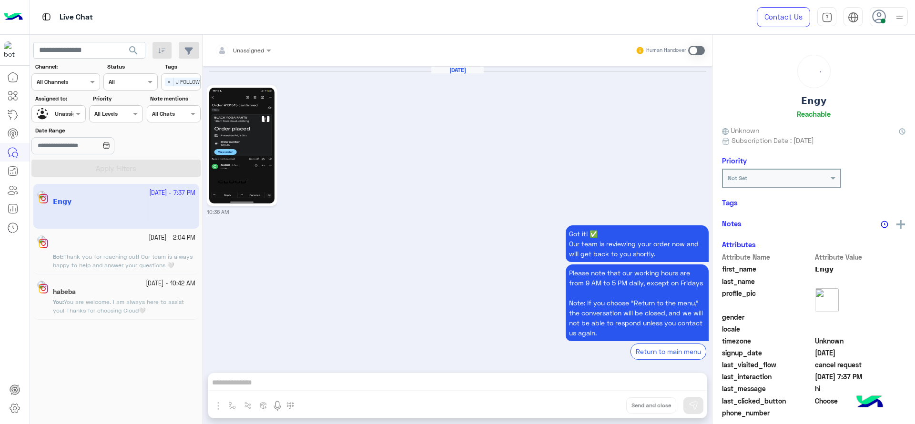
scroll to position [1059, 0]
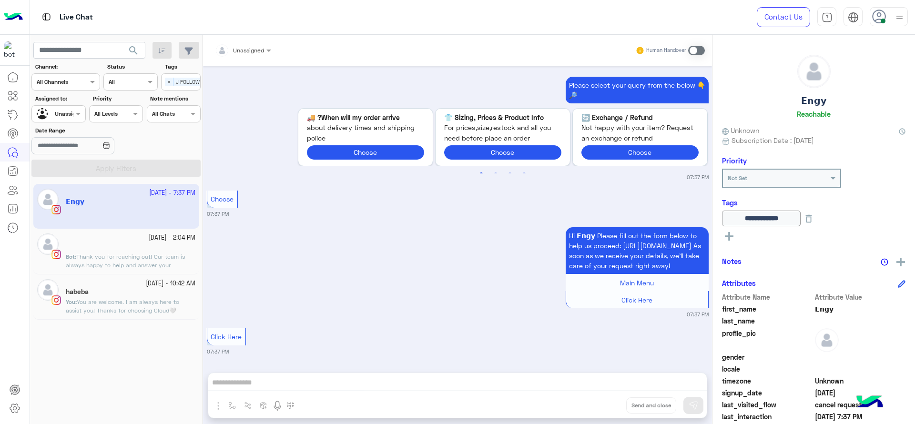
click at [116, 262] on span "Thank you for reaching out! Our team is always happy to help and answer your qu…" at bounding box center [125, 265] width 119 height 24
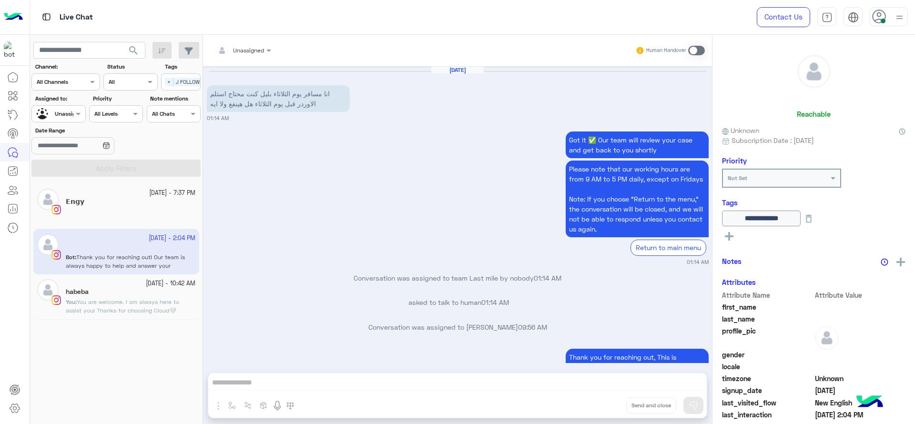
scroll to position [878, 0]
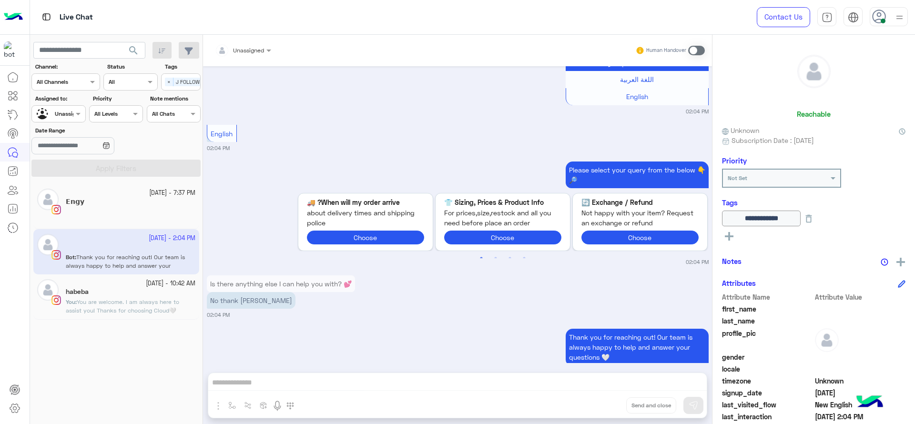
click at [90, 312] on span "You are welcome. I am always here to assist you! Thanks for choosing Cloud🤍" at bounding box center [122, 306] width 113 height 16
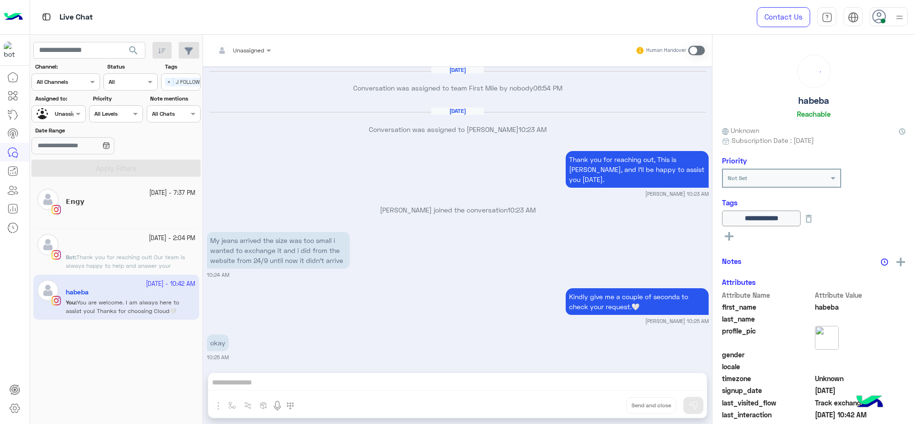
scroll to position [547, 0]
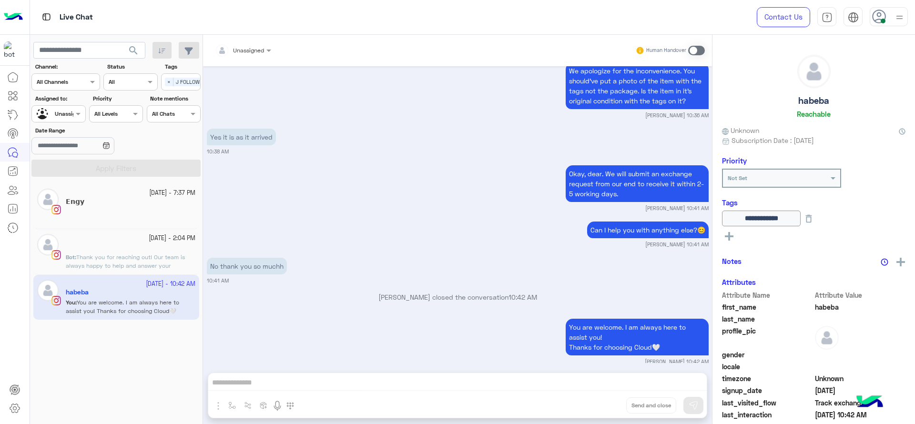
click at [86, 206] on div "𝗘𝗻𝗴𝘆" at bounding box center [131, 203] width 130 height 10
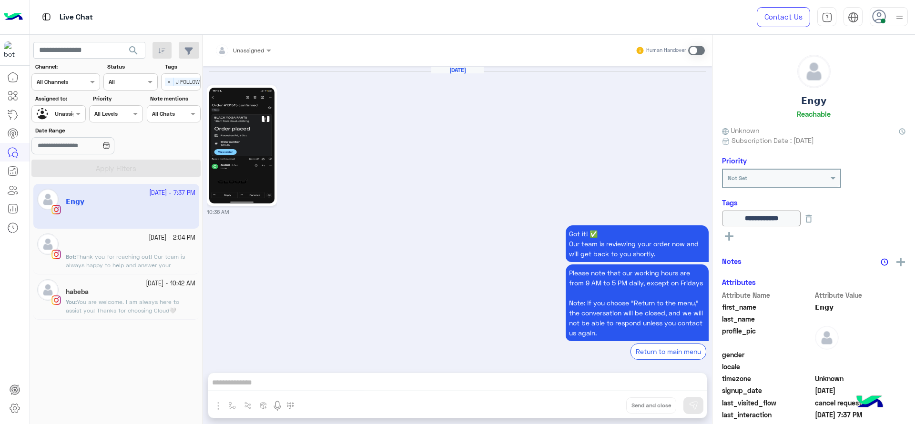
scroll to position [1059, 0]
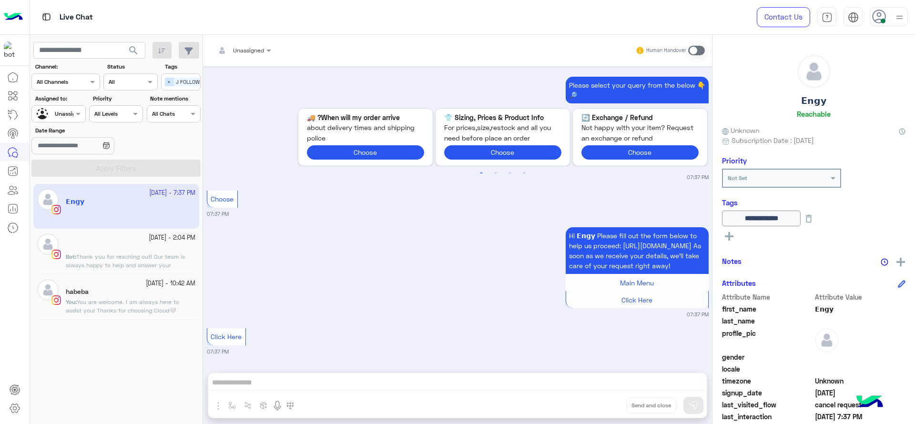
click at [165, 84] on span "×" at bounding box center [169, 82] width 9 height 9
click at [70, 114] on div at bounding box center [58, 112] width 53 height 9
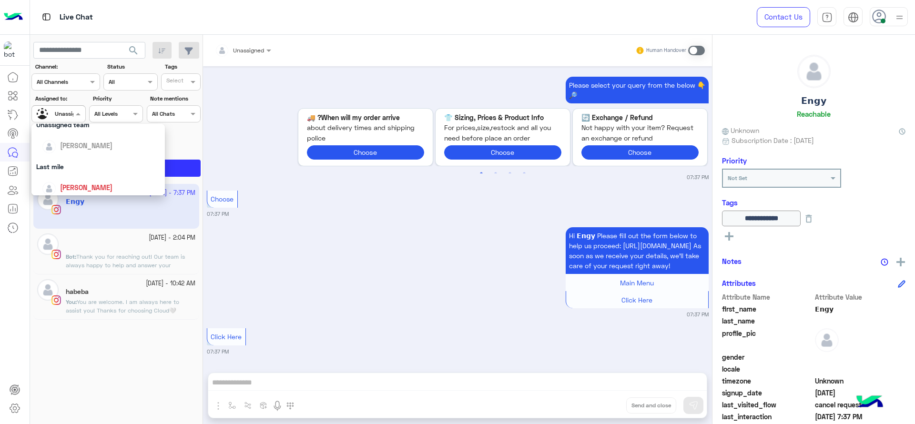
scroll to position [91, 0]
click at [88, 188] on div "[PERSON_NAME]" at bounding box center [101, 194] width 118 height 17
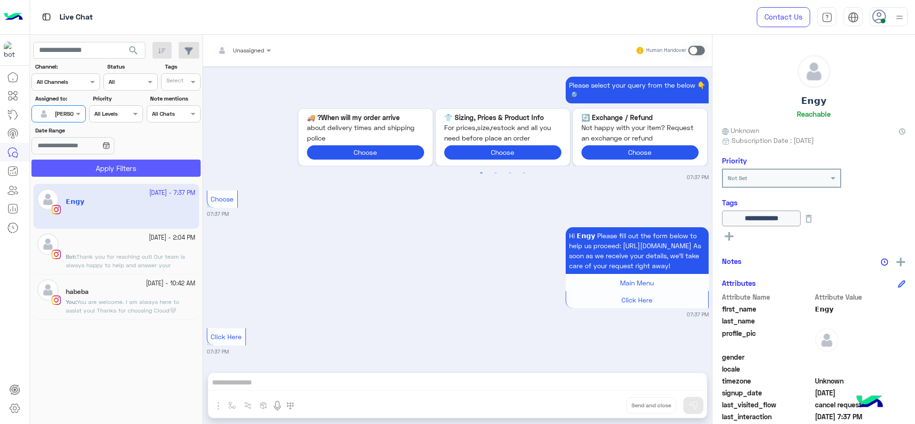
click at [96, 171] on button "Apply Filters" at bounding box center [115, 168] width 169 height 17
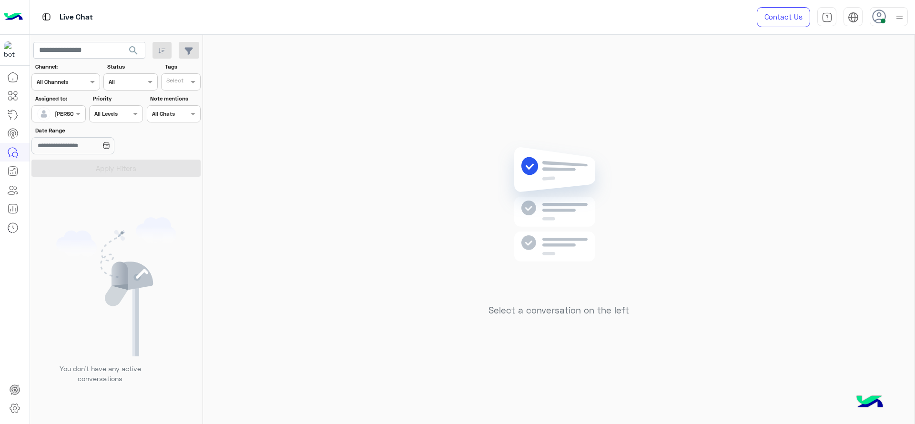
click at [208, 144] on div "Select a conversation on the left" at bounding box center [558, 231] width 711 height 393
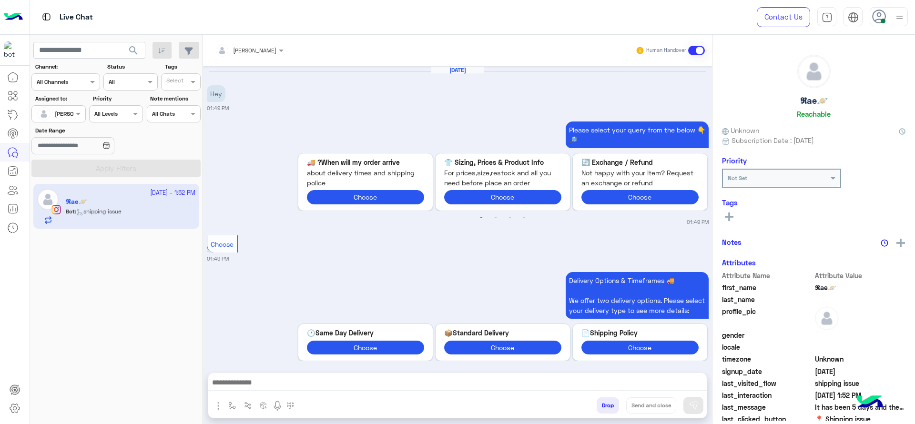
scroll to position [1041, 0]
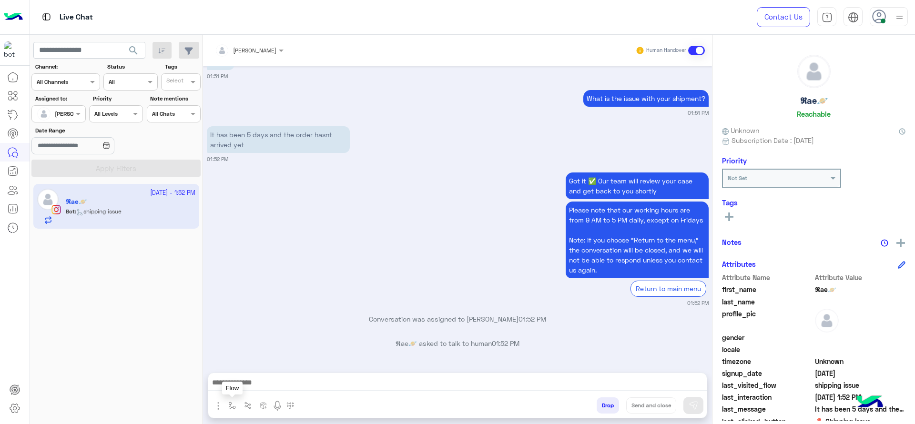
click at [229, 406] on img "button" at bounding box center [232, 406] width 8 height 8
click at [249, 384] on input "text" at bounding box center [249, 383] width 38 height 9
type input "*"
click at [256, 350] on span "J Greeting" at bounding box center [247, 348] width 34 height 9
type textarea "**********"
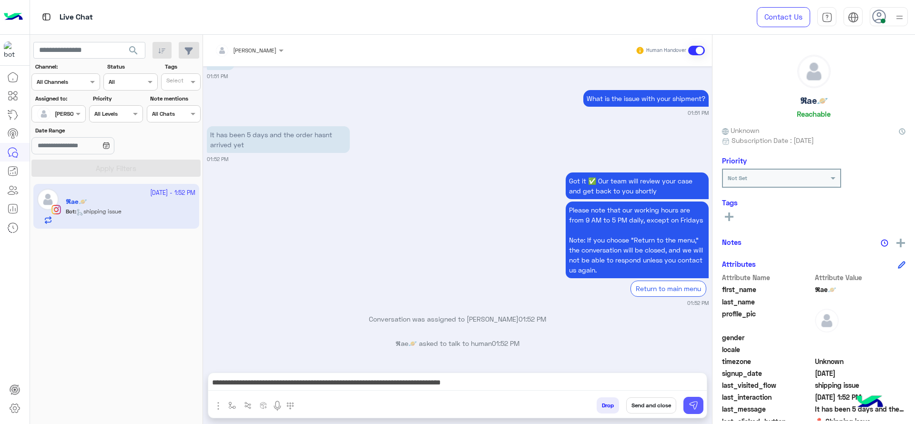
click at [692, 407] on img at bounding box center [693, 406] width 10 height 10
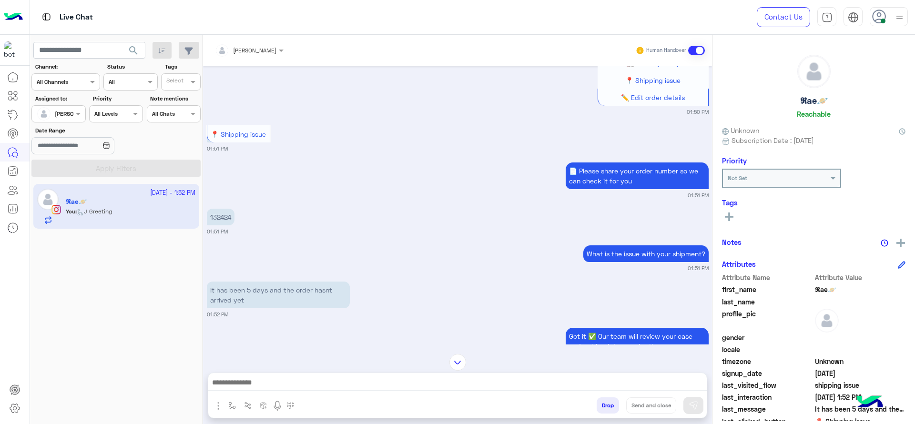
scroll to position [898, 0]
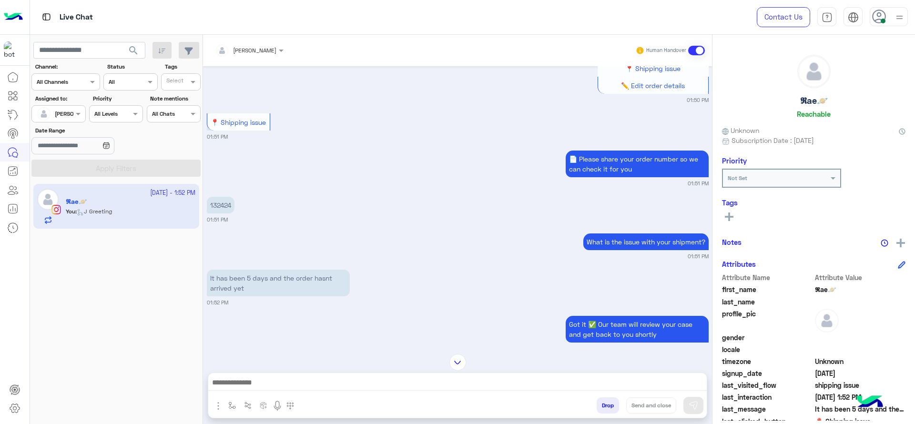
click at [221, 202] on p "132424" at bounding box center [221, 205] width 28 height 17
copy p "132424"
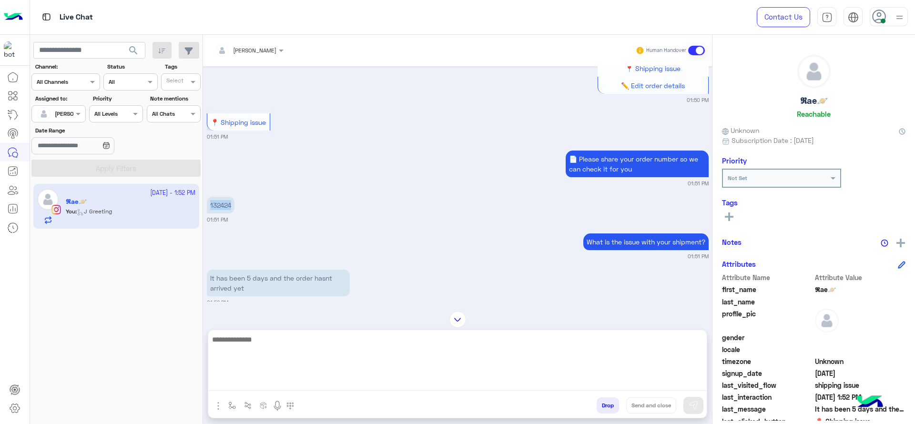
click at [367, 380] on textarea at bounding box center [457, 361] width 498 height 57
click at [256, 340] on textarea "**********" at bounding box center [457, 361] width 498 height 57
click at [261, 338] on textarea "**********" at bounding box center [457, 361] width 498 height 57
type textarea "**********"
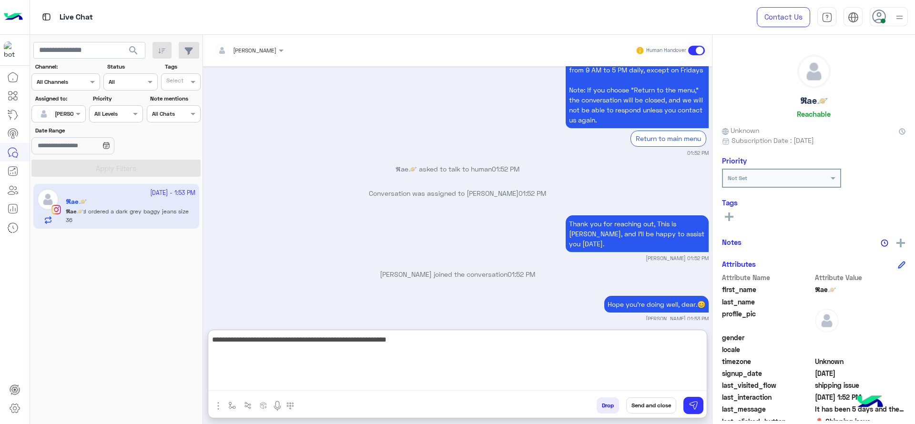
scroll to position [1228, 0]
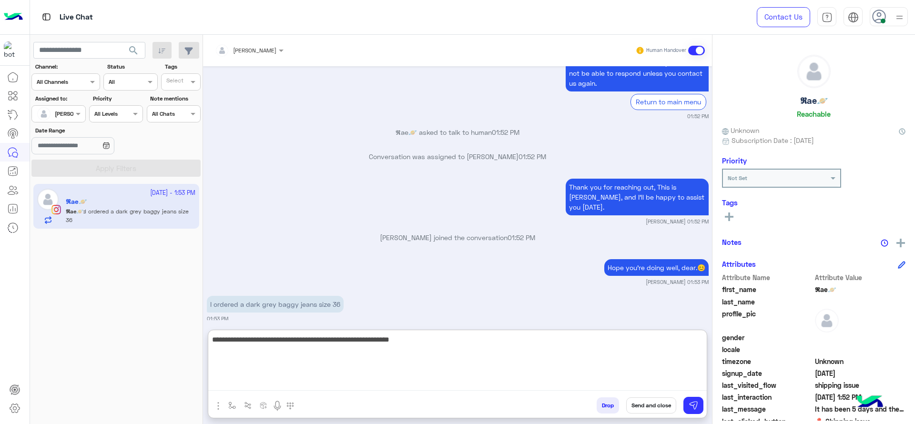
click at [437, 350] on textarea "**********" at bounding box center [457, 361] width 498 height 57
type textarea "**********"
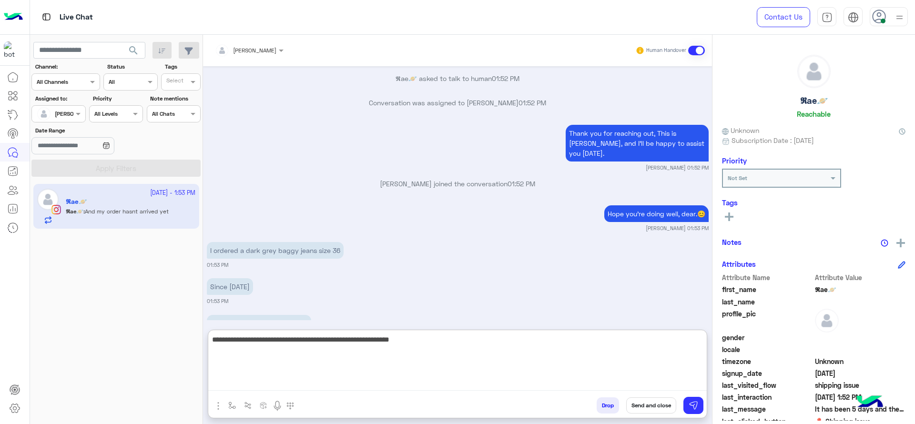
scroll to position [1301, 0]
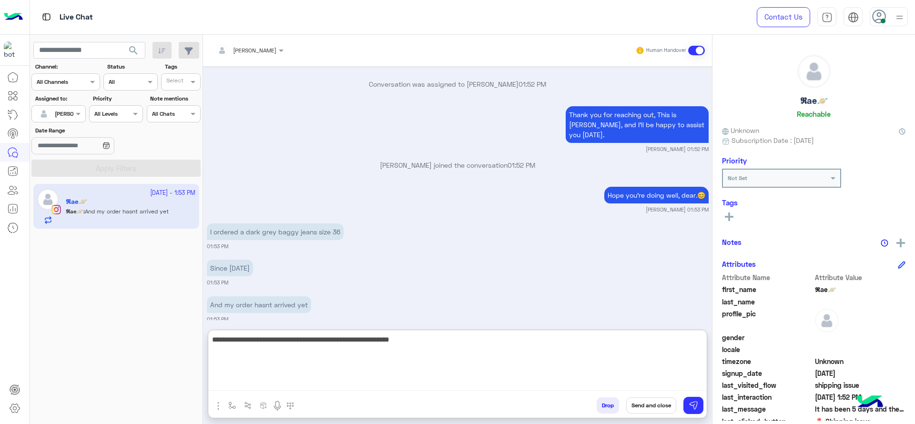
click at [368, 350] on textarea "**********" at bounding box center [457, 361] width 498 height 57
click at [470, 347] on textarea "**********" at bounding box center [457, 361] width 498 height 57
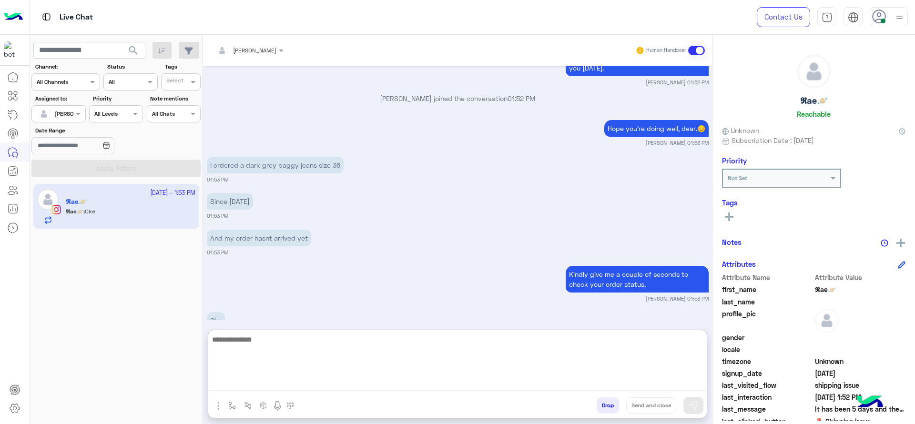
scroll to position [1383, 0]
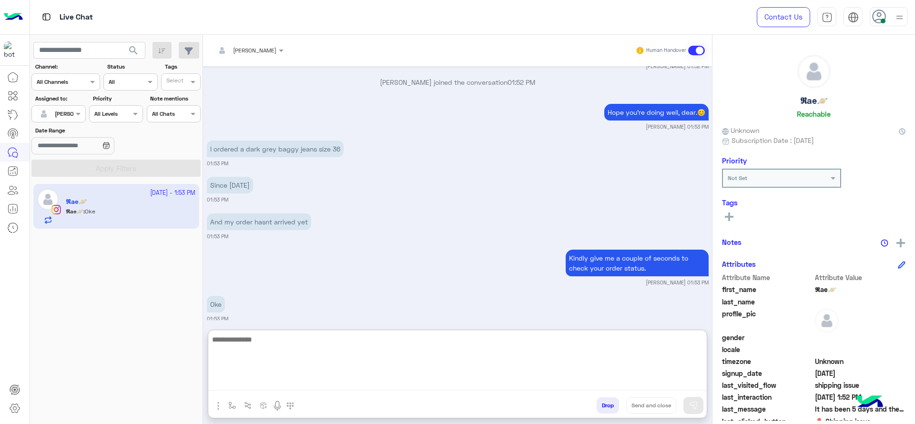
click at [242, 351] on textarea at bounding box center [457, 361] width 498 height 57
click at [307, 368] on textarea "**********" at bounding box center [457, 361] width 498 height 57
click at [266, 340] on textarea "**********" at bounding box center [457, 361] width 498 height 57
click at [468, 356] on textarea "**********" at bounding box center [457, 361] width 498 height 57
type textarea "**********"
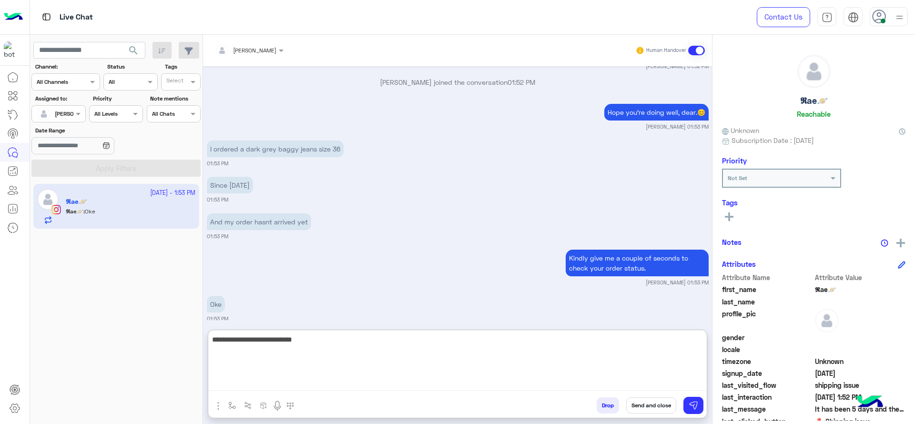
click at [327, 347] on textarea "**********" at bounding box center [457, 361] width 498 height 57
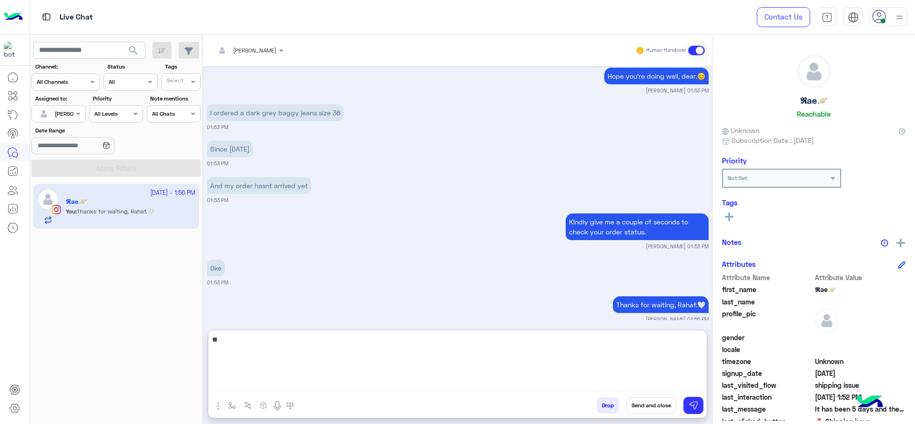
type textarea "*"
click at [535, 361] on textarea "**********" at bounding box center [457, 361] width 498 height 57
click at [433, 342] on textarea "**********" at bounding box center [457, 361] width 498 height 57
type textarea "**********"
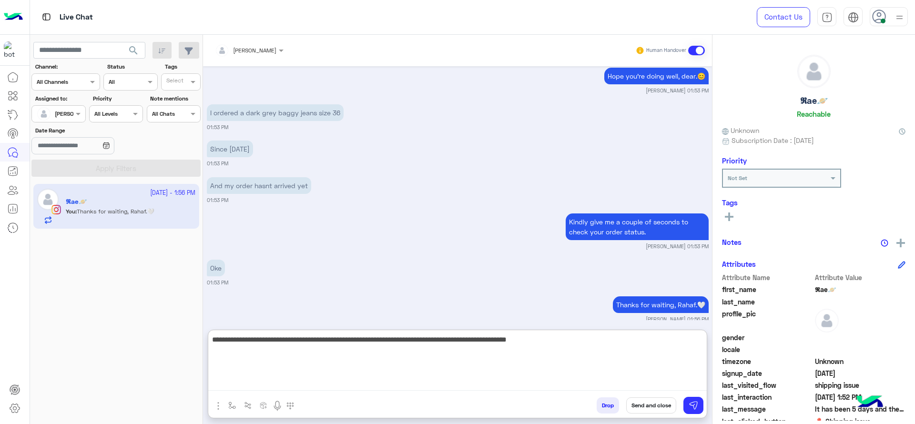
click at [555, 377] on textarea "**********" at bounding box center [457, 361] width 498 height 57
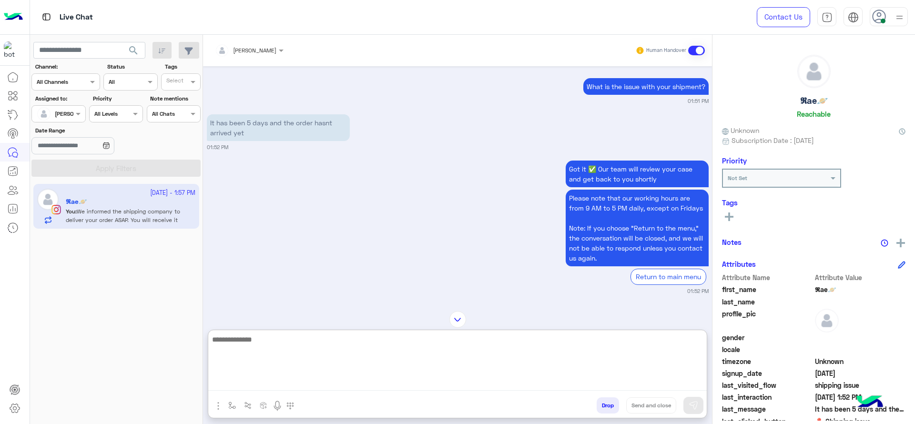
scroll to position [1476, 0]
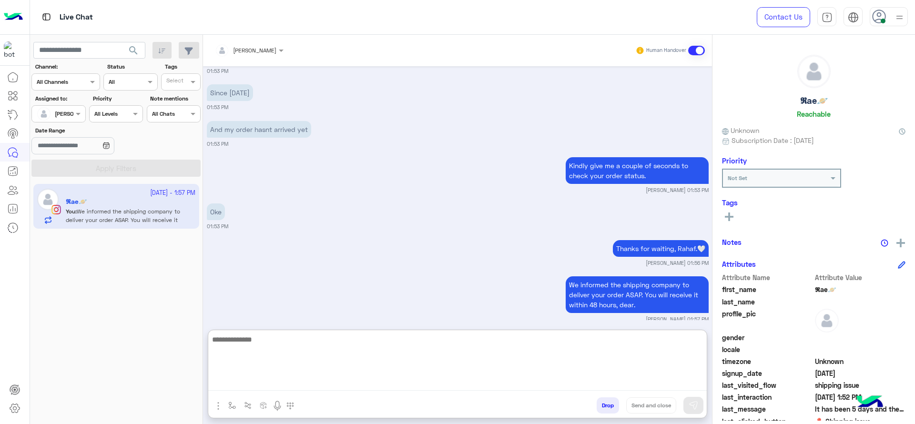
click at [342, 351] on textarea at bounding box center [457, 361] width 498 height 57
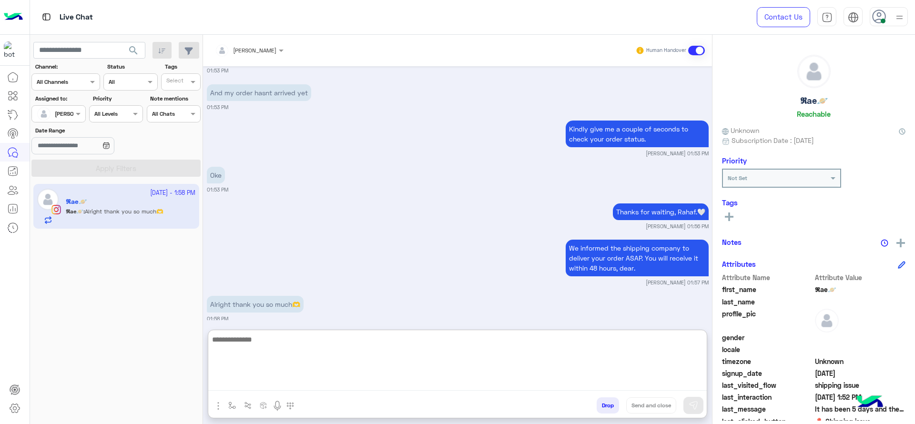
paste textarea "**********"
type textarea "**********"
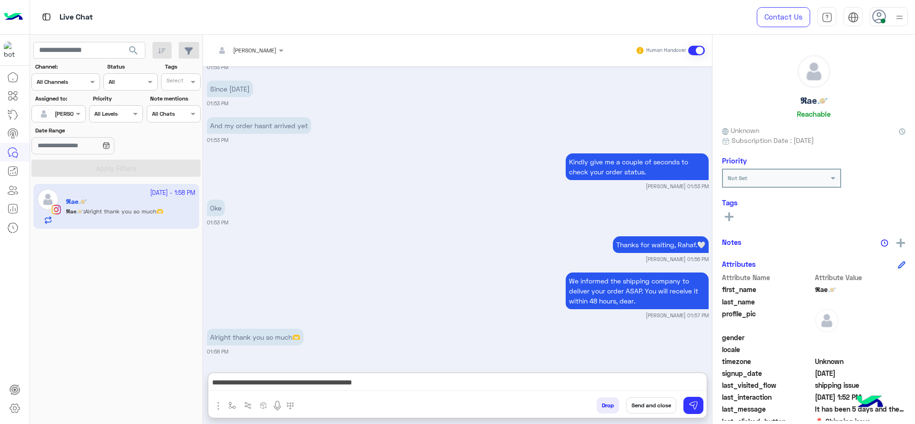
click at [735, 221] on button at bounding box center [729, 216] width 14 height 11
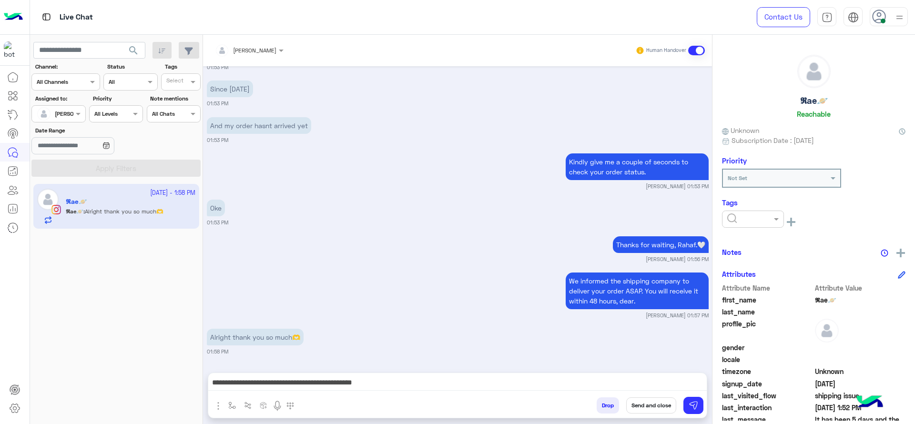
scroll to position [1470, 0]
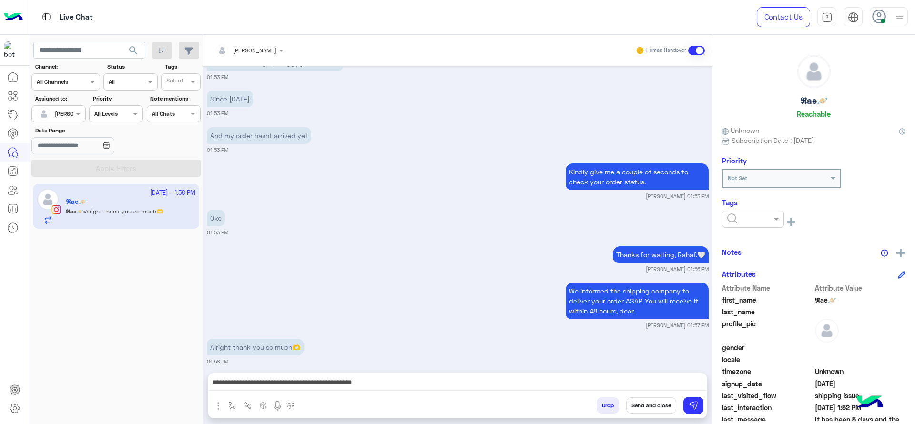
click at [727, 219] on div at bounding box center [727, 219] width 0 height 0
click at [733, 238] on span "J FOLLOW UP" at bounding box center [747, 242] width 41 height 8
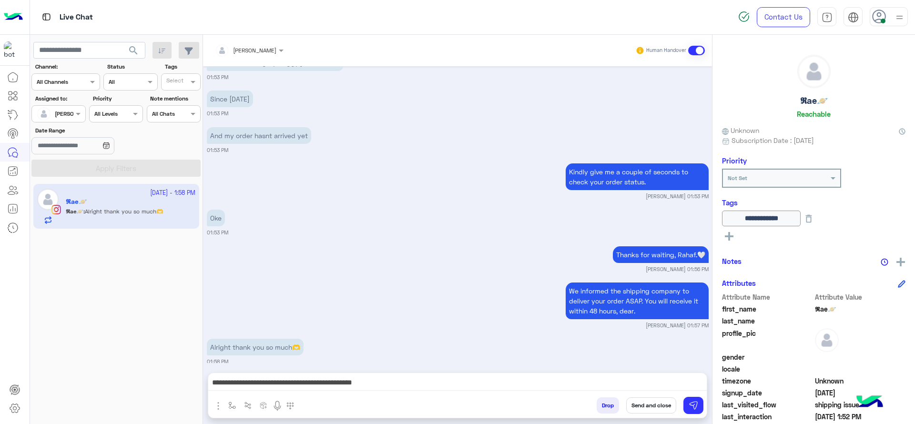
click at [638, 405] on button "Send and close" at bounding box center [651, 405] width 50 height 16
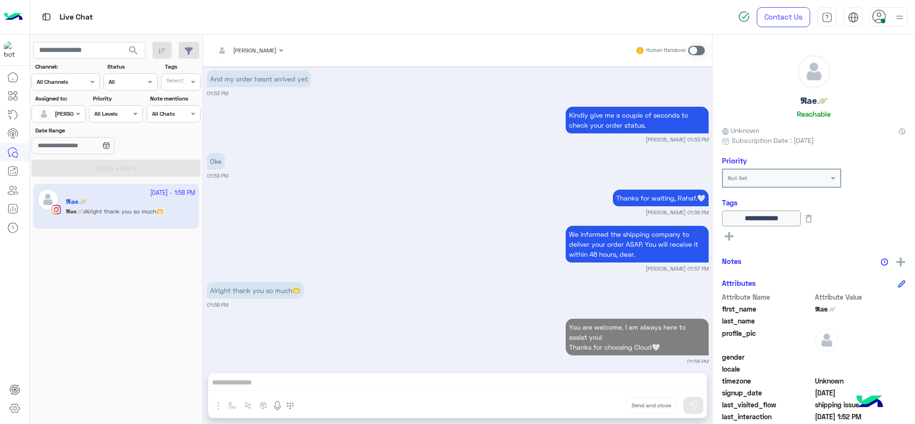
scroll to position [1551, 0]
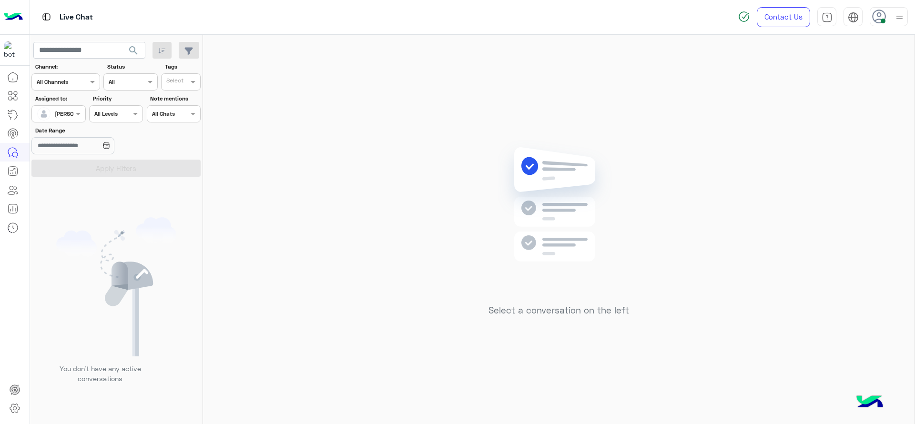
click at [387, 213] on div "Select a conversation on the left" at bounding box center [558, 231] width 711 height 393
click at [252, 205] on div "Select a conversation on the left" at bounding box center [558, 231] width 711 height 393
click at [898, 10] on div at bounding box center [899, 17] width 12 height 18
click at [249, 295] on div "Select a conversation on the left" at bounding box center [558, 231] width 711 height 393
click at [890, 17] on div at bounding box center [888, 16] width 38 height 19
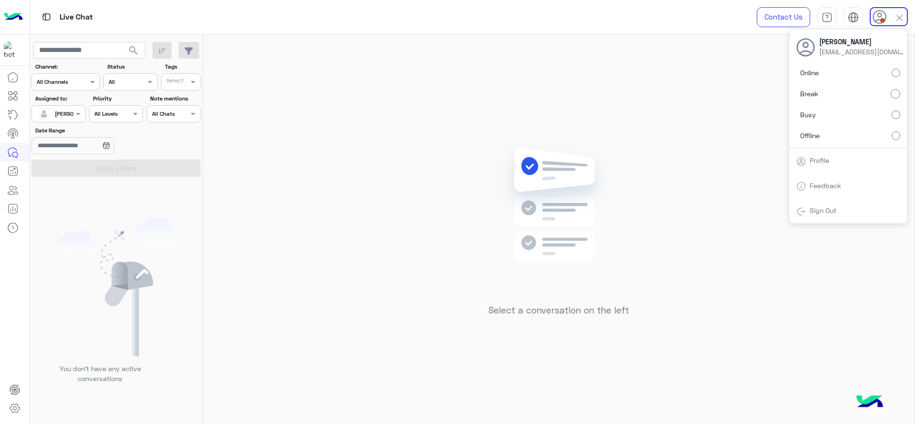
click at [891, 67] on label "Online" at bounding box center [848, 72] width 104 height 17
click at [591, 96] on div "Select a conversation on the left" at bounding box center [558, 231] width 711 height 393
click at [63, 121] on div "[PERSON_NAME]" at bounding box center [55, 113] width 36 height 19
click at [72, 115] on div at bounding box center [58, 112] width 53 height 9
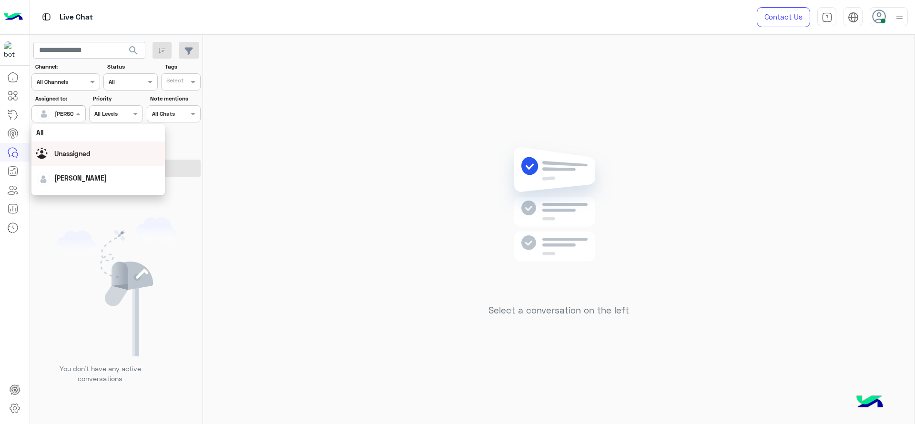
click at [74, 150] on span "Unassigned" at bounding box center [72, 154] width 36 height 8
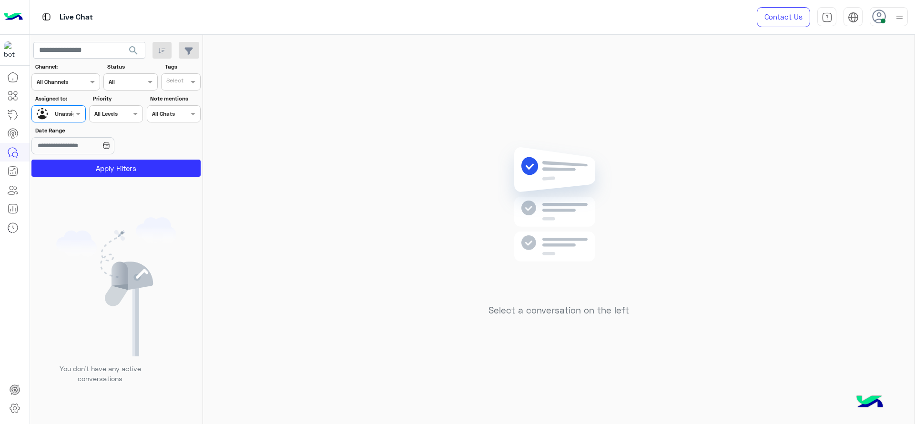
click at [188, 78] on div at bounding box center [176, 83] width 23 height 10
click at [179, 108] on div "J FOLLOW UP" at bounding box center [207, 101] width 93 height 18
click at [136, 168] on button "Apply Filters" at bounding box center [115, 168] width 169 height 17
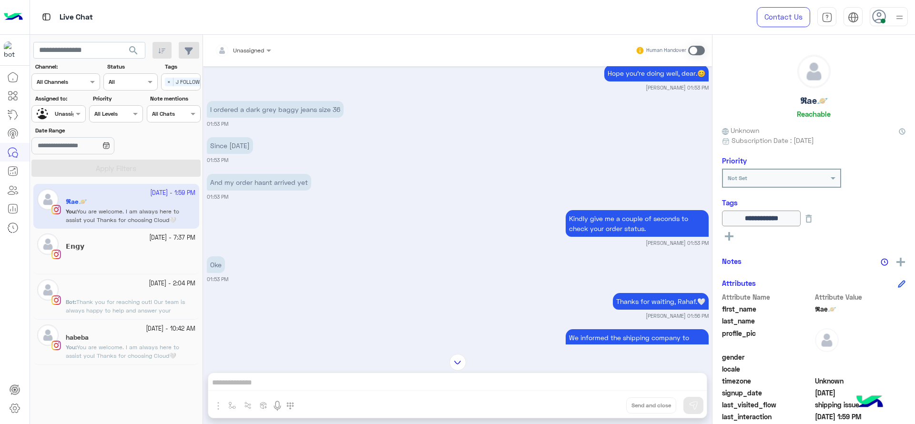
scroll to position [587, 0]
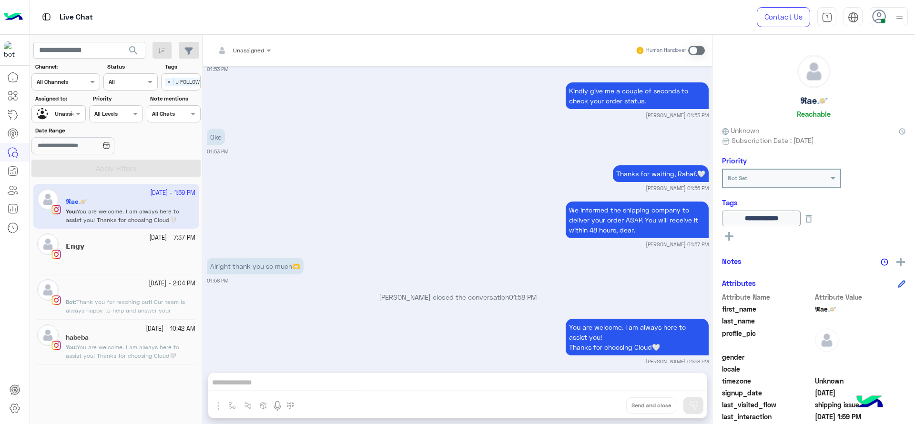
click at [247, 45] on input "text" at bounding box center [231, 49] width 33 height 9
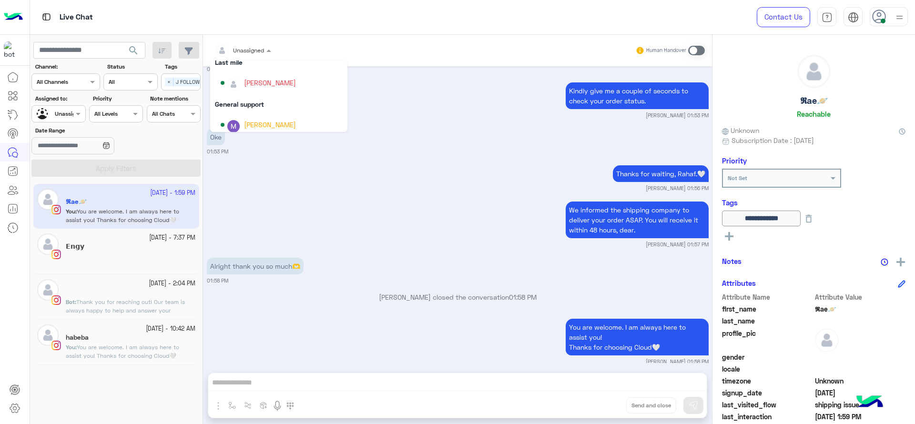
scroll to position [131, 0]
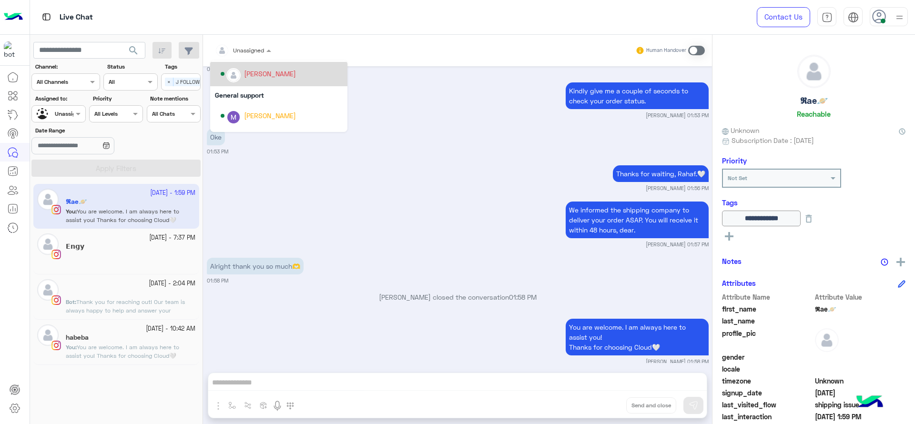
click at [261, 79] on div "[PERSON_NAME]" at bounding box center [270, 74] width 52 height 10
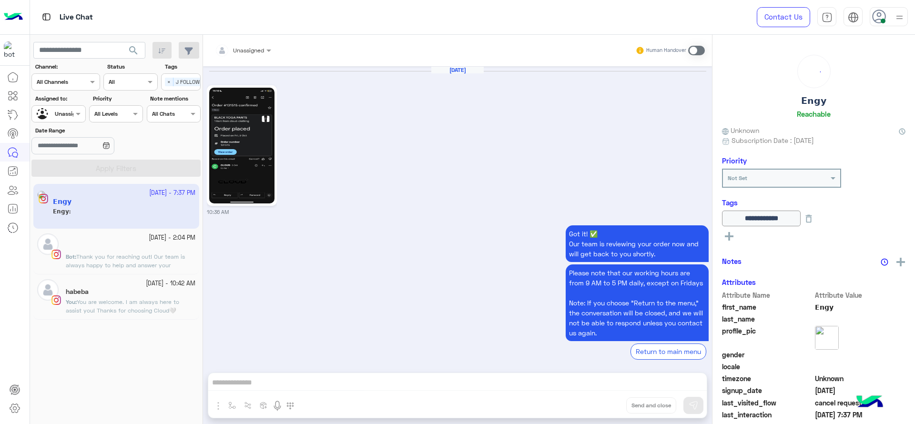
click at [67, 116] on div at bounding box center [58, 112] width 53 height 9
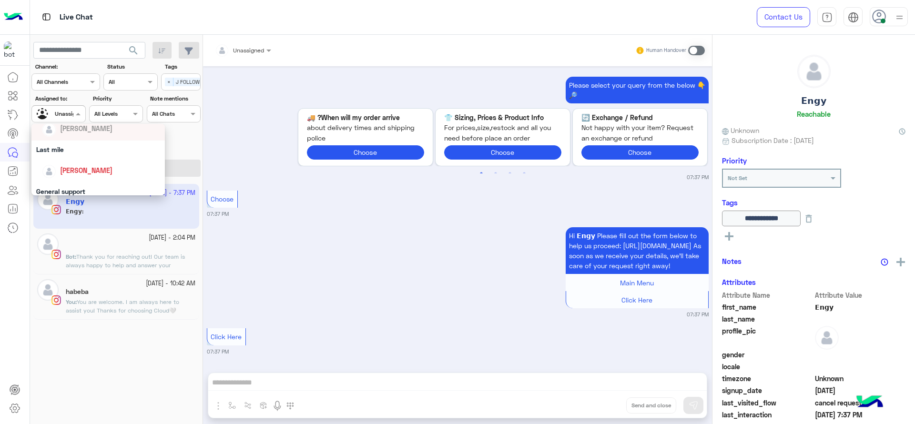
scroll to position [131, 0]
click at [86, 152] on span "[PERSON_NAME]" at bounding box center [86, 155] width 52 height 8
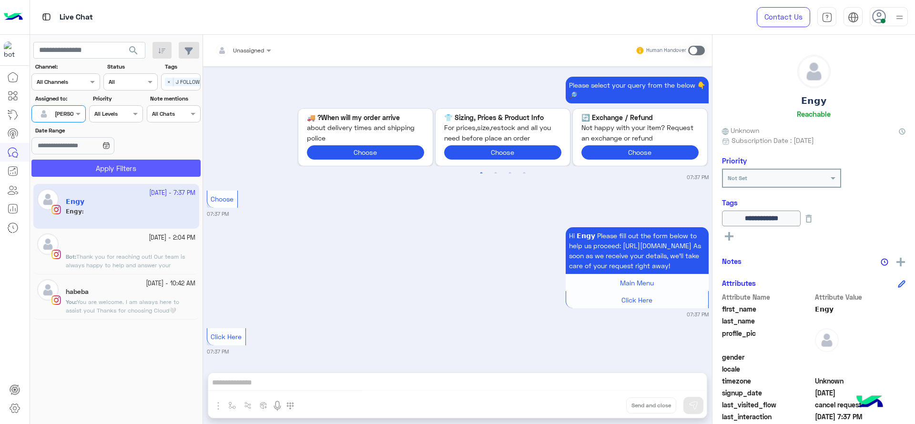
click at [91, 163] on button "Apply Filters" at bounding box center [115, 168] width 169 height 17
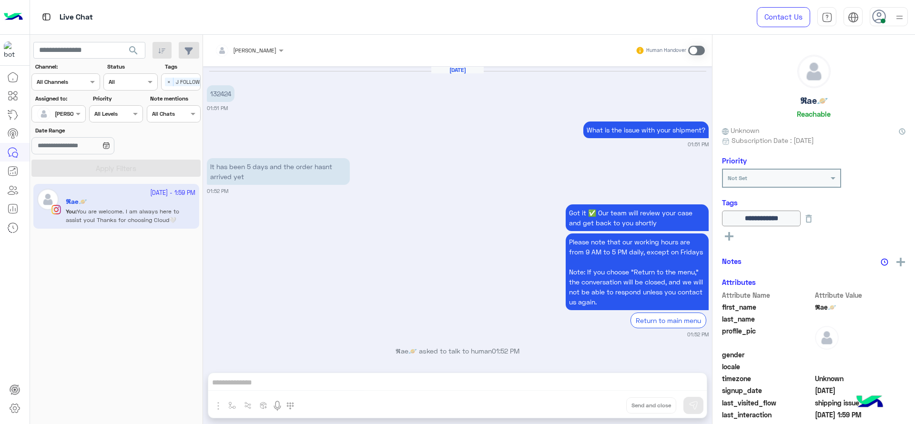
scroll to position [565, 0]
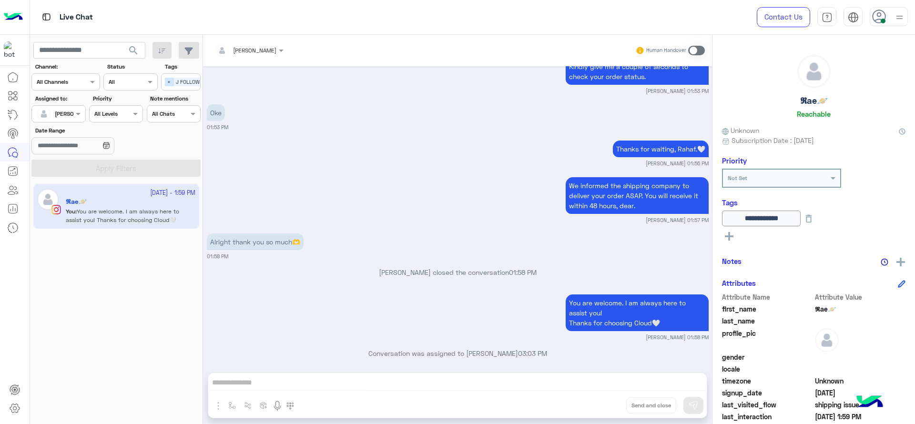
click at [166, 86] on span "×" at bounding box center [169, 82] width 9 height 9
click at [156, 172] on button "Apply Filters" at bounding box center [115, 168] width 169 height 17
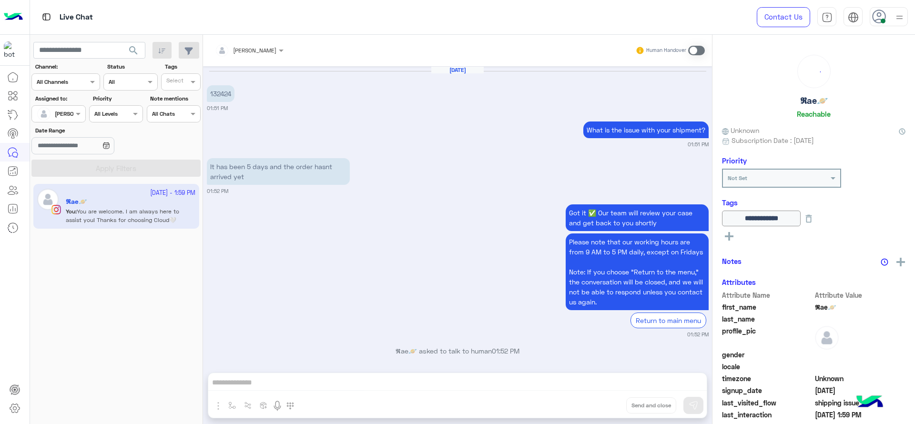
scroll to position [565, 0]
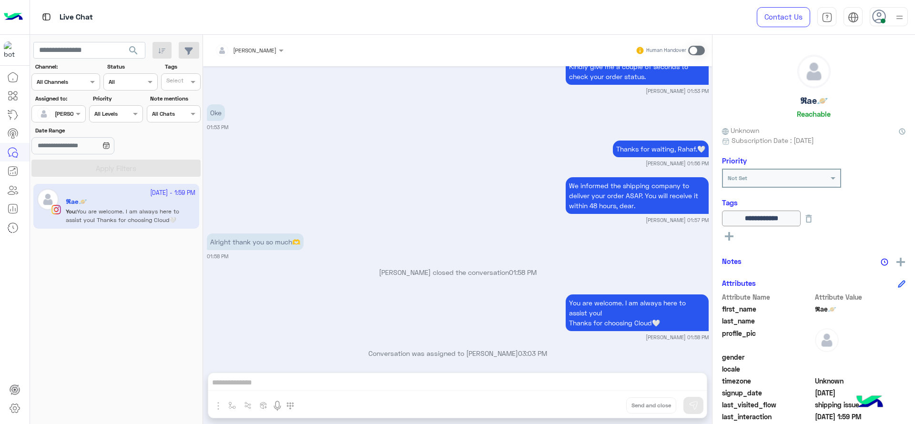
click at [695, 51] on span at bounding box center [696, 51] width 17 height 10
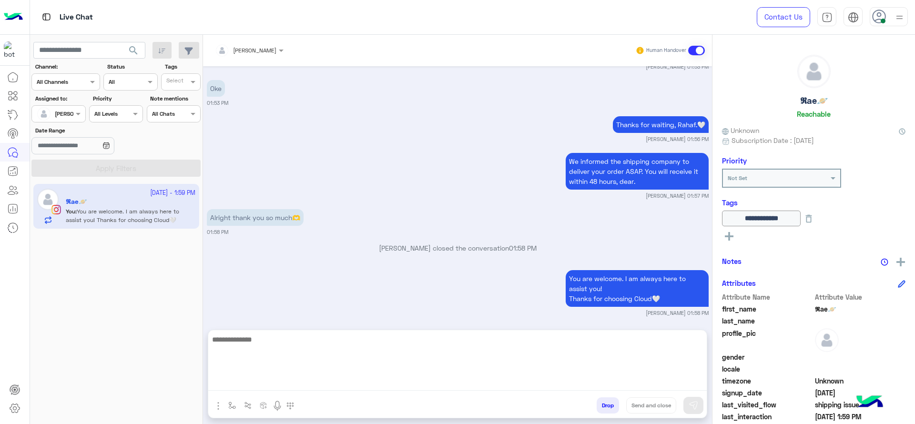
click at [432, 381] on textarea at bounding box center [457, 361] width 498 height 57
type textarea "*"
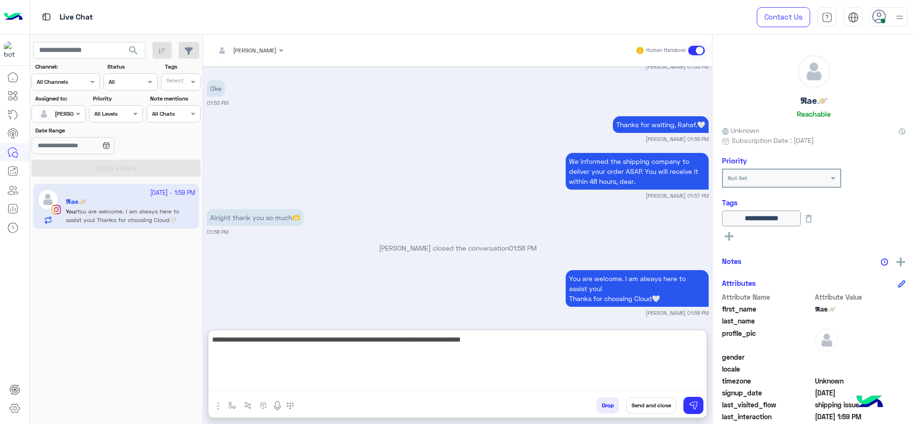
type textarea "**********"
click at [419, 362] on textarea "**********" at bounding box center [457, 361] width 498 height 57
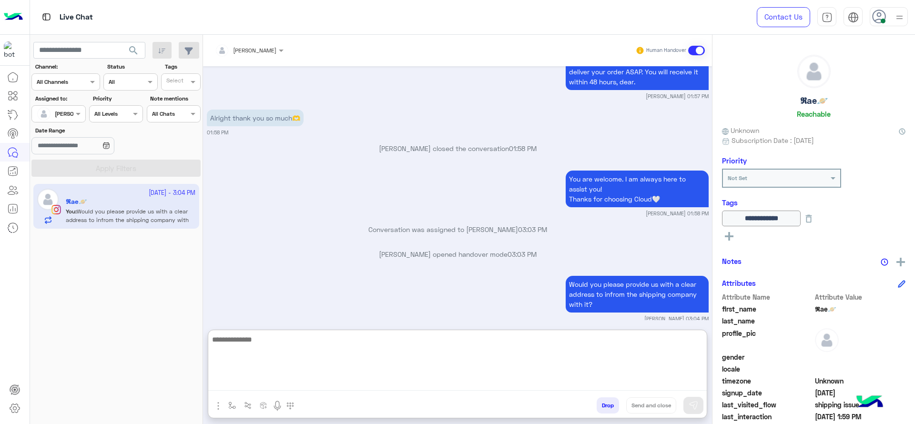
scroll to position [714, 0]
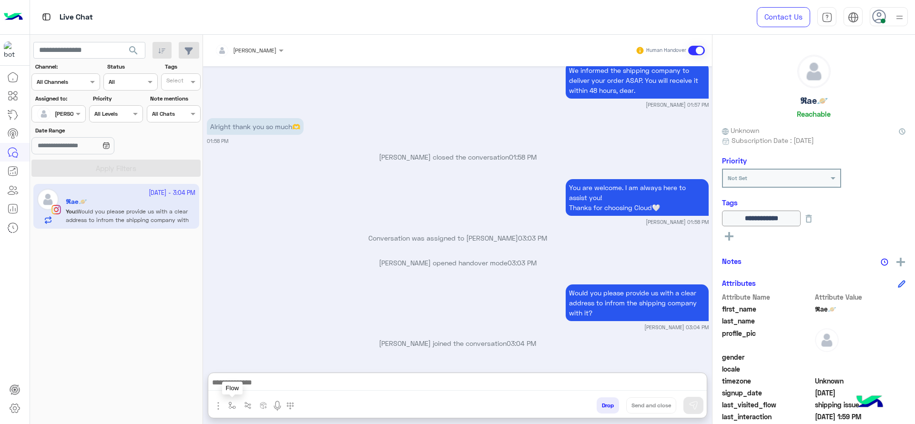
click at [227, 411] on button "button" at bounding box center [232, 405] width 16 height 16
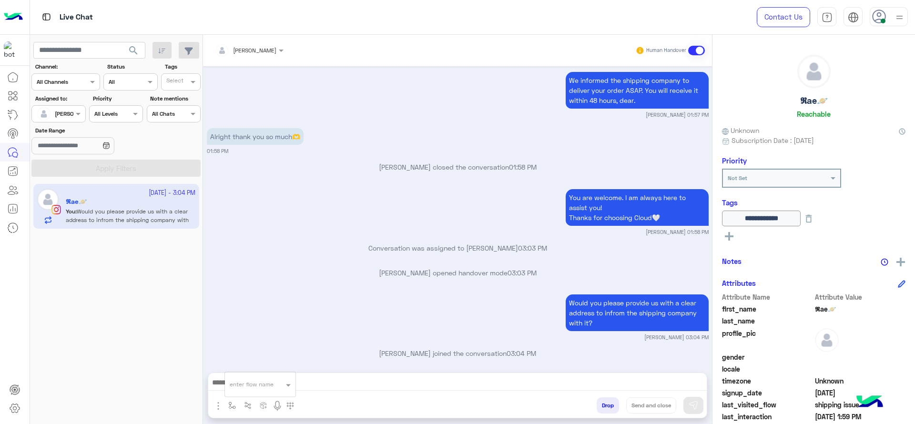
click at [241, 385] on input "text" at bounding box center [249, 383] width 38 height 9
type input "*"
click at [262, 363] on span "[PERSON_NAME]" at bounding box center [257, 367] width 54 height 9
type textarea "**********"
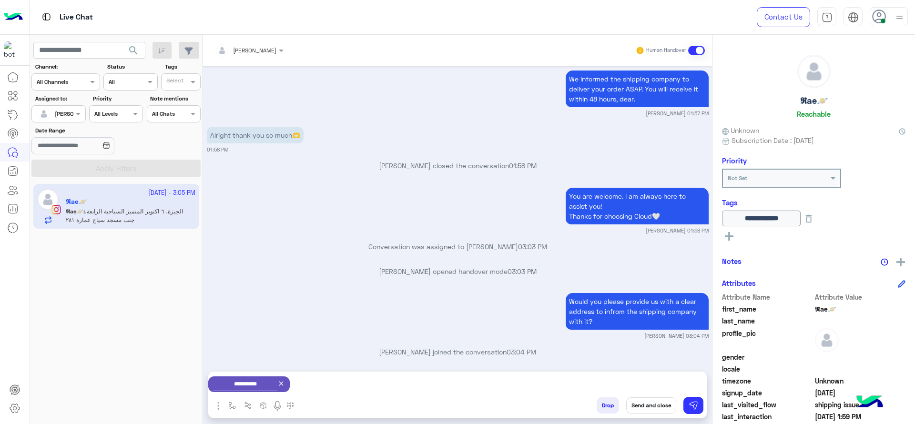
scroll to position [719, 0]
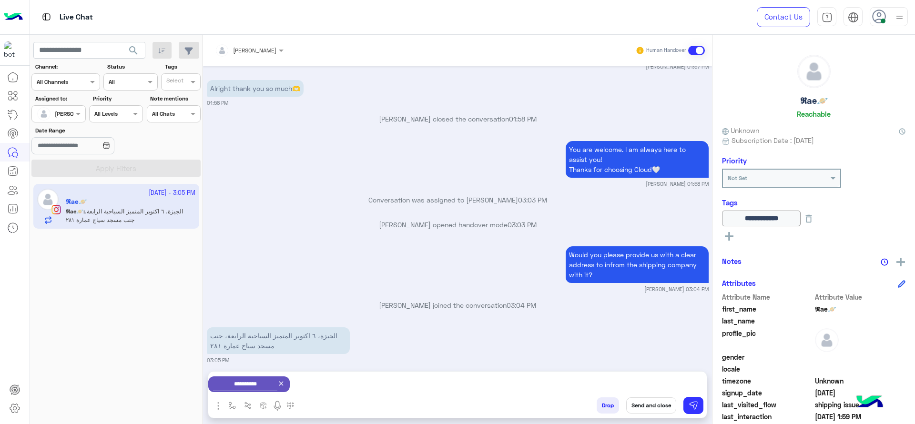
click at [285, 384] on icon at bounding box center [281, 384] width 8 height 8
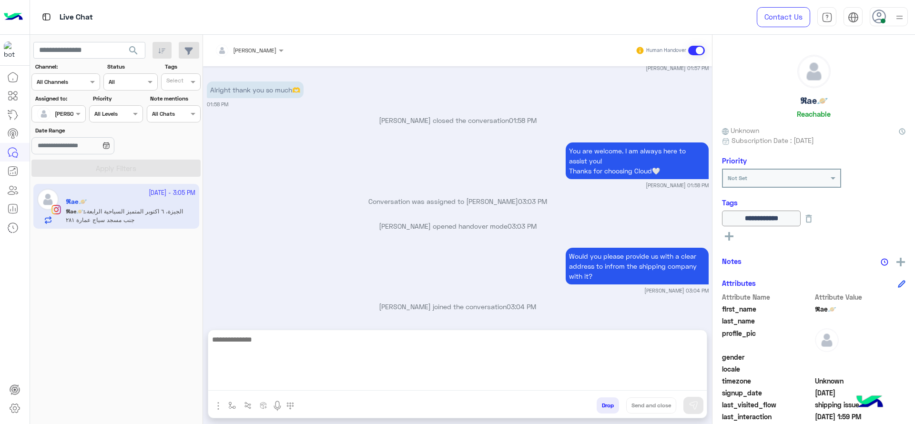
click at [338, 384] on textarea at bounding box center [457, 361] width 498 height 57
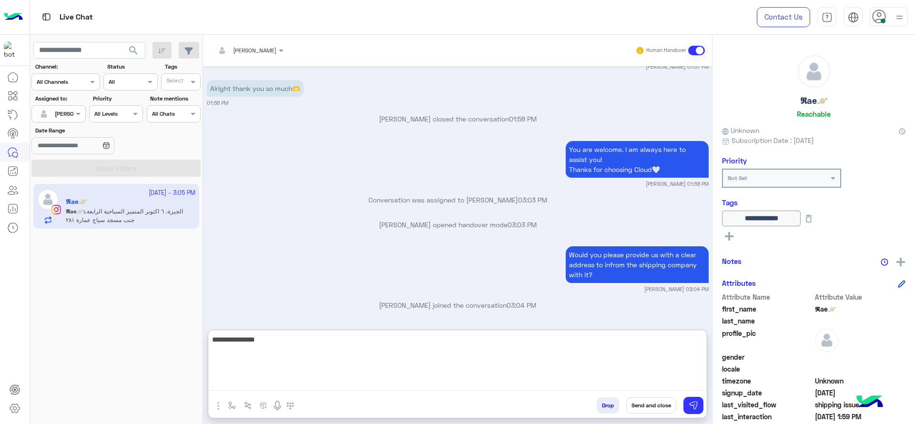
scroll to position [760, 0]
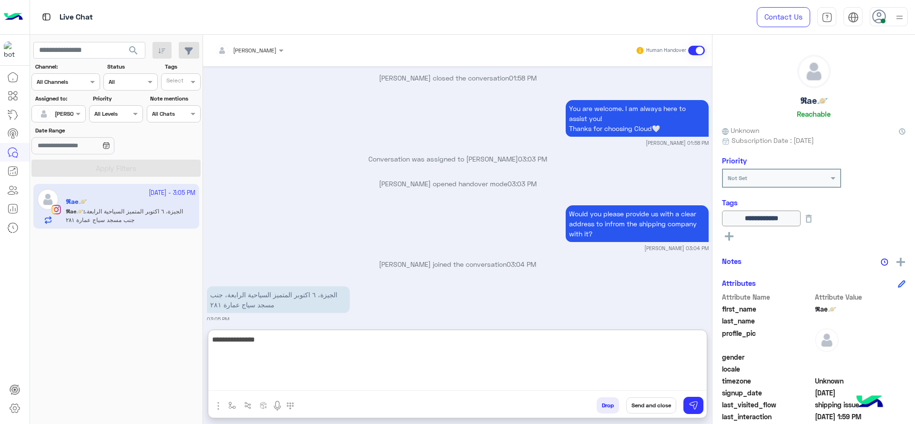
type textarea "**********"
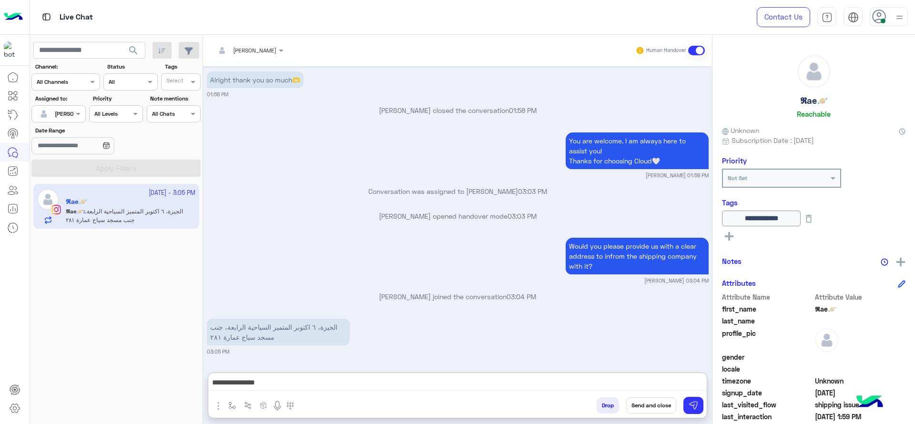
click at [218, 319] on p "الجيزة، ٦ اكتوبر المتميز السياحية الرابعة، جنب مسجد سياج عمارة ٢٨١" at bounding box center [278, 332] width 143 height 27
click at [218, 292] on div "[PERSON_NAME] joined the conversation 03:04 PM" at bounding box center [458, 300] width 502 height 17
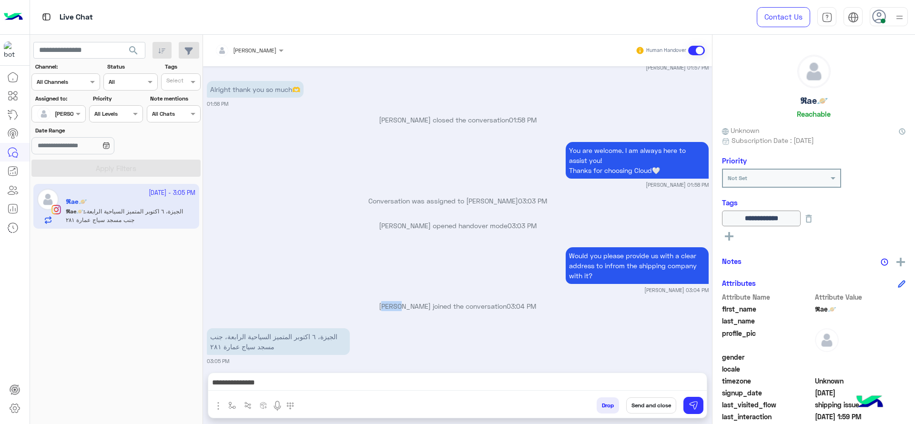
click at [218, 286] on small "[PERSON_NAME] 03:04 PM" at bounding box center [458, 290] width 502 height 8
click at [237, 329] on p "الجيزة، ٦ اكتوبر المتميز السياحية الرابعة، جنب مسجد سياج عمارة ٢٨١" at bounding box center [278, 342] width 143 height 27
click at [238, 329] on p "الجيزة، ٦ اكتوبر المتميز السياحية الرابعة، جنب مسجد سياج عمارة ٢٨١" at bounding box center [278, 342] width 143 height 27
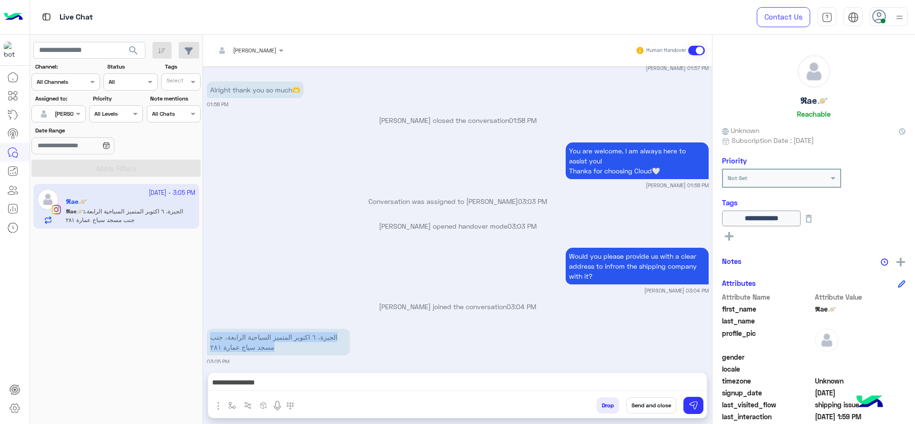
copy app-message "الجيزة، ٦ اكتوبر المتميز السياحية الرابعة، جنب مسجد سياج عمارة ٢٨١"
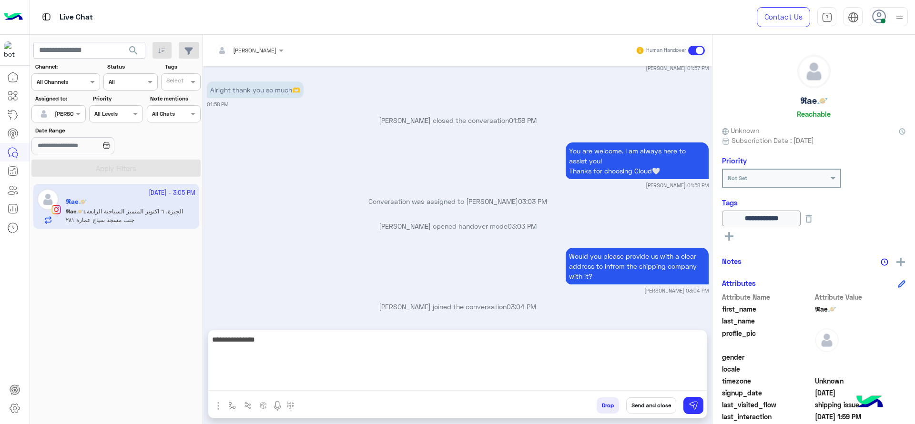
click at [589, 380] on textarea "**********" at bounding box center [457, 361] width 498 height 57
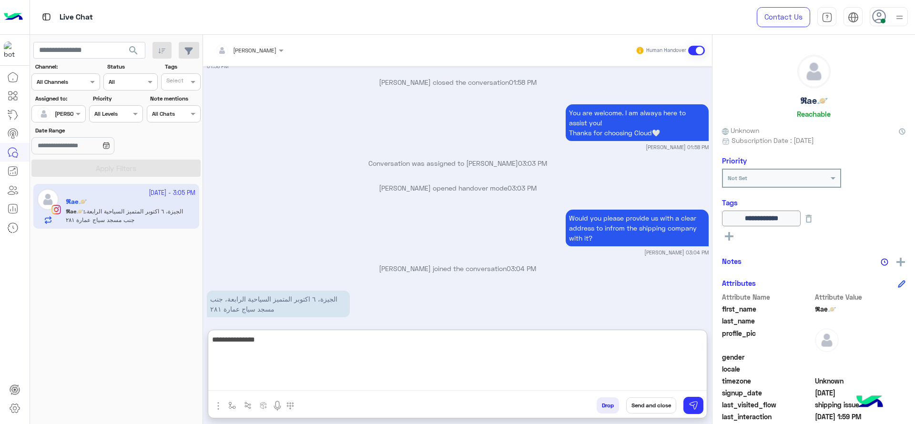
scroll to position [760, 0]
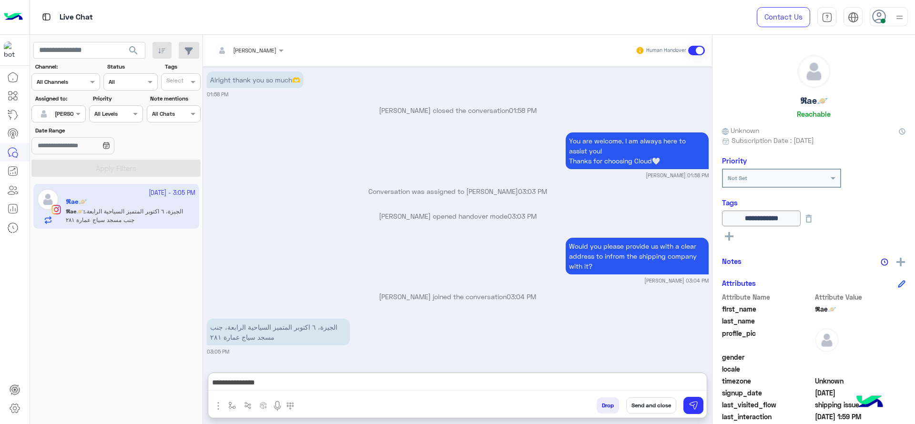
click at [656, 408] on button "Send and close" at bounding box center [651, 405] width 50 height 16
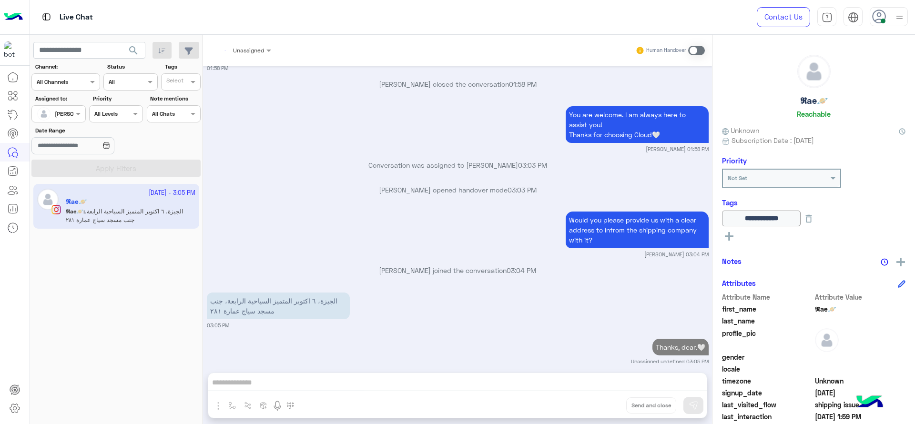
scroll to position [778, 0]
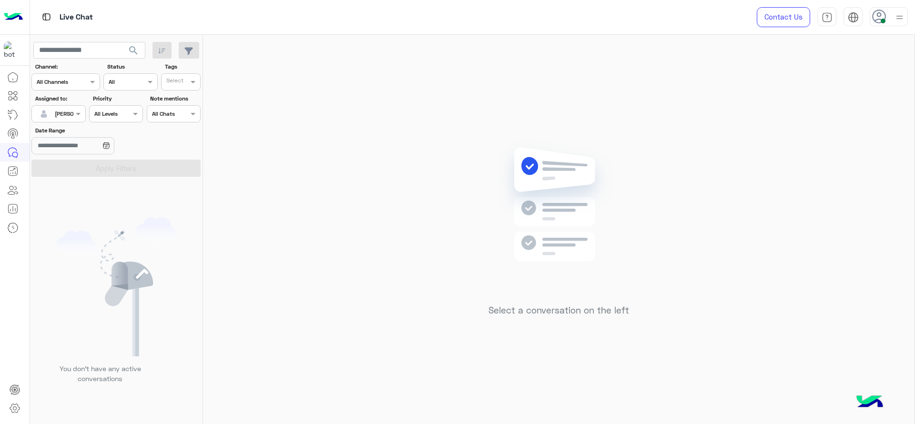
click at [391, 131] on div "Select a conversation on the left" at bounding box center [558, 231] width 711 height 393
click at [67, 113] on div at bounding box center [58, 112] width 53 height 9
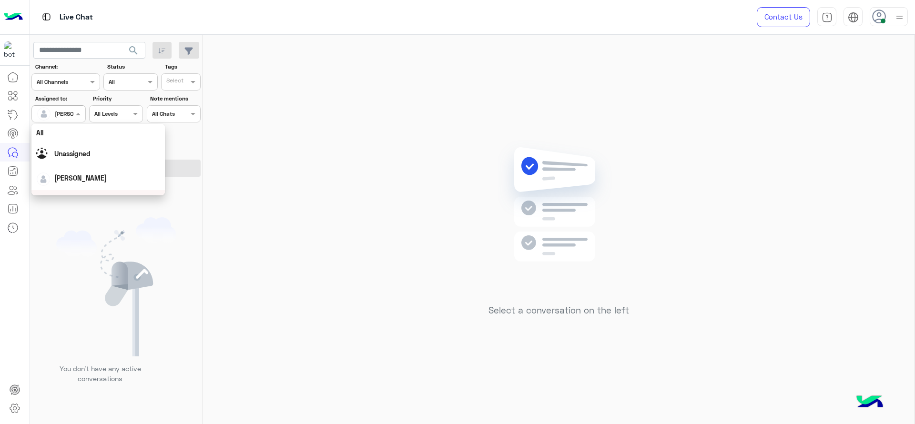
click at [102, 251] on img at bounding box center [116, 286] width 120 height 139
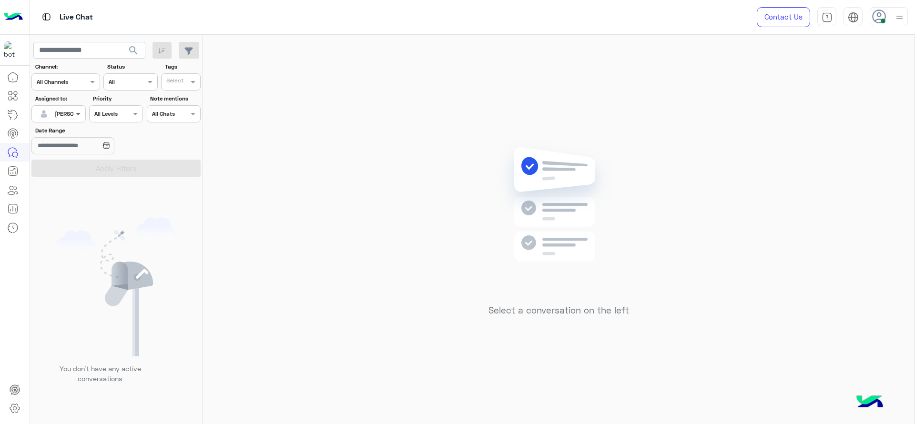
click at [79, 113] on span at bounding box center [79, 114] width 12 height 10
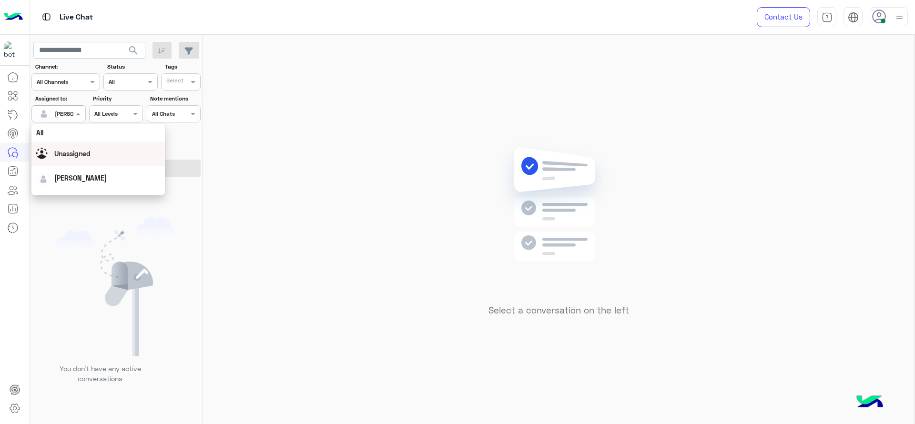
click at [729, 154] on div "Select a conversation on the left" at bounding box center [558, 231] width 711 height 393
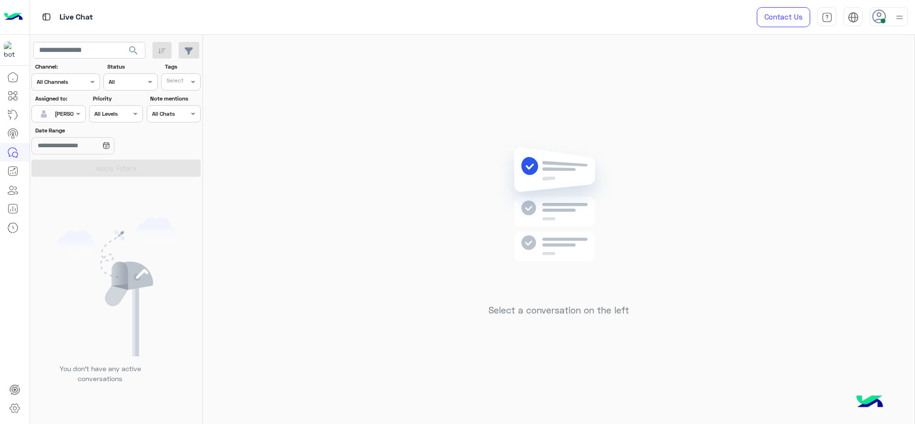
click at [70, 119] on div "[PERSON_NAME]" at bounding box center [55, 113] width 36 height 19
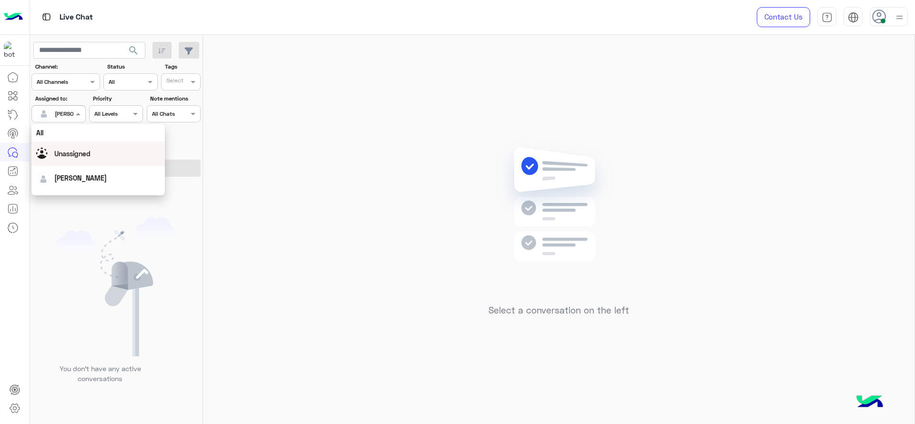
click at [80, 146] on div "Unassigned" at bounding box center [98, 153] width 124 height 17
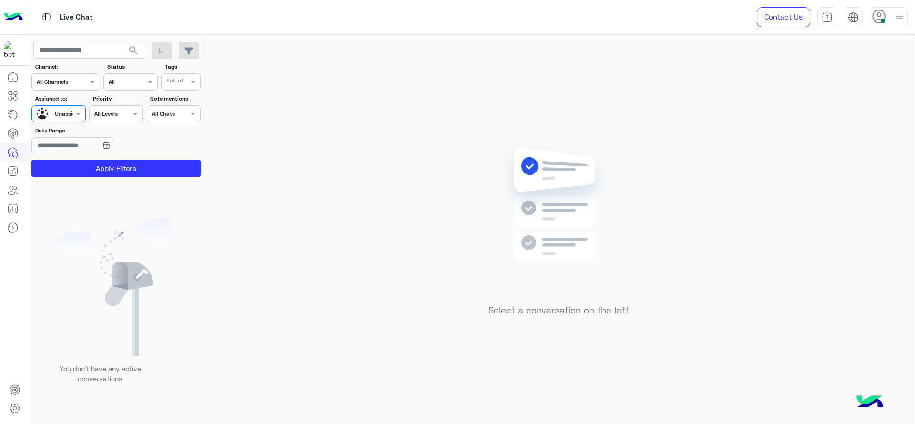
click at [179, 81] on input "text" at bounding box center [176, 83] width 20 height 9
click at [179, 97] on div "J FOLLOW UP" at bounding box center [207, 101] width 83 height 10
click at [153, 172] on button "Apply Filters" at bounding box center [115, 168] width 169 height 17
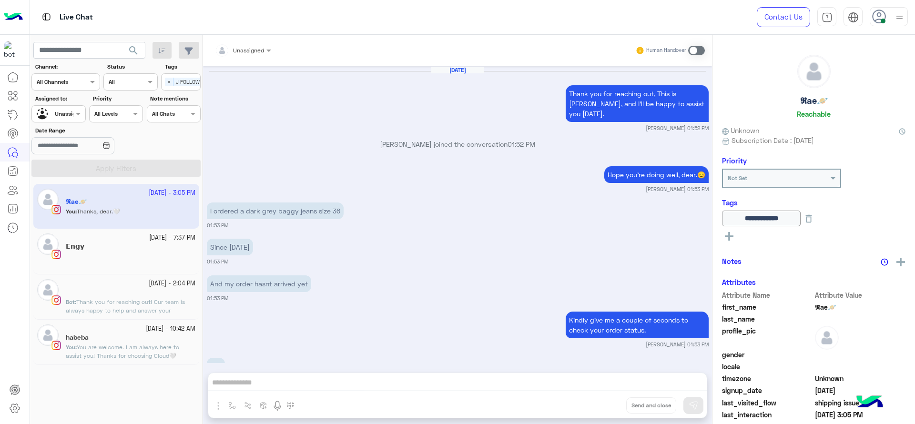
scroll to position [466, 0]
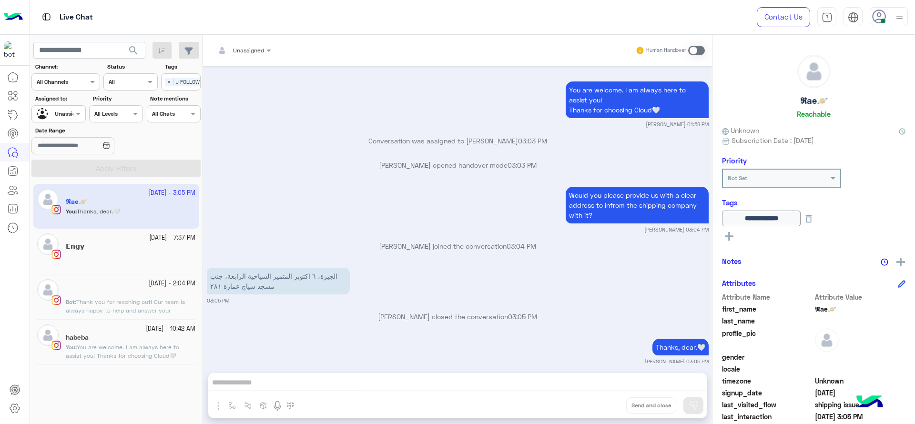
click at [74, 244] on h5 "𝗘𝗻𝗴𝘆" at bounding box center [75, 246] width 19 height 8
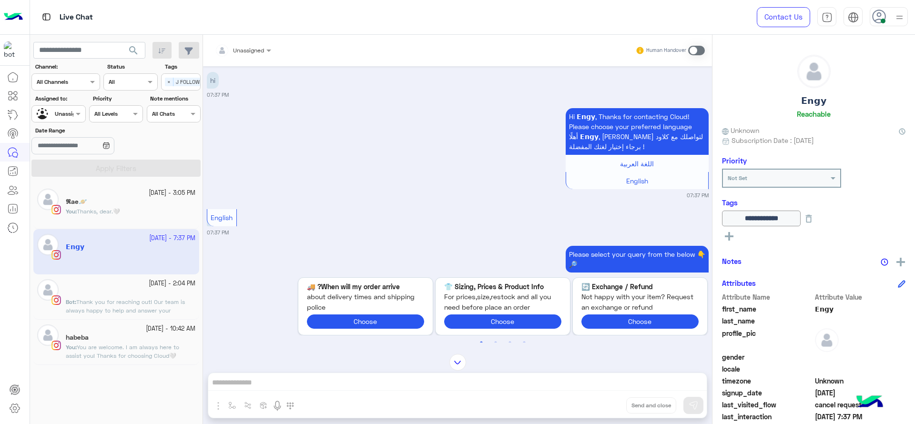
scroll to position [1059, 0]
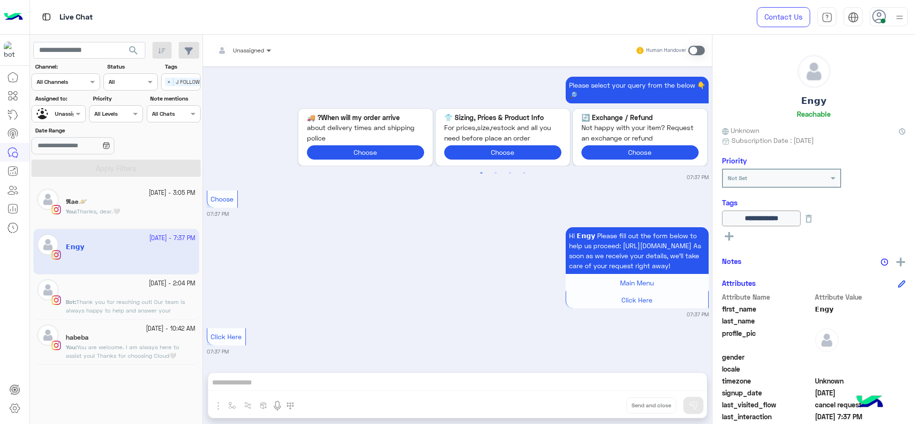
click at [266, 51] on span at bounding box center [270, 50] width 12 height 10
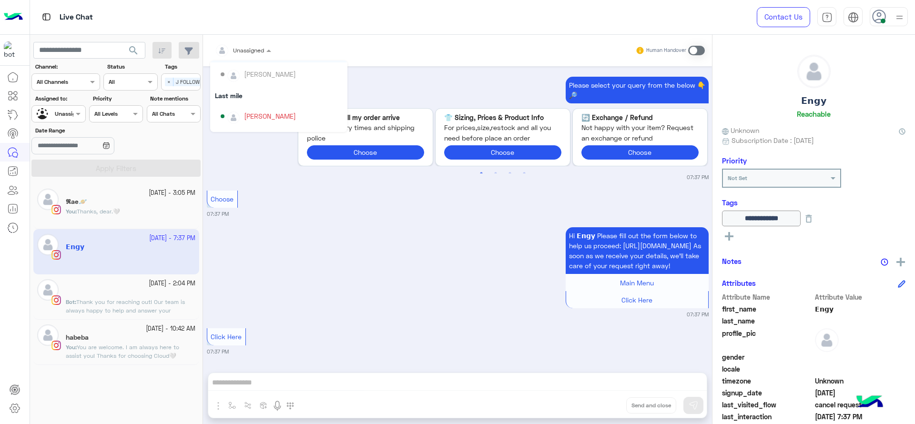
scroll to position [95, 0]
click at [266, 110] on div "[PERSON_NAME]" at bounding box center [270, 109] width 52 height 10
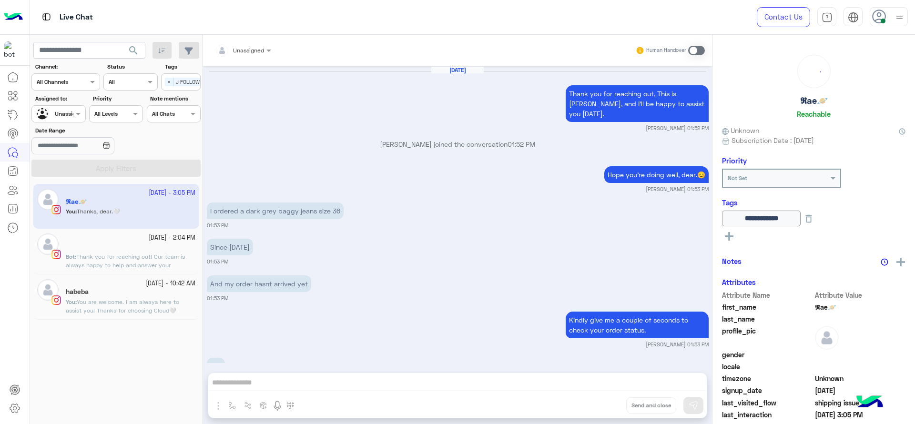
click at [72, 119] on div "Unassigned" at bounding box center [55, 114] width 36 height 17
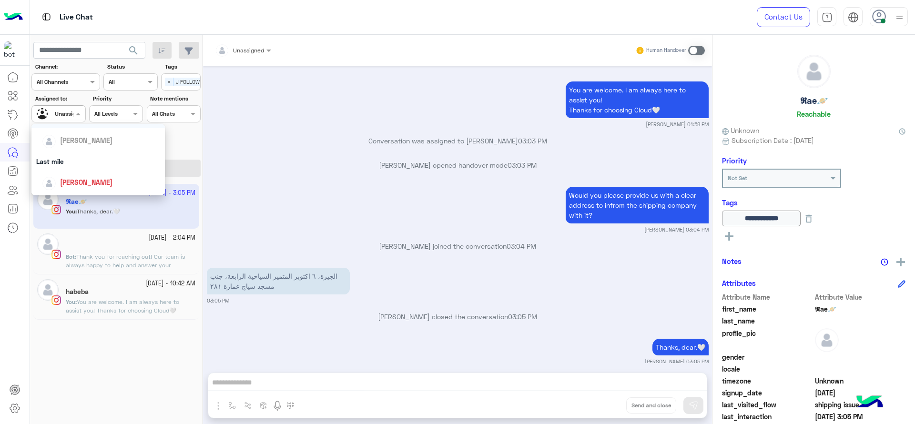
scroll to position [107, 0]
click at [86, 176] on span "[PERSON_NAME]" at bounding box center [86, 179] width 52 height 8
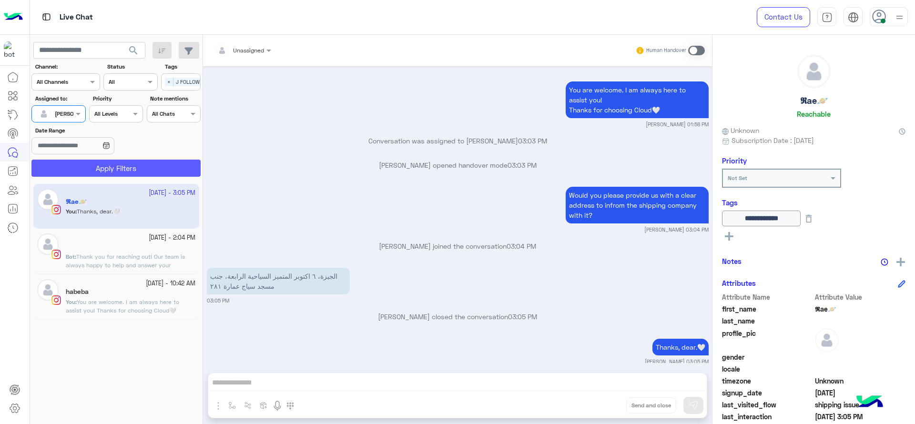
click at [177, 167] on button "Apply Filters" at bounding box center [115, 168] width 169 height 17
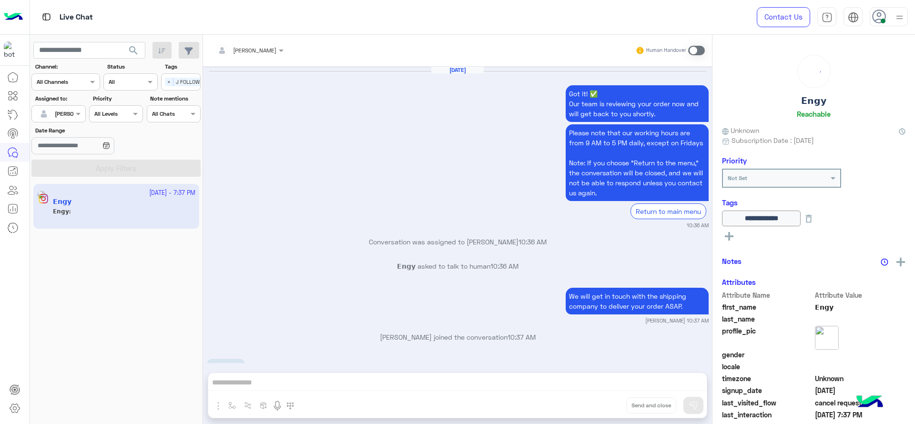
scroll to position [960, 0]
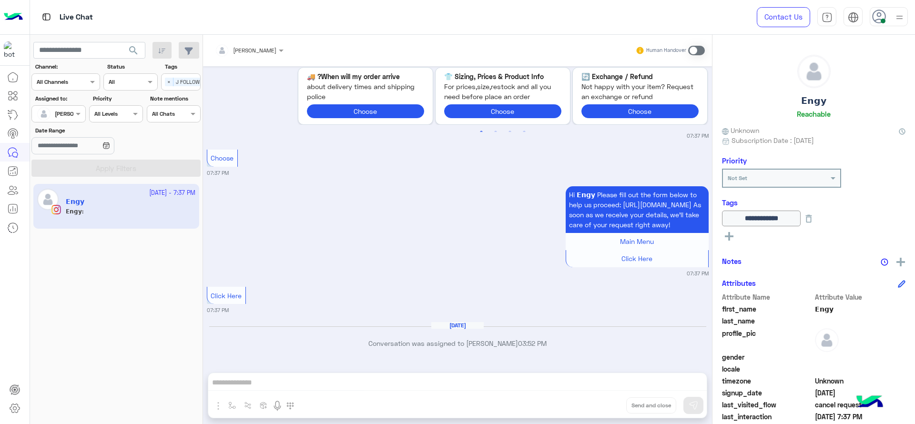
click at [695, 51] on span at bounding box center [696, 51] width 17 height 10
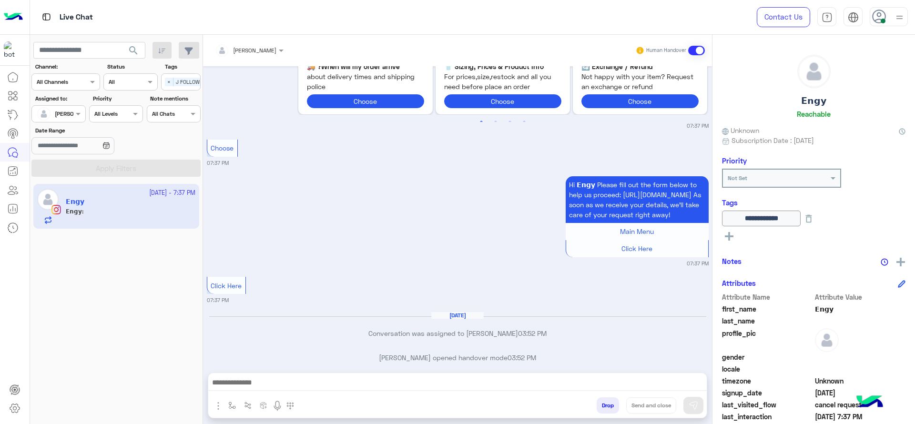
scroll to position [984, 0]
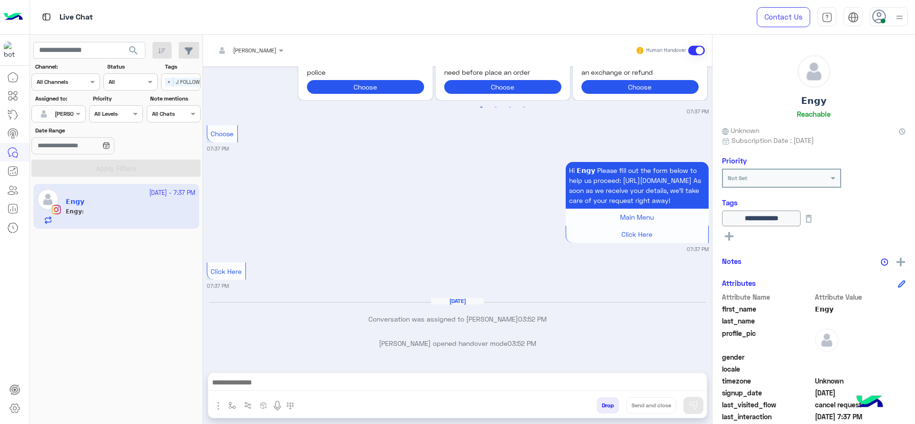
click at [234, 394] on div at bounding box center [457, 385] width 498 height 24
click at [234, 402] on img "button" at bounding box center [232, 406] width 8 height 8
click at [239, 389] on div "enter flow name" at bounding box center [260, 384] width 71 height 17
type input "*"
click at [242, 352] on span "J Greeting" at bounding box center [247, 348] width 34 height 9
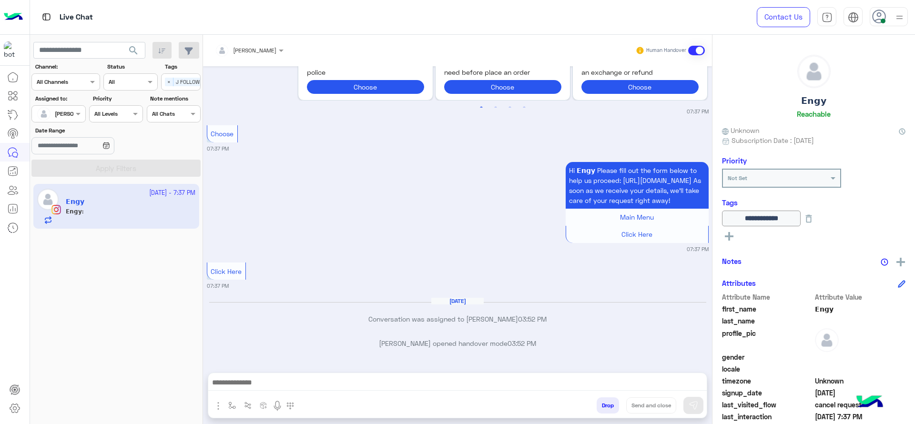
type textarea "**********"
click at [691, 405] on img at bounding box center [693, 406] width 10 height 10
click at [625, 369] on div "Jana Aboelseoud Human Handover Oct 9, 2025 Got it! ✅ Our team is reviewing your…" at bounding box center [457, 231] width 509 height 393
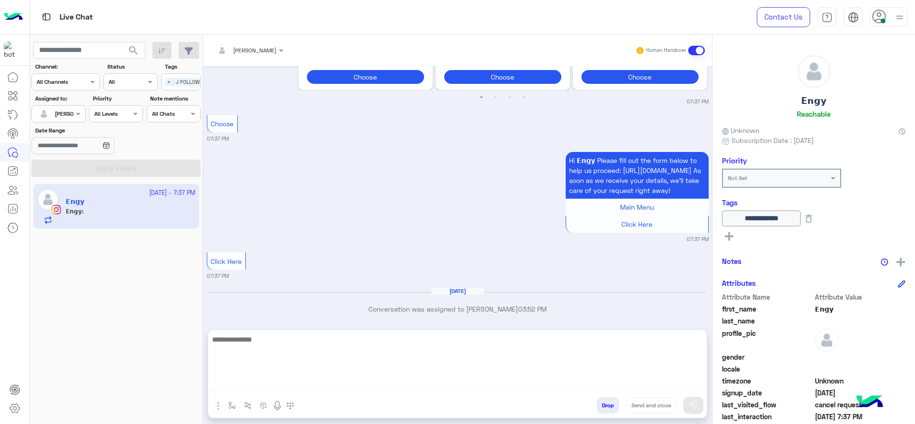
click at [626, 381] on textarea at bounding box center [457, 361] width 498 height 57
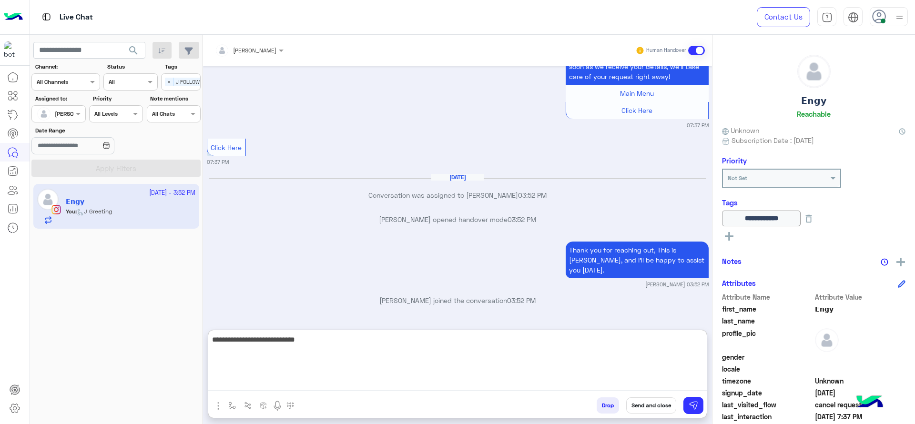
type textarea "**********"
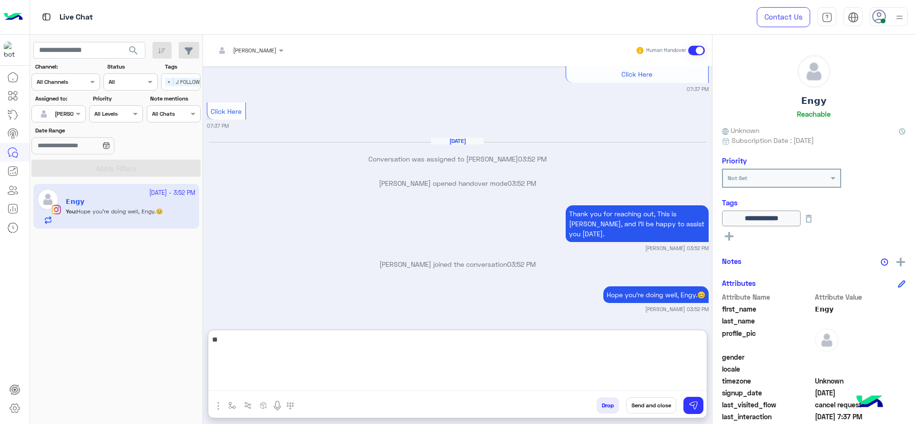
type textarea "*"
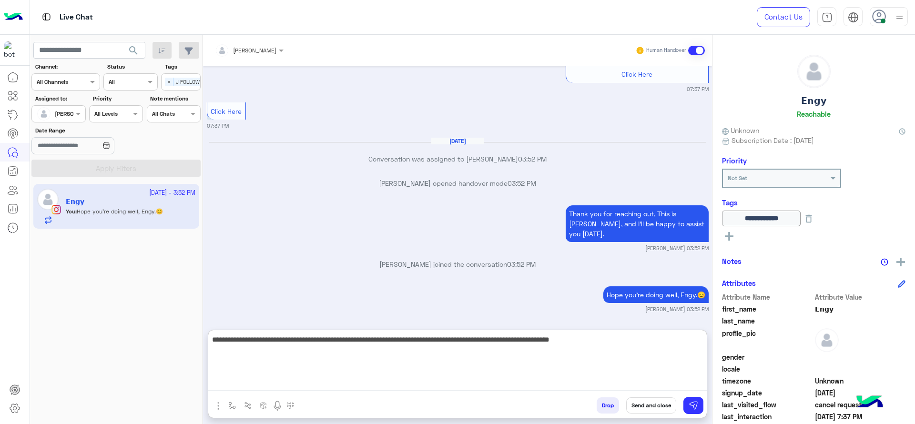
type textarea "**********"
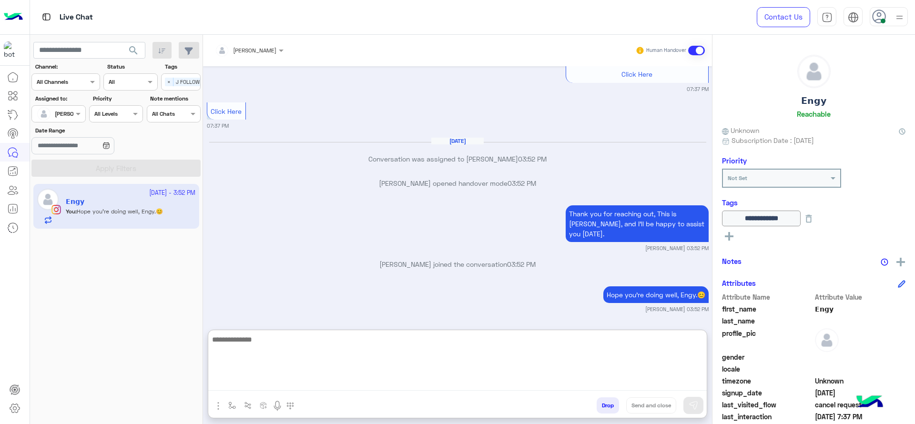
scroll to position [1191, 0]
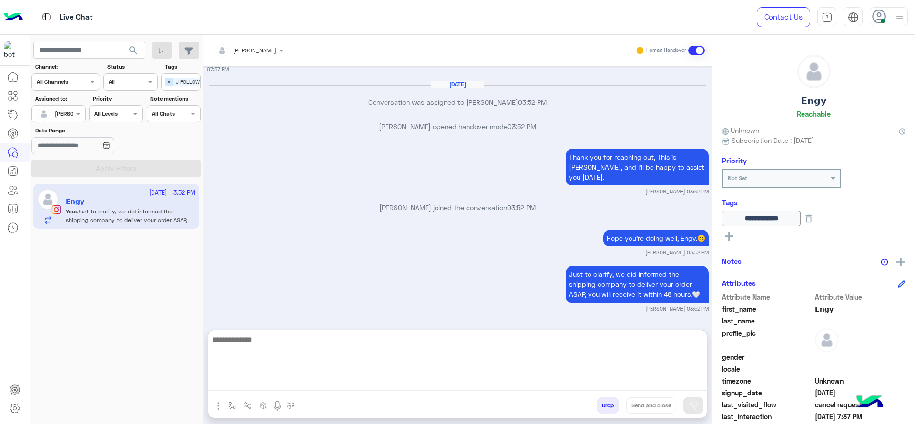
click at [165, 81] on span "×" at bounding box center [169, 82] width 9 height 9
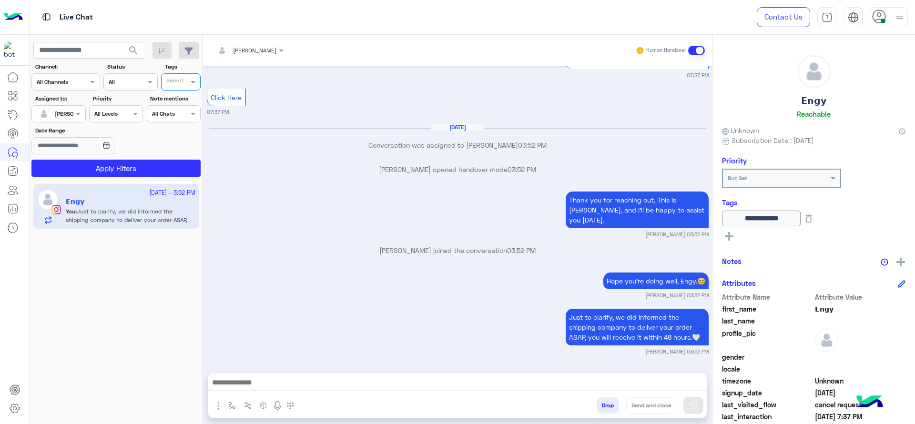
scroll to position [1148, 0]
click at [153, 169] on button "Apply Filters" at bounding box center [115, 168] width 169 height 17
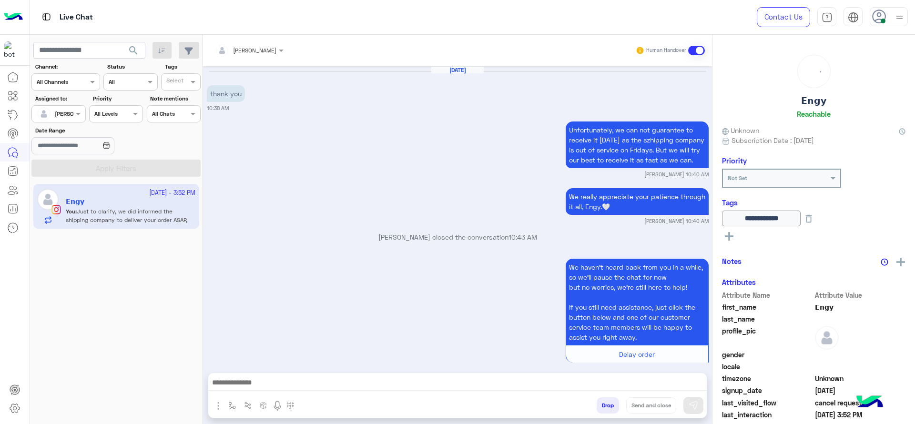
scroll to position [875, 0]
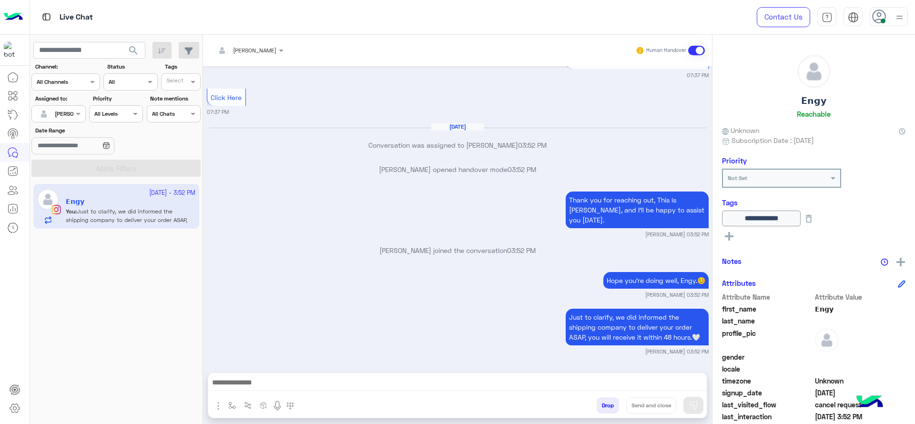
click at [322, 172] on div "Oct 9, 2025 thank you 10:38 AM Unfortunately, we can not guarantee to receive i…" at bounding box center [457, 214] width 509 height 297
click at [226, 410] on button "button" at bounding box center [232, 405] width 16 height 16
click at [239, 385] on input "text" at bounding box center [249, 383] width 38 height 9
type input "*"
click at [236, 368] on span "[PERSON_NAME]" at bounding box center [257, 367] width 54 height 9
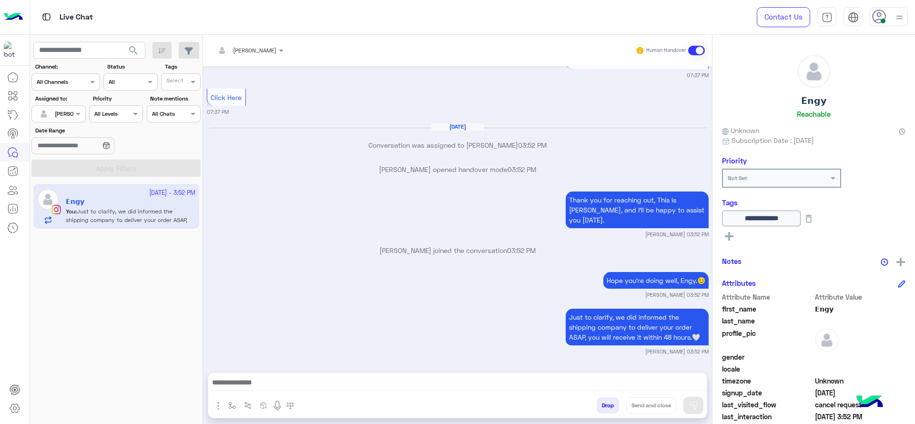
type textarea "**********"
click at [649, 408] on button "Send and close" at bounding box center [651, 405] width 50 height 16
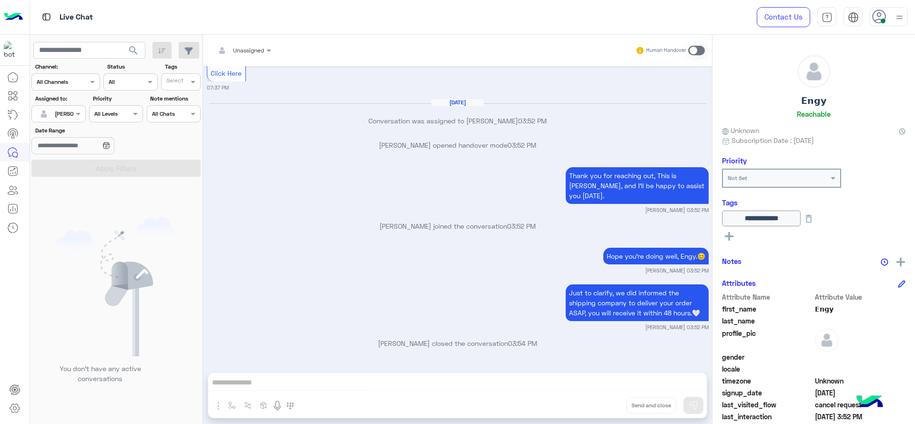
scroll to position [1022, 0]
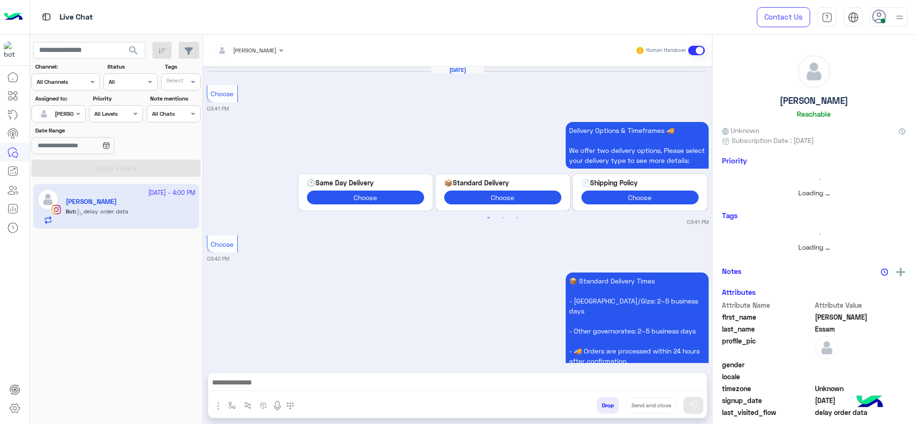
scroll to position [1116, 0]
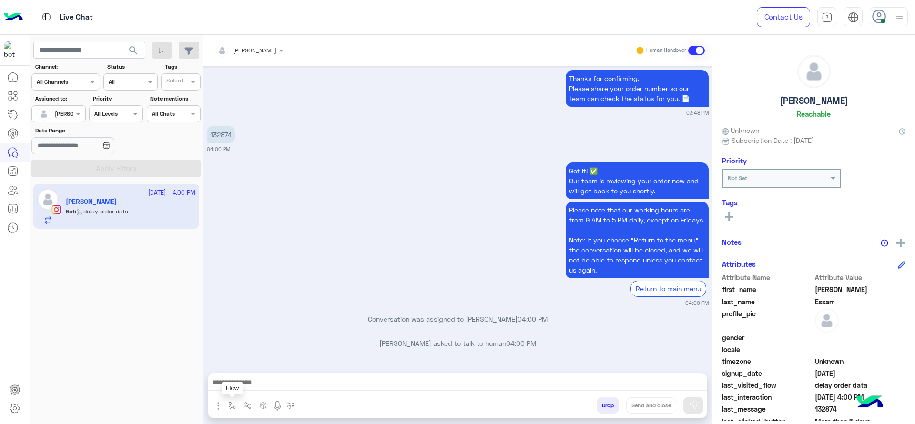
click at [230, 403] on img "button" at bounding box center [232, 406] width 8 height 8
click at [238, 386] on input "text" at bounding box center [249, 383] width 38 height 9
type input "*"
click at [251, 344] on span "J Greeting" at bounding box center [247, 348] width 34 height 9
type textarea "**********"
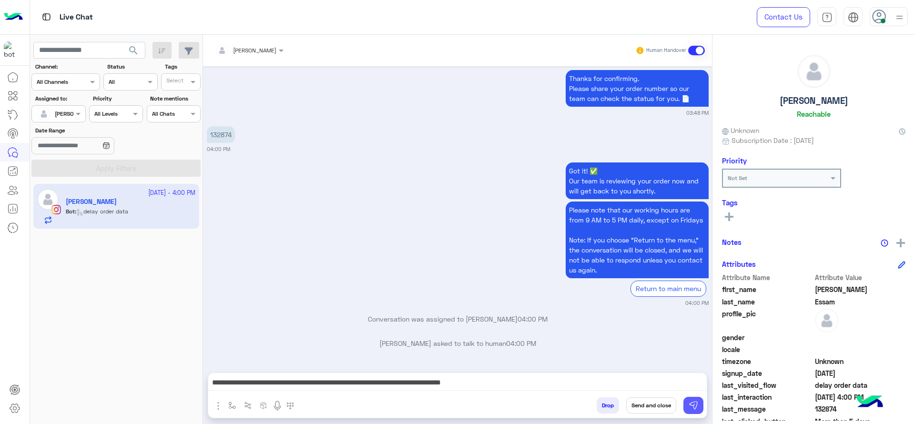
click at [698, 407] on button at bounding box center [693, 405] width 20 height 17
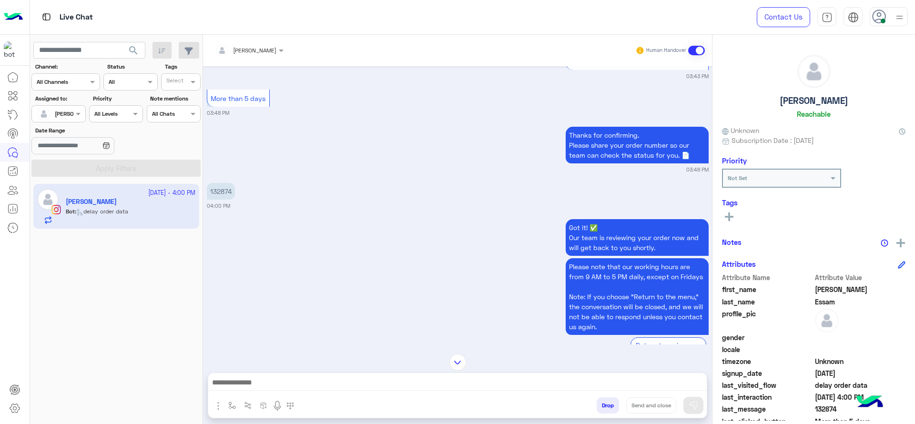
scroll to position [1092, 0]
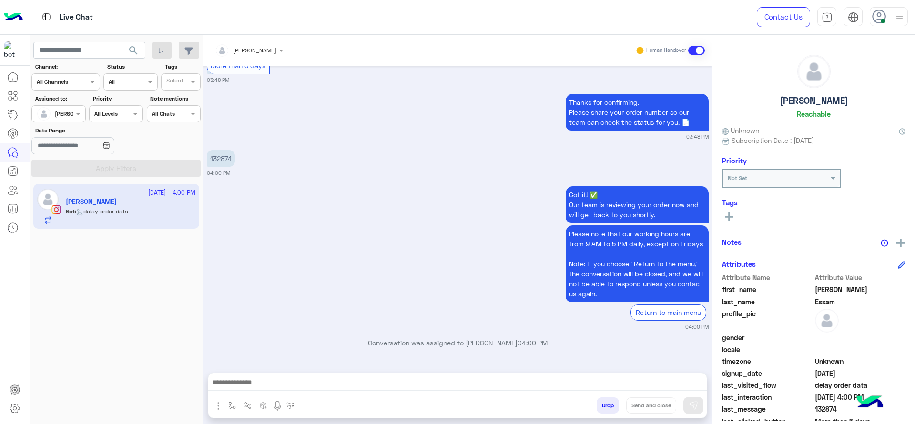
click at [226, 161] on p "132874" at bounding box center [221, 158] width 28 height 17
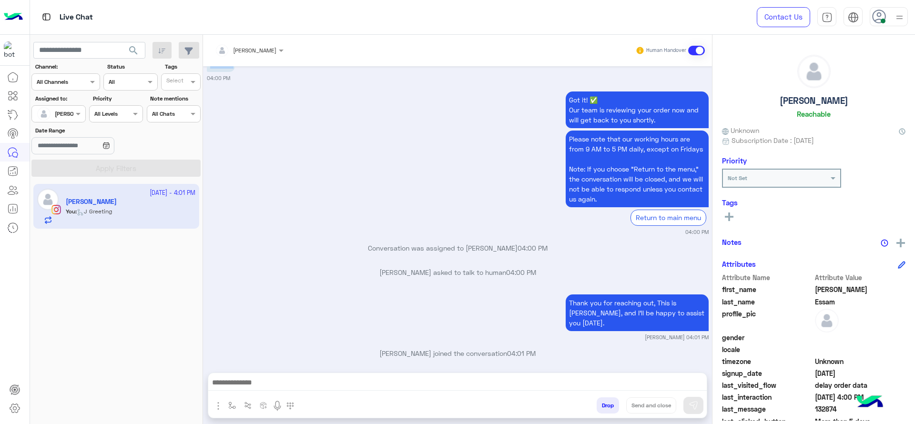
copy app-message "132874"
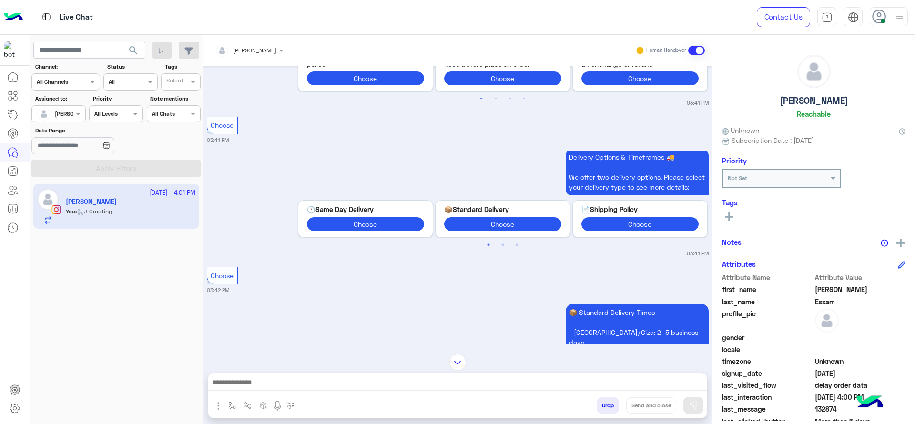
scroll to position [1474, 0]
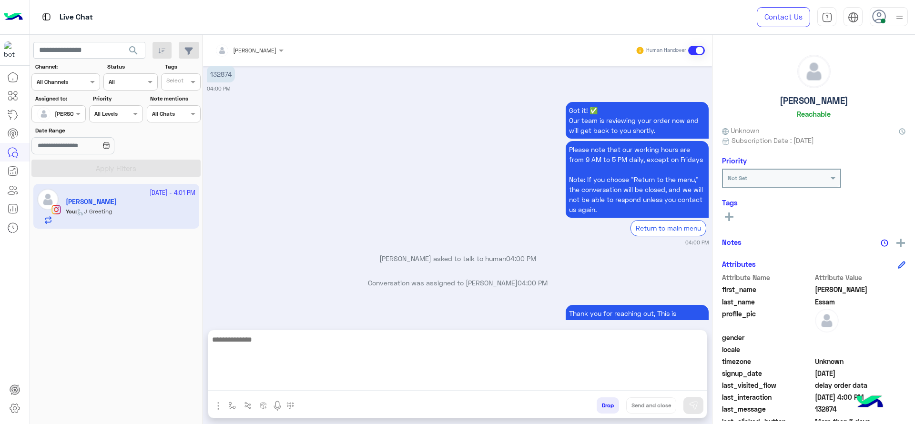
click at [406, 384] on textarea at bounding box center [457, 361] width 498 height 57
type textarea "**********"
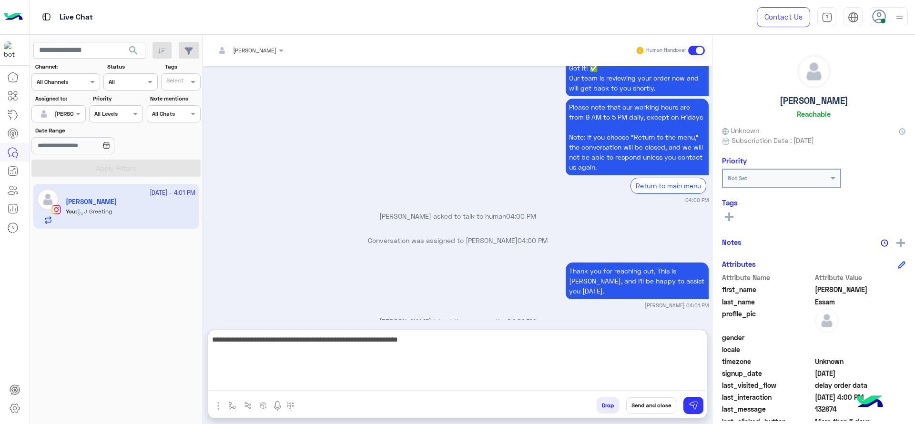
scroll to position [1517, 0]
click at [491, 364] on textarea "**********" at bounding box center [457, 361] width 498 height 57
click at [448, 361] on textarea "**********" at bounding box center [457, 361] width 498 height 57
click at [505, 373] on textarea "**********" at bounding box center [457, 361] width 498 height 57
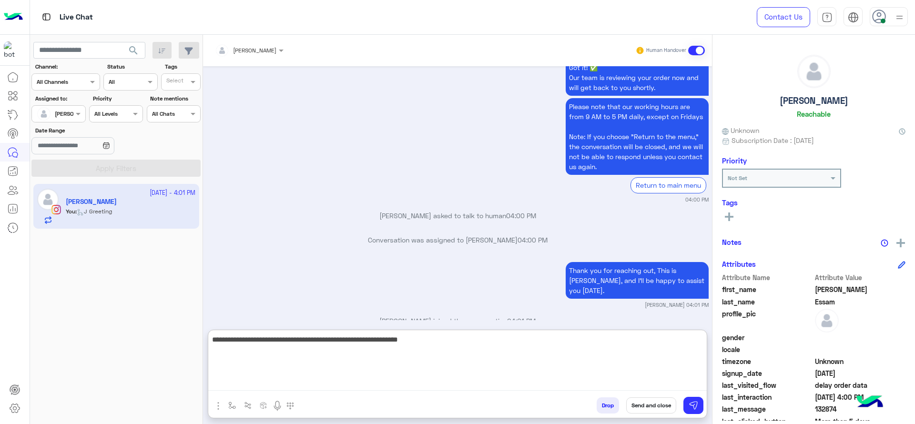
click at [505, 373] on textarea "**********" at bounding box center [457, 361] width 498 height 57
type textarea "*"
paste textarea "**********"
drag, startPoint x: 572, startPoint y: 337, endPoint x: 606, endPoint y: 357, distance: 40.1
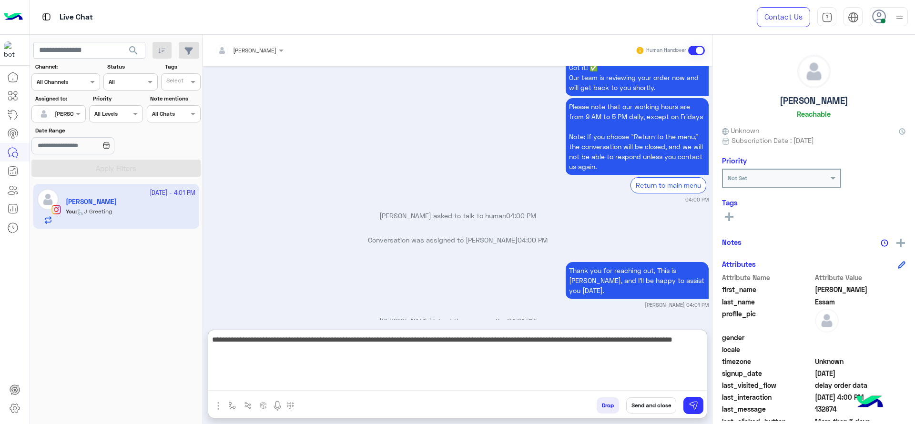
click at [606, 357] on textarea "**********" at bounding box center [457, 361] width 498 height 57
type textarea "**********"
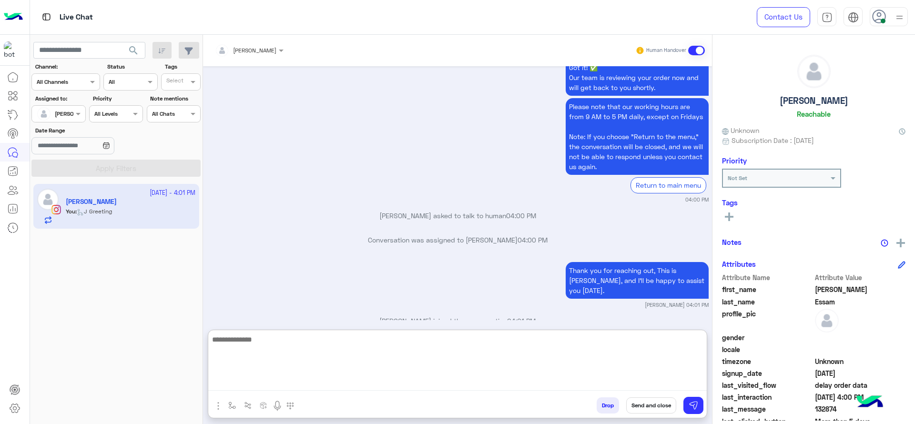
scroll to position [1595, 0]
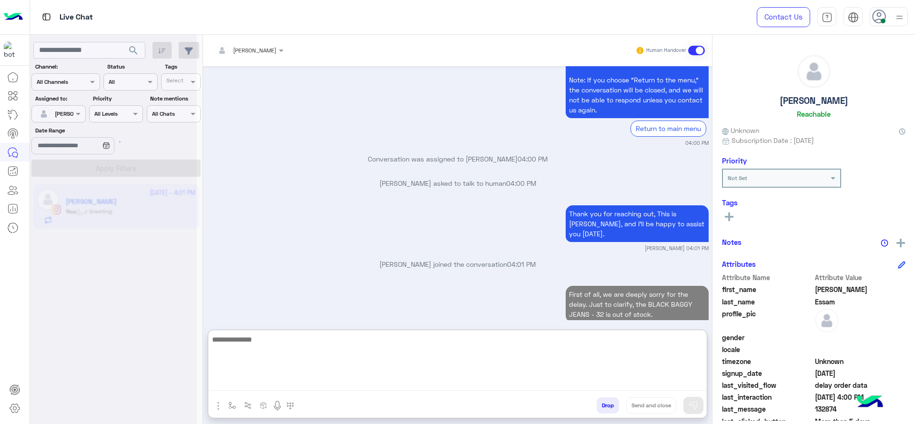
paste textarea "**********"
type textarea "**********"
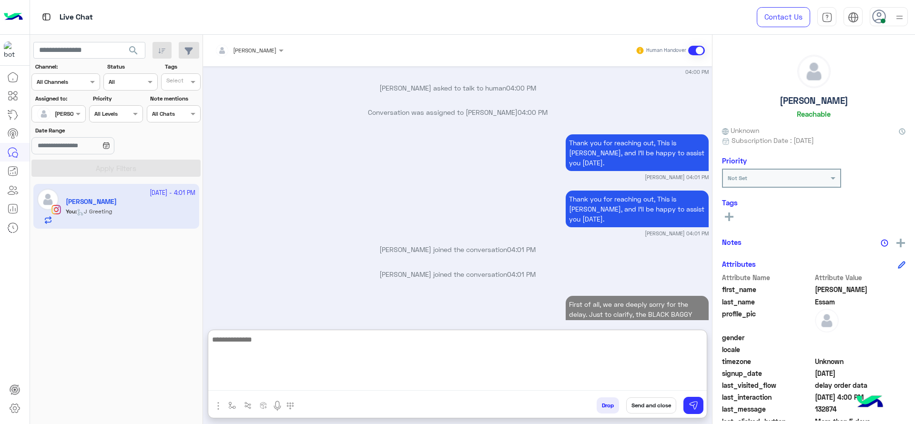
scroll to position [1691, 0]
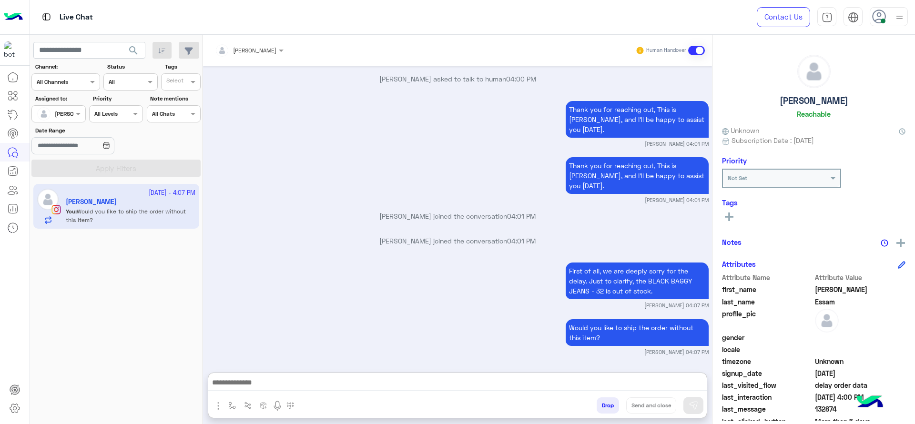
click at [731, 215] on icon at bounding box center [729, 216] width 9 height 9
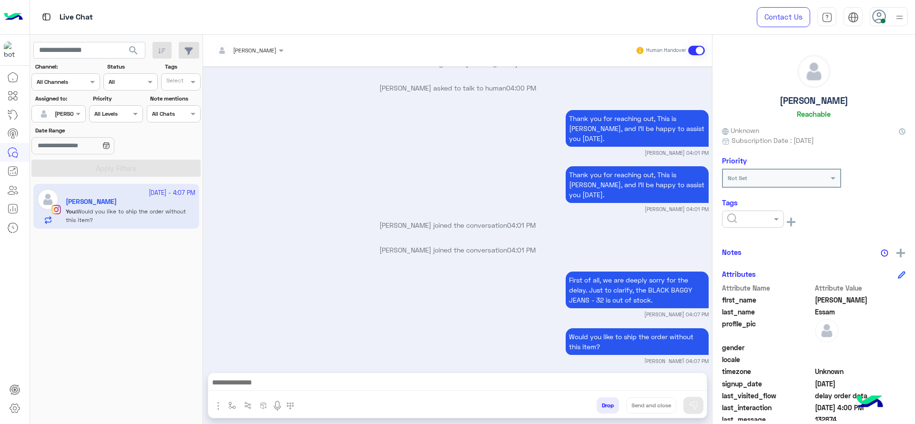
scroll to position [1648, 0]
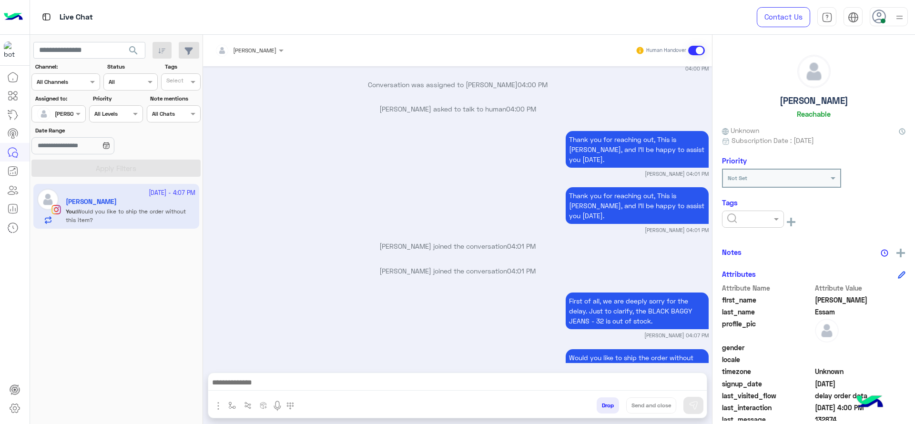
click at [731, 215] on input "text" at bounding box center [741, 218] width 29 height 9
click at [733, 245] on span "J FOLLOW UP" at bounding box center [747, 242] width 41 height 8
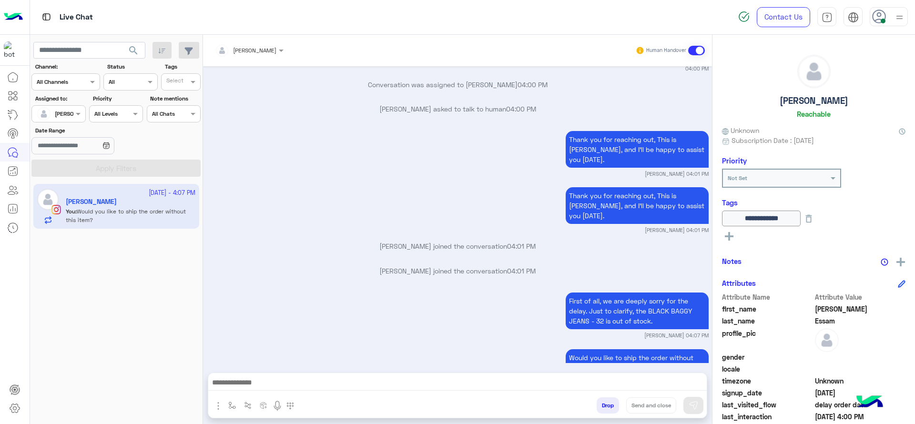
click at [374, 290] on div "First of all, we are deeply sorry for the delay. Just to clarify, the BLACK BAG…" at bounding box center [458, 314] width 502 height 49
click at [234, 408] on img "button" at bounding box center [232, 406] width 8 height 8
click at [242, 391] on div "enter flow name" at bounding box center [260, 384] width 71 height 17
type input "*"
click at [232, 361] on div "[PERSON_NAME]" at bounding box center [260, 367] width 71 height 19
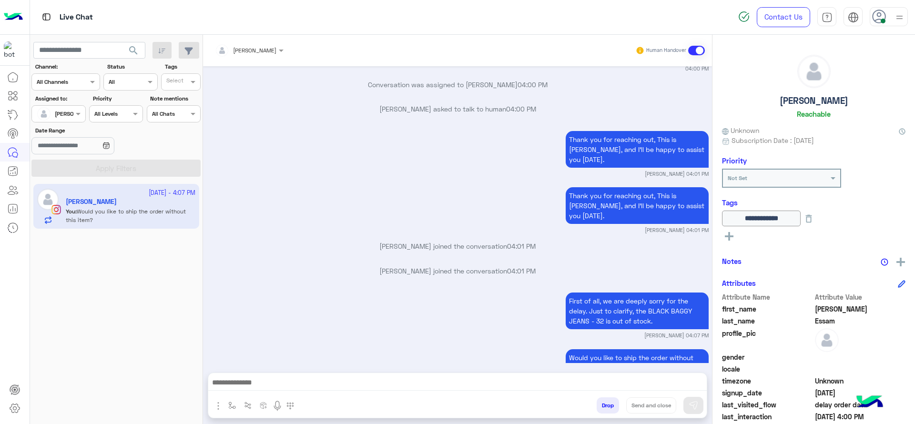
type textarea "**********"
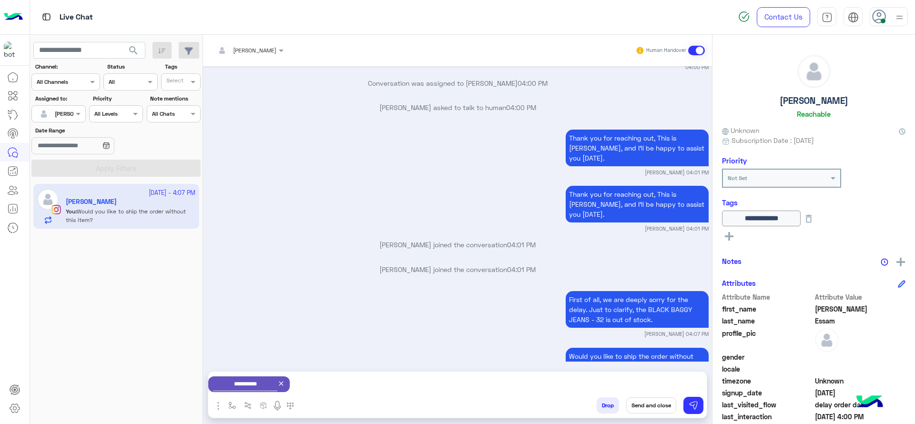
click at [649, 410] on button "Send and close" at bounding box center [651, 405] width 50 height 16
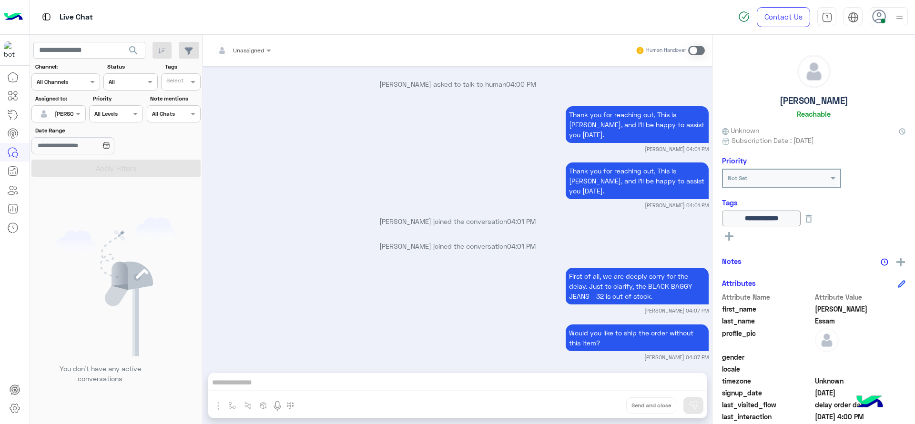
scroll to position [1796, 0]
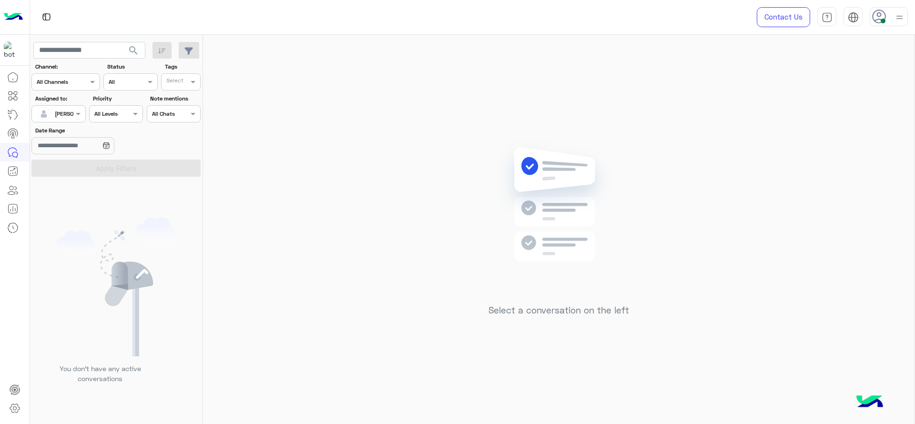
click at [376, 147] on div "Select a conversation on the left" at bounding box center [558, 231] width 711 height 393
click at [594, 94] on div "Select a conversation on the left" at bounding box center [558, 231] width 711 height 393
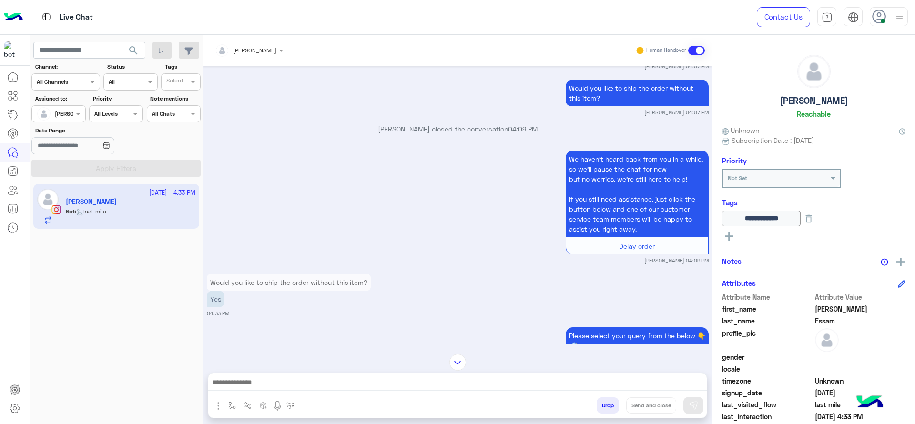
scroll to position [634, 0]
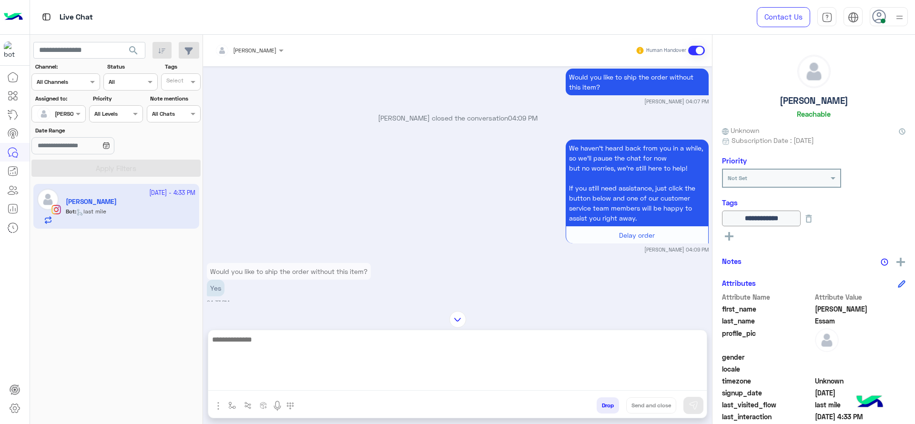
click at [313, 380] on textarea at bounding box center [457, 361] width 498 height 57
type textarea "**********"
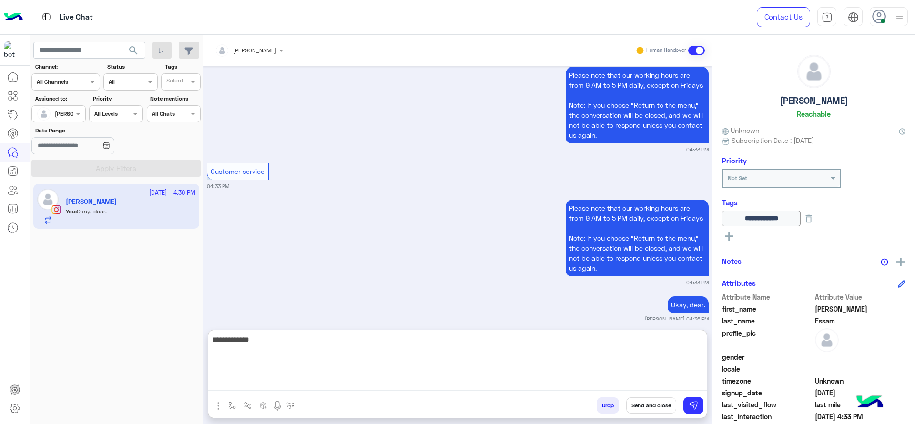
scroll to position [1393, 0]
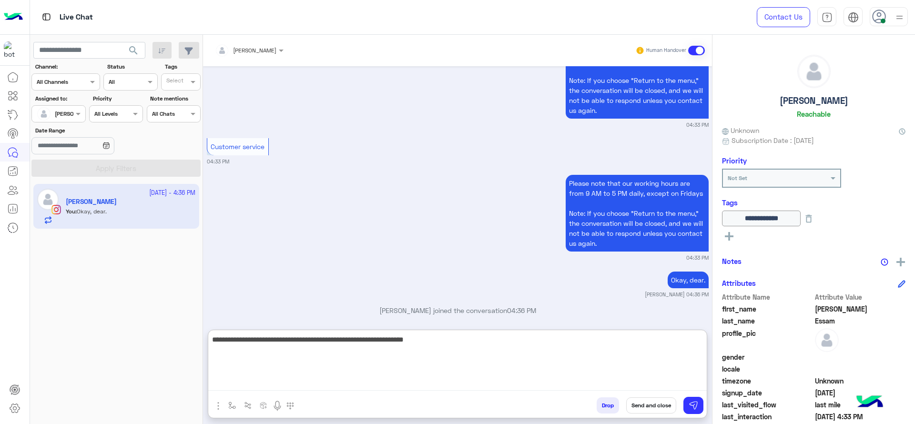
type textarea "**********"
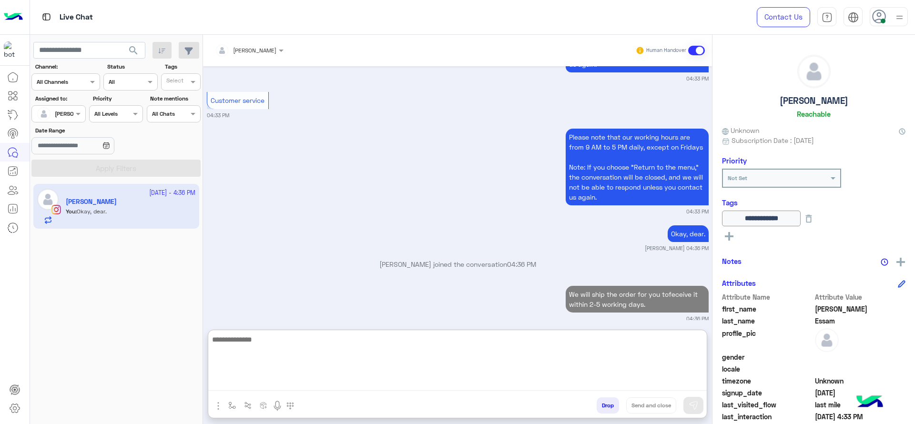
paste textarea "**********"
type textarea "**********"
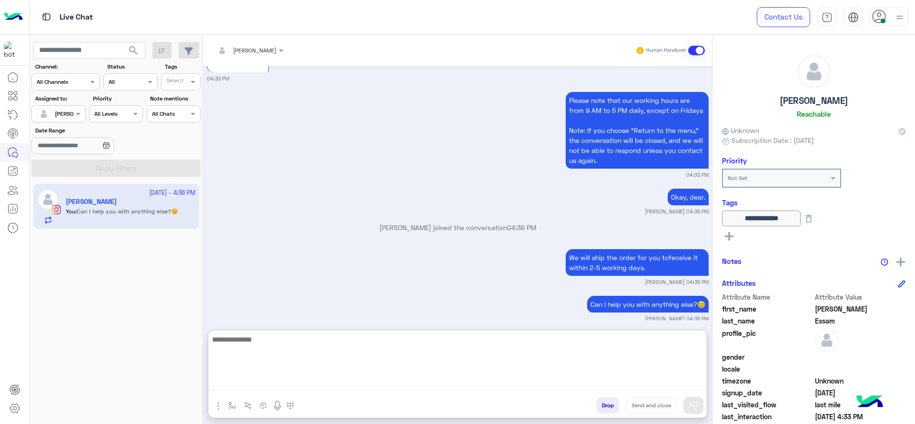
click at [495, 369] on textarea at bounding box center [457, 361] width 498 height 57
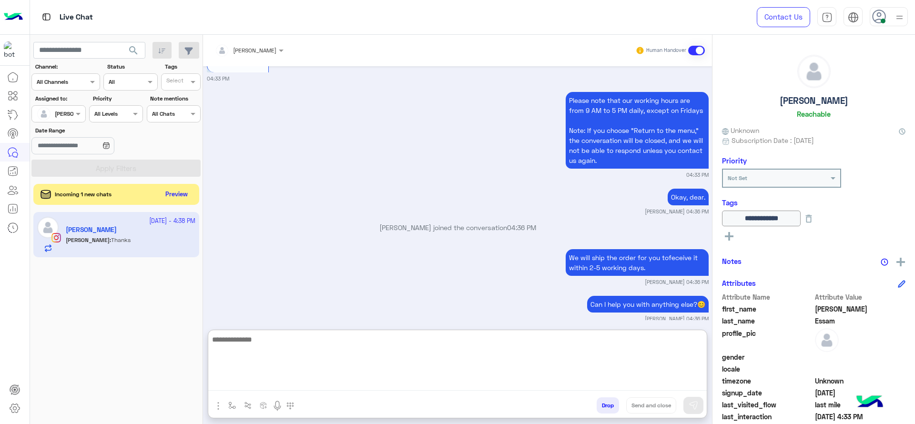
scroll to position [1512, 0]
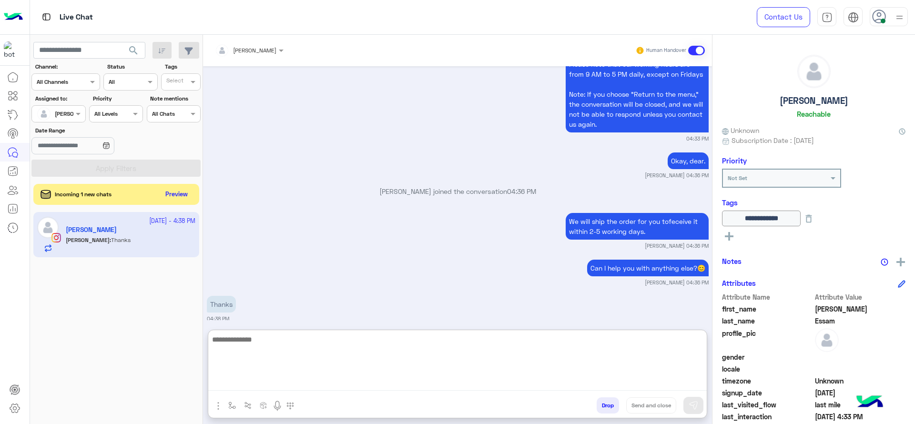
click at [243, 372] on textarea at bounding box center [457, 361] width 498 height 57
paste textarea "**********"
type textarea "**********"
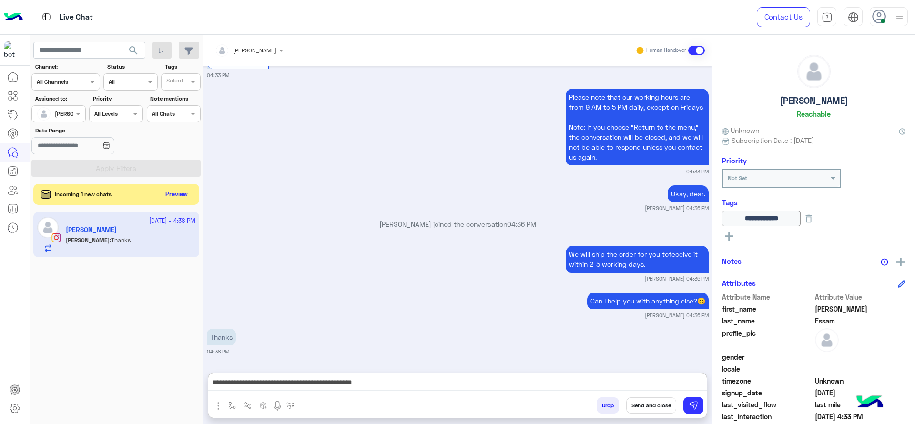
click at [649, 412] on button "Send and close" at bounding box center [651, 405] width 50 height 16
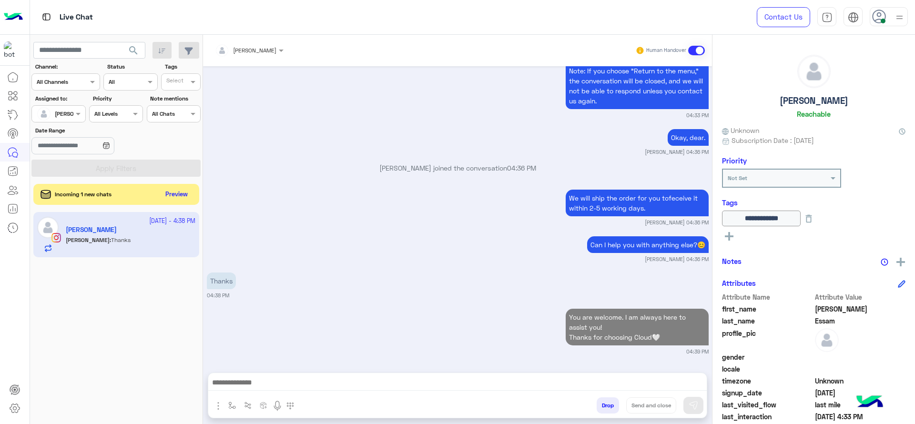
scroll to position [1525, 0]
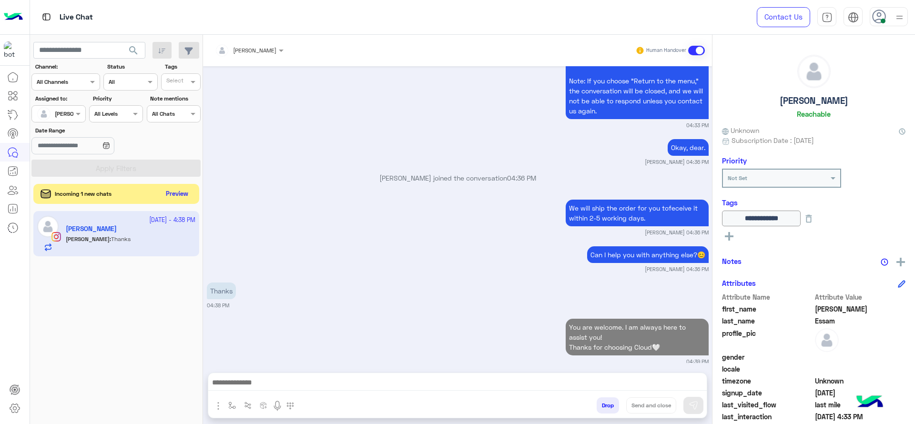
click at [182, 188] on button "Preview" at bounding box center [177, 194] width 30 height 13
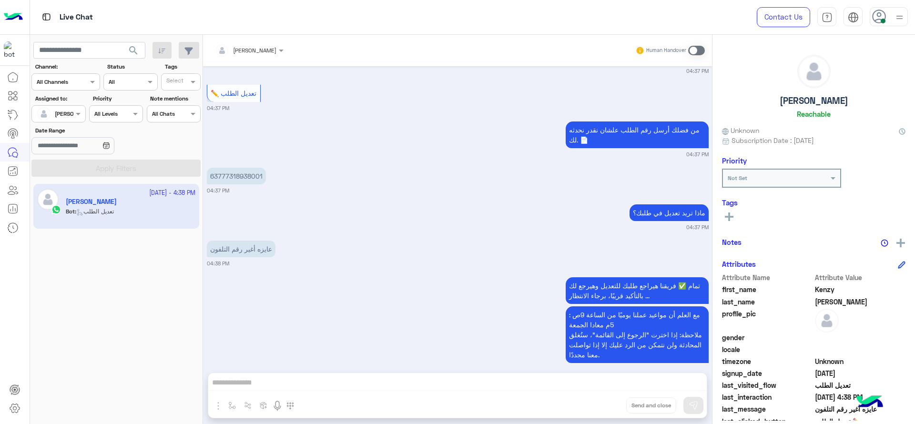
scroll to position [470, 0]
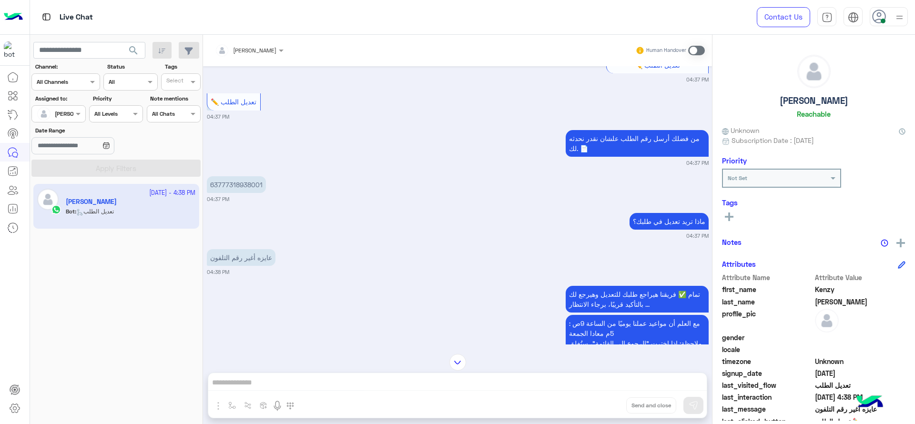
click at [261, 39] on div "[PERSON_NAME] Human Handover" at bounding box center [457, 50] width 509 height 31
click at [259, 46] on input "text" at bounding box center [237, 49] width 44 height 9
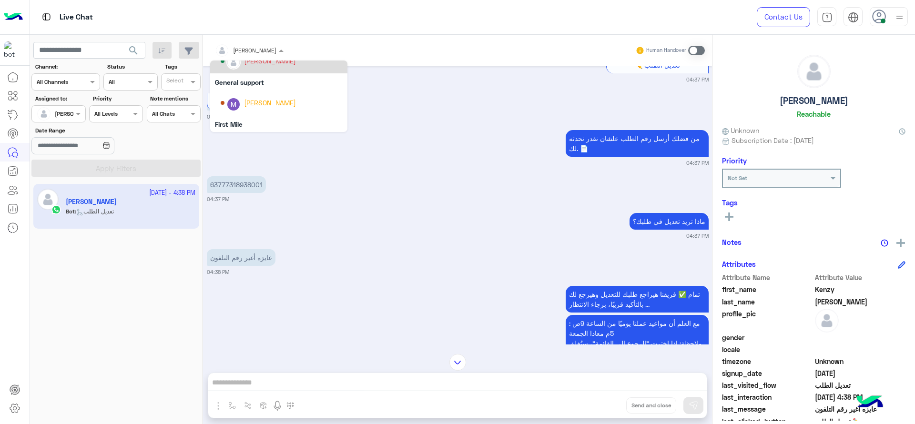
scroll to position [169, 0]
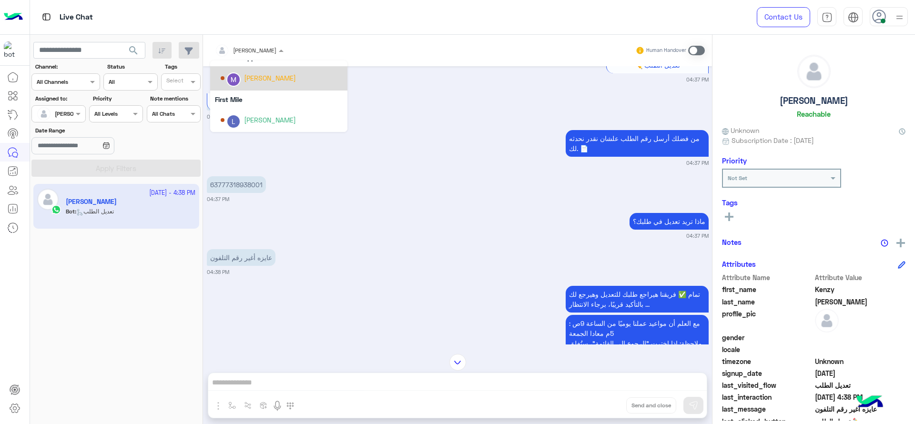
click at [257, 77] on div "[PERSON_NAME]" at bounding box center [270, 78] width 52 height 10
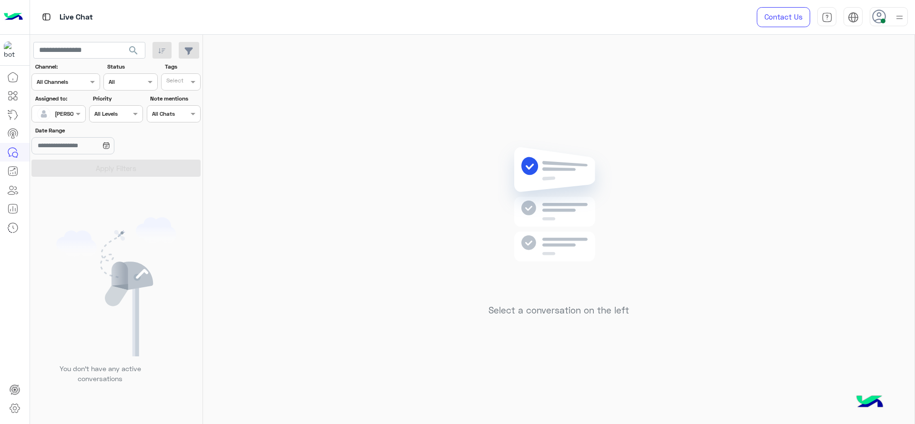
click at [56, 109] on input "text" at bounding box center [48, 113] width 22 height 9
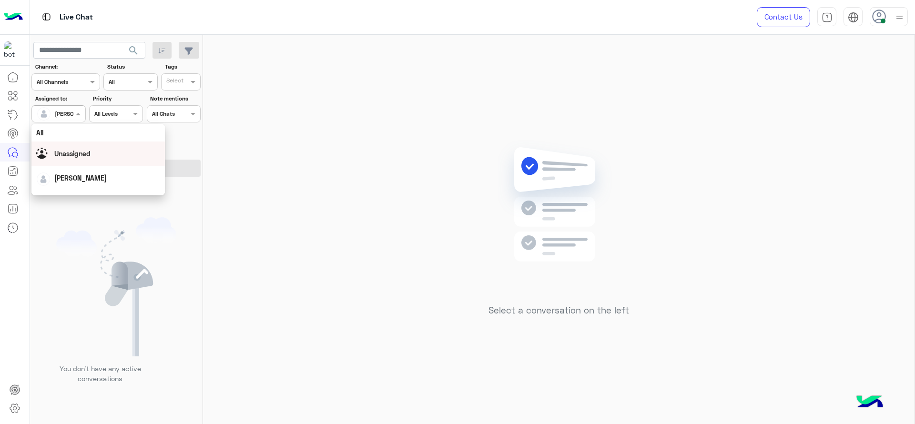
click at [59, 154] on span "Unassigned" at bounding box center [72, 154] width 36 height 8
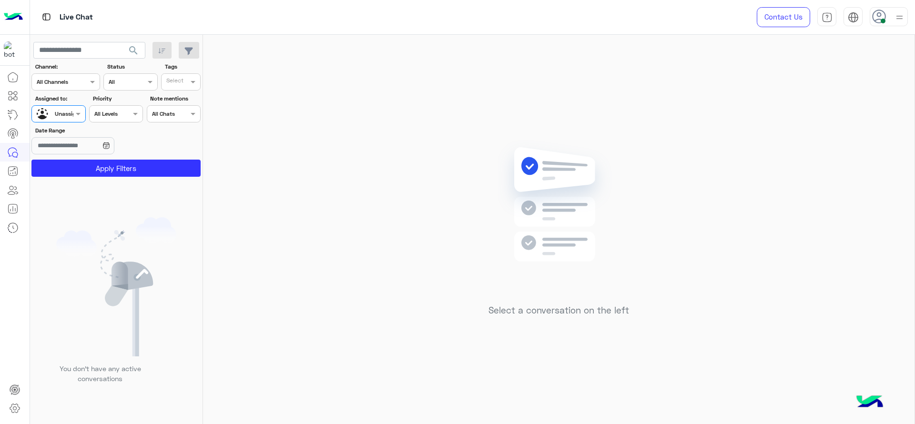
click at [183, 81] on input "text" at bounding box center [176, 83] width 20 height 9
click at [184, 105] on div "J FOLLOW UP" at bounding box center [207, 101] width 83 height 10
click at [140, 168] on button "Apply Filters" at bounding box center [115, 168] width 169 height 17
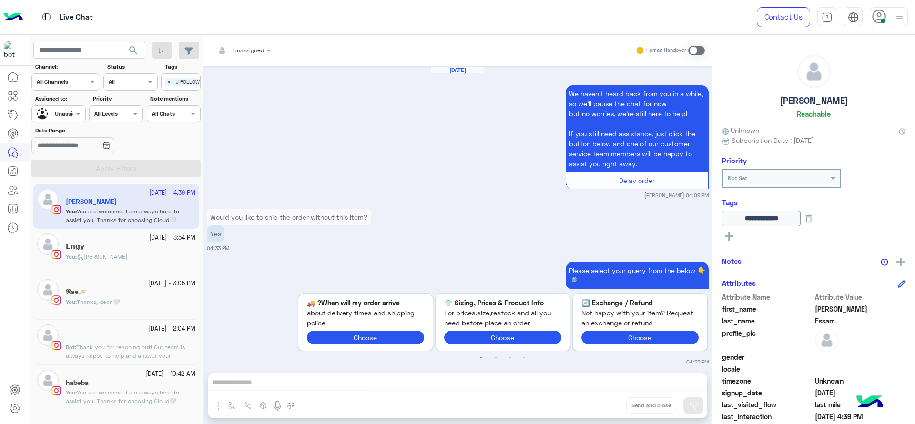
scroll to position [872, 0]
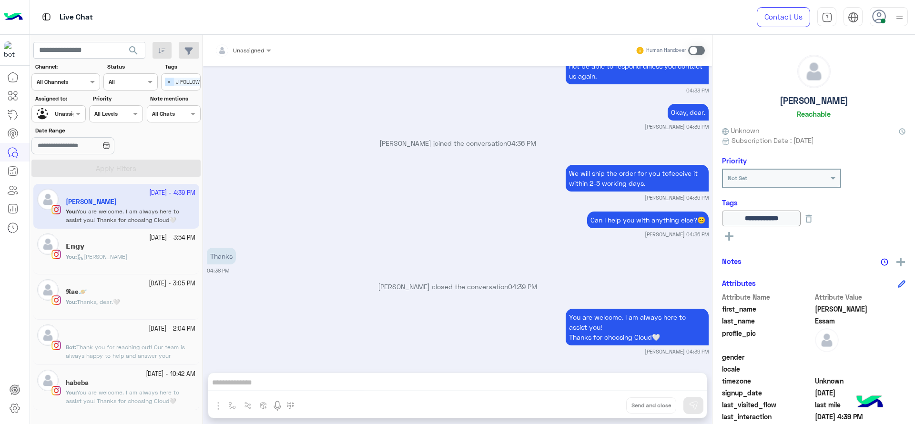
click at [170, 81] on span "×" at bounding box center [169, 82] width 9 height 9
click at [71, 104] on div "Assigned to: Assigned on Unassigned" at bounding box center [58, 108] width 54 height 28
click at [67, 108] on div at bounding box center [58, 112] width 53 height 9
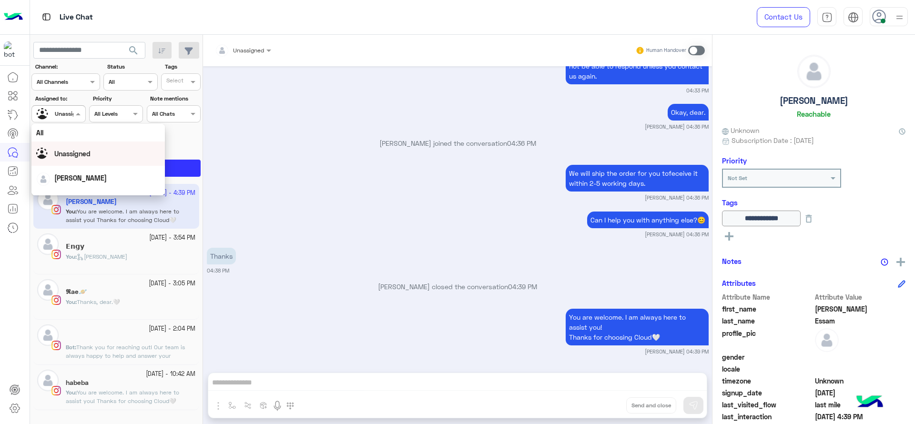
scroll to position [95, 0]
click at [67, 179] on div "[PERSON_NAME]" at bounding box center [97, 191] width 133 height 24
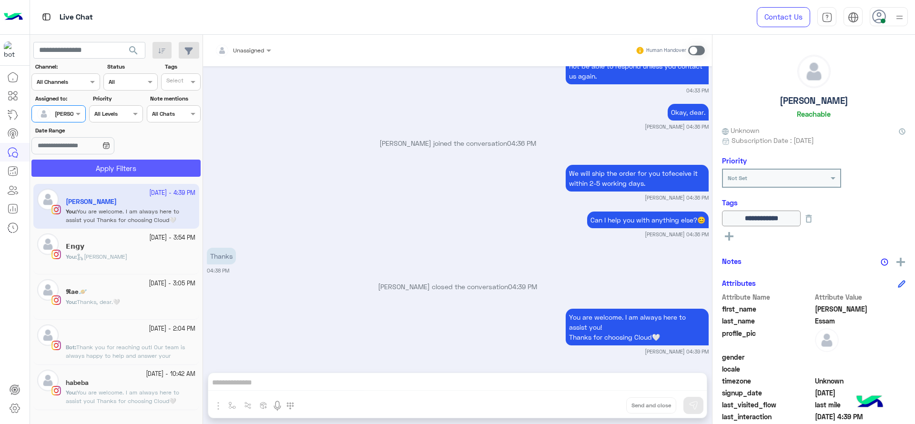
click at [73, 162] on button "Apply Filters" at bounding box center [115, 168] width 169 height 17
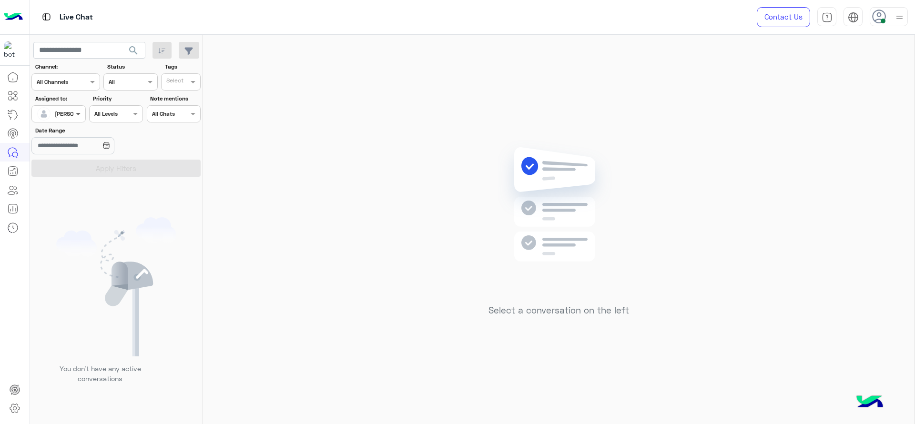
click at [79, 118] on span at bounding box center [79, 114] width 12 height 10
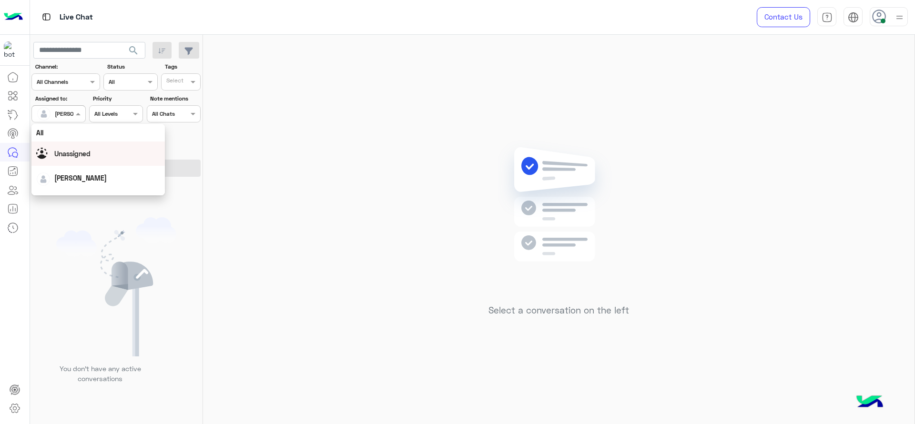
click at [84, 150] on span "Unassigned" at bounding box center [72, 154] width 36 height 8
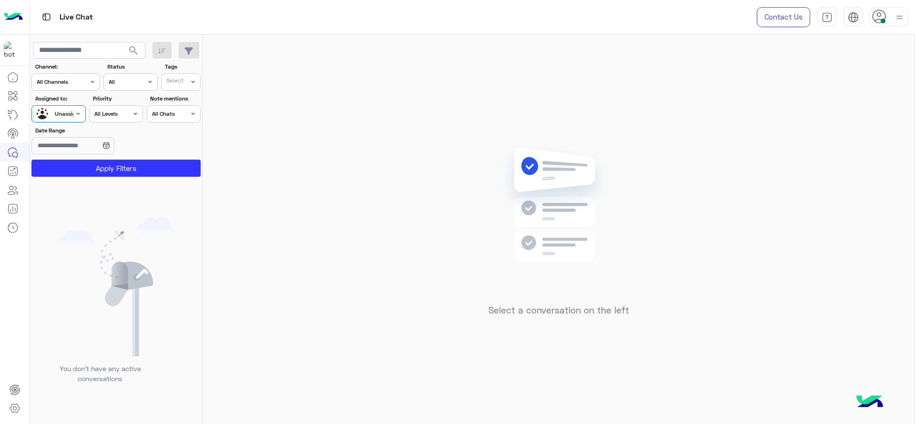
click at [182, 85] on input "text" at bounding box center [176, 83] width 20 height 9
click at [181, 96] on div "J FOLLOW UP" at bounding box center [207, 101] width 83 height 10
click at [156, 165] on button "Apply Filters" at bounding box center [115, 168] width 169 height 17
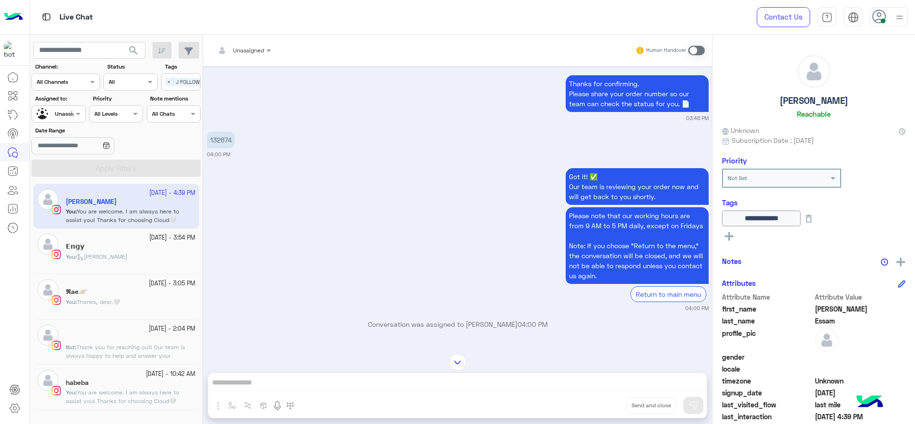
scroll to position [686, 0]
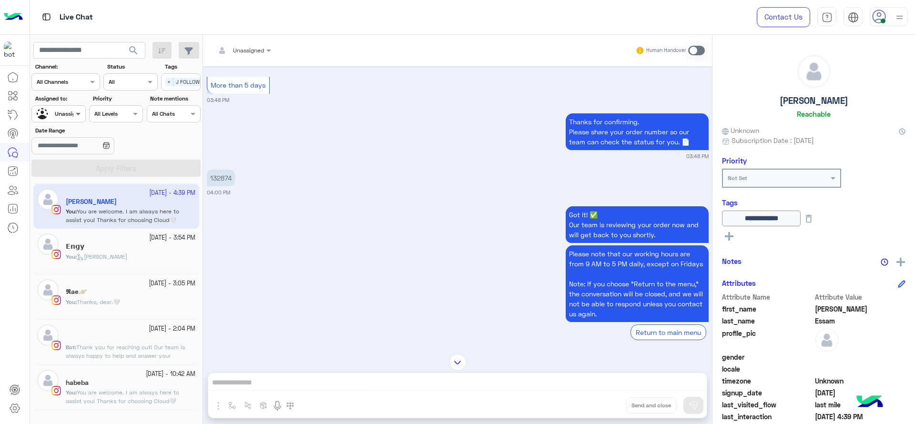
click at [79, 116] on span at bounding box center [79, 114] width 12 height 10
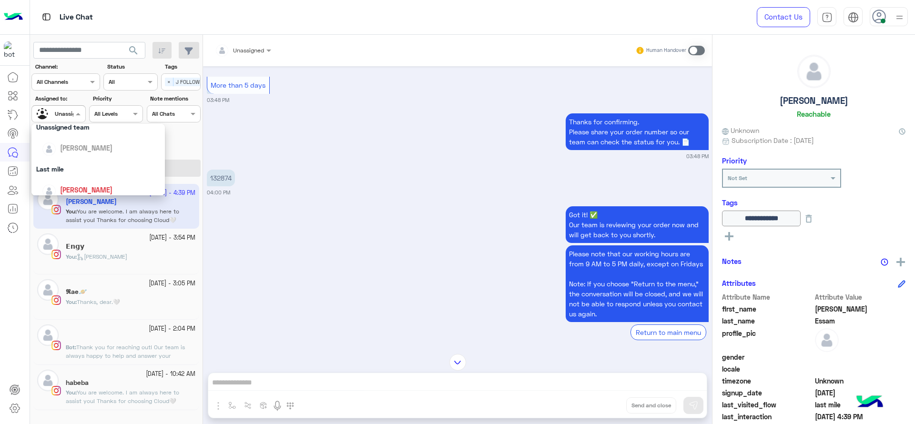
scroll to position [119, 0]
click at [78, 164] on span "[PERSON_NAME]" at bounding box center [86, 167] width 52 height 8
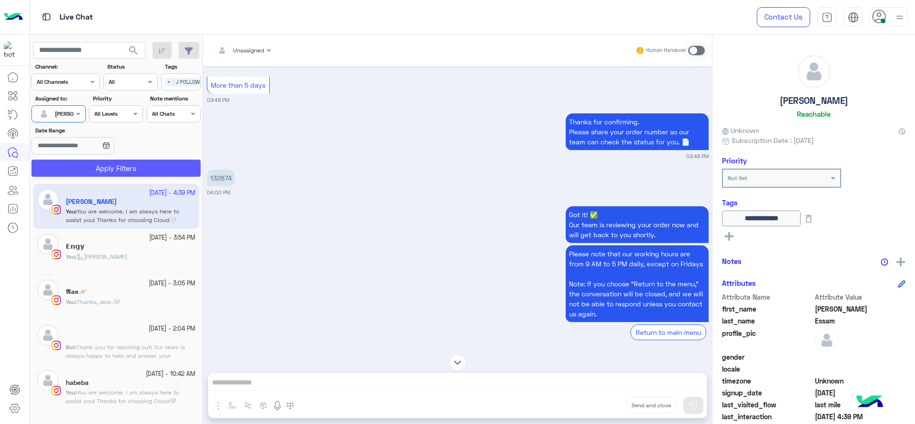
click at [84, 162] on button "Apply Filters" at bounding box center [115, 168] width 169 height 17
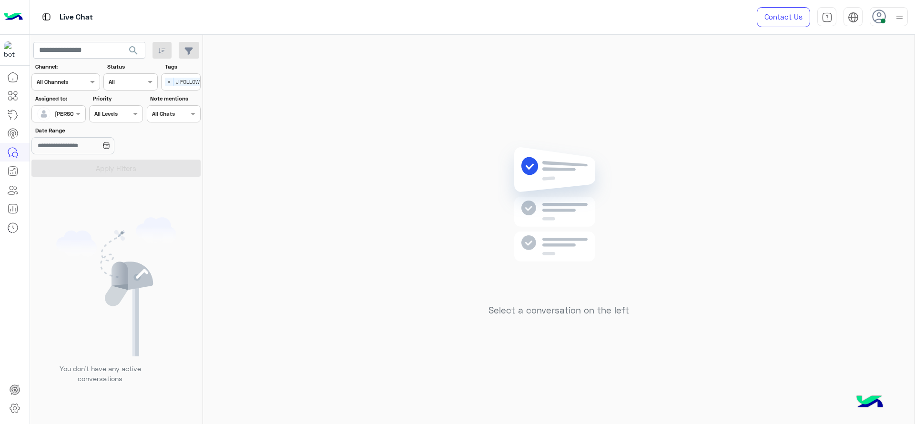
click at [169, 81] on span "×" at bounding box center [169, 82] width 9 height 9
click at [141, 169] on button "Apply Filters" at bounding box center [115, 168] width 169 height 17
click at [401, 104] on div "Select a conversation on the left" at bounding box center [558, 231] width 711 height 393
click at [899, 15] on img at bounding box center [899, 17] width 12 height 12
click at [630, 215] on div "Select a conversation on the left" at bounding box center [558, 231] width 711 height 393
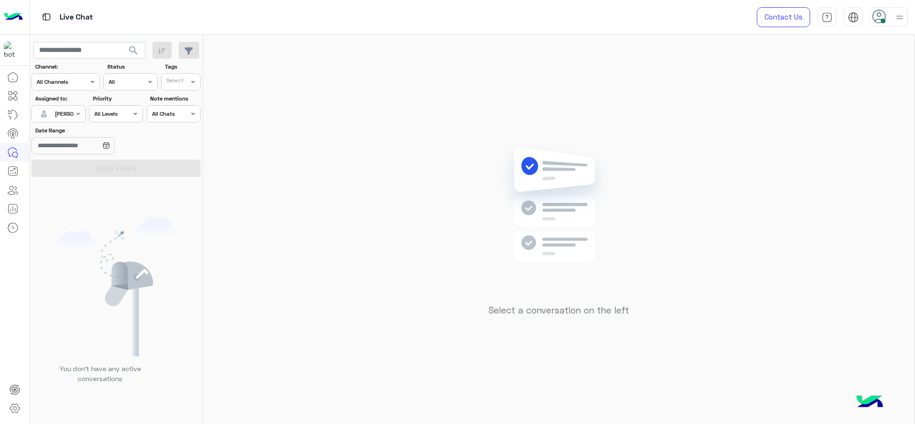
click at [885, 30] on div "Contact Us Help Center عربي English" at bounding box center [828, 17] width 172 height 34
click at [884, 20] on span at bounding box center [882, 21] width 5 height 5
click at [779, 183] on div "Select a conversation on the left" at bounding box center [558, 231] width 711 height 393
click at [603, 109] on div "Select a conversation on the left" at bounding box center [558, 231] width 711 height 393
